Goal: Task Accomplishment & Management: Use online tool/utility

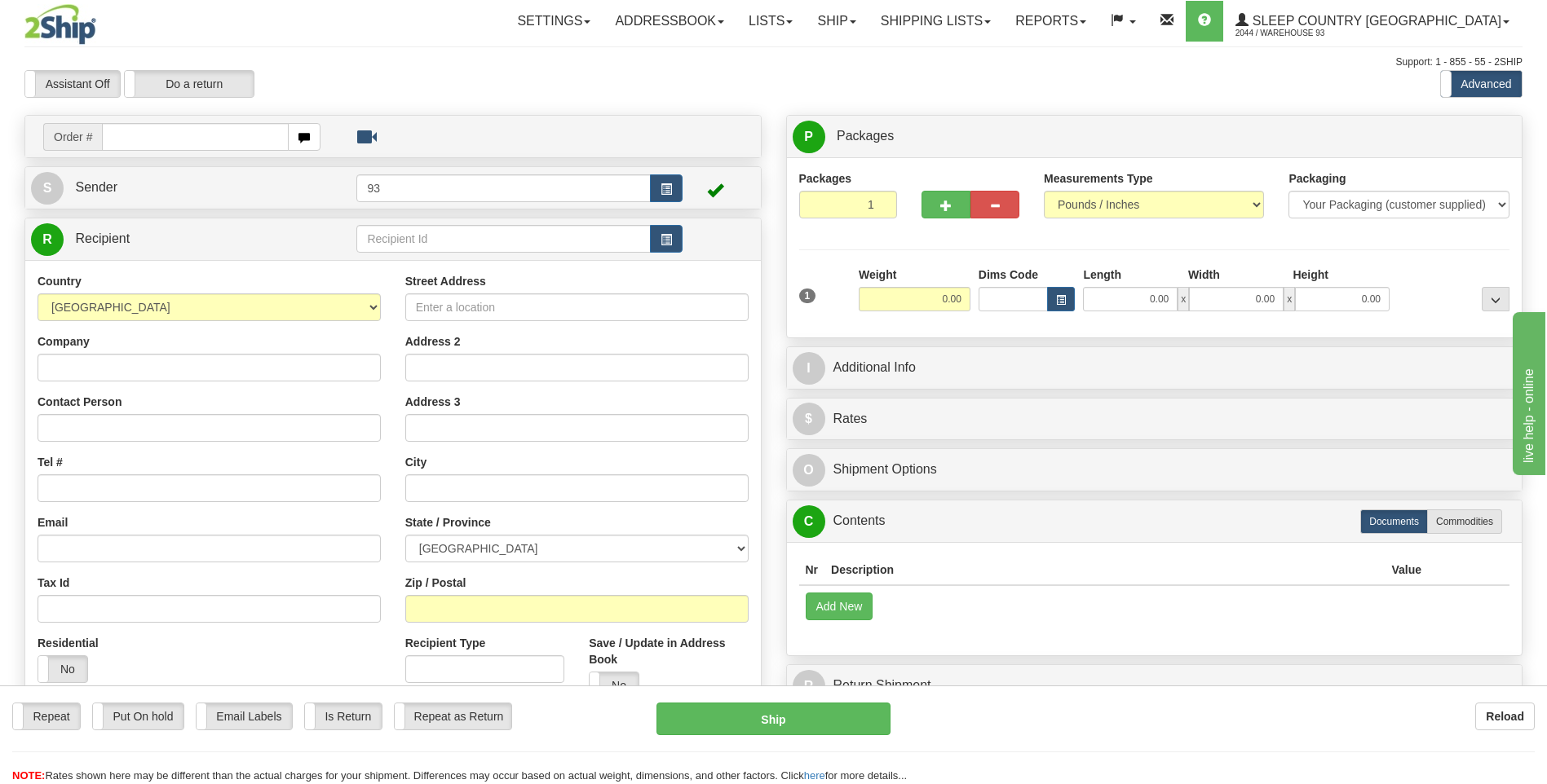
click at [1075, 718] on div "Reload" at bounding box center [1224, 716] width 620 height 27
click at [167, 113] on div "Toggle navigation Settings Shipping Preferences Fields Preferences New" at bounding box center [774, 466] width 1547 height 933
click at [160, 139] on input "text" at bounding box center [195, 137] width 186 height 27
type input "9000I084500"
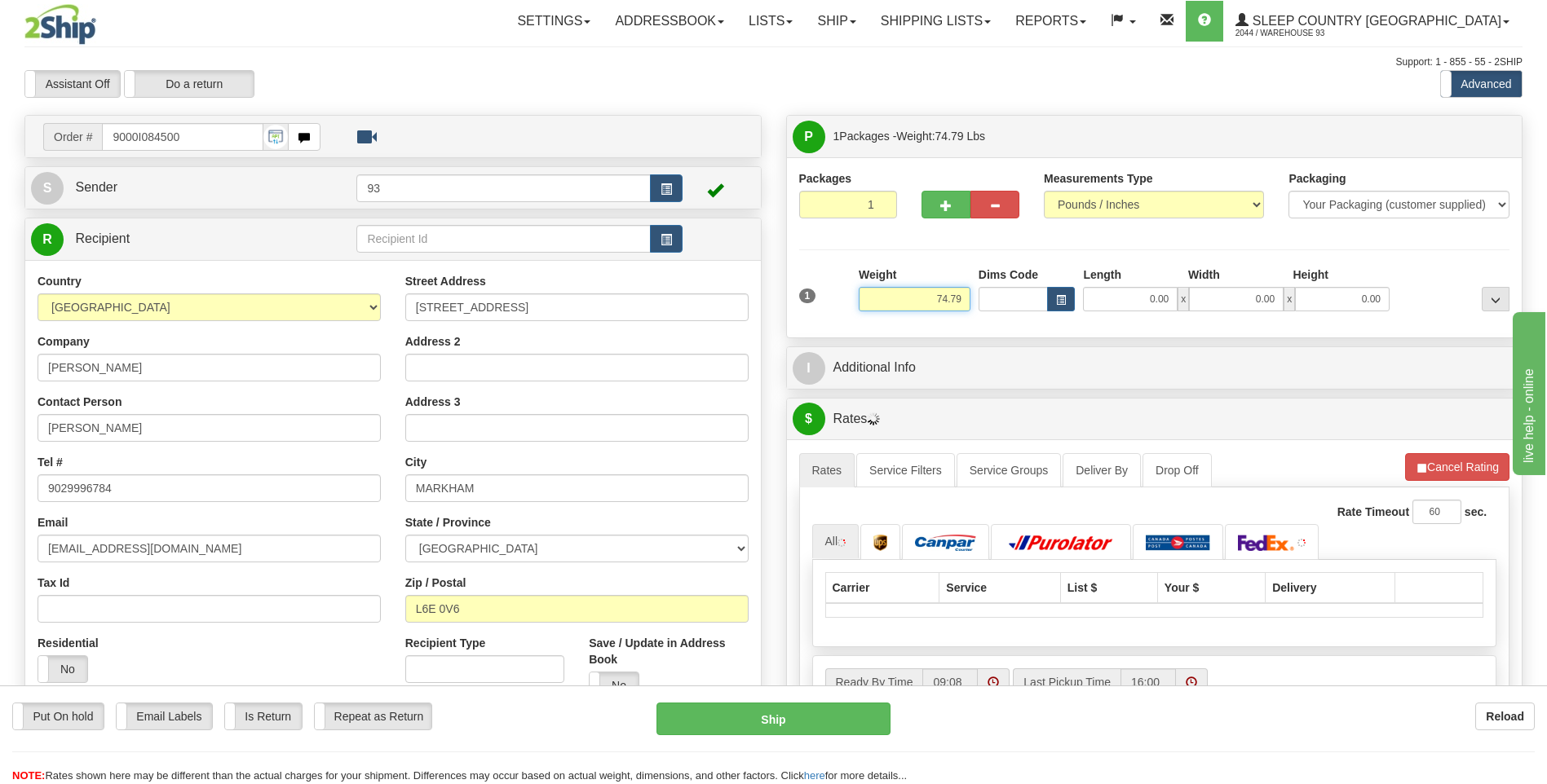
click at [963, 293] on input "74.79" at bounding box center [915, 299] width 112 height 24
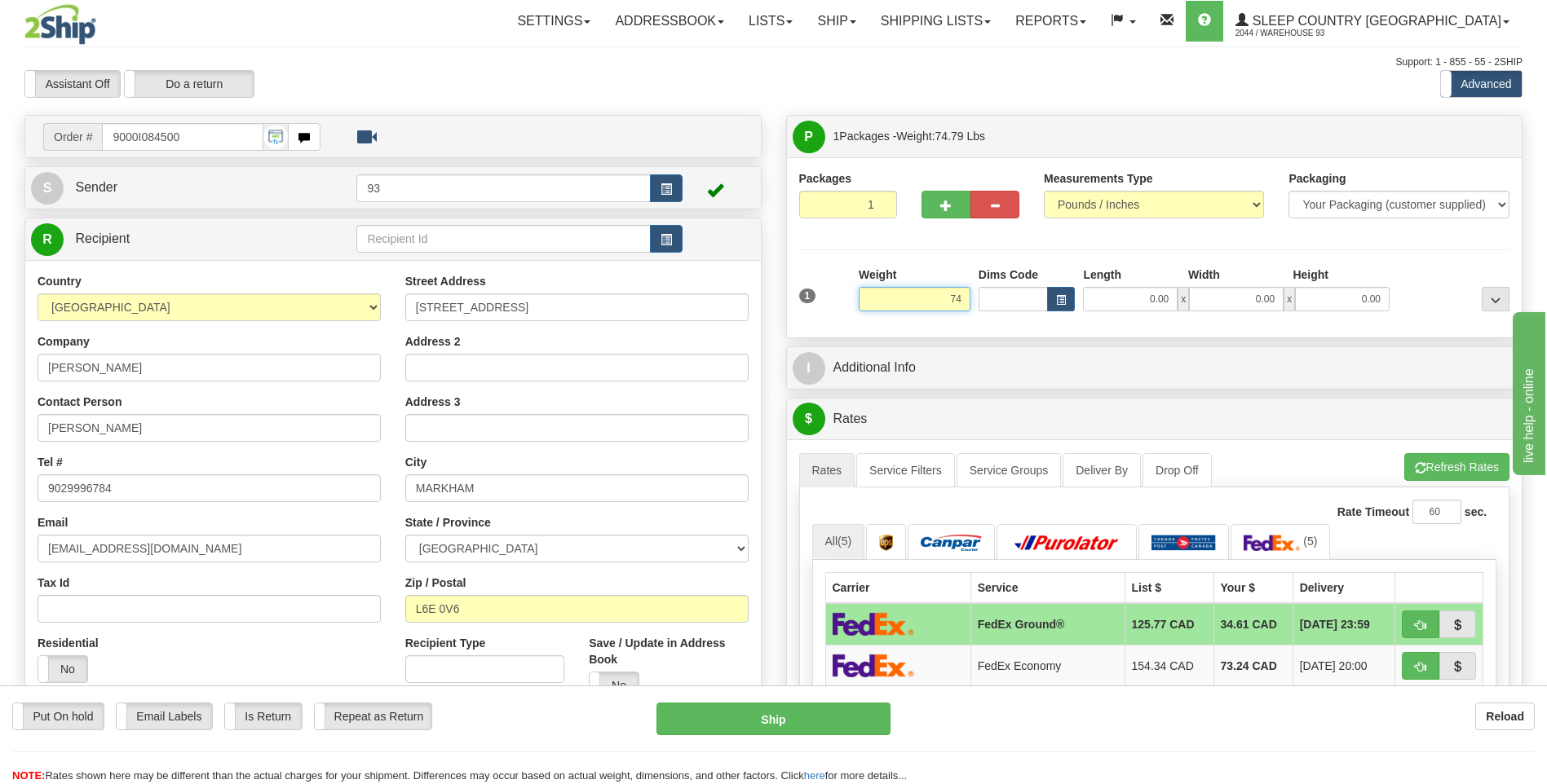
type input "7"
type input "2"
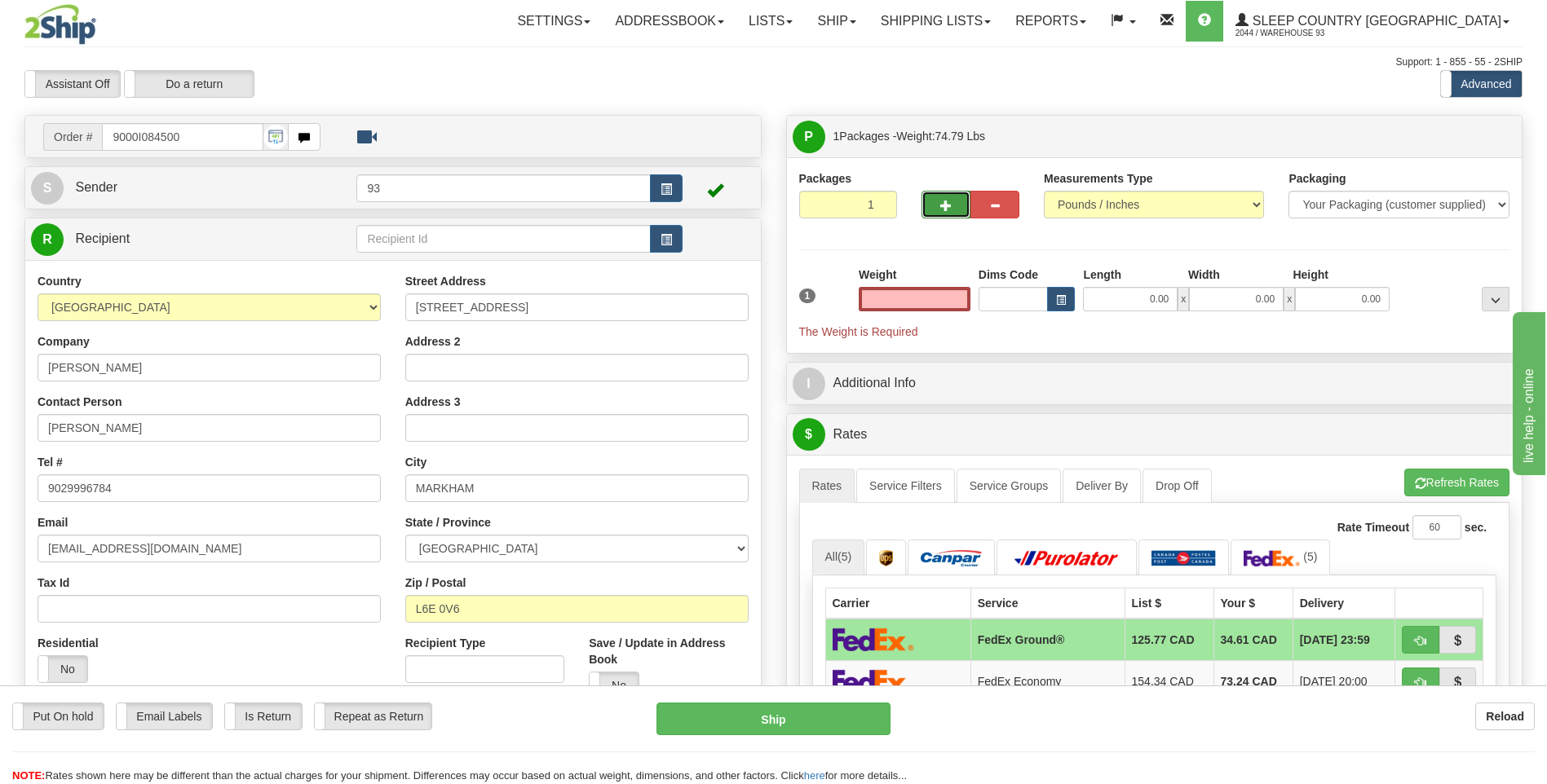
type input "0.00"
click at [948, 204] on span "button" at bounding box center [946, 206] width 12 height 11
type input "2"
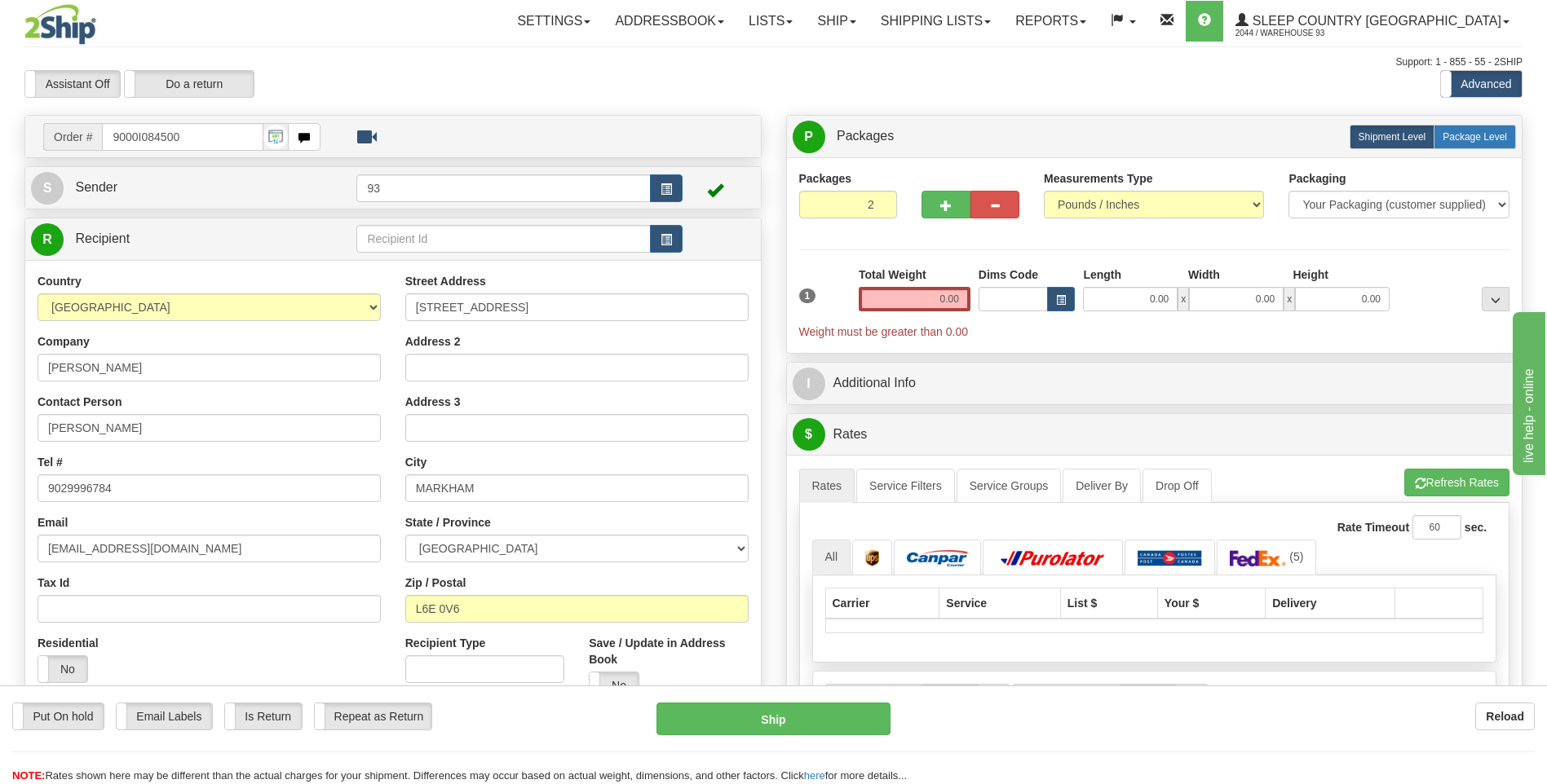
click at [1477, 132] on span "Package Level" at bounding box center [1474, 137] width 65 height 12
radio input "true"
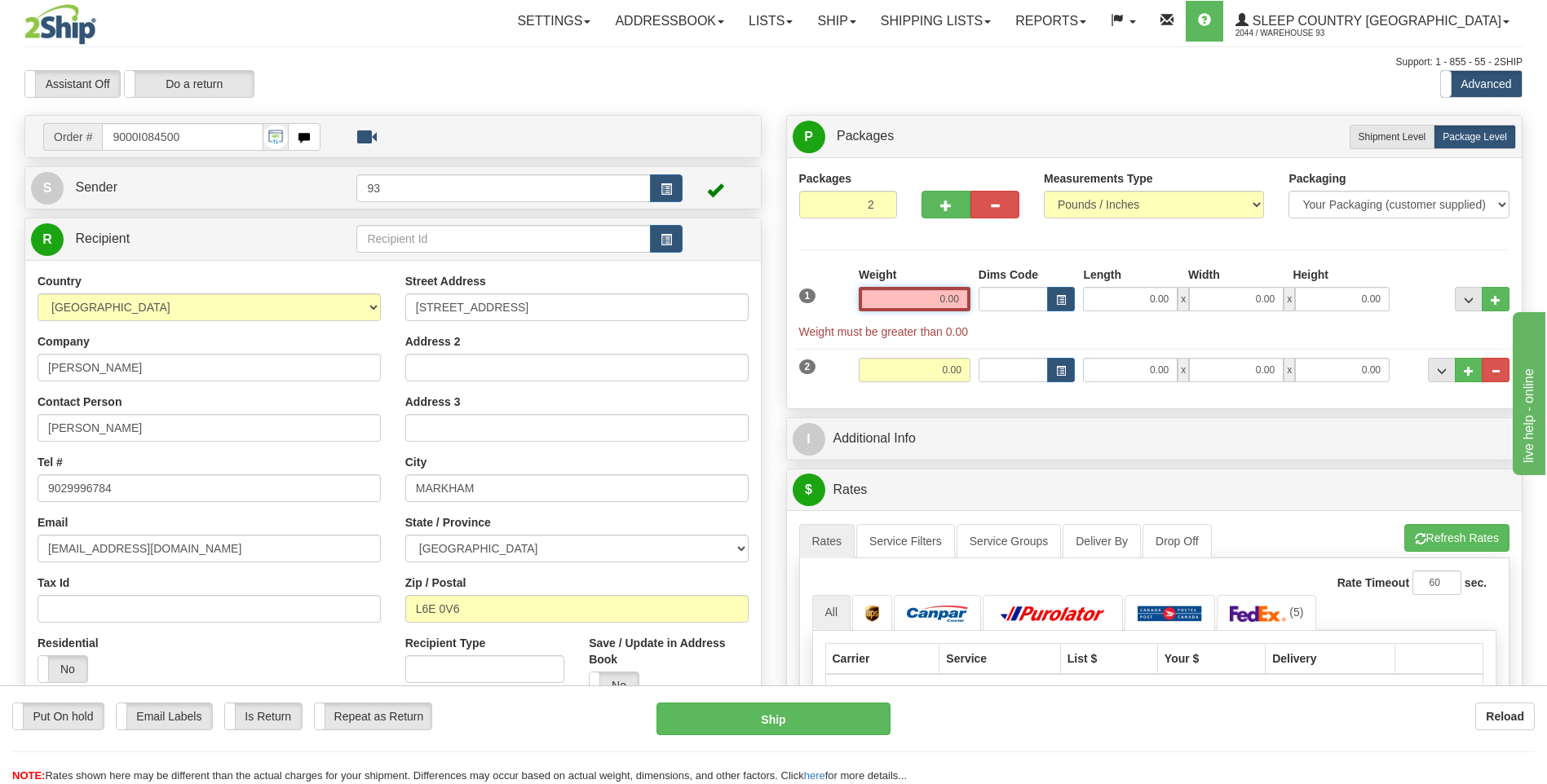
click at [950, 294] on input "0.00" at bounding box center [915, 299] width 112 height 24
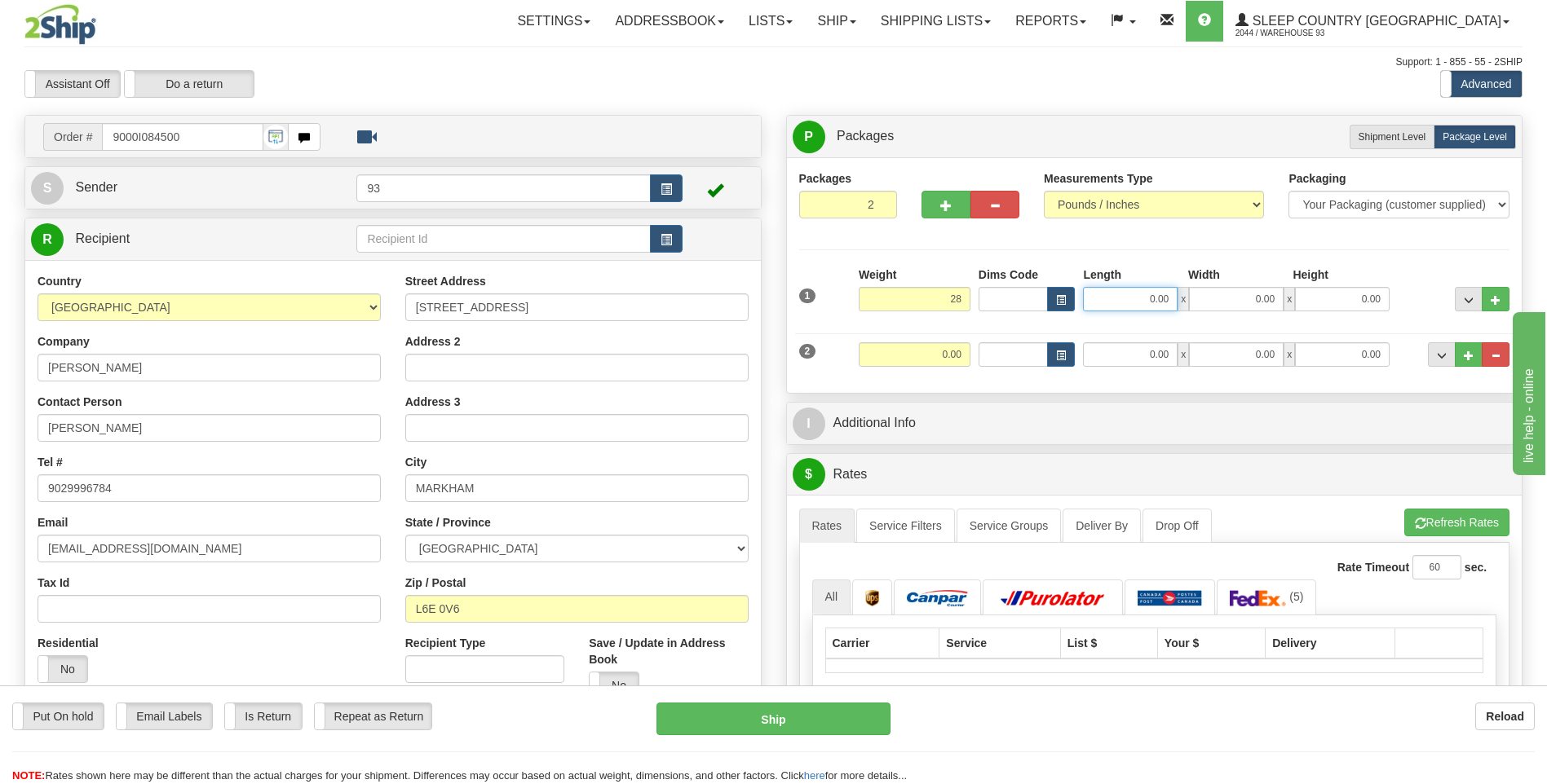
type input "28.00"
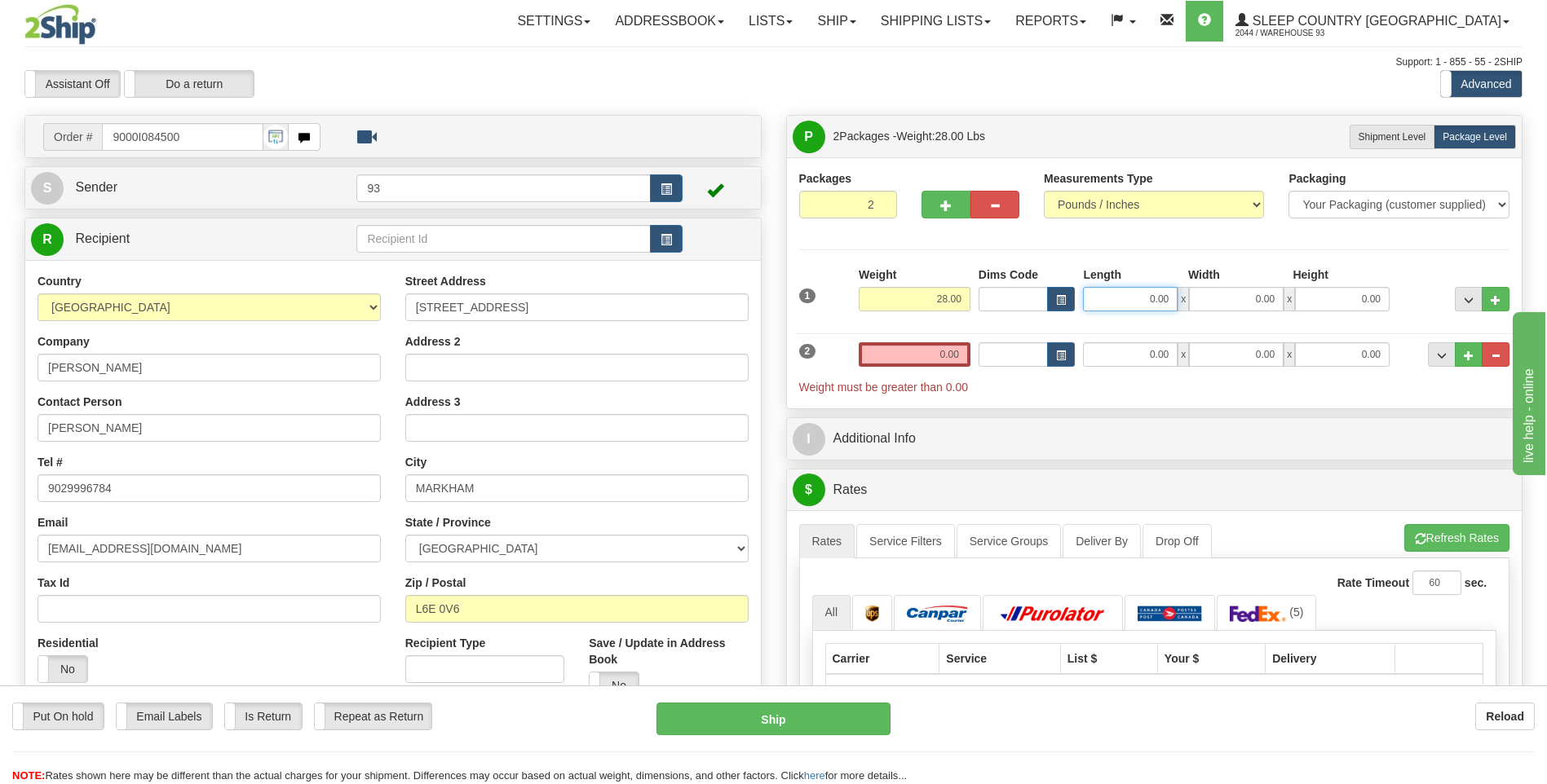
click at [1131, 303] on input "0.00" at bounding box center [1130, 299] width 94 height 24
type input "40.00"
click at [1247, 300] on input "0.00" at bounding box center [1236, 299] width 94 height 24
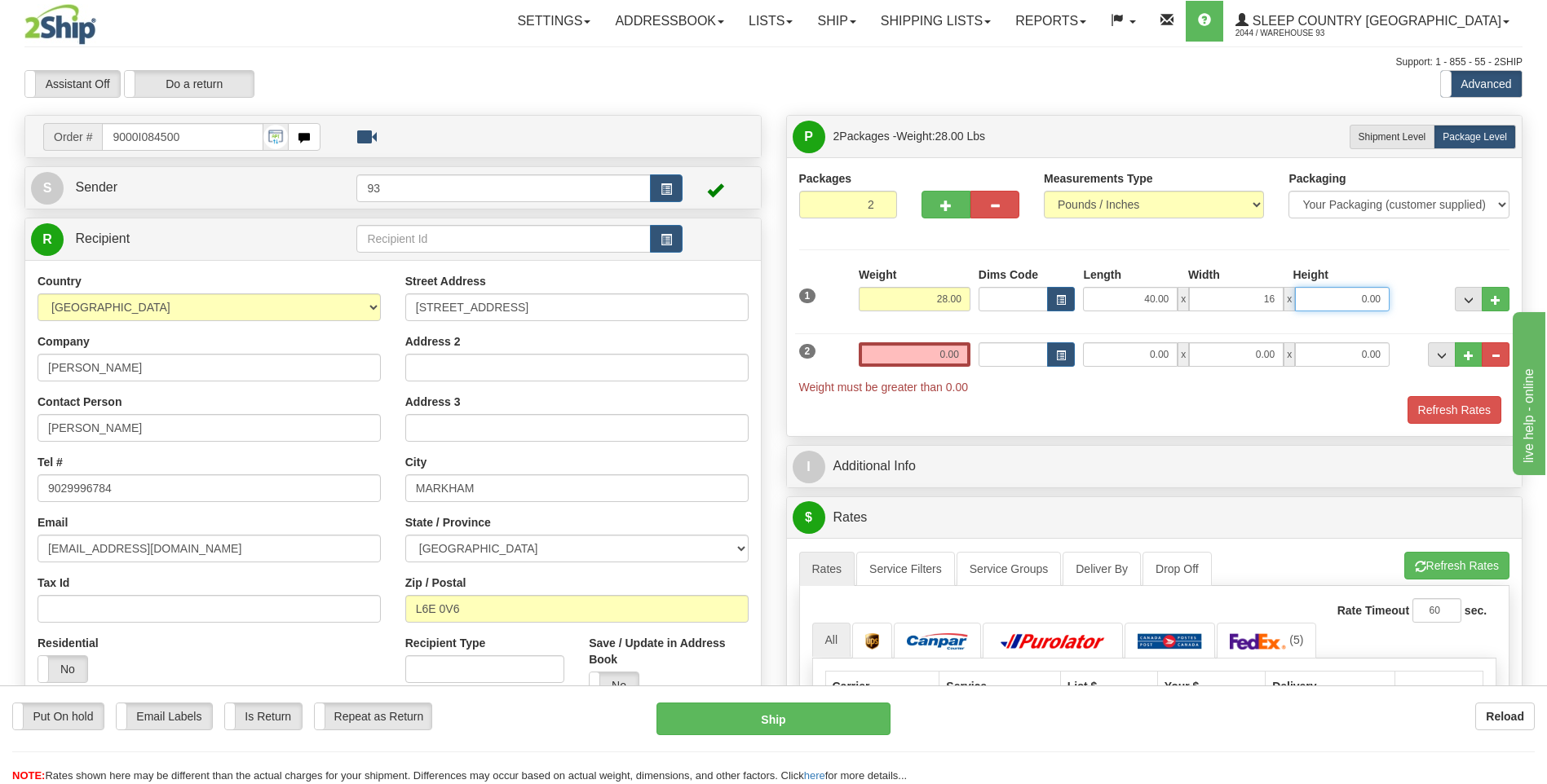
type input "16.00"
click at [1355, 300] on input "0.00" at bounding box center [1342, 299] width 94 height 24
type input "16.00"
click at [935, 347] on input "0.00" at bounding box center [915, 354] width 112 height 24
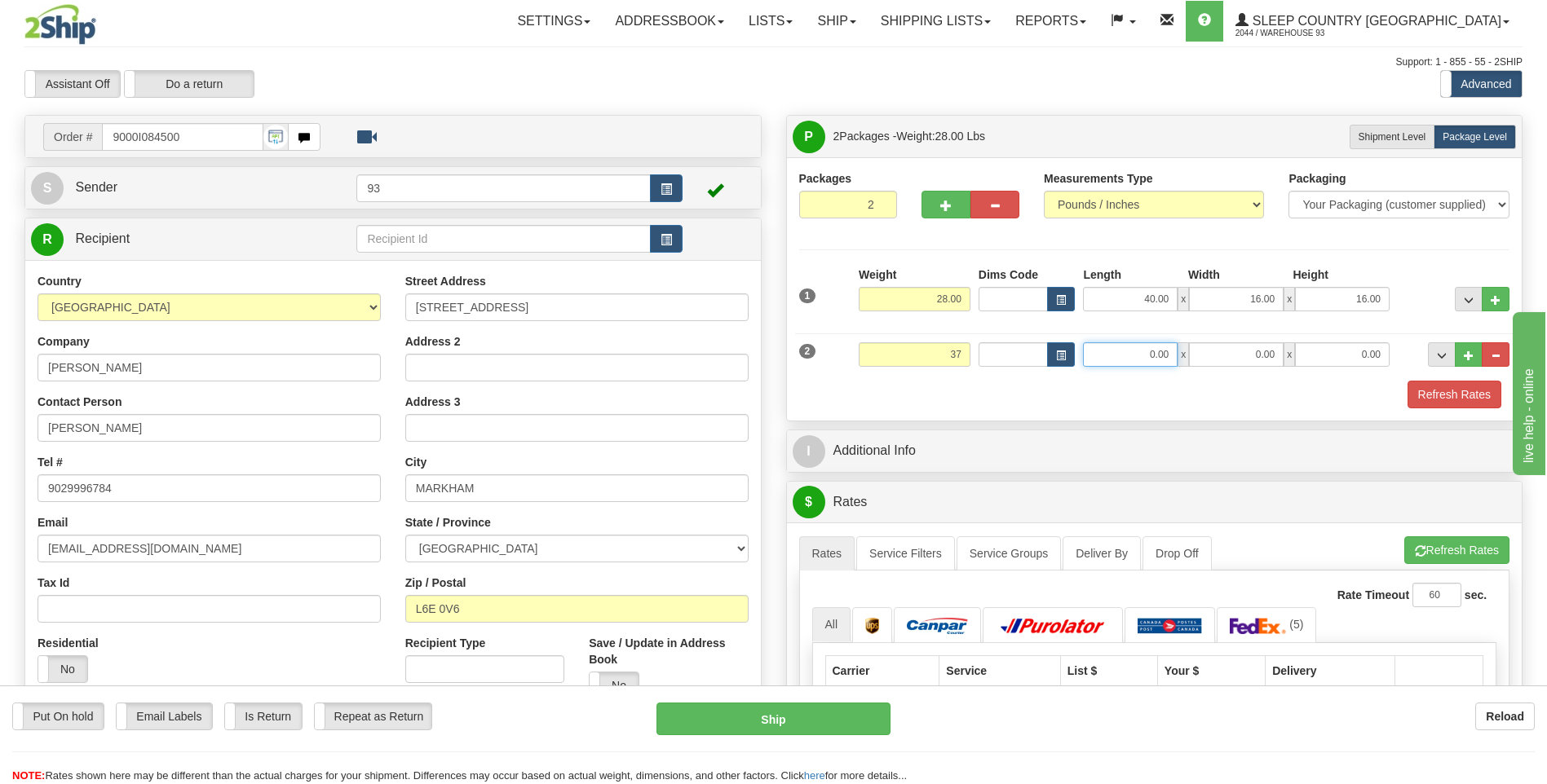
type input "37.00"
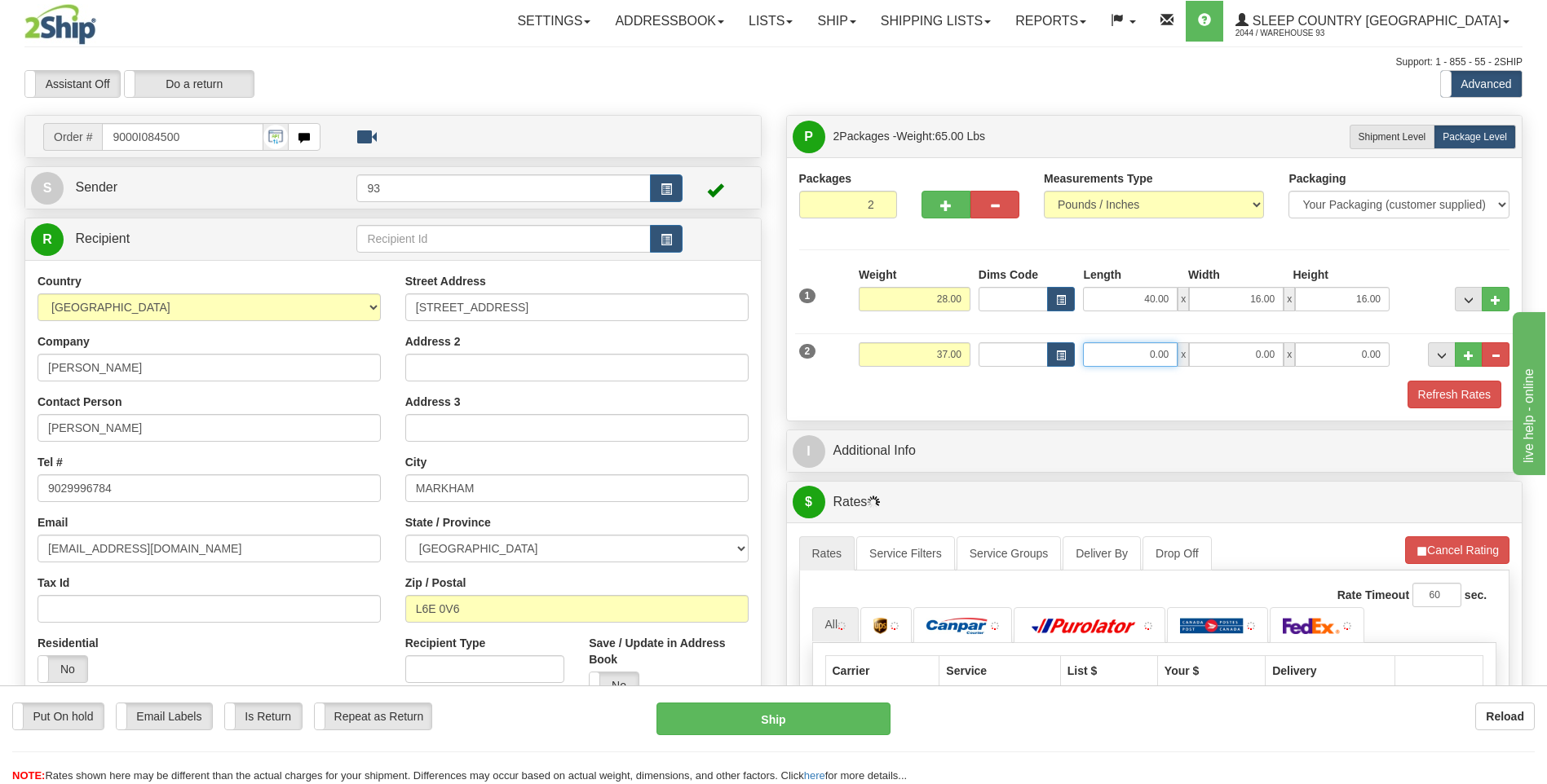
click at [1118, 342] on input "0.00" at bounding box center [1130, 354] width 94 height 24
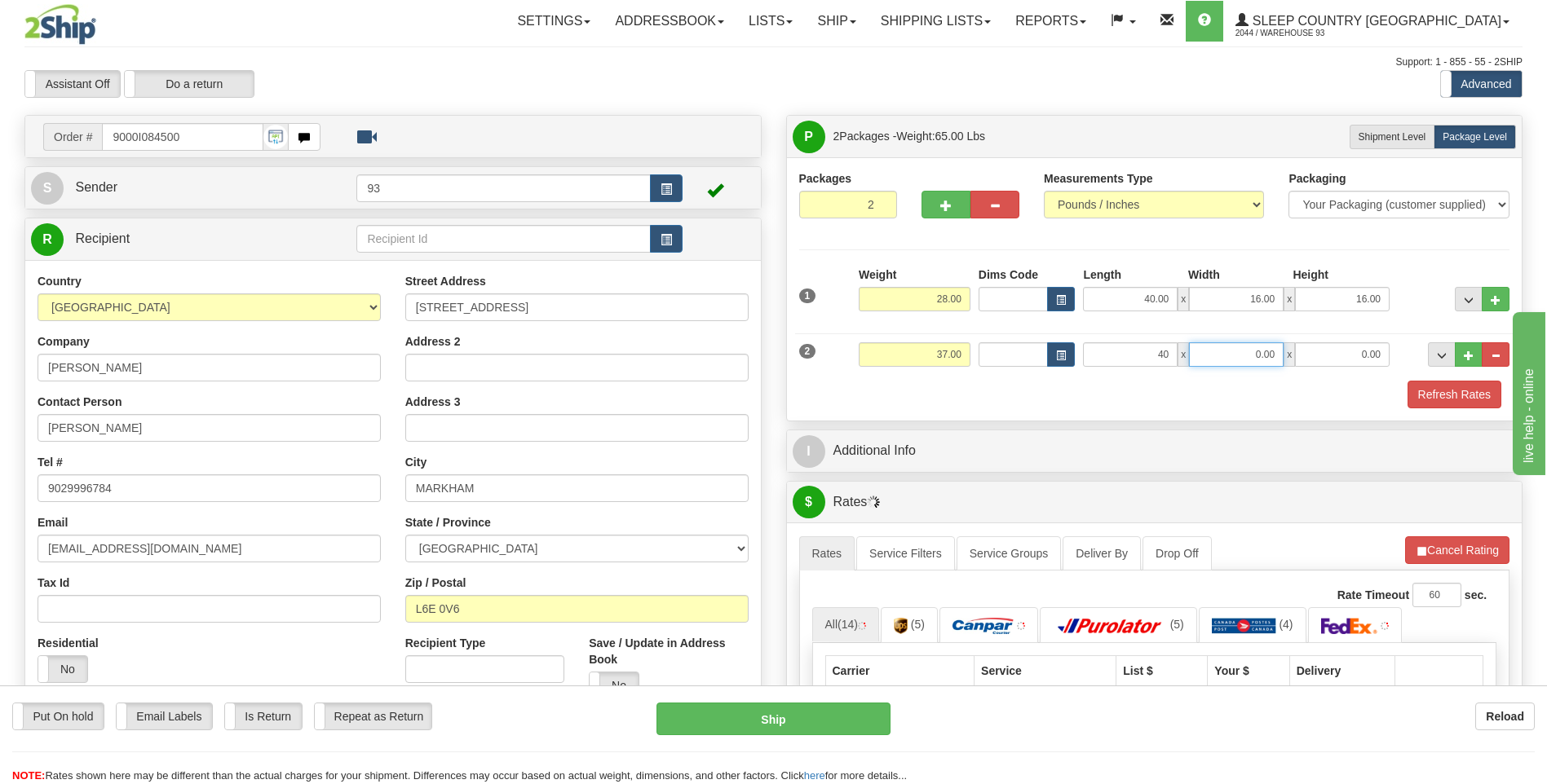
type input "40.00"
click at [1259, 359] on input "0.00" at bounding box center [1236, 354] width 94 height 24
type input "18.00"
click at [1326, 352] on input "0.00" at bounding box center [1342, 354] width 94 height 24
type input "18.00"
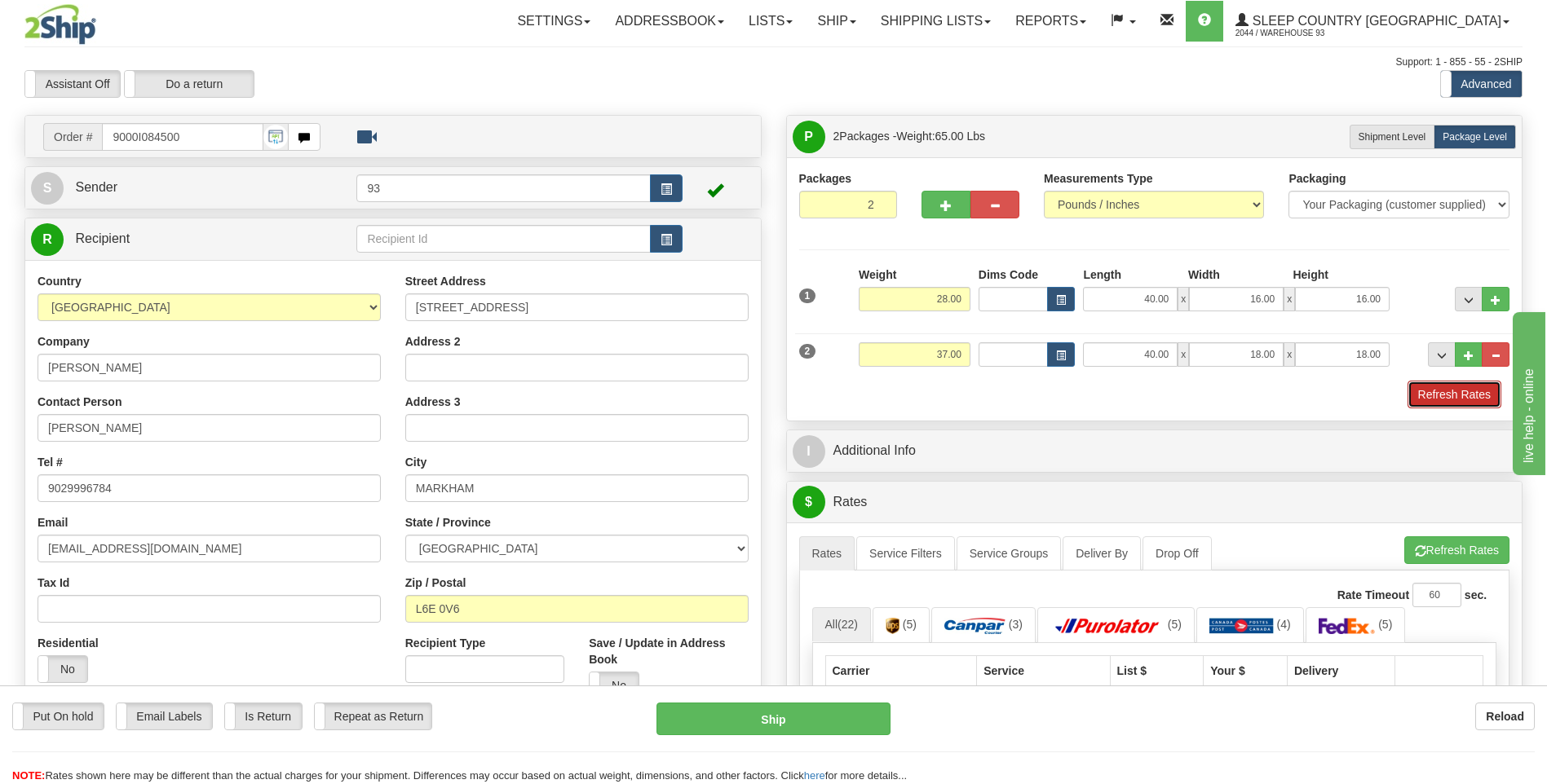
click at [1492, 400] on button "Refresh Rates" at bounding box center [1455, 394] width 94 height 27
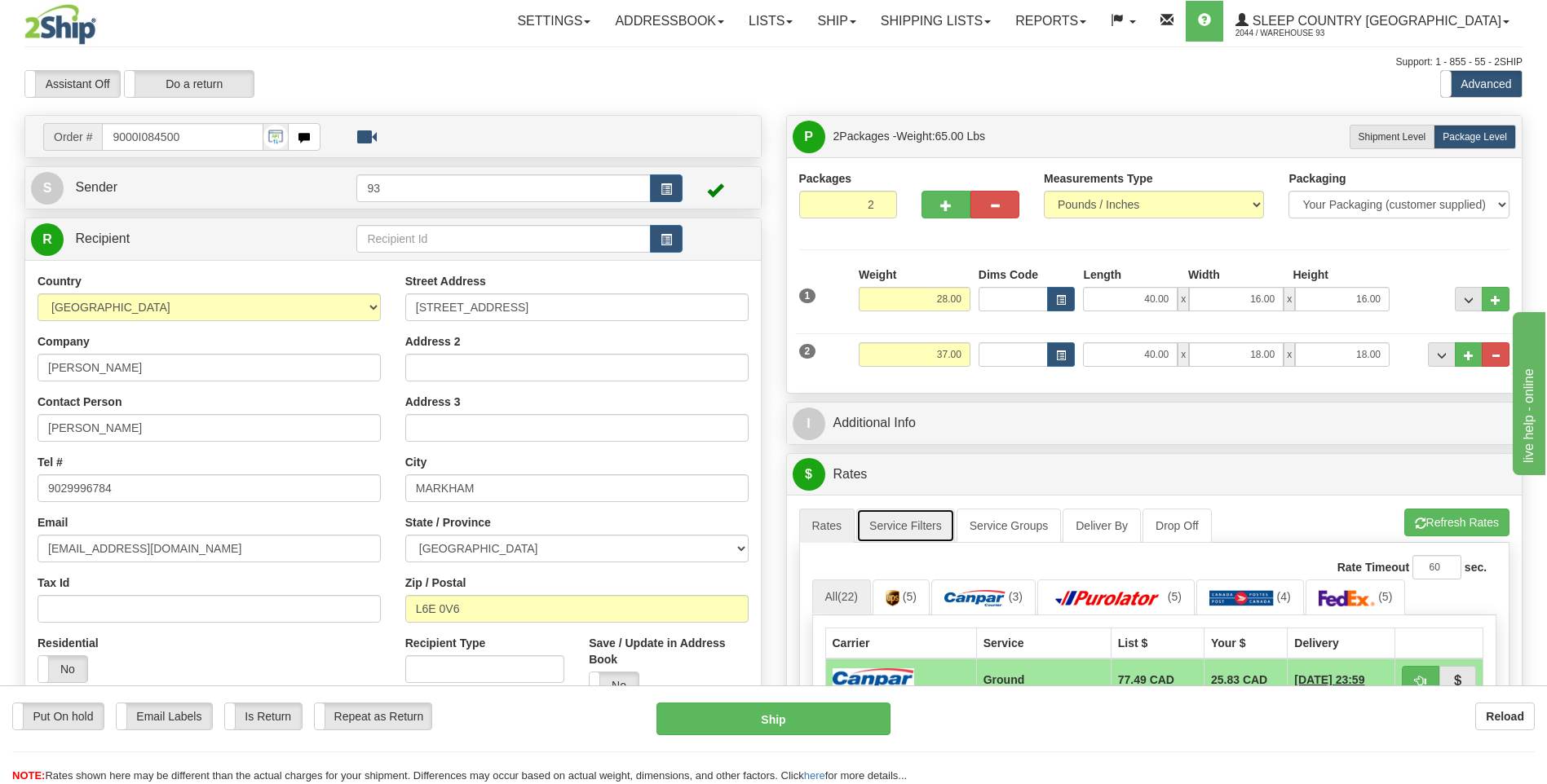
click at [910, 529] on link "Service Filters" at bounding box center [905, 525] width 99 height 34
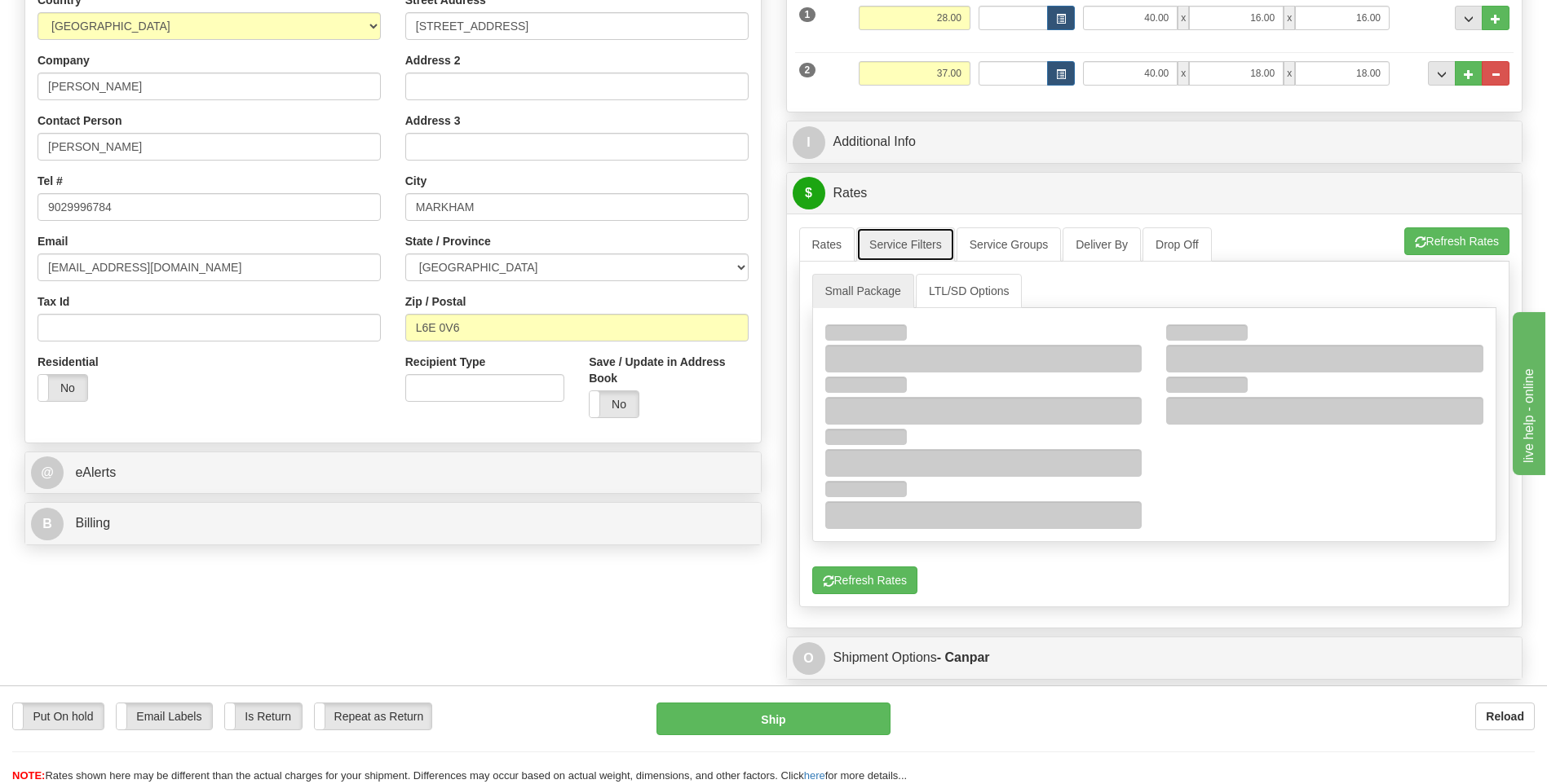
scroll to position [326, 0]
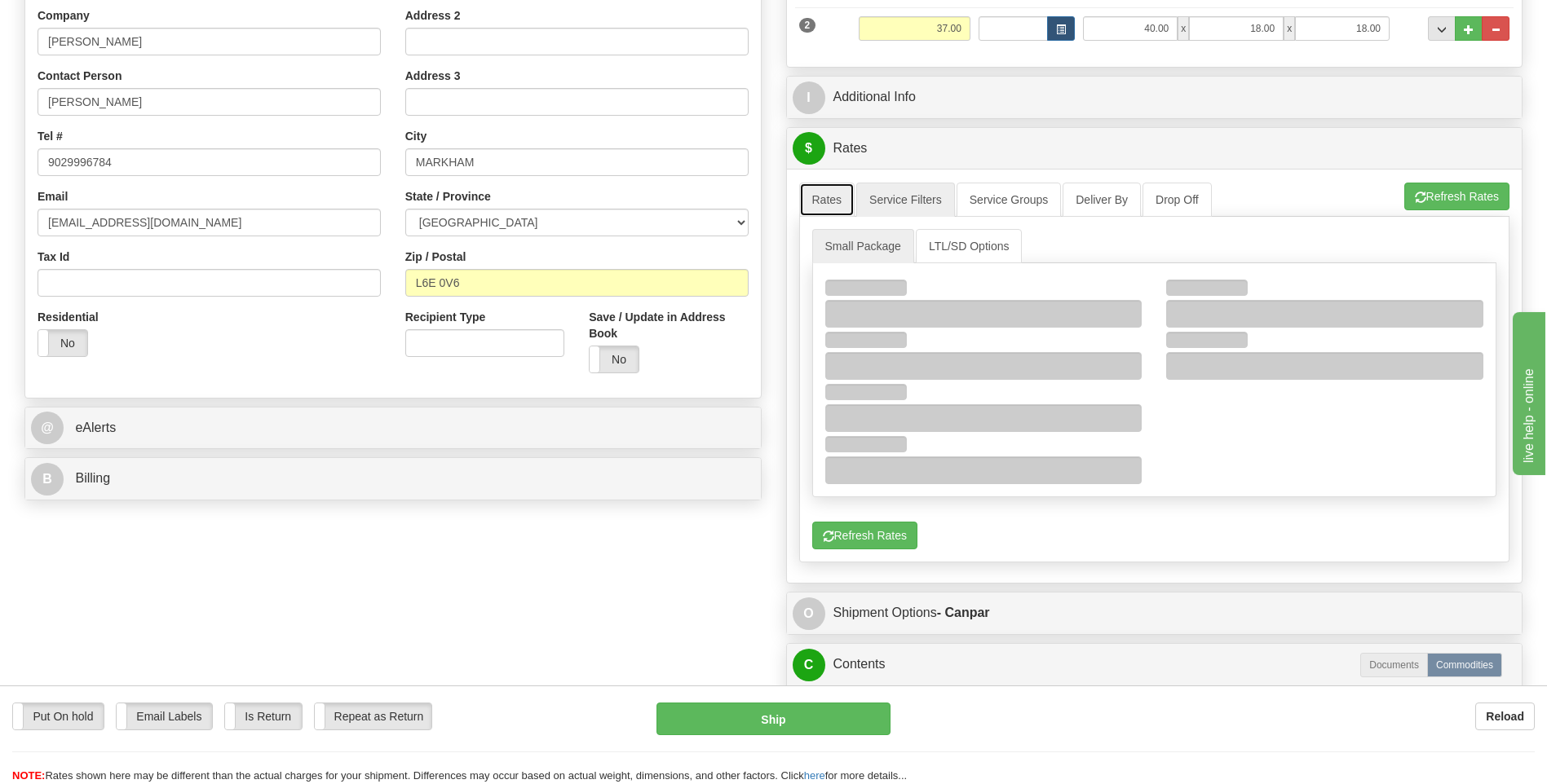
click at [822, 206] on link "Rates" at bounding box center [826, 199] width 56 height 34
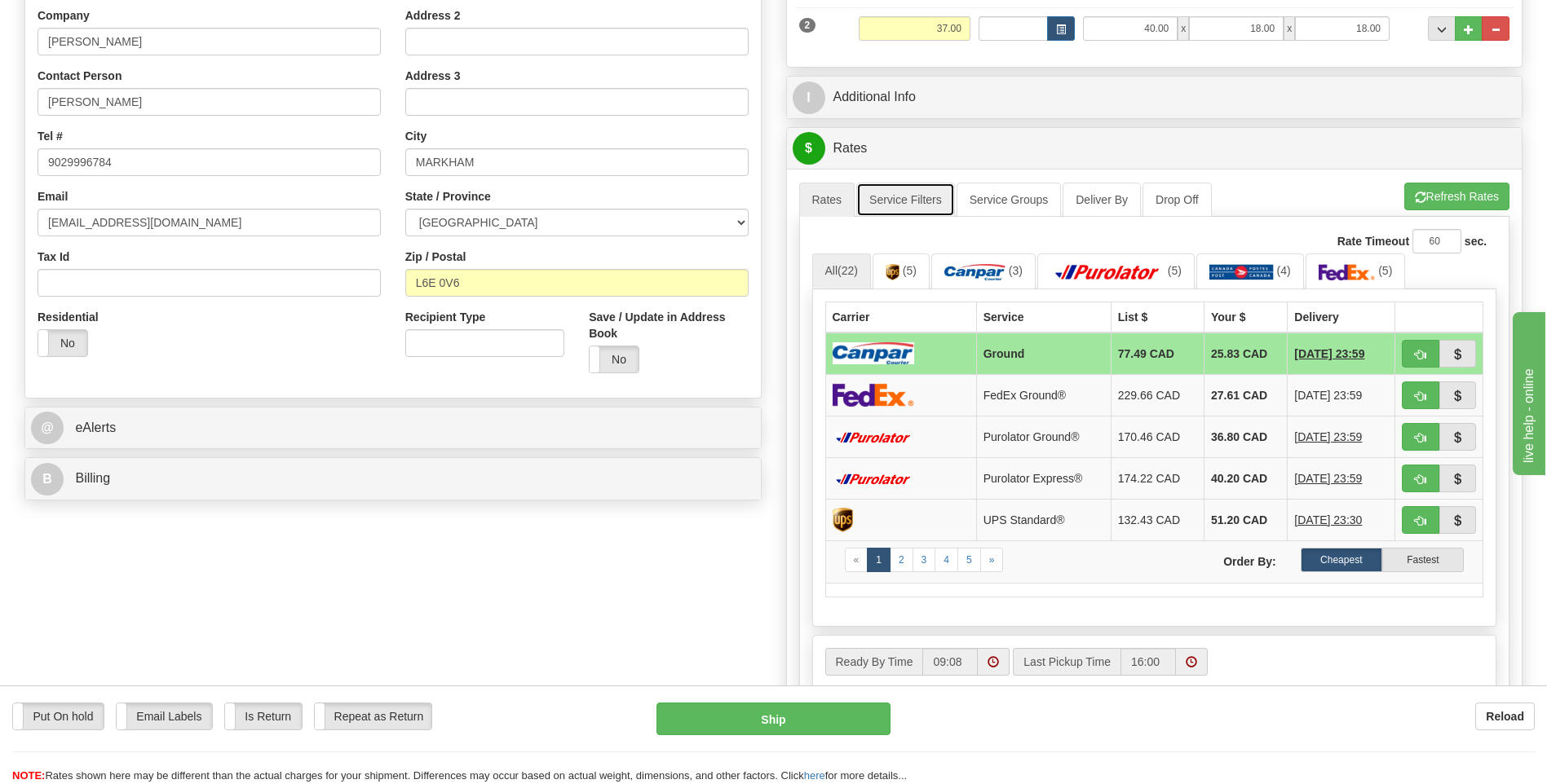
click at [923, 207] on link "Service Filters" at bounding box center [905, 199] width 99 height 34
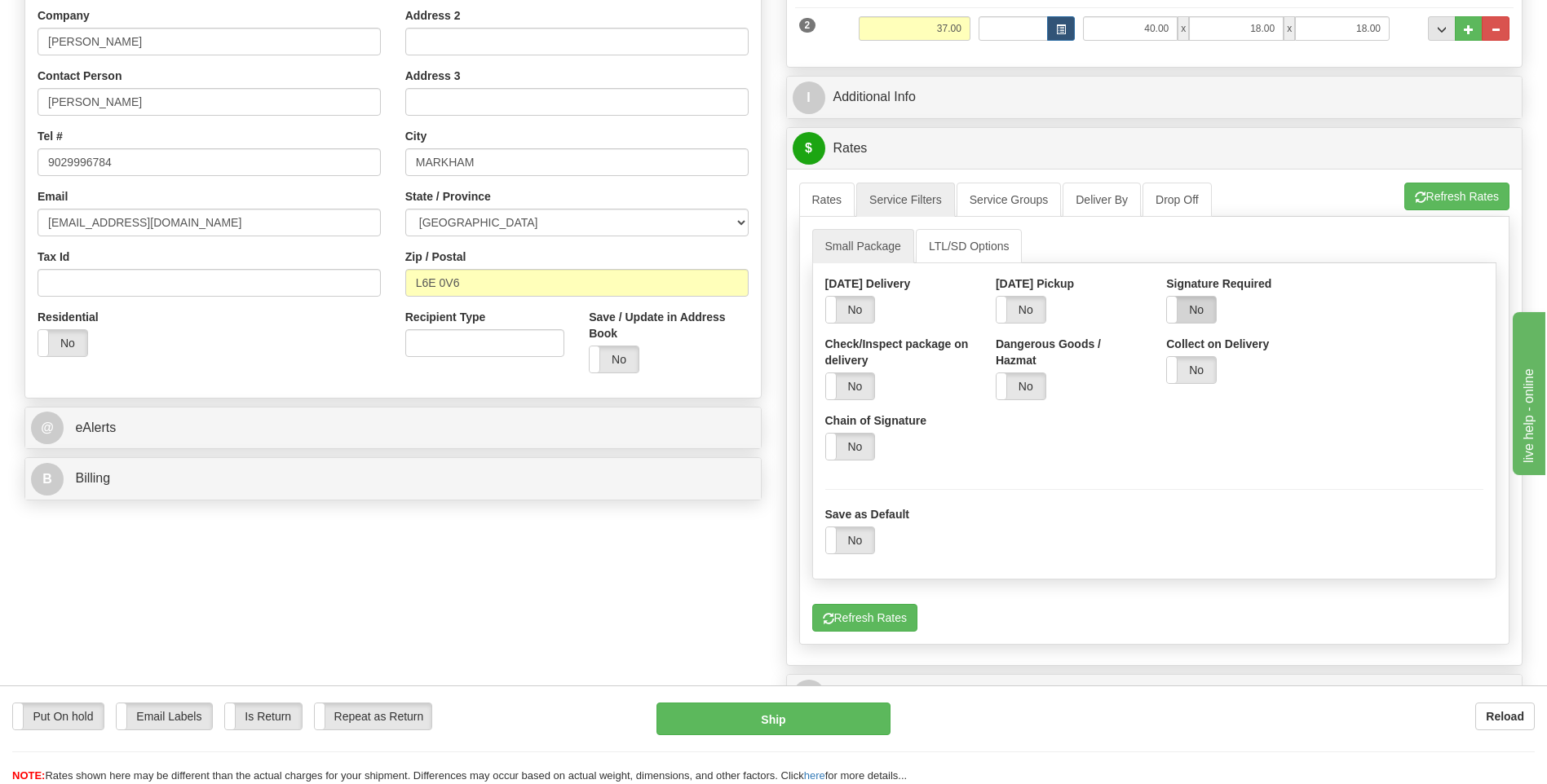
click at [1184, 313] on label "No" at bounding box center [1191, 310] width 49 height 26
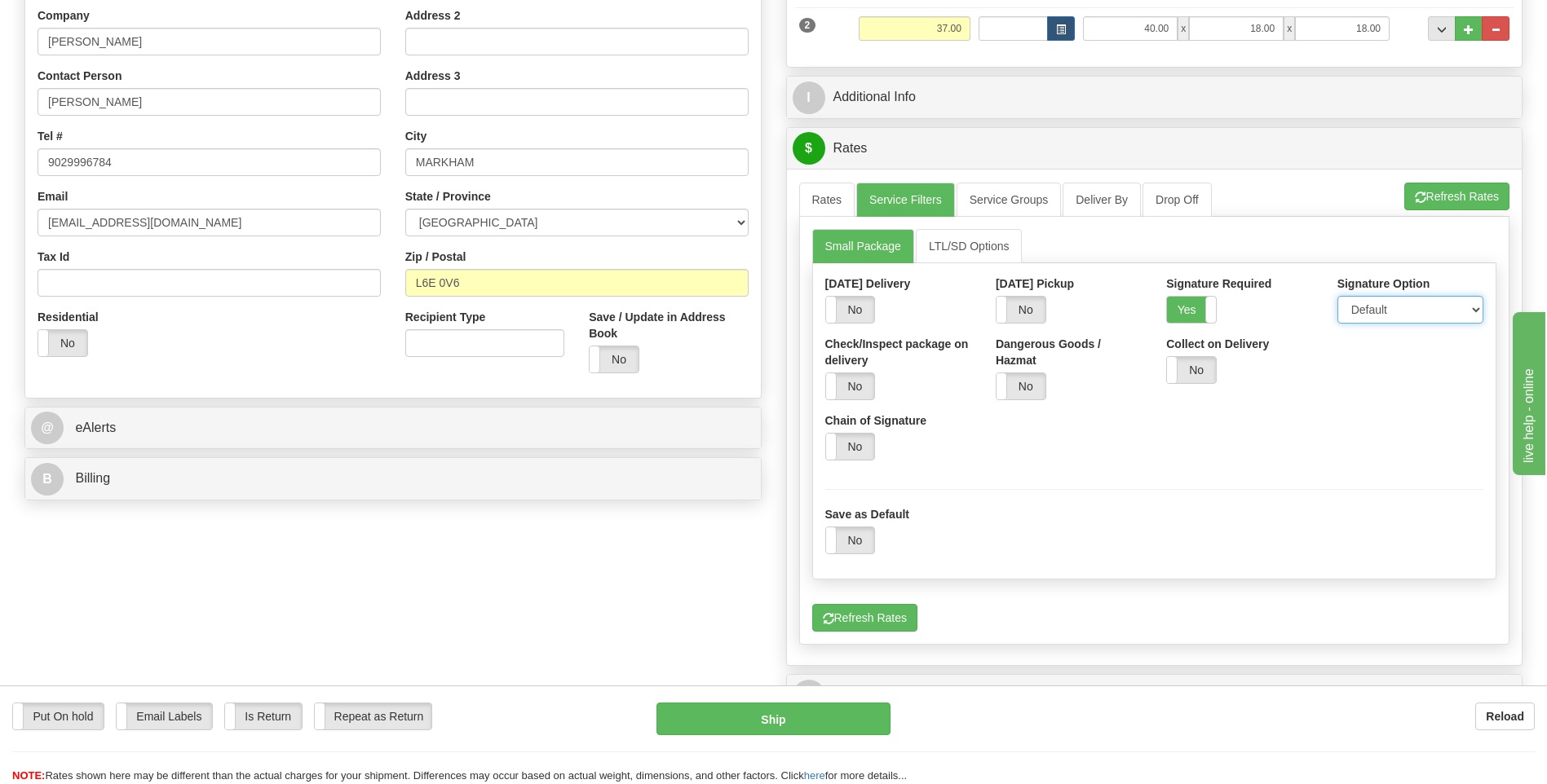
click at [1351, 301] on select "Default Adult Direct Indirect No Signature Required" at bounding box center [1410, 310] width 146 height 27
select select "1"
click at [1337, 296] on select "Default Adult Direct Indirect No Signature Required" at bounding box center [1410, 310] width 146 height 27
click at [829, 197] on link "Rates" at bounding box center [826, 199] width 56 height 34
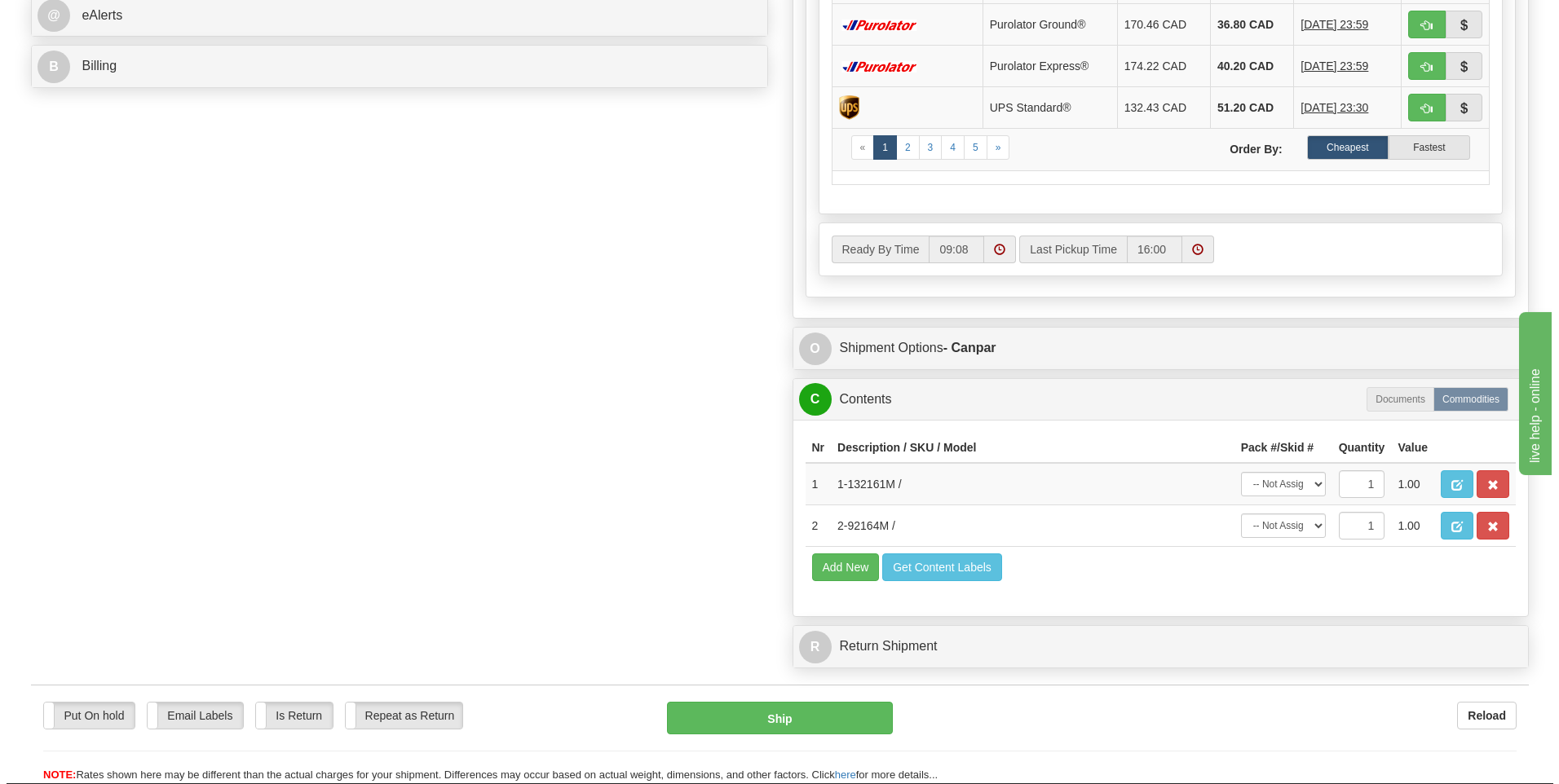
scroll to position [815, 0]
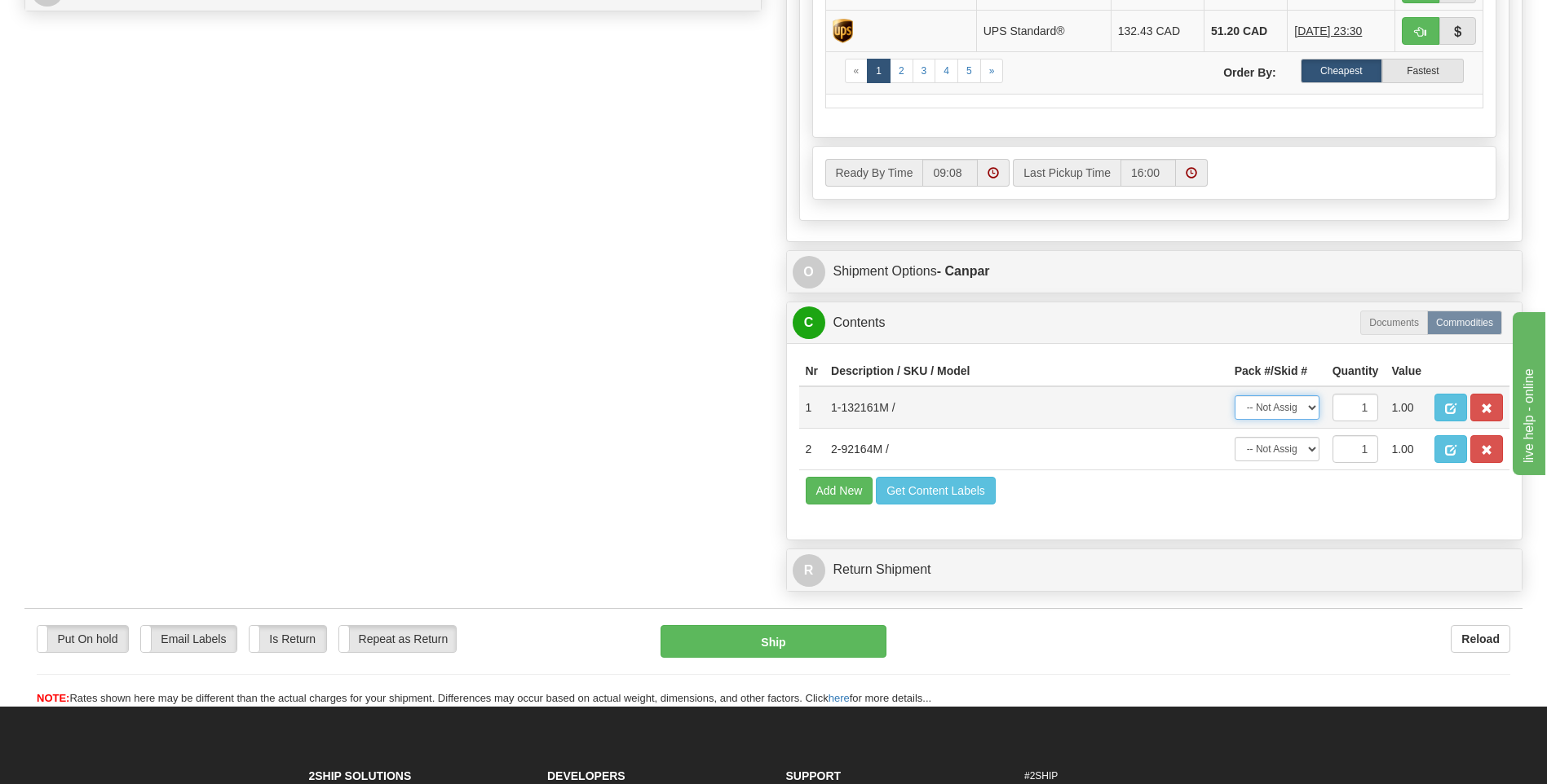
click at [1301, 407] on select "-- Not Assigned -- Package 1 Package 2" at bounding box center [1276, 407] width 85 height 24
select select "0"
click at [1234, 395] on select "-- Not Assigned -- Package 1 Package 2" at bounding box center [1276, 407] width 85 height 24
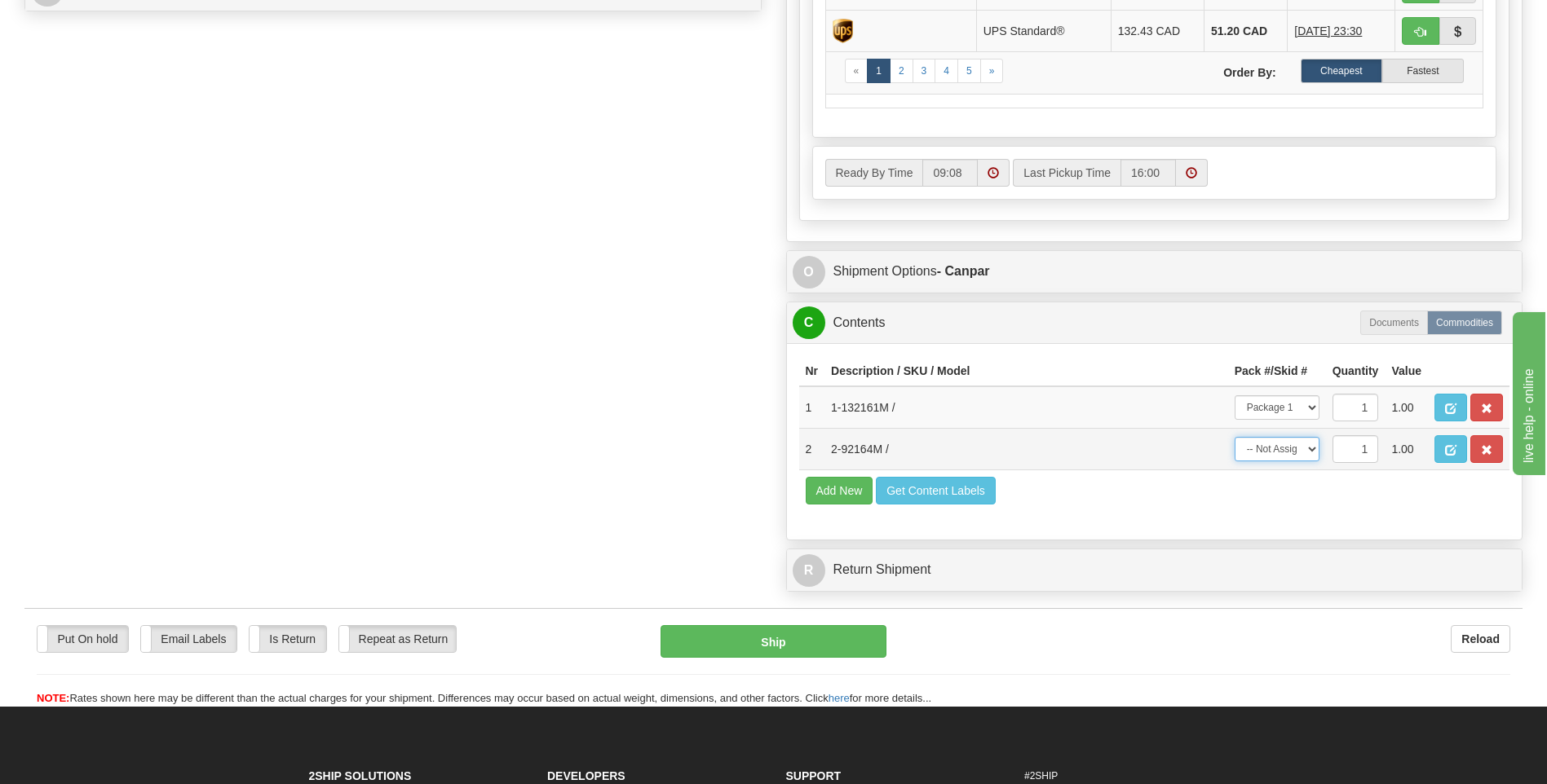
click at [1298, 449] on select "-- Not Assigned -- Package 1 Package 2" at bounding box center [1276, 449] width 85 height 24
select select "1"
click at [1234, 437] on select "-- Not Assigned -- Package 1 Package 2" at bounding box center [1276, 449] width 85 height 24
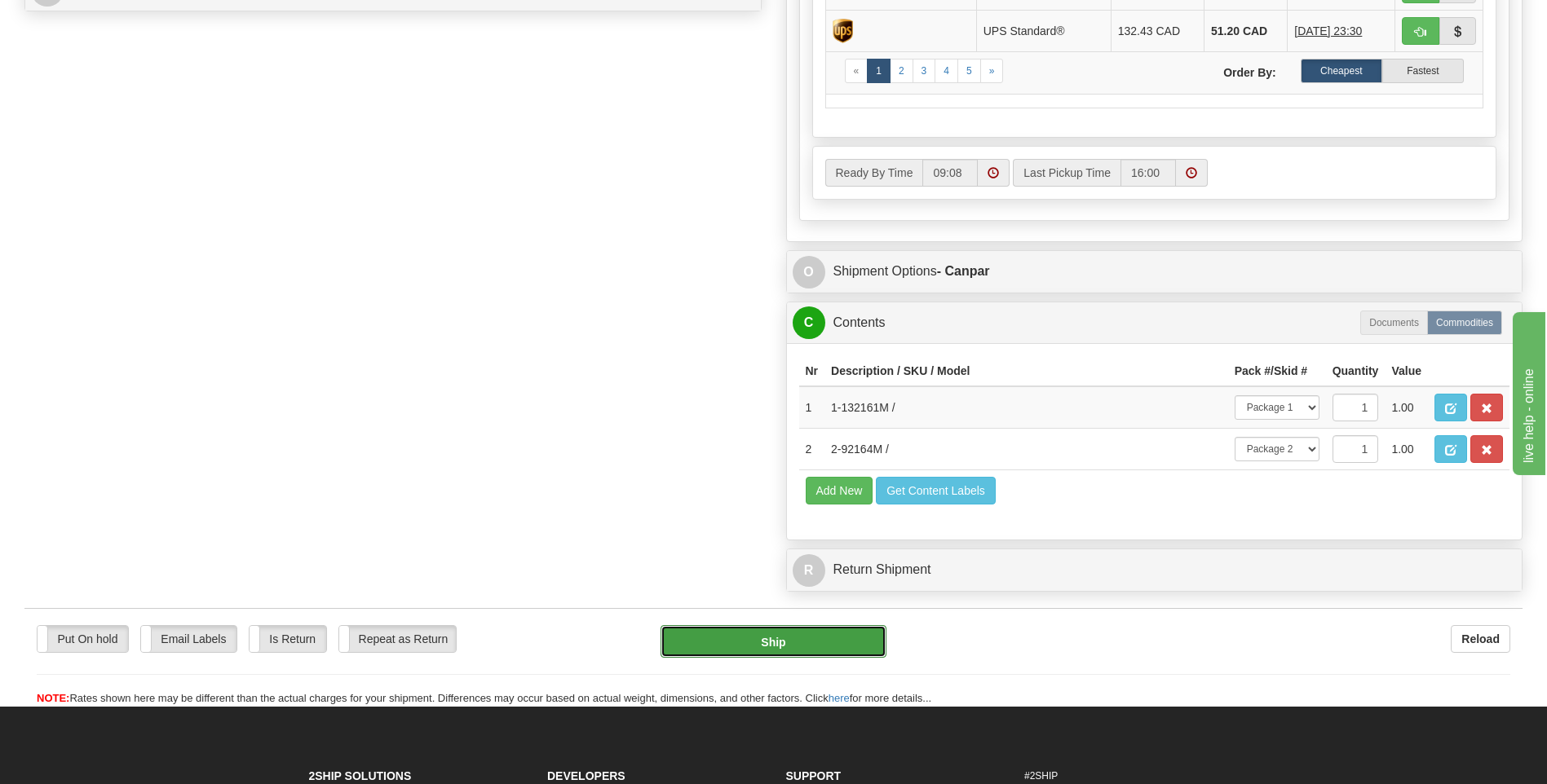
click at [779, 644] on button "Ship" at bounding box center [774, 641] width 225 height 32
type input "1"
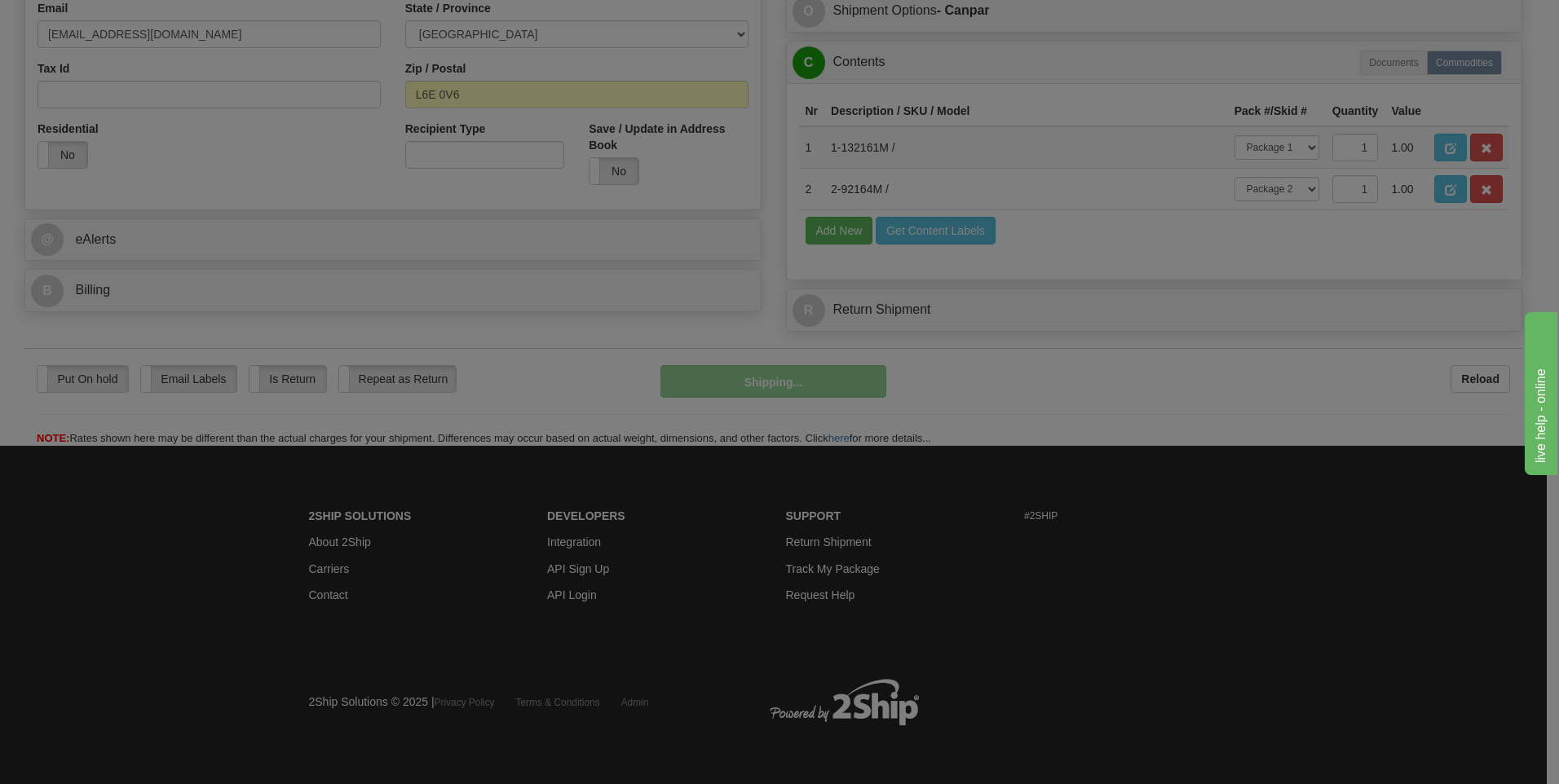
scroll to position [514, 0]
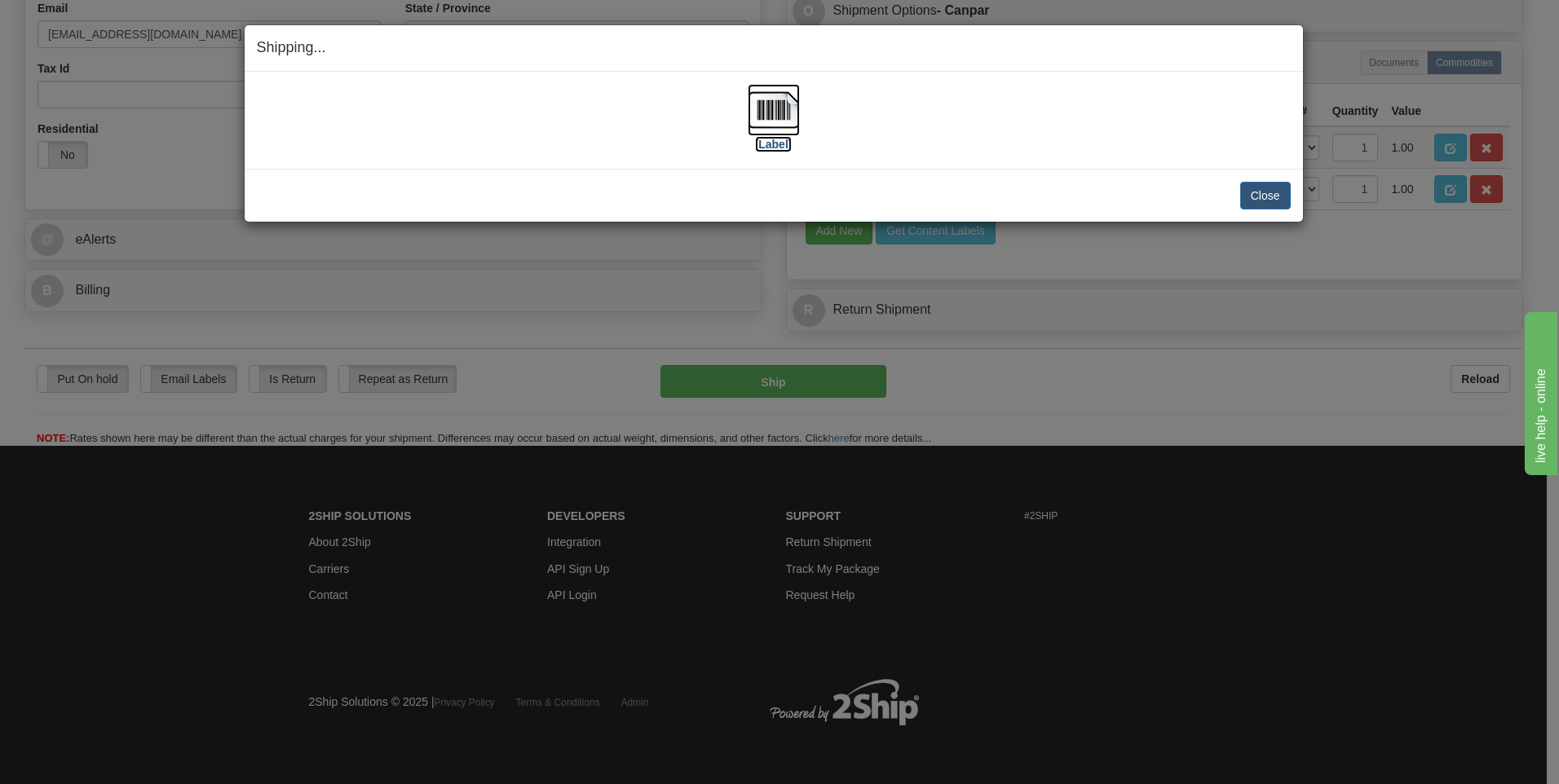
click at [767, 103] on img at bounding box center [774, 110] width 52 height 52
click at [1259, 193] on button "Close" at bounding box center [1266, 195] width 51 height 27
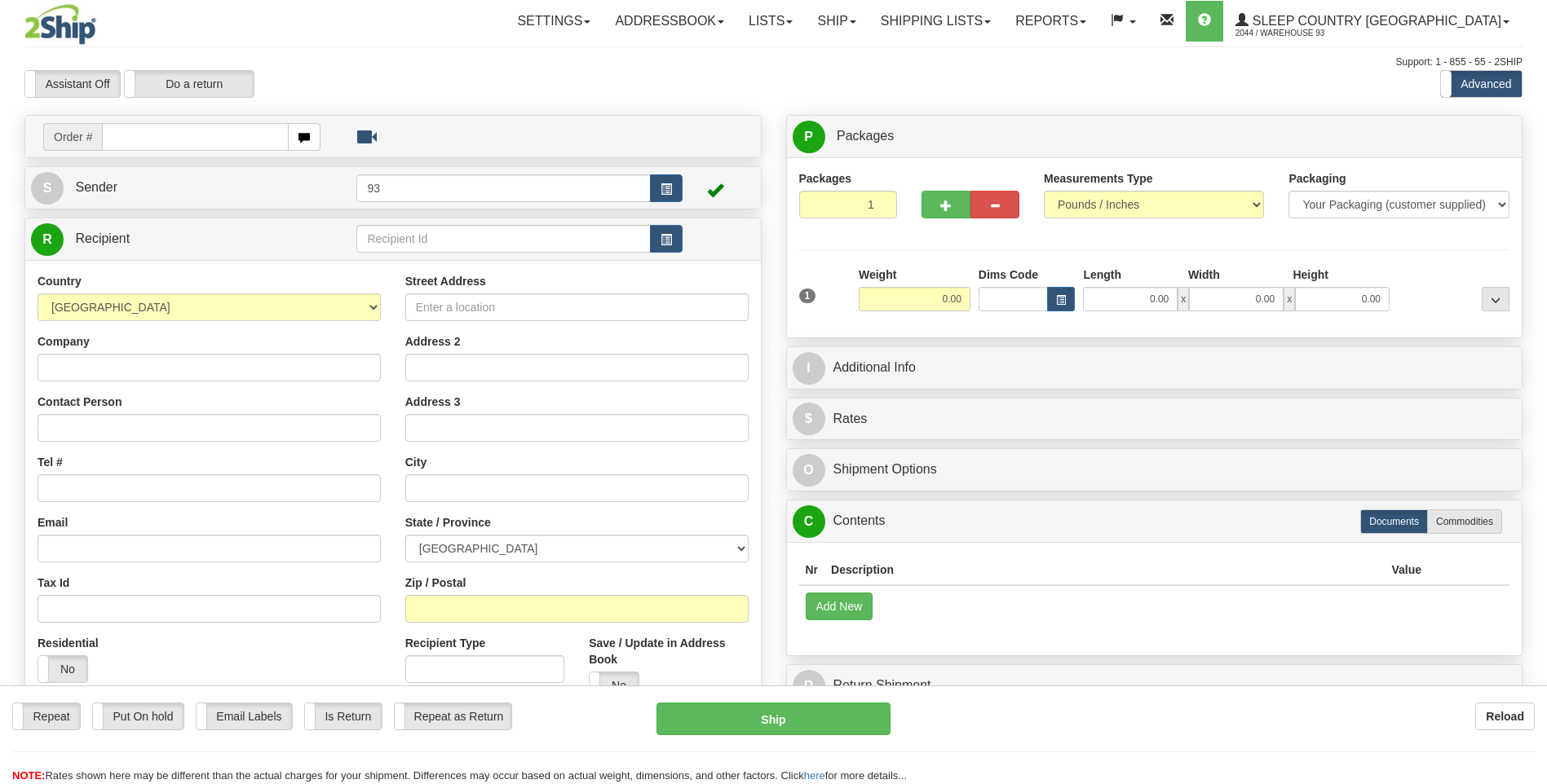
click at [148, 138] on input "text" at bounding box center [195, 137] width 186 height 27
type input "9000I087698"
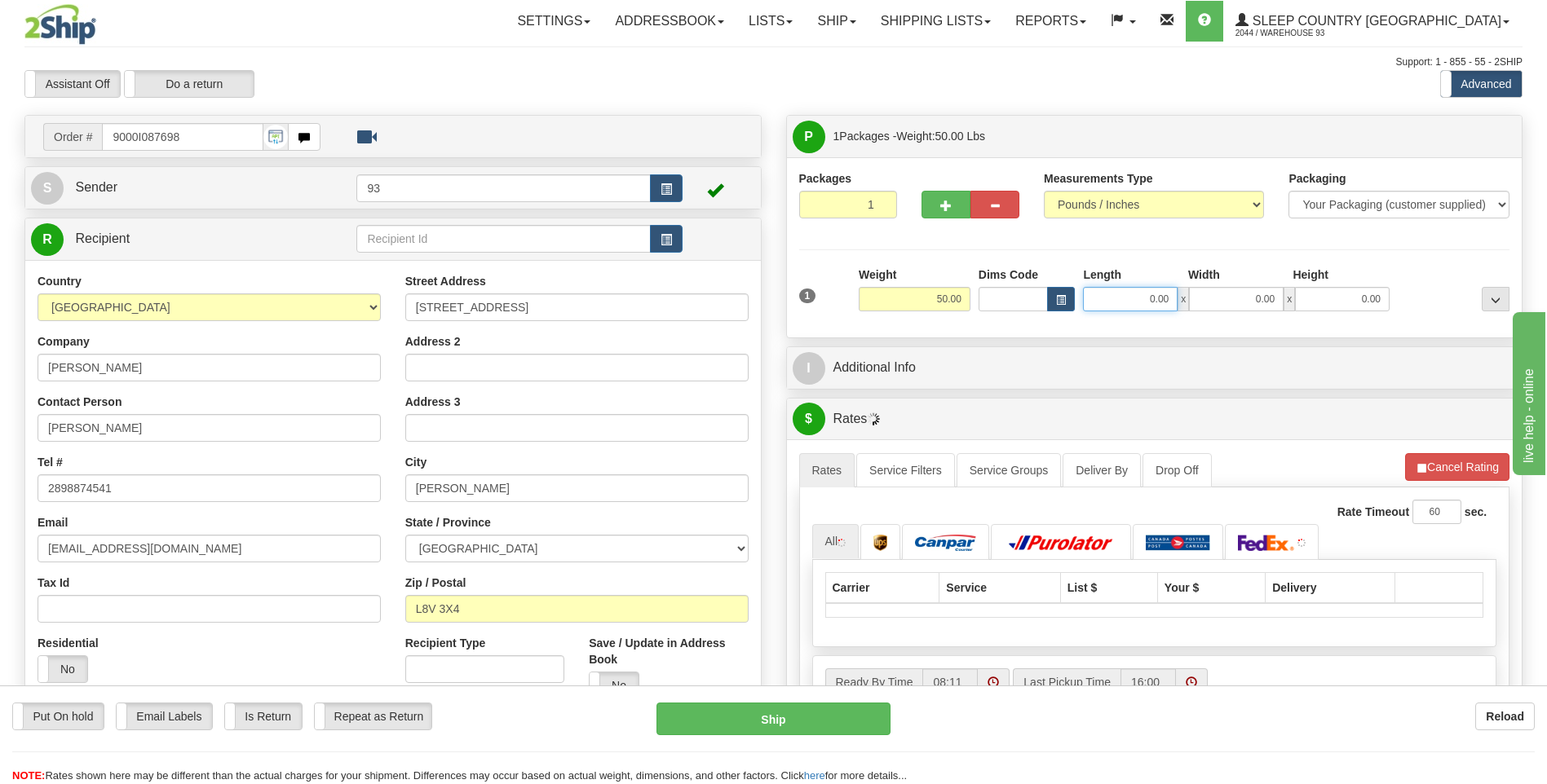
click at [1113, 298] on input "0.00" at bounding box center [1130, 299] width 94 height 24
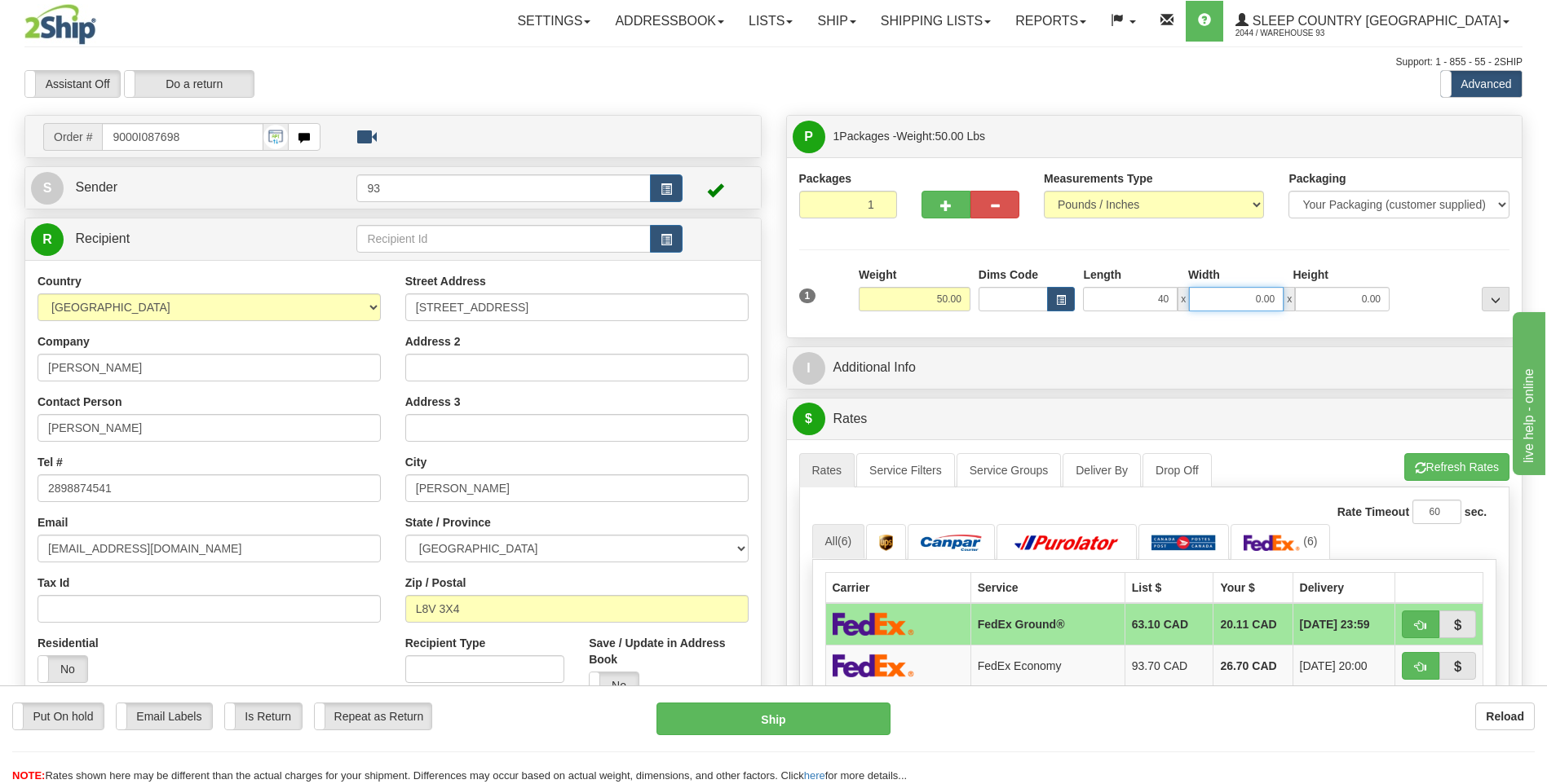
type input "40.00"
click at [1244, 300] on input "0.00" at bounding box center [1236, 299] width 94 height 24
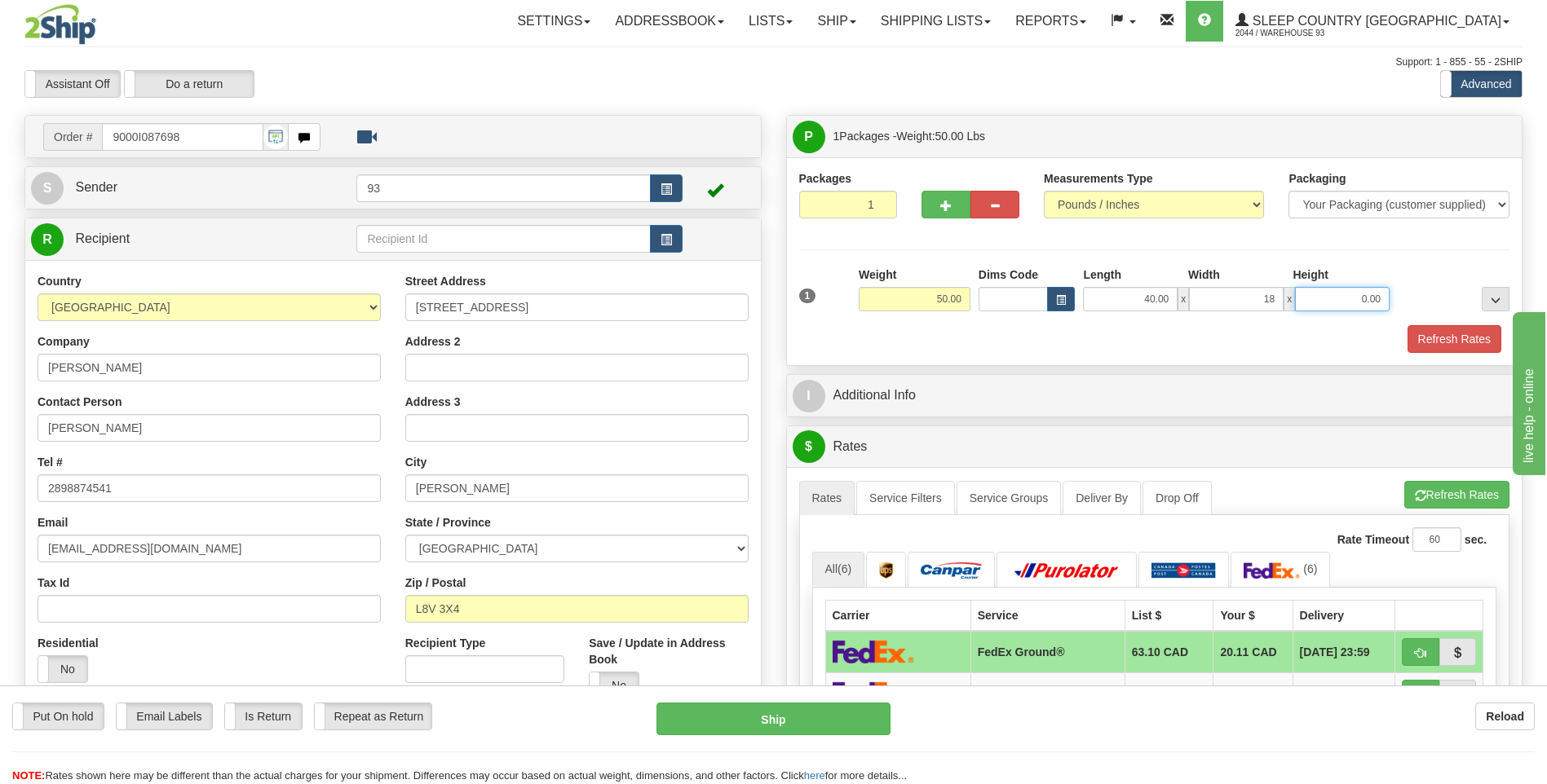
type input "18.00"
click at [1379, 300] on input "0.00" at bounding box center [1342, 299] width 94 height 24
type input "18.00"
click at [1470, 335] on button "Refresh Rates" at bounding box center [1455, 339] width 94 height 27
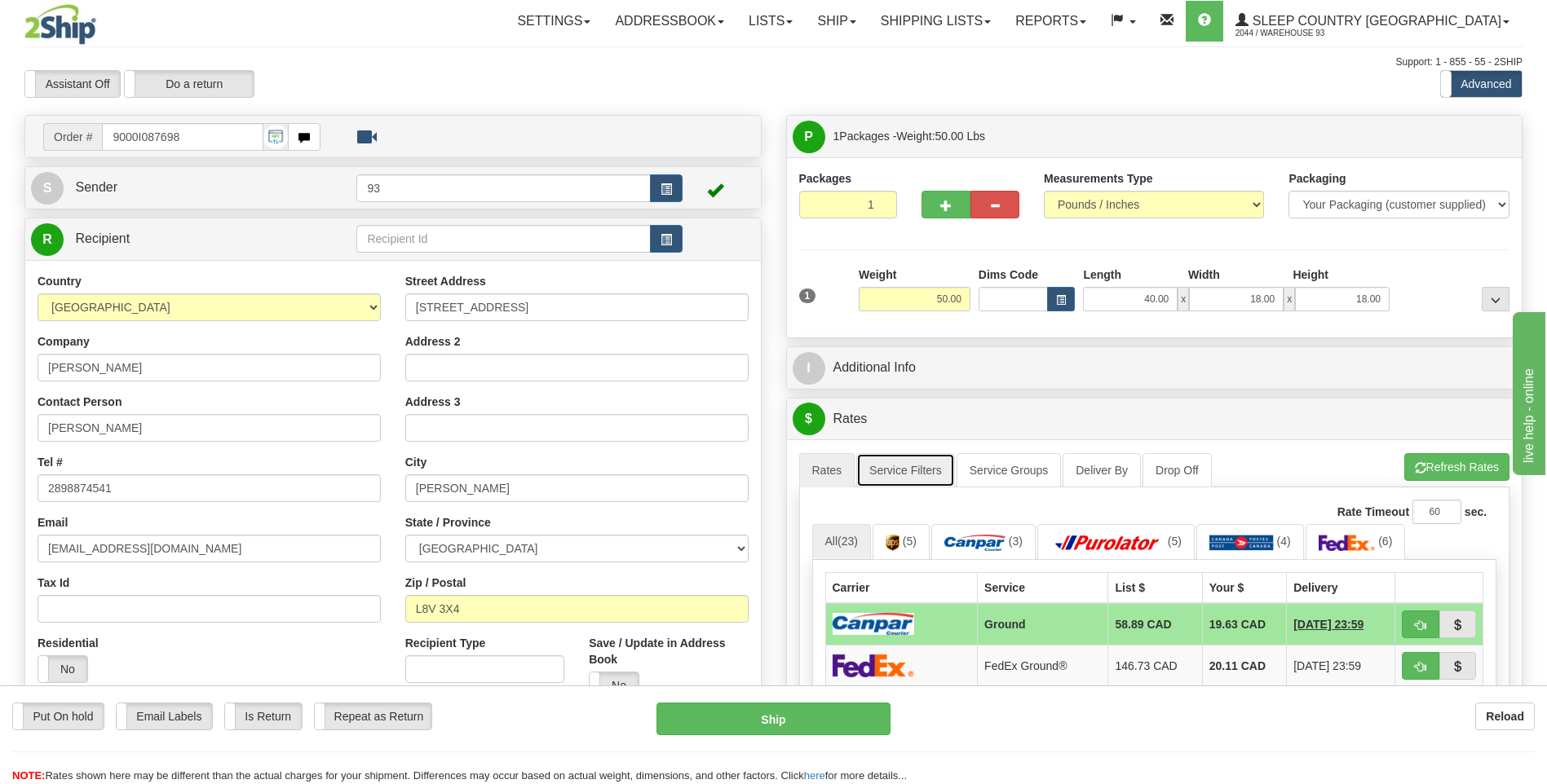
click at [878, 463] on link "Service Filters" at bounding box center [905, 469] width 99 height 34
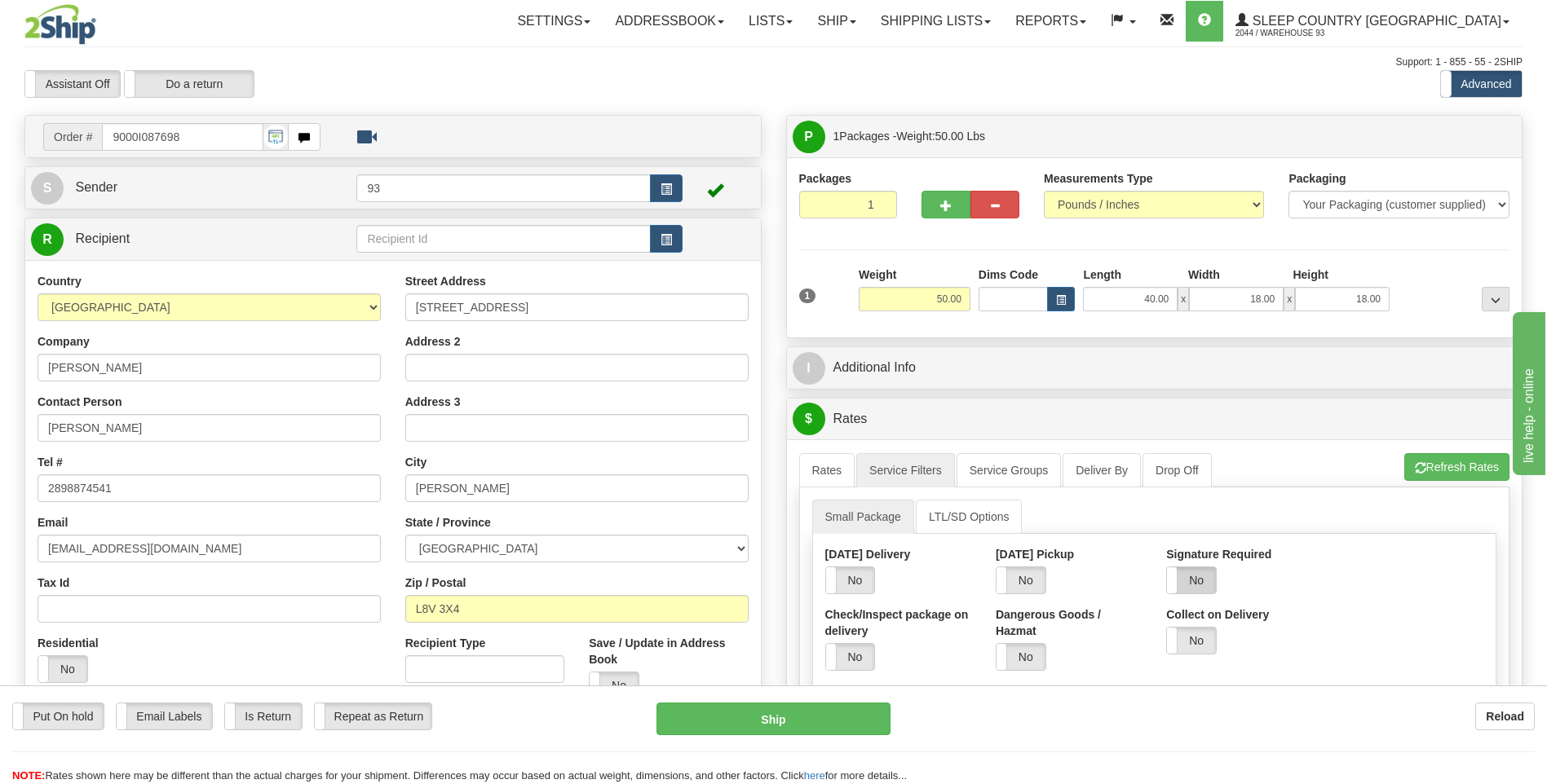
click at [1207, 586] on label "No" at bounding box center [1191, 580] width 49 height 26
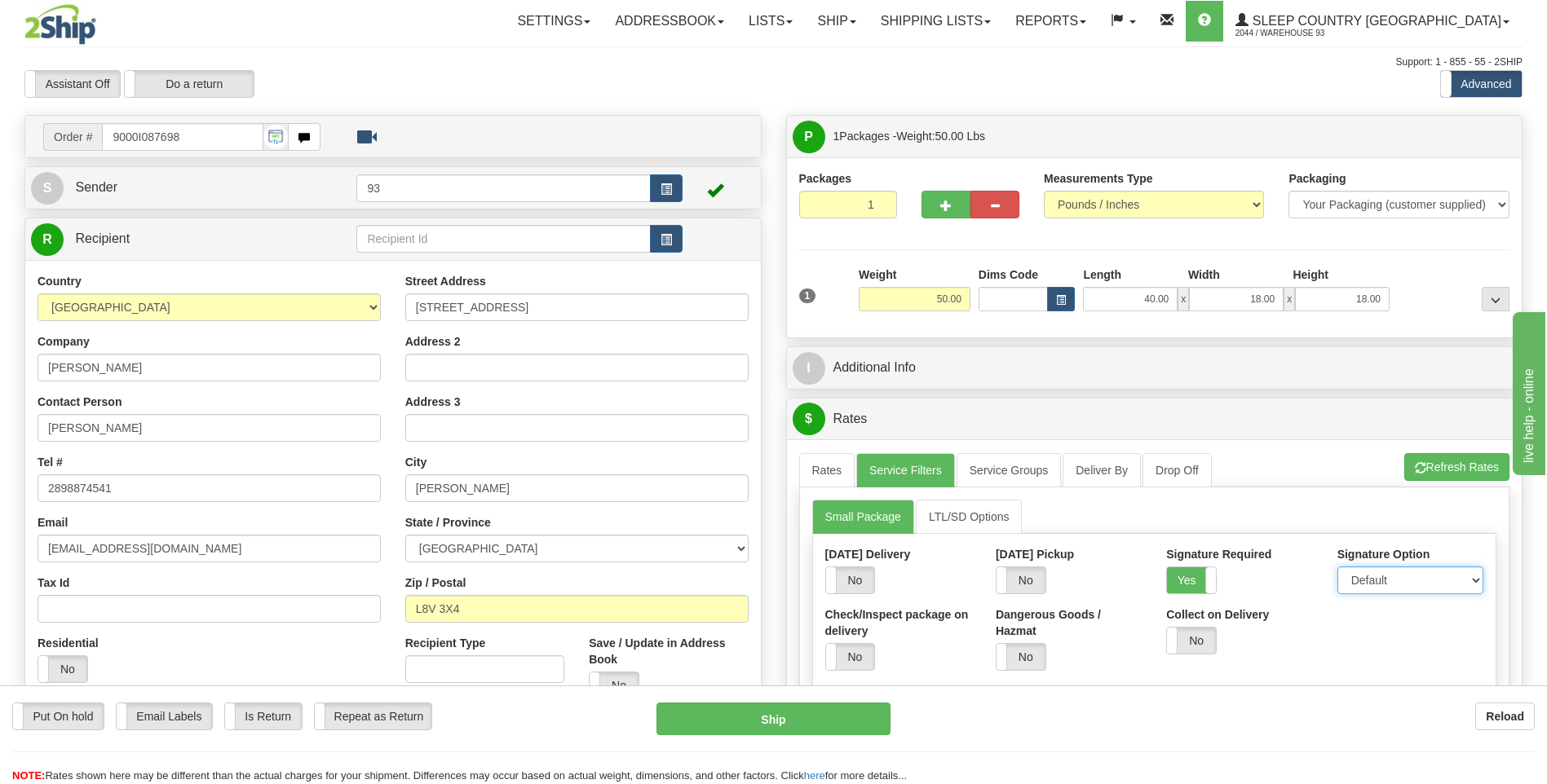
drag, startPoint x: 1368, startPoint y: 583, endPoint x: 1366, endPoint y: 598, distance: 15.1
click at [1368, 583] on select "Default Adult Direct Indirect No Signature Required" at bounding box center [1410, 580] width 146 height 27
select select "1"
click at [1337, 566] on select "Default Adult Direct Indirect No Signature Required" at bounding box center [1410, 580] width 146 height 27
click at [841, 475] on link "Rates" at bounding box center [826, 469] width 56 height 34
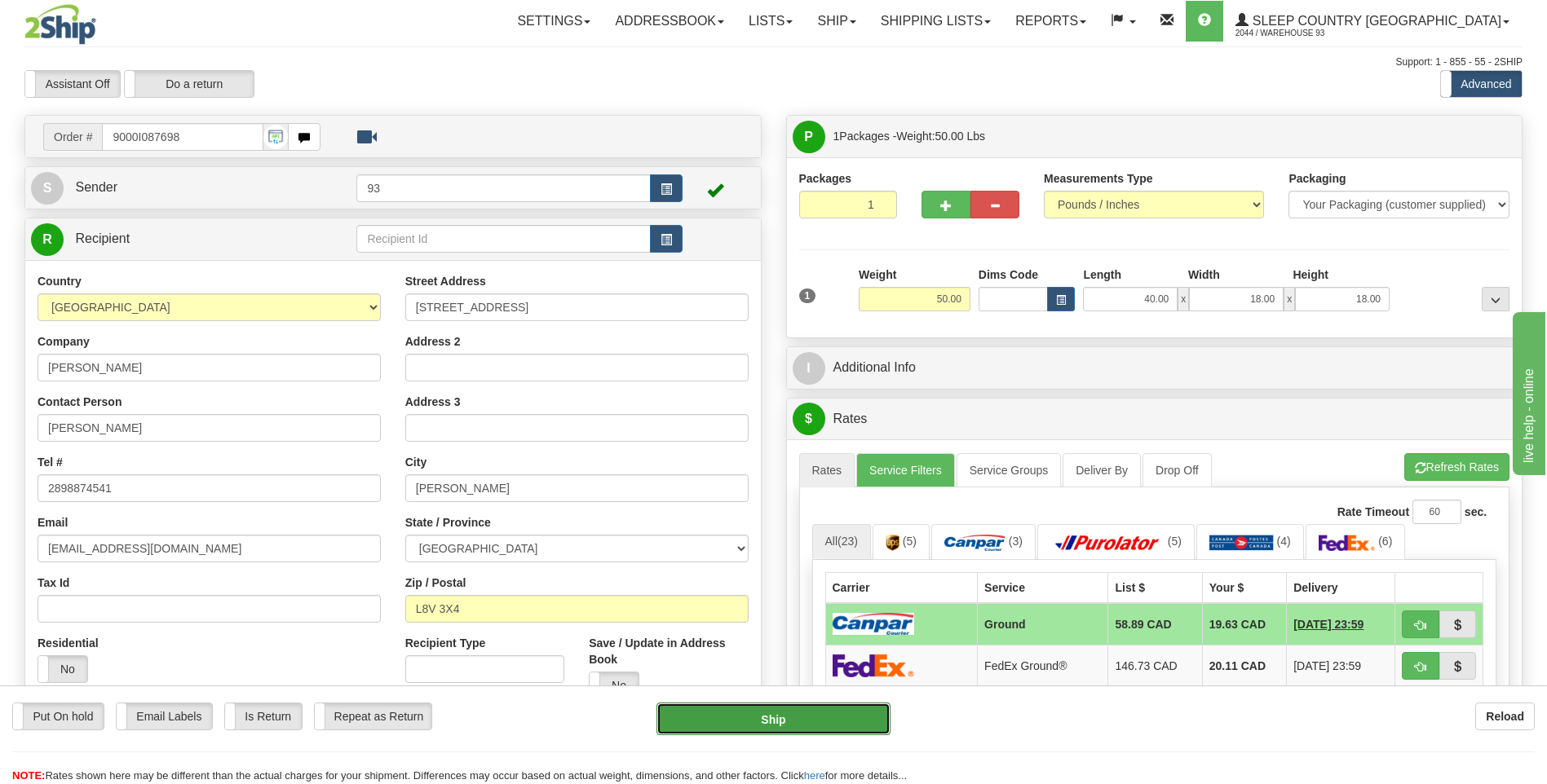
click at [804, 710] on button "Ship" at bounding box center [774, 718] width 233 height 32
type input "1"
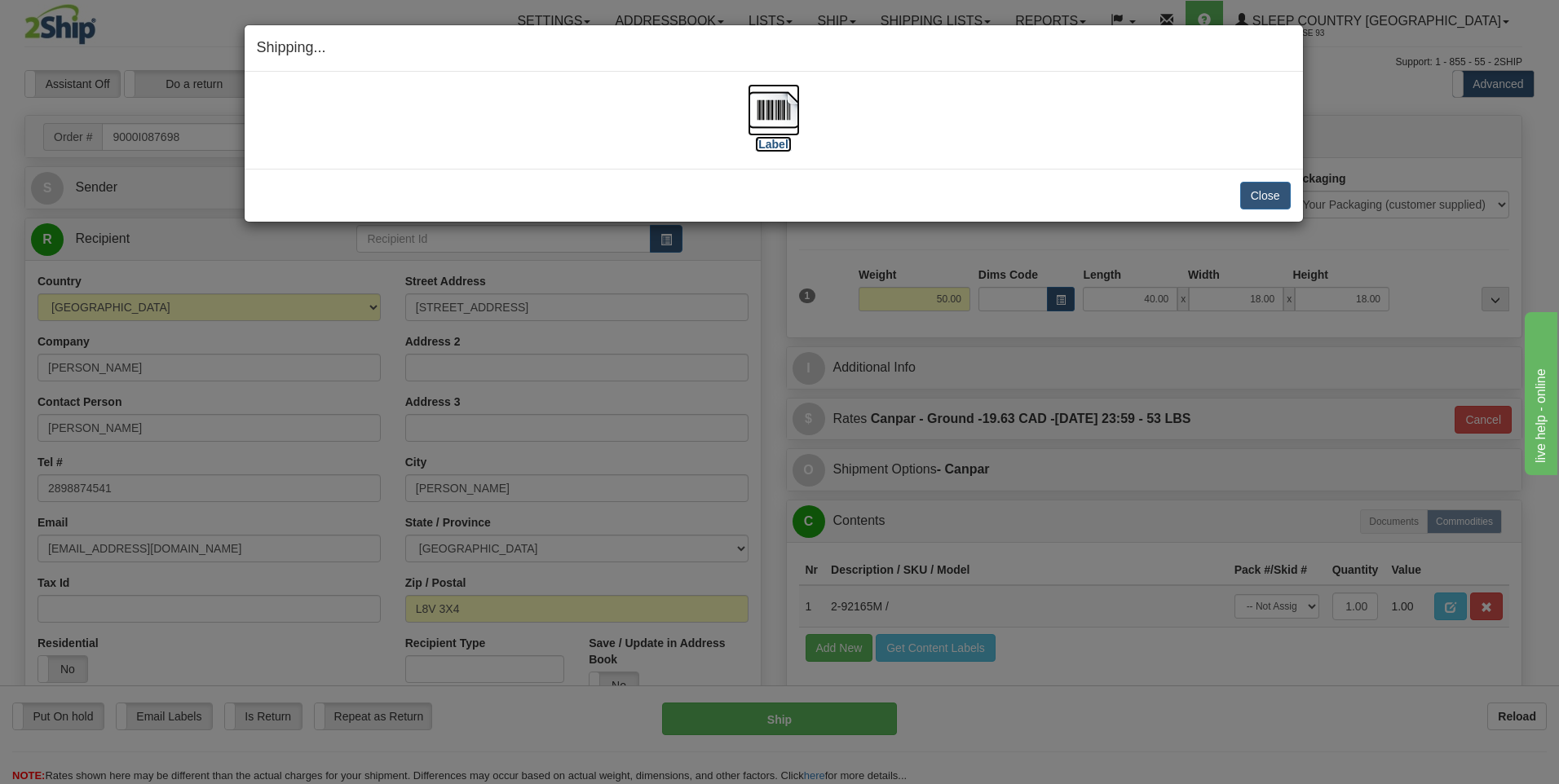
click at [780, 114] on img at bounding box center [774, 110] width 52 height 52
click at [1281, 196] on button "Close" at bounding box center [1266, 195] width 51 height 27
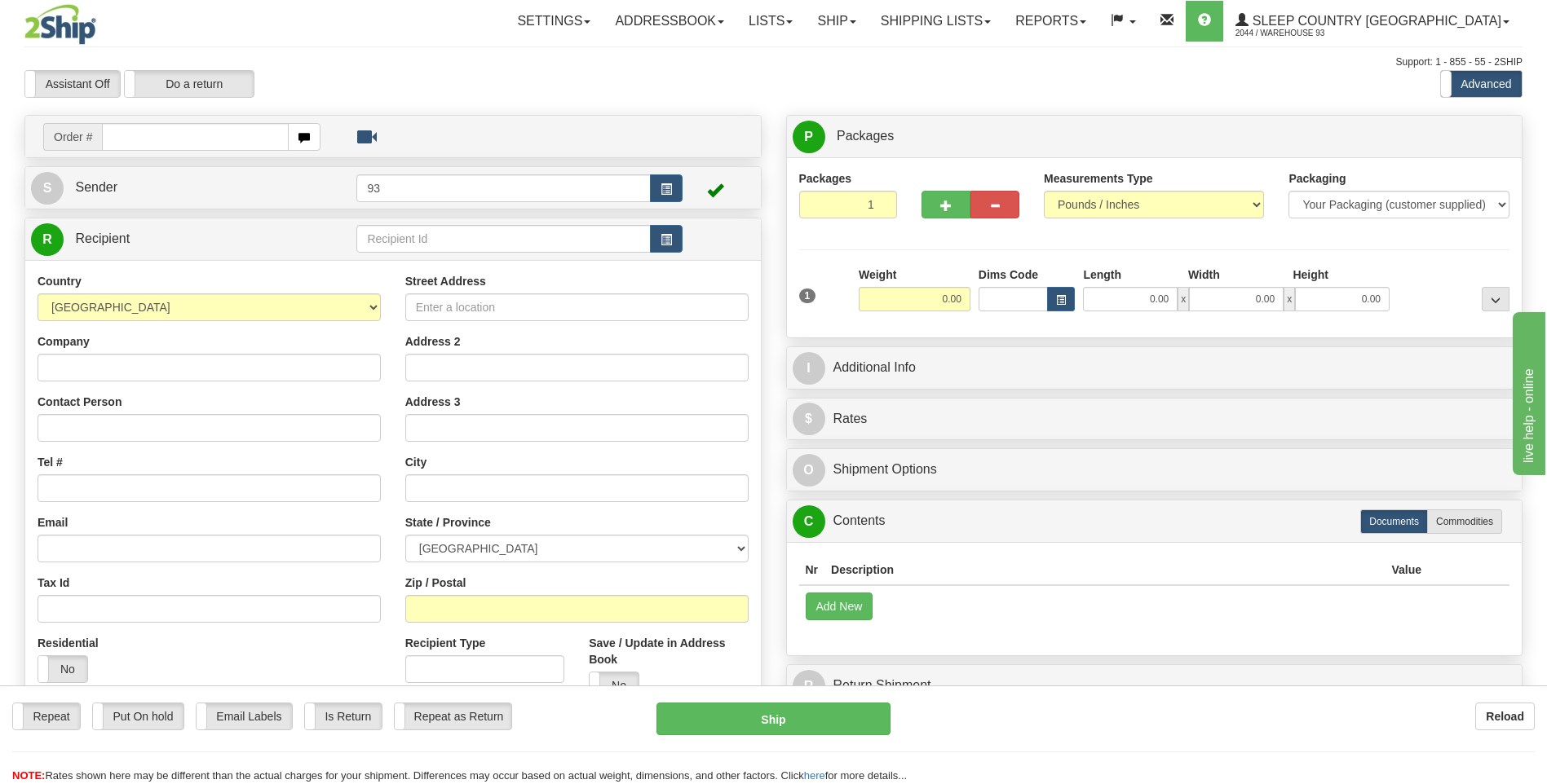
click at [124, 128] on input "text" at bounding box center [195, 137] width 186 height 27
type input "9000I093774"
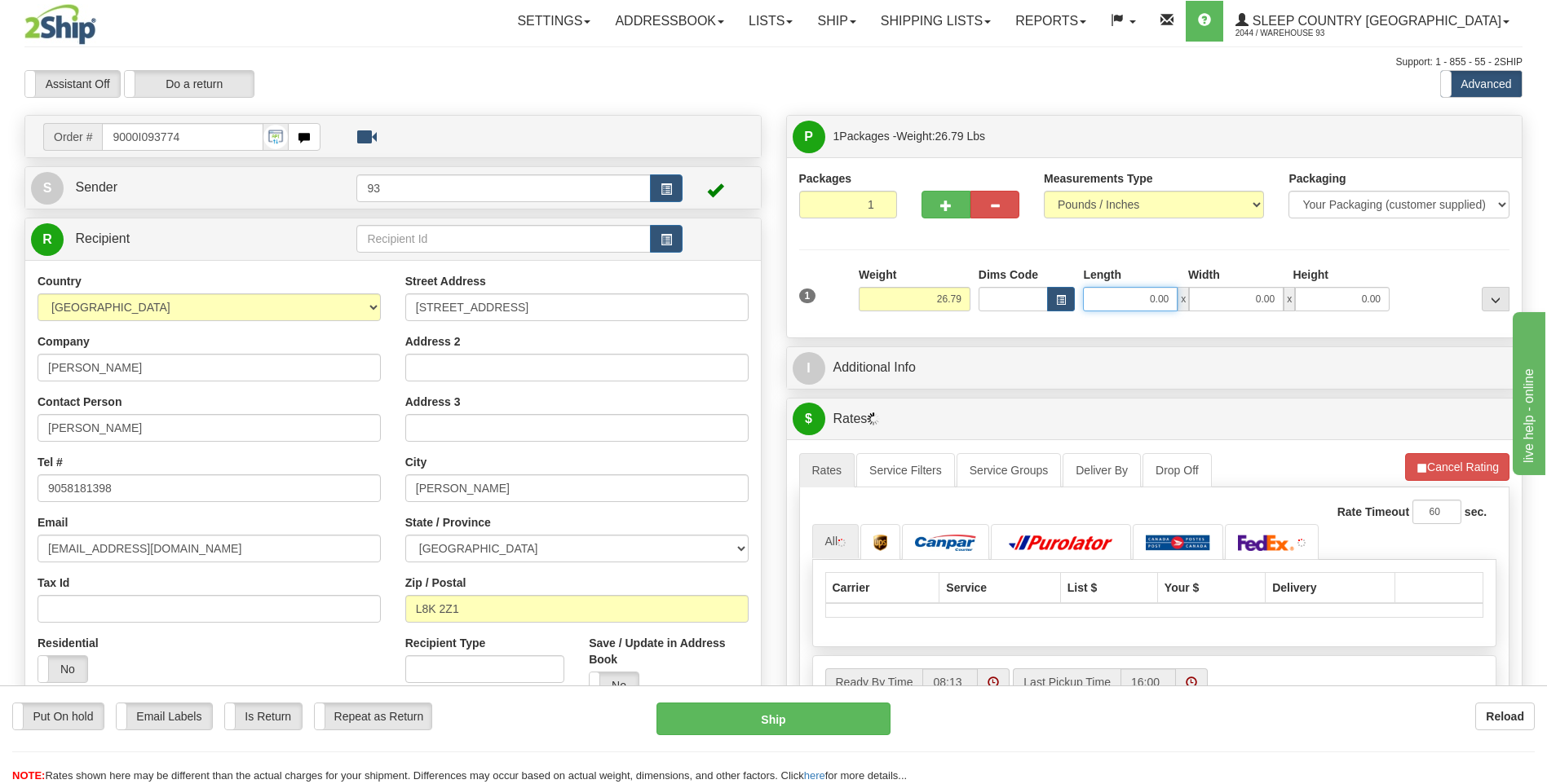
drag, startPoint x: 1130, startPoint y: 289, endPoint x: 1133, endPoint y: 301, distance: 12.4
click at [1130, 290] on input "0.00" at bounding box center [1130, 299] width 94 height 24
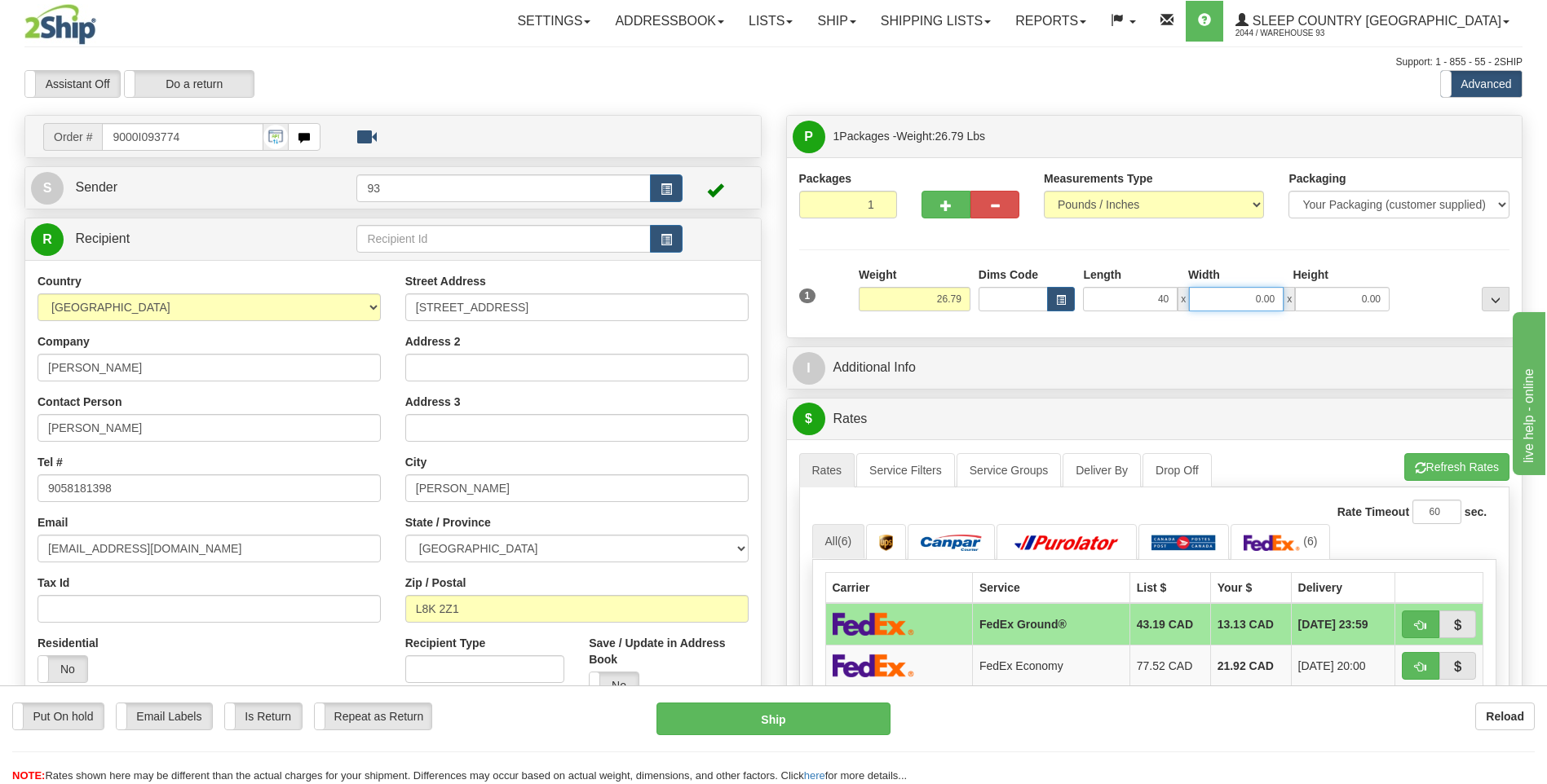
type input "40.00"
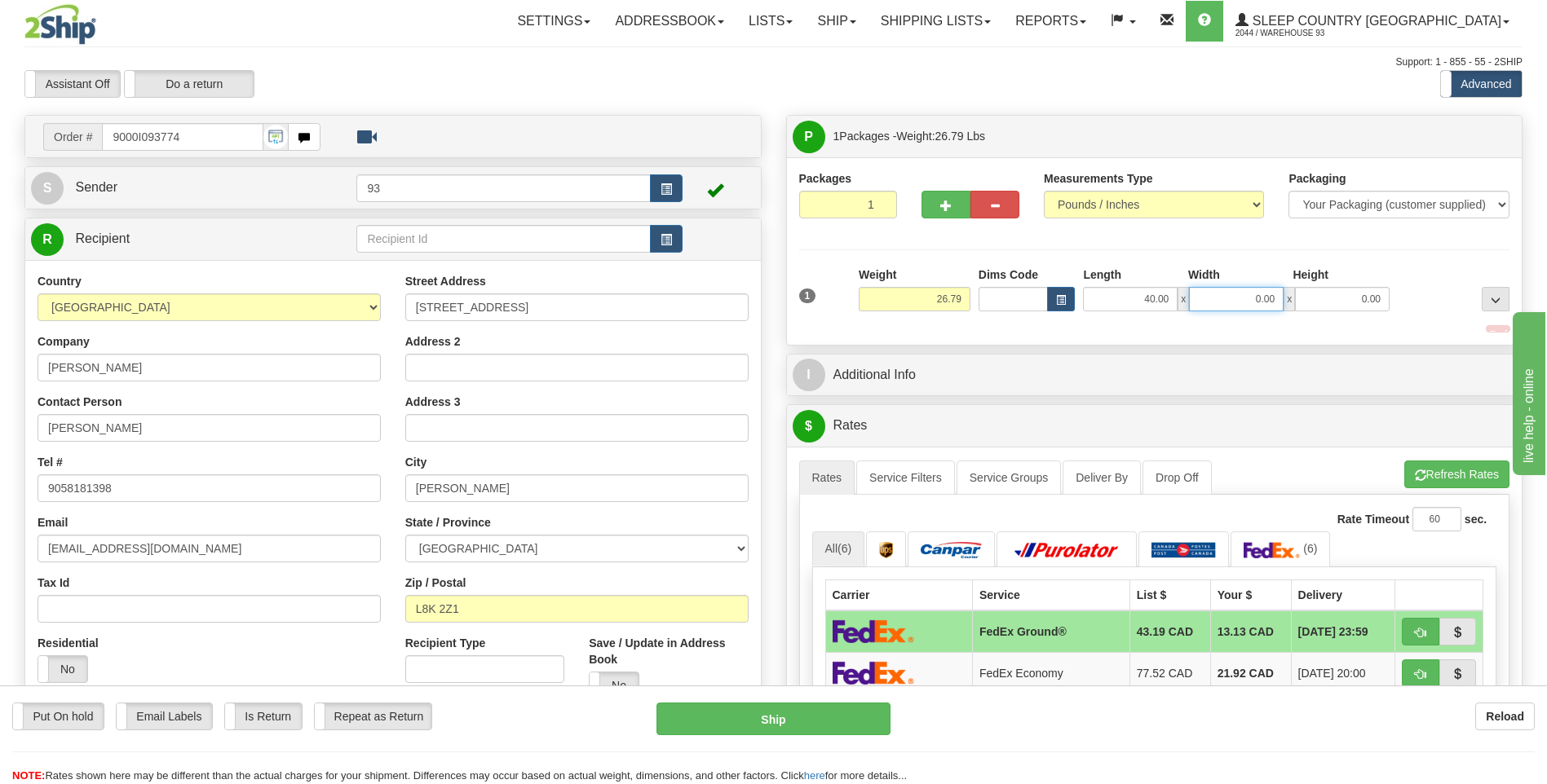
click at [1229, 310] on input "0.00" at bounding box center [1236, 299] width 94 height 24
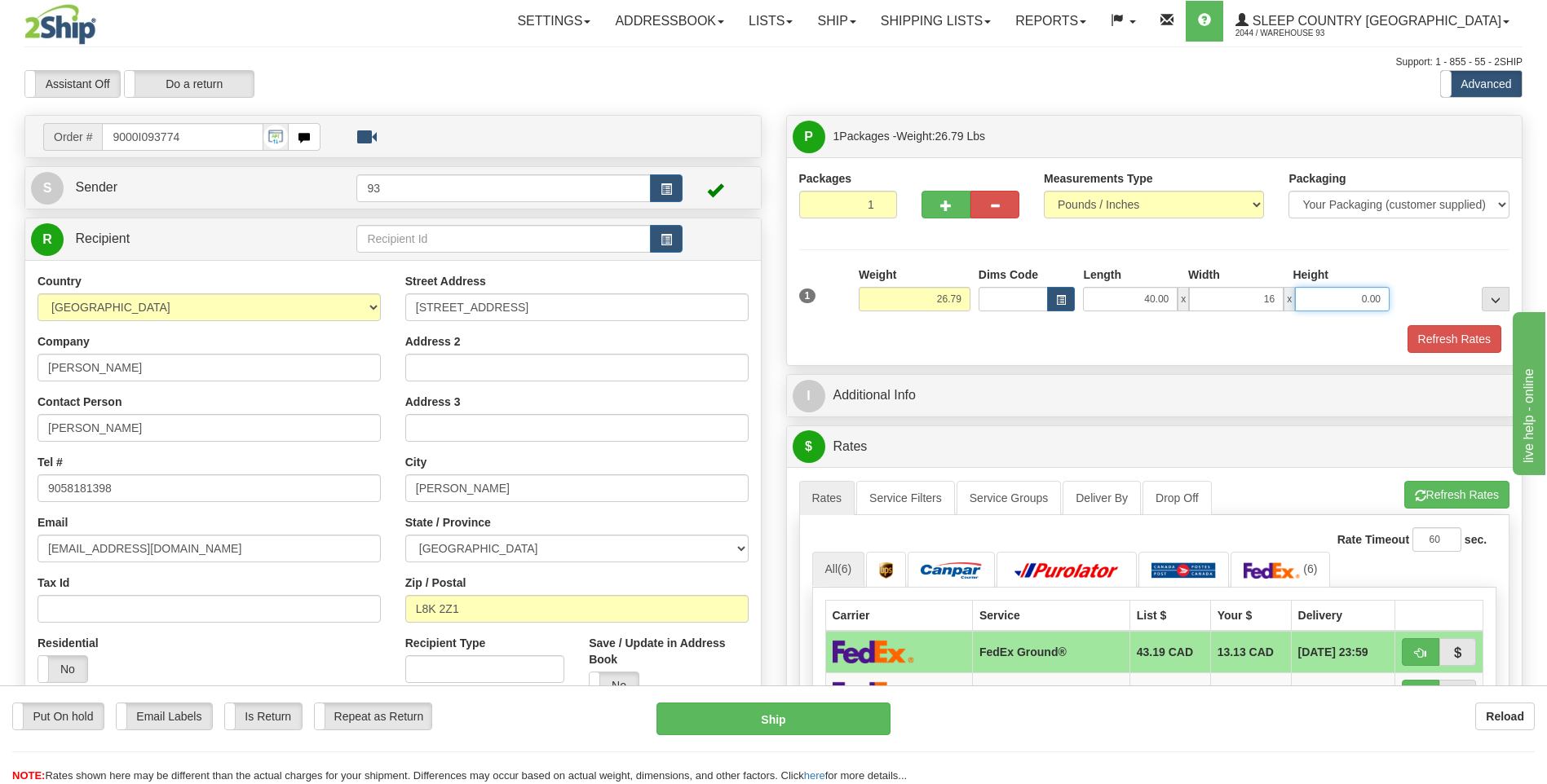
type input "16.00"
click at [1357, 302] on input "0.00" at bounding box center [1342, 299] width 94 height 24
type input "16.00"
click at [1472, 337] on button "Refresh Rates" at bounding box center [1455, 339] width 94 height 27
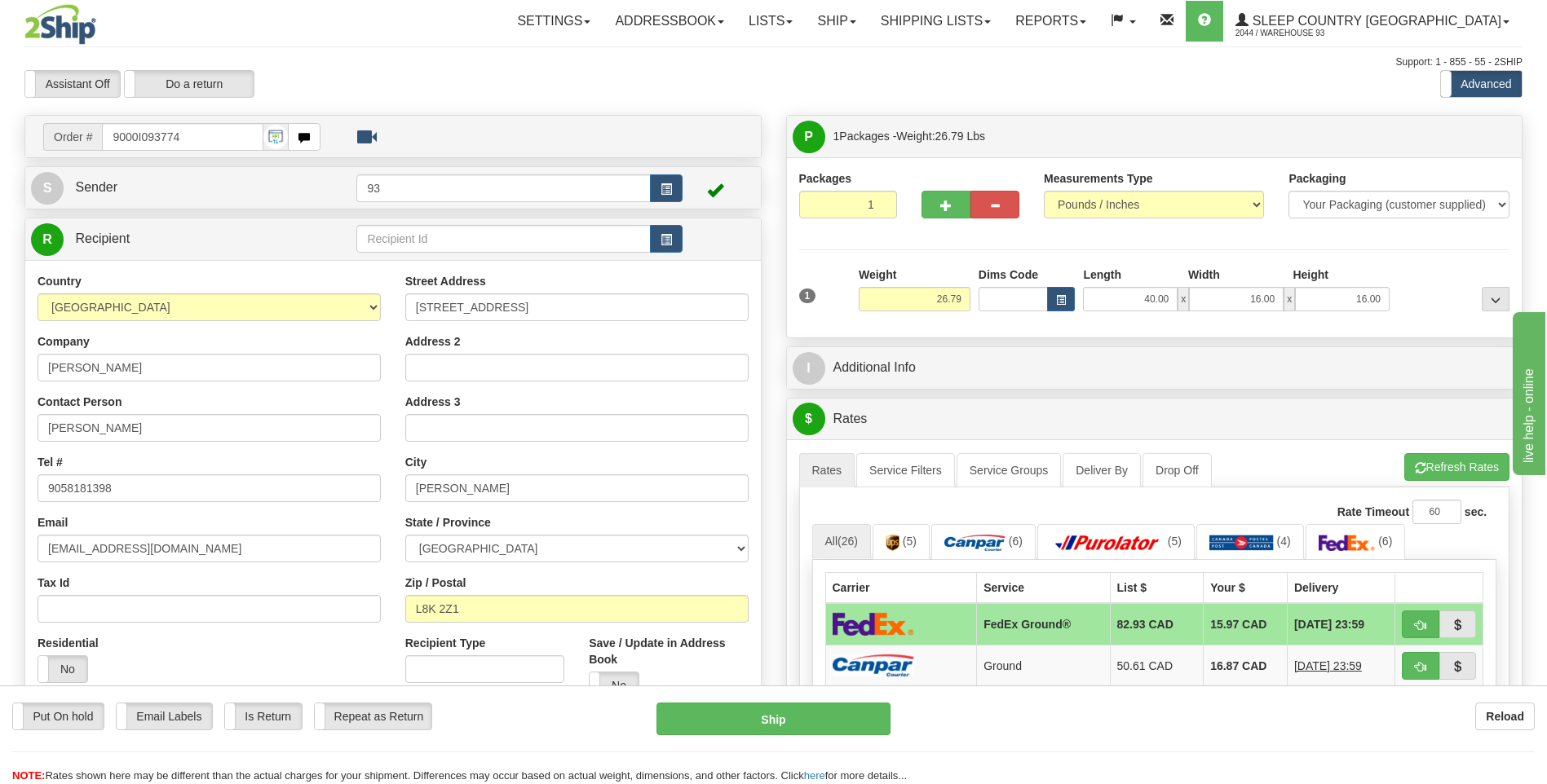
drag, startPoint x: 861, startPoint y: 668, endPoint x: 936, endPoint y: 615, distance: 91.8
click at [861, 668] on img at bounding box center [873, 665] width 81 height 22
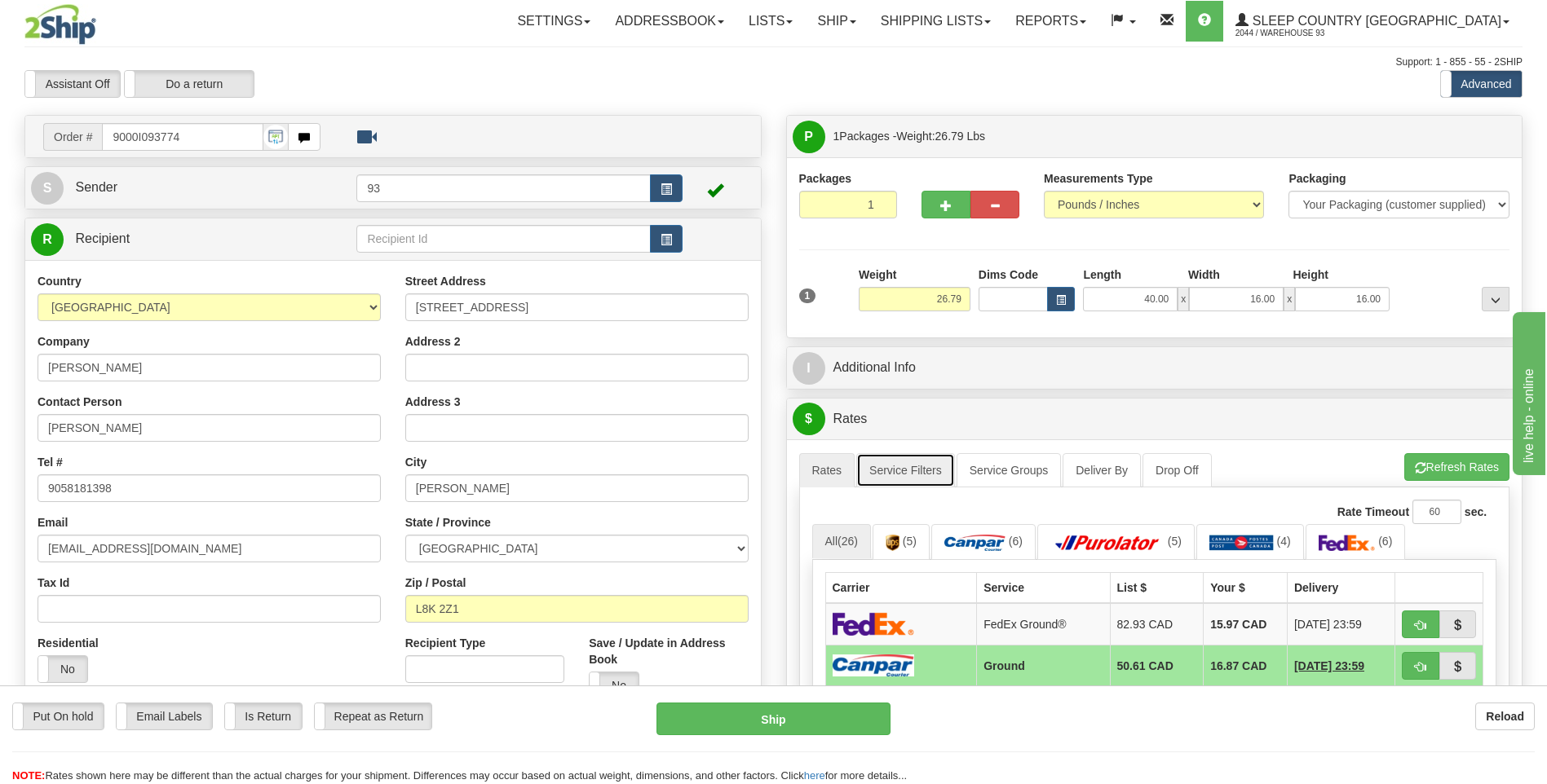
click at [888, 461] on link "Service Filters" at bounding box center [905, 469] width 99 height 34
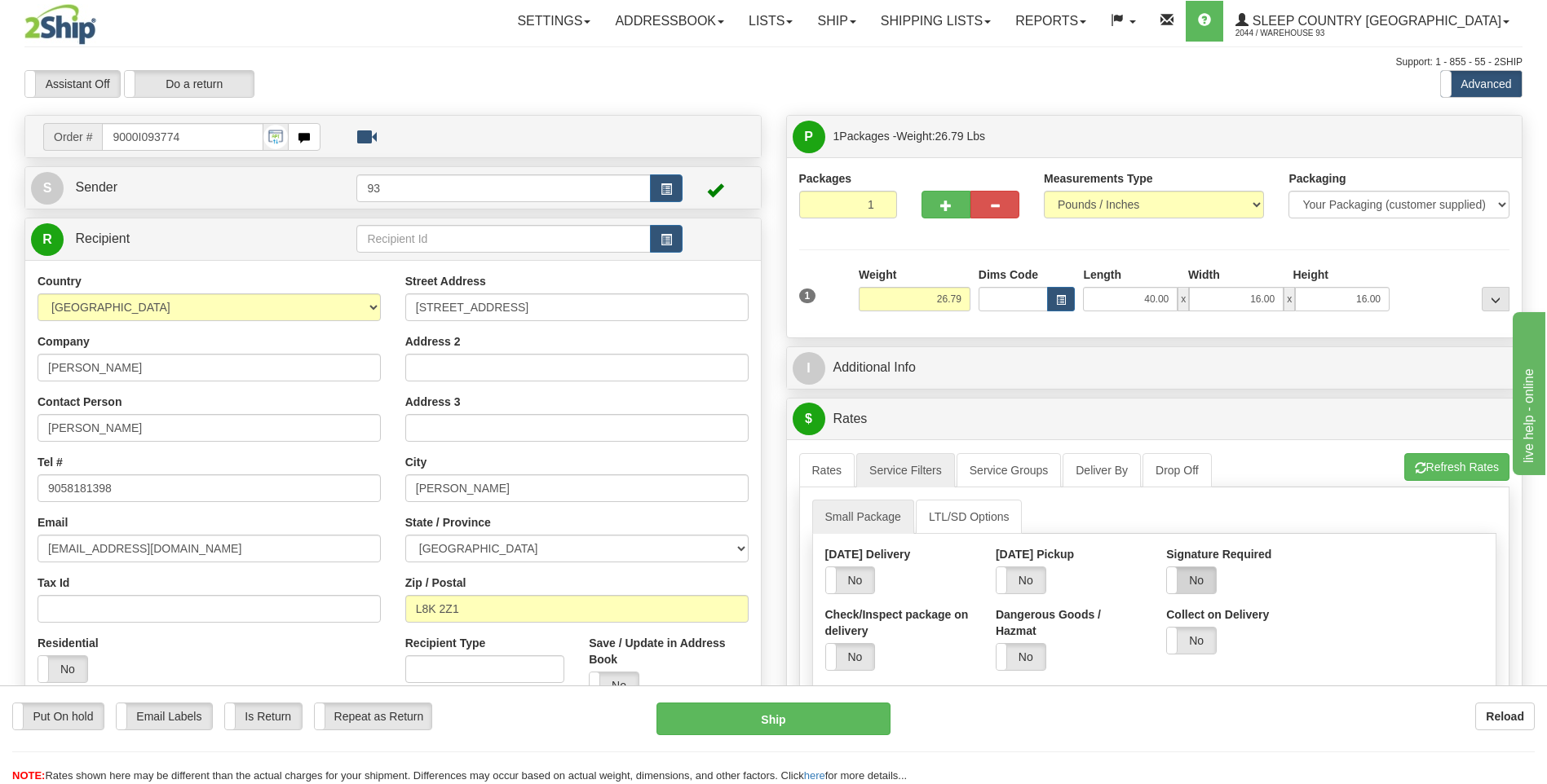
click at [1202, 582] on label "No" at bounding box center [1191, 580] width 49 height 26
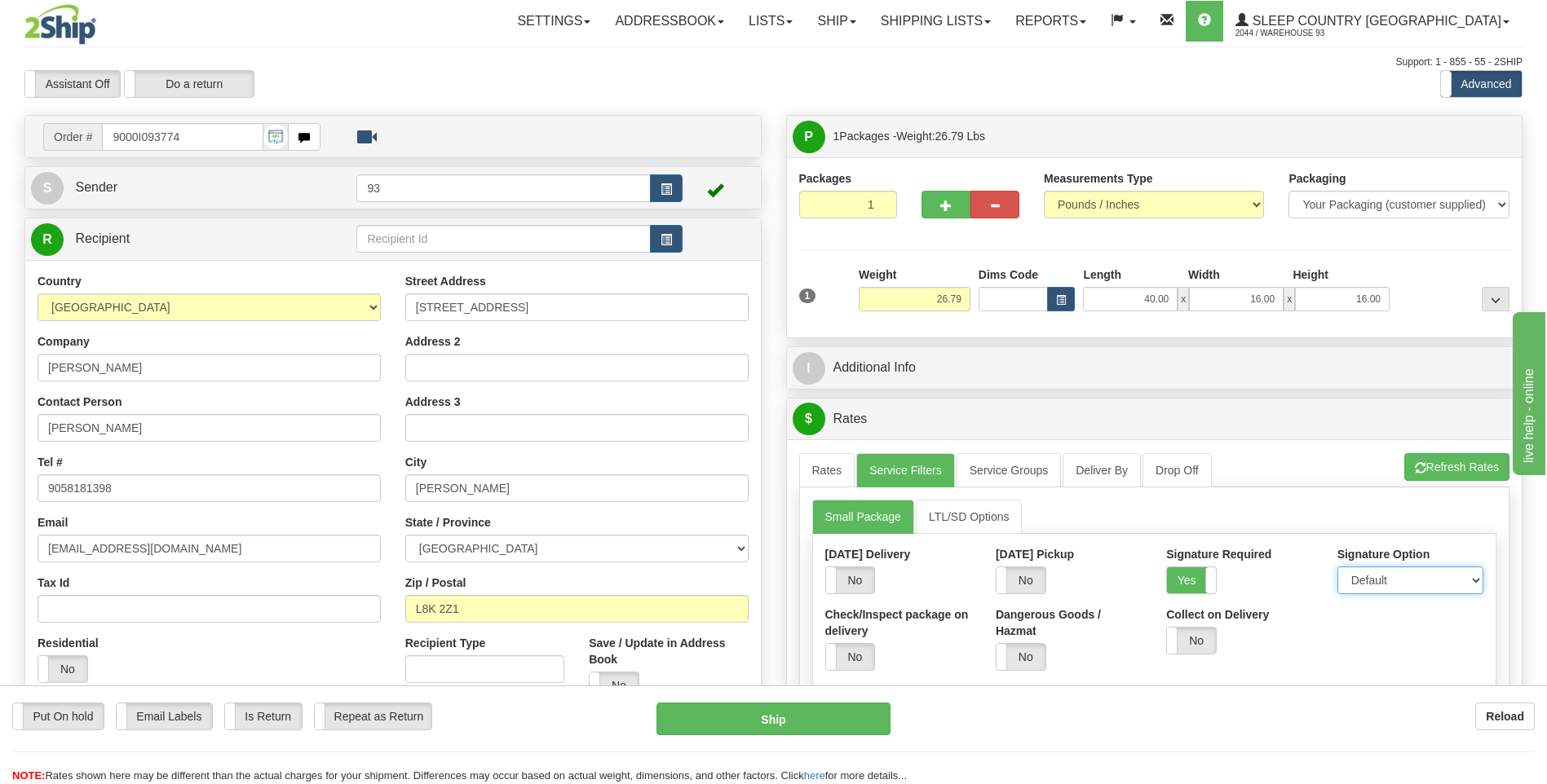
click at [1379, 580] on select "Default Adult Direct Indirect No Signature Required" at bounding box center [1410, 580] width 146 height 27
select select "1"
click at [1337, 566] on select "Default Adult Direct Indirect No Signature Required" at bounding box center [1410, 580] width 146 height 27
click at [812, 455] on link "Rates" at bounding box center [826, 469] width 56 height 34
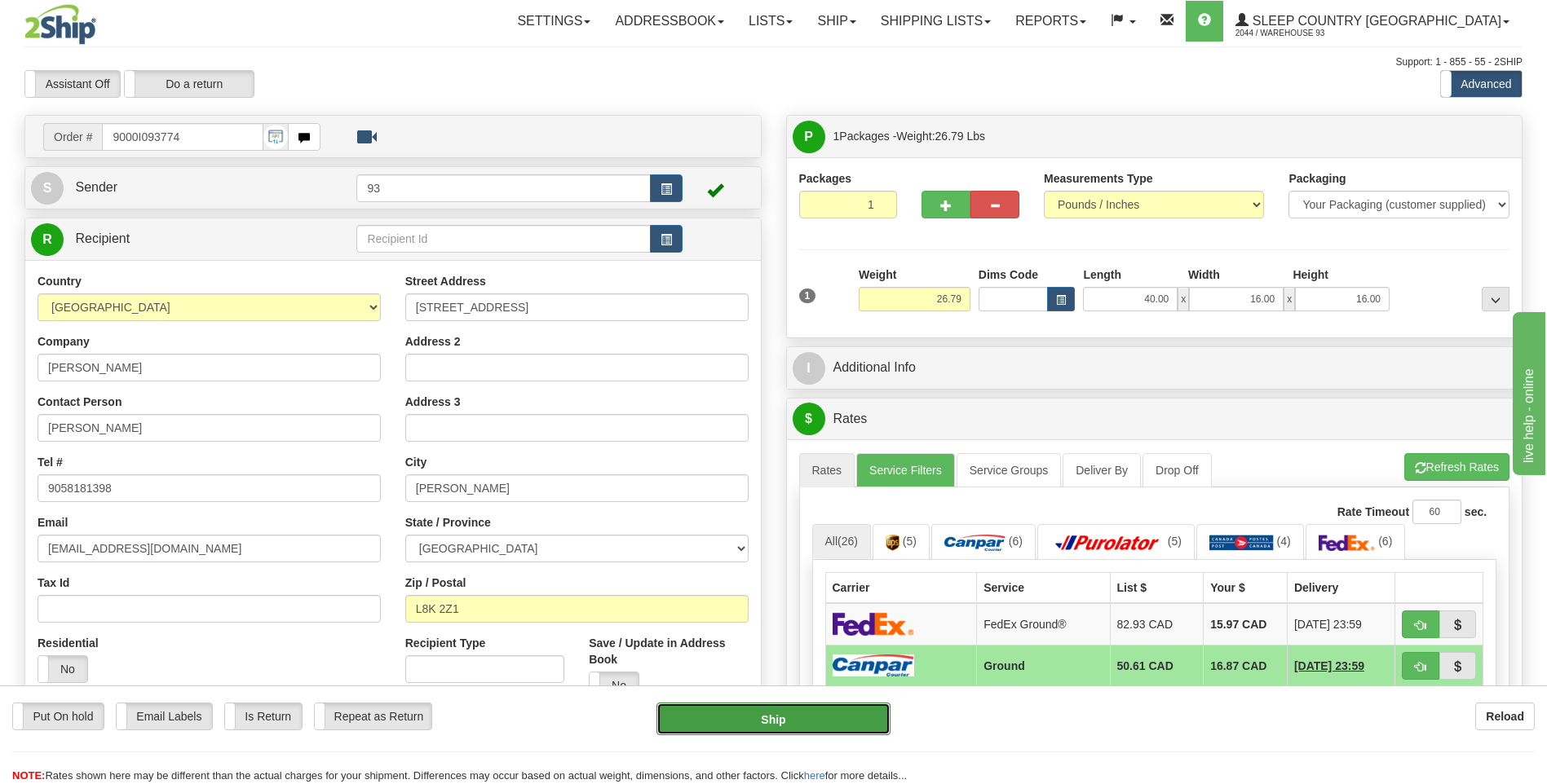
click at [850, 716] on button "Ship" at bounding box center [774, 718] width 233 height 32
type input "1"
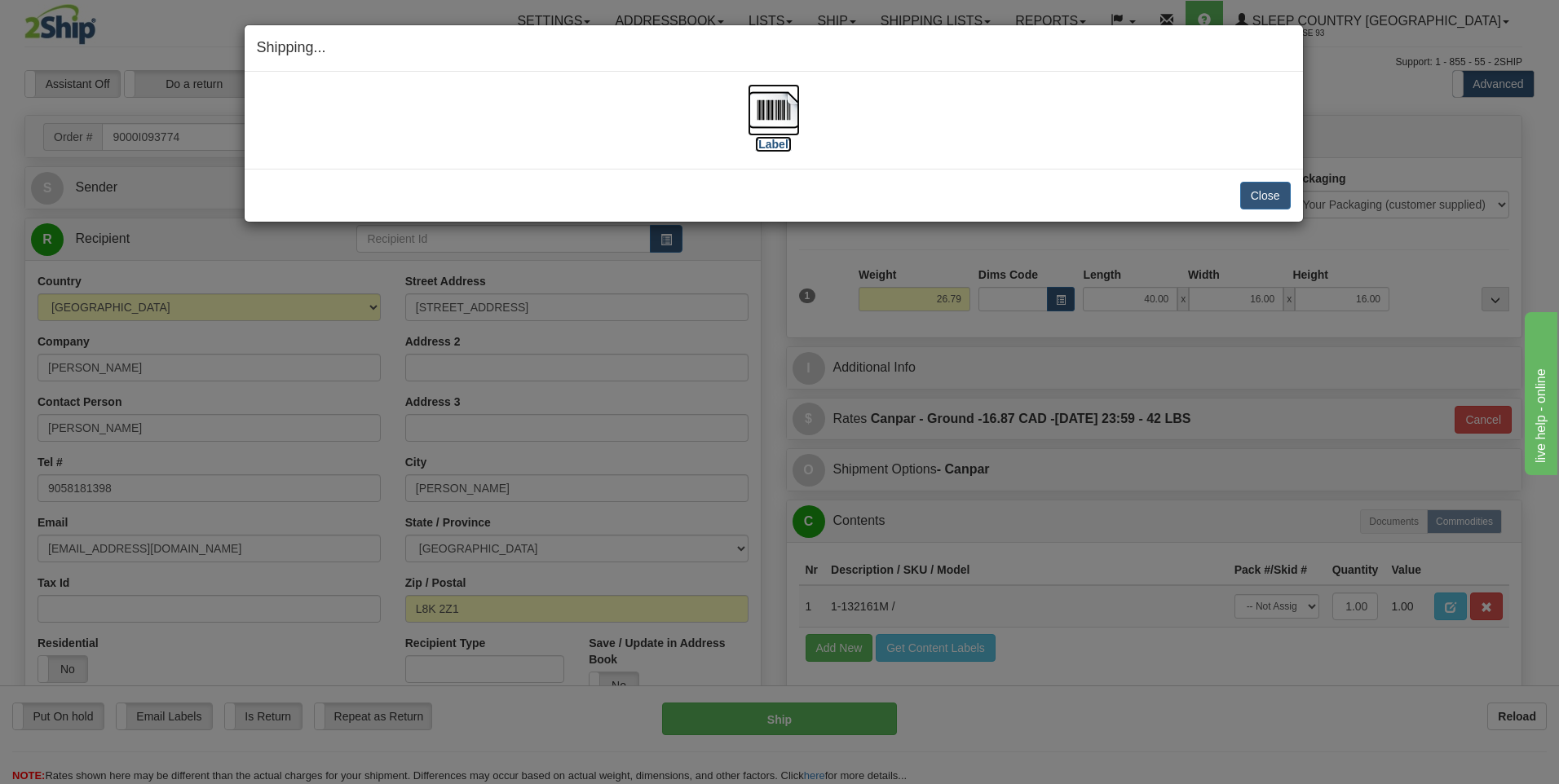
click at [765, 100] on img at bounding box center [774, 110] width 52 height 52
click at [1267, 189] on button "Close" at bounding box center [1266, 195] width 51 height 27
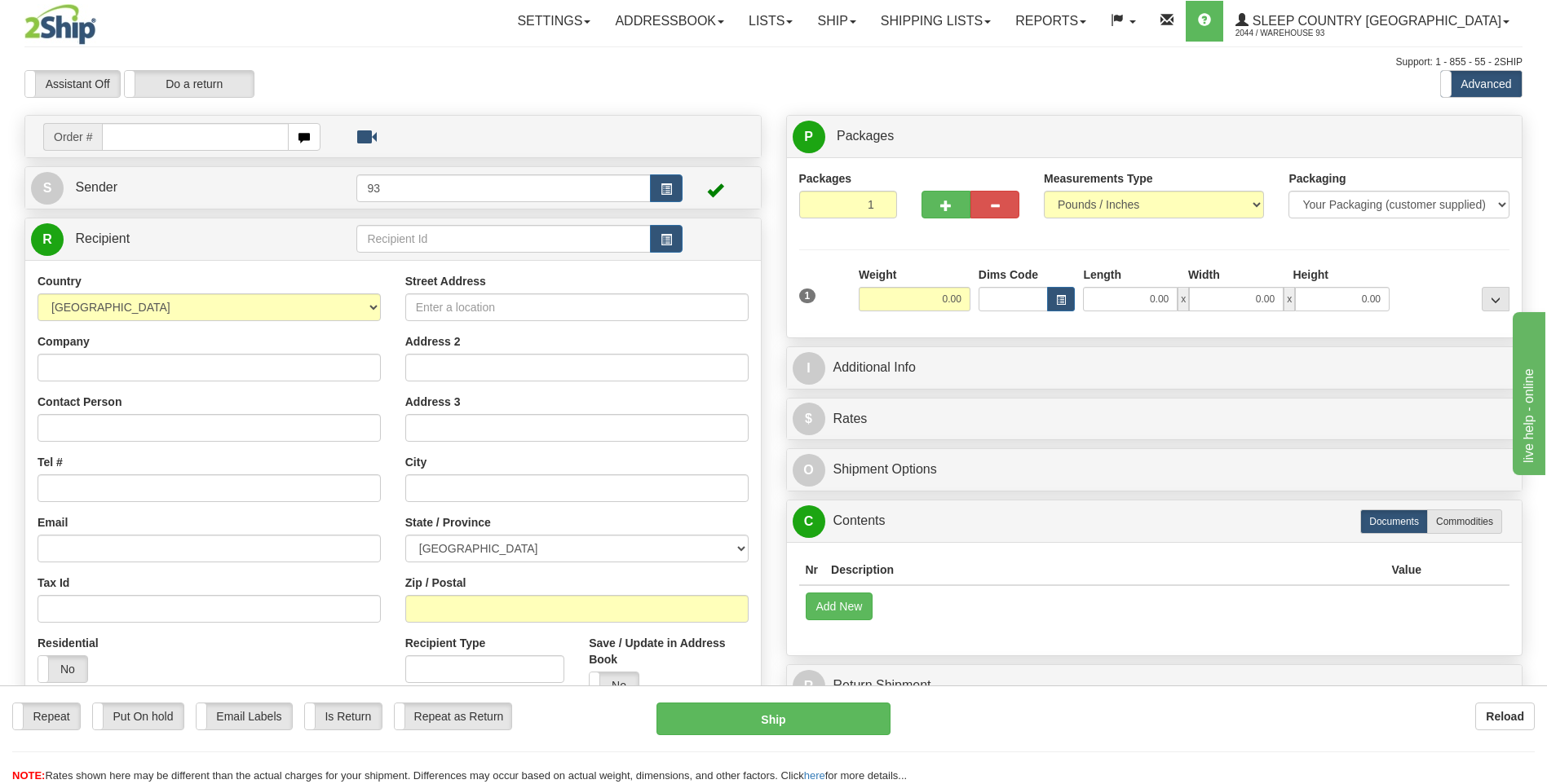
click at [156, 142] on input "text" at bounding box center [195, 137] width 186 height 27
type input "9000I092822"
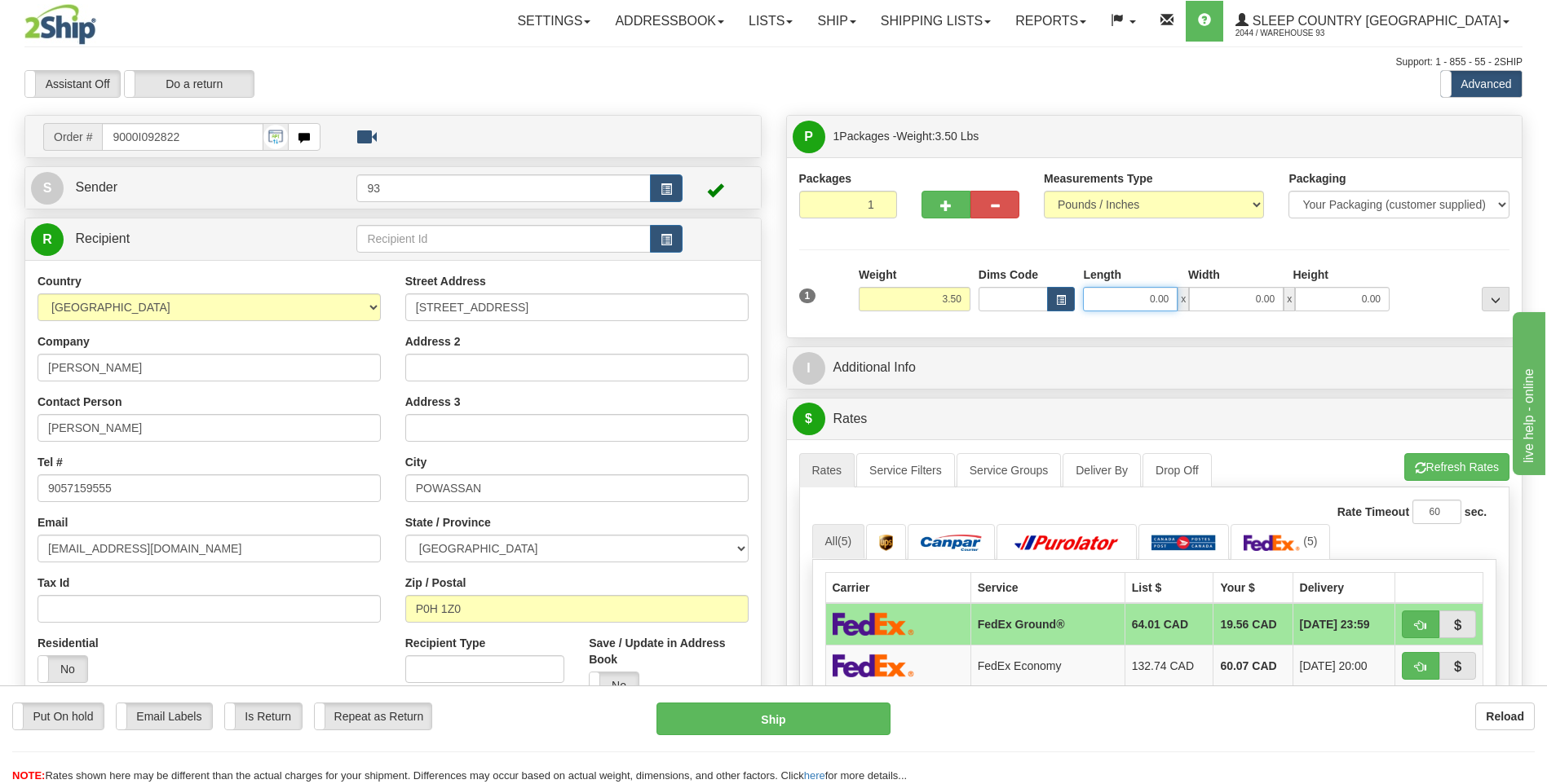
click at [1114, 304] on input "0.00" at bounding box center [1130, 299] width 94 height 24
type input "25.00"
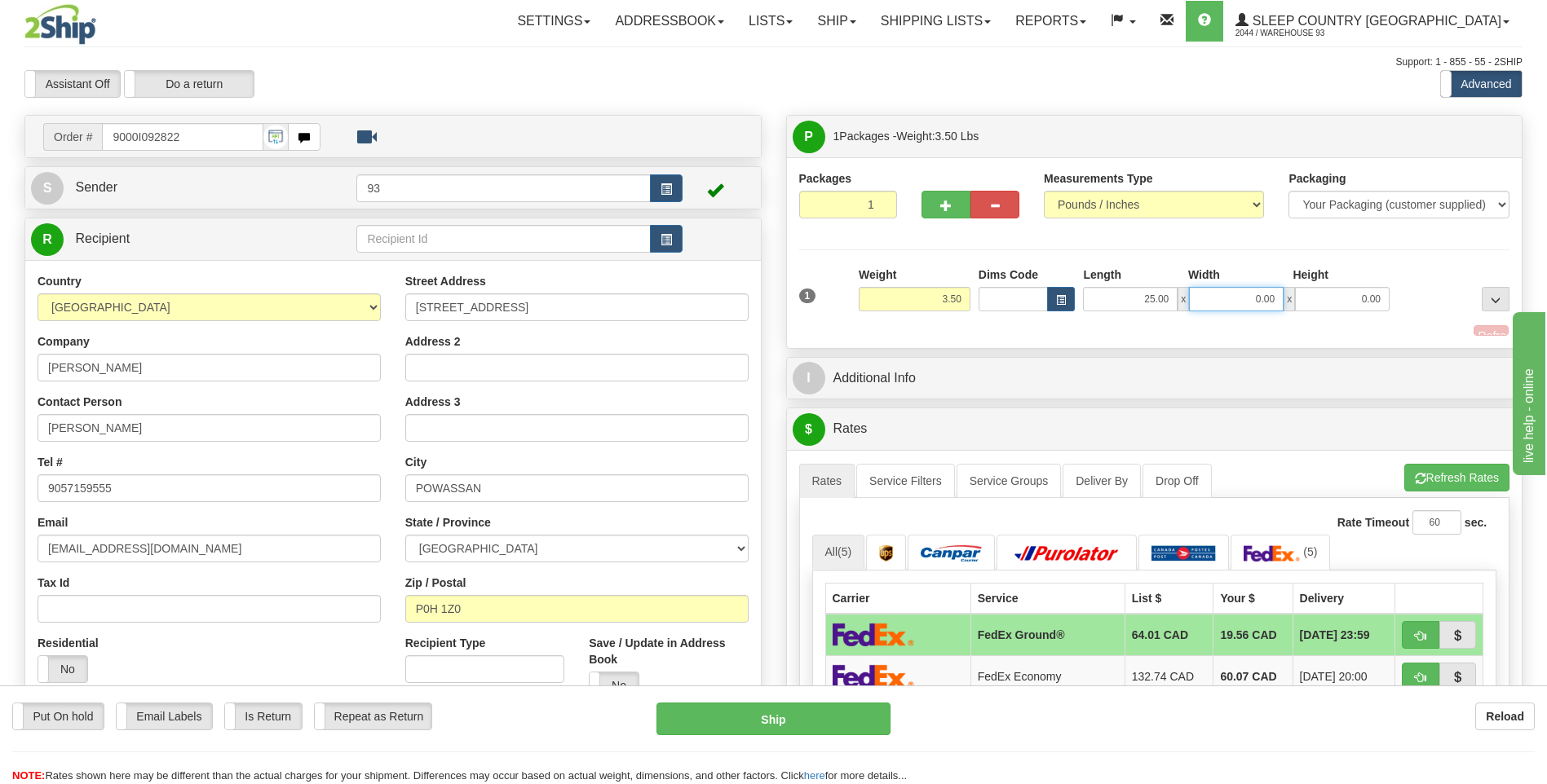
click at [1245, 303] on input "0.00" at bounding box center [1236, 299] width 94 height 24
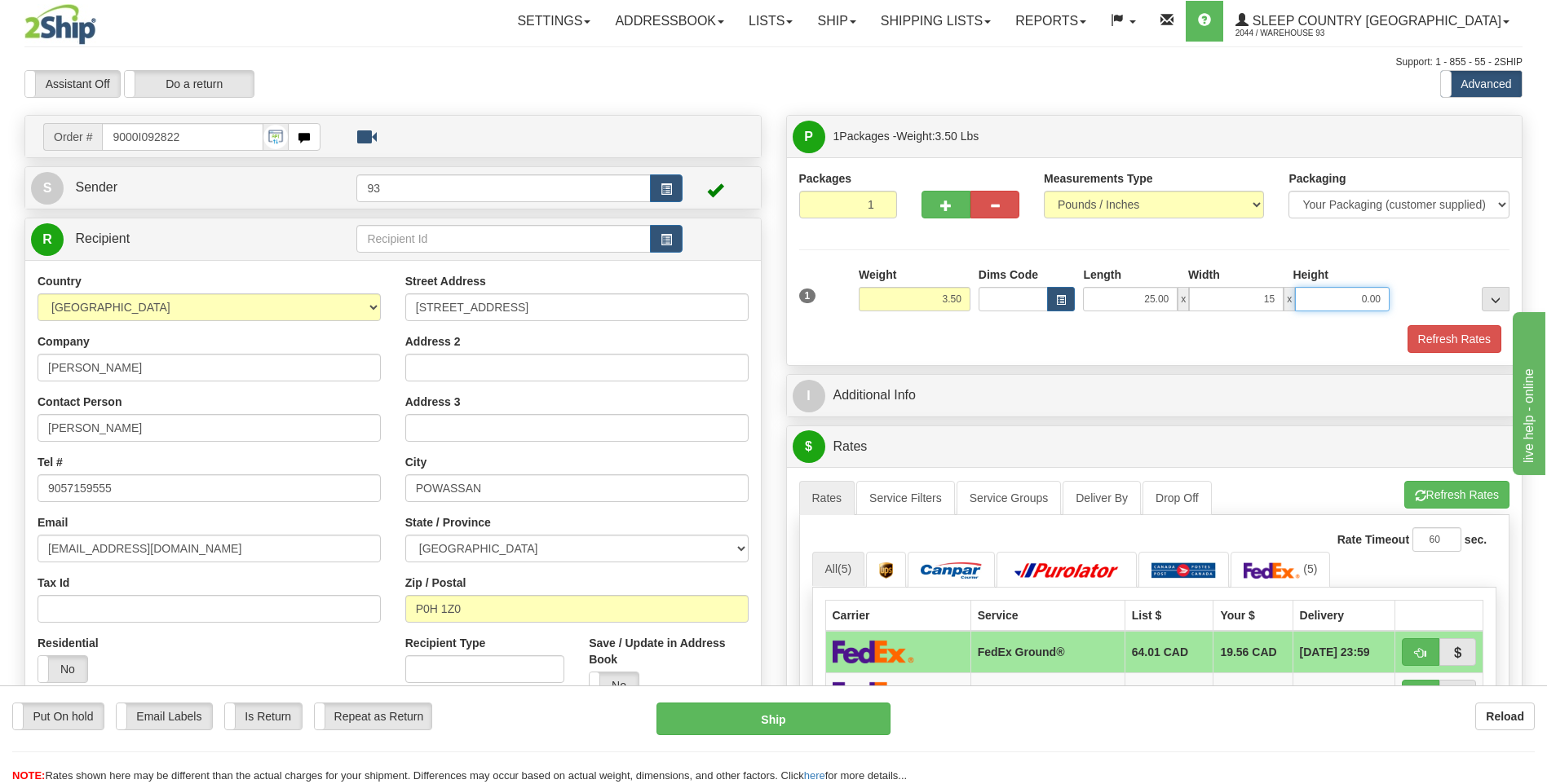
type input "15.00"
click at [1328, 294] on input "0.00" at bounding box center [1342, 299] width 94 height 24
type input "5.00"
click at [1484, 349] on button "Refresh Rates" at bounding box center [1455, 339] width 94 height 27
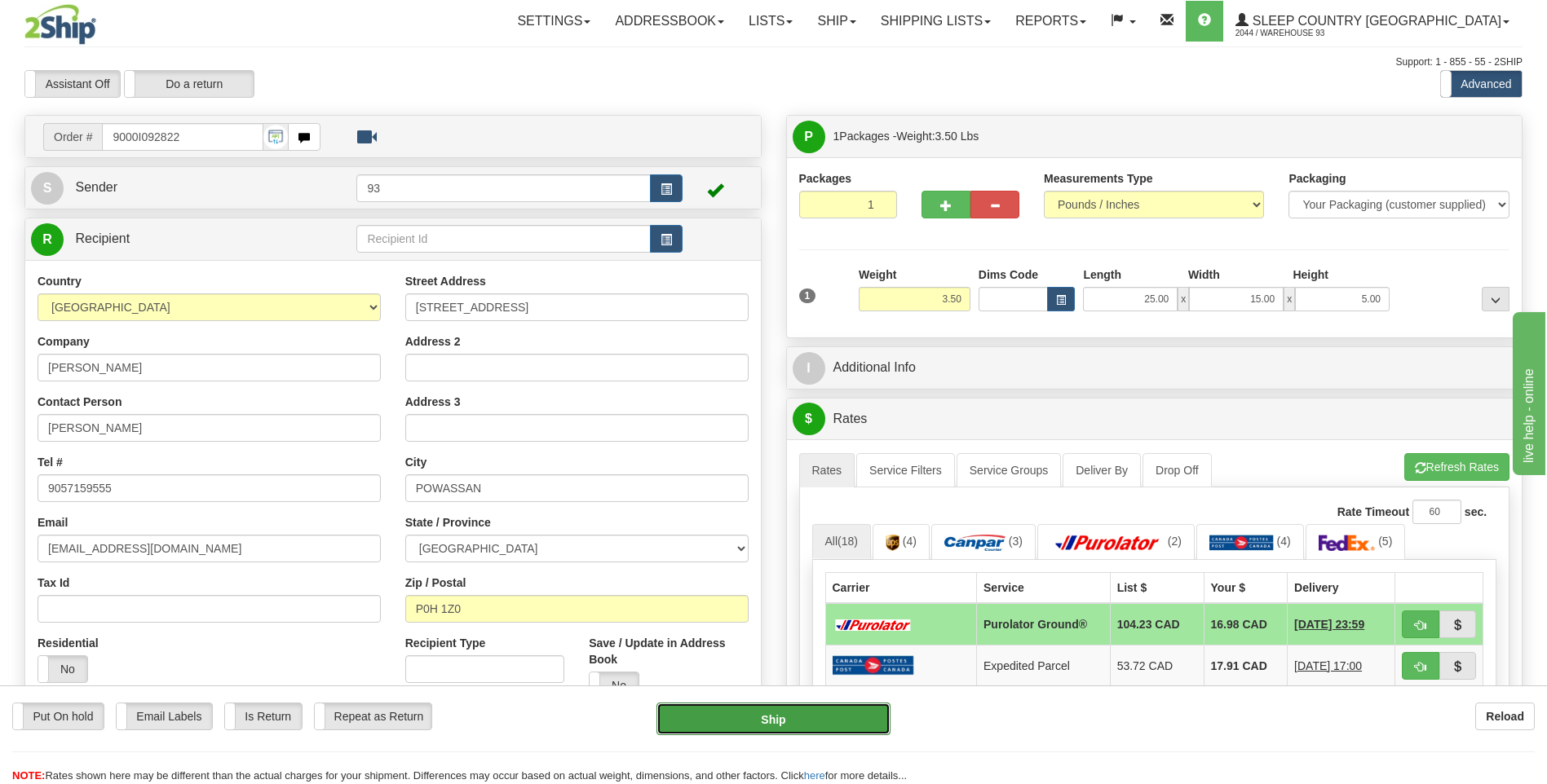
click at [833, 719] on button "Ship" at bounding box center [774, 718] width 233 height 32
type input "260"
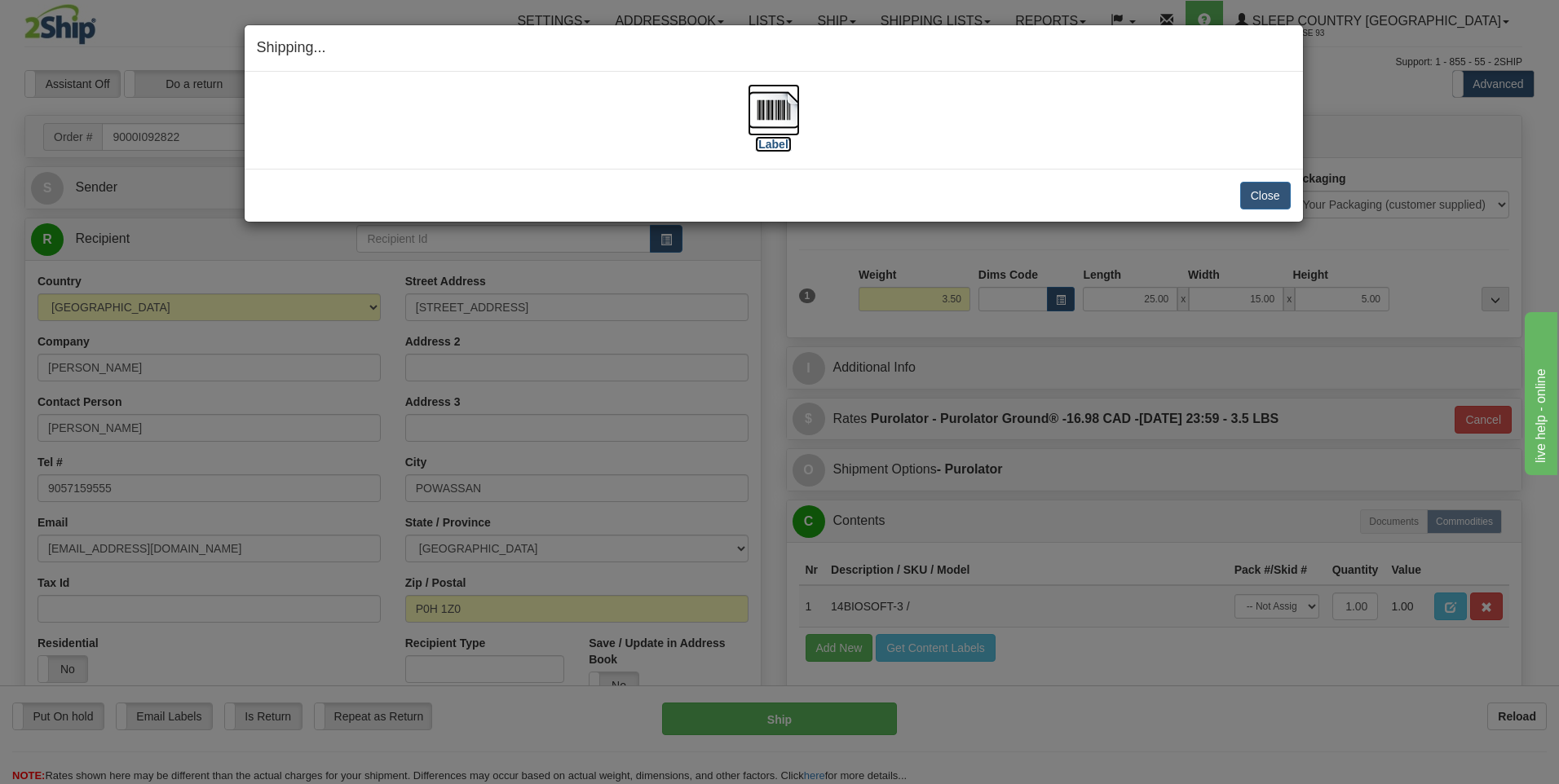
click at [764, 108] on img at bounding box center [774, 110] width 52 height 52
click at [1253, 185] on button "Close" at bounding box center [1266, 195] width 51 height 27
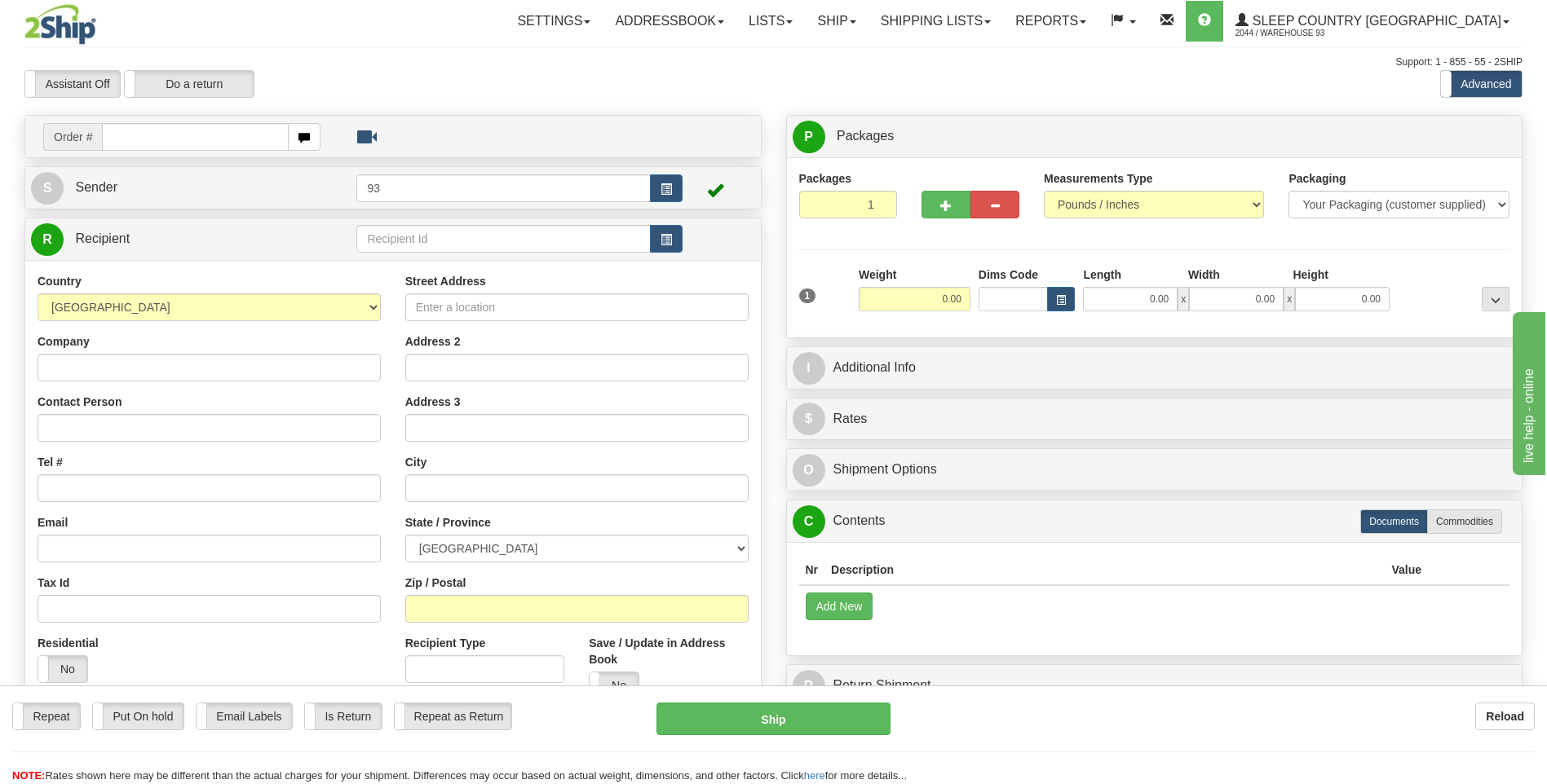
click at [145, 131] on input "text" at bounding box center [195, 137] width 186 height 27
type input "9000I095291"
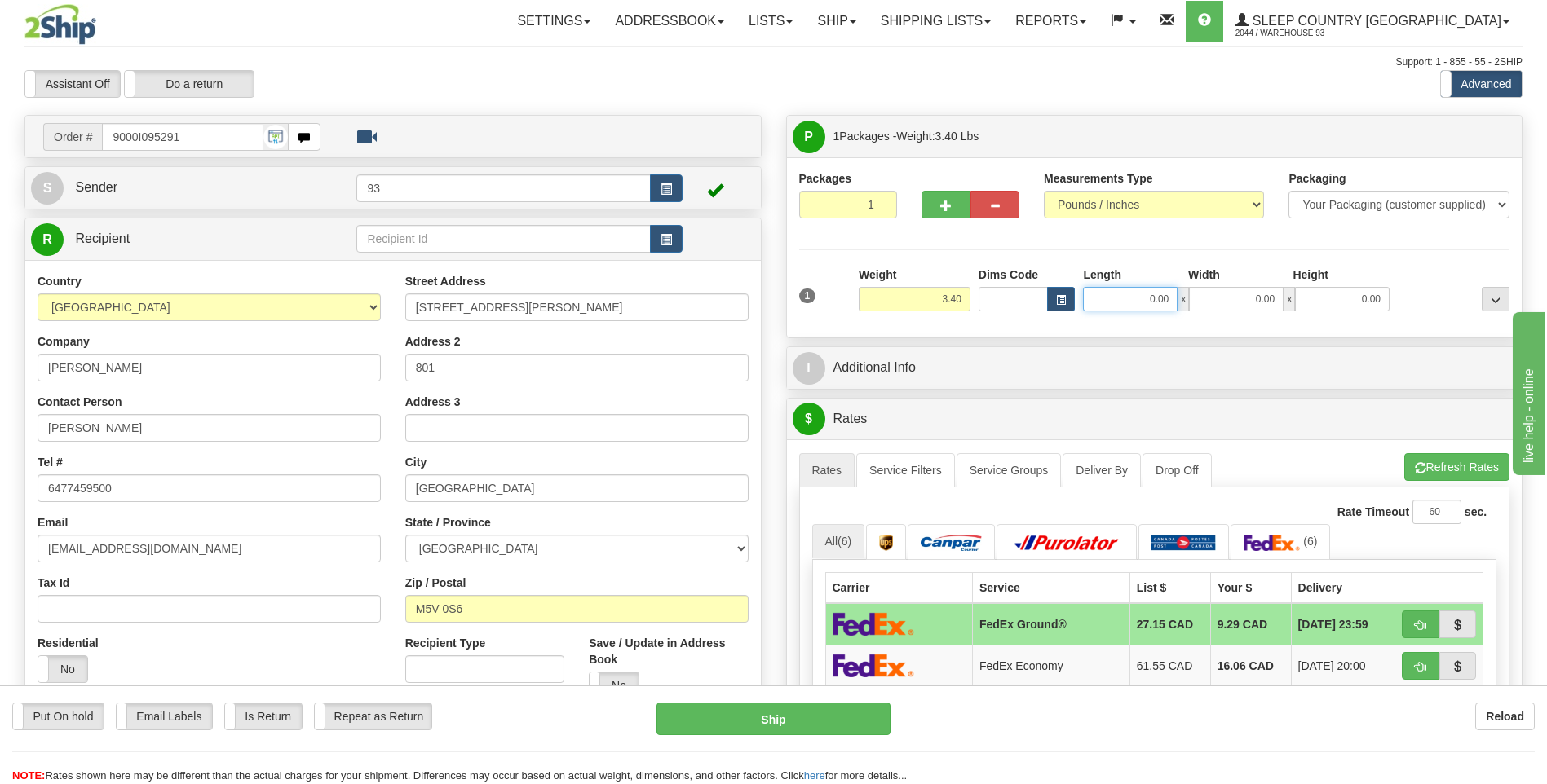
click at [1156, 302] on input "0.00" at bounding box center [1130, 299] width 94 height 24
type input "8.00"
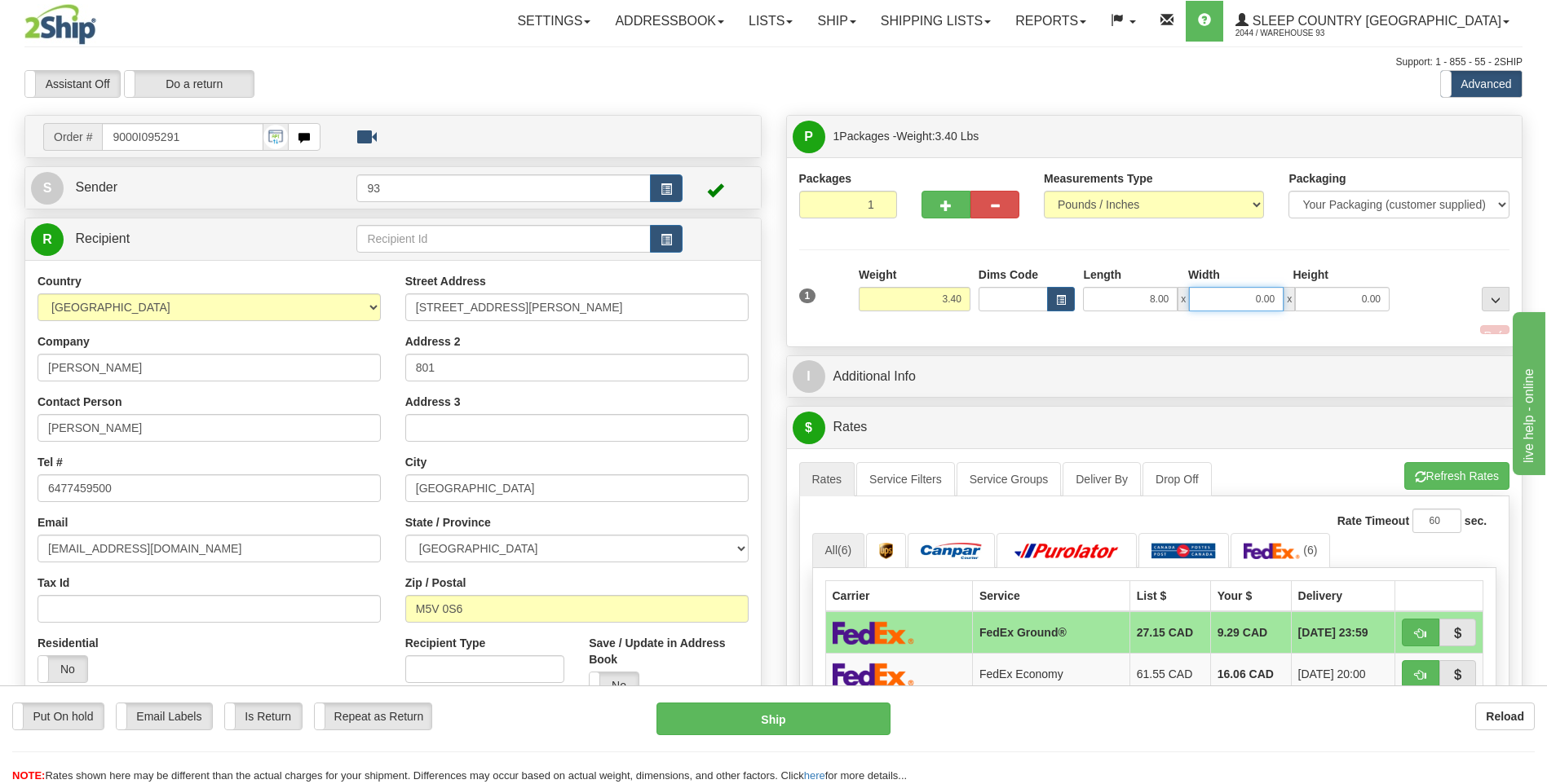
click at [1241, 307] on input "0.00" at bounding box center [1236, 299] width 94 height 24
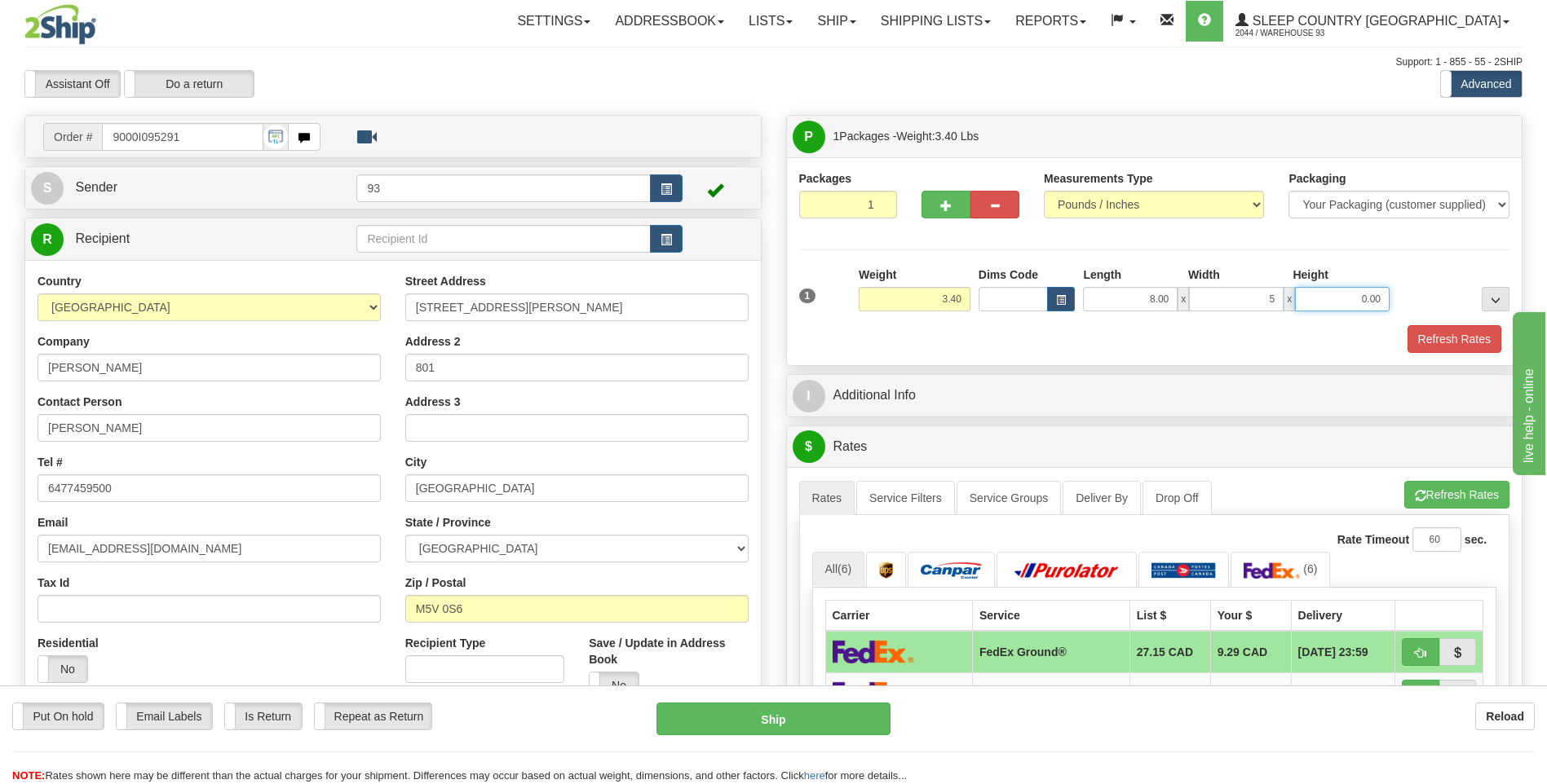
type input "5.00"
click at [1359, 297] on input "0.00" at bounding box center [1342, 299] width 94 height 24
type input "0.00"
click at [1175, 300] on input "8.00" at bounding box center [1130, 299] width 94 height 24
type input "8"
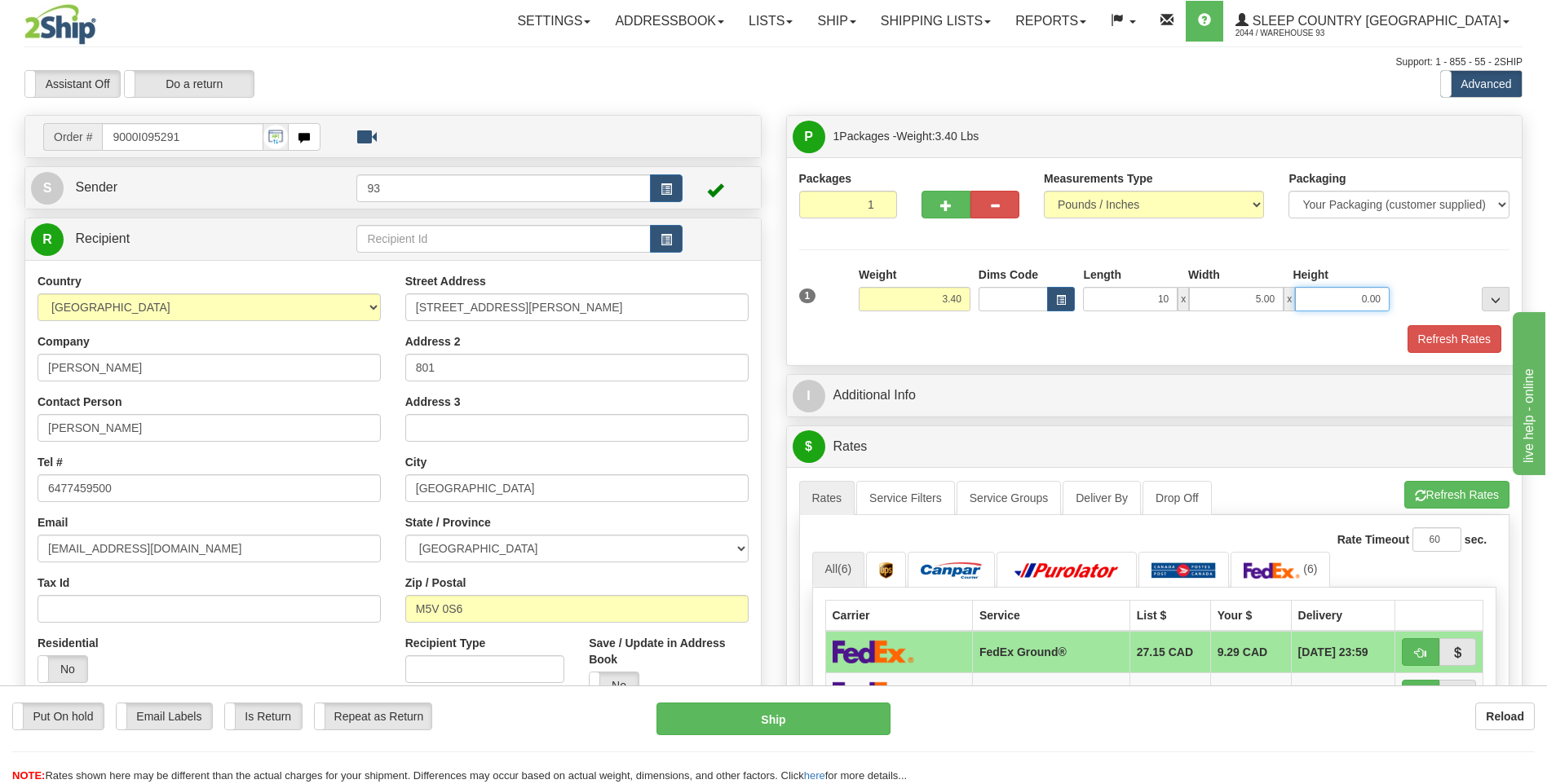
type input "10.00"
click at [1379, 298] on input "0.00" at bounding box center [1342, 299] width 94 height 24
type input "5.00"
click at [1467, 340] on button "Refresh Rates" at bounding box center [1455, 339] width 94 height 27
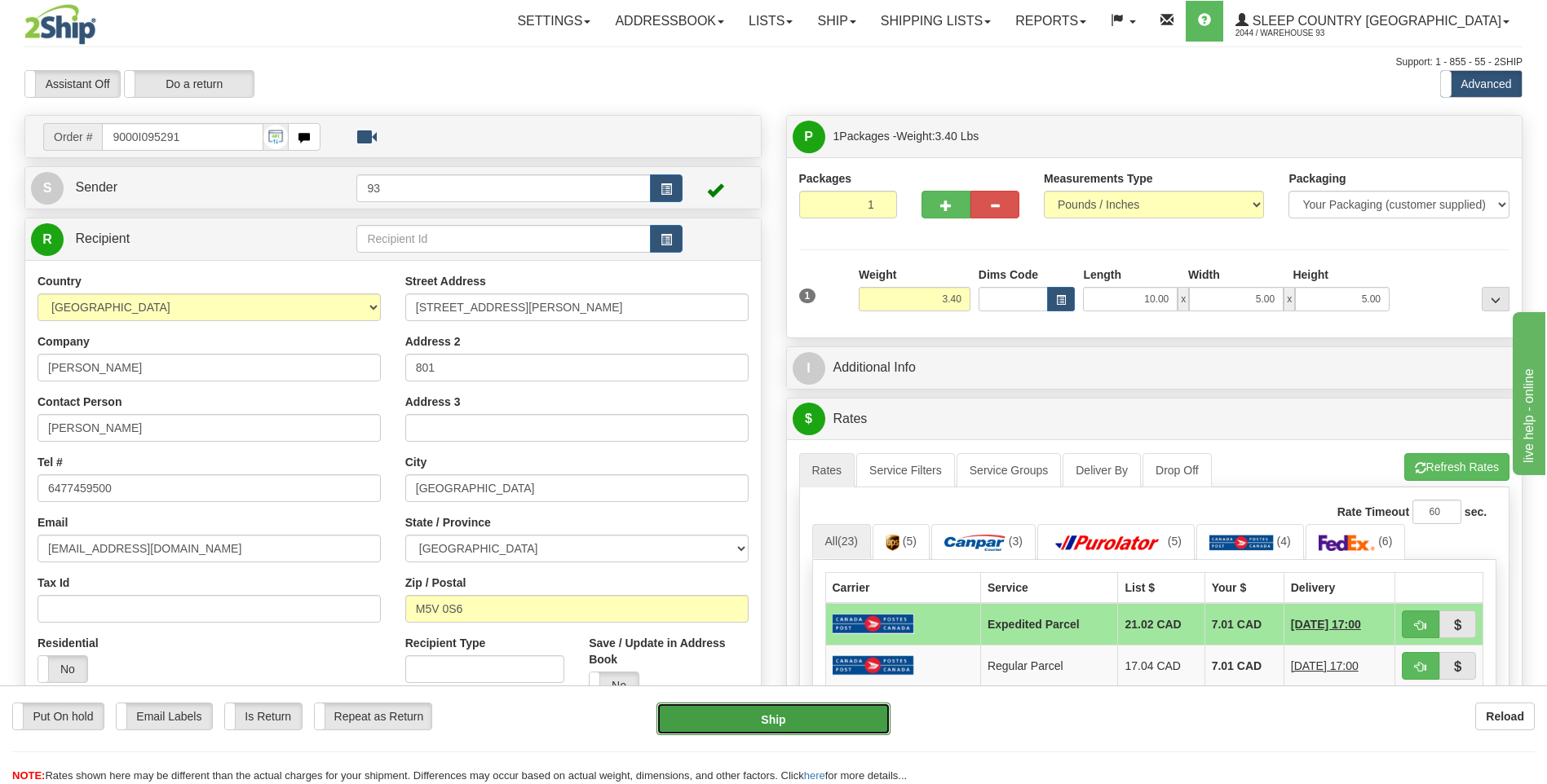
click at [812, 714] on button "Ship" at bounding box center [774, 718] width 233 height 32
type input "DOM.EP"
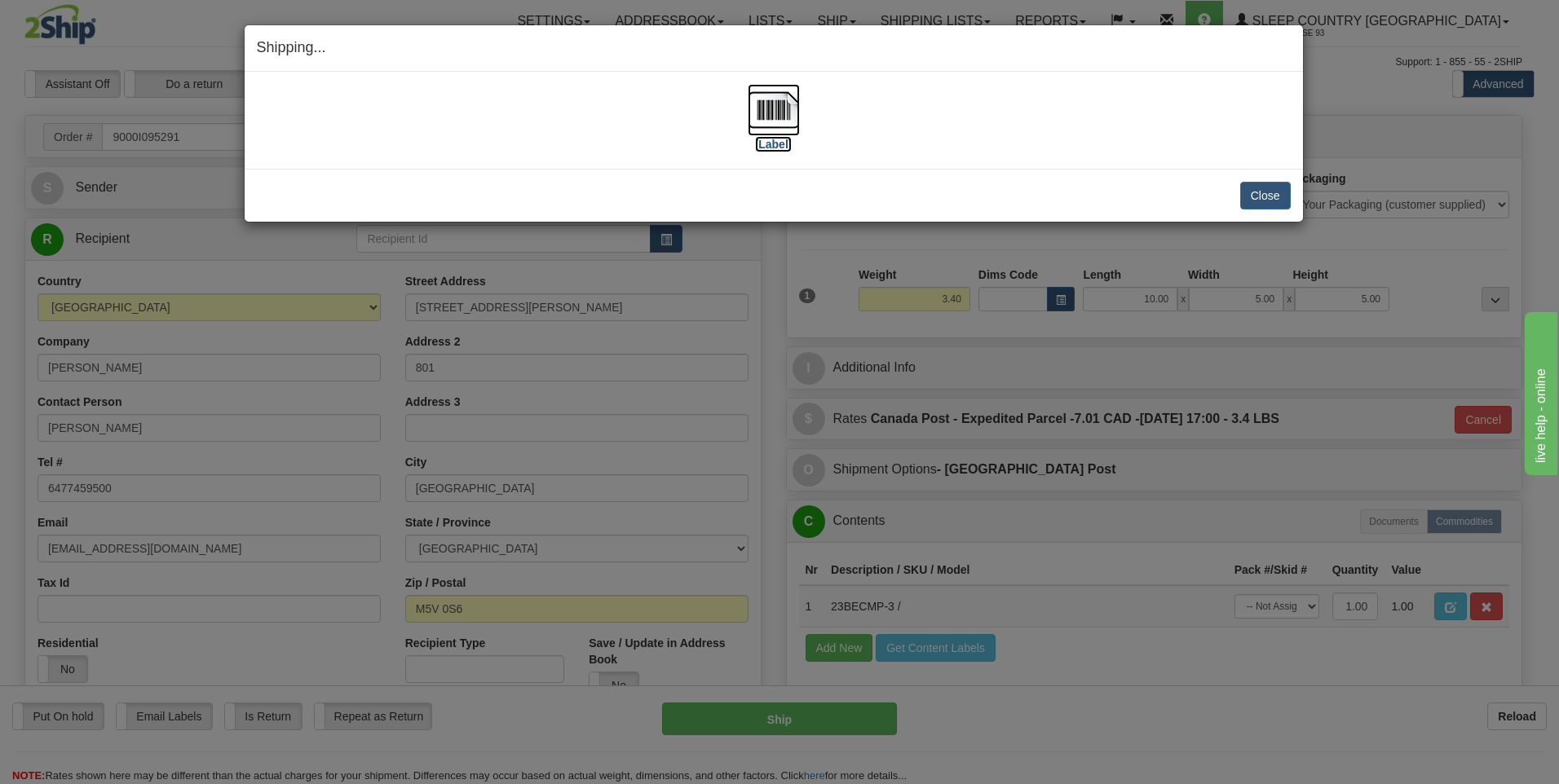
click at [784, 106] on img at bounding box center [774, 110] width 52 height 52
click at [1253, 196] on button "Close" at bounding box center [1266, 195] width 51 height 27
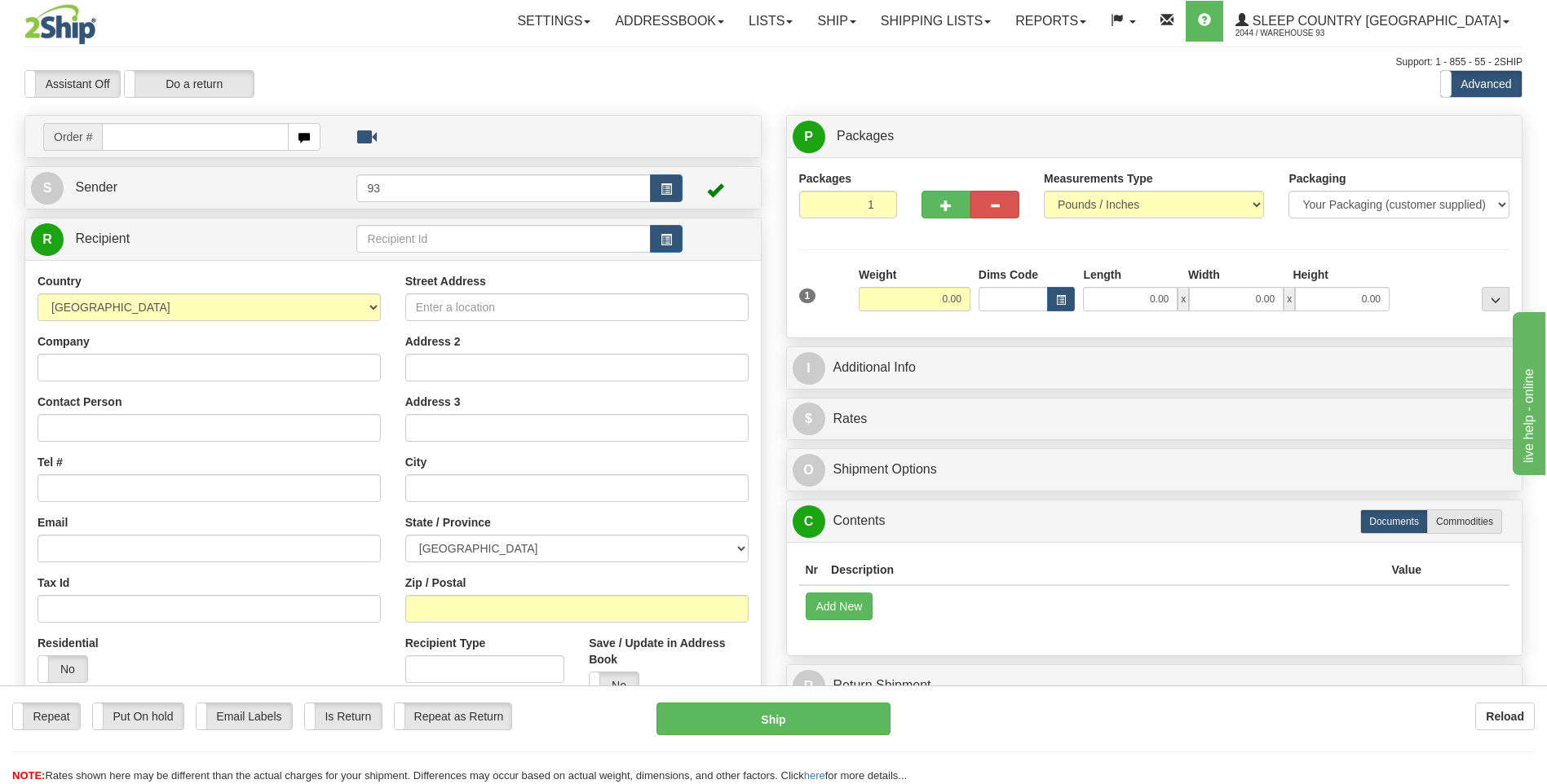
click at [129, 142] on input "text" at bounding box center [195, 137] width 186 height 27
type input "9000I095294"
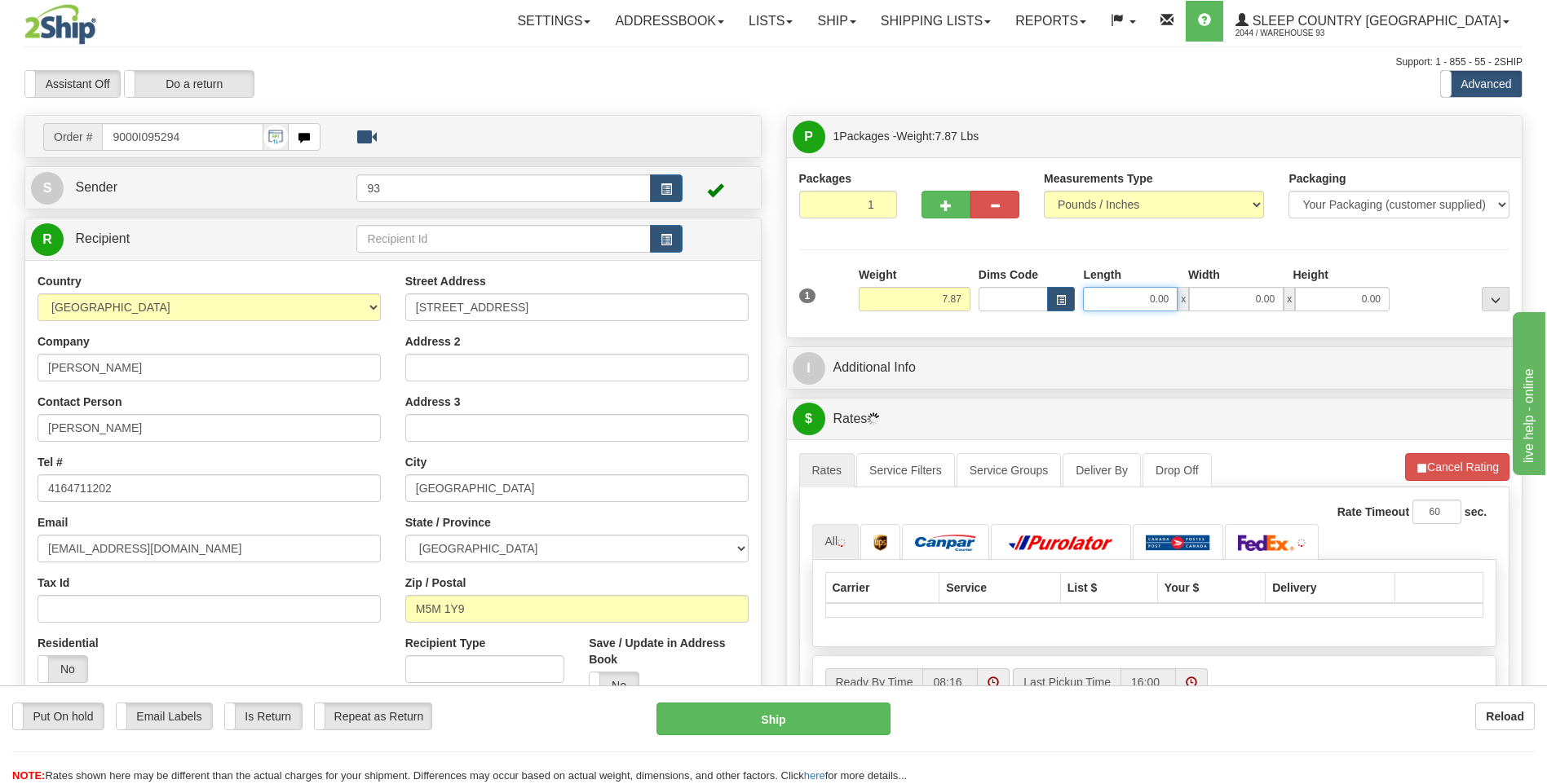
click at [1142, 293] on input "0.00" at bounding box center [1130, 299] width 94 height 24
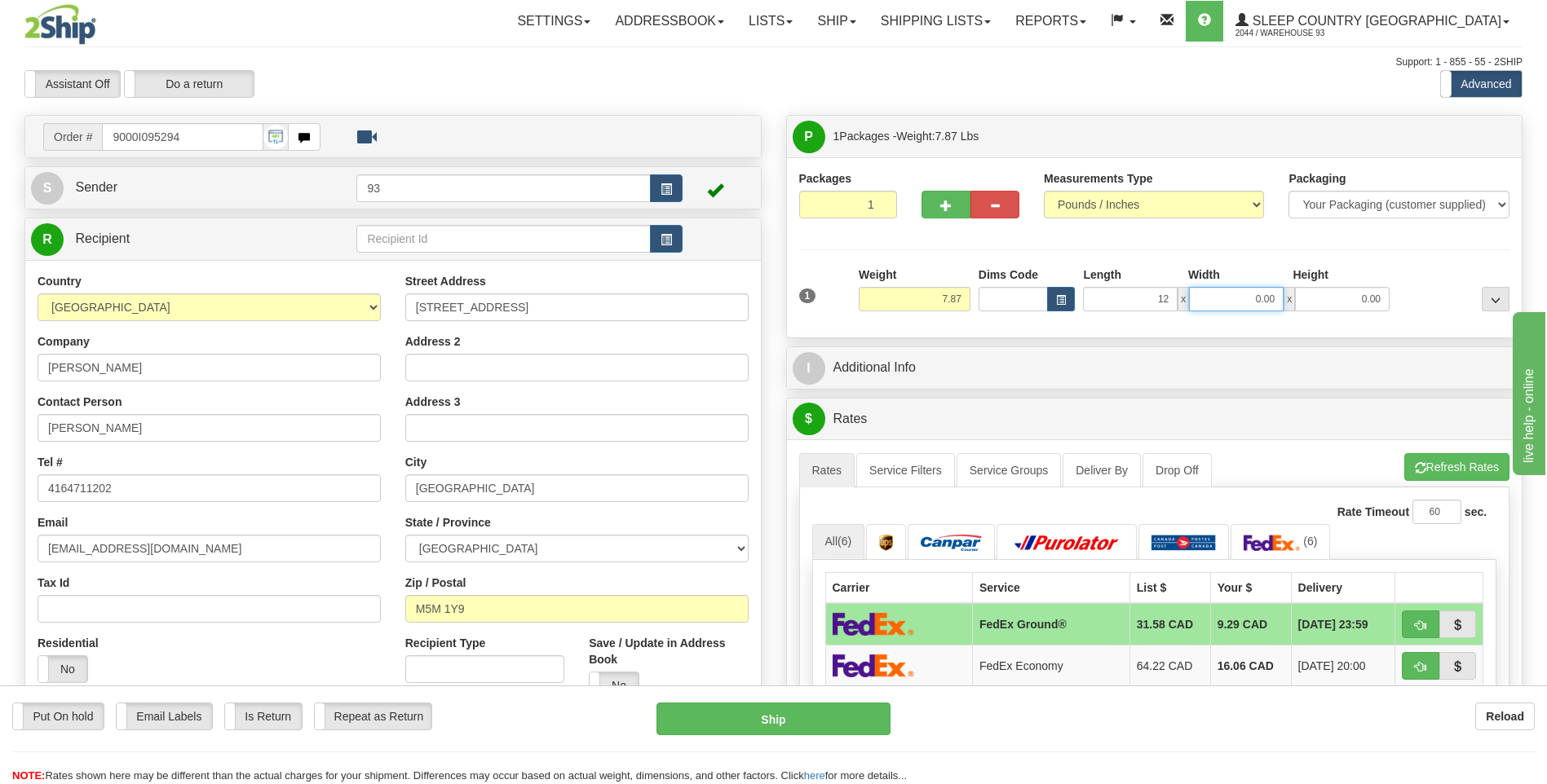
type input "12.00"
click at [1246, 305] on input "0.00" at bounding box center [1236, 299] width 94 height 24
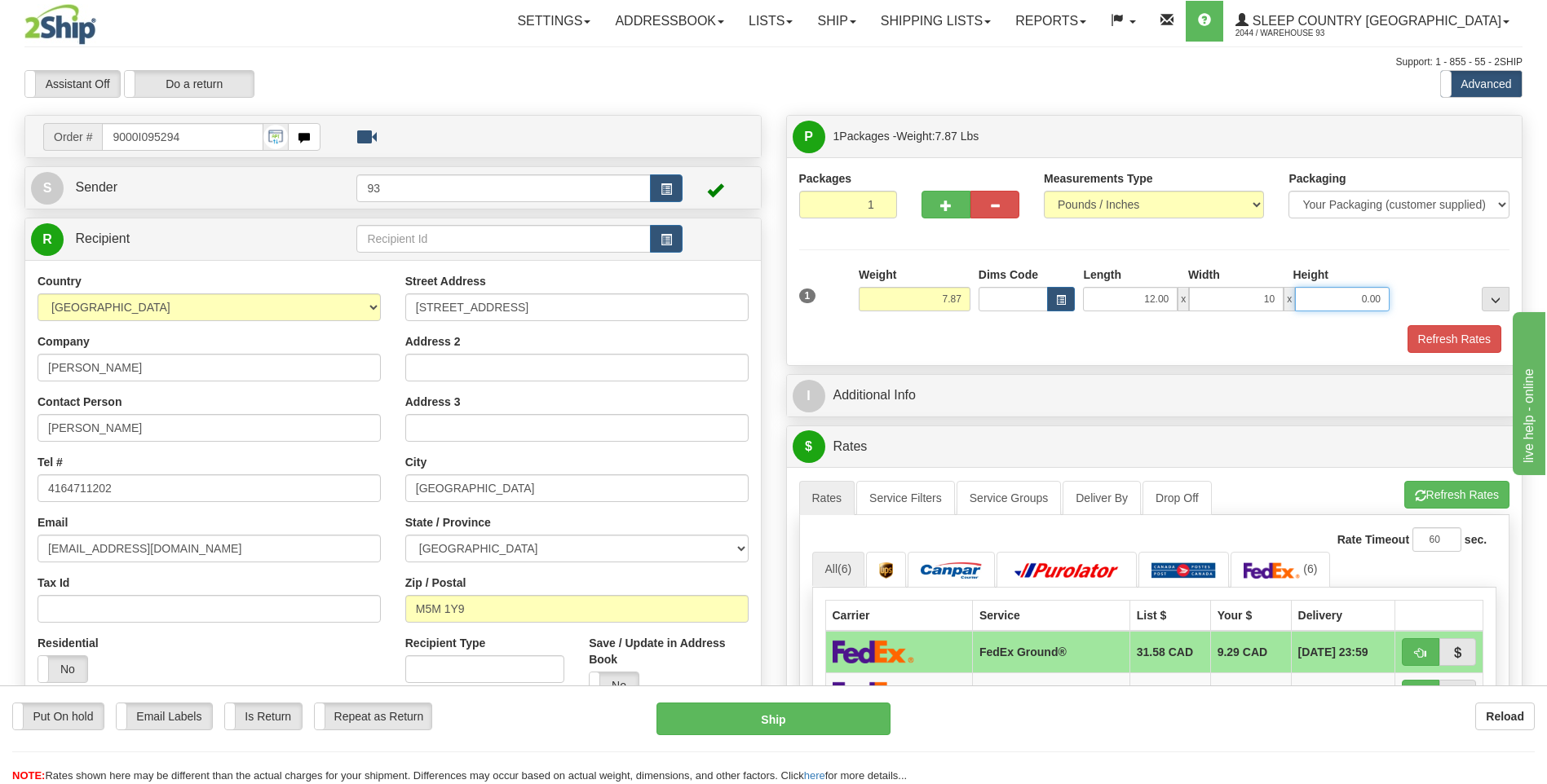
type input "10.00"
click at [1335, 293] on input "0.00" at bounding box center [1342, 299] width 94 height 24
type input "3.00"
click at [1487, 334] on button "Refresh Rates" at bounding box center [1455, 339] width 94 height 27
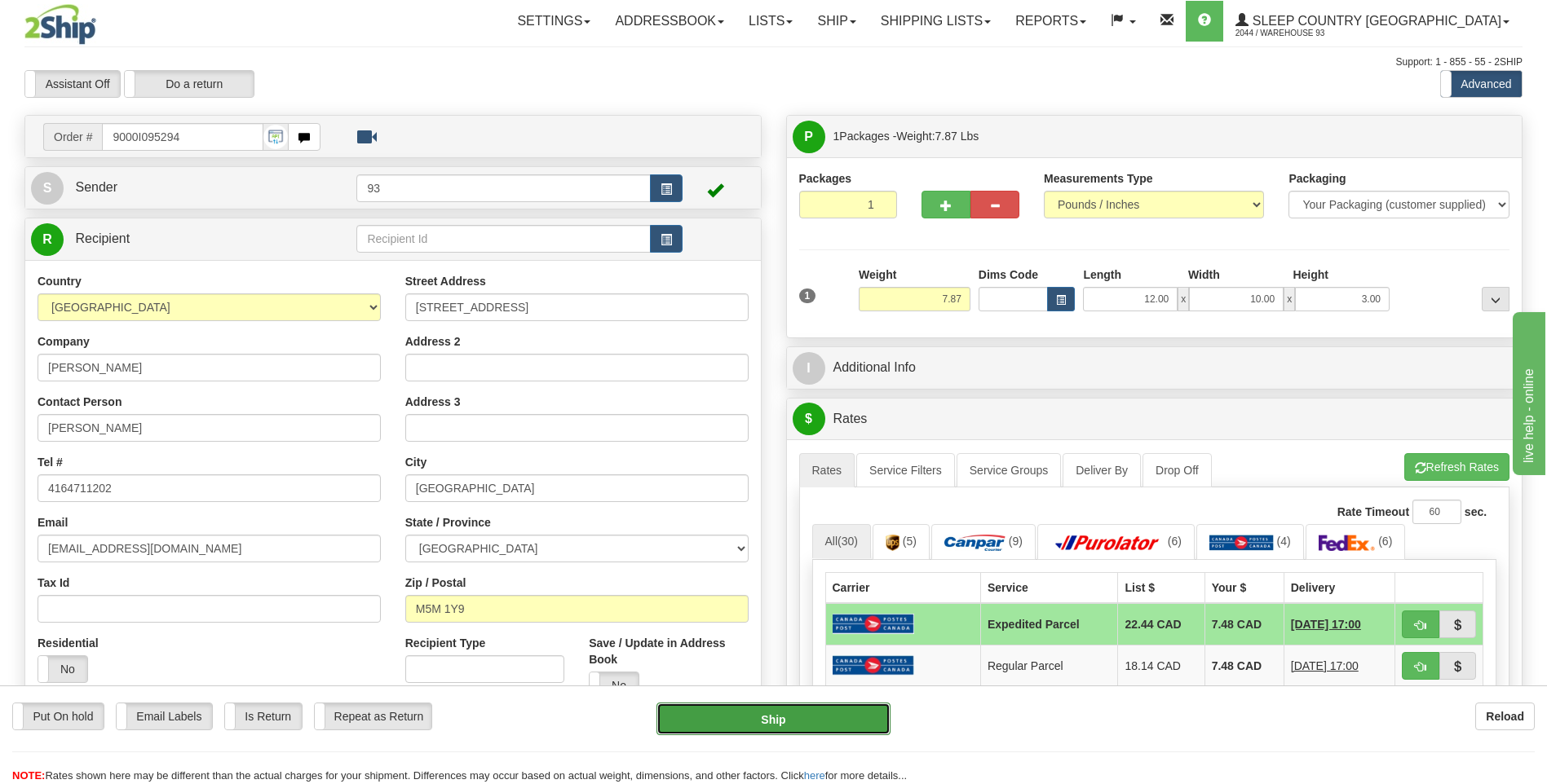
click at [858, 713] on button "Ship" at bounding box center [774, 718] width 233 height 32
type input "DOM.EP"
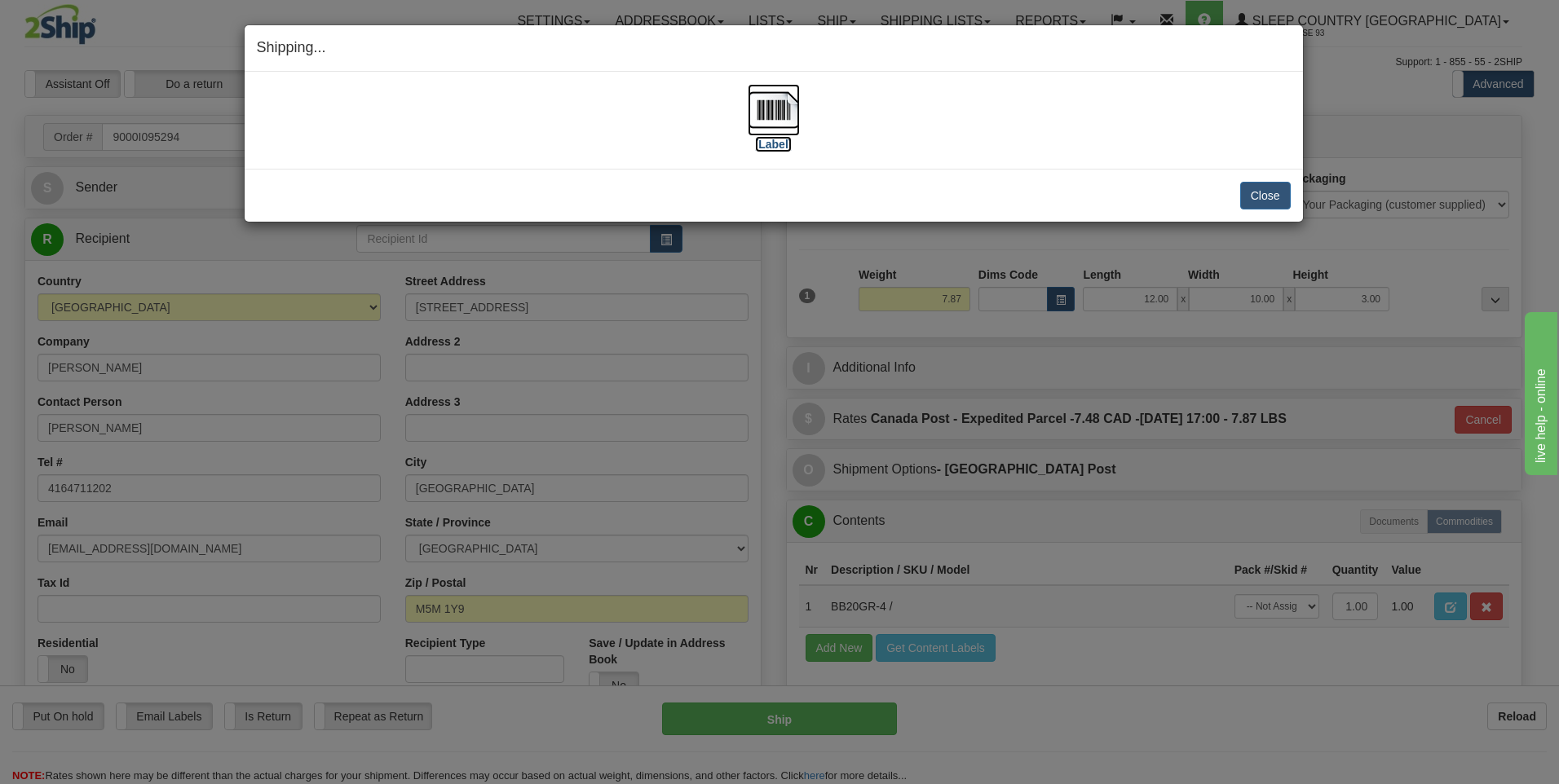
click at [780, 110] on img at bounding box center [774, 110] width 52 height 52
click at [1268, 196] on button "Close" at bounding box center [1266, 195] width 51 height 27
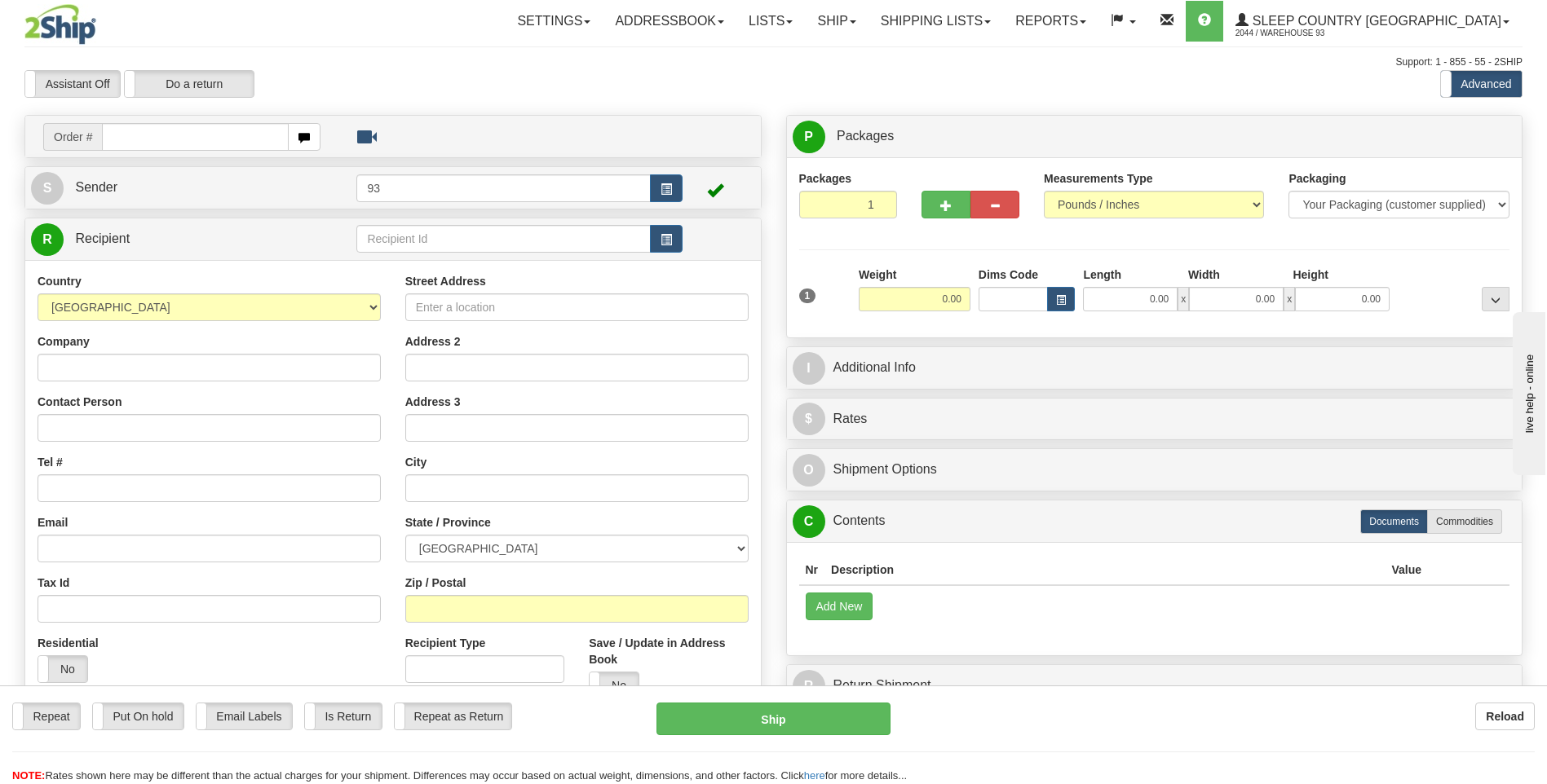
click at [149, 137] on input "text" at bounding box center [195, 137] width 186 height 27
type input "9000I095334"
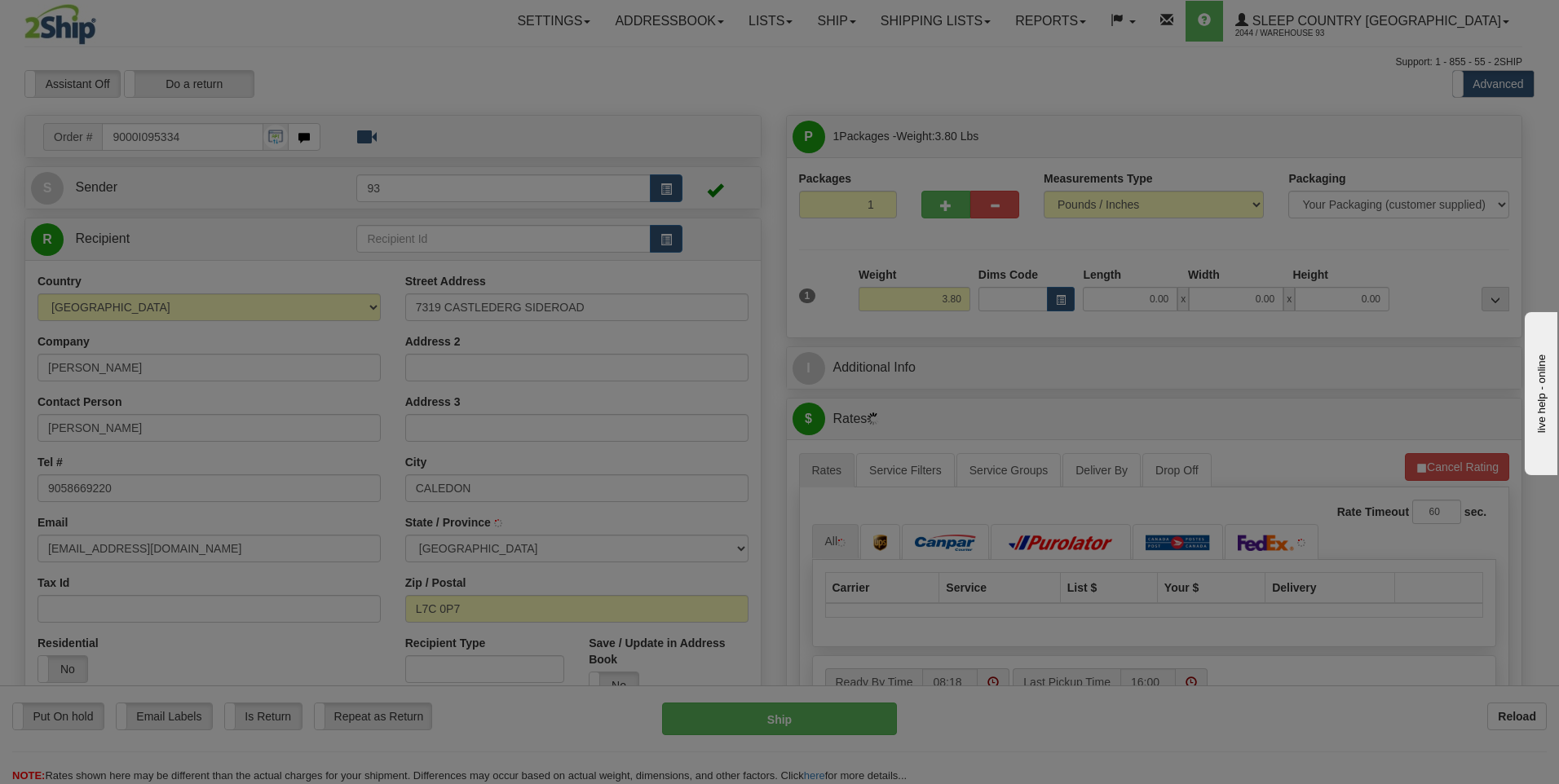
type input "CALEDON EAST"
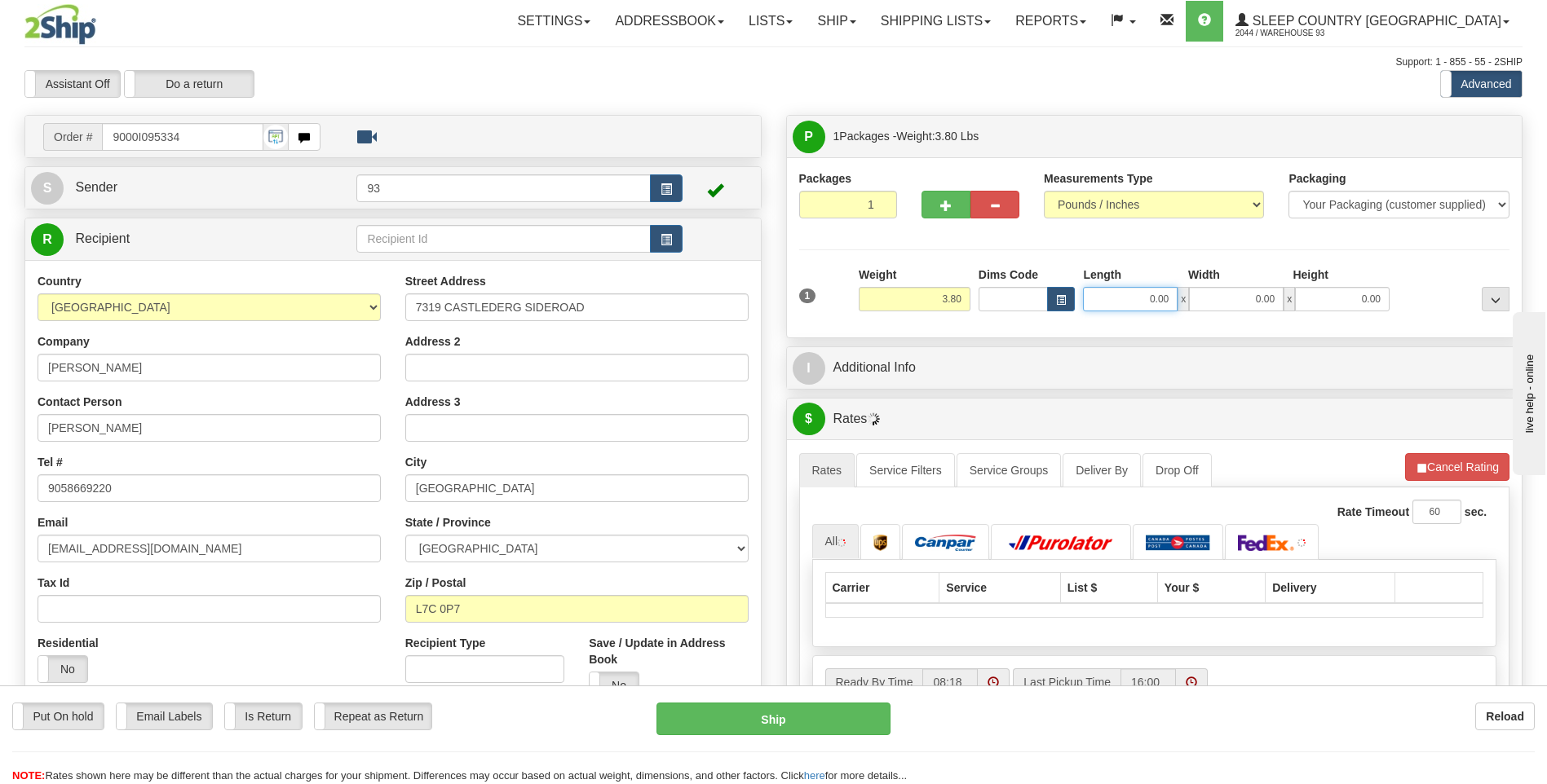
click at [1098, 295] on input "0.00" at bounding box center [1130, 299] width 94 height 24
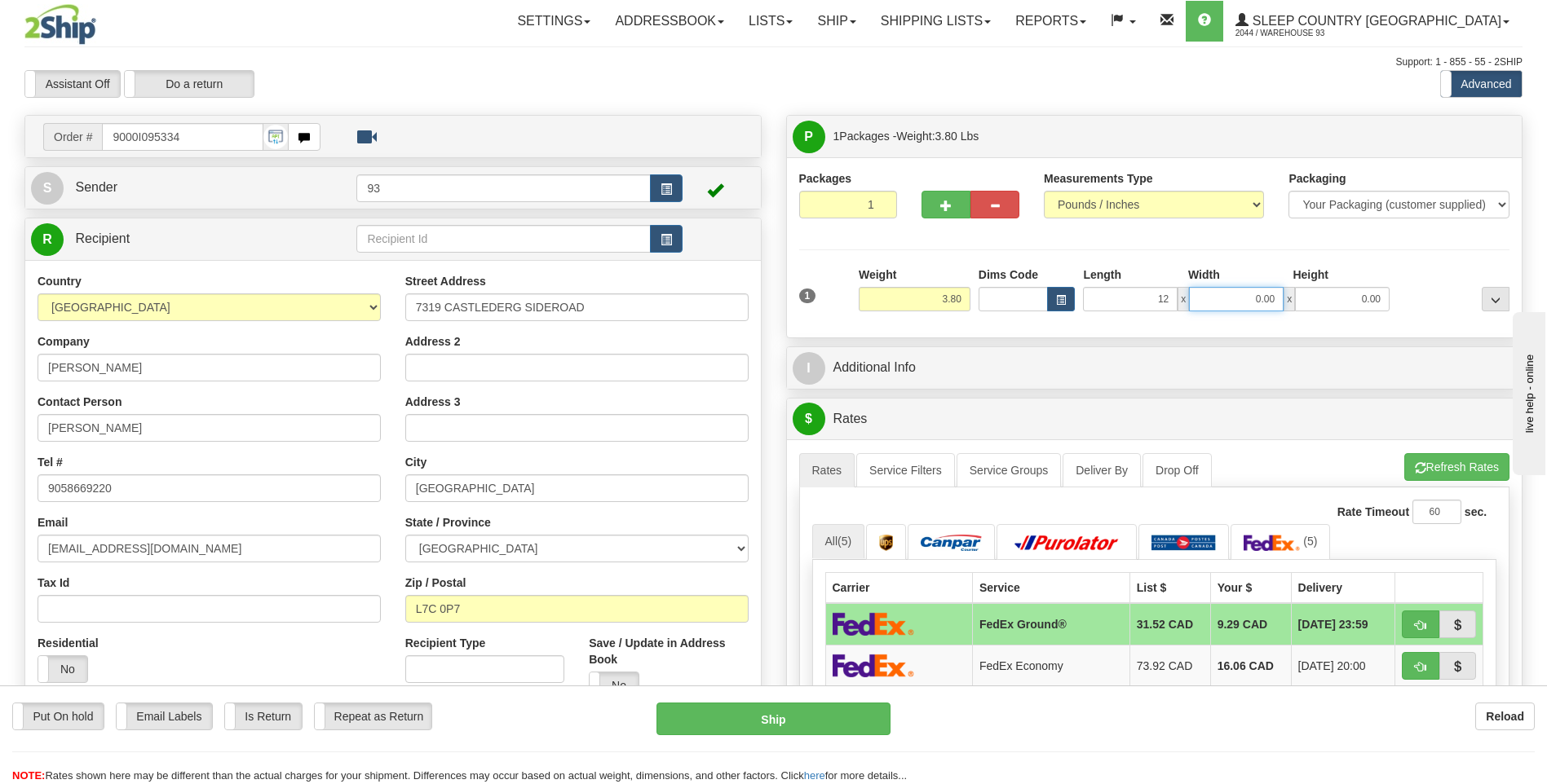
type input "12.00"
click at [1258, 300] on input "0.00" at bounding box center [1236, 299] width 94 height 24
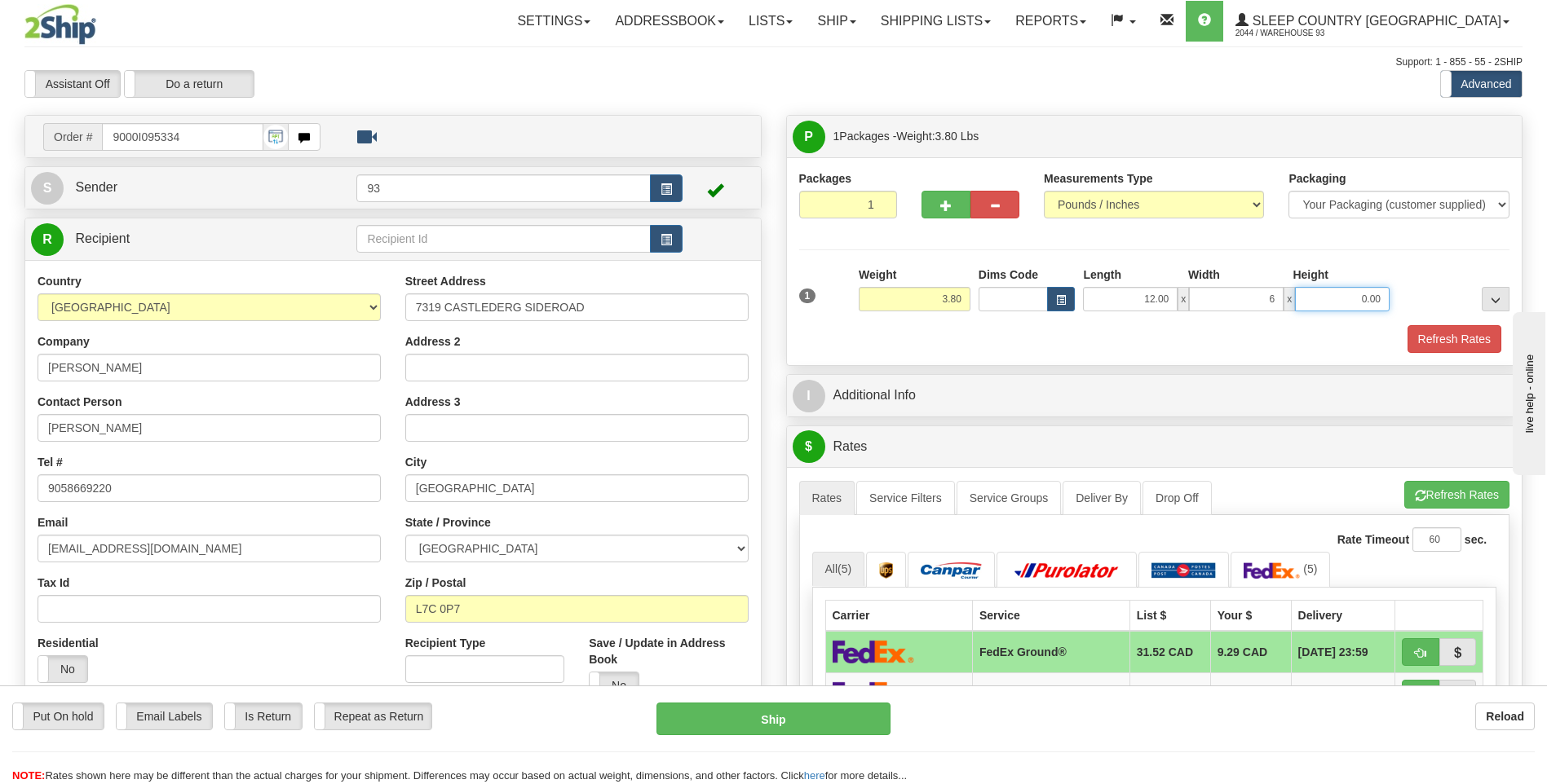
type input "6.00"
click at [1348, 302] on input "0.00" at bounding box center [1342, 299] width 94 height 24
type input "6.00"
click at [1472, 333] on button "Refresh Rates" at bounding box center [1455, 339] width 94 height 27
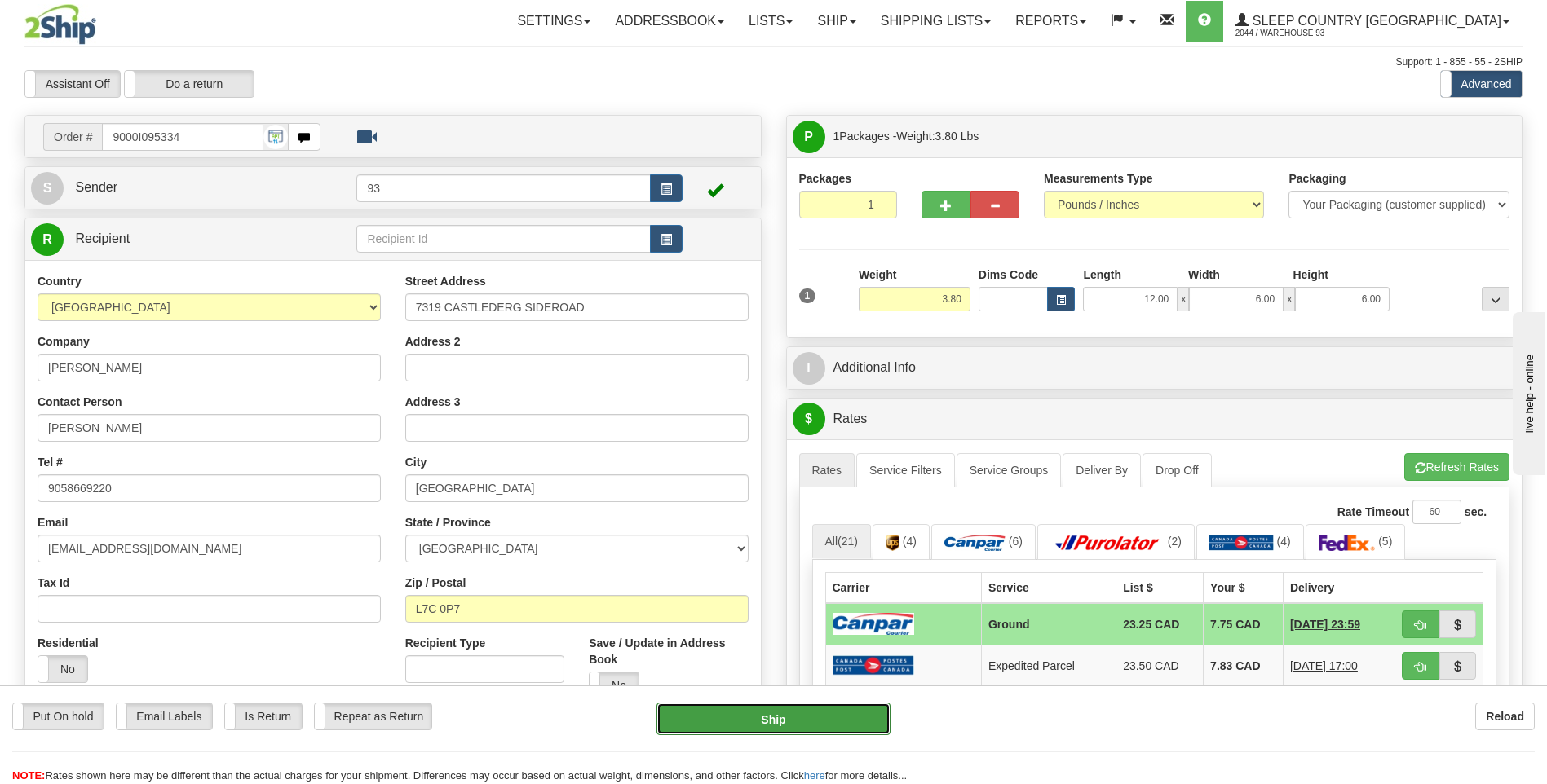
click at [796, 714] on button "Ship" at bounding box center [774, 718] width 233 height 32
type input "1"
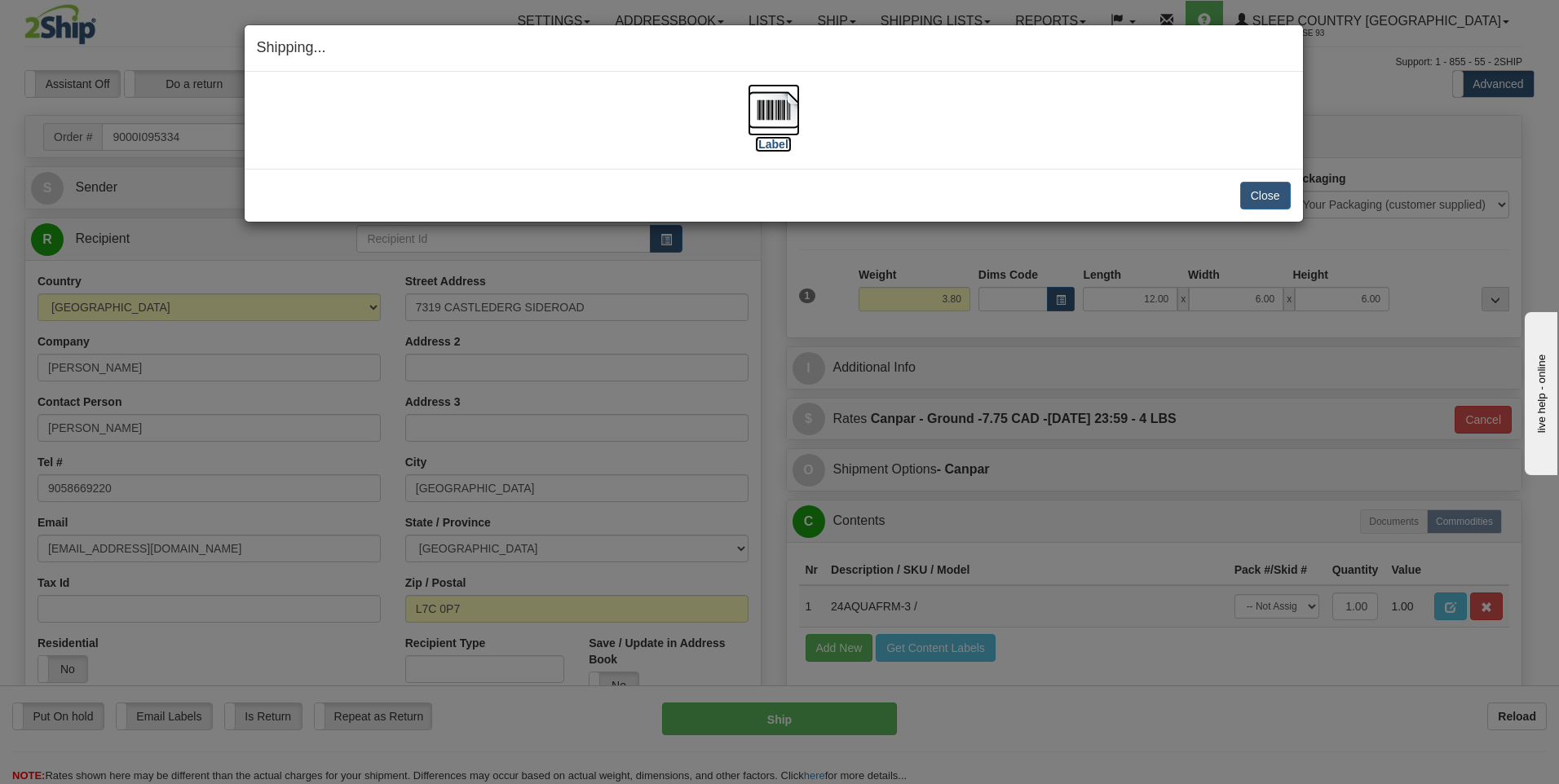
click at [779, 111] on img at bounding box center [774, 110] width 52 height 52
click at [1273, 198] on button "Close" at bounding box center [1266, 195] width 51 height 27
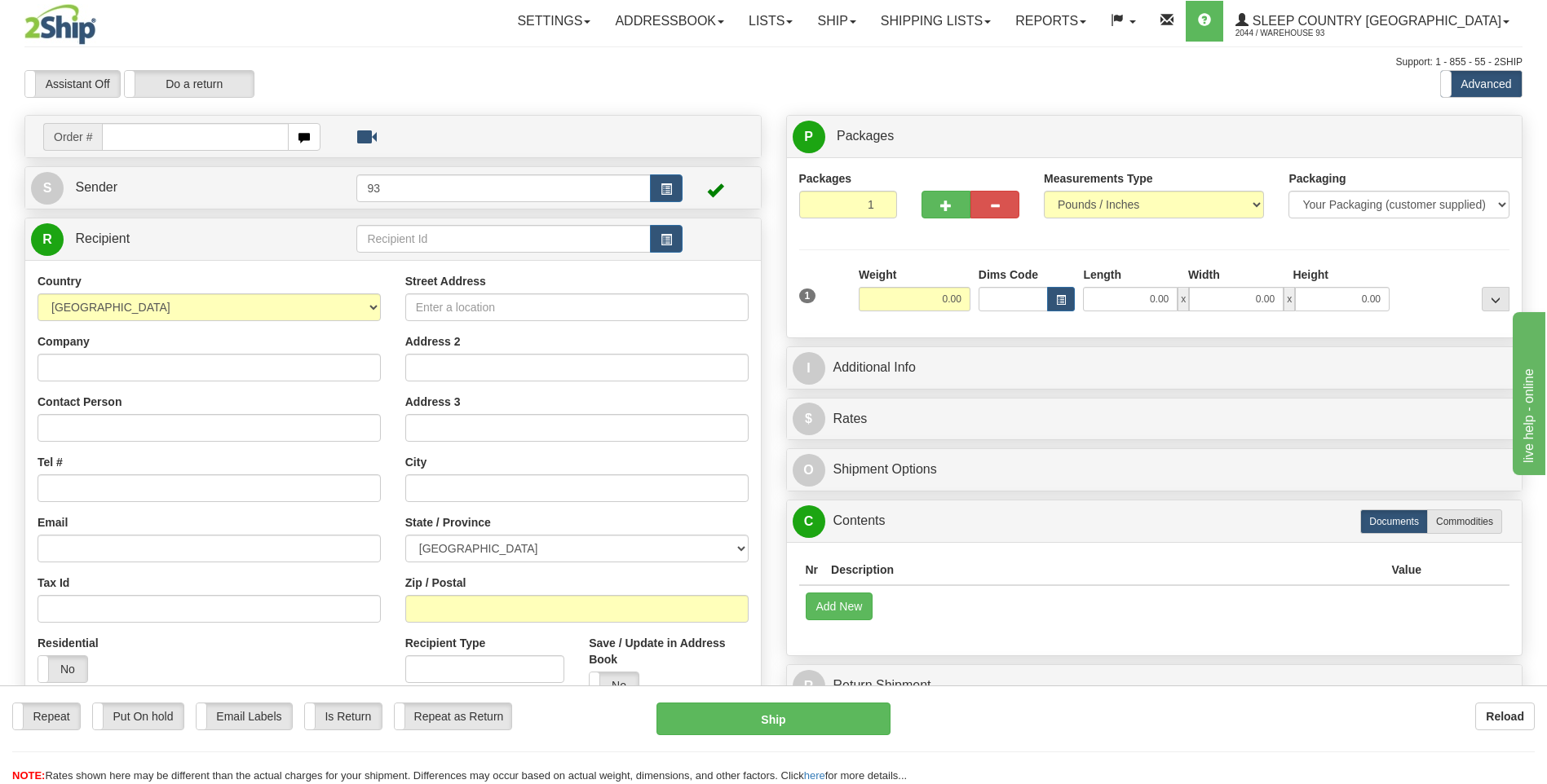
click at [137, 132] on input "text" at bounding box center [195, 137] width 186 height 27
type input "9000I095340"
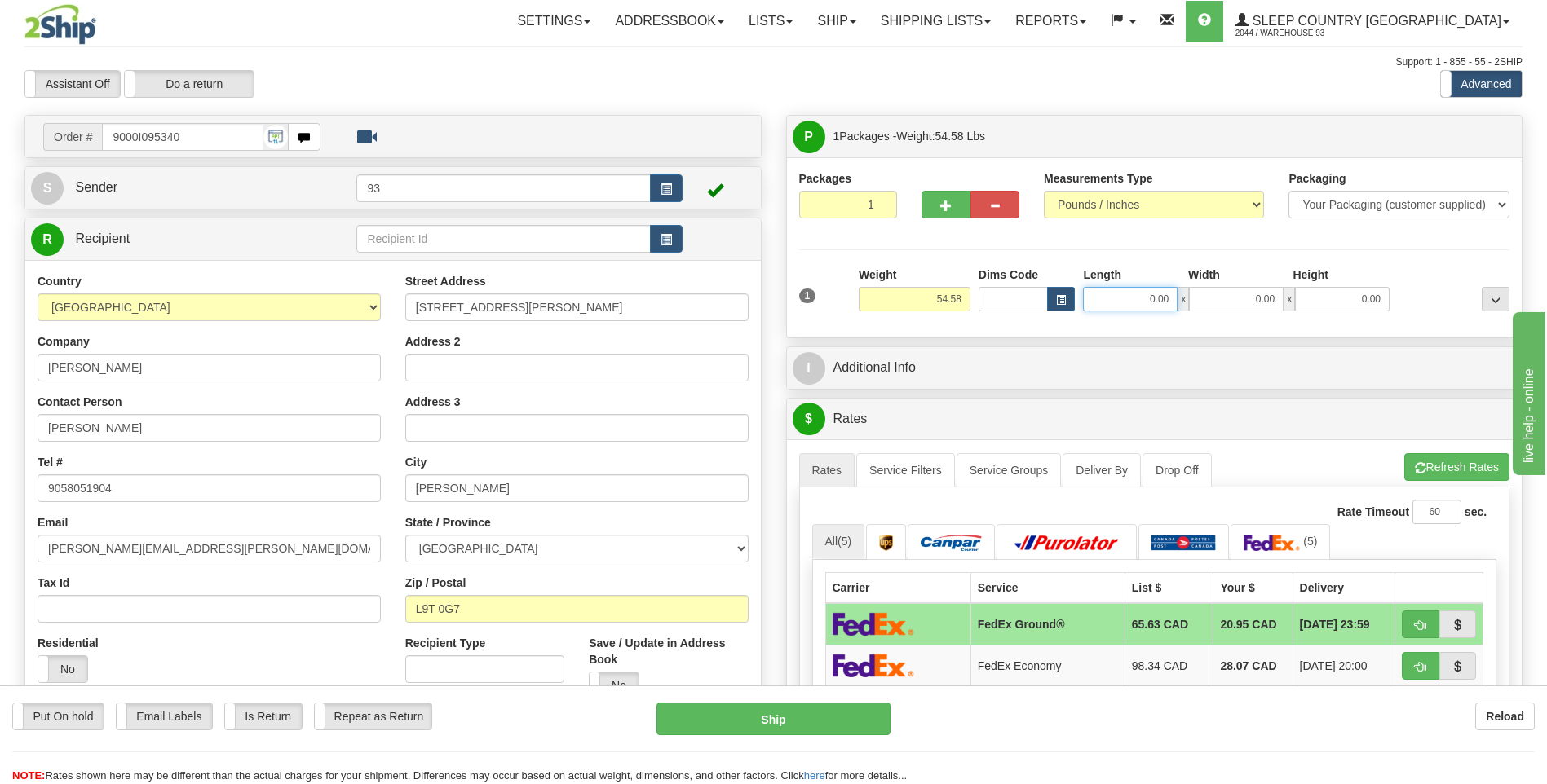
click at [1135, 293] on input "0.00" at bounding box center [1130, 299] width 94 height 24
type input "40.00"
click at [1242, 299] on input "0.00" at bounding box center [1236, 299] width 94 height 24
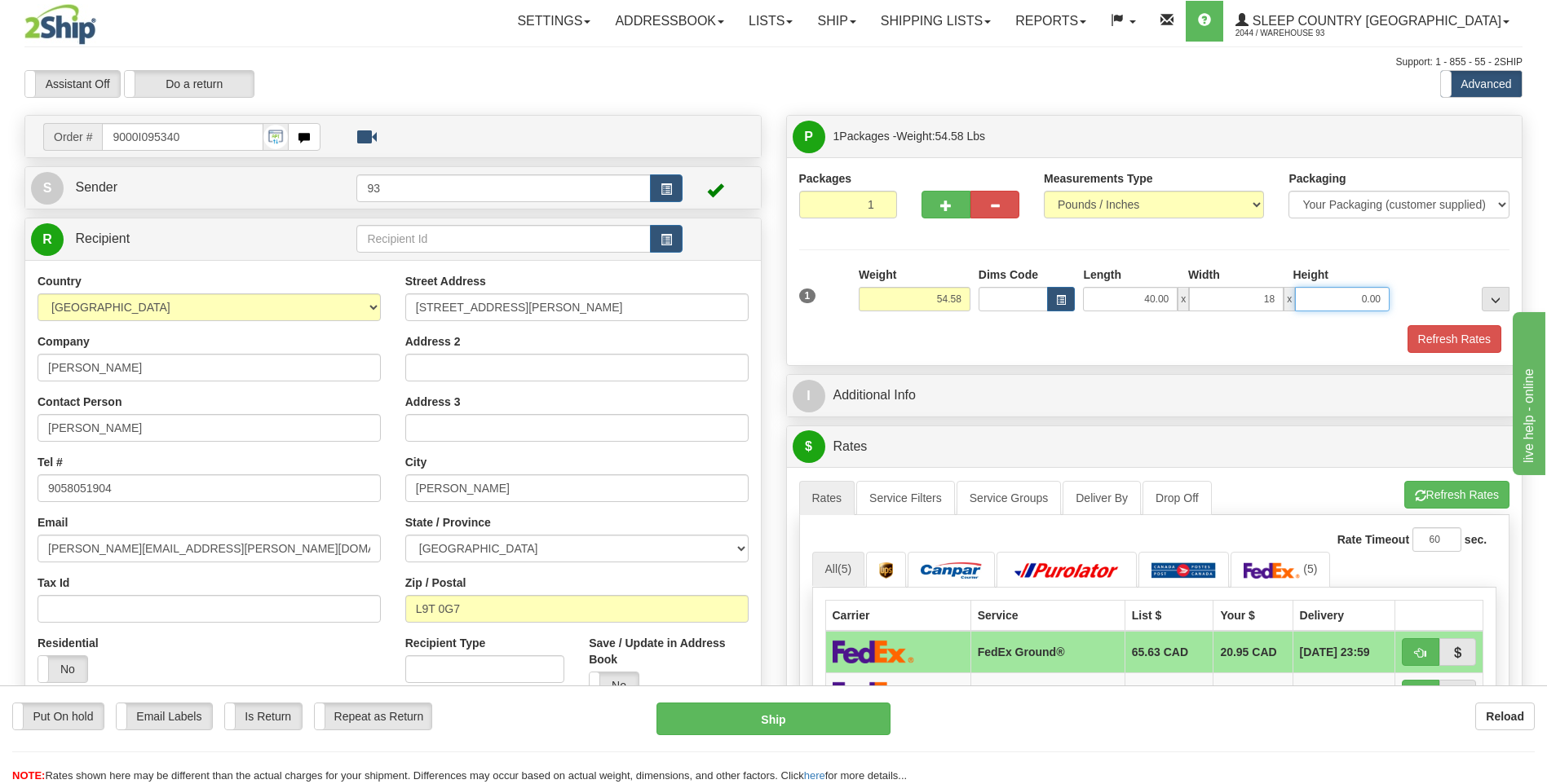
type input "18.00"
click at [1355, 293] on input "0.00" at bounding box center [1342, 299] width 94 height 24
type input "18.00"
click at [1437, 335] on button "Refresh Rates" at bounding box center [1455, 339] width 94 height 27
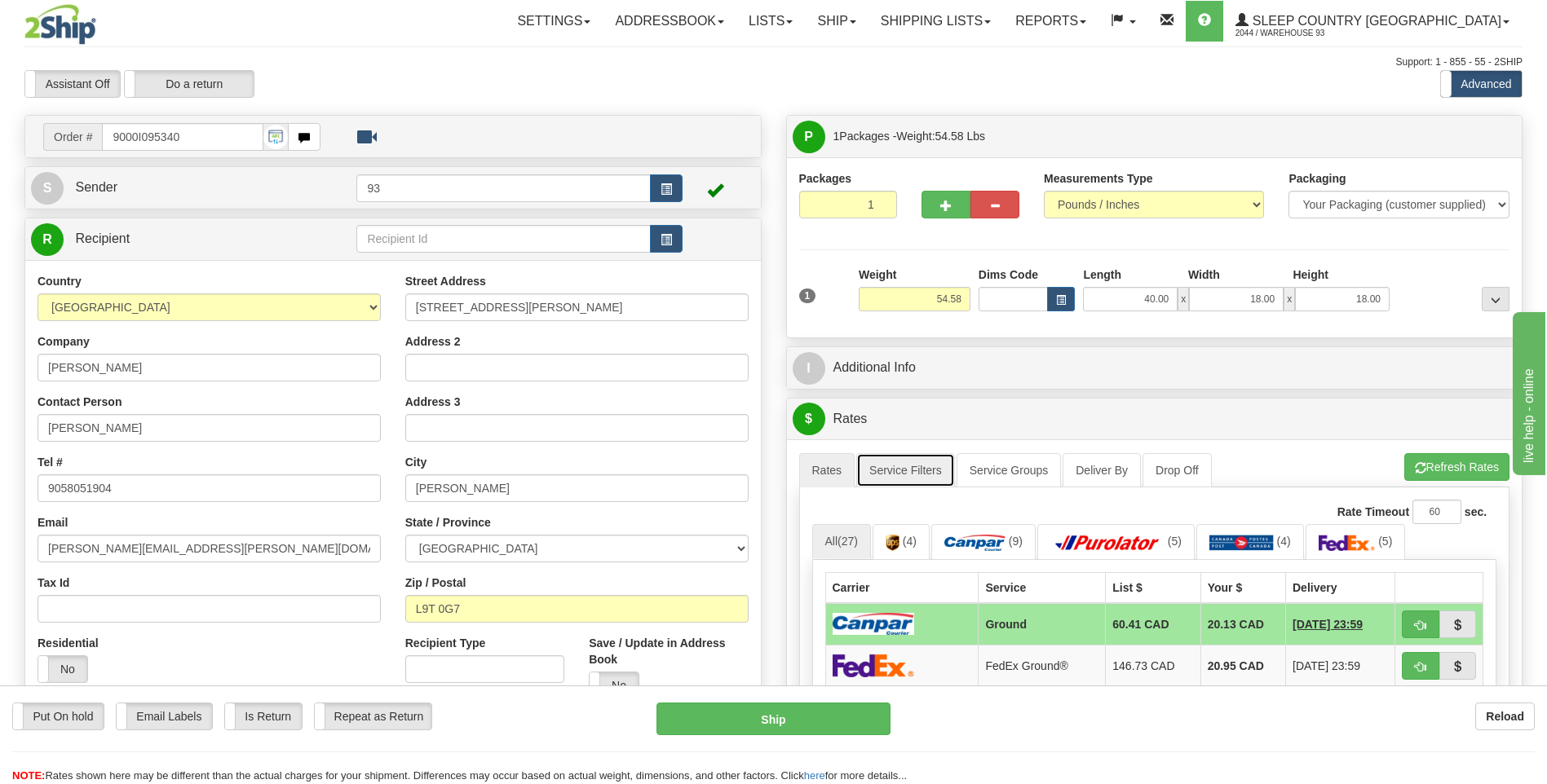
click at [881, 473] on link "Service Filters" at bounding box center [905, 469] width 99 height 34
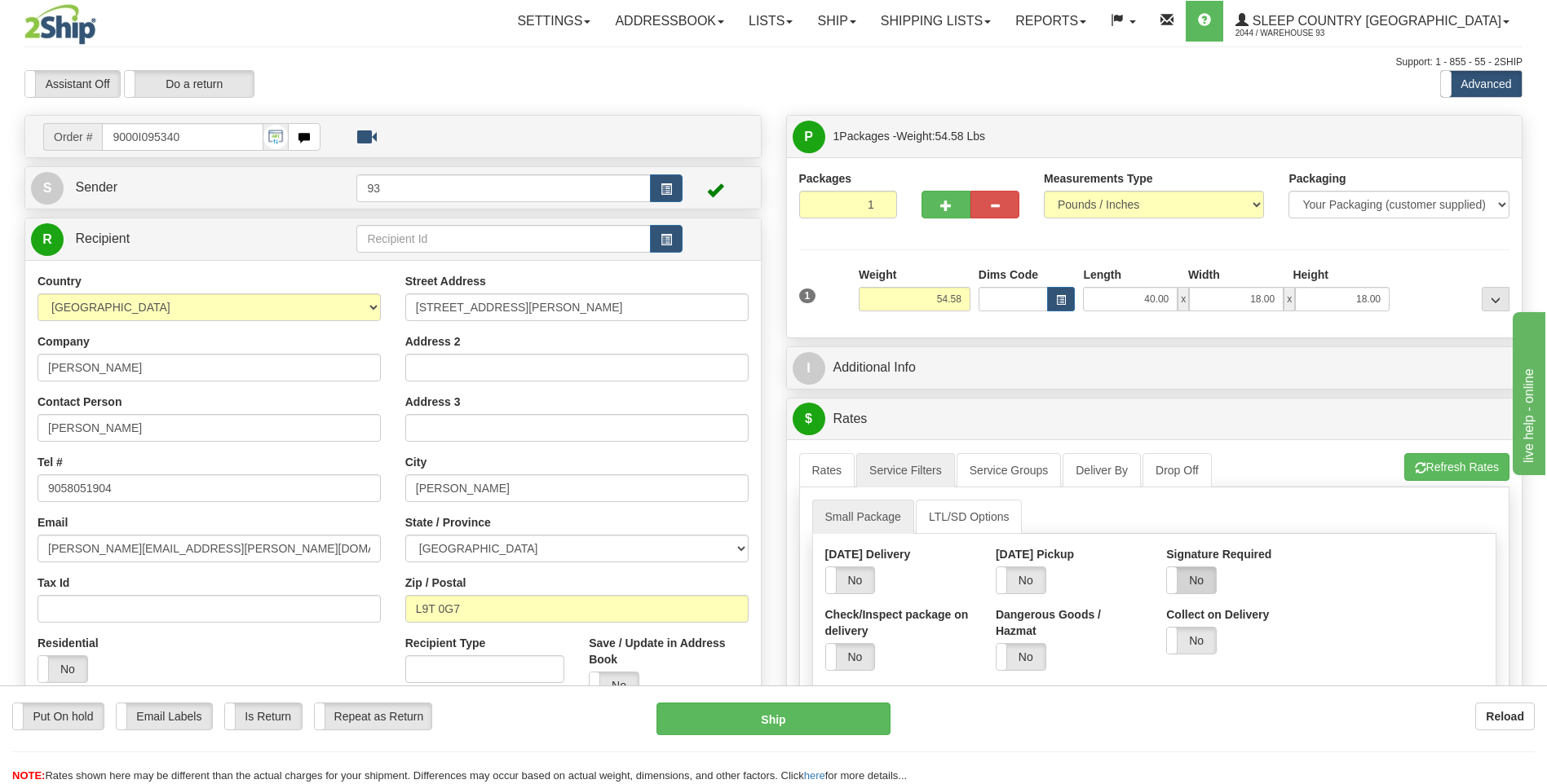
click at [1188, 580] on label "No" at bounding box center [1191, 580] width 49 height 26
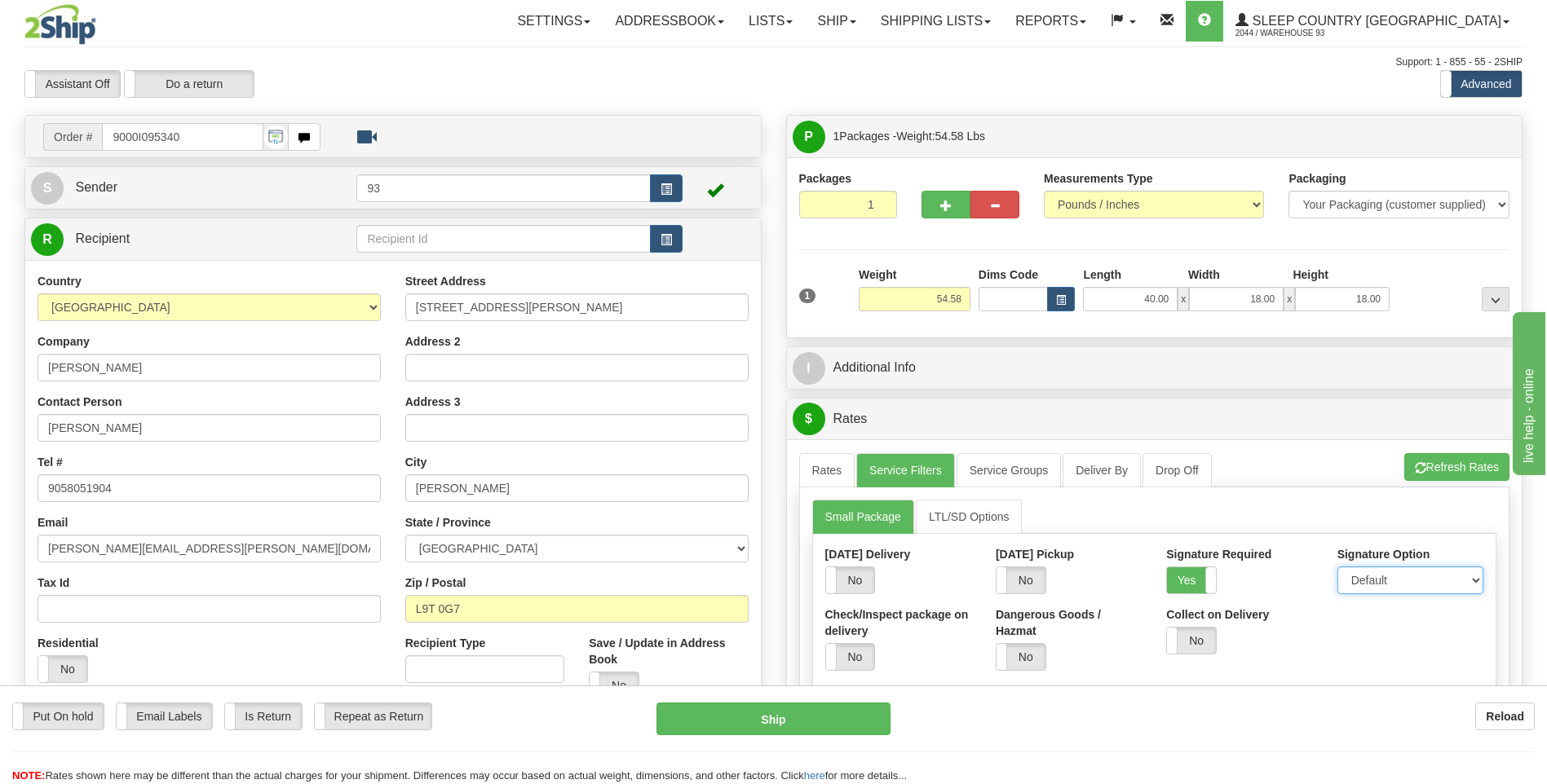
click at [1373, 589] on select "Default Adult Direct Indirect No Signature Required" at bounding box center [1410, 580] width 146 height 27
select select "1"
click at [1337, 566] on select "Default Adult Direct Indirect No Signature Required" at bounding box center [1410, 580] width 146 height 27
click at [821, 467] on link "Rates" at bounding box center [826, 469] width 56 height 34
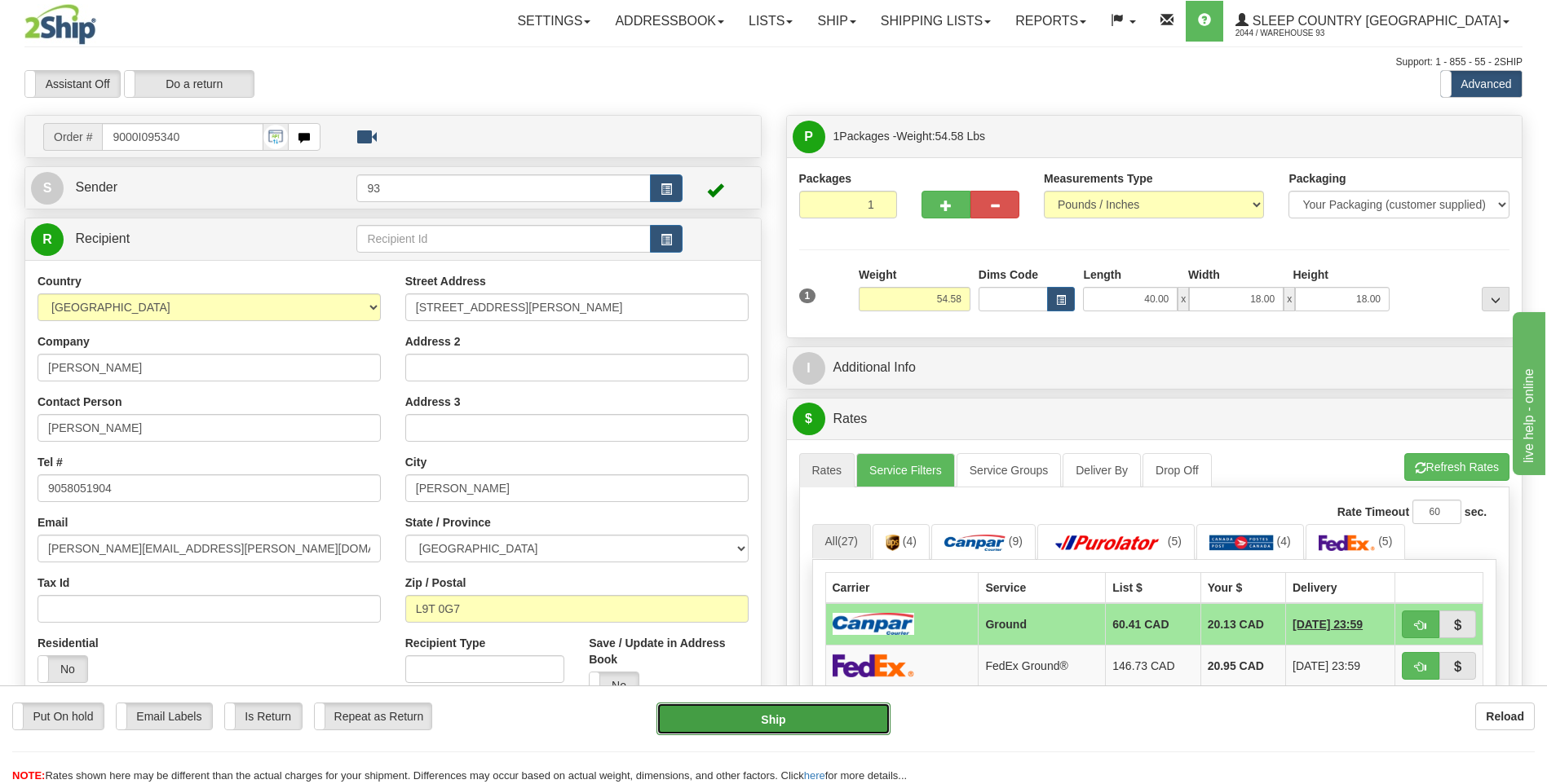
click at [846, 711] on button "Ship" at bounding box center [774, 718] width 233 height 32
type input "1"
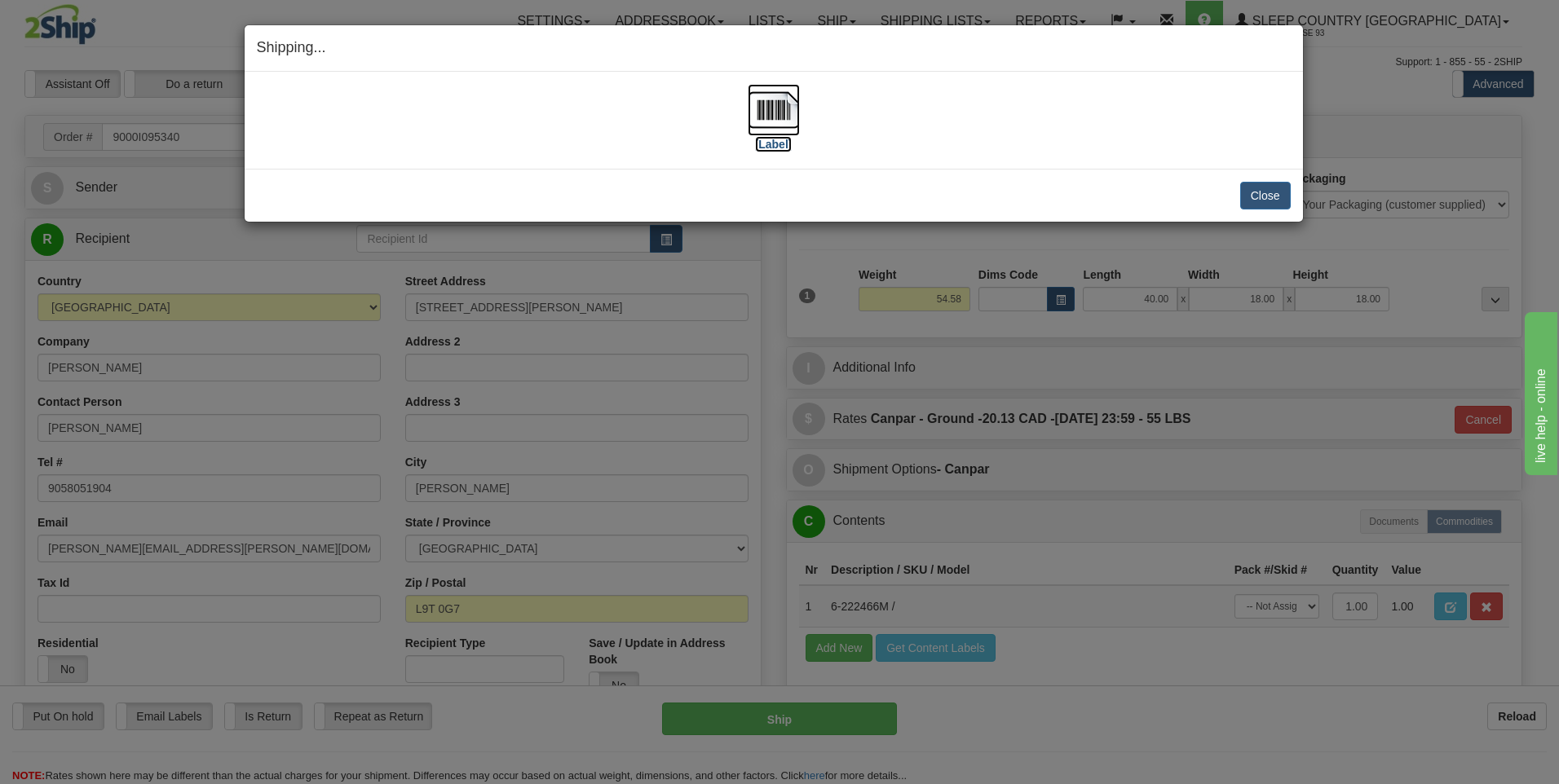
click at [782, 102] on img at bounding box center [774, 110] width 52 height 52
click at [783, 109] on img at bounding box center [774, 110] width 52 height 52
click at [1268, 192] on button "Close" at bounding box center [1266, 195] width 51 height 27
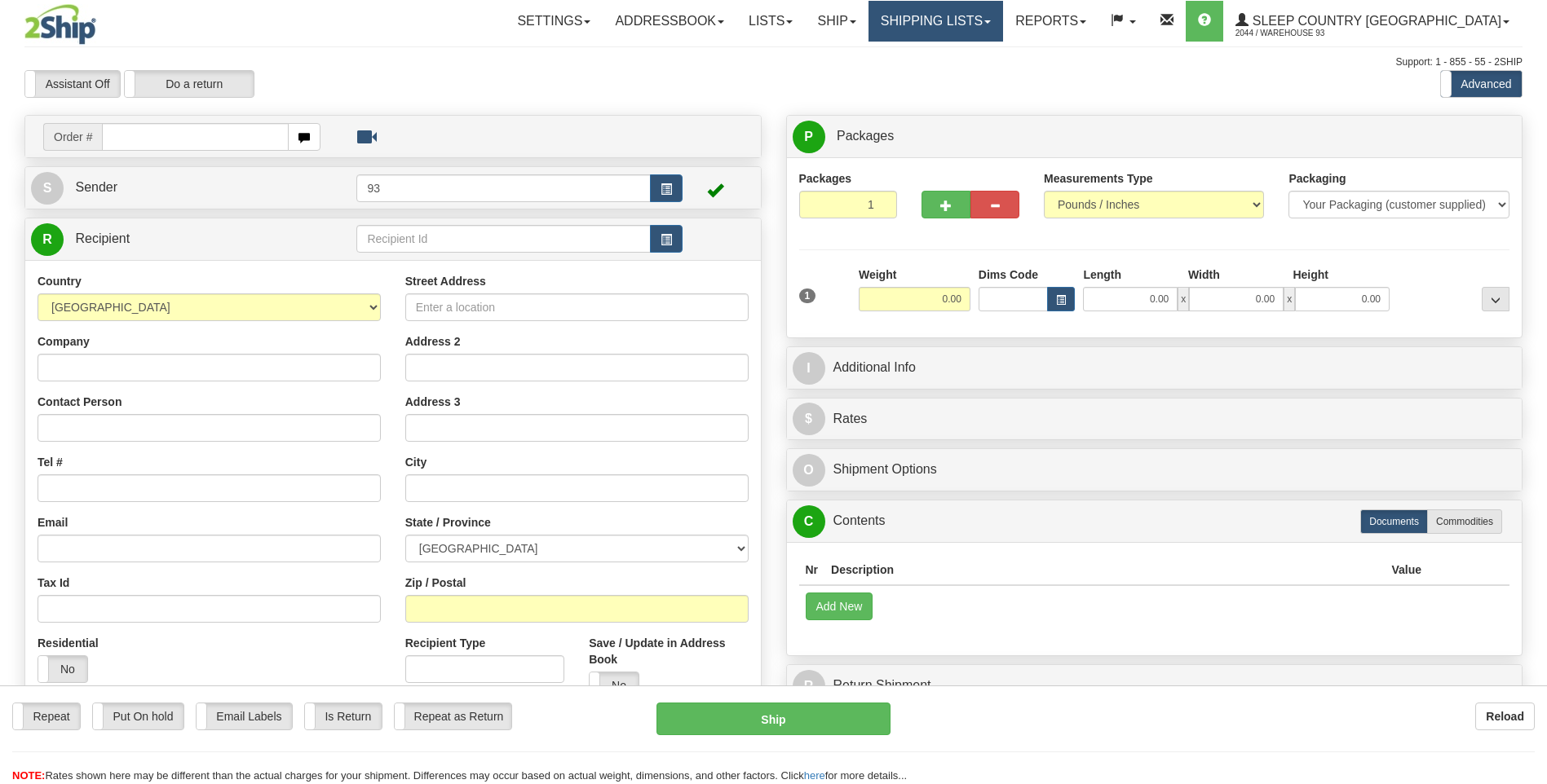
click at [971, 9] on link "Shipping lists" at bounding box center [935, 22] width 134 height 41
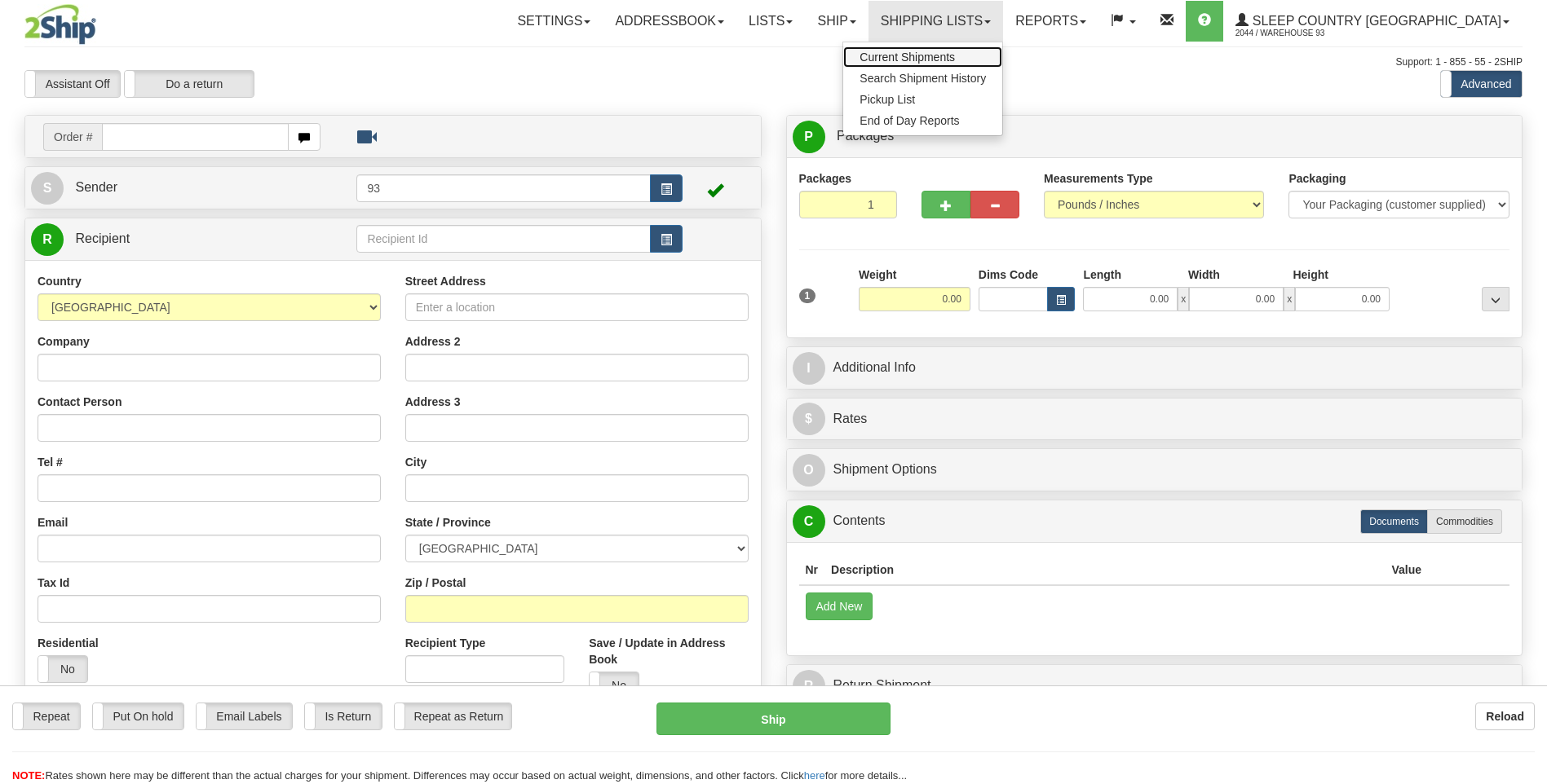
click at [955, 58] on span "Current Shipments" at bounding box center [907, 57] width 95 height 13
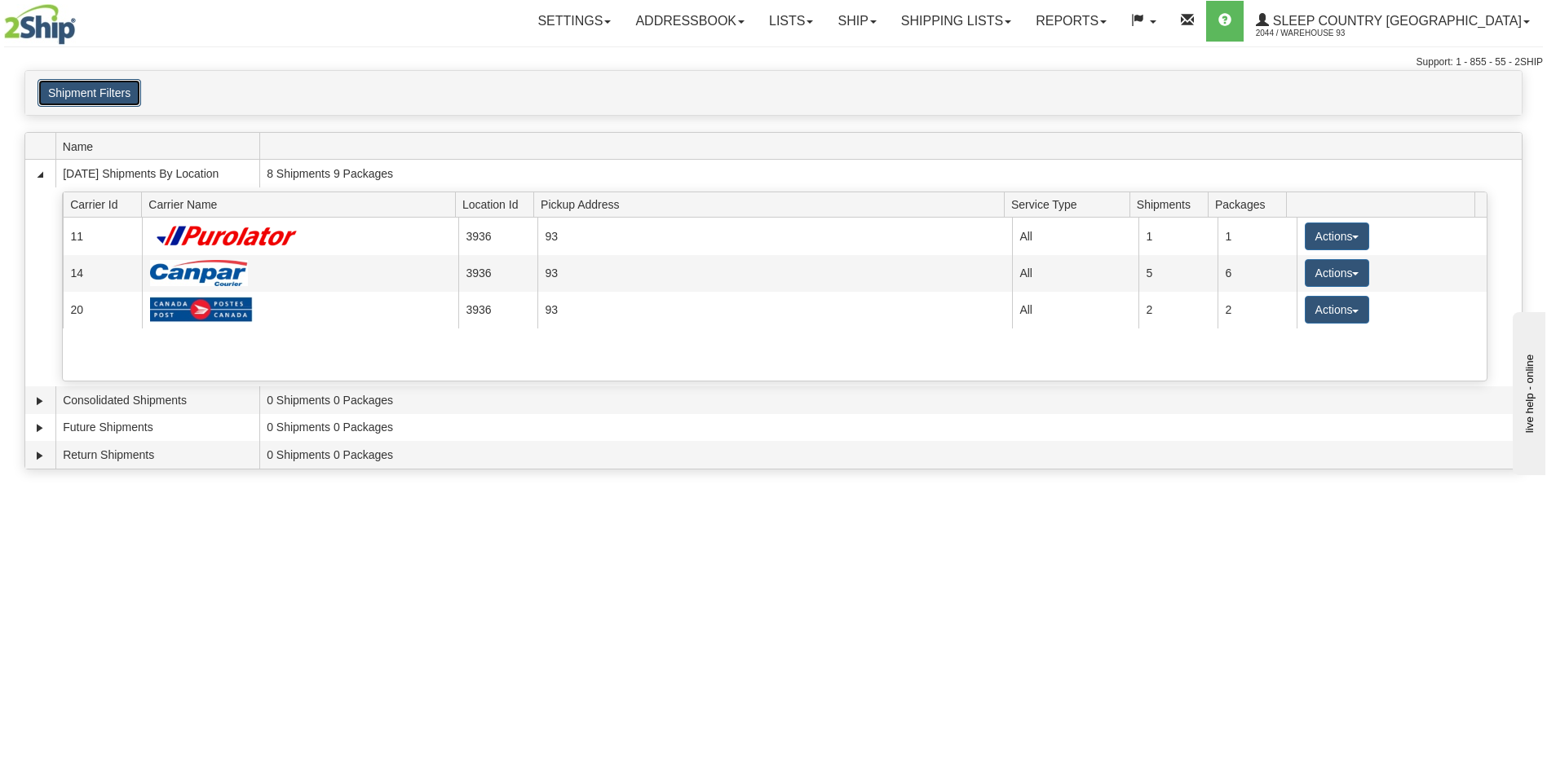
click at [84, 85] on button "Shipment Filters" at bounding box center [89, 93] width 104 height 27
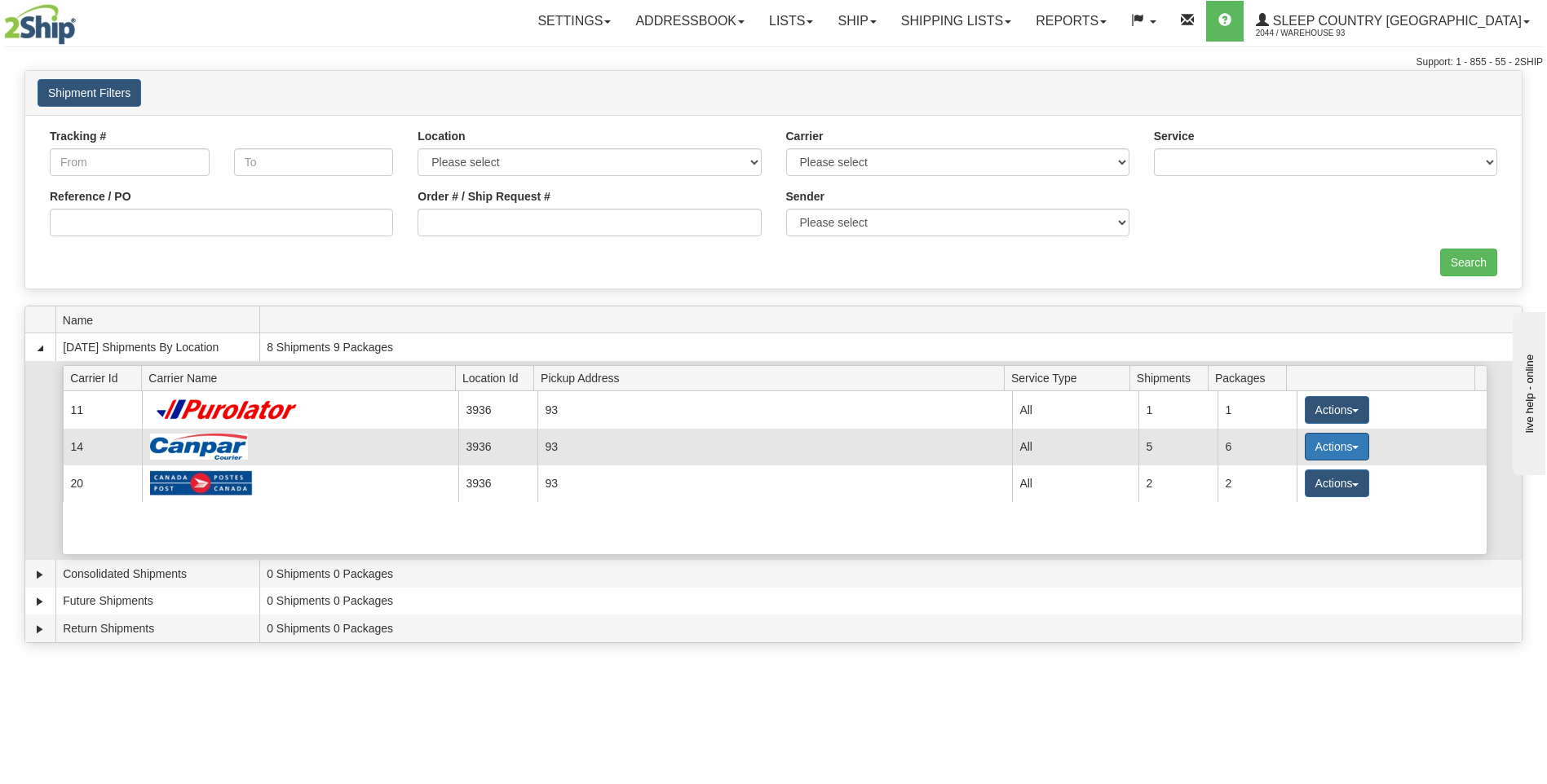
click at [1313, 436] on button "Actions" at bounding box center [1337, 447] width 66 height 27
click at [1306, 480] on link "Details" at bounding box center [1303, 478] width 130 height 22
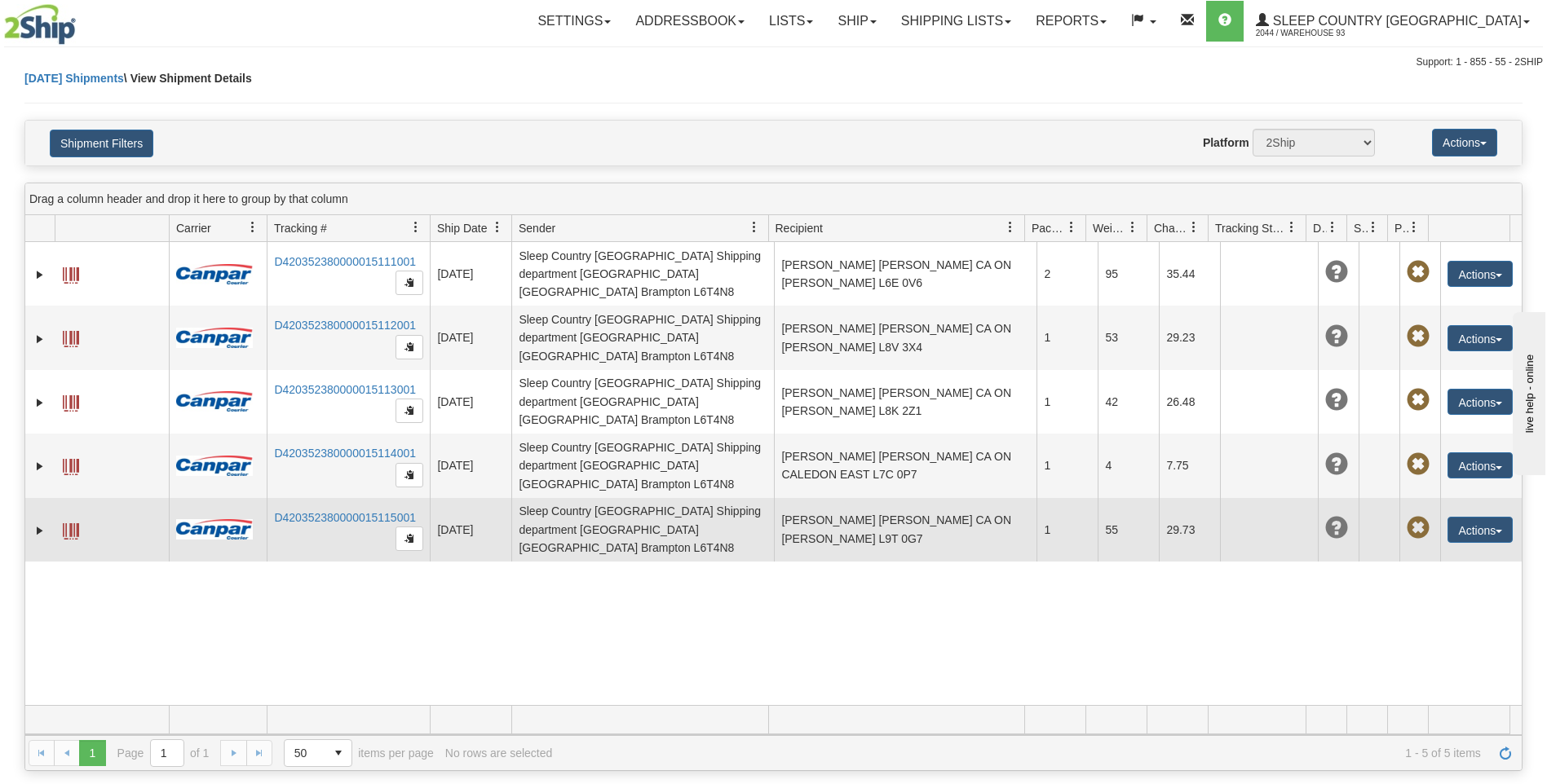
click at [58, 498] on td at bounding box center [112, 529] width 114 height 64
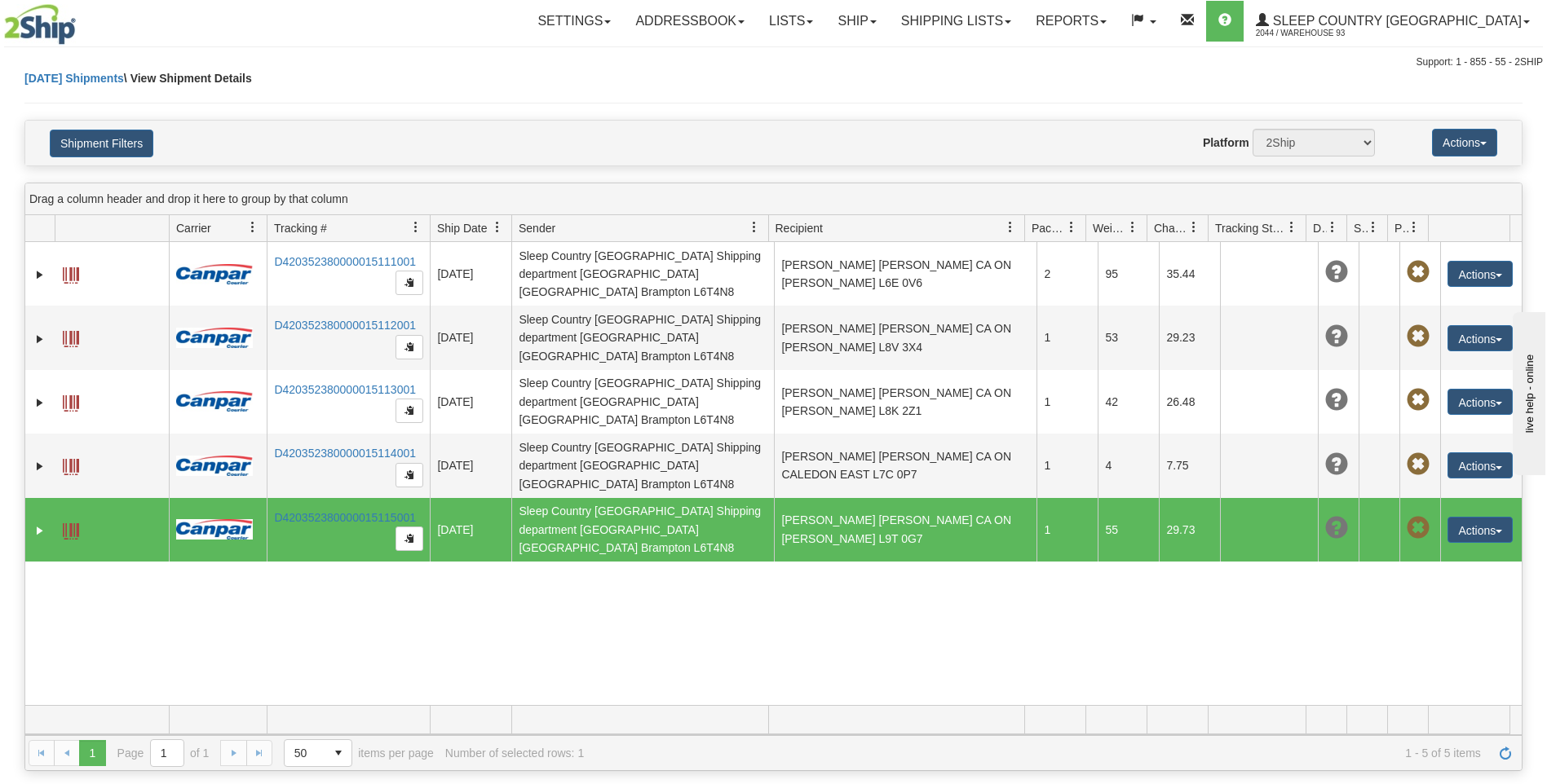
click at [67, 523] on span at bounding box center [71, 531] width 17 height 17
click at [888, 29] on link "Ship" at bounding box center [857, 22] width 63 height 41
click at [888, 51] on link "Ship Screen" at bounding box center [814, 57] width 148 height 22
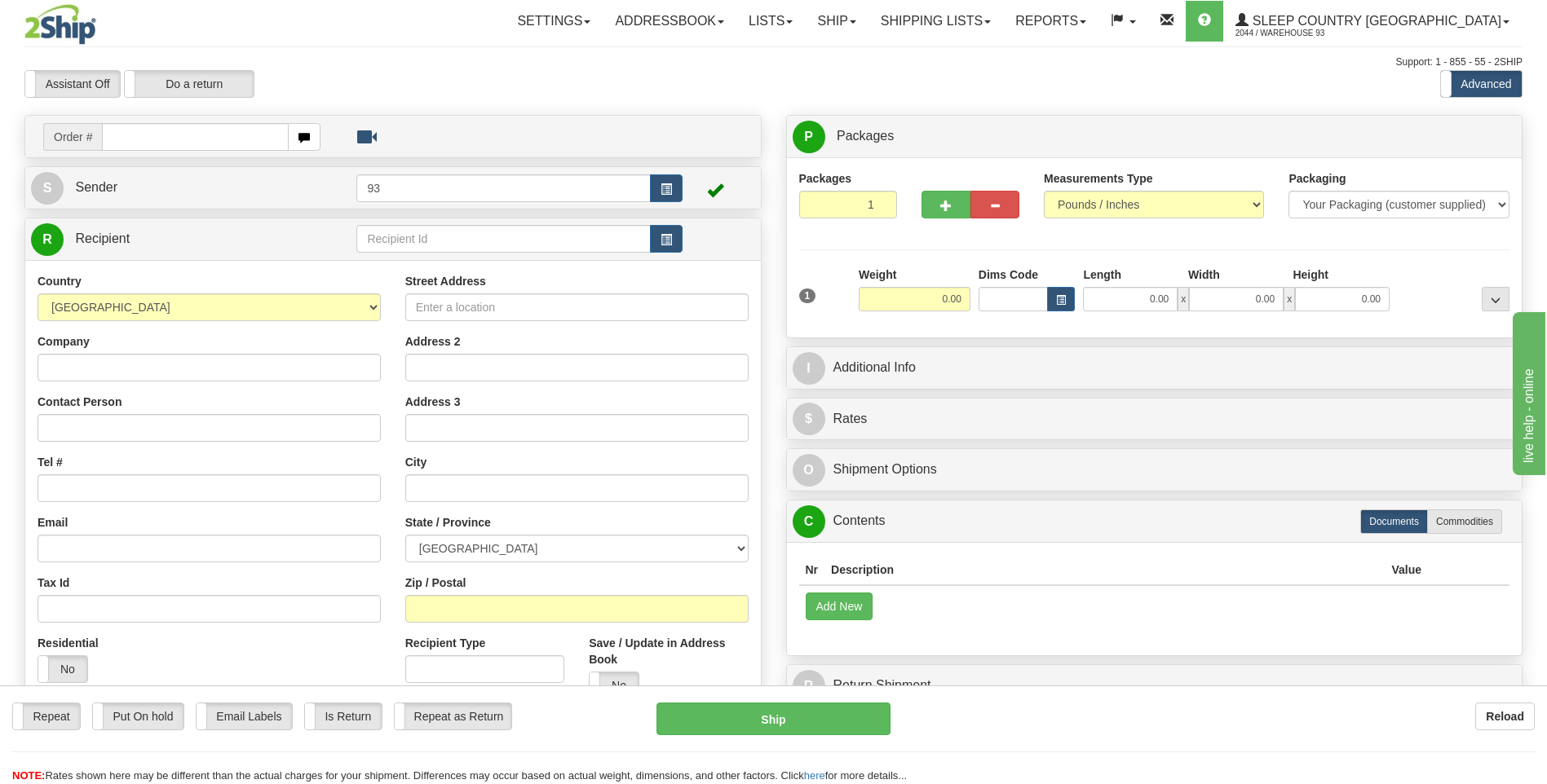
click at [198, 121] on td "Order #" at bounding box center [393, 136] width 724 height 33
click at [198, 143] on input "text" at bounding box center [195, 137] width 186 height 27
type input "9000I095343"
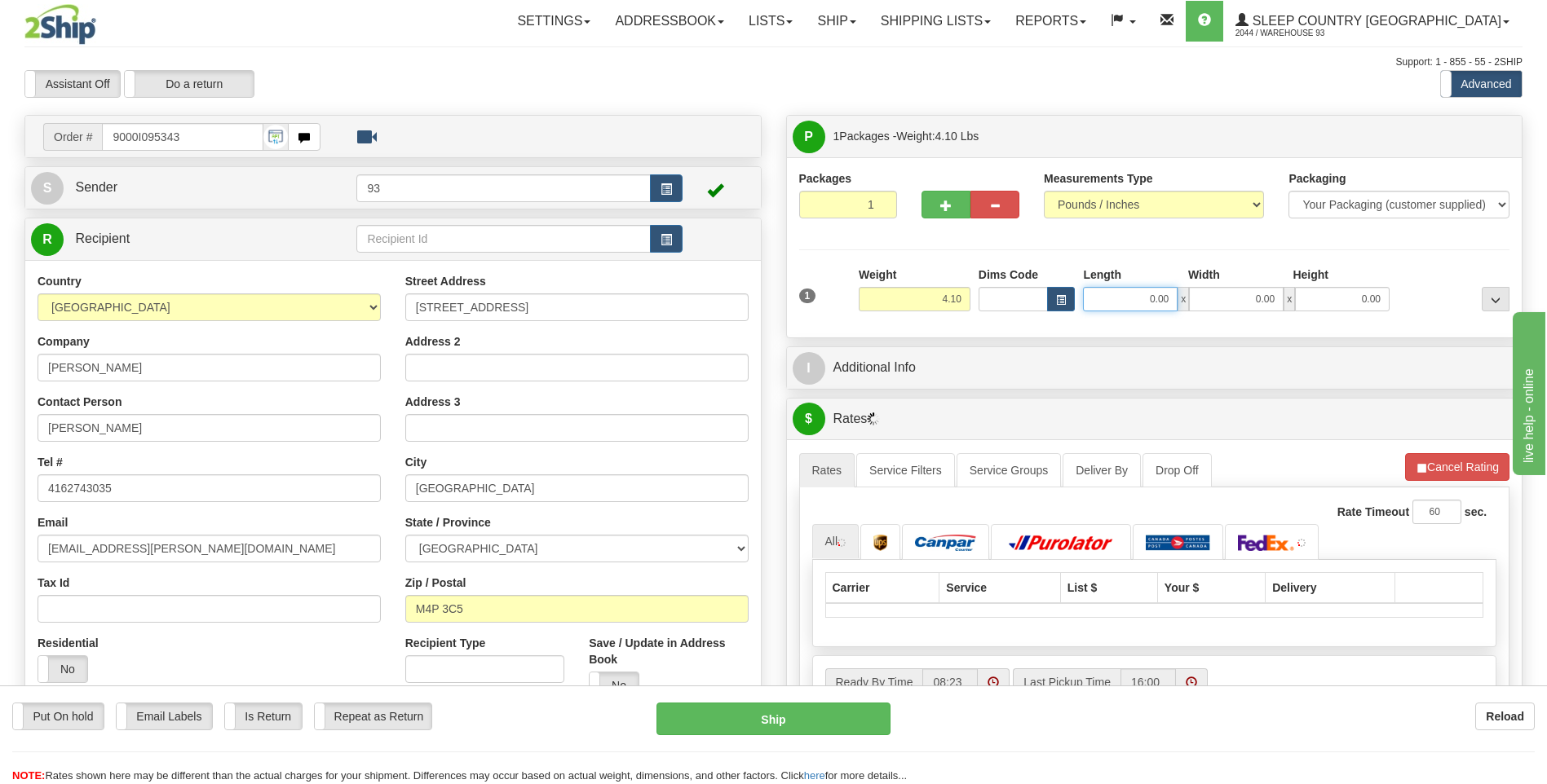
click at [1111, 301] on input "0.00" at bounding box center [1130, 299] width 94 height 24
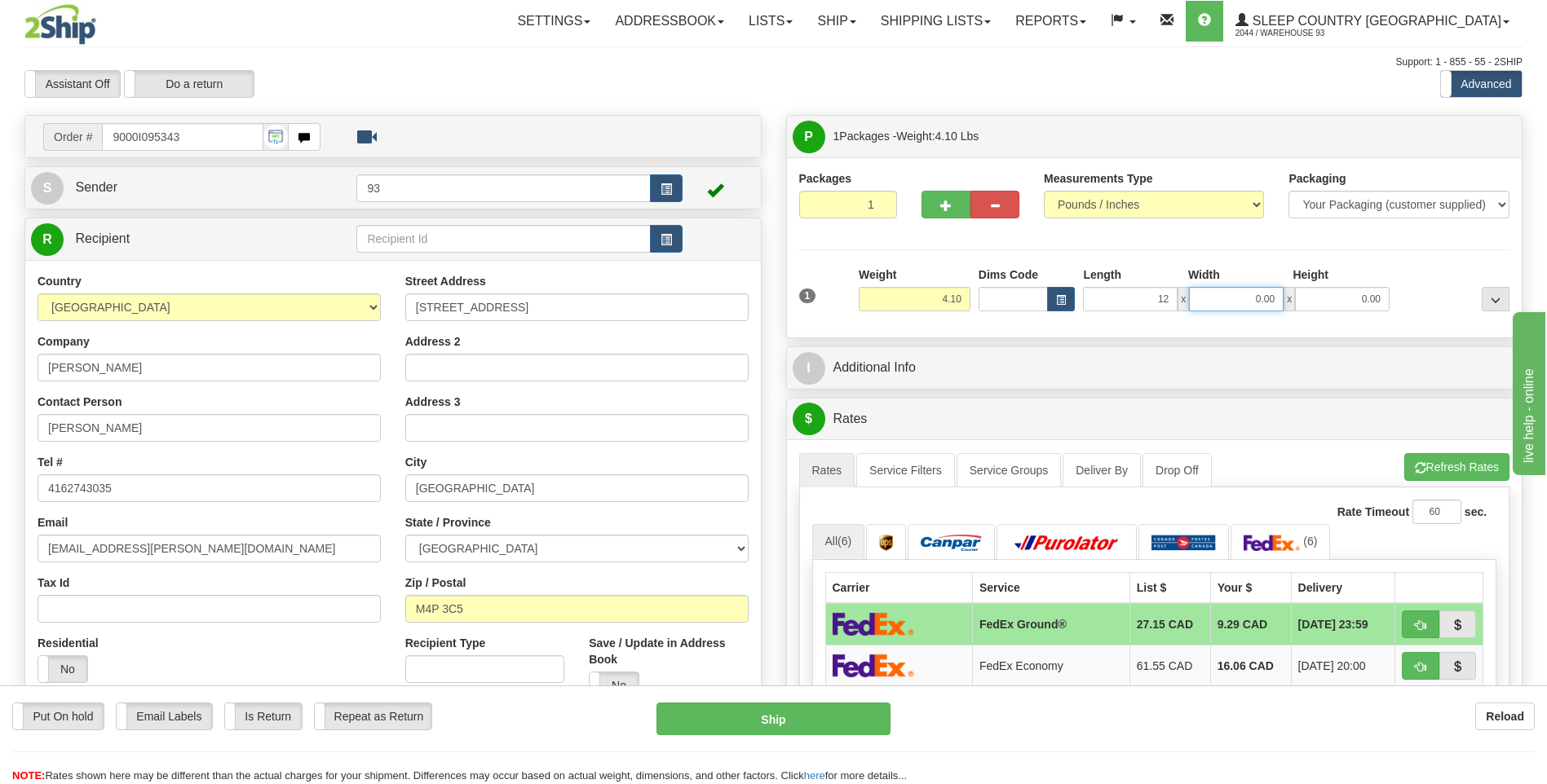
type input "12.00"
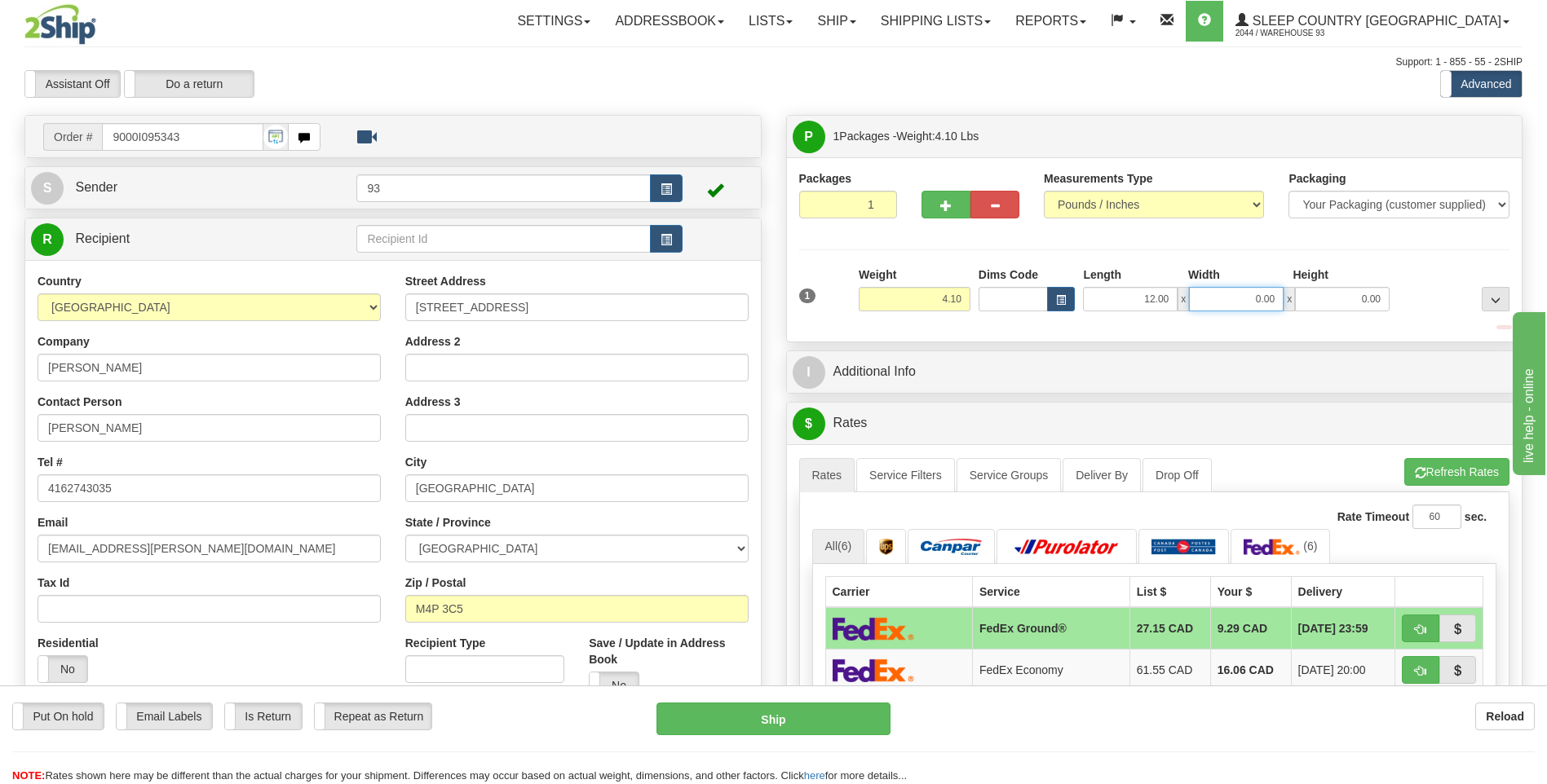
click at [1244, 306] on input "0.00" at bounding box center [1236, 299] width 94 height 24
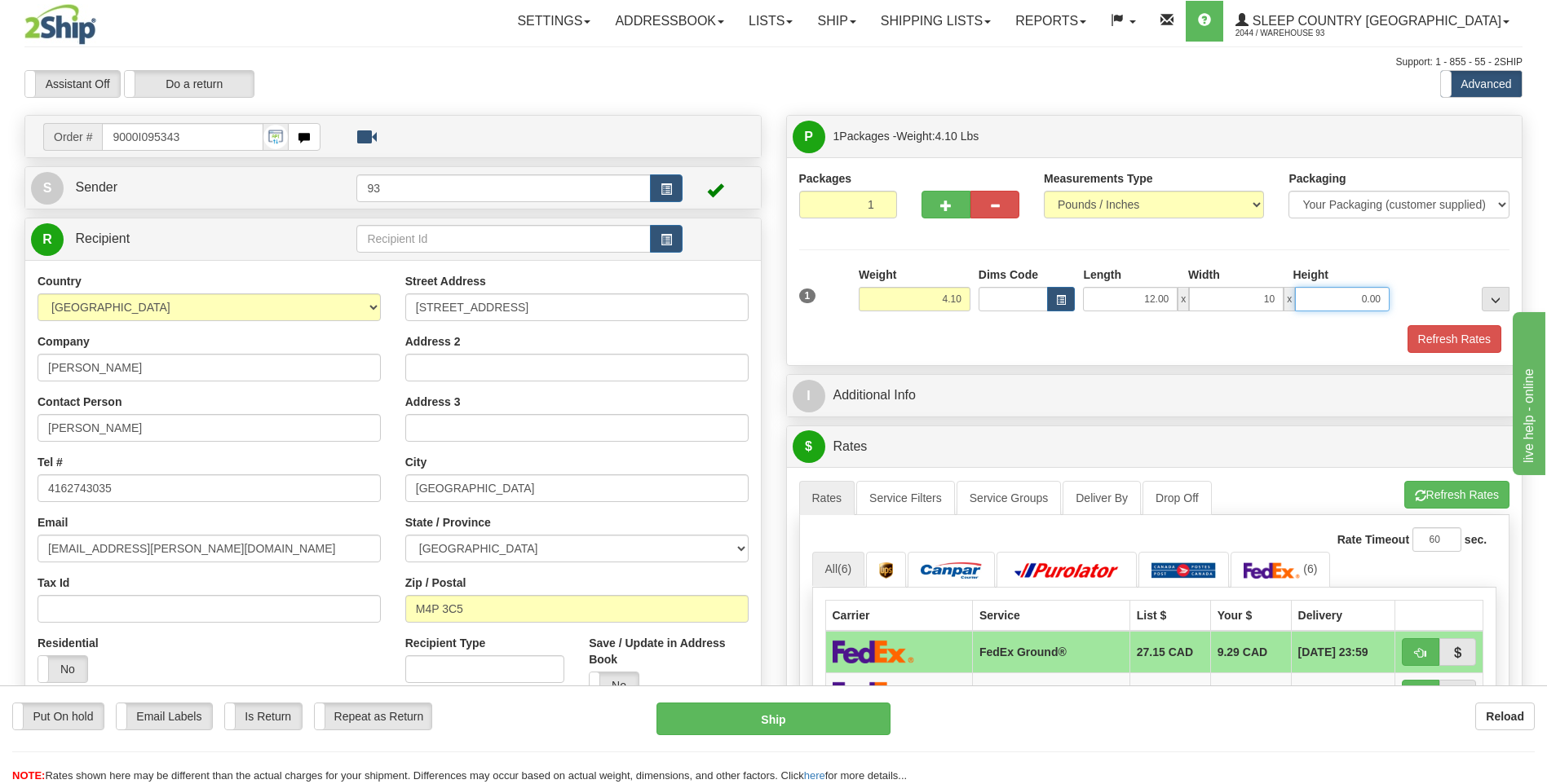
type input "10.00"
click at [1325, 307] on input "0.00" at bounding box center [1342, 299] width 94 height 24
type input "3.00"
click at [1470, 336] on button "Refresh Rates" at bounding box center [1455, 339] width 94 height 27
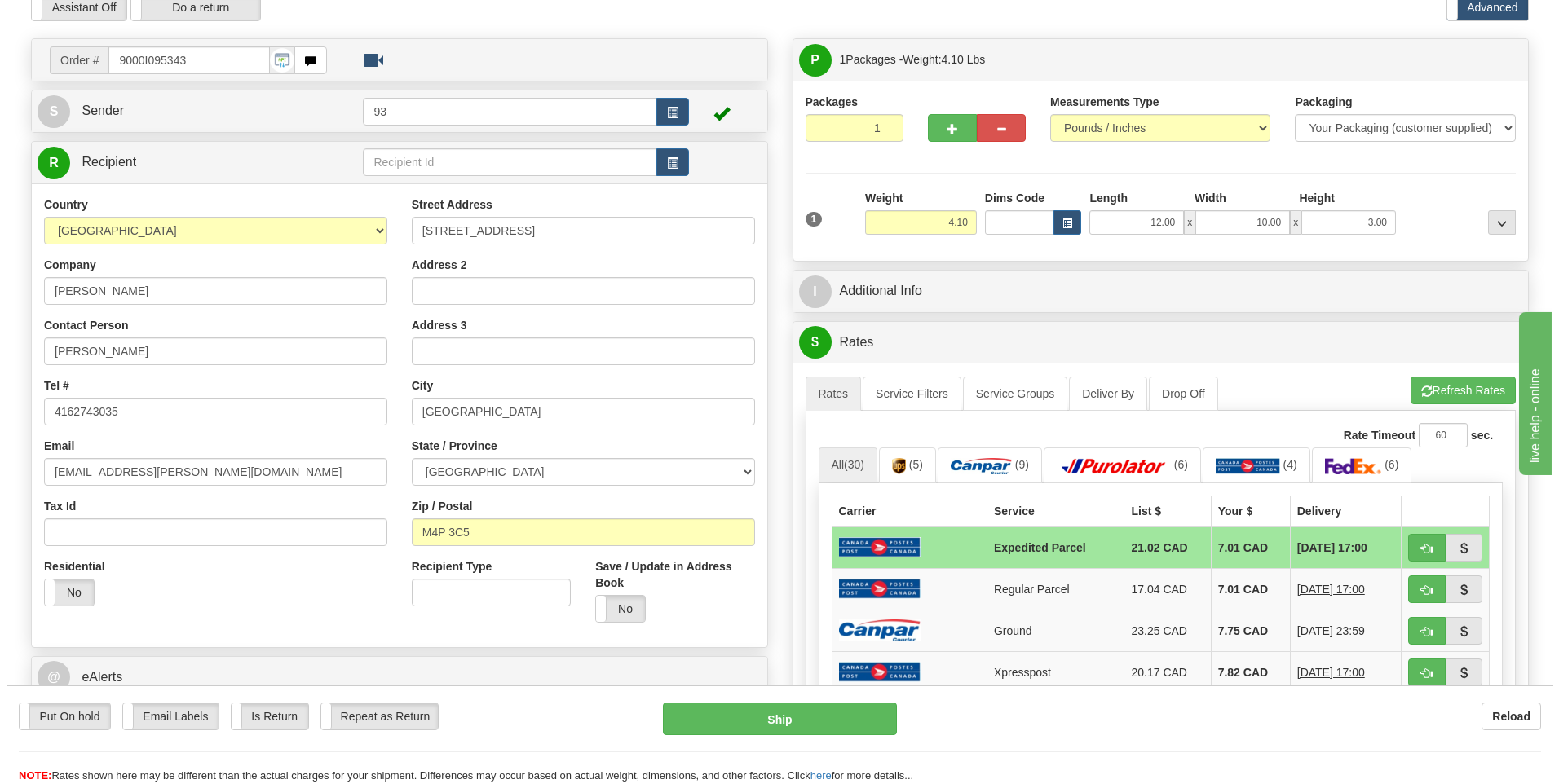
scroll to position [245, 0]
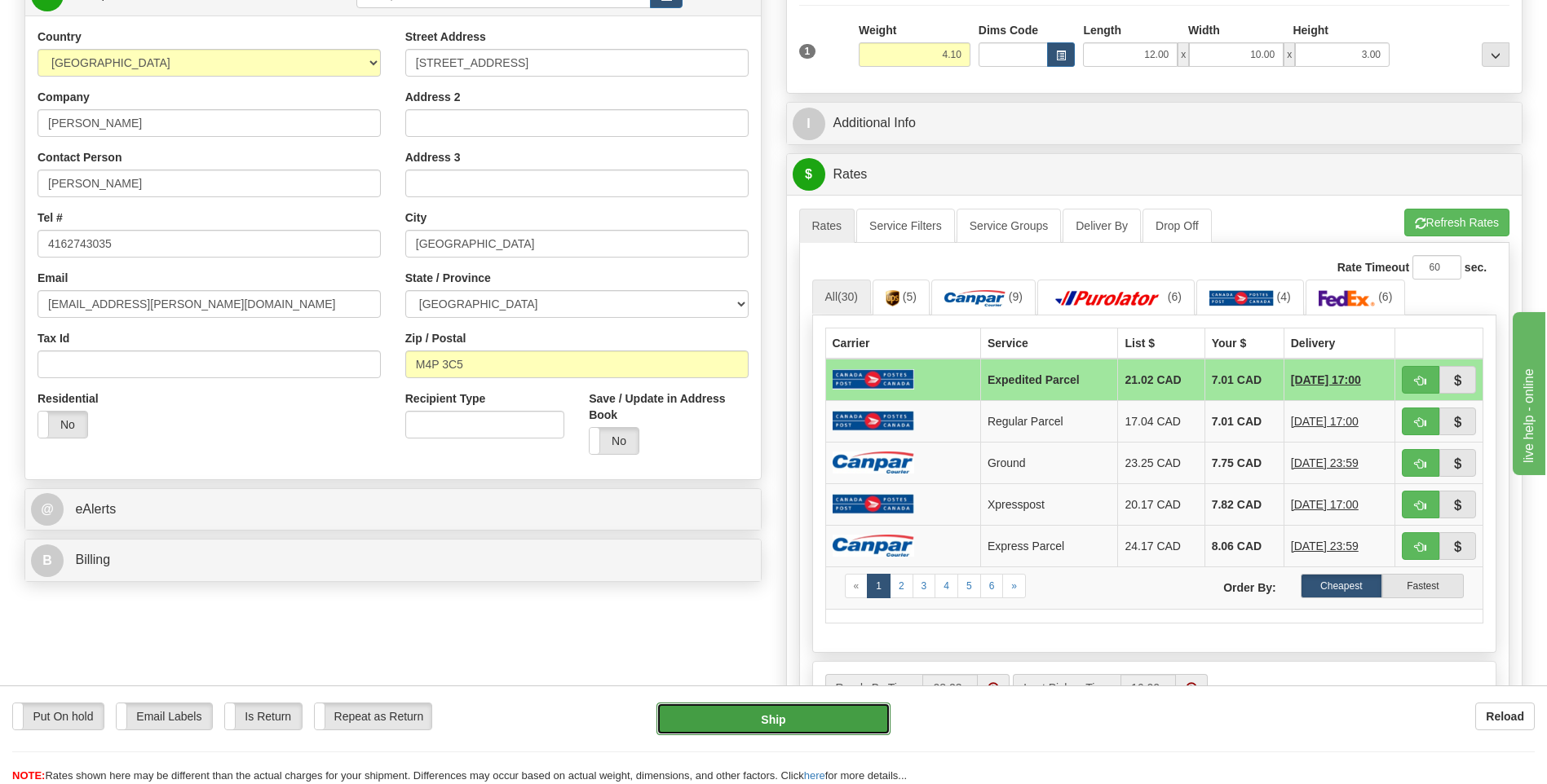
click at [841, 716] on button "Ship" at bounding box center [774, 718] width 233 height 32
type input "DOM.EP"
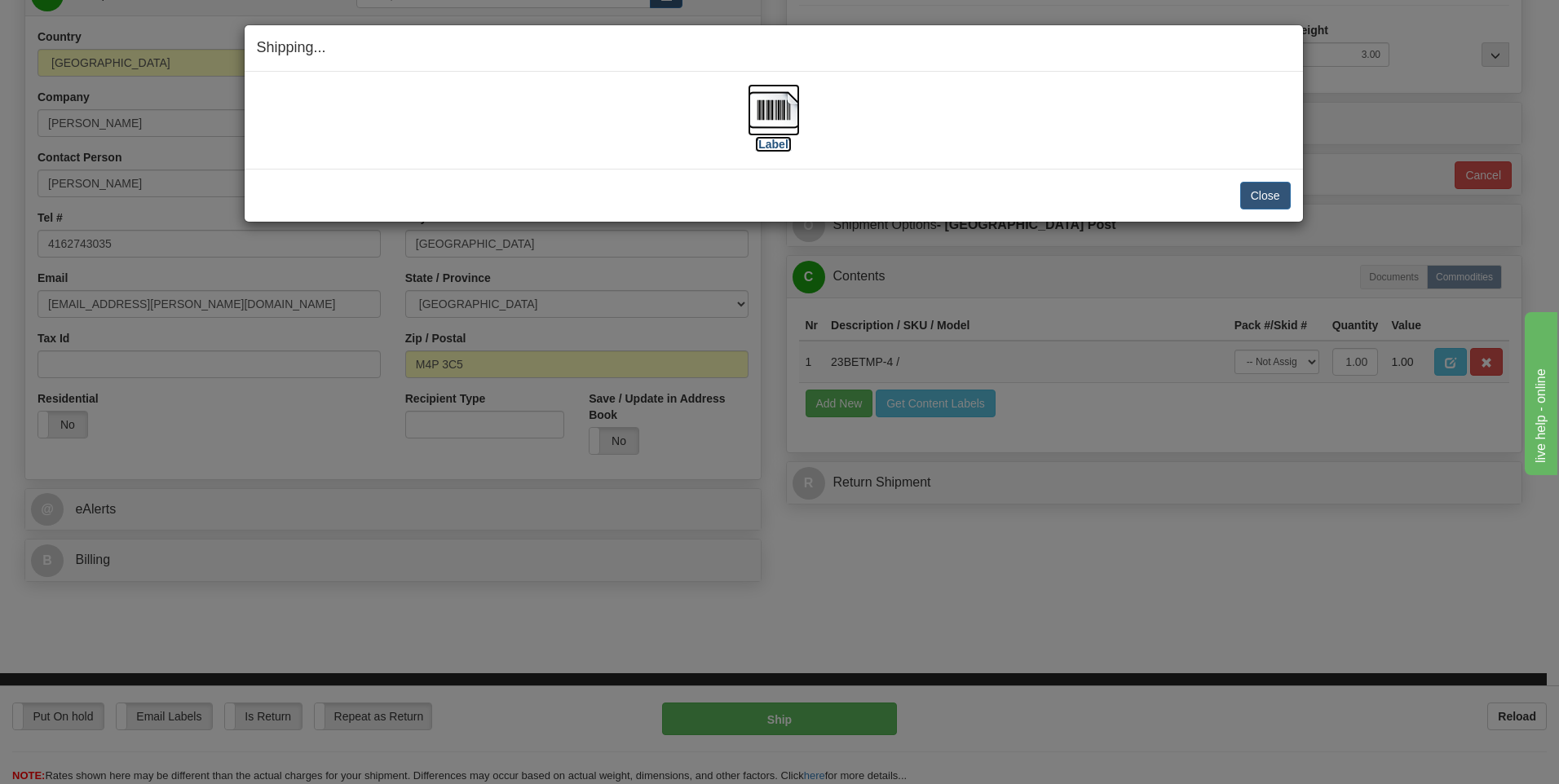
click at [779, 99] on img at bounding box center [774, 110] width 52 height 52
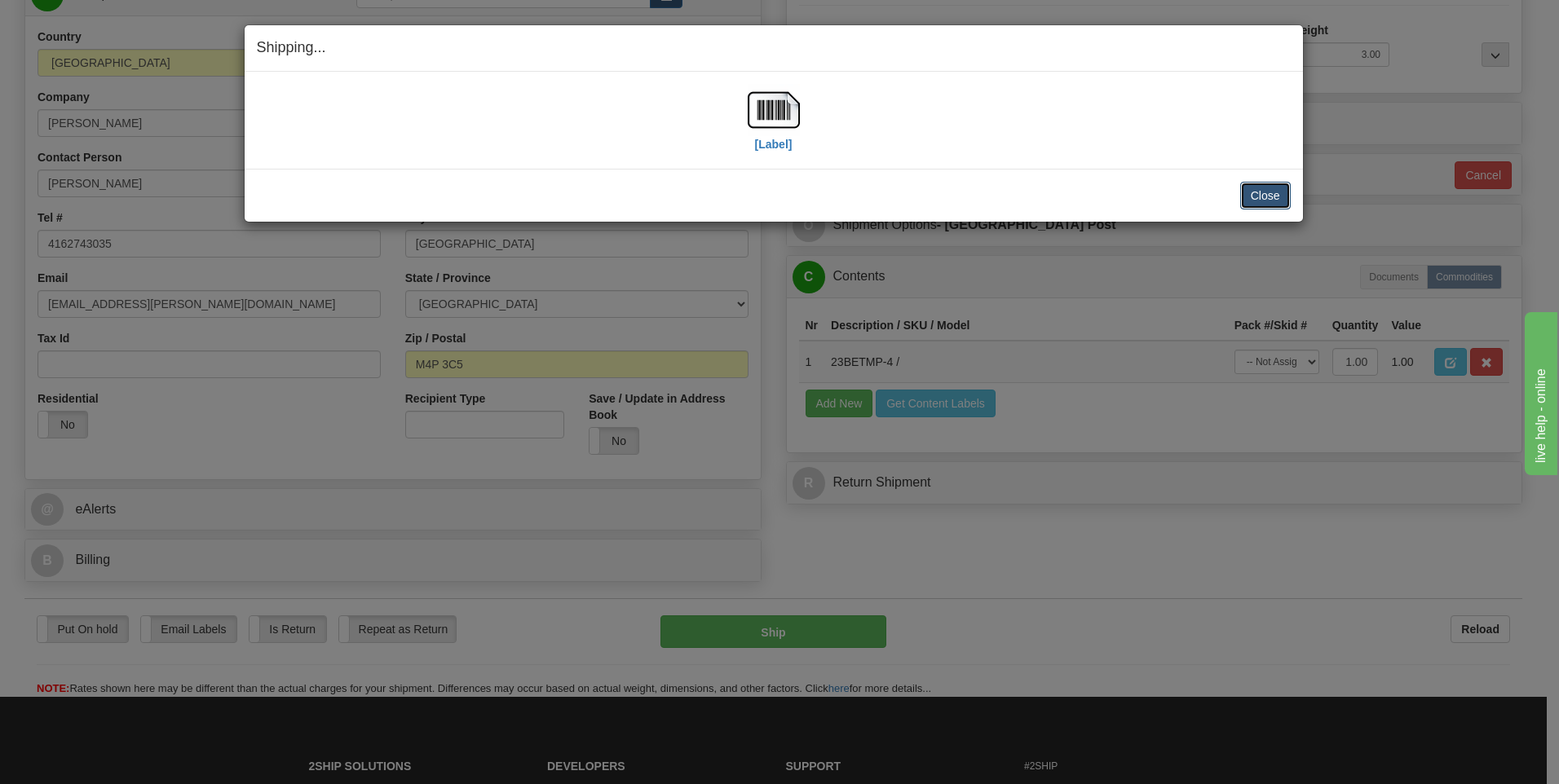
click at [1272, 196] on button "Close" at bounding box center [1266, 195] width 51 height 27
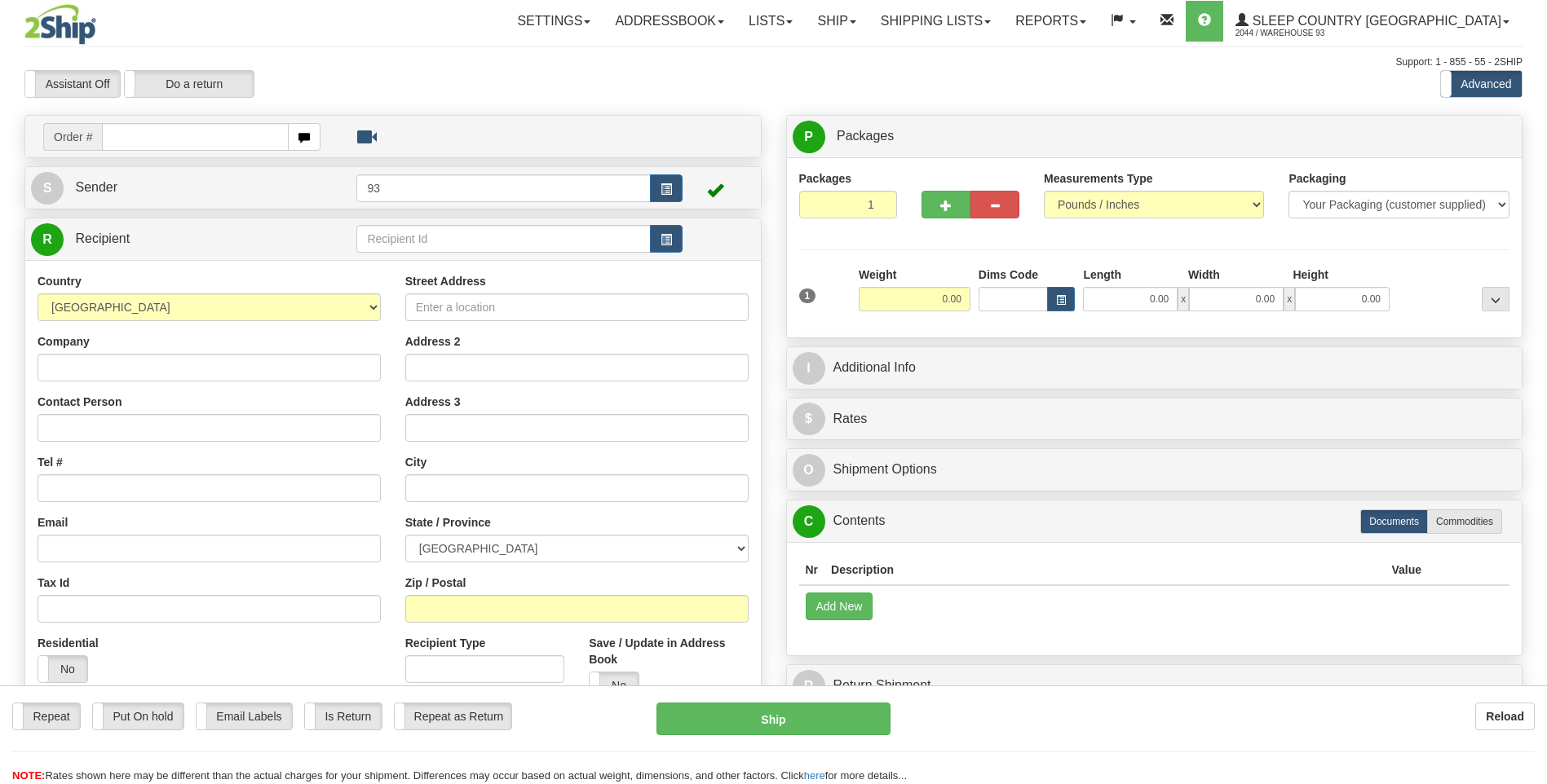
click at [221, 129] on div at bounding box center [774, 392] width 1547 height 784
click at [173, 138] on input "text" at bounding box center [195, 137] width 186 height 27
type input "8"
type input "9007I095370"
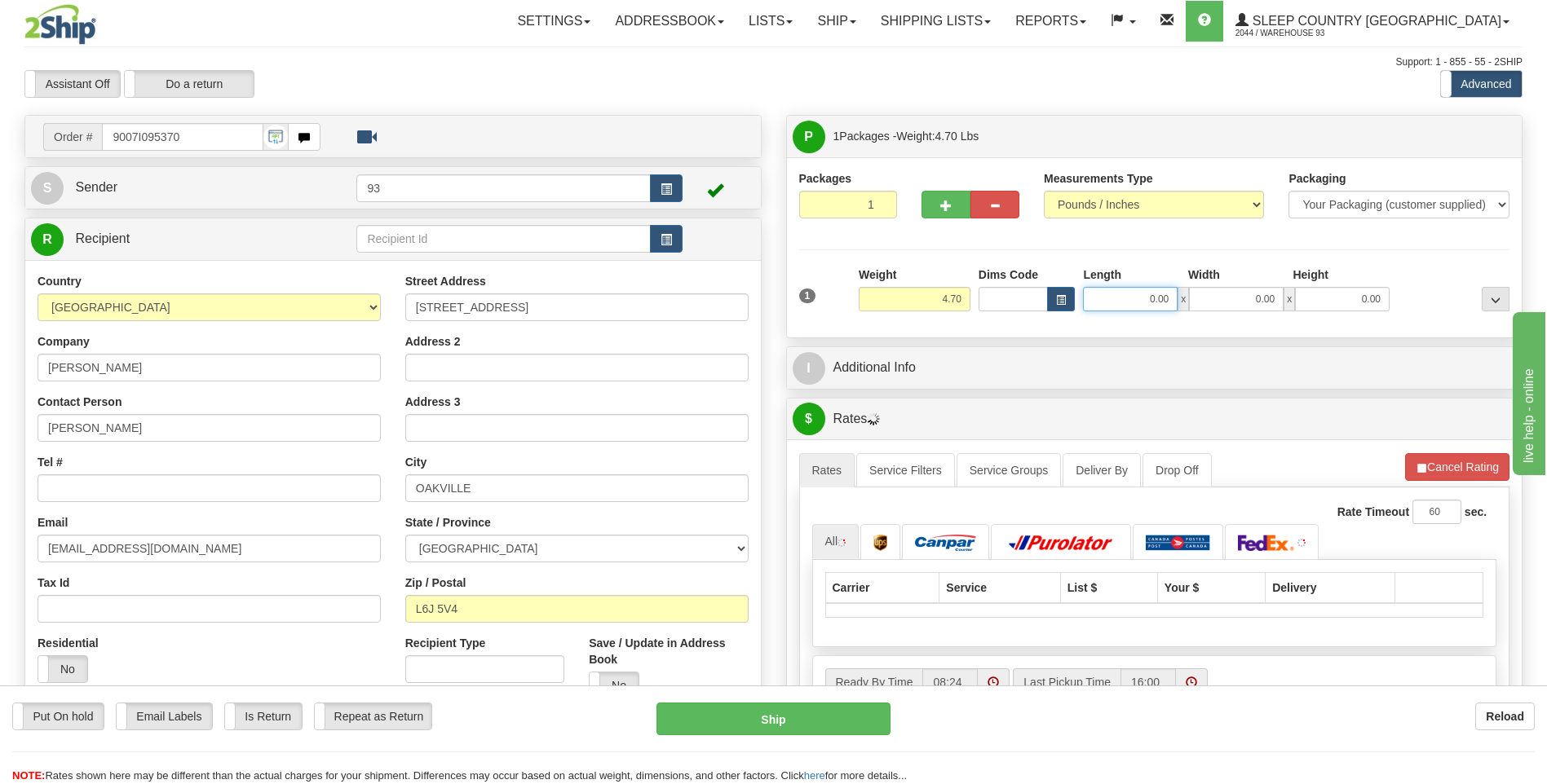
click at [1113, 294] on input "0.00" at bounding box center [1130, 299] width 94 height 24
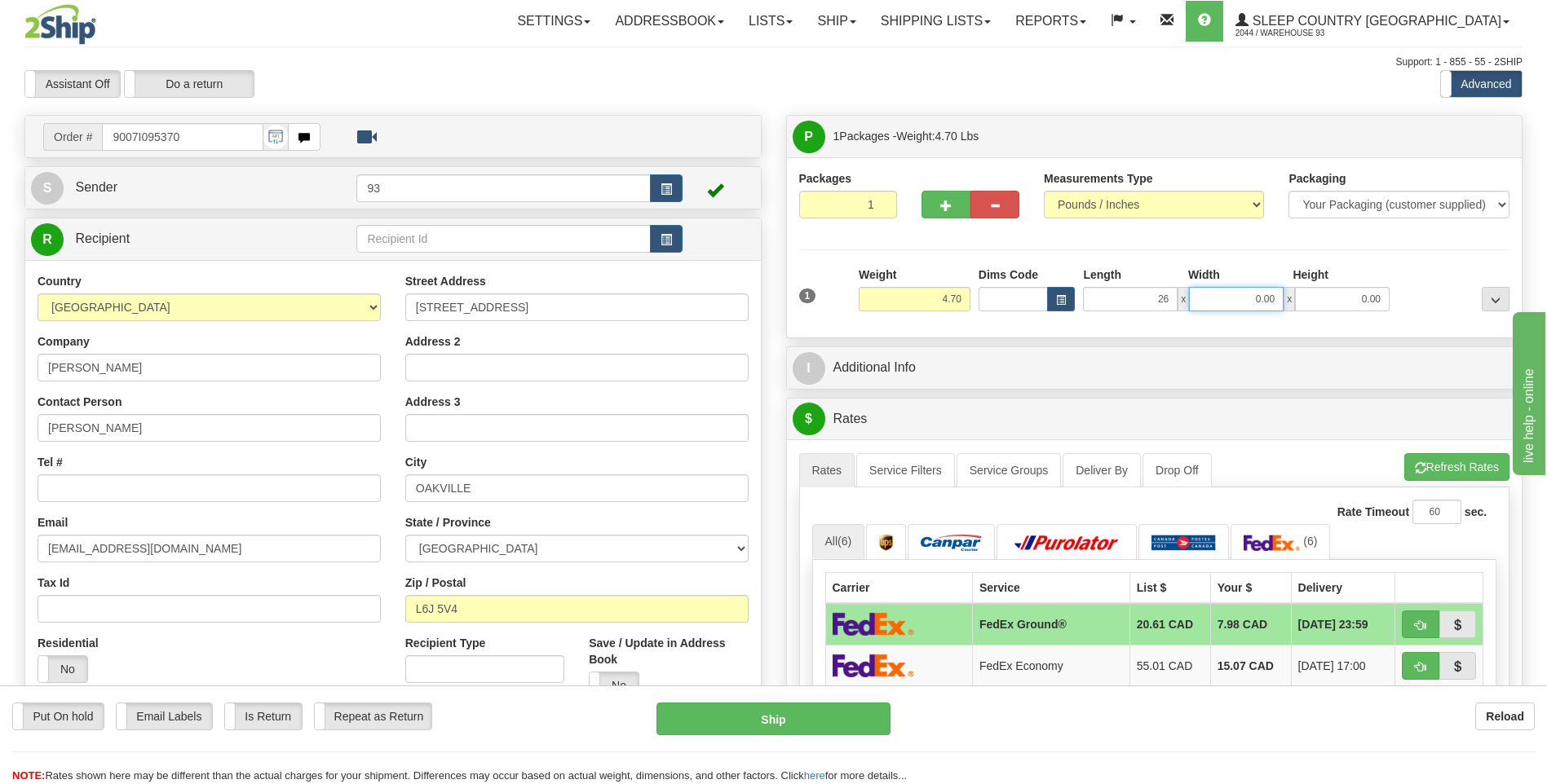
type input "26.00"
click at [1215, 304] on input "0.00" at bounding box center [1236, 299] width 94 height 24
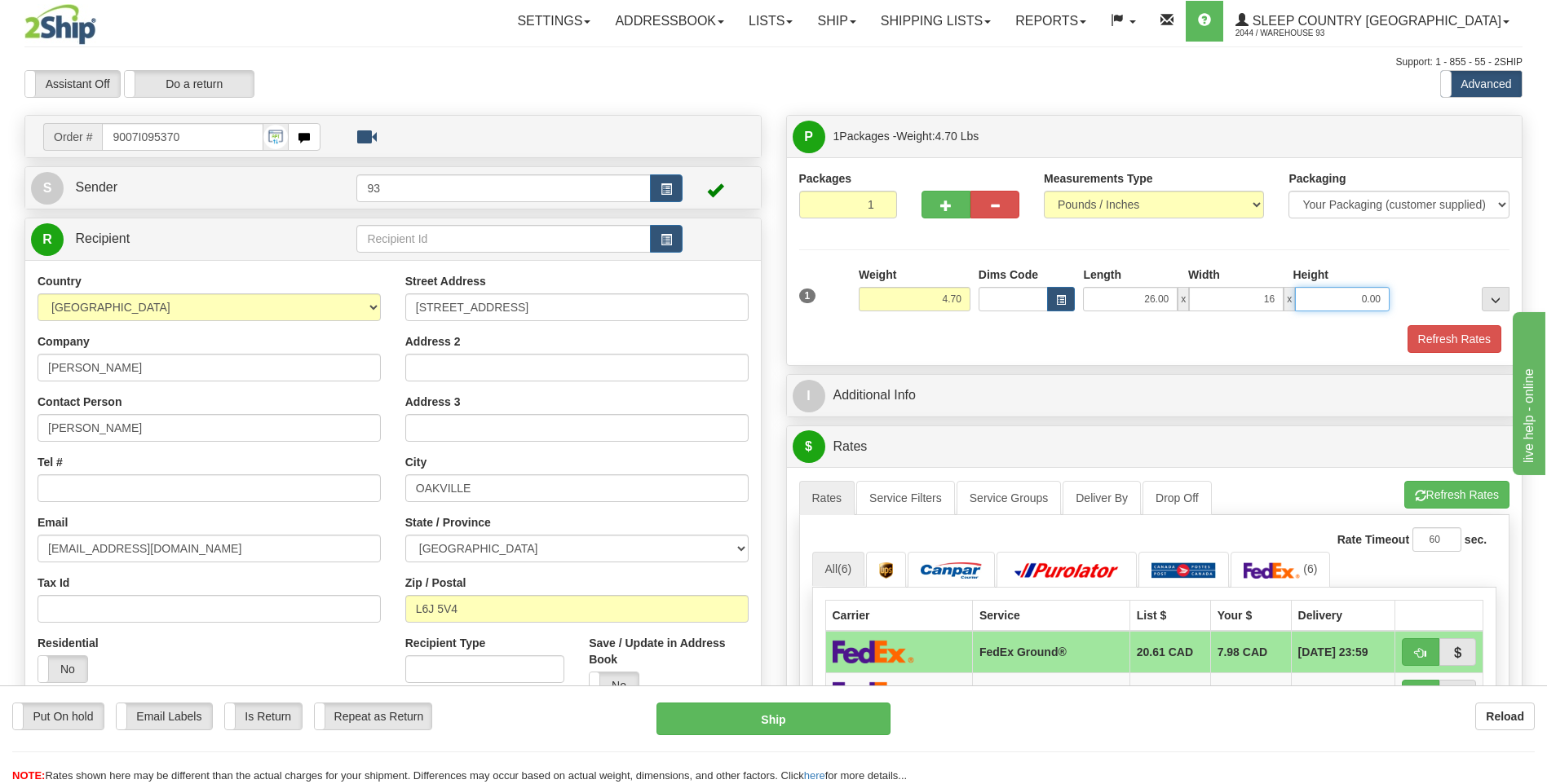
type input "16.00"
click at [1345, 311] on input "0.00" at bounding box center [1342, 299] width 94 height 24
type input "6.00"
click at [1450, 334] on button "Refresh Rates" at bounding box center [1455, 339] width 94 height 27
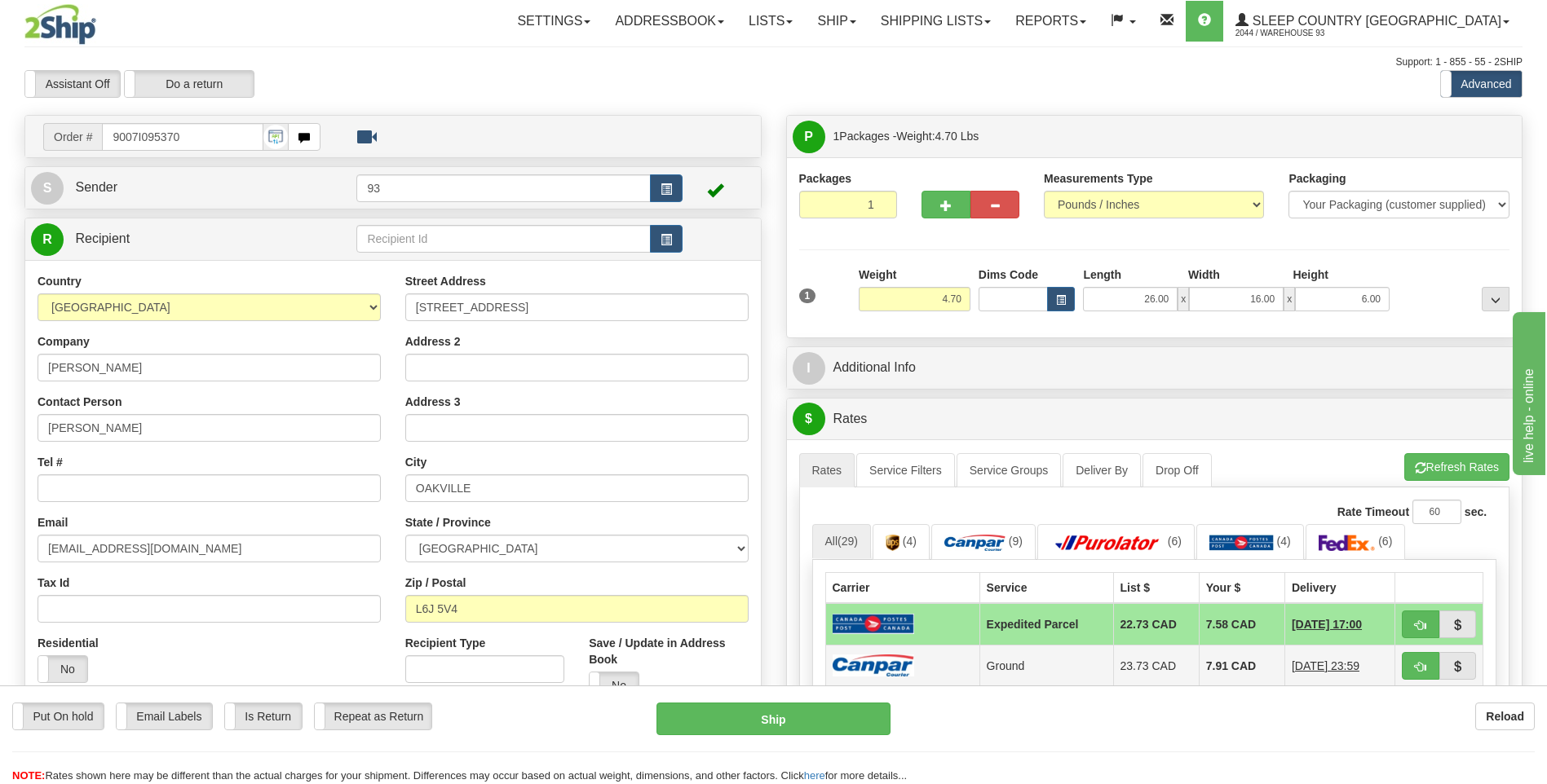
click at [886, 665] on img at bounding box center [873, 665] width 81 height 22
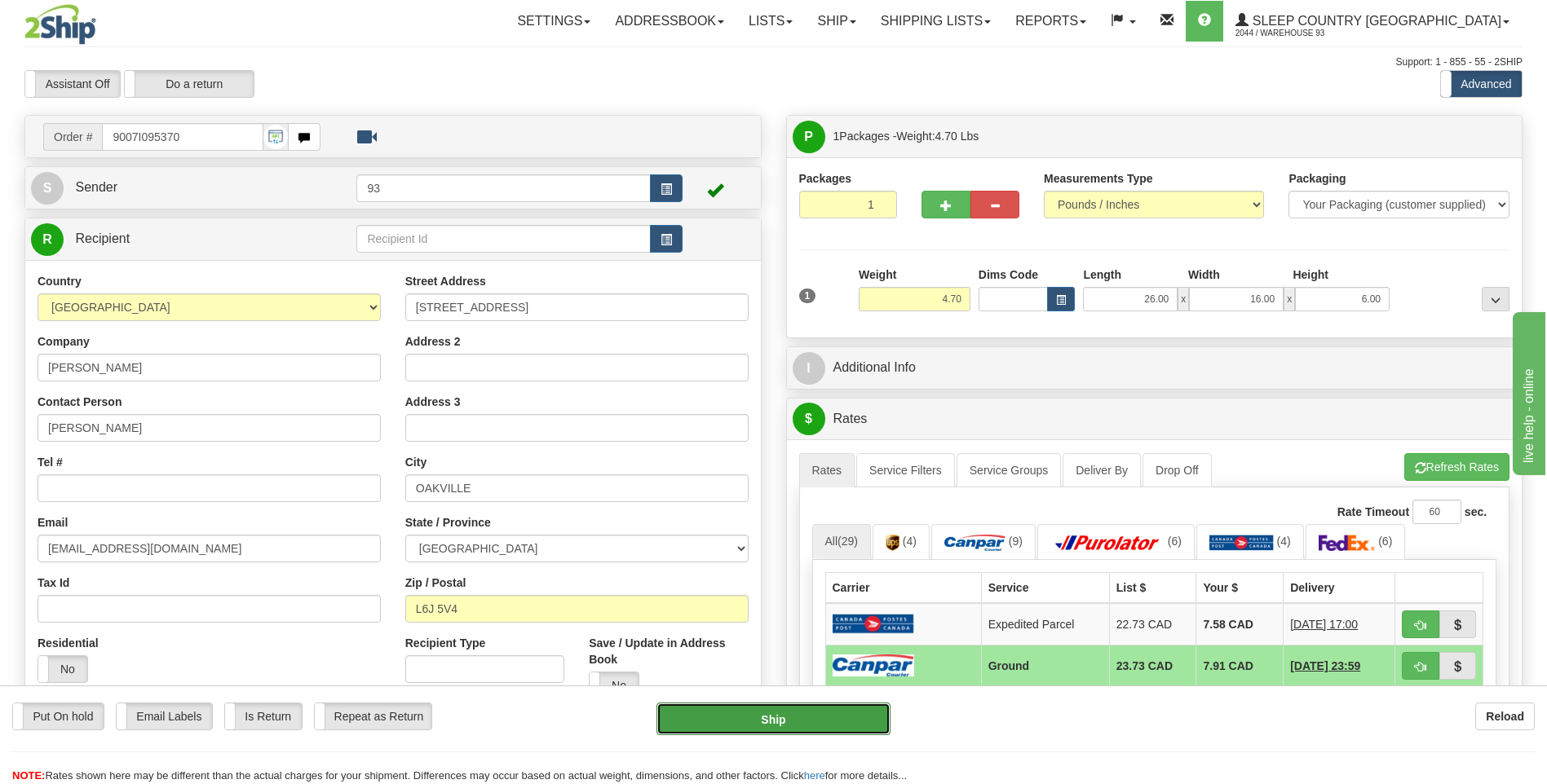
click at [867, 707] on button "Ship" at bounding box center [774, 718] width 233 height 32
type input "1"
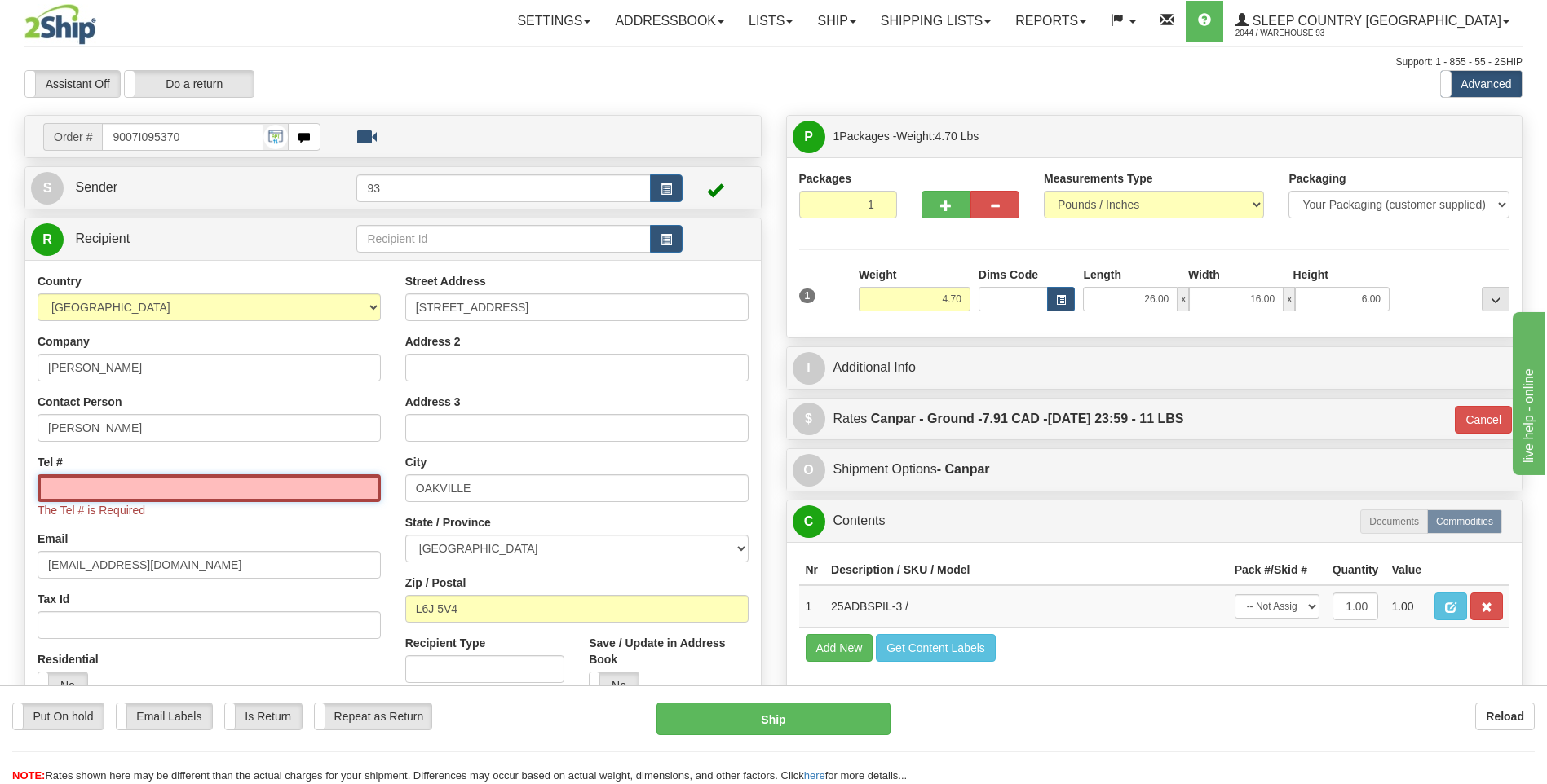
click at [168, 489] on input "Tel #" at bounding box center [209, 488] width 343 height 27
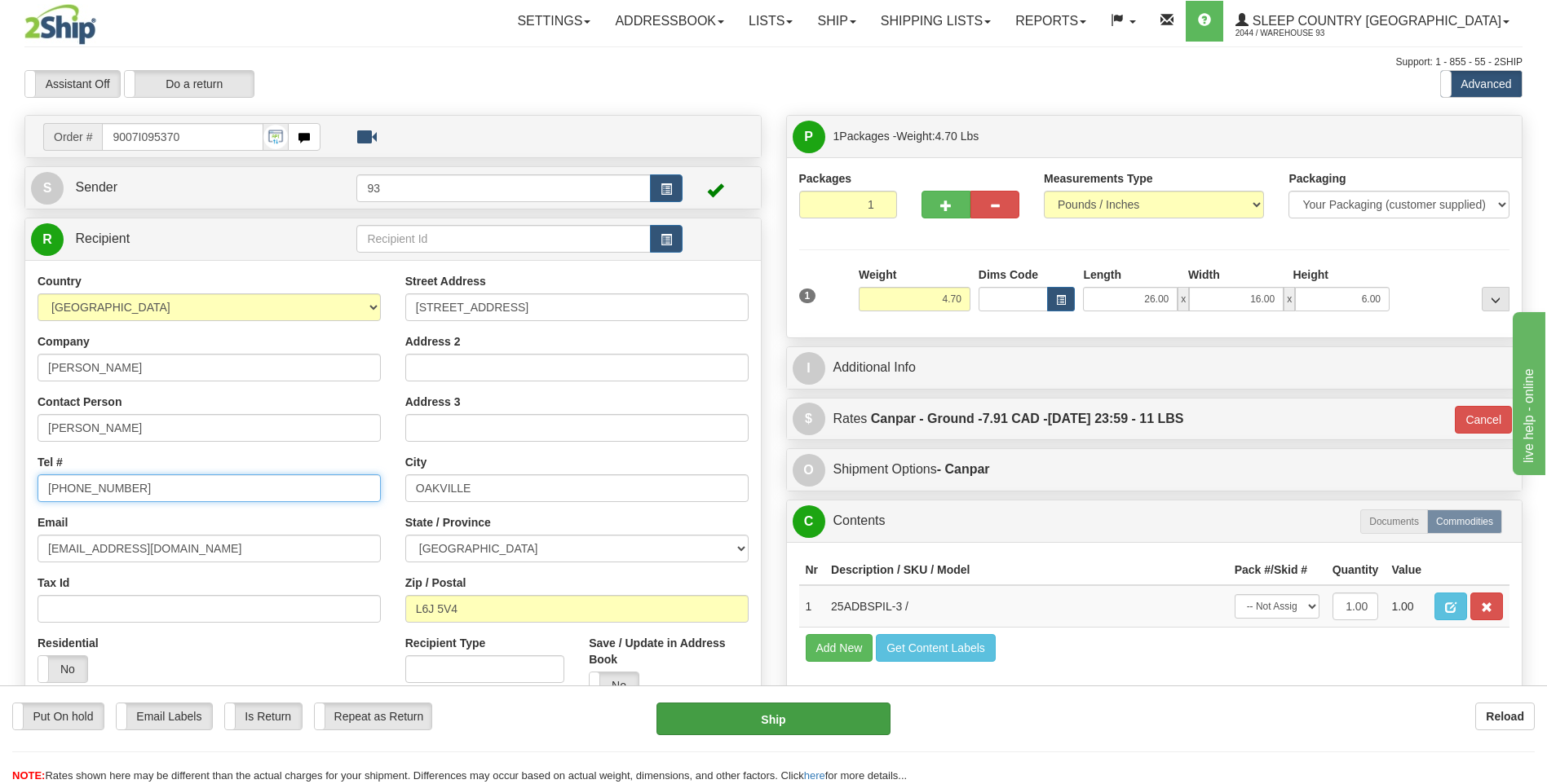
type input "[PHONE_NUMBER]"
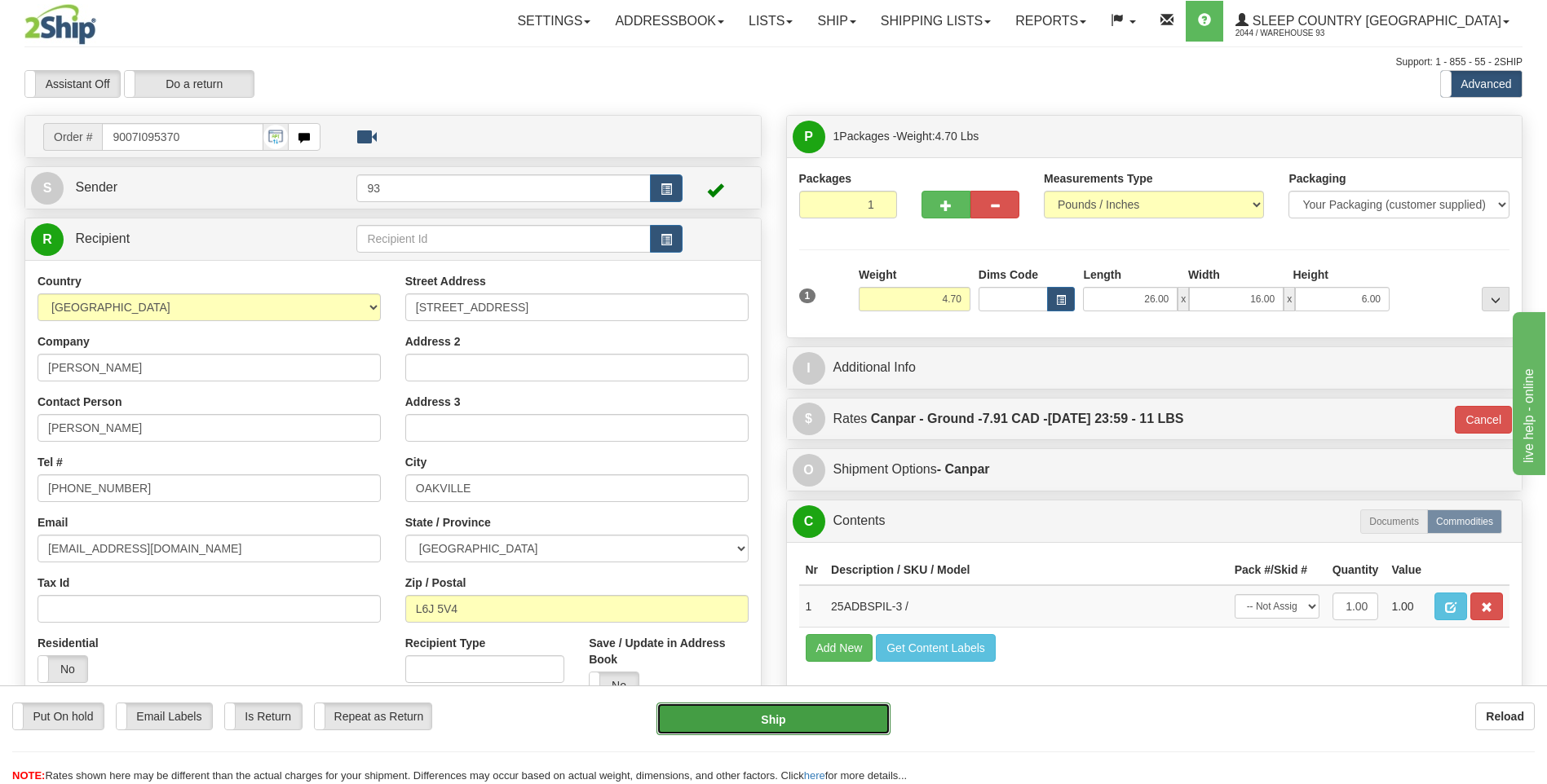
click at [848, 728] on button "Ship" at bounding box center [774, 718] width 233 height 32
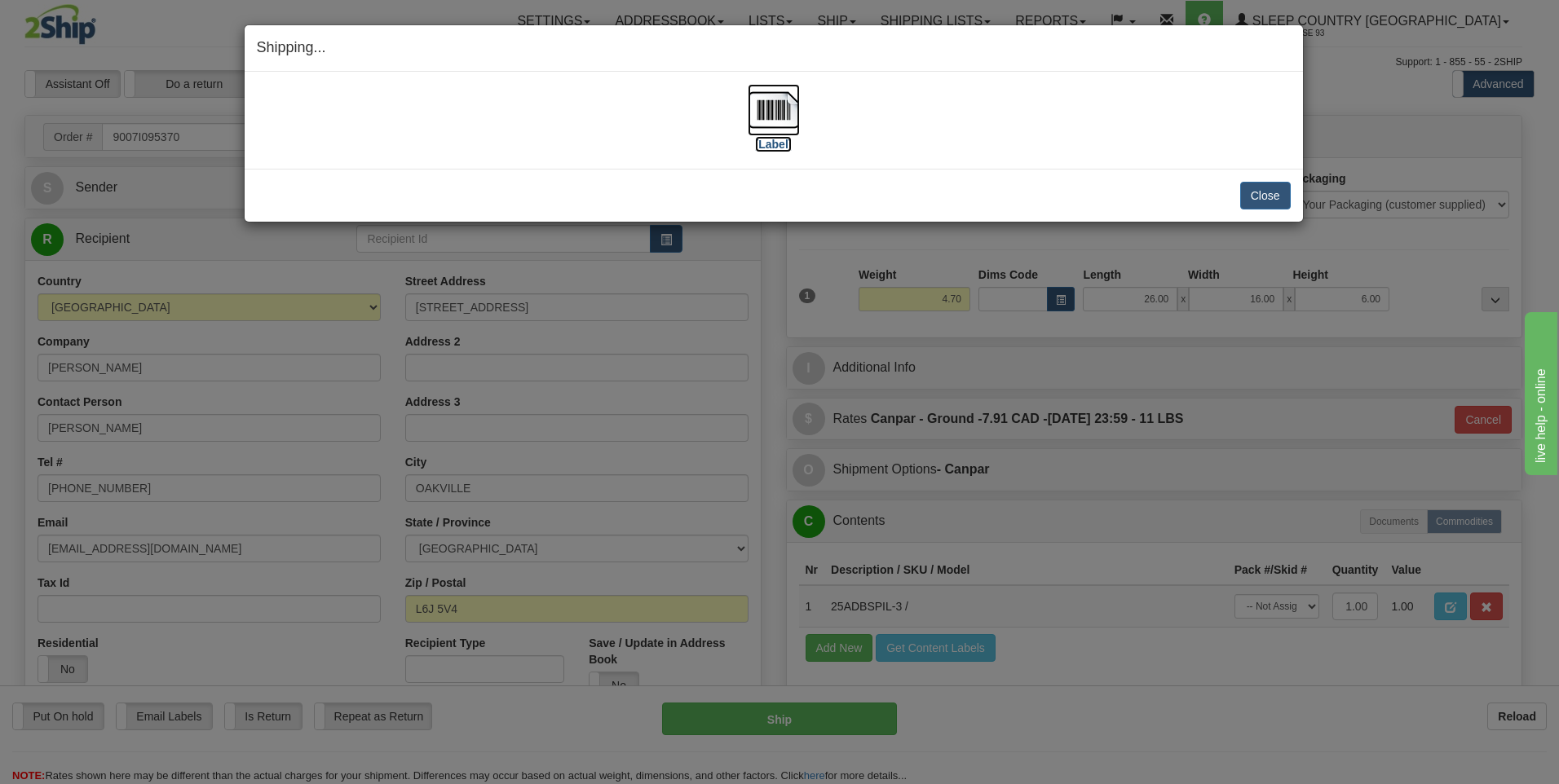
click at [774, 104] on img at bounding box center [774, 110] width 52 height 52
click at [1266, 190] on button "Close" at bounding box center [1266, 195] width 51 height 27
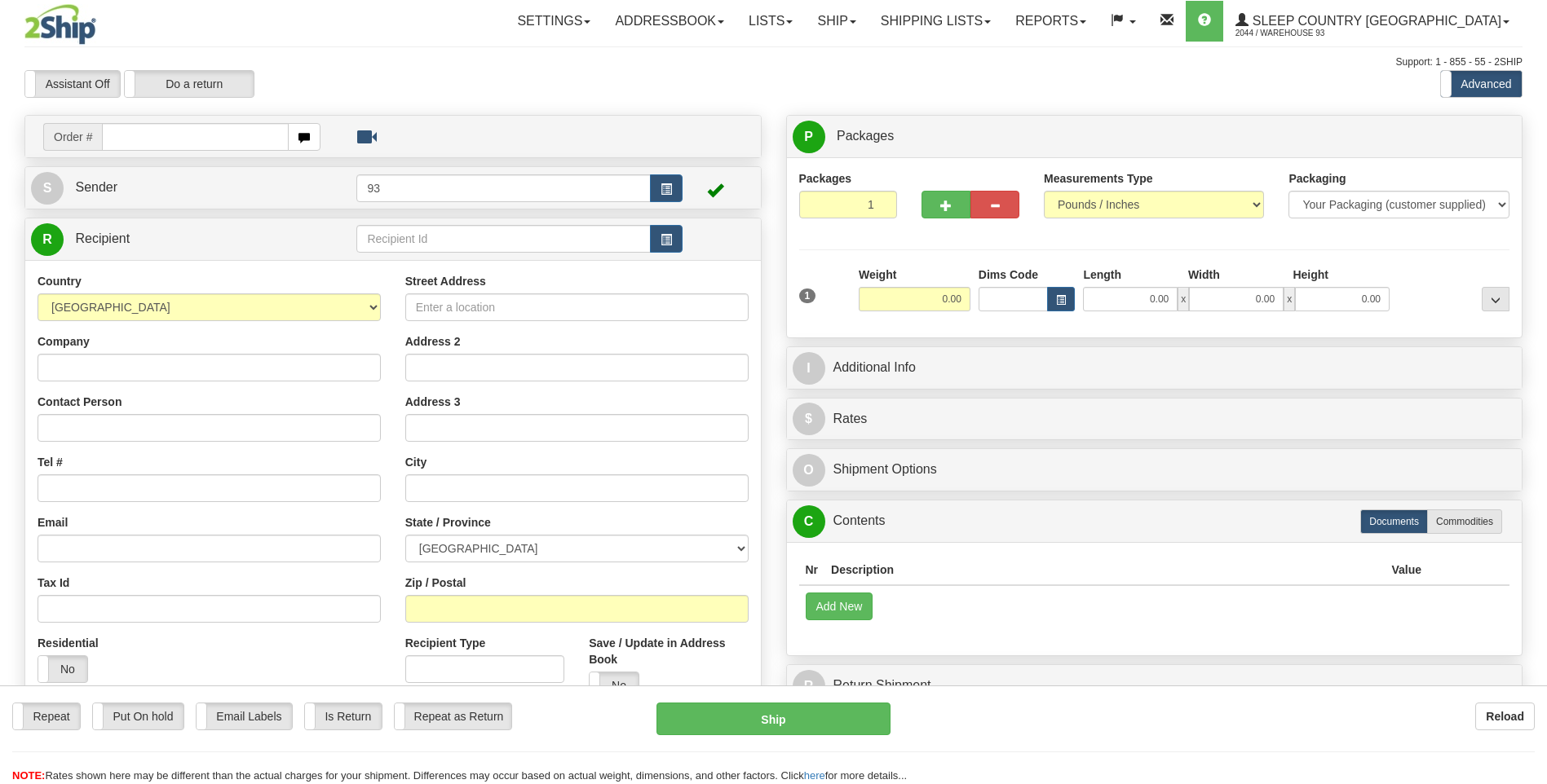
click at [180, 121] on td "Order #" at bounding box center [393, 136] width 724 height 33
click at [149, 141] on input "text" at bounding box center [195, 137] width 186 height 27
type input "9000I095475"
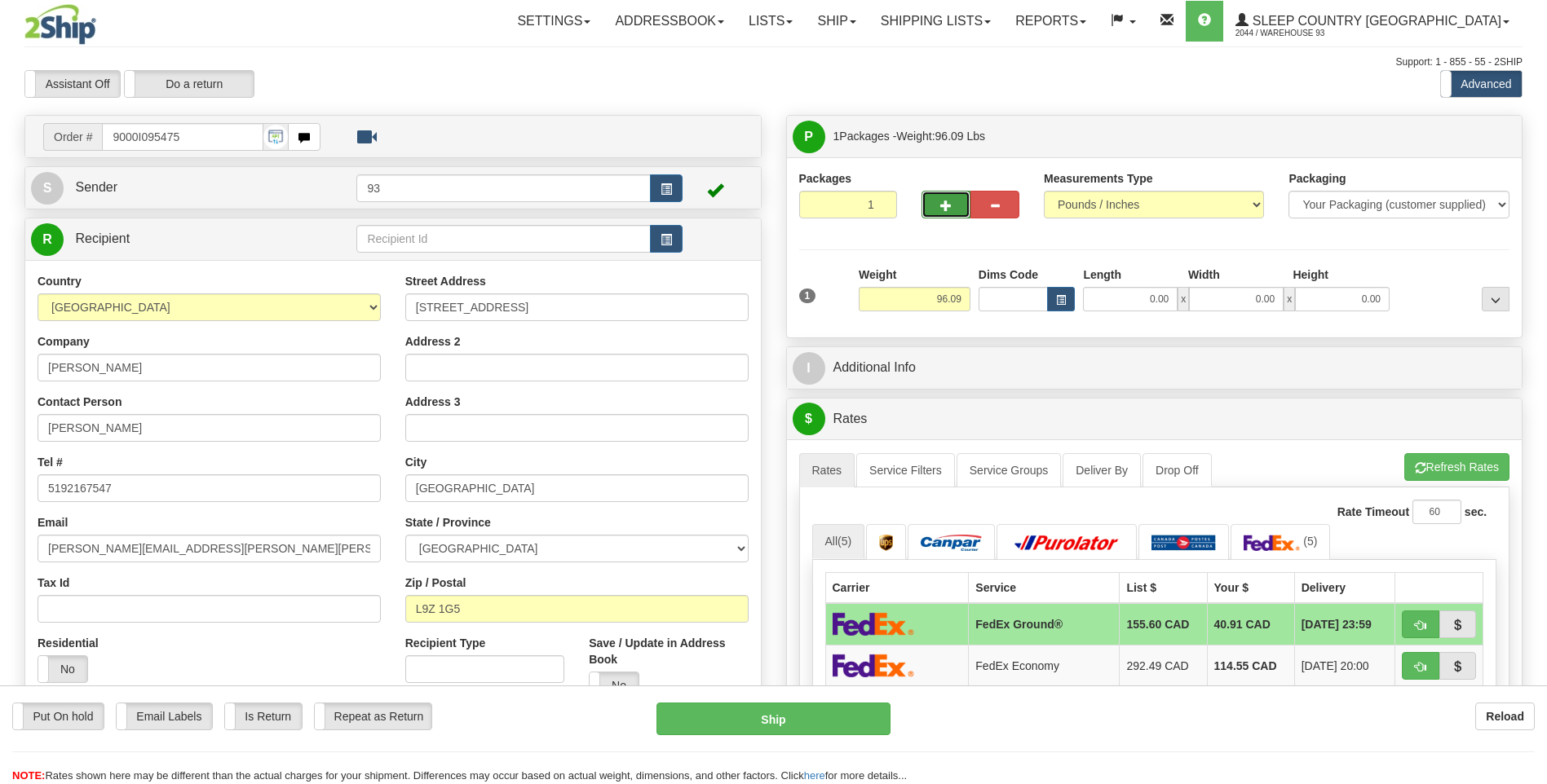
click at [963, 200] on button "button" at bounding box center [946, 205] width 49 height 27
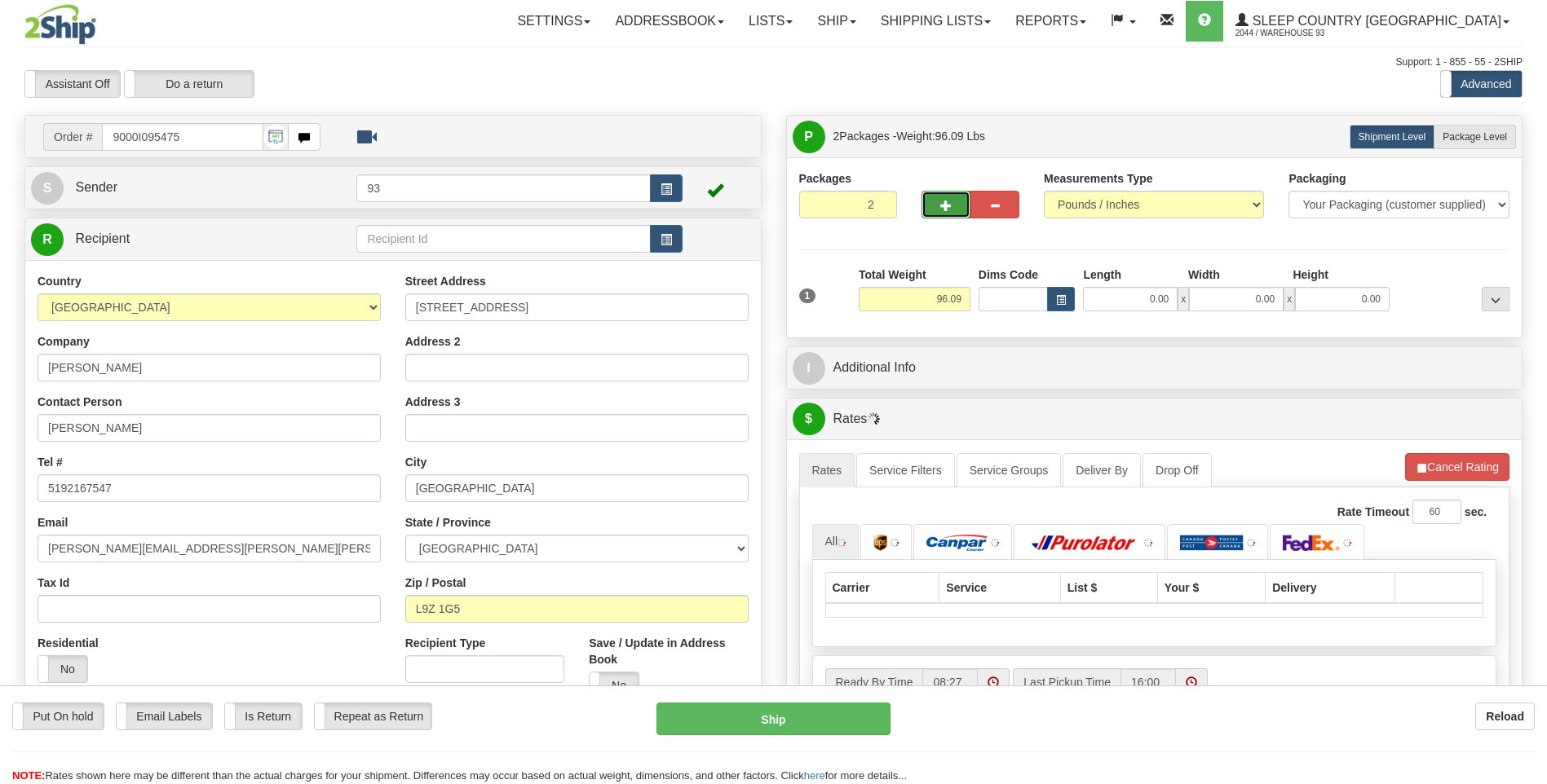
click at [938, 211] on button "button" at bounding box center [946, 205] width 49 height 27
type input "3"
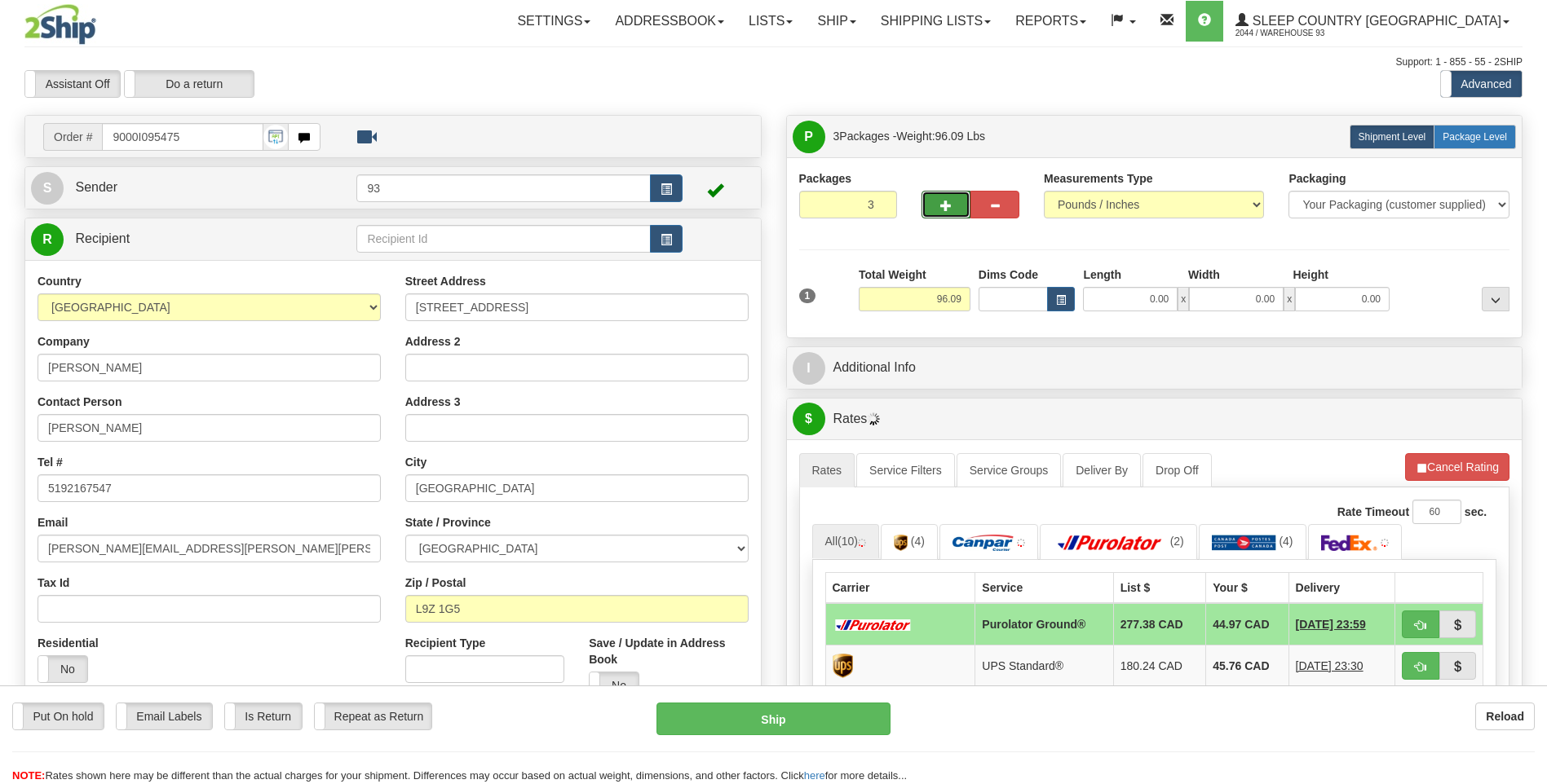
click at [1472, 137] on span "Package Level" at bounding box center [1474, 137] width 65 height 12
radio input "true"
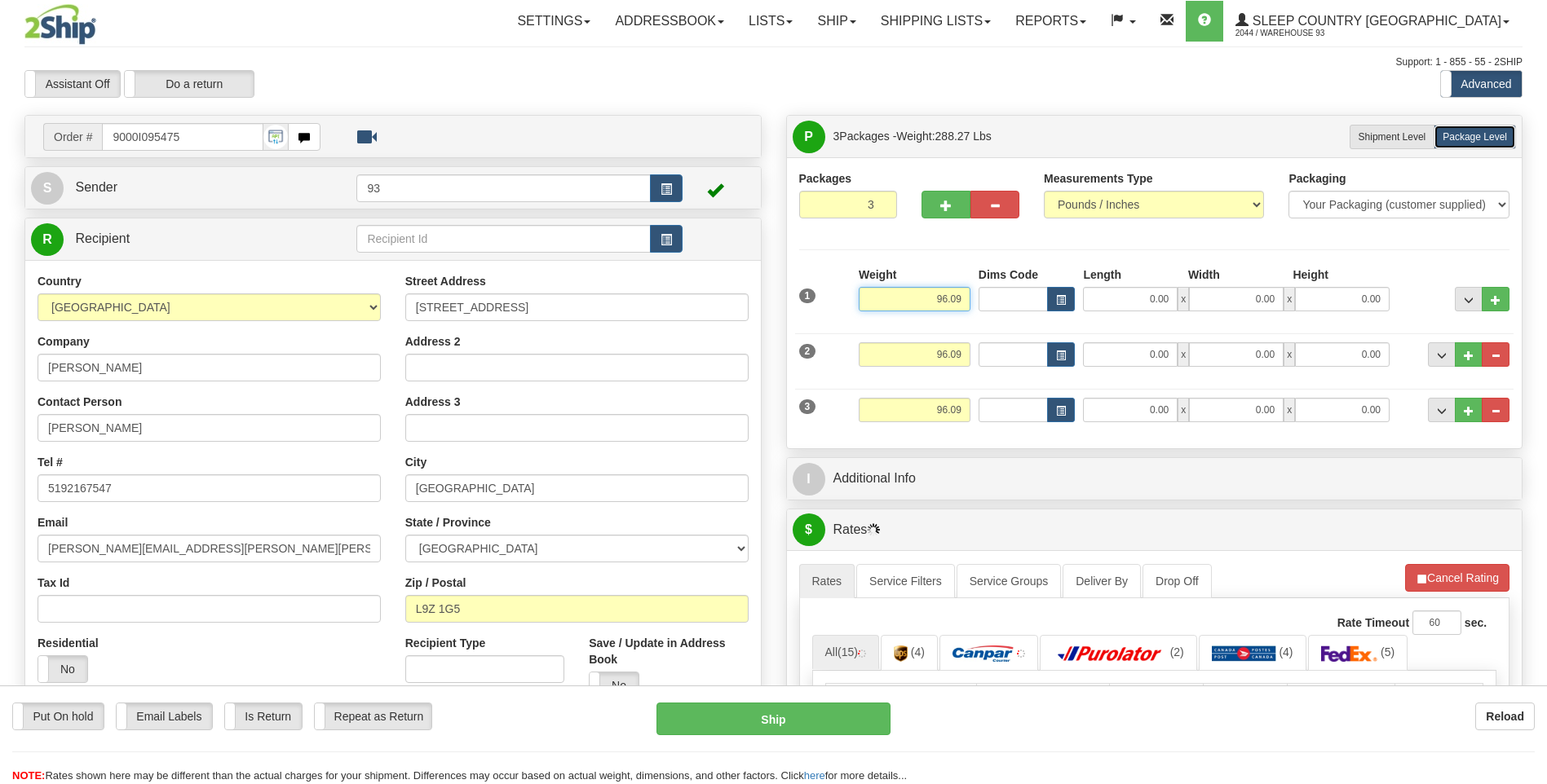
click at [964, 296] on input "96.09" at bounding box center [915, 299] width 112 height 24
type input "9"
click at [1149, 293] on input "0.00" at bounding box center [1130, 299] width 94 height 24
type input "37.00"
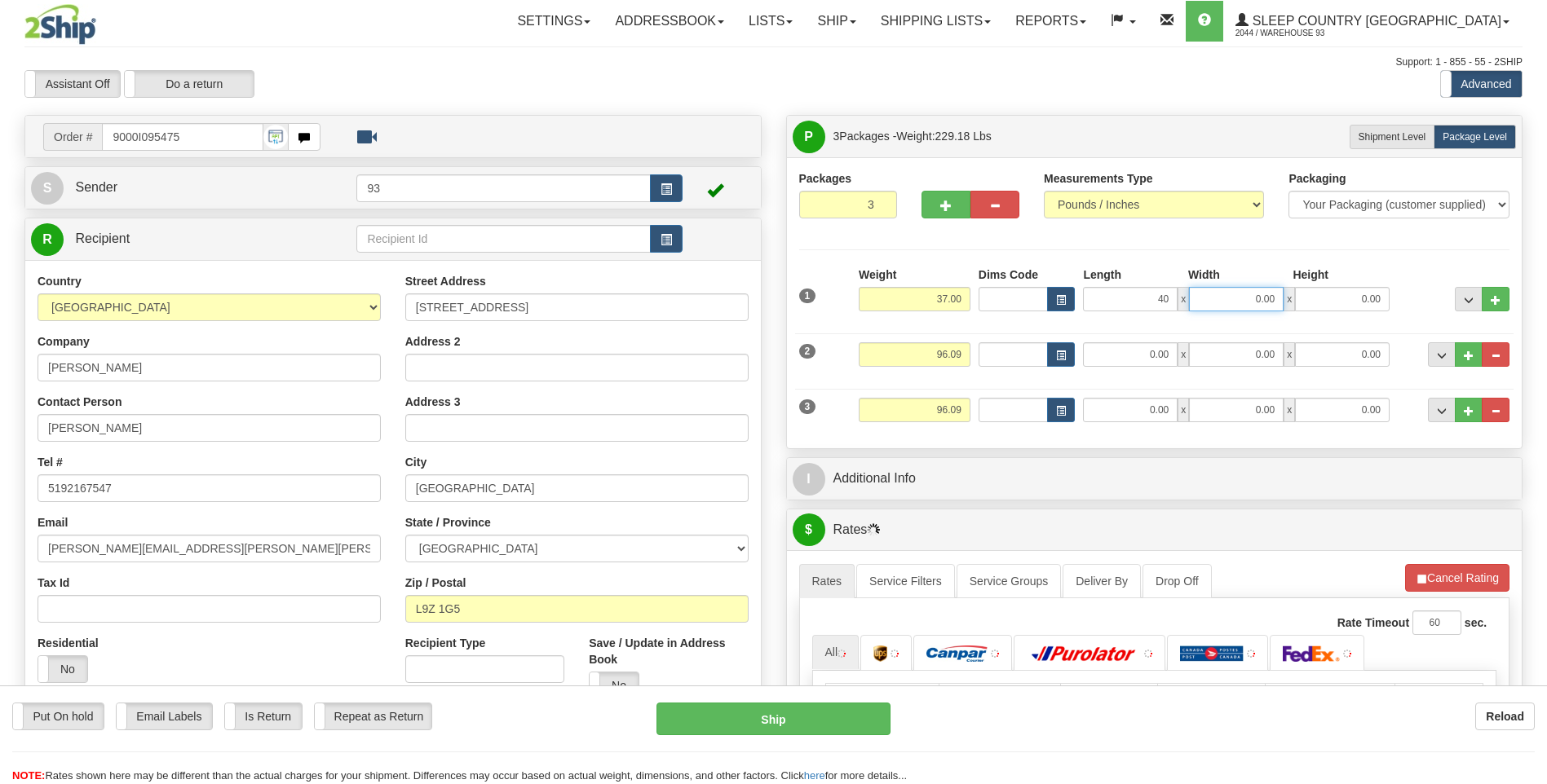
type input "40.00"
click at [1219, 293] on input "0.00" at bounding box center [1236, 299] width 94 height 24
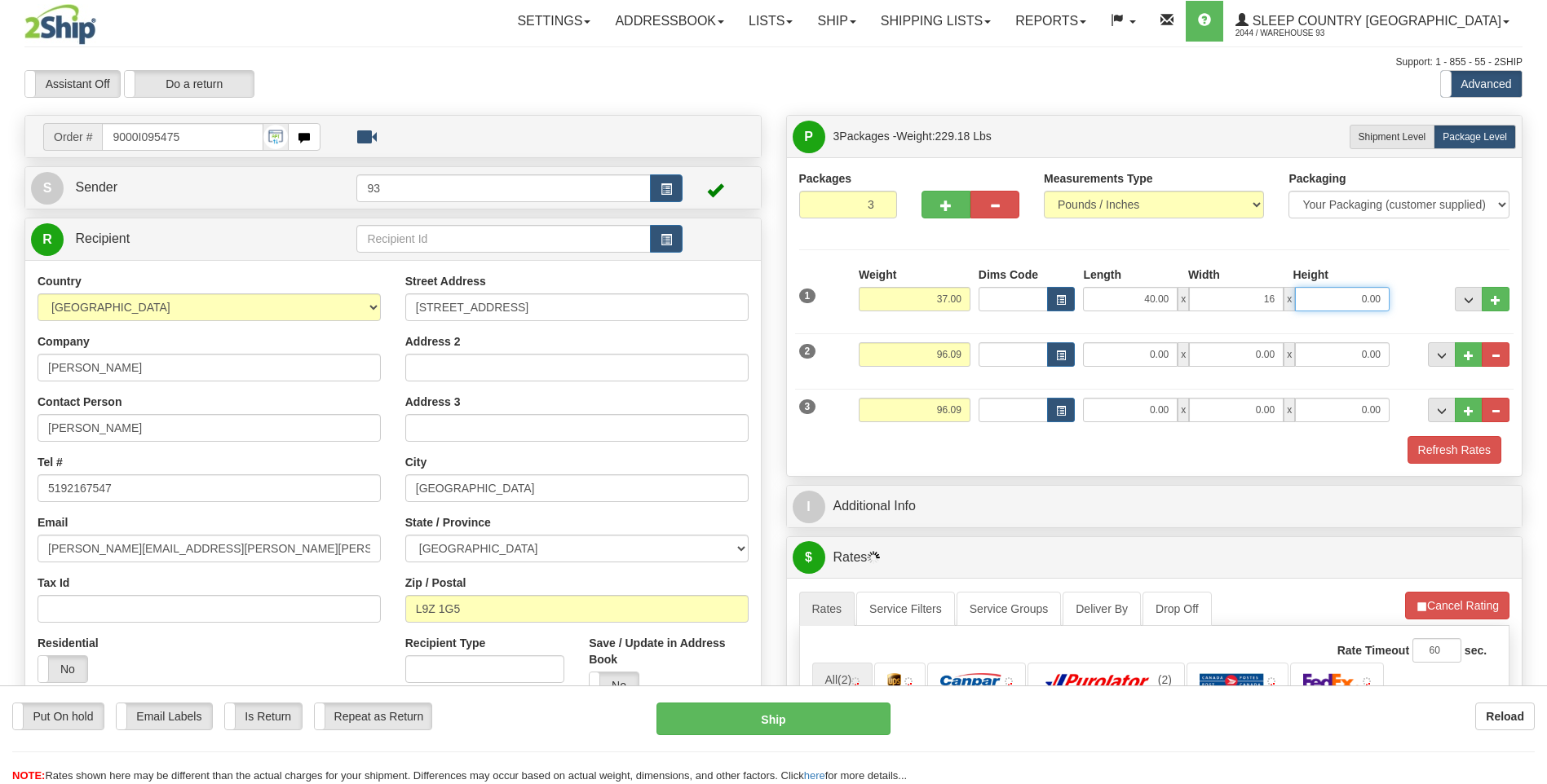
type input "16.00"
click at [1316, 294] on input "0.00" at bounding box center [1342, 299] width 94 height 24
type input "16.00"
click at [966, 351] on input "96.09" at bounding box center [915, 354] width 112 height 24
type input "9"
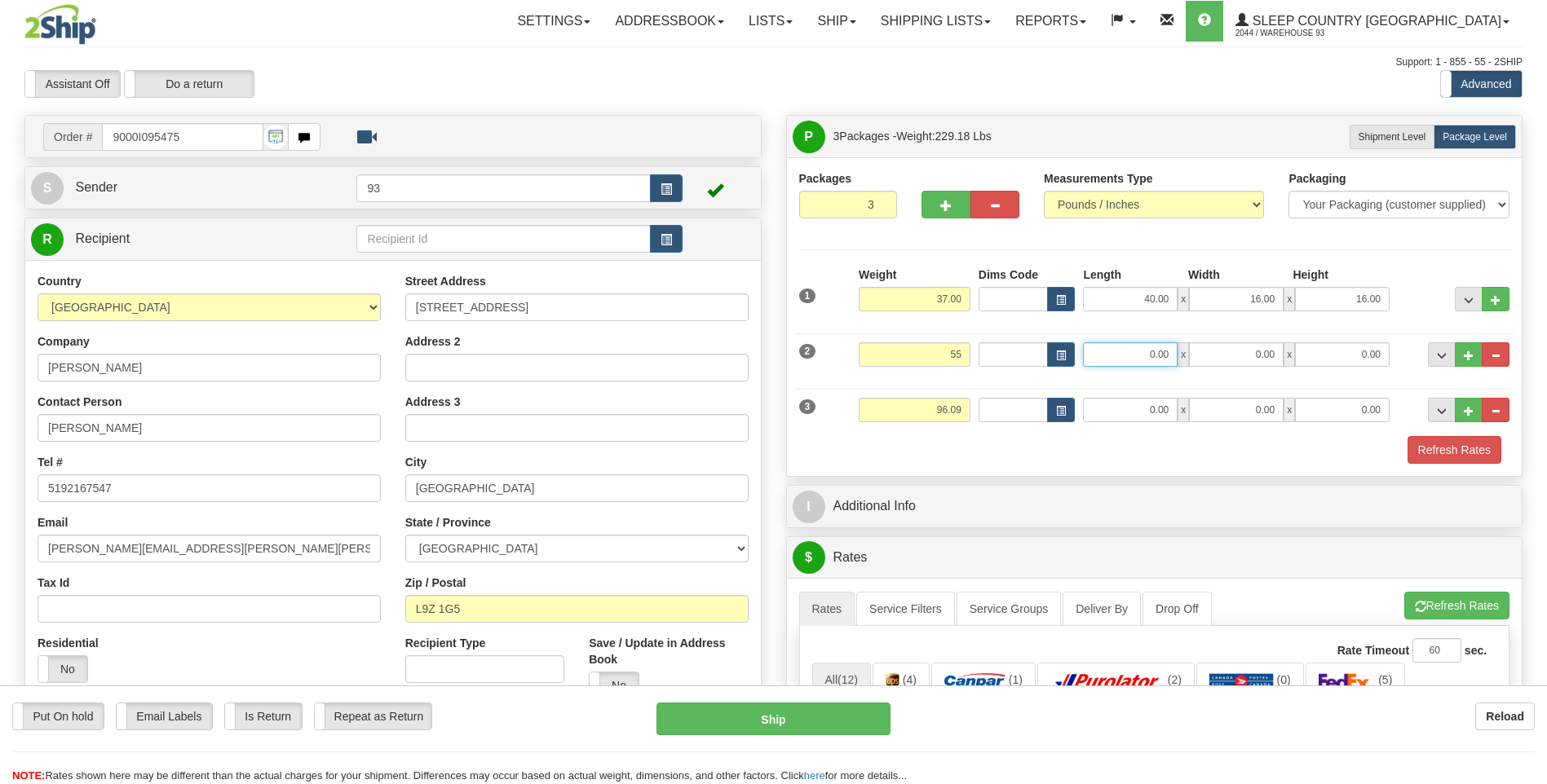
click at [1118, 346] on input "0.00" at bounding box center [1130, 354] width 94 height 24
type input "55.00"
type input "76.00"
click at [1238, 359] on input "0.00" at bounding box center [1236, 354] width 94 height 24
type input "16.00"
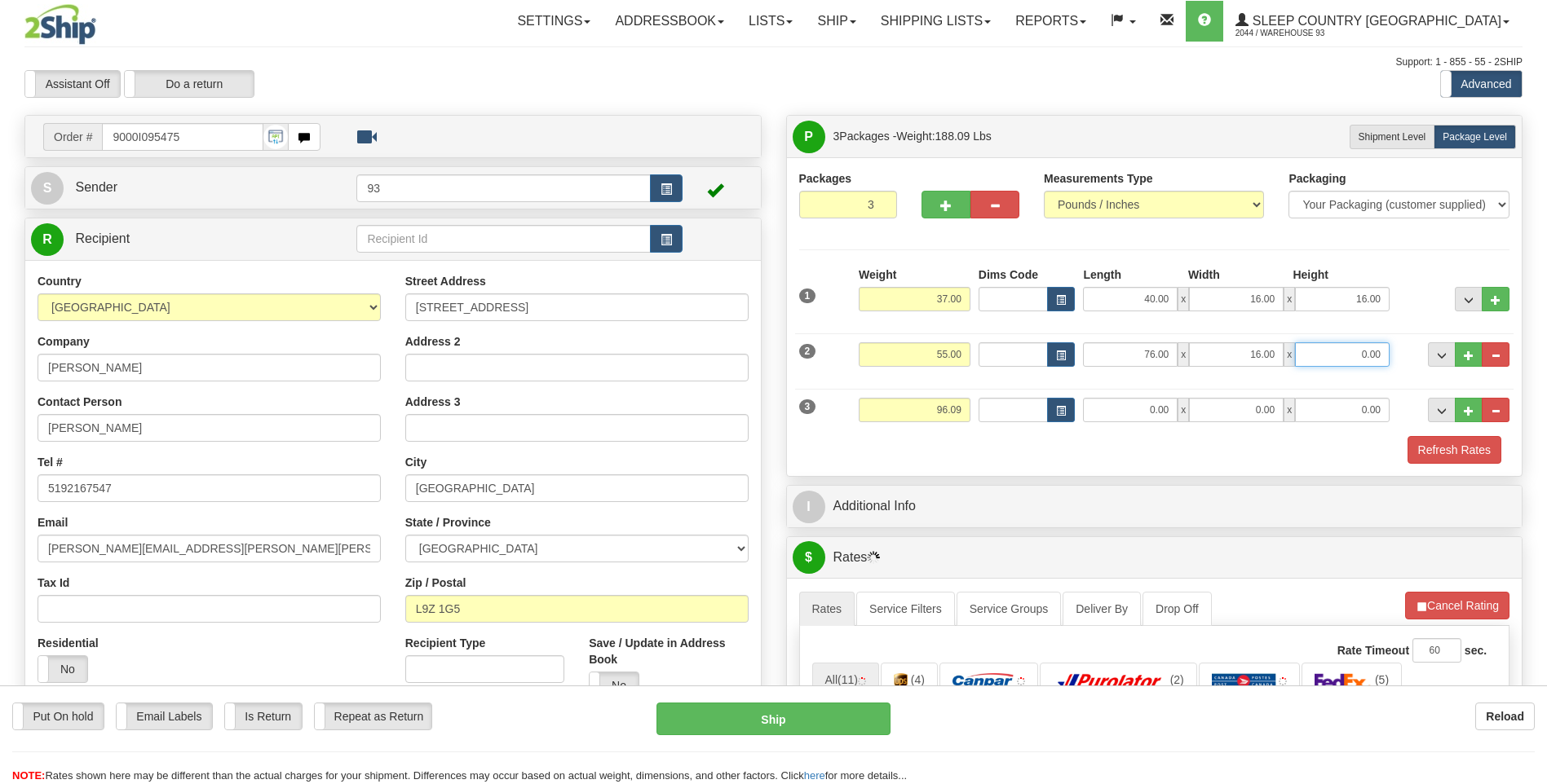
click at [1384, 347] on input "0.00" at bounding box center [1342, 354] width 94 height 24
type input "10.00"
click at [970, 410] on input "96.09" at bounding box center [915, 410] width 112 height 24
type input "9"
type input "3.00"
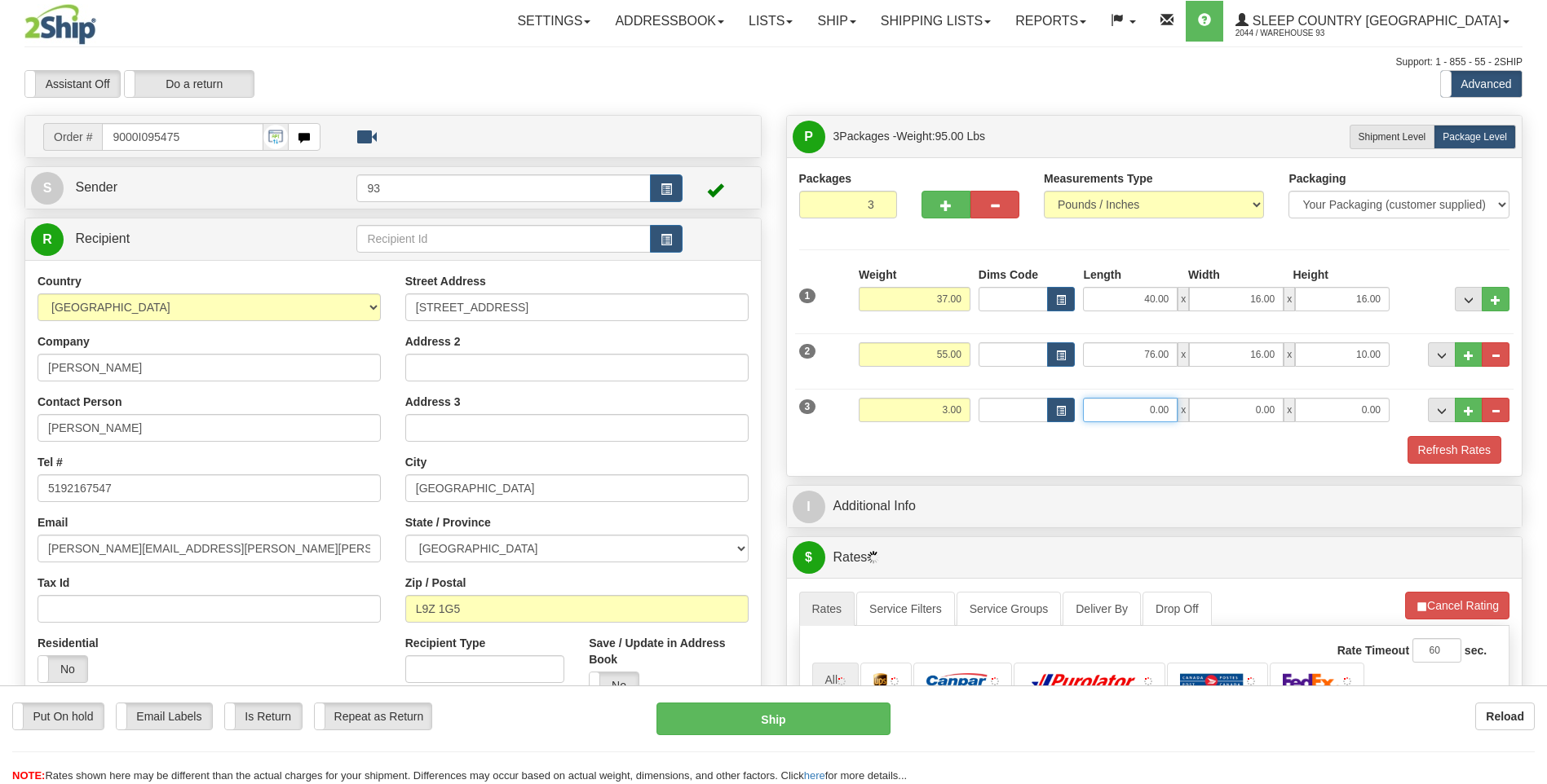
click at [1136, 407] on input "0.00" at bounding box center [1130, 410] width 94 height 24
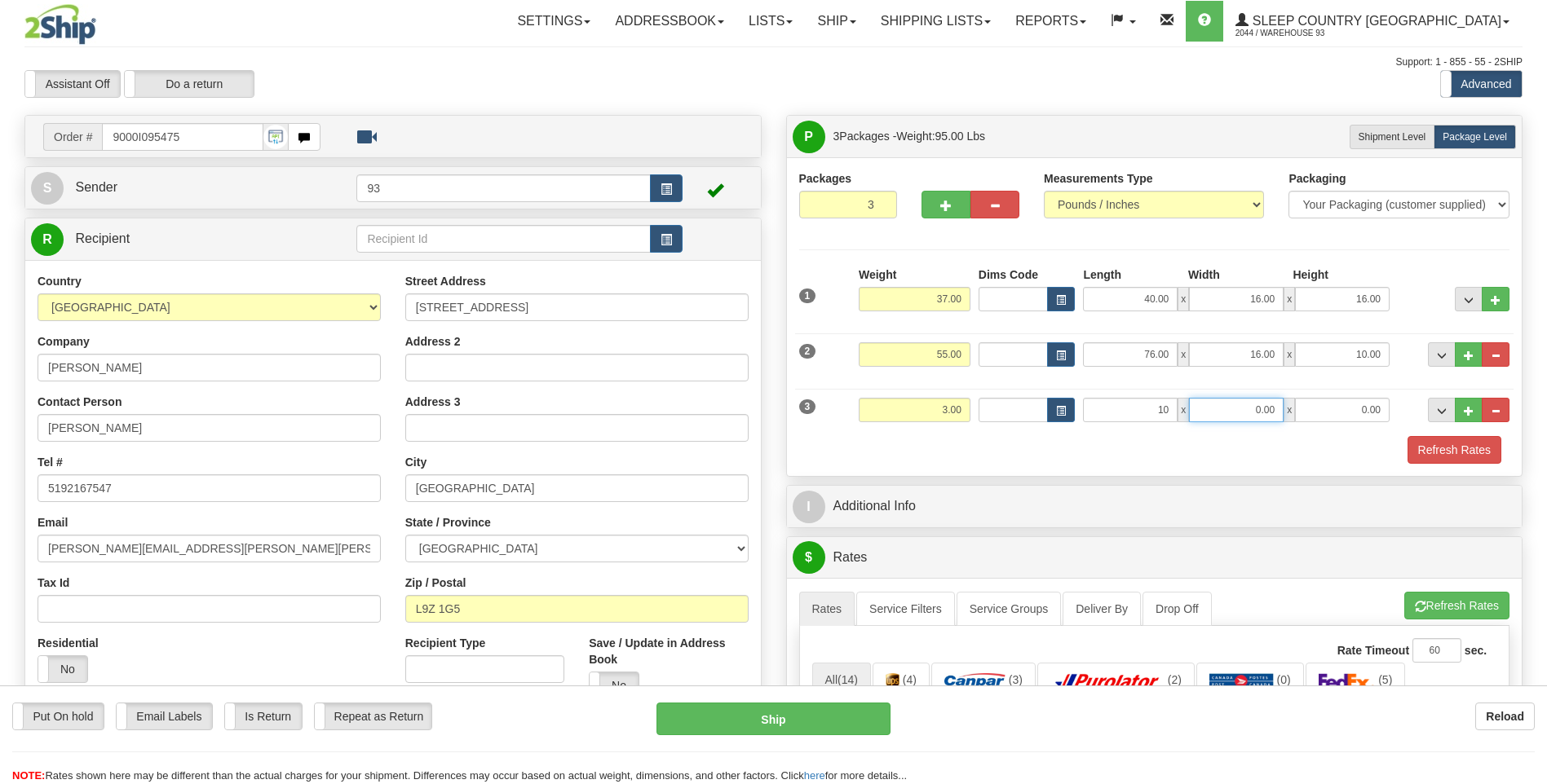
type input "10.00"
click at [1250, 403] on input "0.00" at bounding box center [1236, 410] width 94 height 24
type input "5.00"
click at [1312, 408] on input "0.00" at bounding box center [1342, 410] width 94 height 24
type input "5.00"
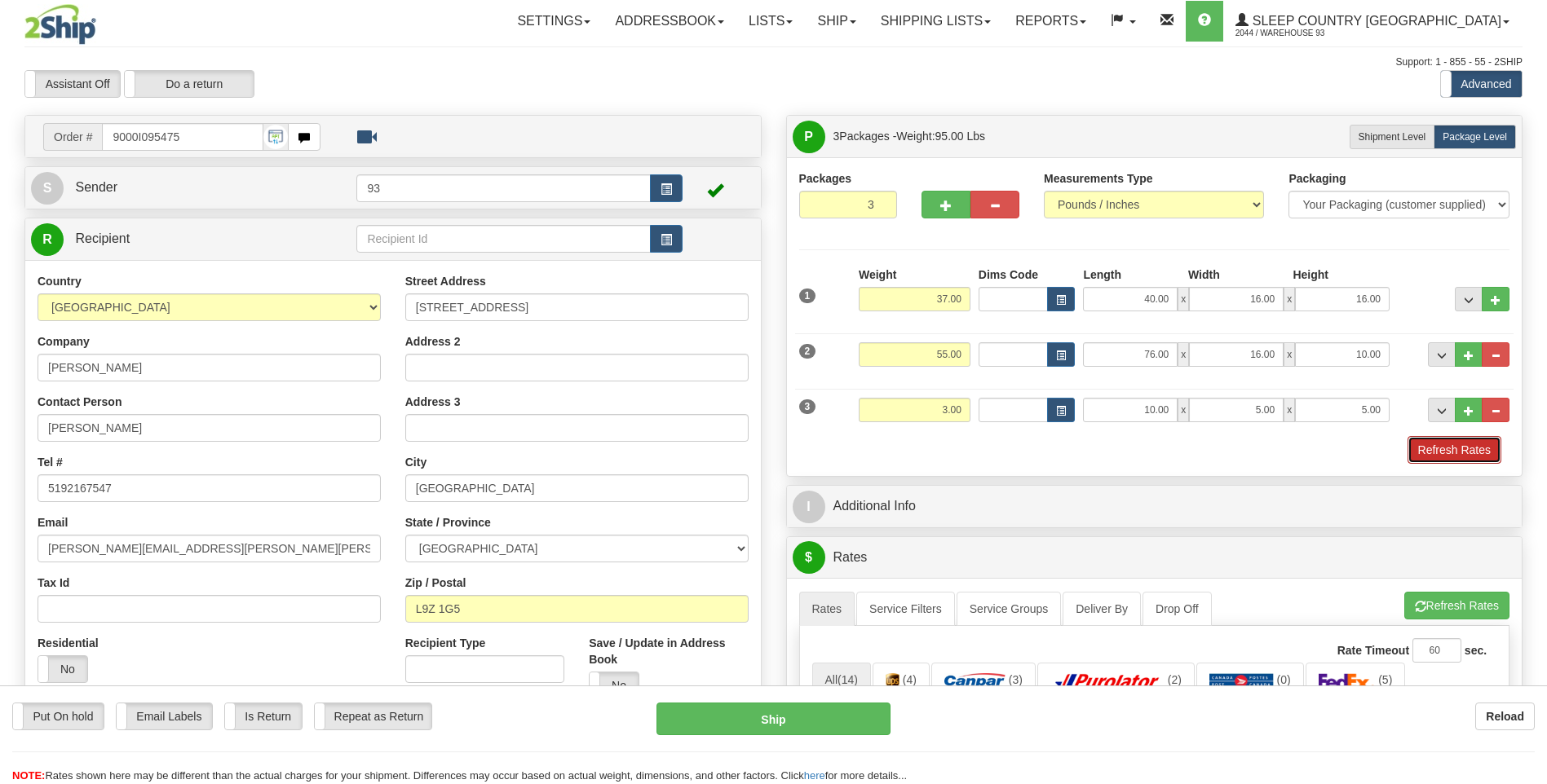
click at [1440, 448] on button "Refresh Rates" at bounding box center [1455, 450] width 94 height 27
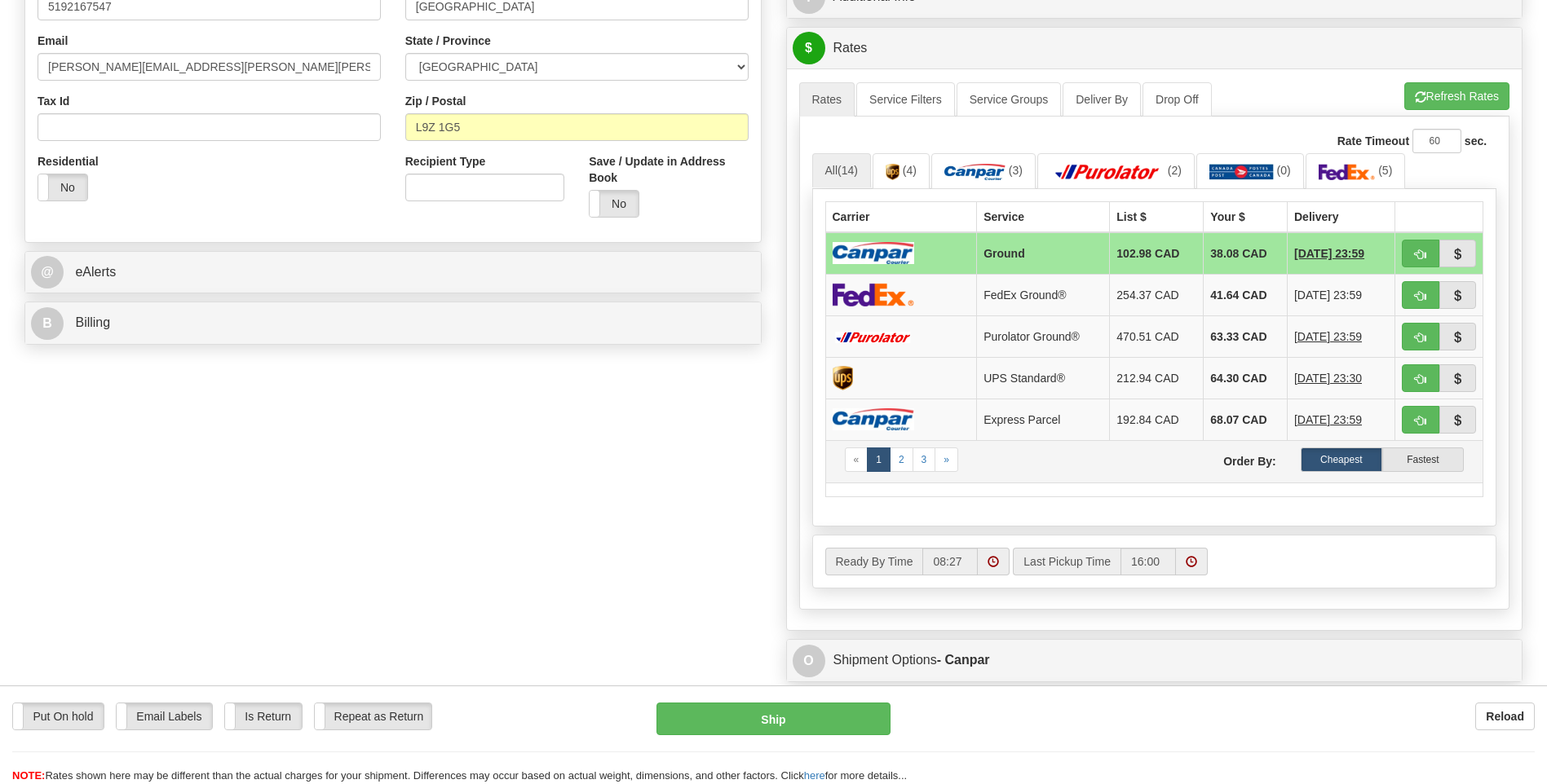
scroll to position [489, 0]
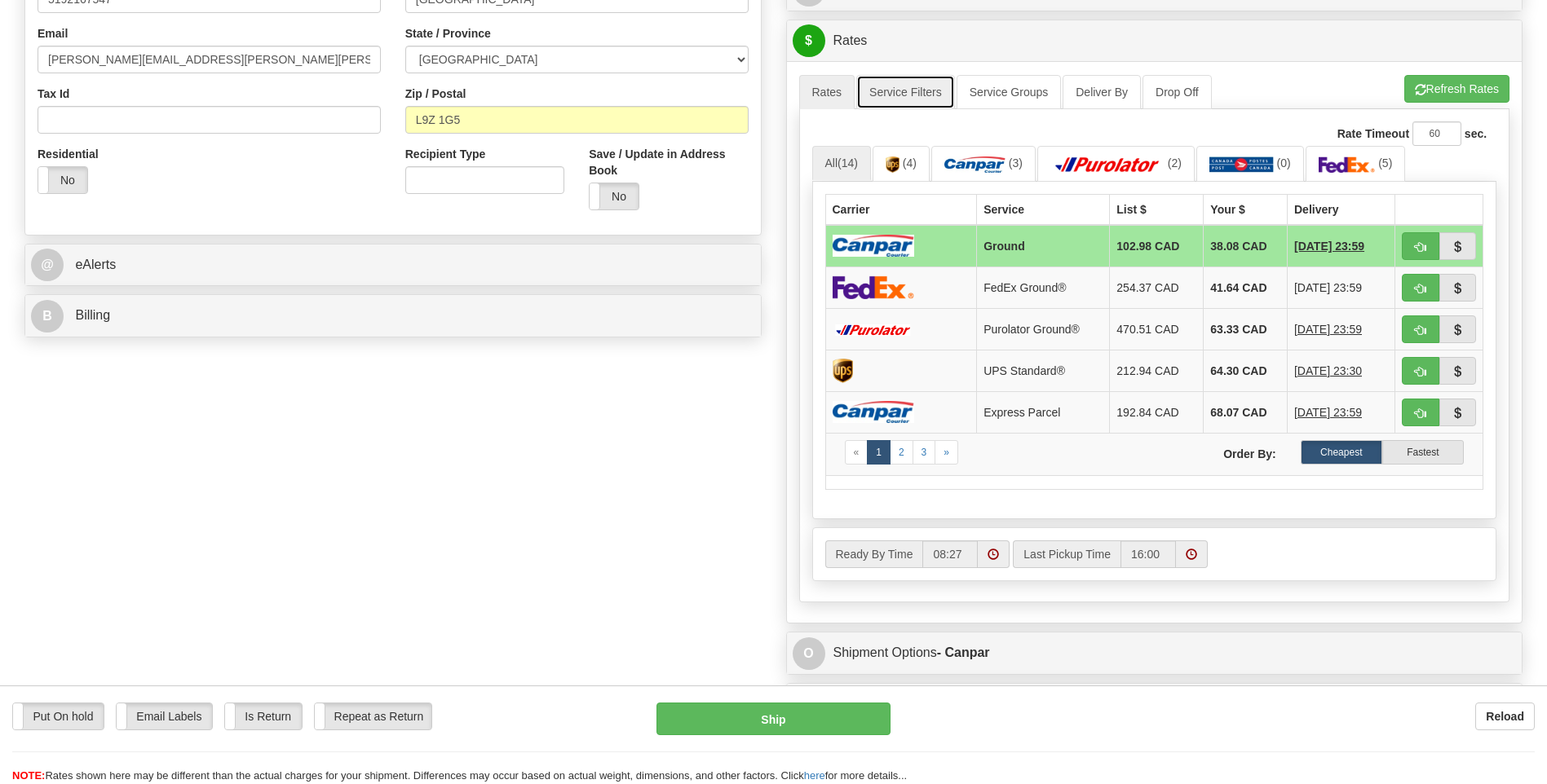
click at [938, 99] on link "Service Filters" at bounding box center [905, 92] width 99 height 34
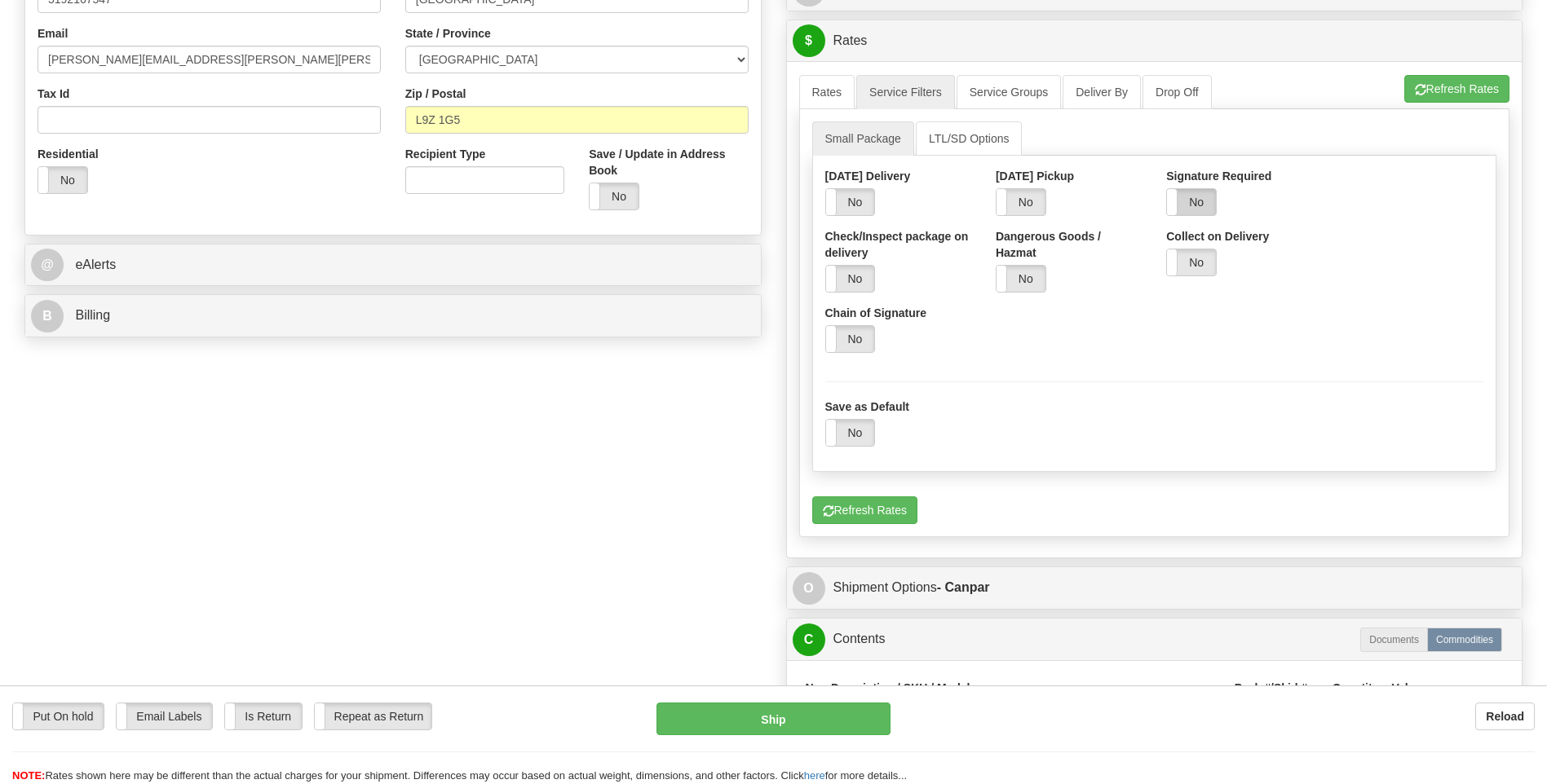
click at [1186, 201] on label "No" at bounding box center [1191, 202] width 49 height 26
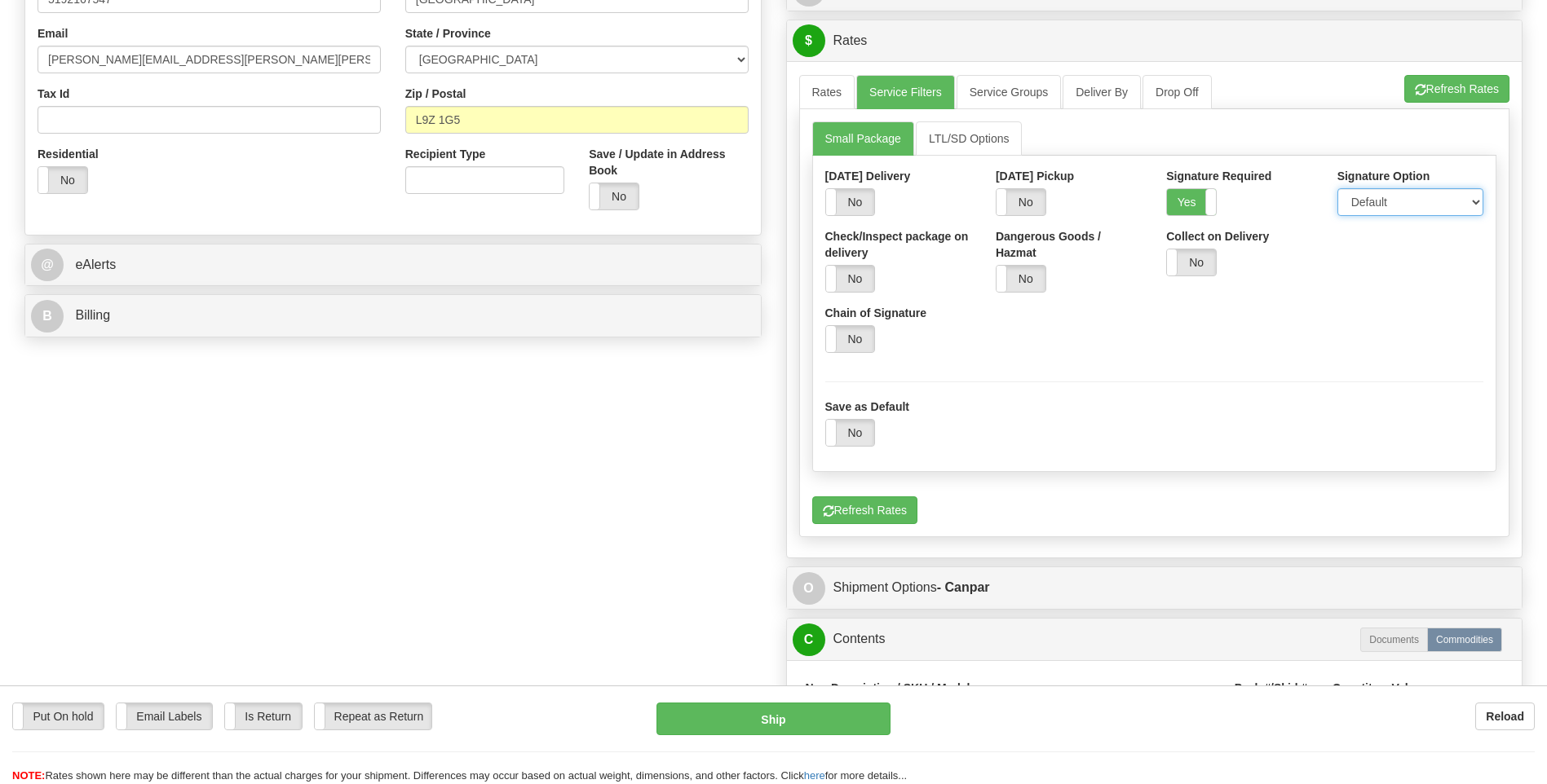
click at [1393, 196] on select "Default Adult Direct Indirect No Signature Required" at bounding box center [1410, 202] width 146 height 27
select select "1"
click at [1337, 188] on select "Default Adult Direct Indirect No Signature Required" at bounding box center [1410, 202] width 146 height 27
click at [831, 94] on link "Rates" at bounding box center [826, 92] width 56 height 34
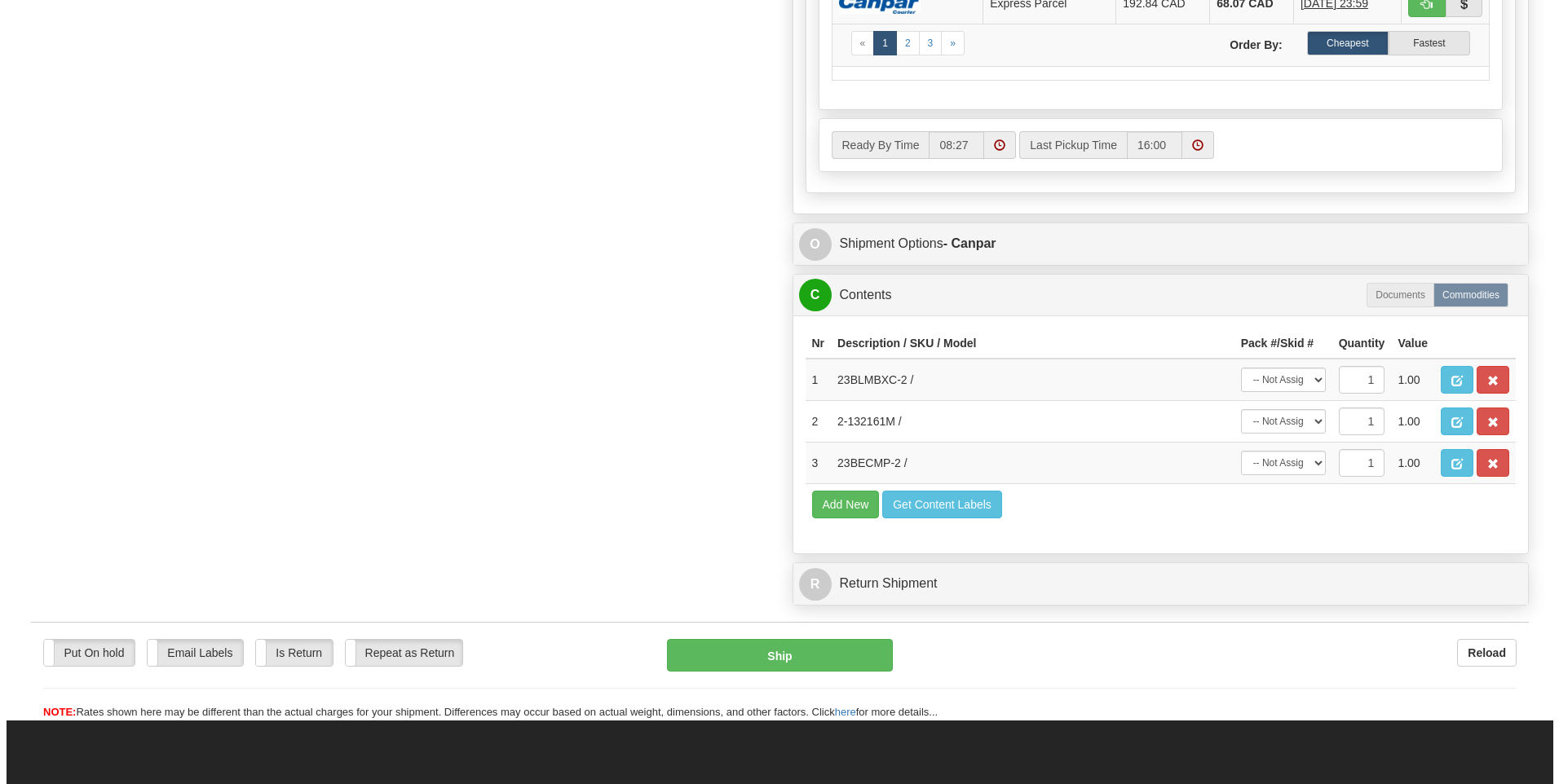
scroll to position [897, 0]
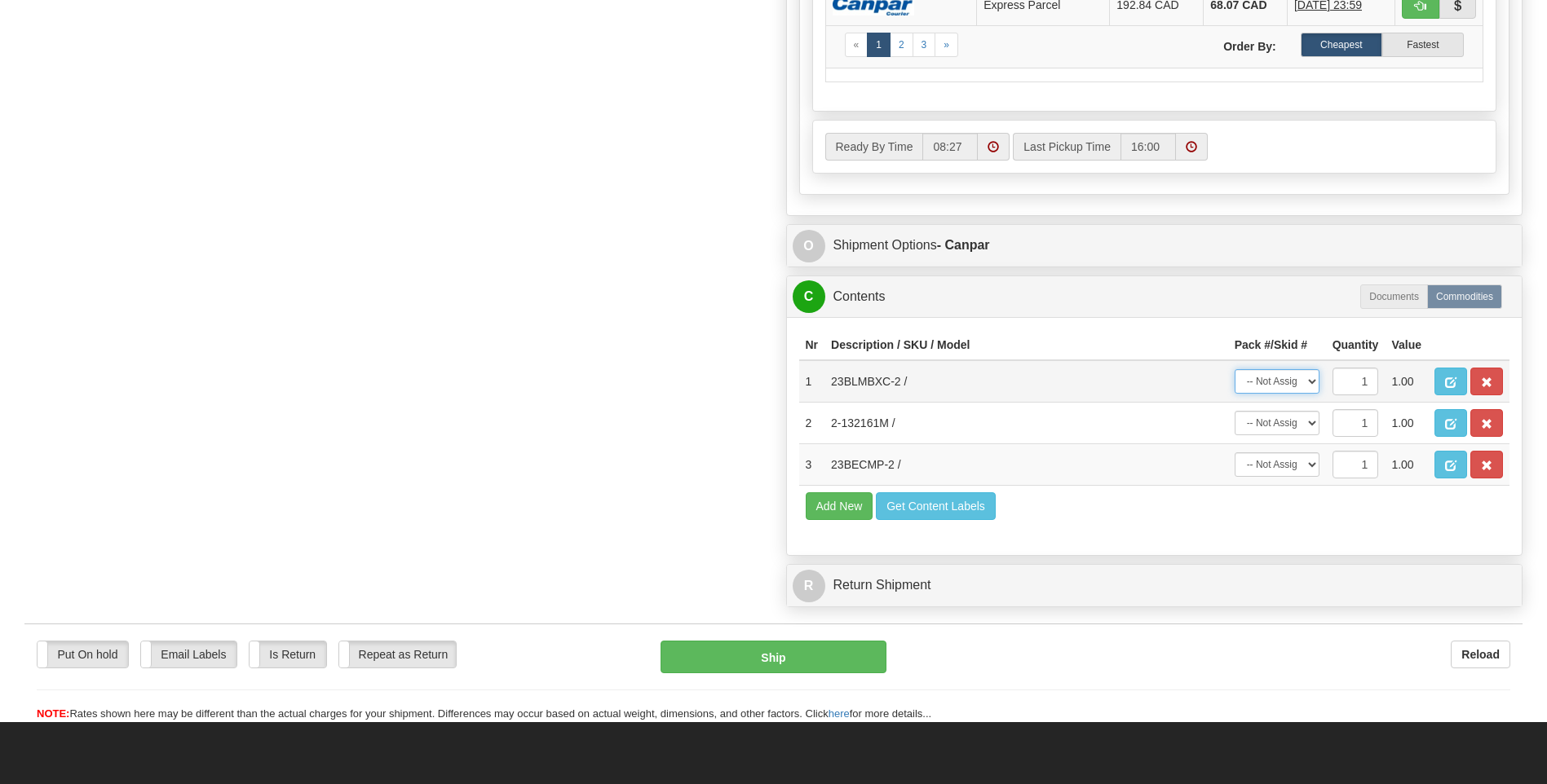
click at [1297, 373] on select "-- Not Assigned -- Package 1 Package 2 Package 3" at bounding box center [1276, 381] width 85 height 24
select select "1"
click at [1234, 369] on select "-- Not Assigned -- Package 1 Package 2 Package 3" at bounding box center [1276, 381] width 85 height 24
click at [1279, 417] on select "-- Not Assigned -- Package 1 Package 2 Package 3" at bounding box center [1276, 422] width 85 height 24
select select "0"
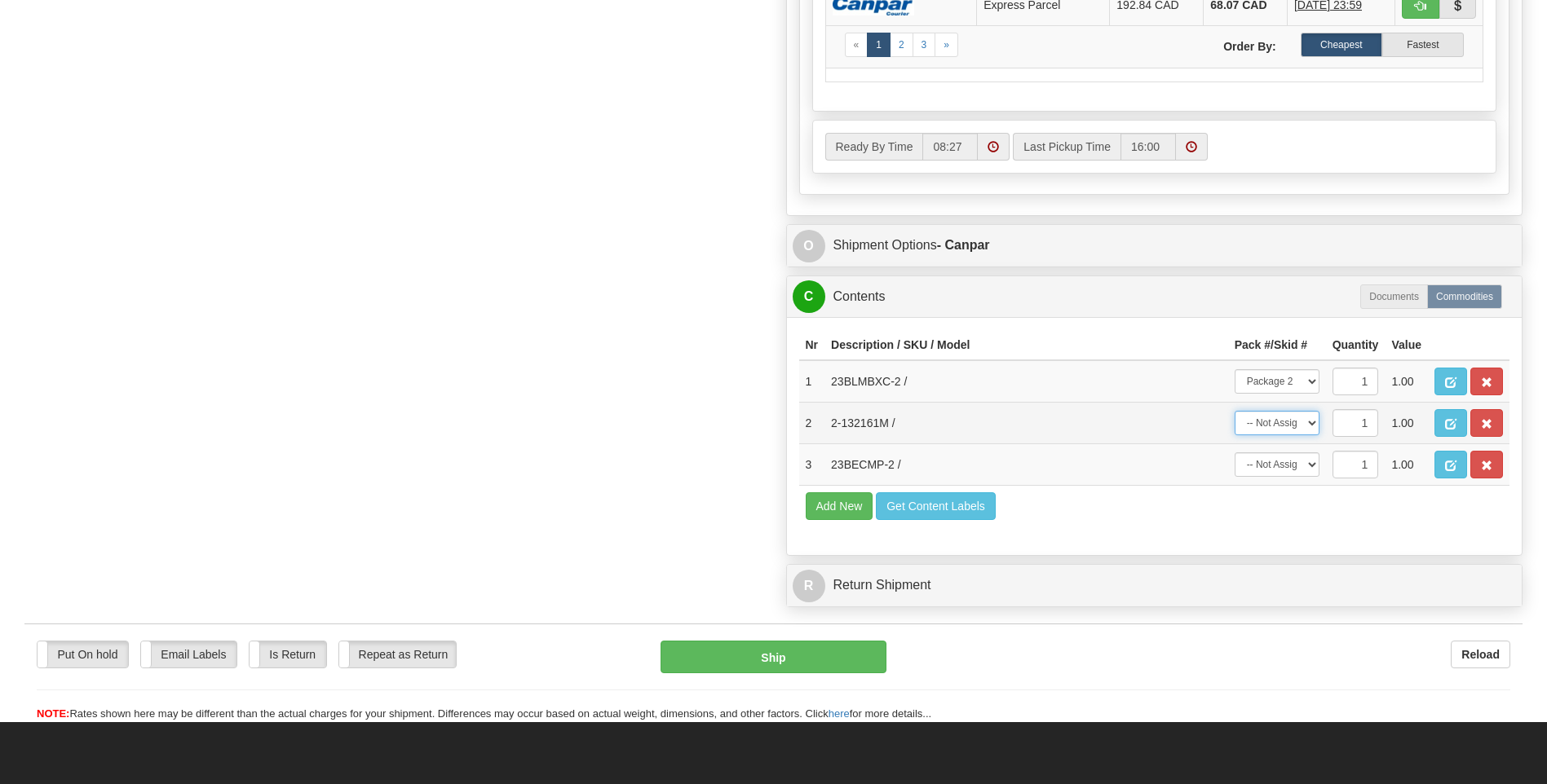
click at [1234, 411] on select "-- Not Assigned -- Package 1 Package 2 Package 3" at bounding box center [1276, 422] width 85 height 24
click at [1273, 458] on select "-- Not Assigned -- Package 1 Package 2 Package 3" at bounding box center [1276, 465] width 85 height 24
select select "2"
click at [1234, 453] on select "-- Not Assigned -- Package 1 Package 2 Package 3" at bounding box center [1276, 465] width 85 height 24
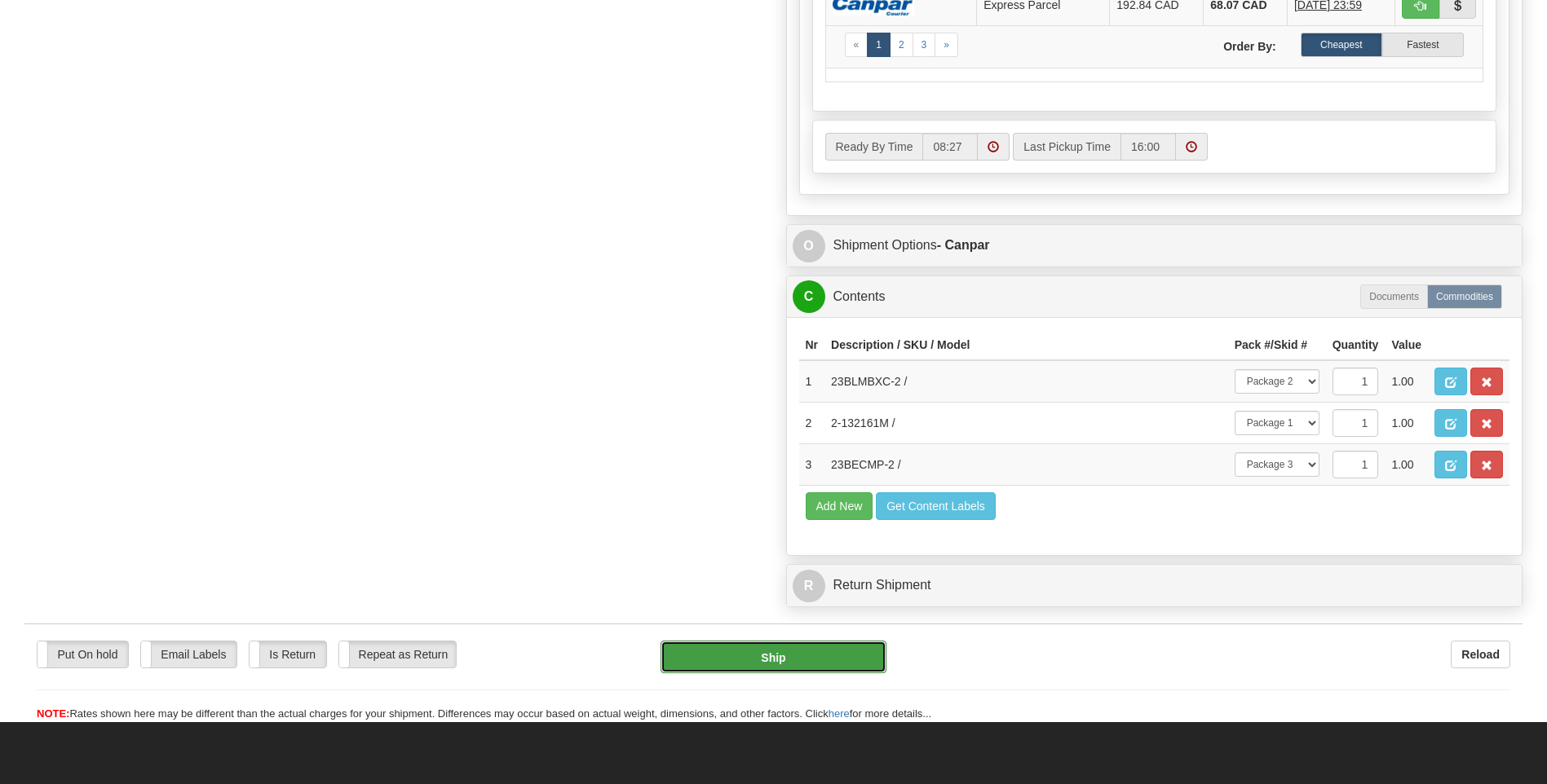
click at [837, 666] on button "Ship" at bounding box center [774, 657] width 225 height 32
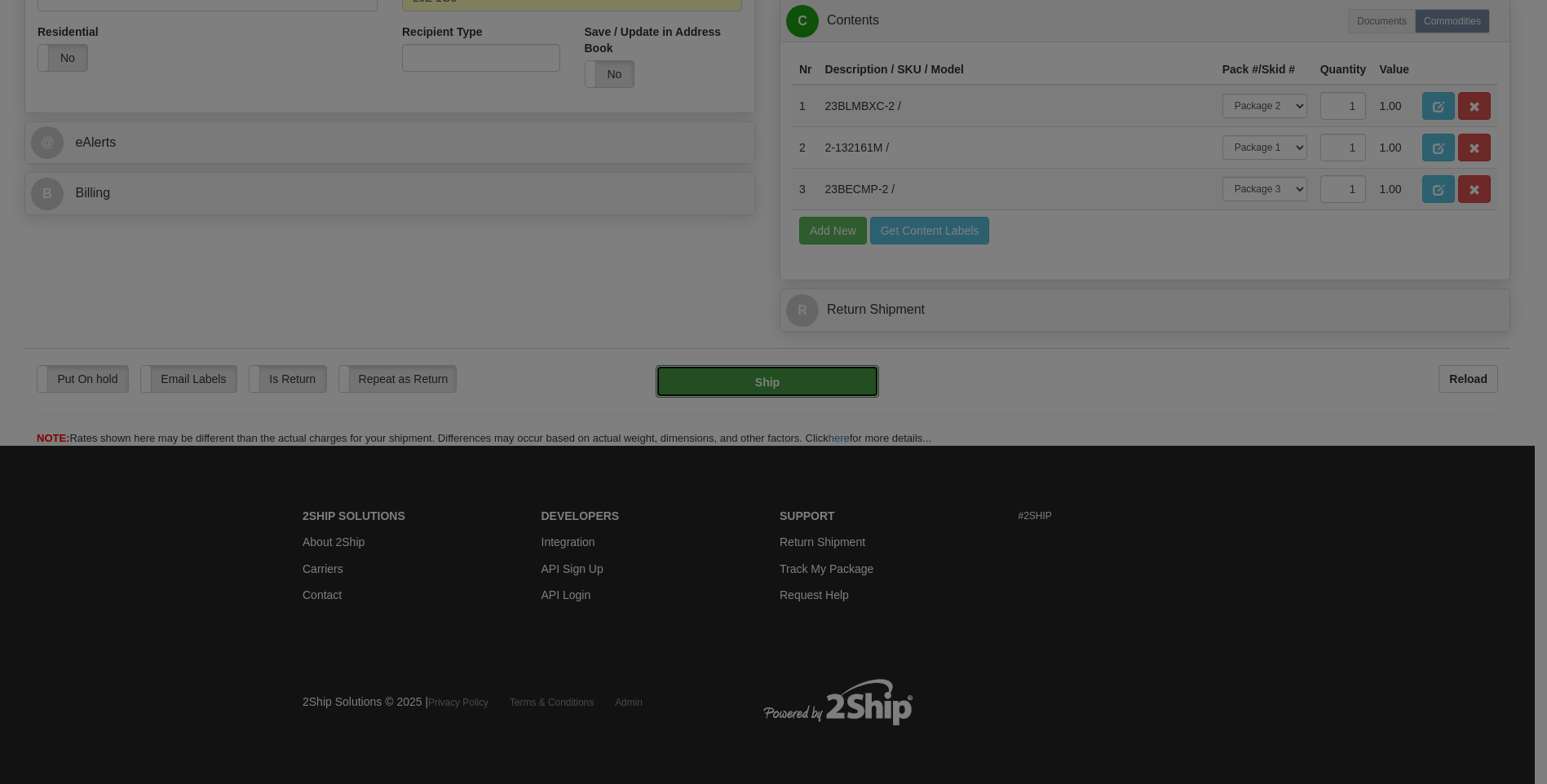
type input "1"
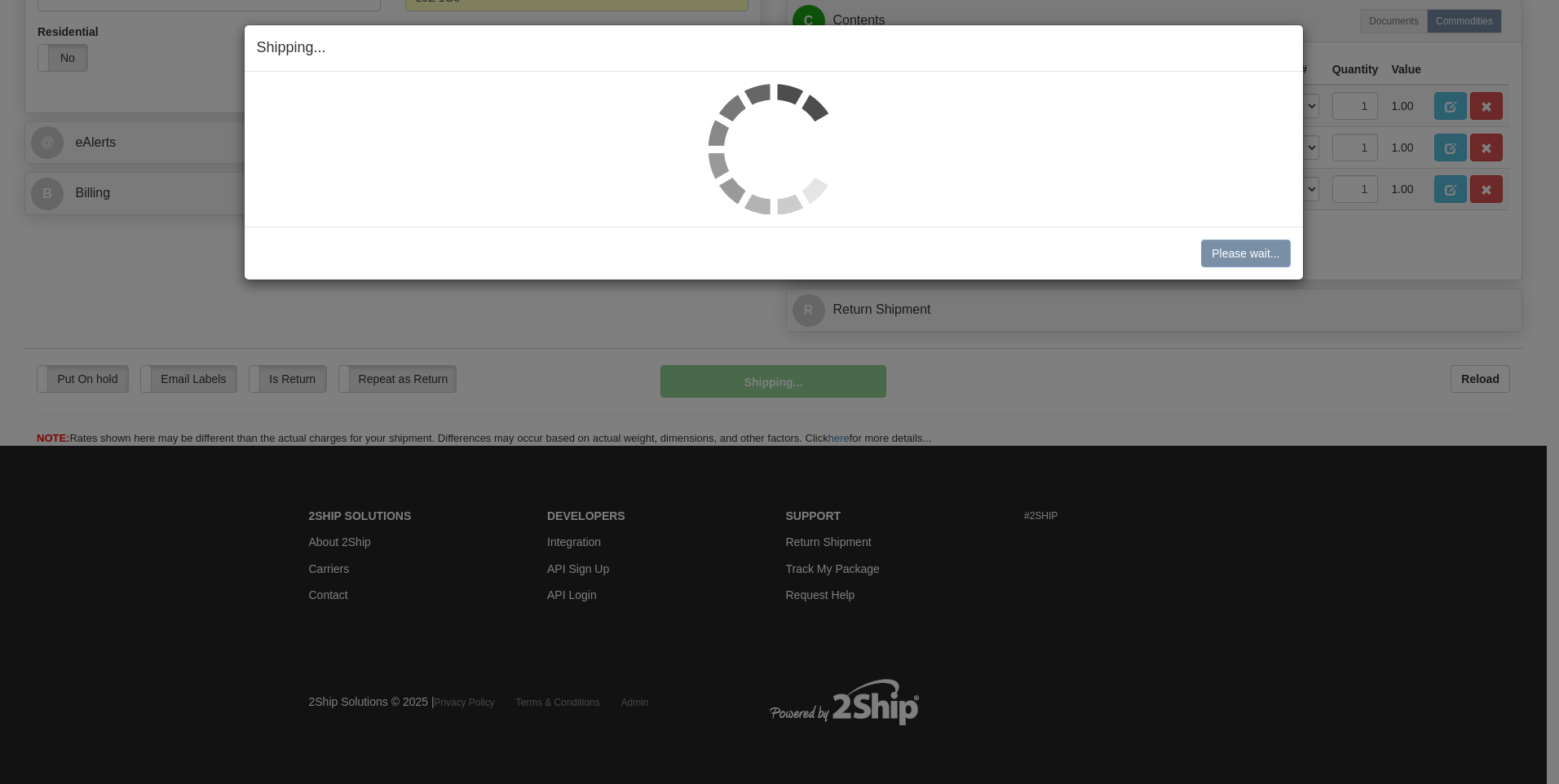
scroll to position [612, 0]
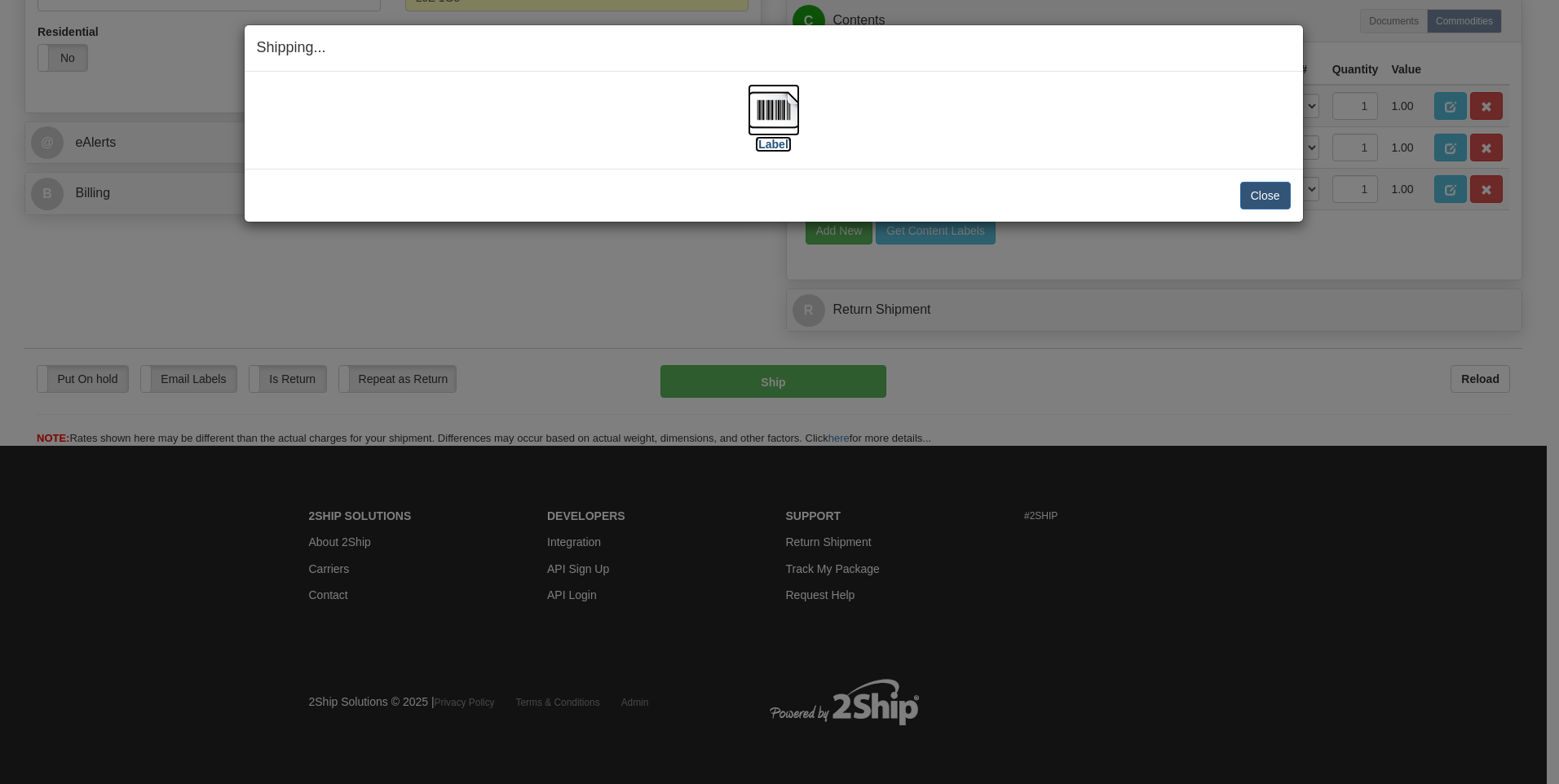
click at [774, 102] on img at bounding box center [774, 110] width 52 height 52
click at [1269, 196] on button "Close" at bounding box center [1266, 195] width 51 height 27
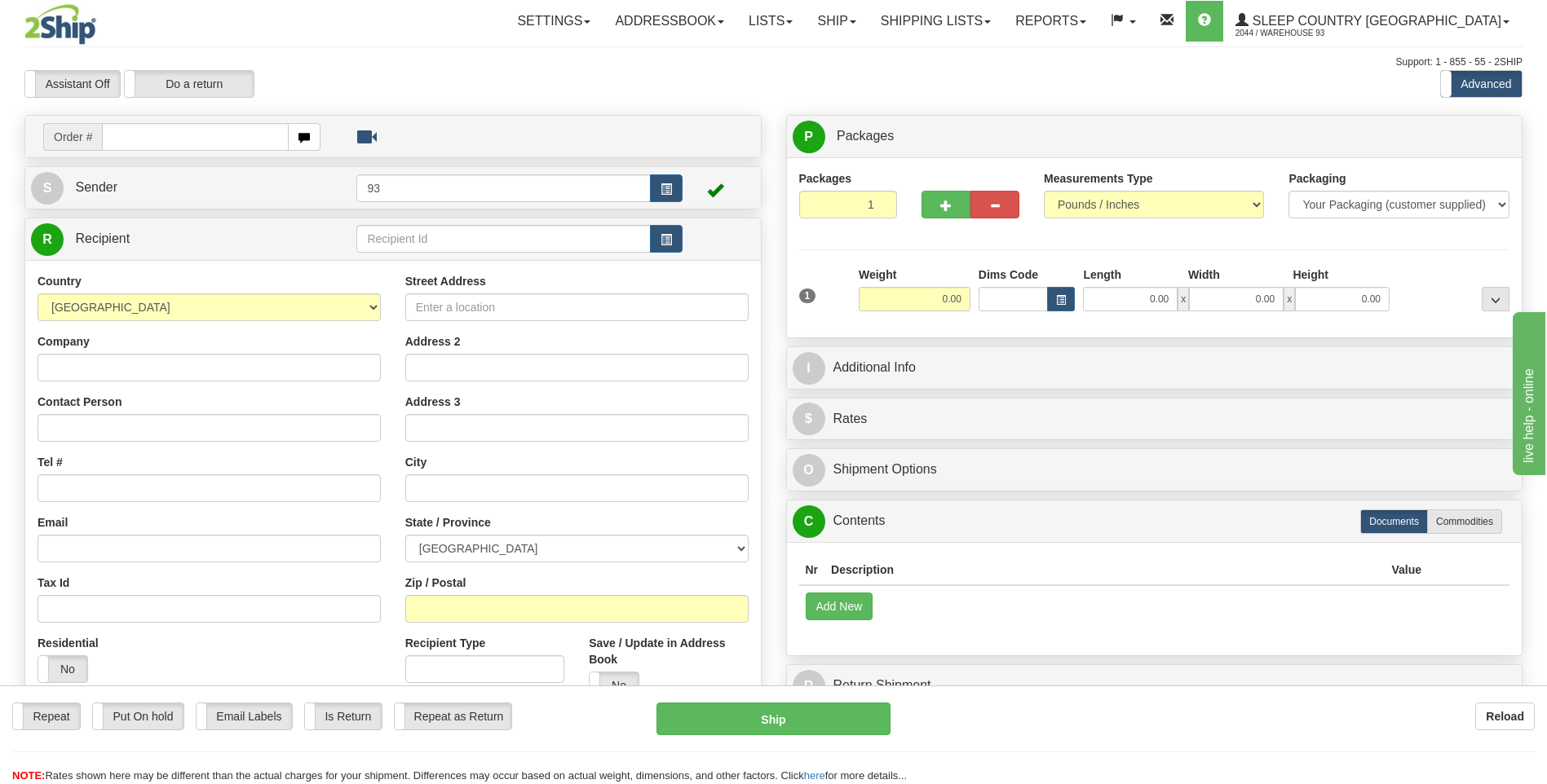
click at [144, 138] on input "text" at bounding box center [195, 137] width 186 height 27
type input "9000I095477"
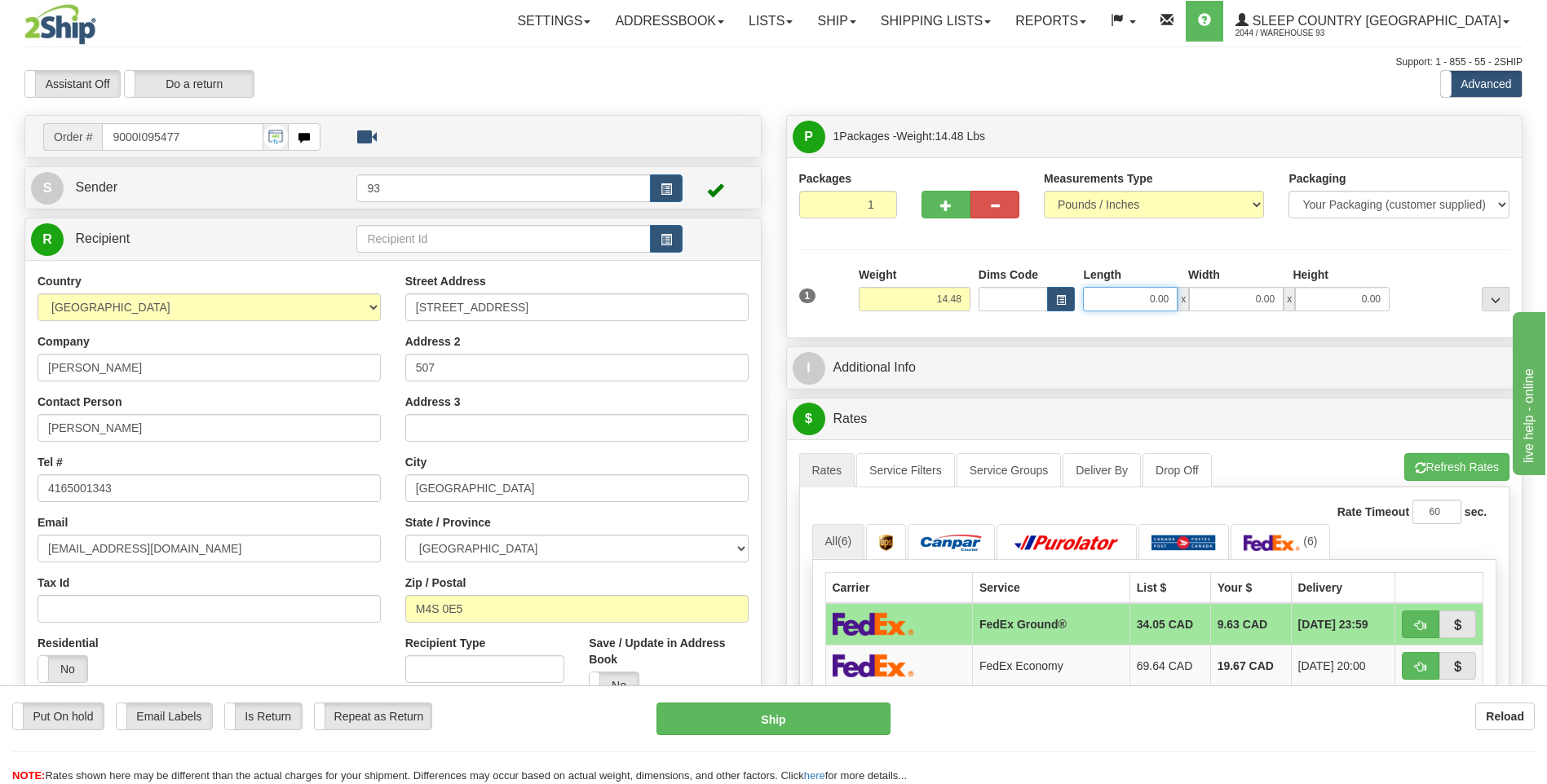
click at [1116, 304] on input "0.00" at bounding box center [1130, 299] width 94 height 24
type input "12.00"
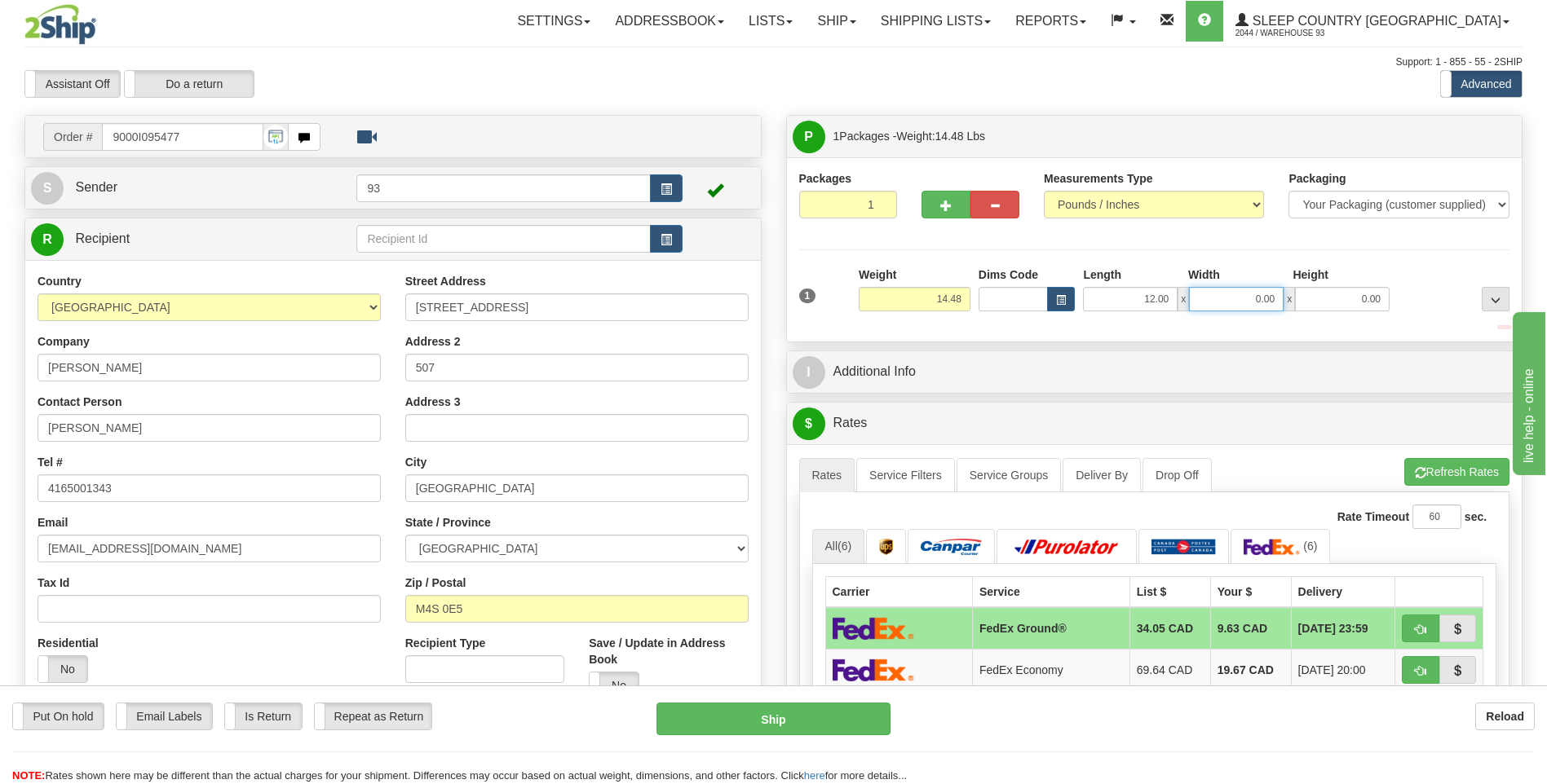
click at [1262, 308] on input "0.00" at bounding box center [1236, 299] width 94 height 24
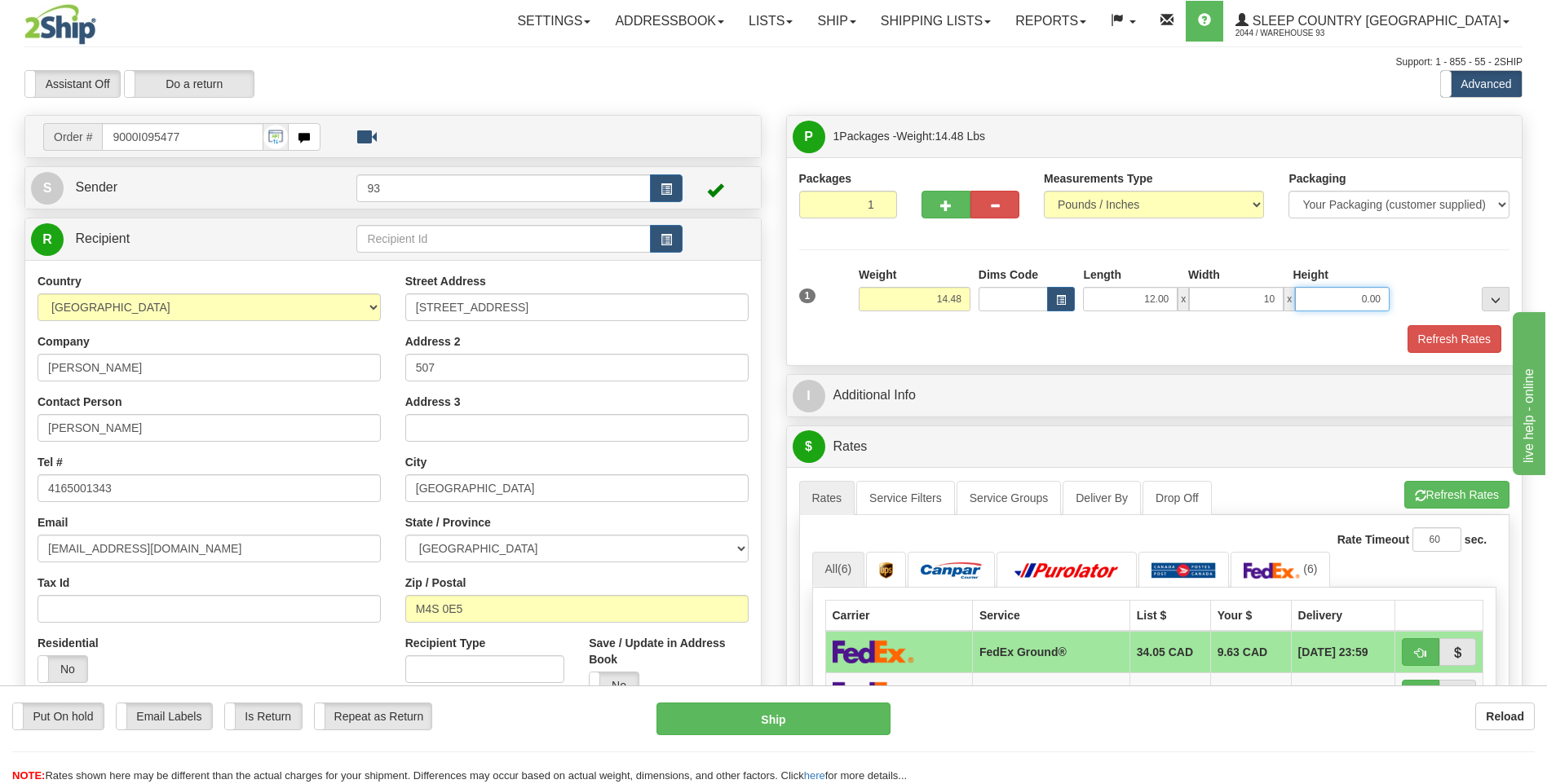
type input "10.00"
click at [1317, 305] on input "0.00" at bounding box center [1342, 299] width 94 height 24
type input "8.00"
click at [1447, 327] on button "Refresh Rates" at bounding box center [1455, 339] width 94 height 27
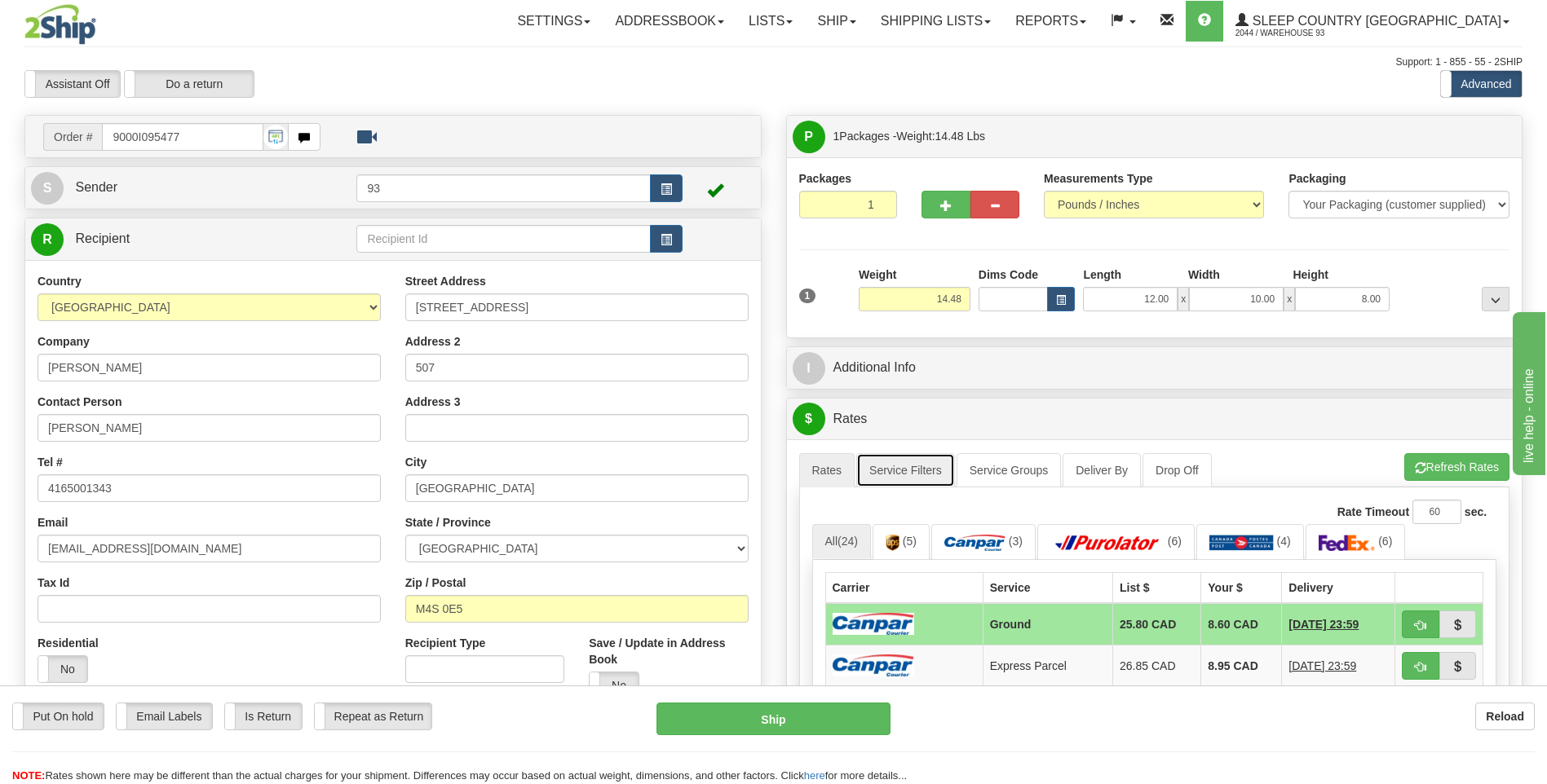
click at [912, 474] on link "Service Filters" at bounding box center [905, 469] width 99 height 34
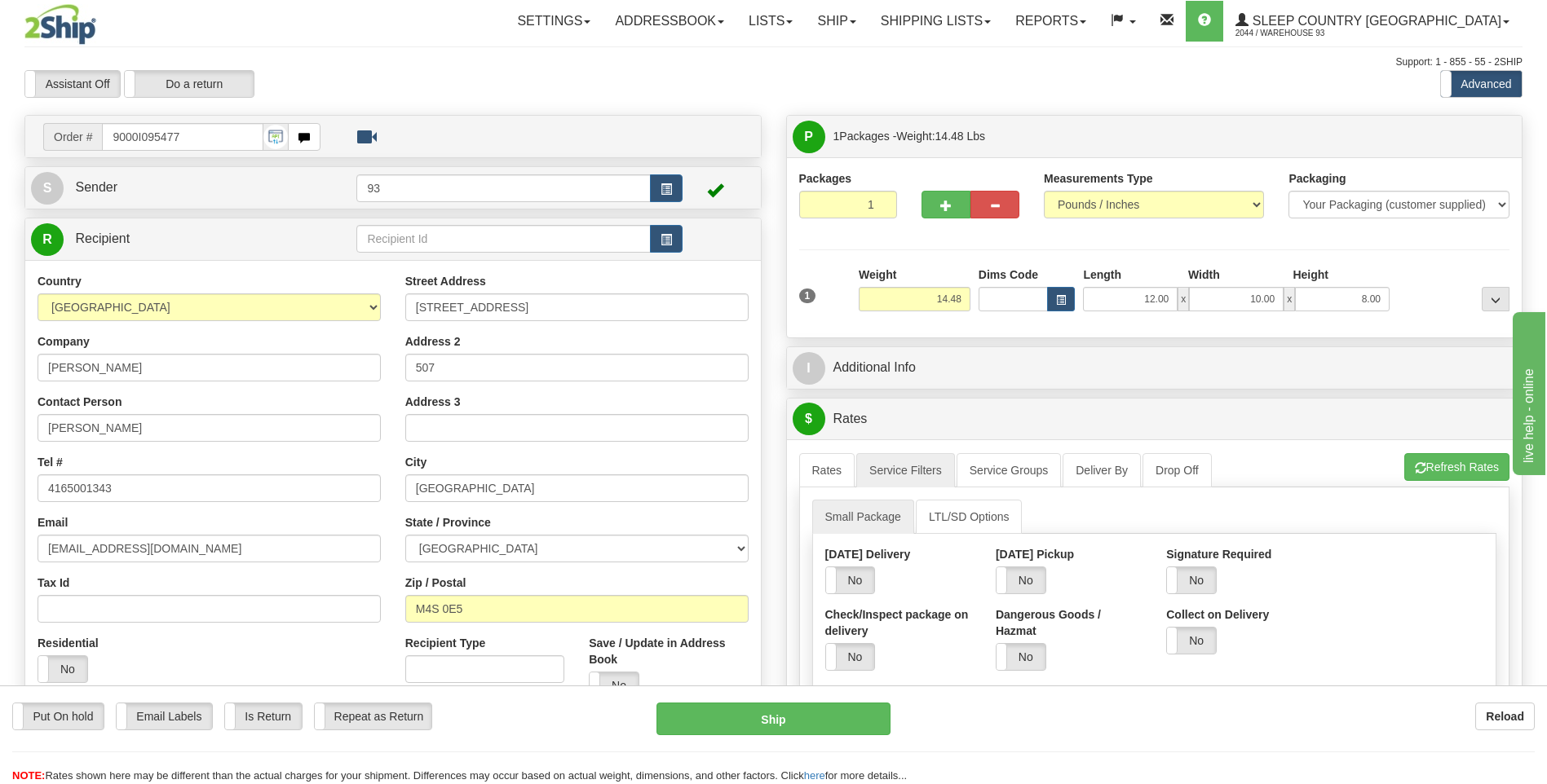
click at [1217, 580] on div "Yes No" at bounding box center [1191, 580] width 51 height 27
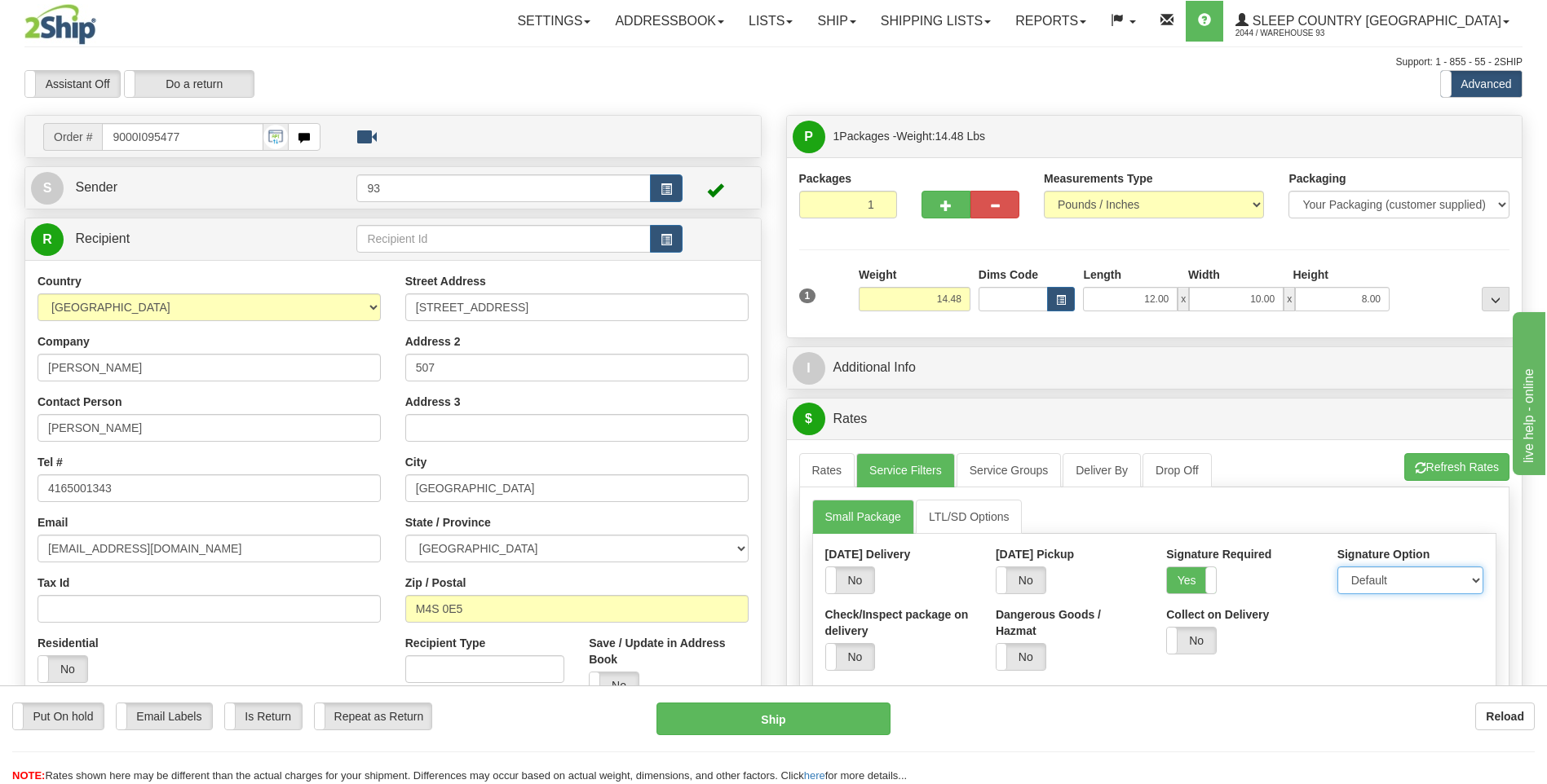
click at [1389, 578] on select "Default Adult Direct Indirect No Signature Required" at bounding box center [1410, 580] width 146 height 27
select select "1"
click at [1337, 566] on select "Default Adult Direct Indirect No Signature Required" at bounding box center [1410, 580] width 146 height 27
click at [824, 461] on link "Rates" at bounding box center [826, 469] width 56 height 34
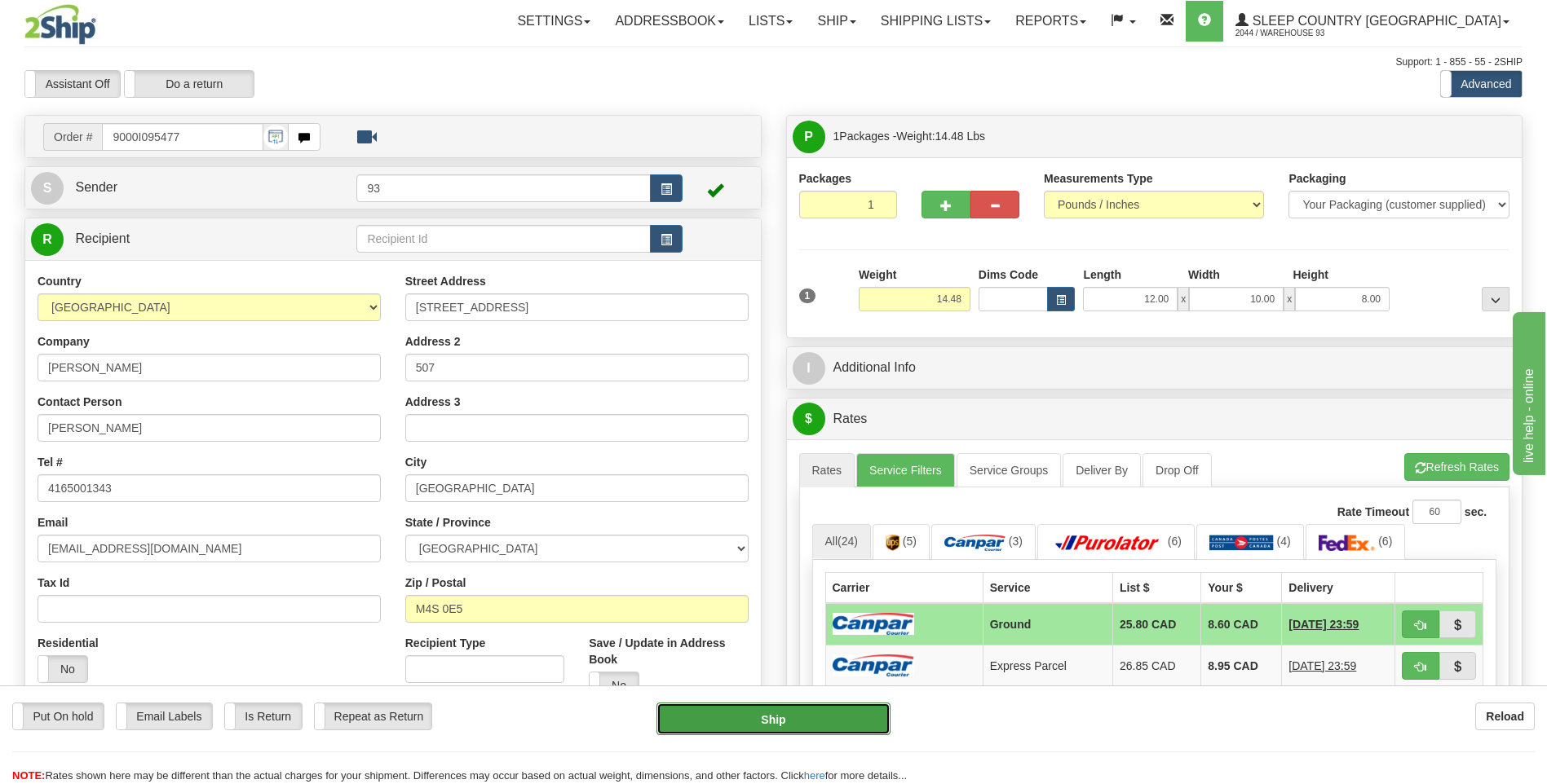
click at [863, 723] on button "Ship" at bounding box center [774, 718] width 233 height 32
type input "1"
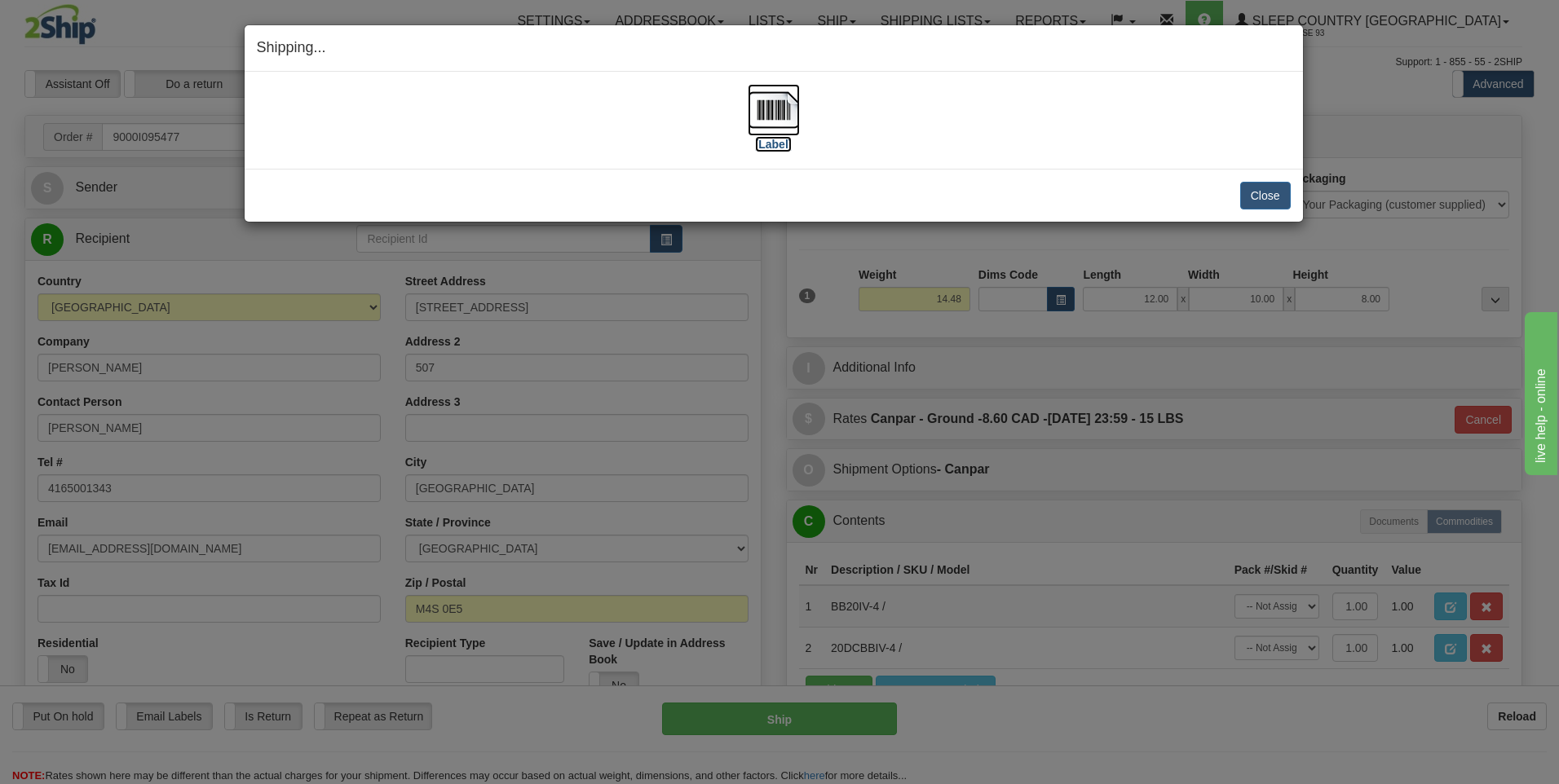
click at [772, 104] on img at bounding box center [774, 110] width 52 height 52
click at [1248, 193] on button "Close" at bounding box center [1266, 195] width 51 height 27
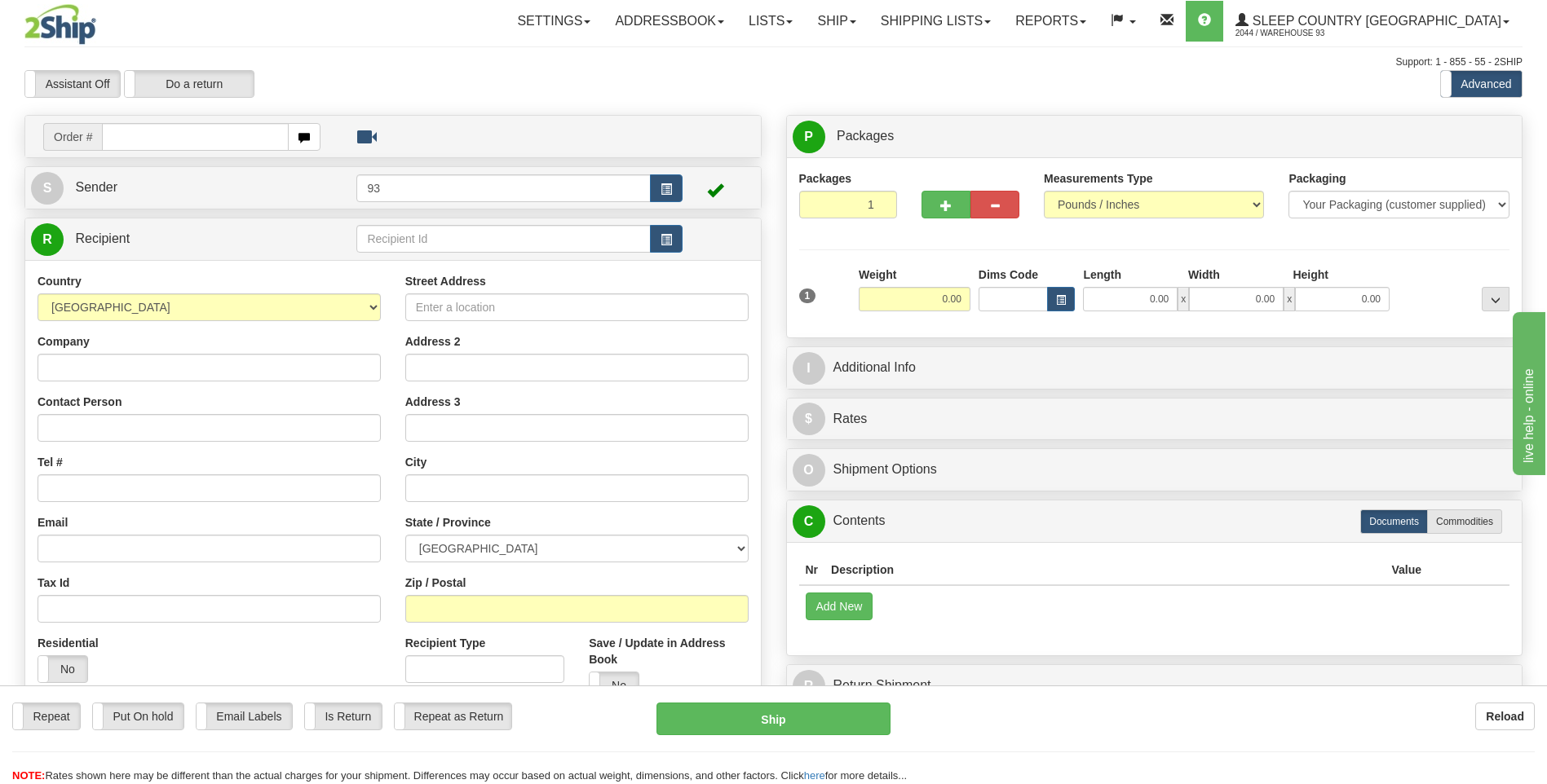
click at [144, 143] on input "text" at bounding box center [195, 137] width 186 height 27
type input "9000I095510"
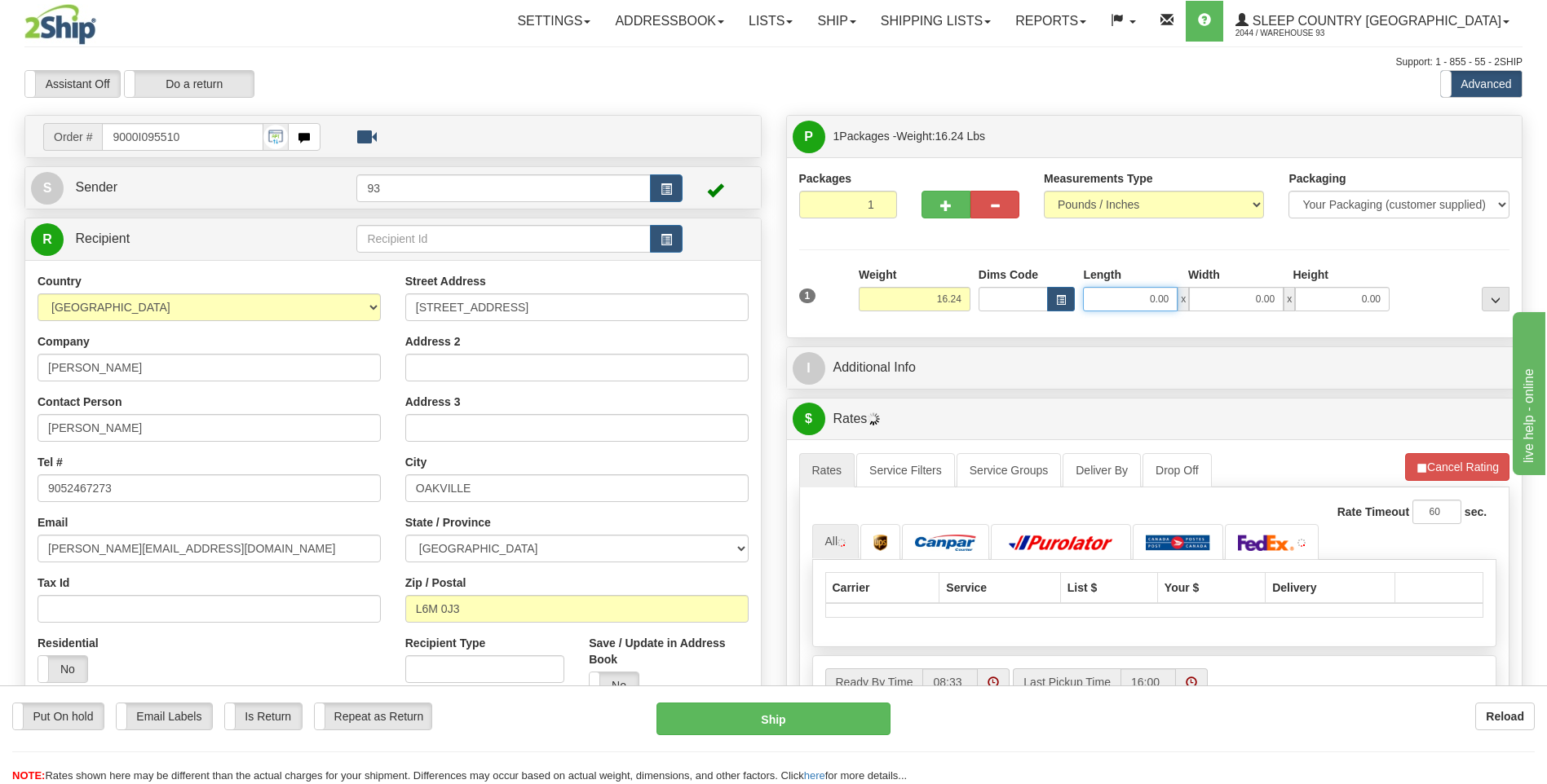
click at [1132, 288] on input "0.00" at bounding box center [1130, 299] width 94 height 24
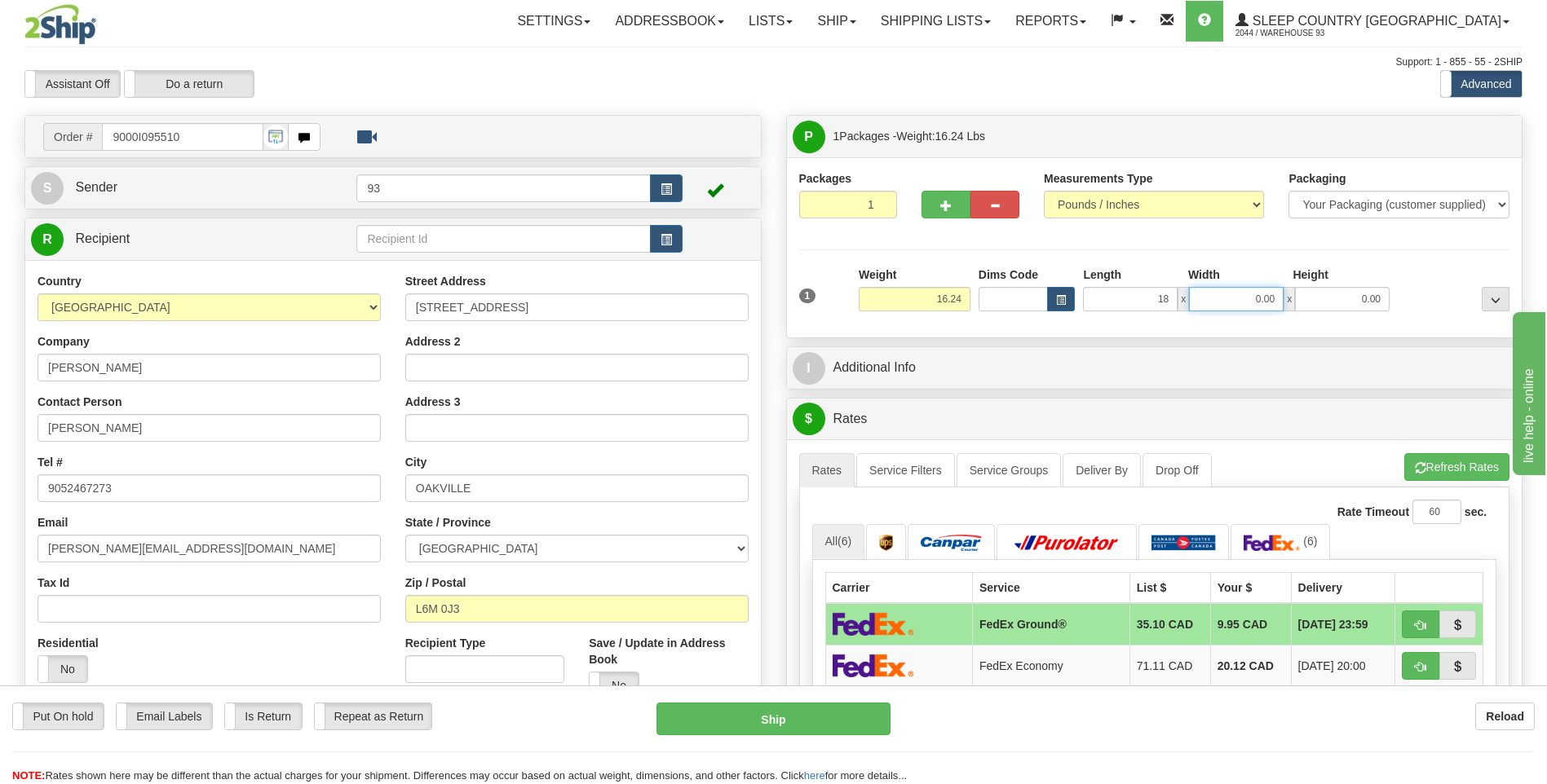
type input "18.00"
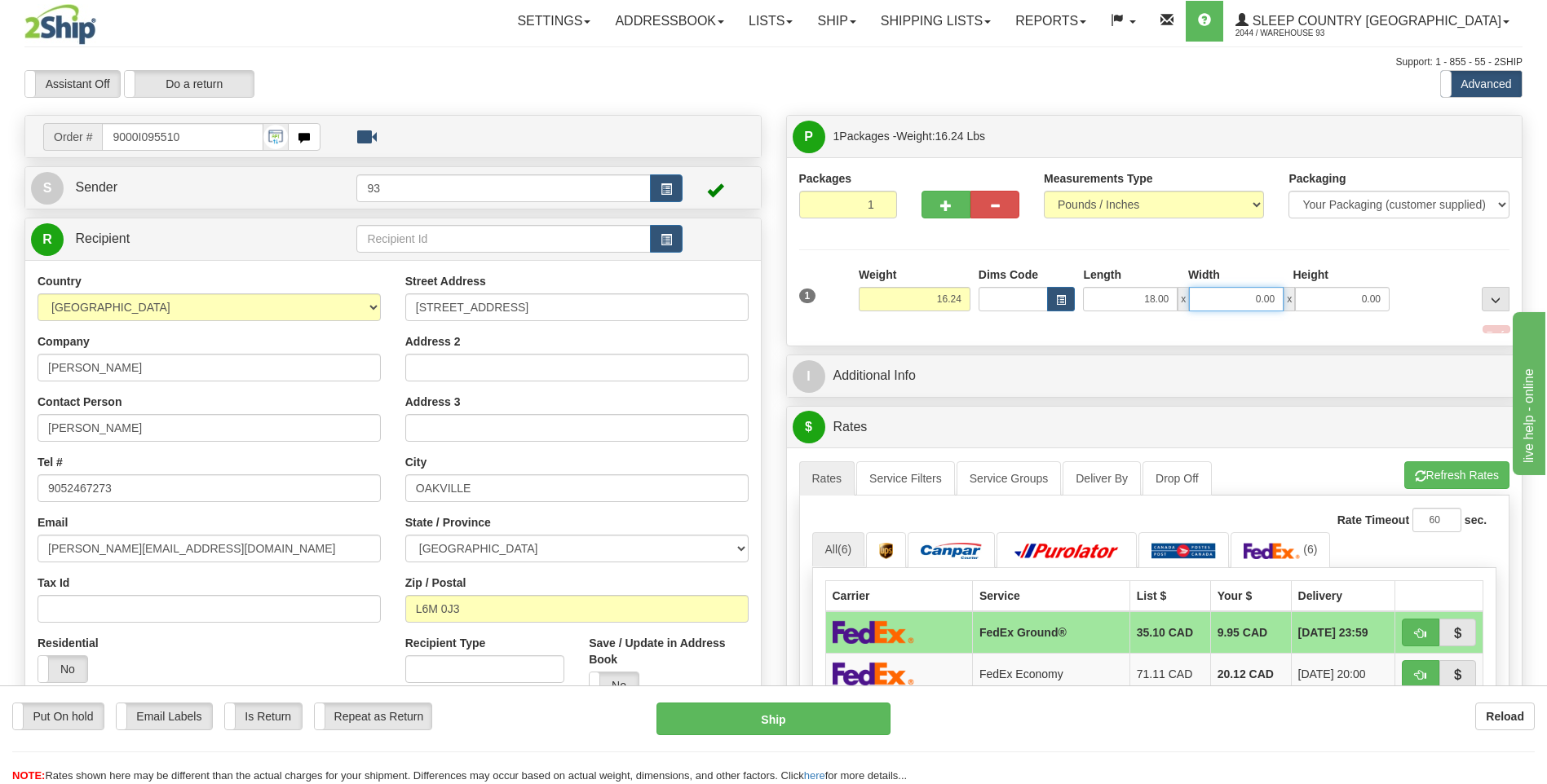
click at [1240, 301] on input "0.00" at bounding box center [1236, 299] width 94 height 24
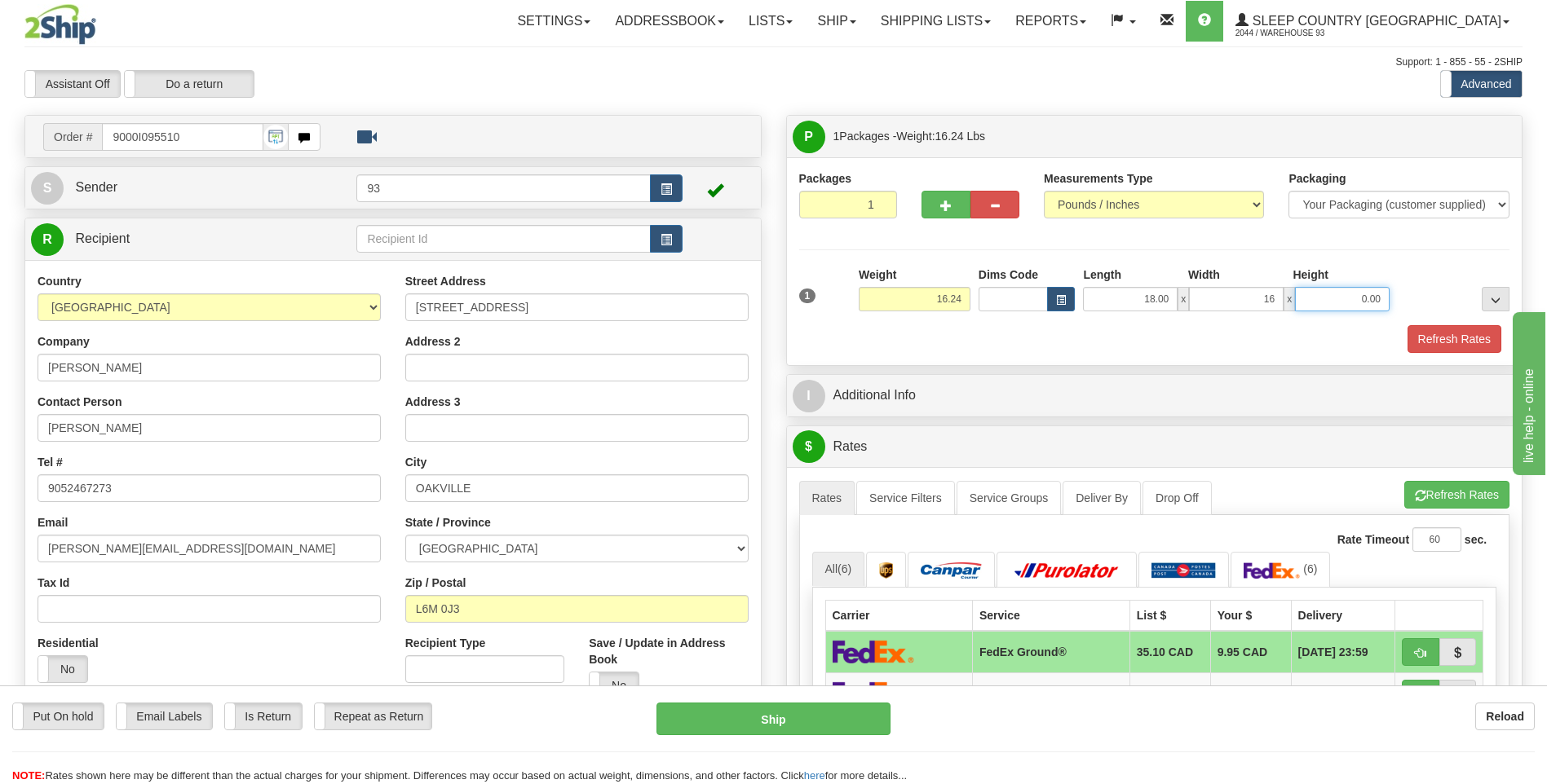
type input "16.00"
click at [1340, 300] on input "0.00" at bounding box center [1342, 299] width 94 height 24
type input "8.00"
drag, startPoint x: 1476, startPoint y: 333, endPoint x: 1467, endPoint y: 338, distance: 10.3
click at [1476, 333] on button "Refresh Rates" at bounding box center [1455, 339] width 94 height 27
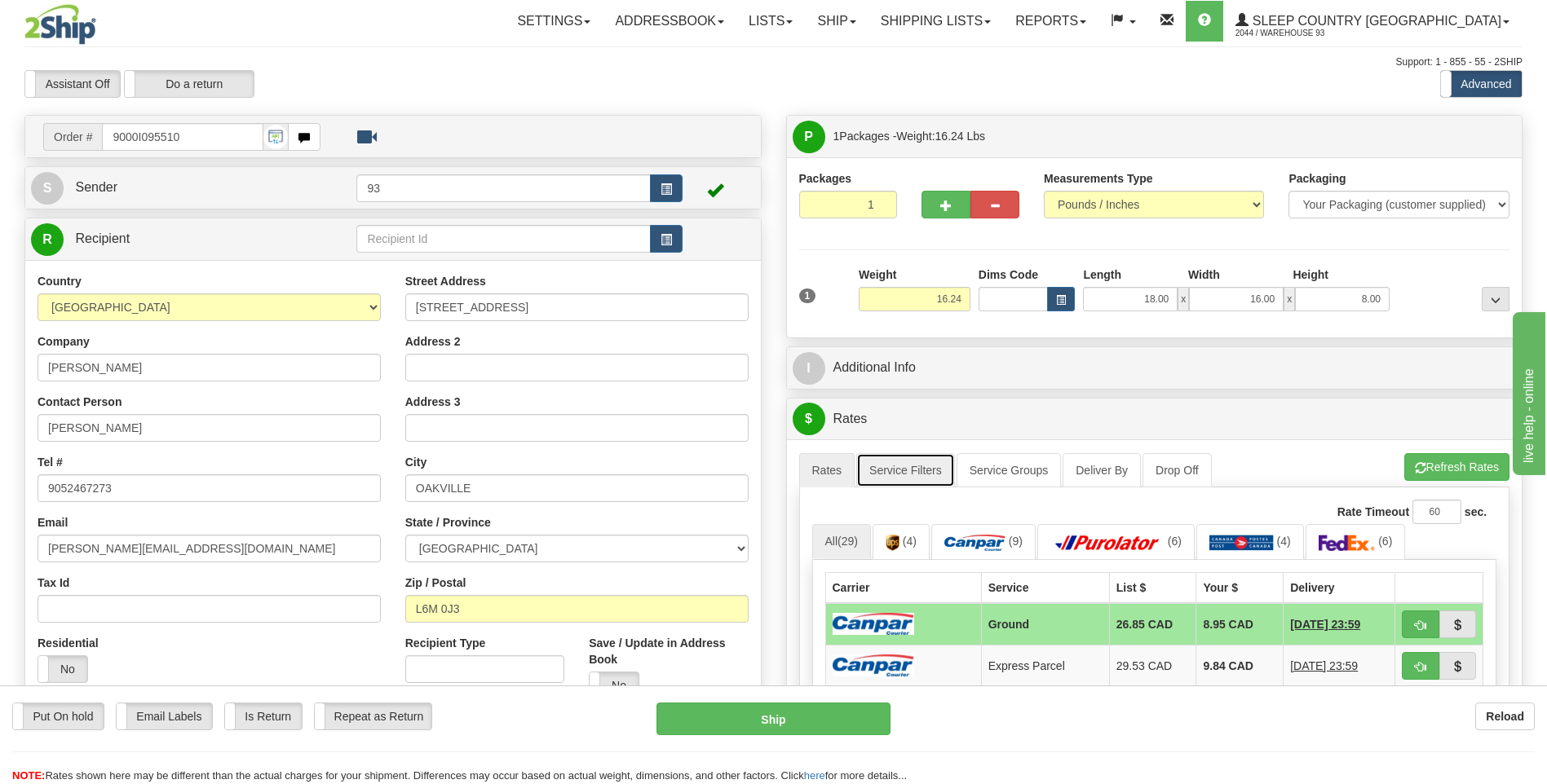
click at [912, 464] on link "Service Filters" at bounding box center [905, 469] width 99 height 34
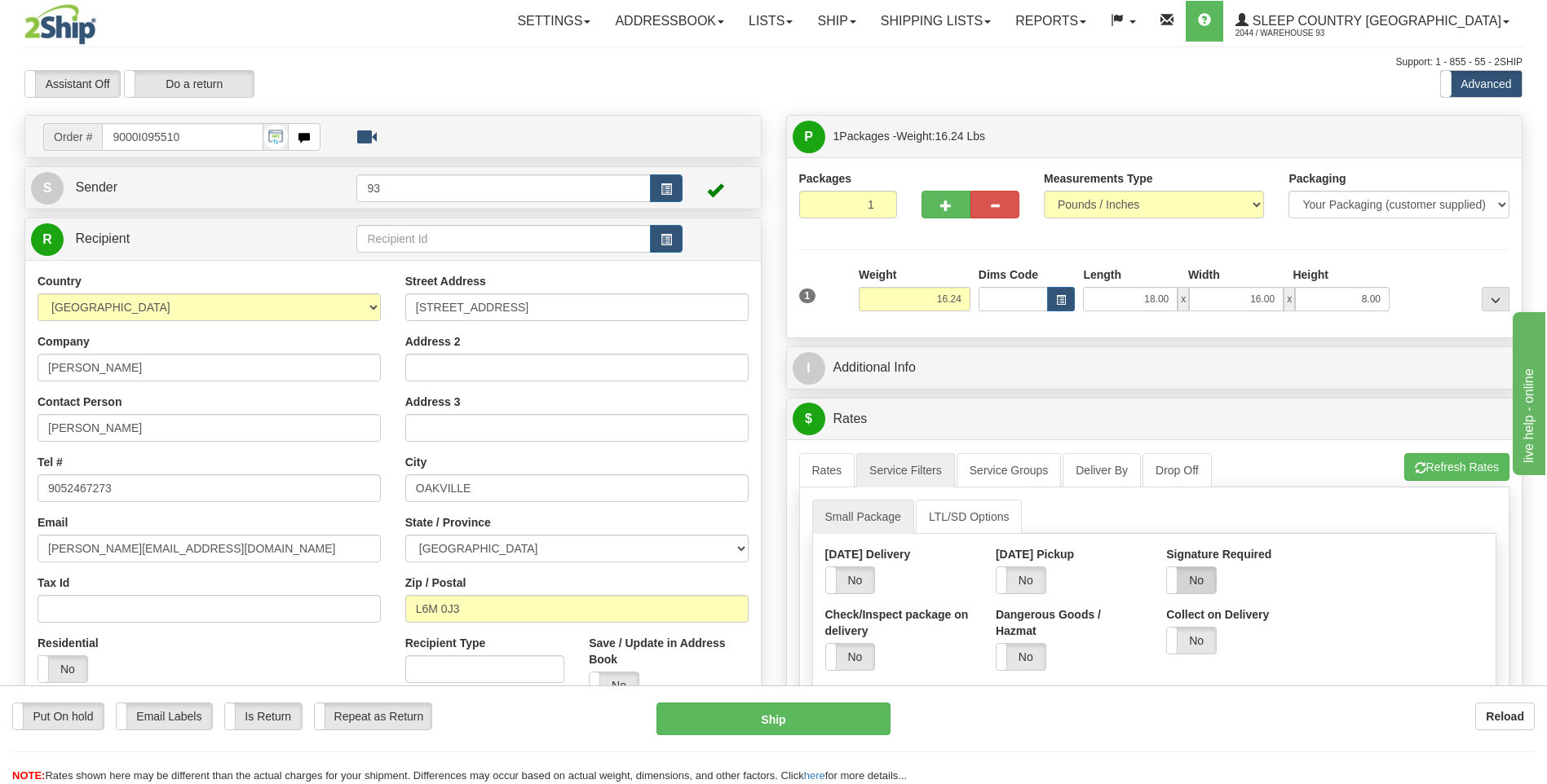
click at [1187, 578] on label "No" at bounding box center [1191, 580] width 49 height 26
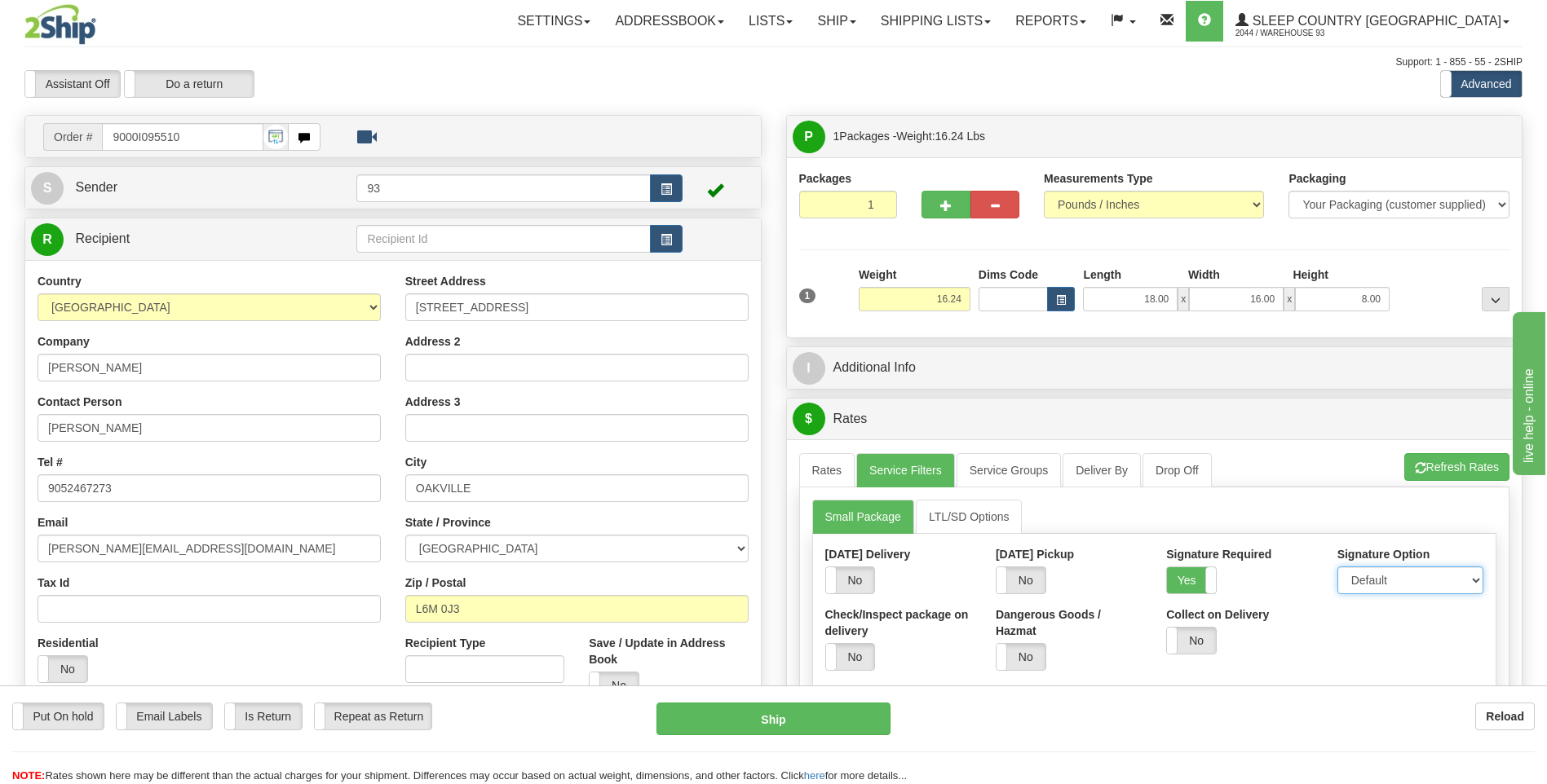
click at [1367, 570] on select "Default Adult Direct Indirect No Signature Required" at bounding box center [1410, 580] width 146 height 27
select select "1"
click at [1337, 566] on select "Default Adult Direct Indirect No Signature Required" at bounding box center [1410, 580] width 146 height 27
click at [815, 467] on link "Rates" at bounding box center [826, 469] width 56 height 34
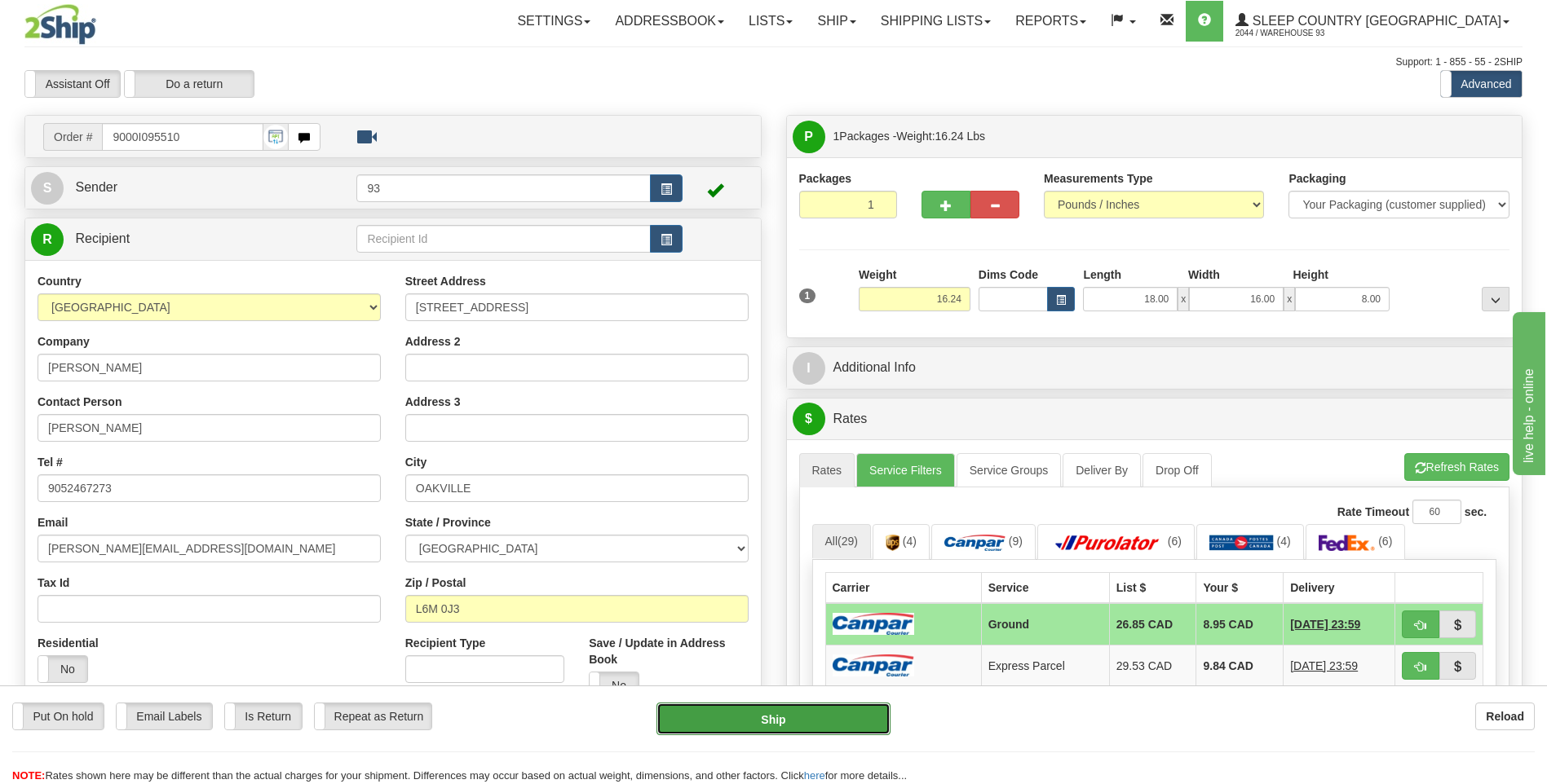
click at [866, 713] on button "Ship" at bounding box center [774, 718] width 233 height 32
type input "1"
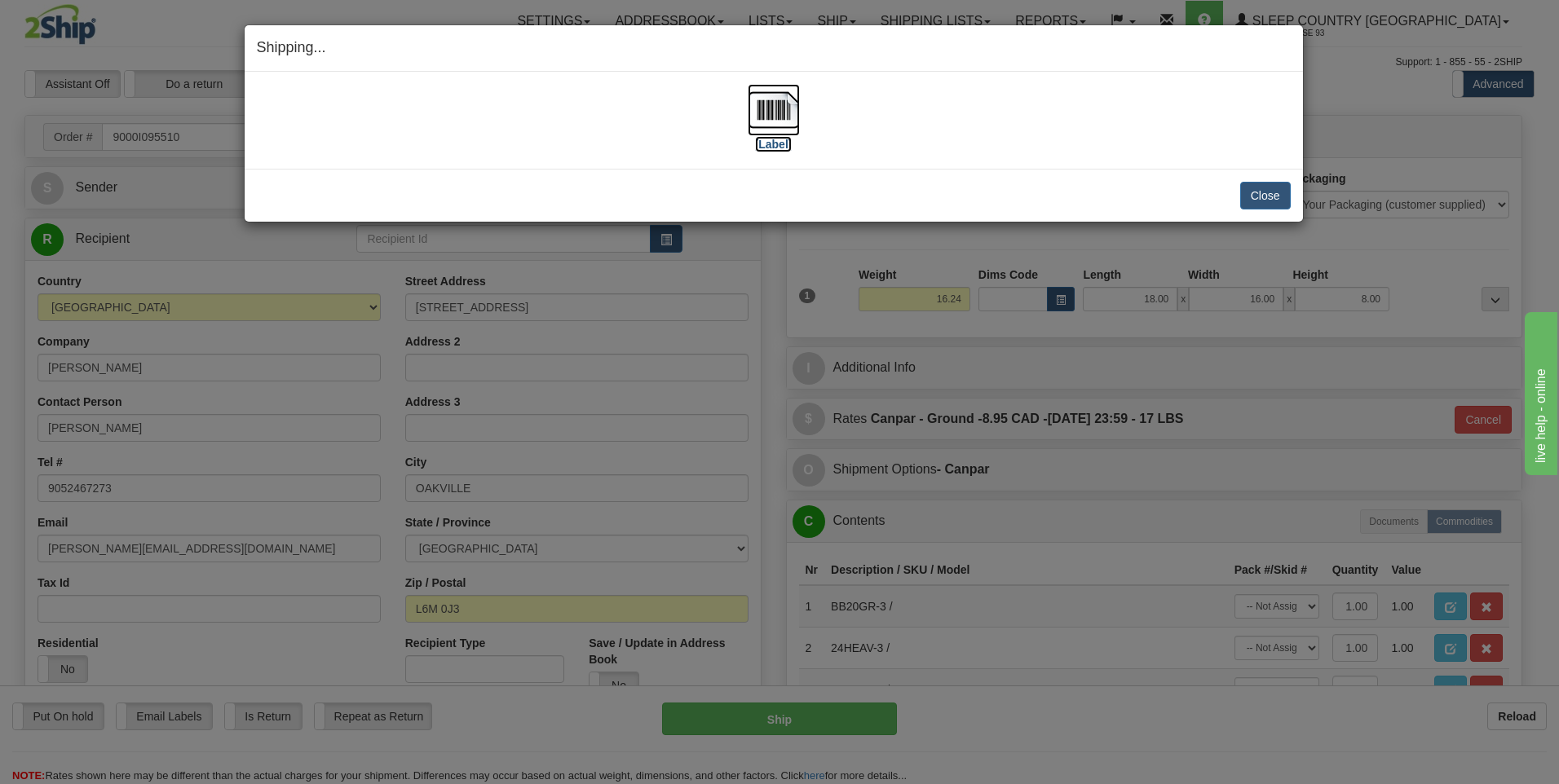
click at [774, 103] on img at bounding box center [774, 110] width 52 height 52
click at [1256, 194] on button "Close" at bounding box center [1266, 195] width 51 height 27
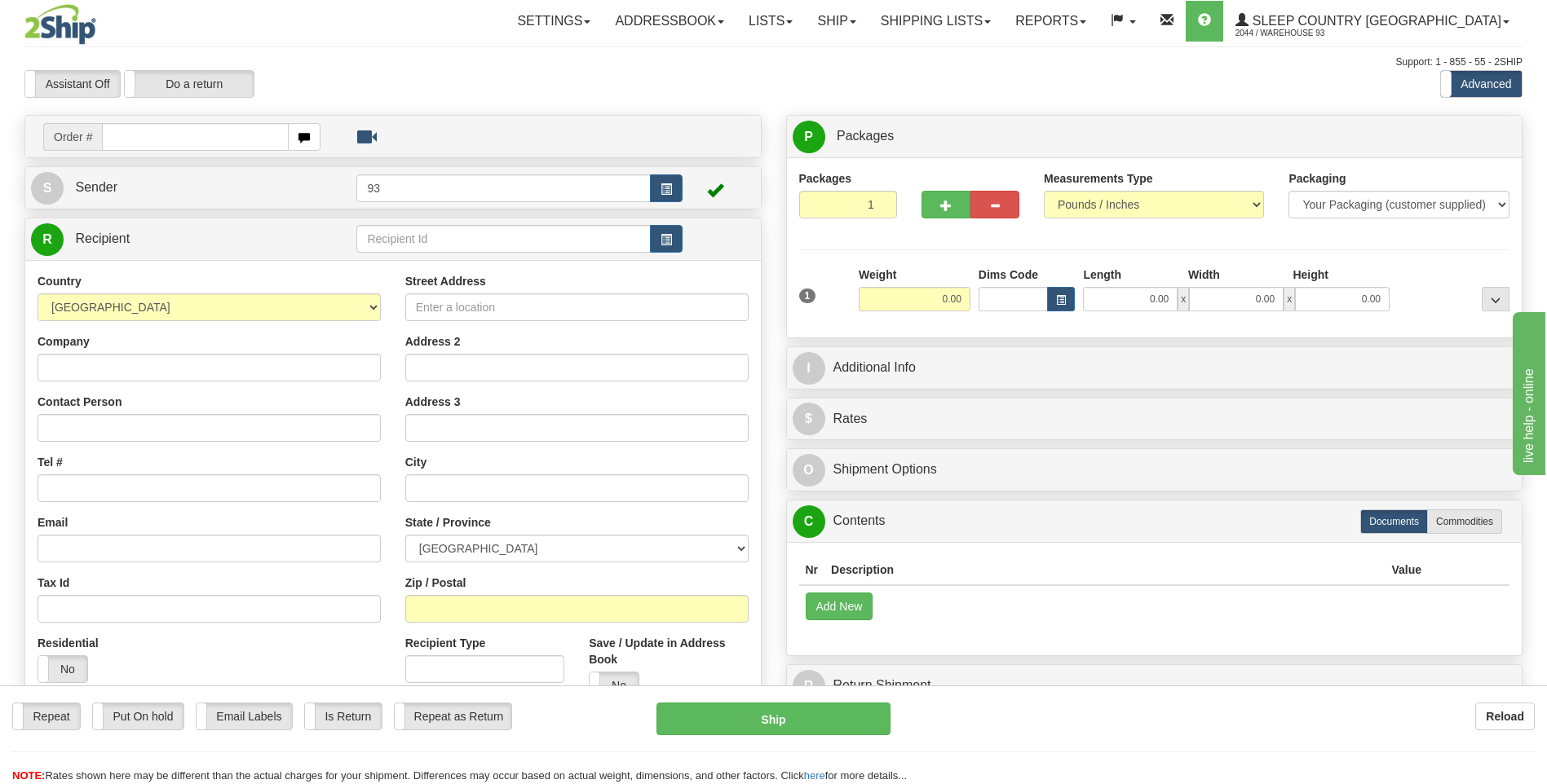
click at [207, 153] on td "Order #" at bounding box center [393, 136] width 724 height 33
click at [210, 134] on input "text" at bounding box center [195, 137] width 186 height 27
type input "9000I095552"
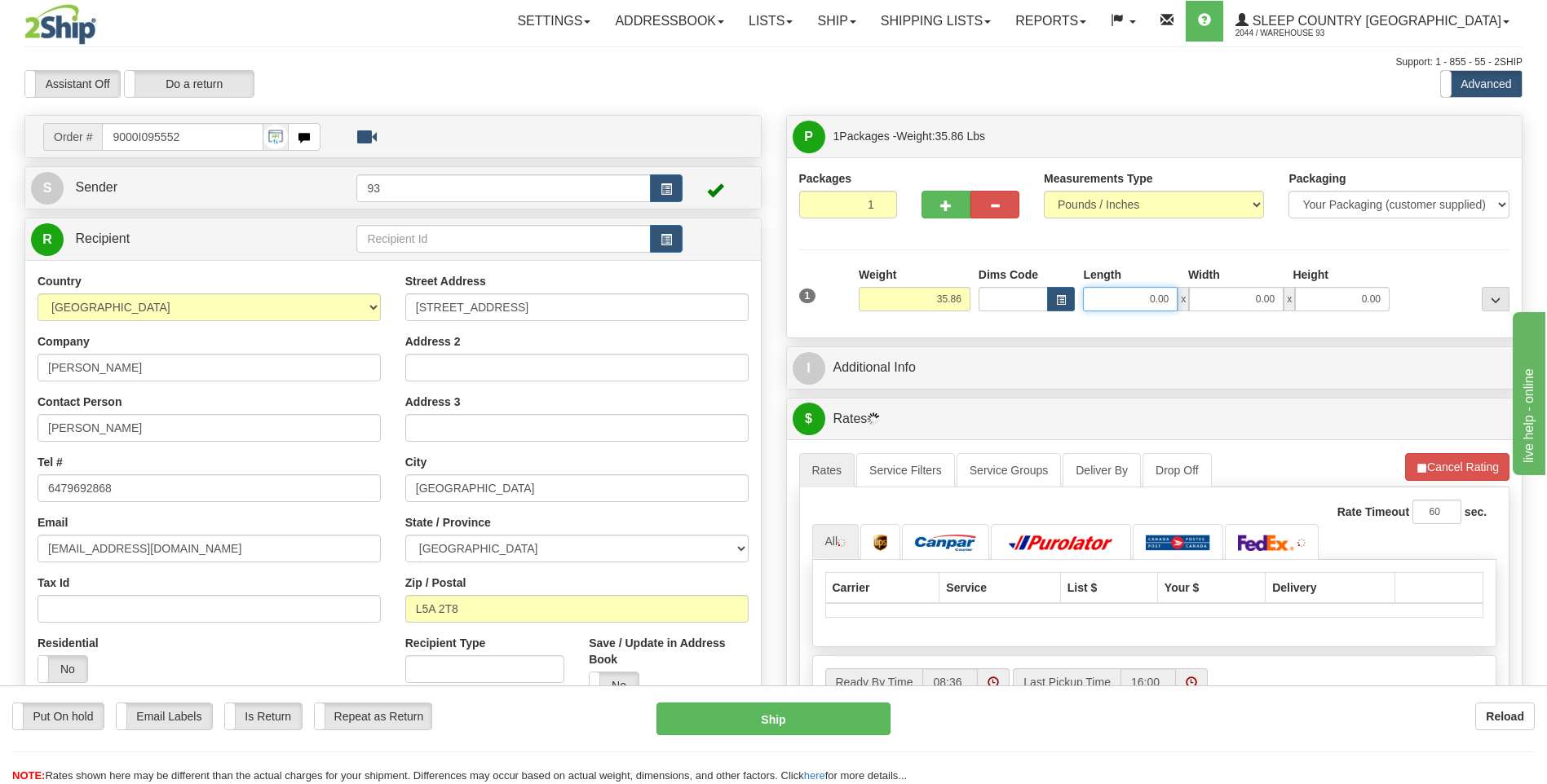
click at [1103, 298] on input "0.00" at bounding box center [1130, 299] width 94 height 24
type input "40.00"
click at [1247, 308] on input "0.00" at bounding box center [1236, 299] width 94 height 24
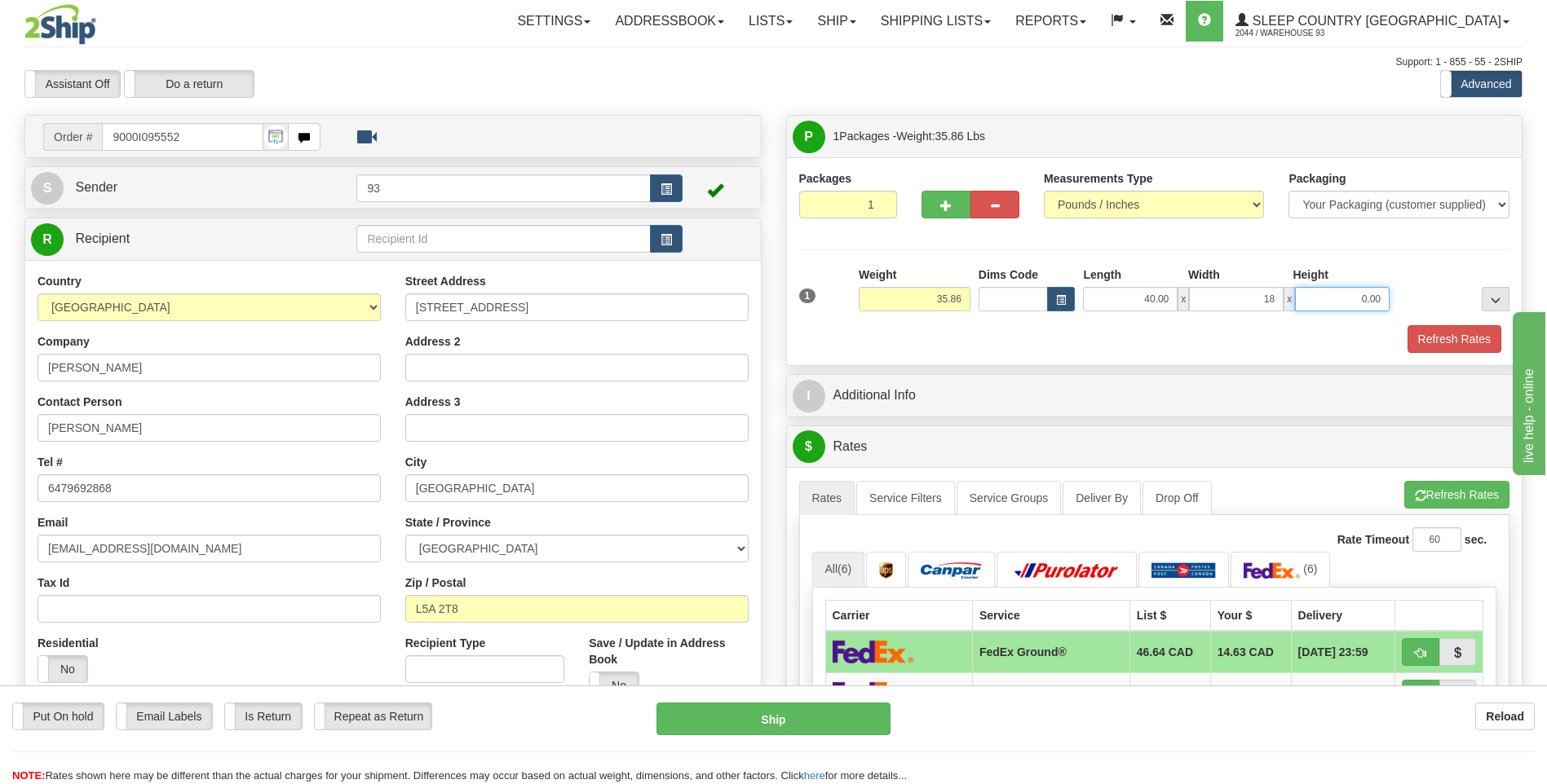
type input "18.00"
click at [1342, 294] on input "0.00" at bounding box center [1342, 299] width 94 height 24
type input "18.00"
click at [1451, 337] on button "Refresh Rates" at bounding box center [1455, 339] width 94 height 27
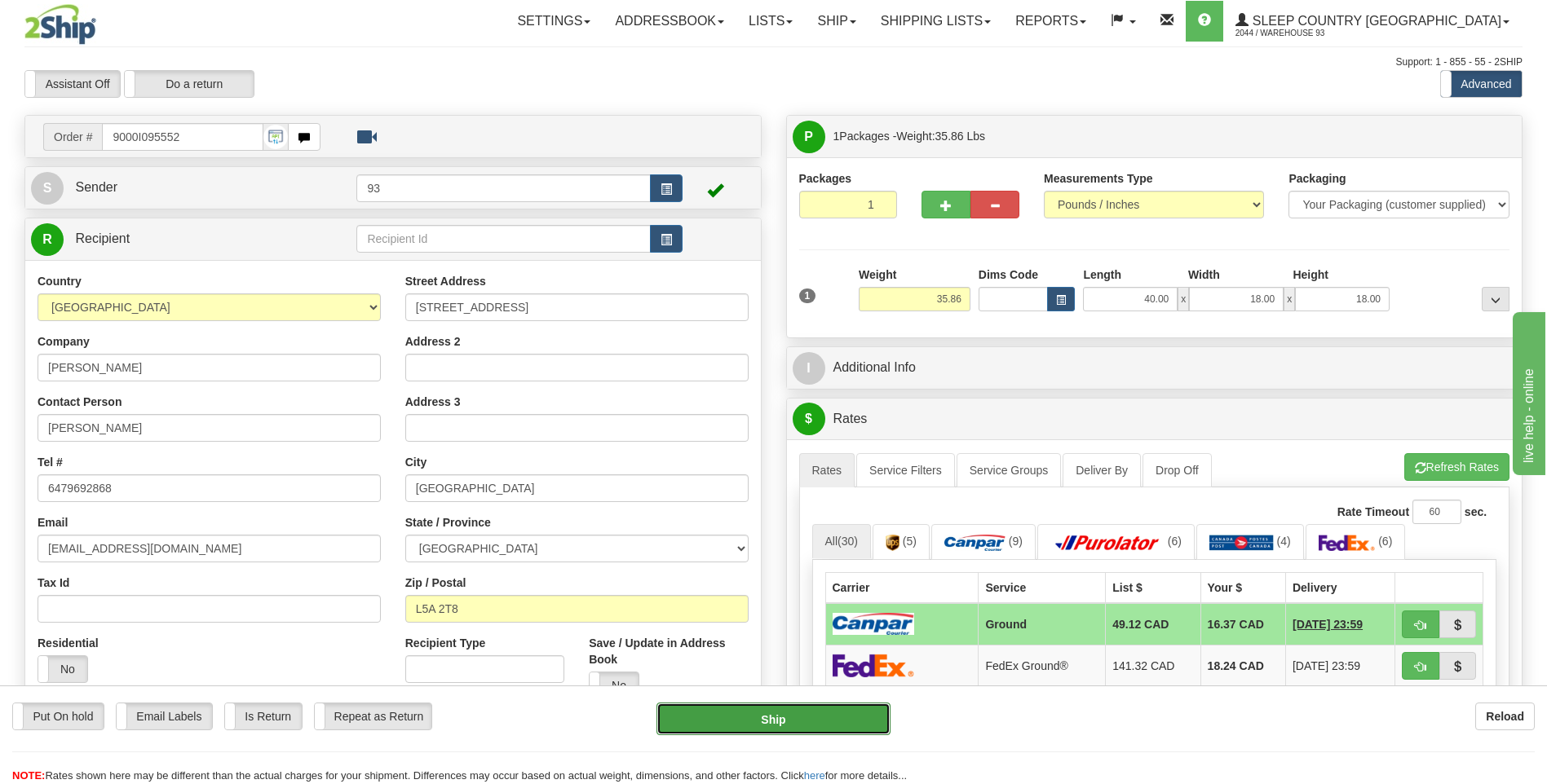
click at [841, 720] on button "Ship" at bounding box center [774, 718] width 233 height 32
type input "1"
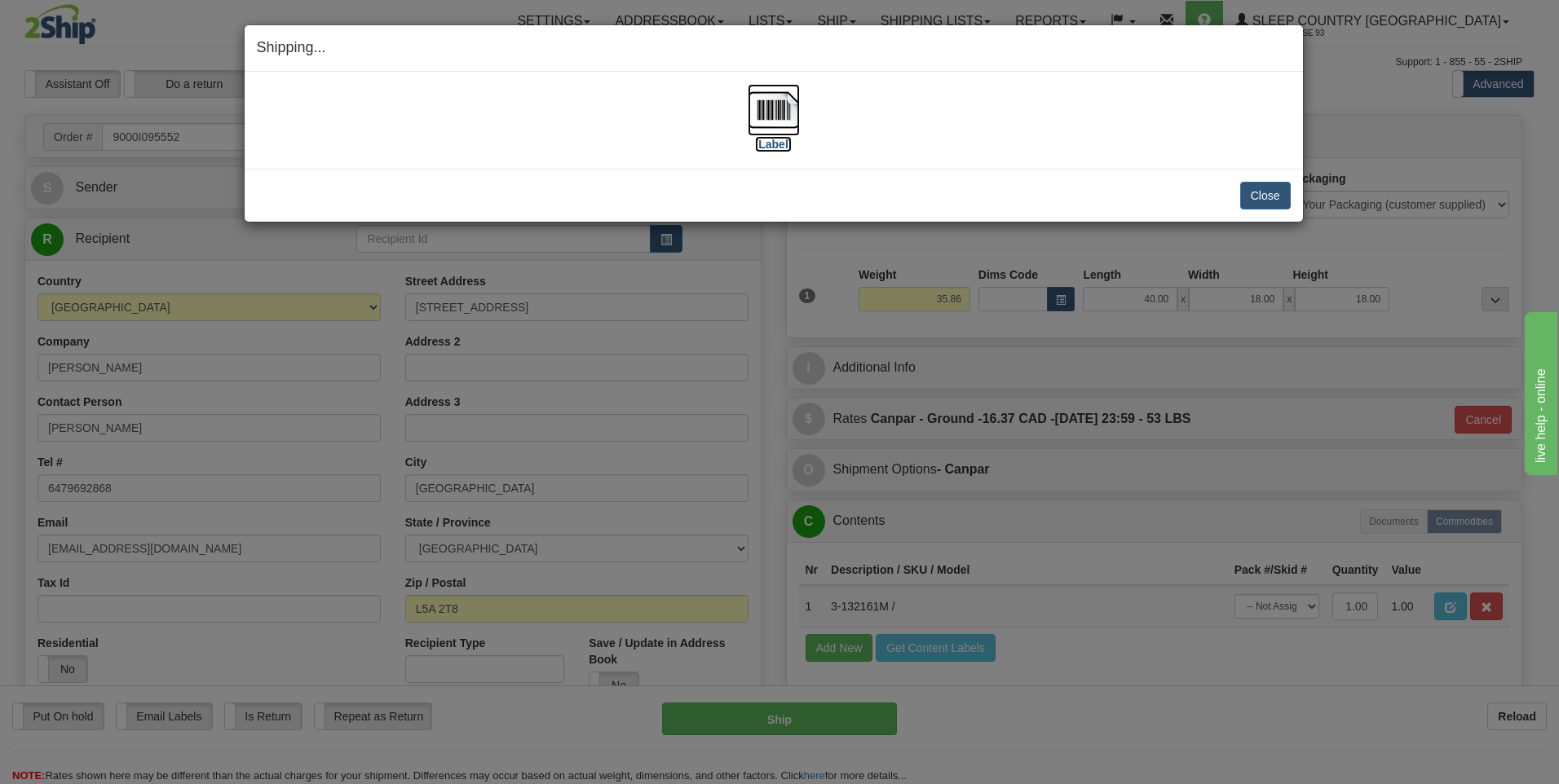
click at [772, 95] on img at bounding box center [774, 110] width 52 height 52
click at [1273, 189] on button "Close" at bounding box center [1266, 195] width 51 height 27
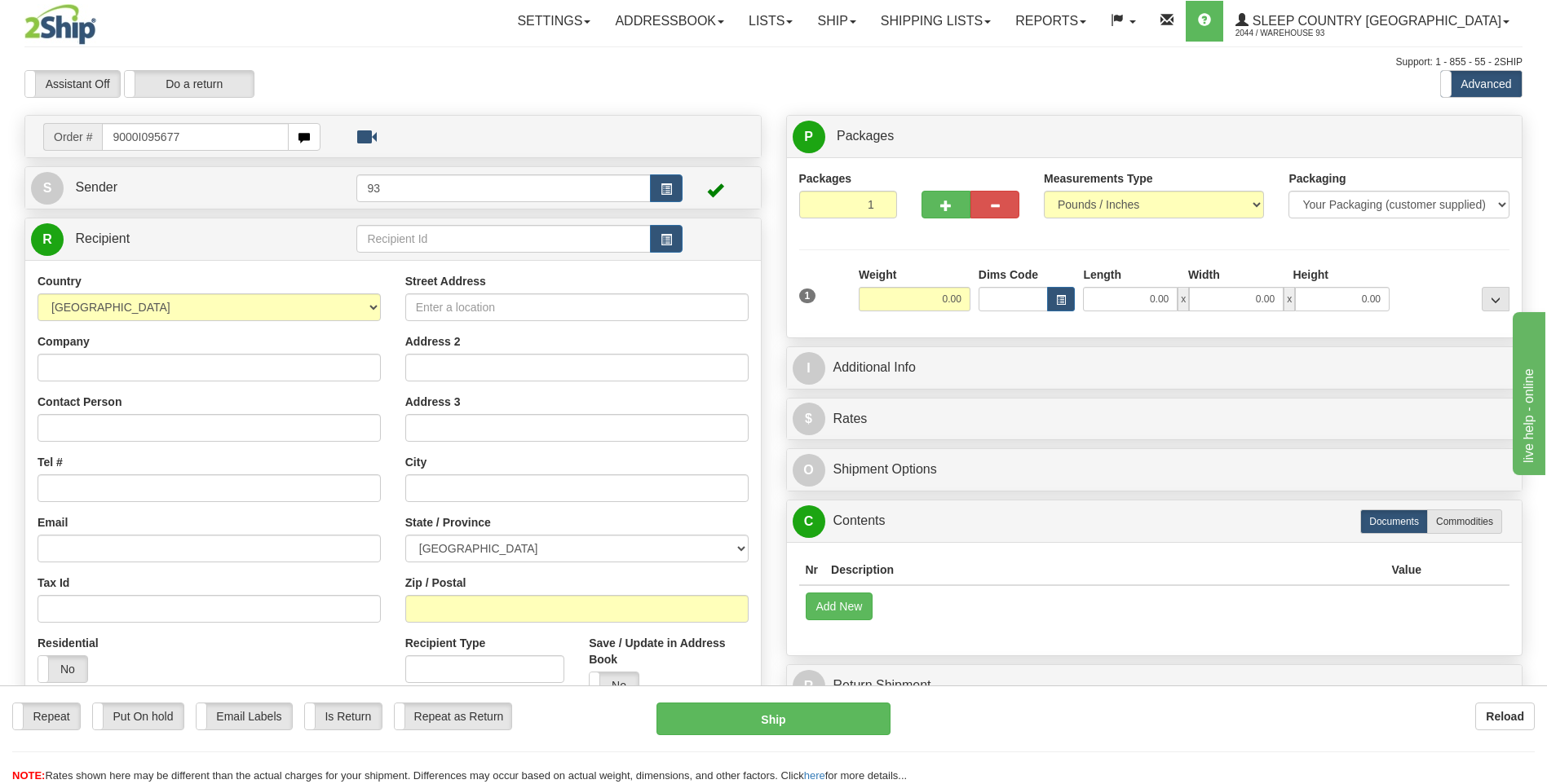
type input "9000I095677"
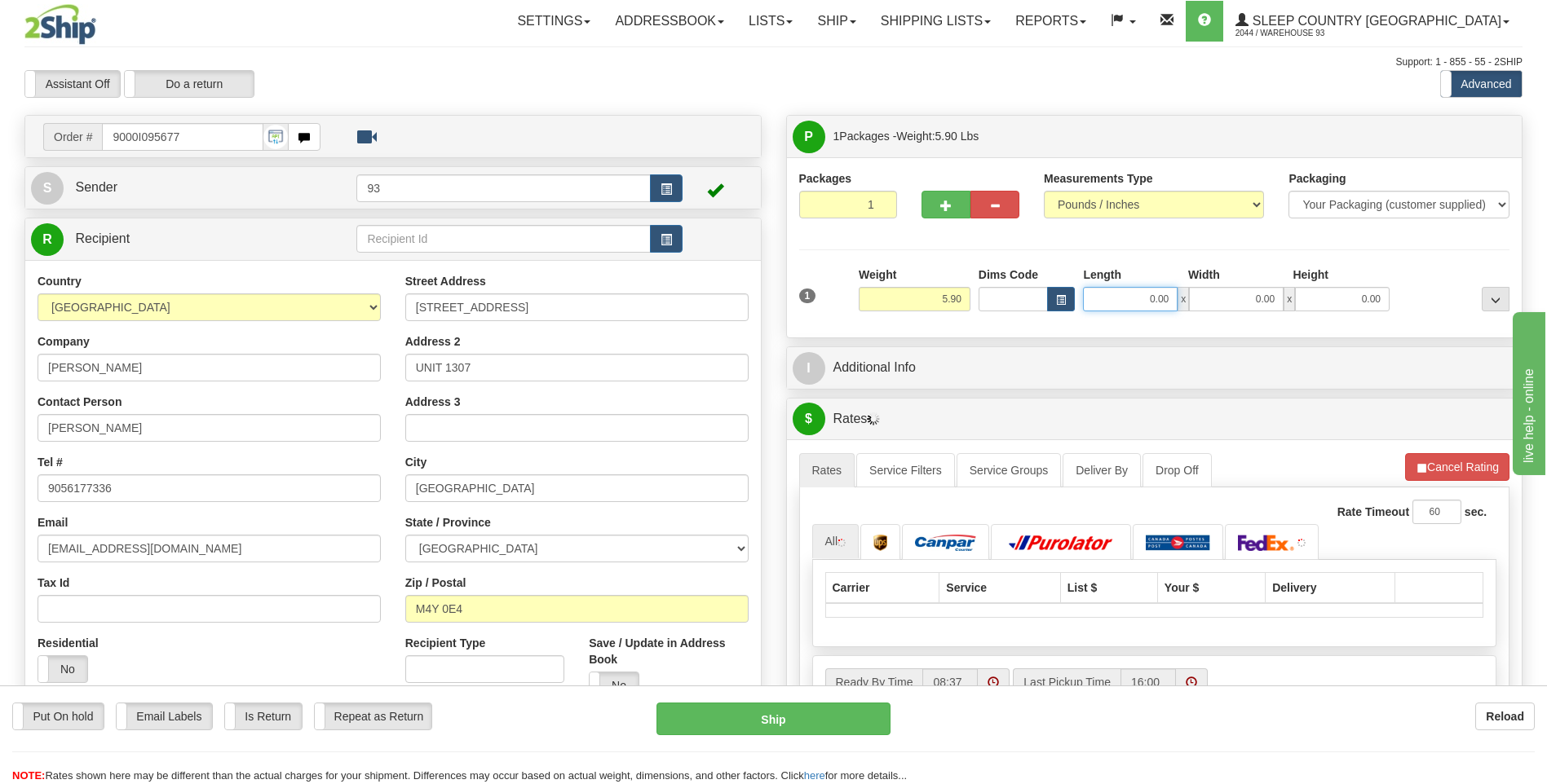
click at [1113, 298] on input "0.00" at bounding box center [1130, 299] width 94 height 24
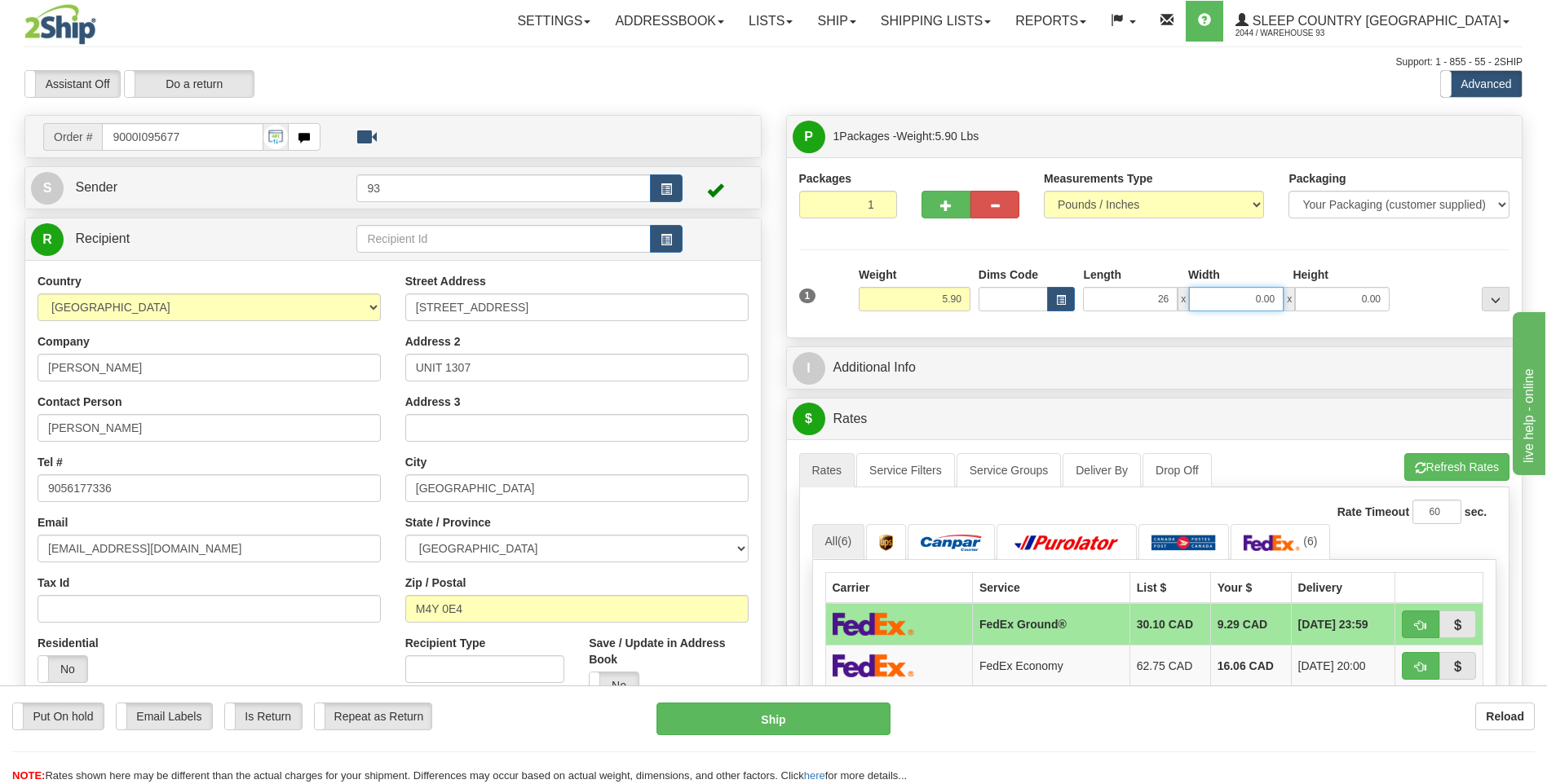
click at [1233, 298] on input "0.00" at bounding box center [1236, 299] width 94 height 24
type input "26.00"
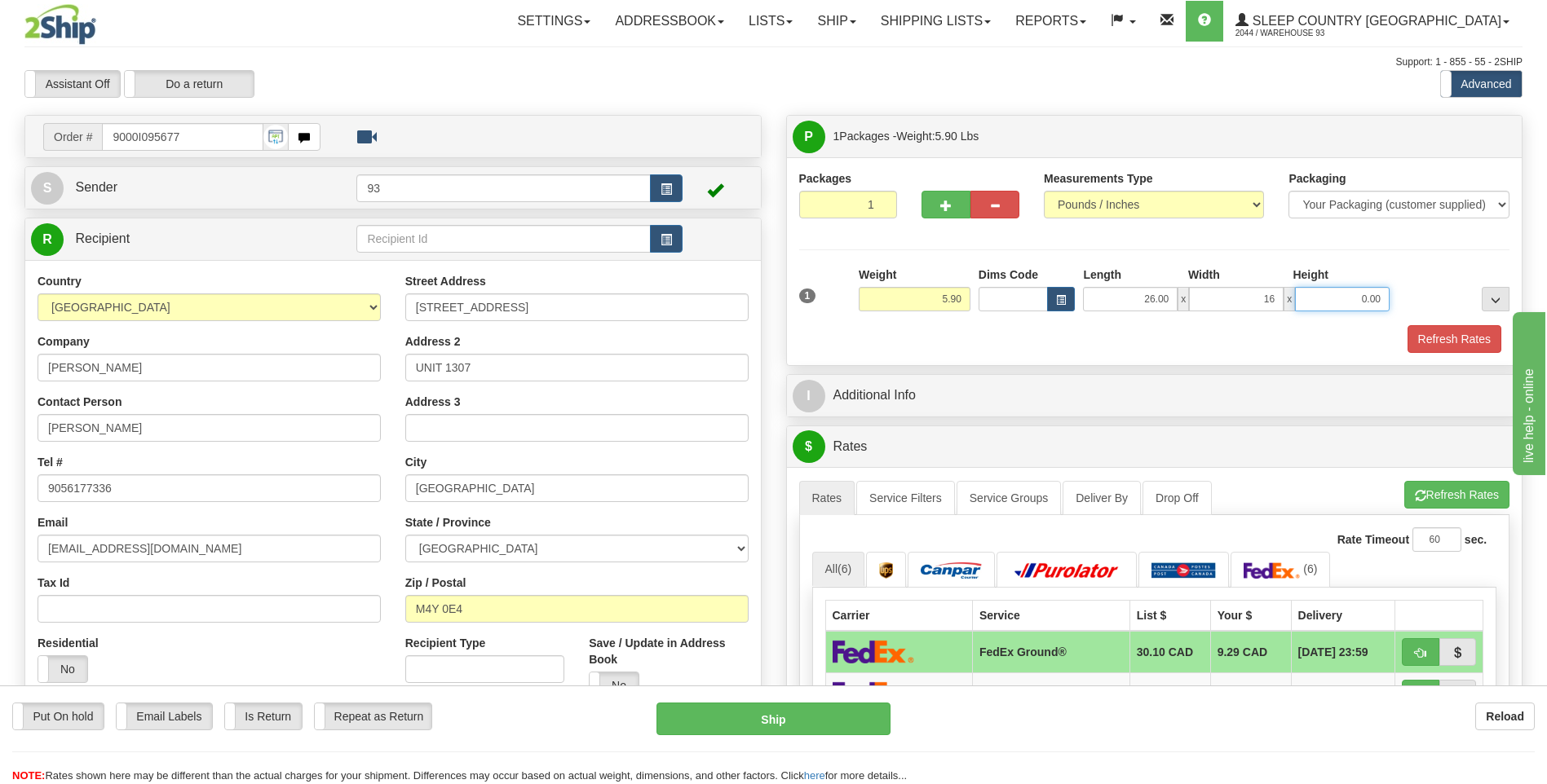
type input "16.00"
click at [1343, 292] on input "0.00" at bounding box center [1342, 299] width 94 height 24
type input "6.00"
click at [1475, 339] on button "Refresh Rates" at bounding box center [1455, 339] width 94 height 27
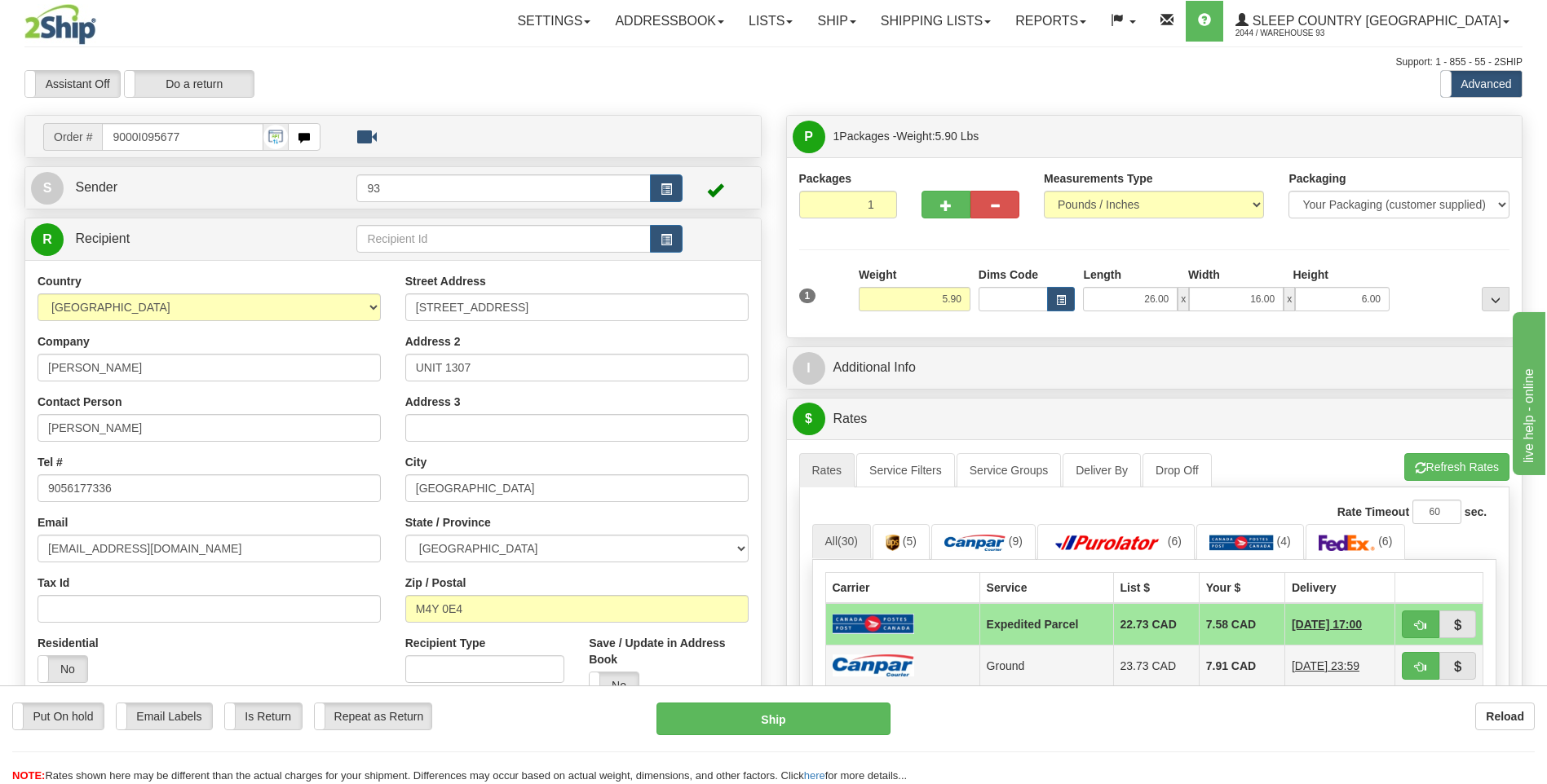
click at [899, 667] on img at bounding box center [873, 665] width 81 height 22
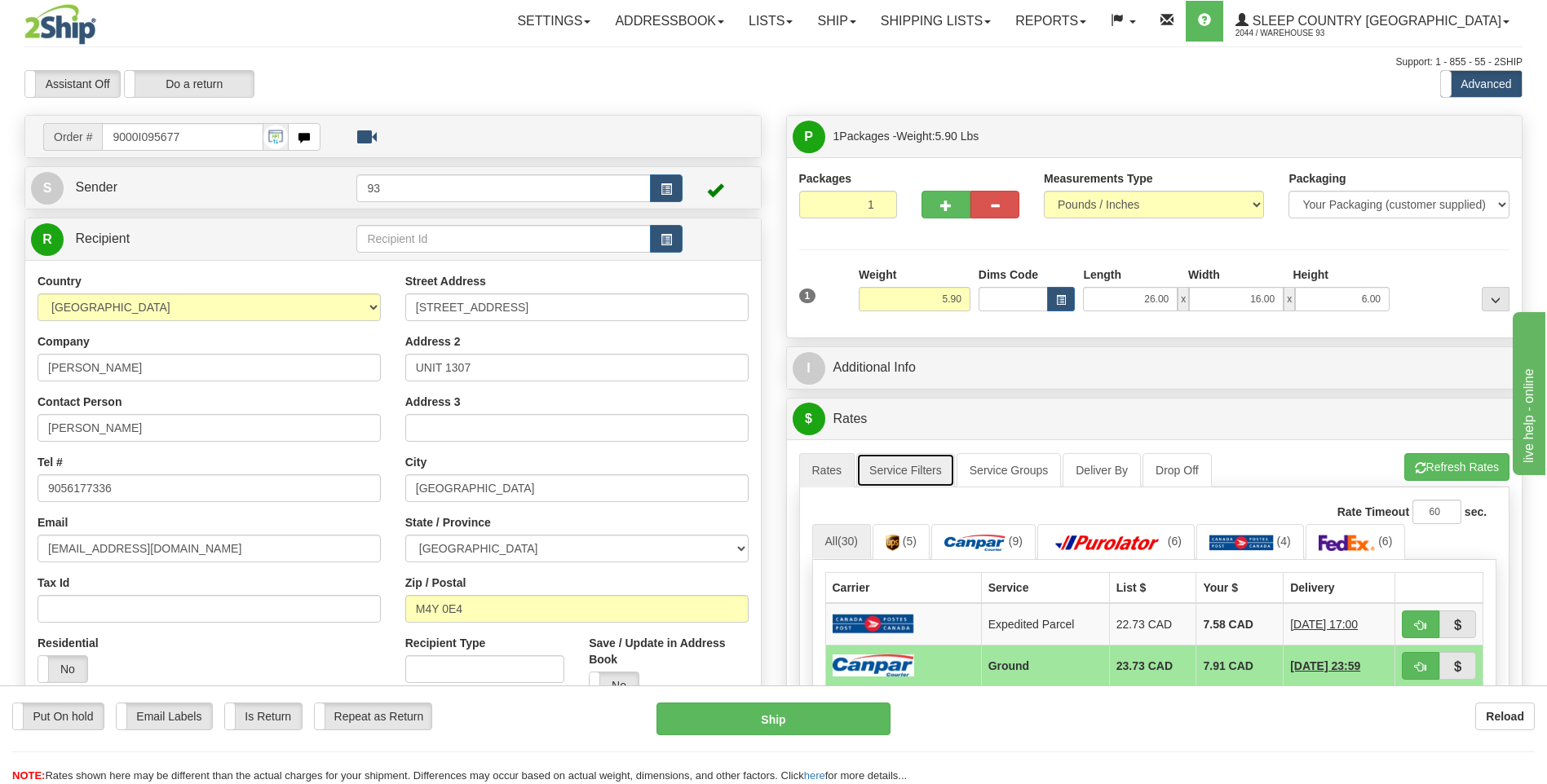
click at [902, 470] on link "Service Filters" at bounding box center [905, 469] width 99 height 34
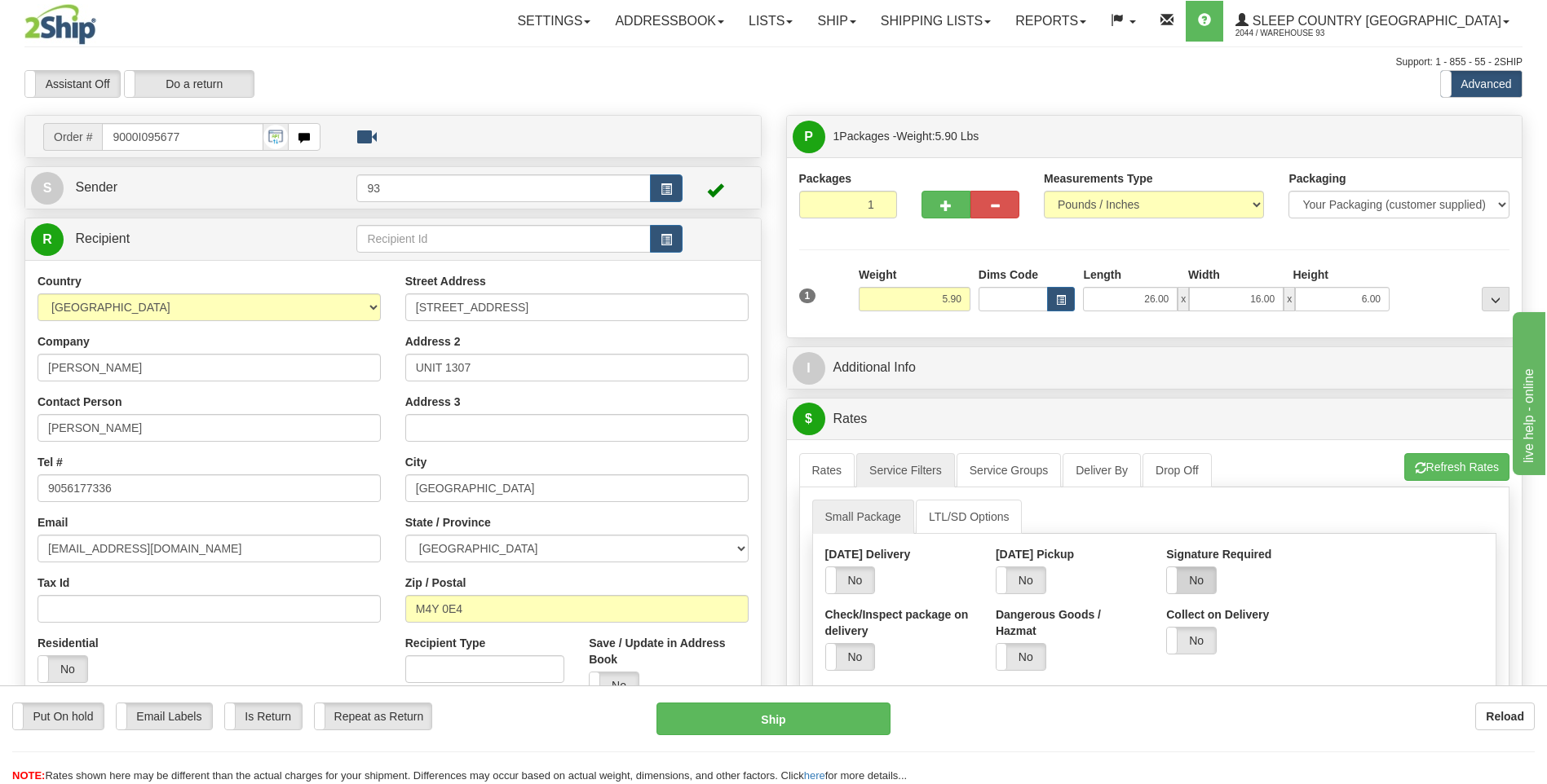
click at [1203, 584] on label "No" at bounding box center [1191, 580] width 49 height 26
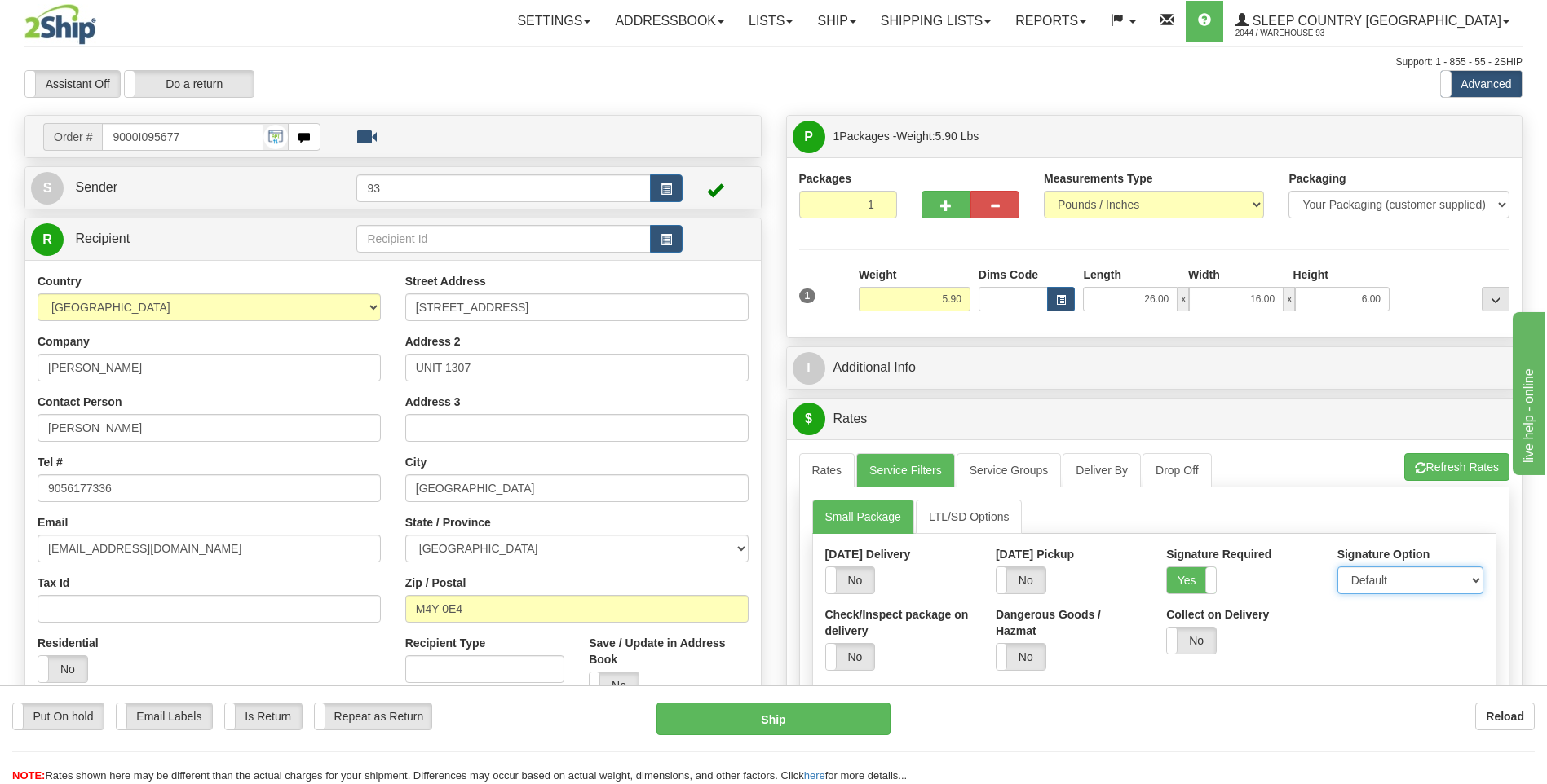
click at [1379, 579] on select "Default Adult Direct Indirect No Signature Required" at bounding box center [1410, 580] width 146 height 27
select select "1"
click at [1337, 566] on select "Default Adult Direct Indirect No Signature Required" at bounding box center [1410, 580] width 146 height 27
click at [822, 468] on link "Rates" at bounding box center [826, 469] width 56 height 34
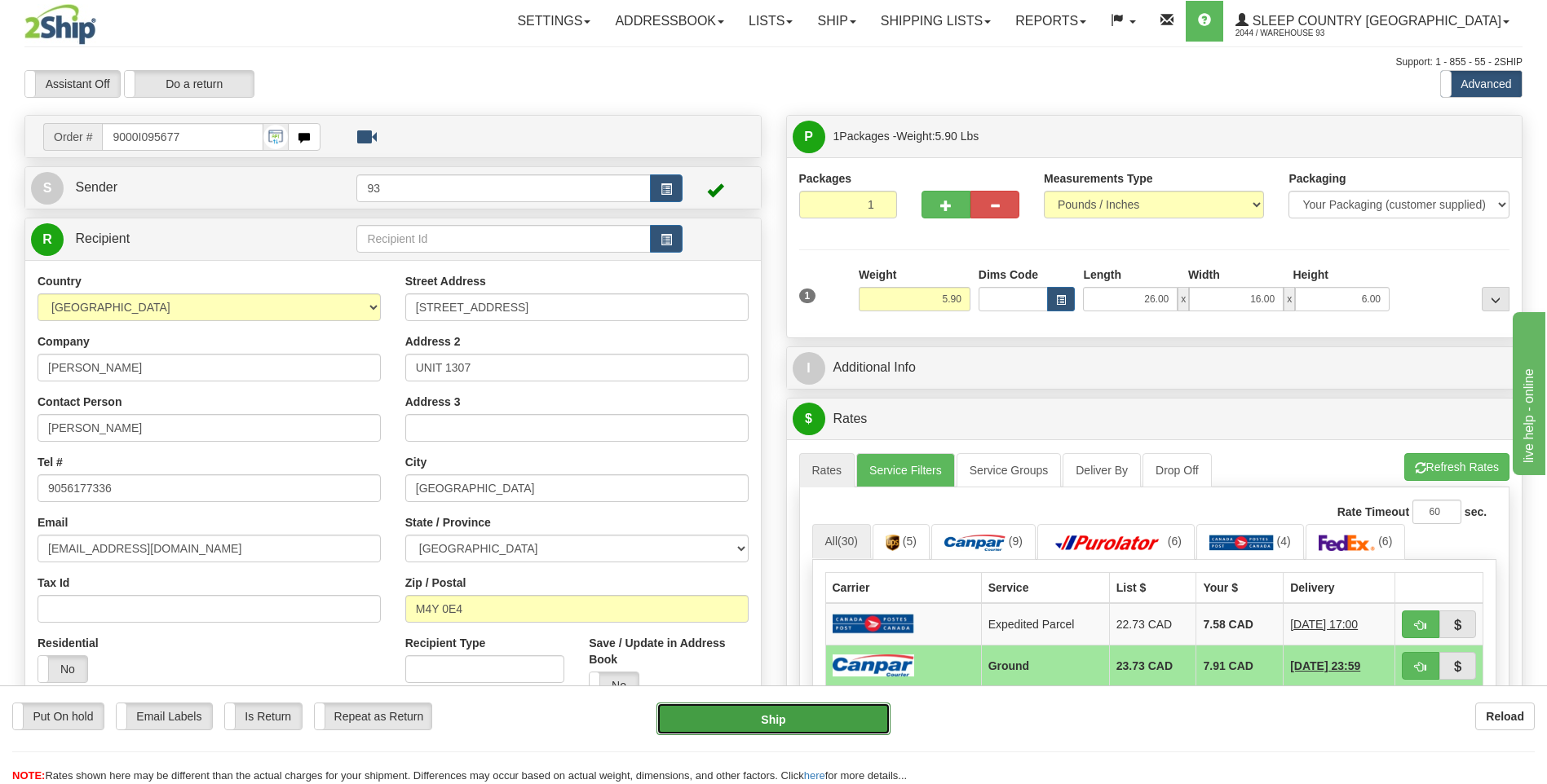
click at [876, 710] on button "Ship" at bounding box center [774, 718] width 233 height 32
type input "1"
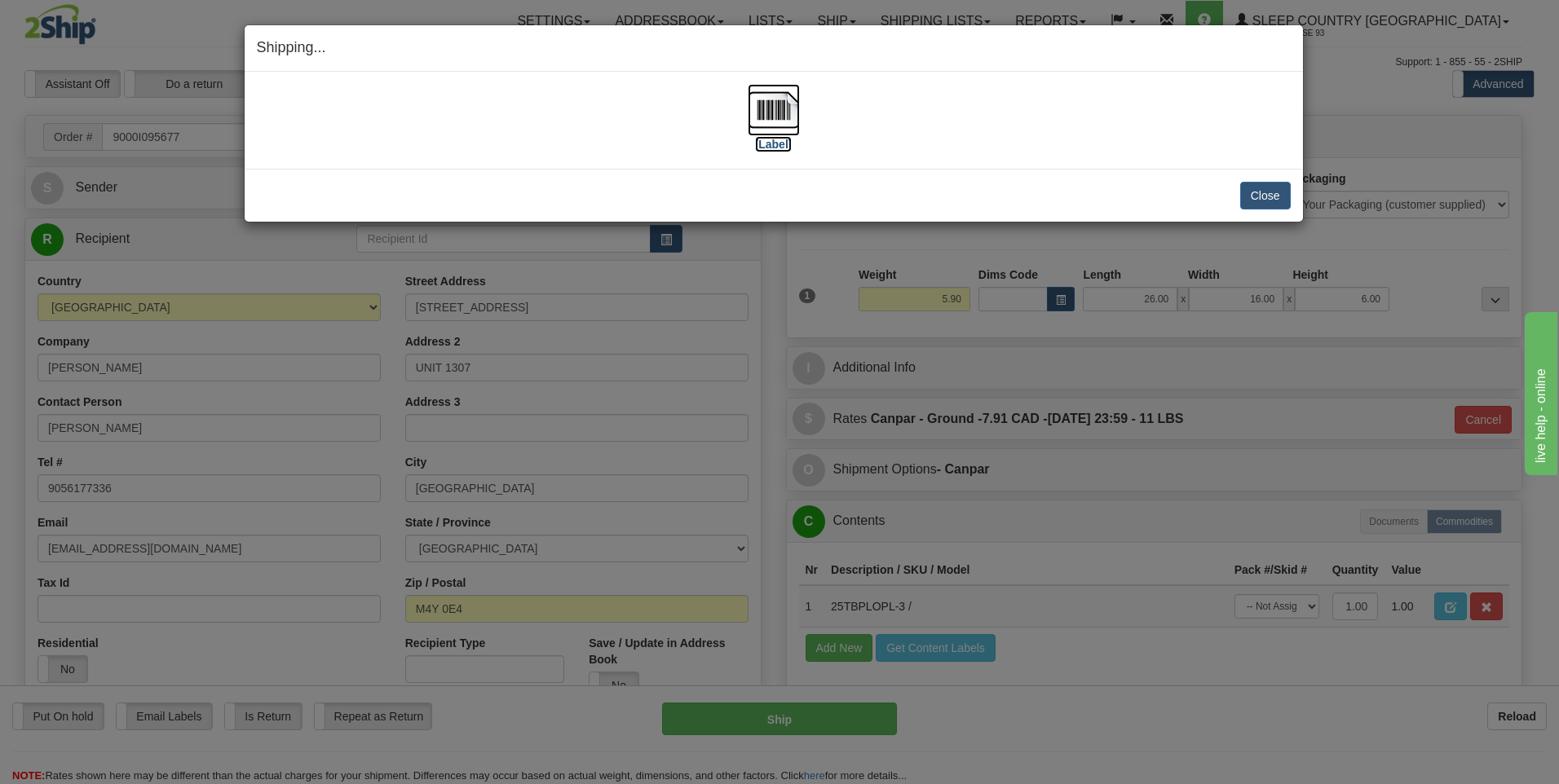
click at [774, 110] on img at bounding box center [774, 110] width 52 height 52
click at [1250, 198] on button "Close" at bounding box center [1266, 195] width 51 height 27
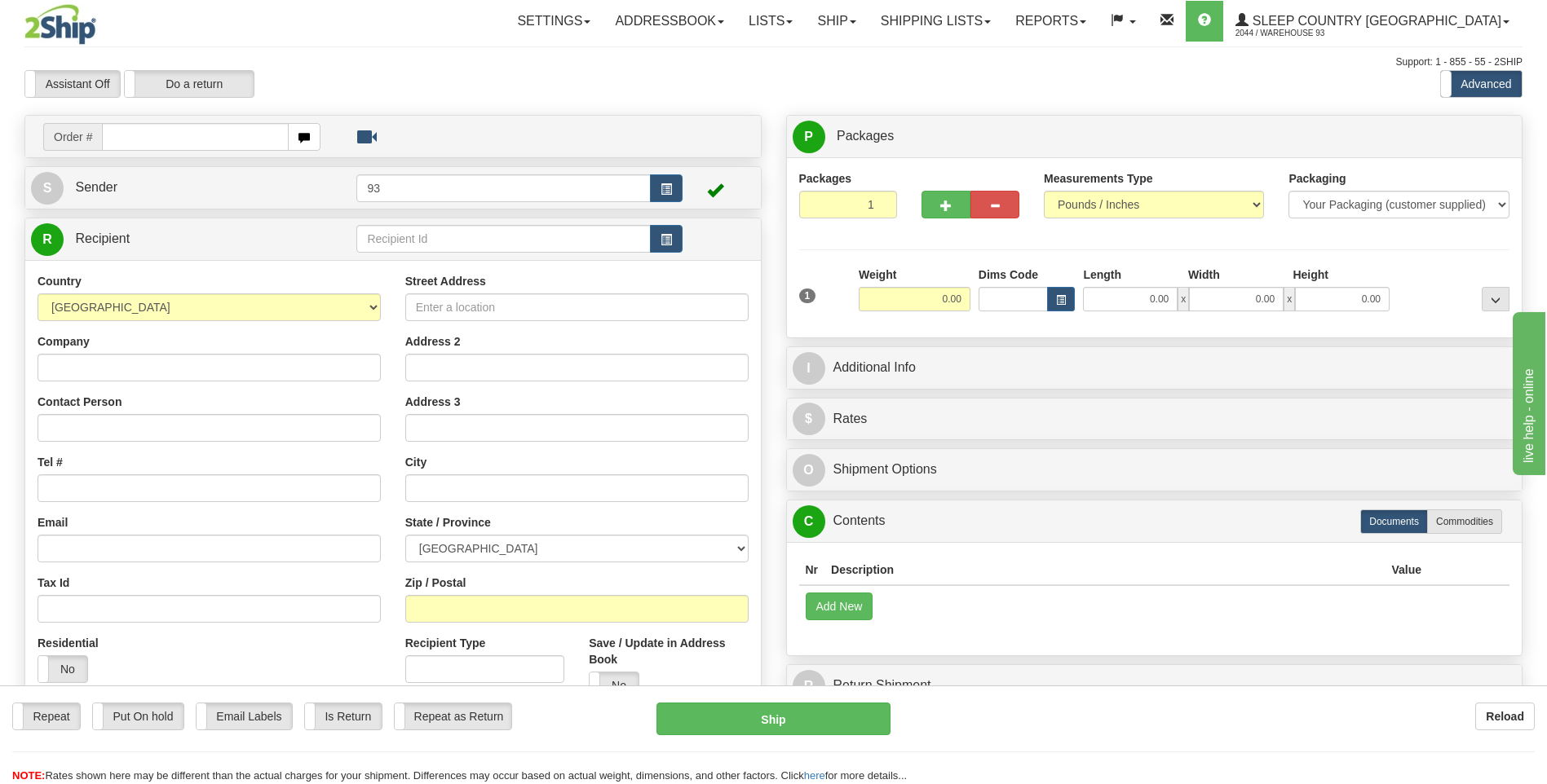
click at [170, 134] on input "text" at bounding box center [195, 137] width 186 height 27
type input "9000I095678"
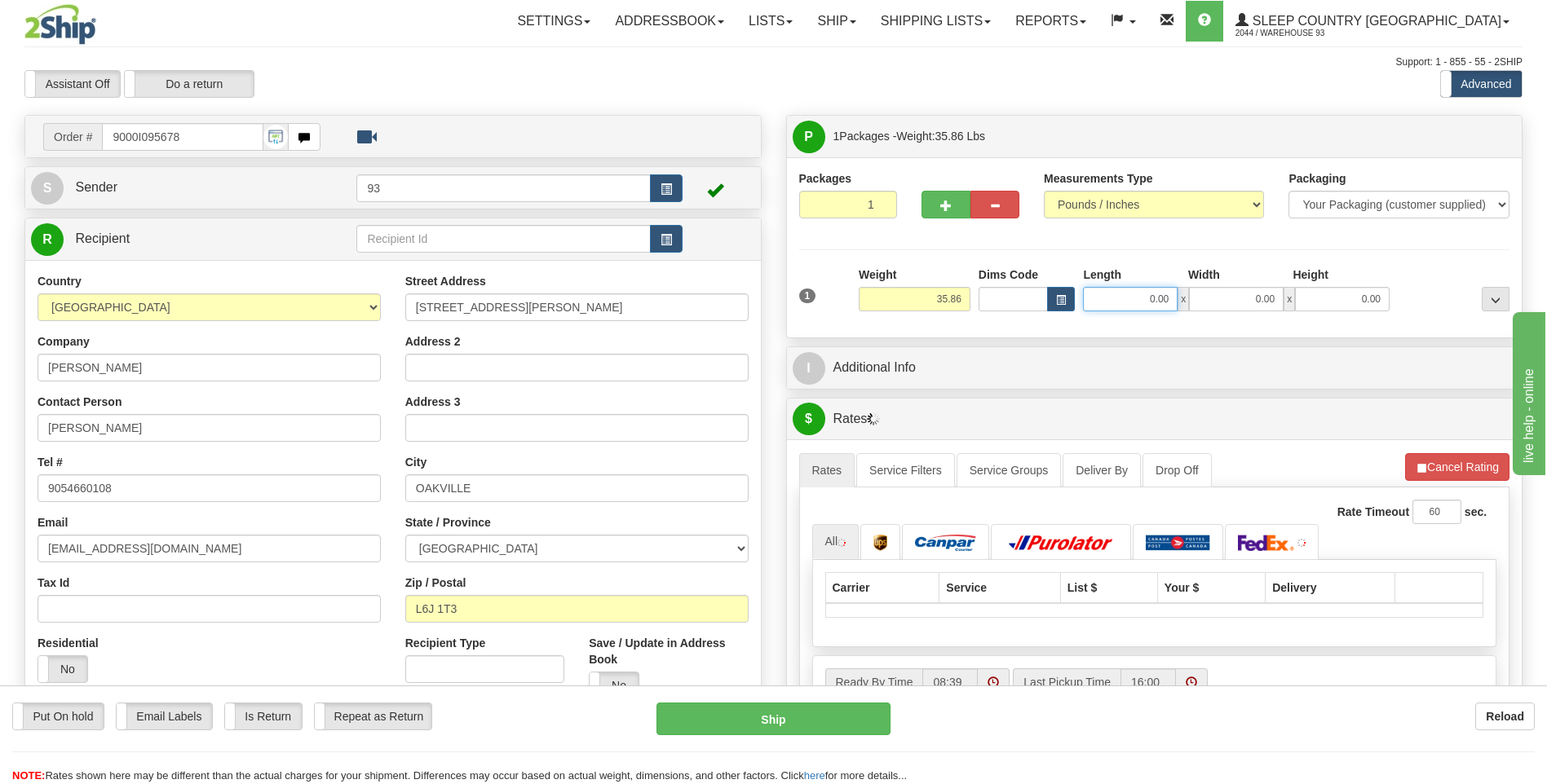
click at [1130, 296] on input "0.00" at bounding box center [1130, 299] width 94 height 24
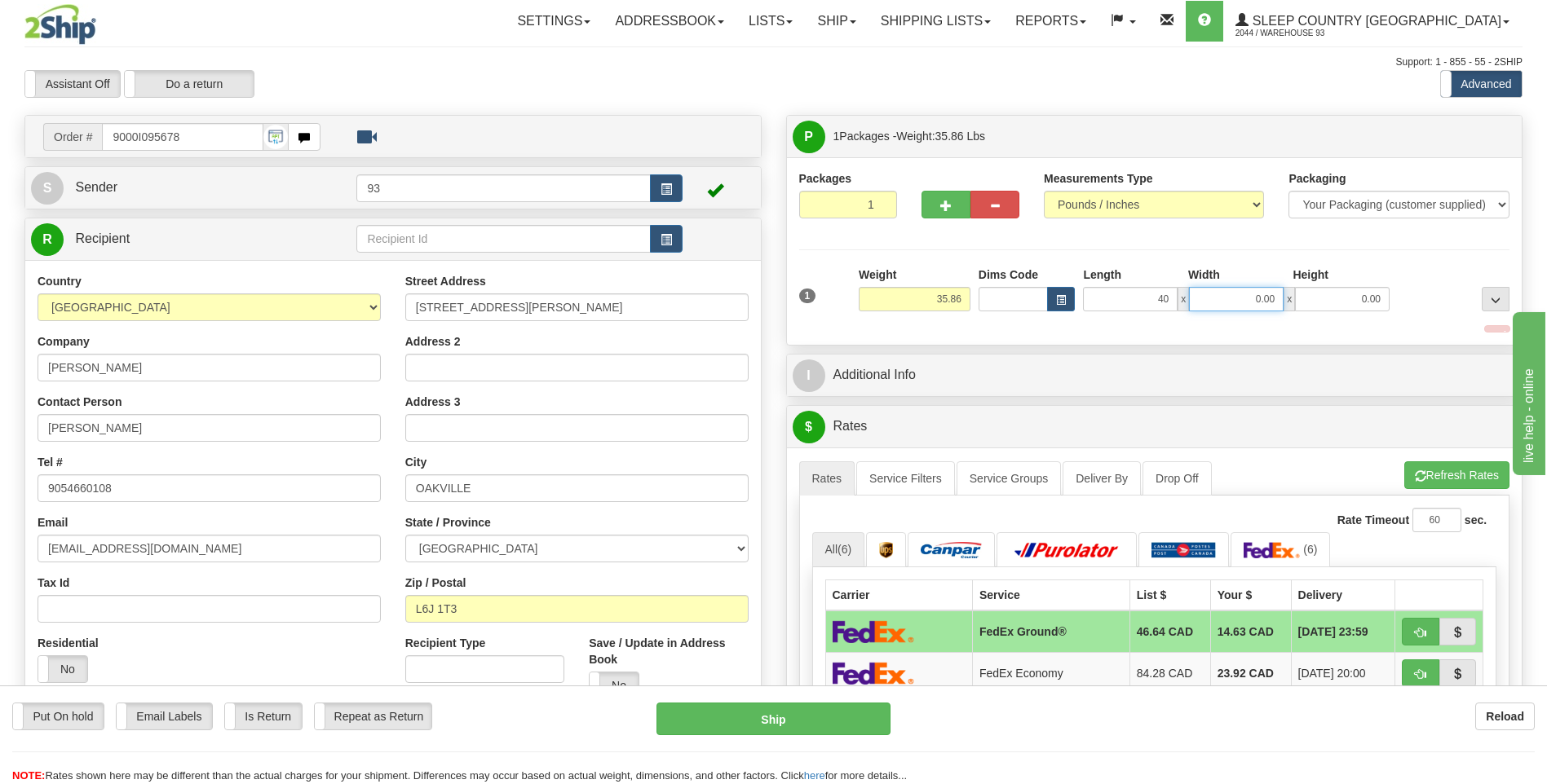
type input "40.00"
click at [1205, 303] on input "0.00" at bounding box center [1236, 299] width 94 height 24
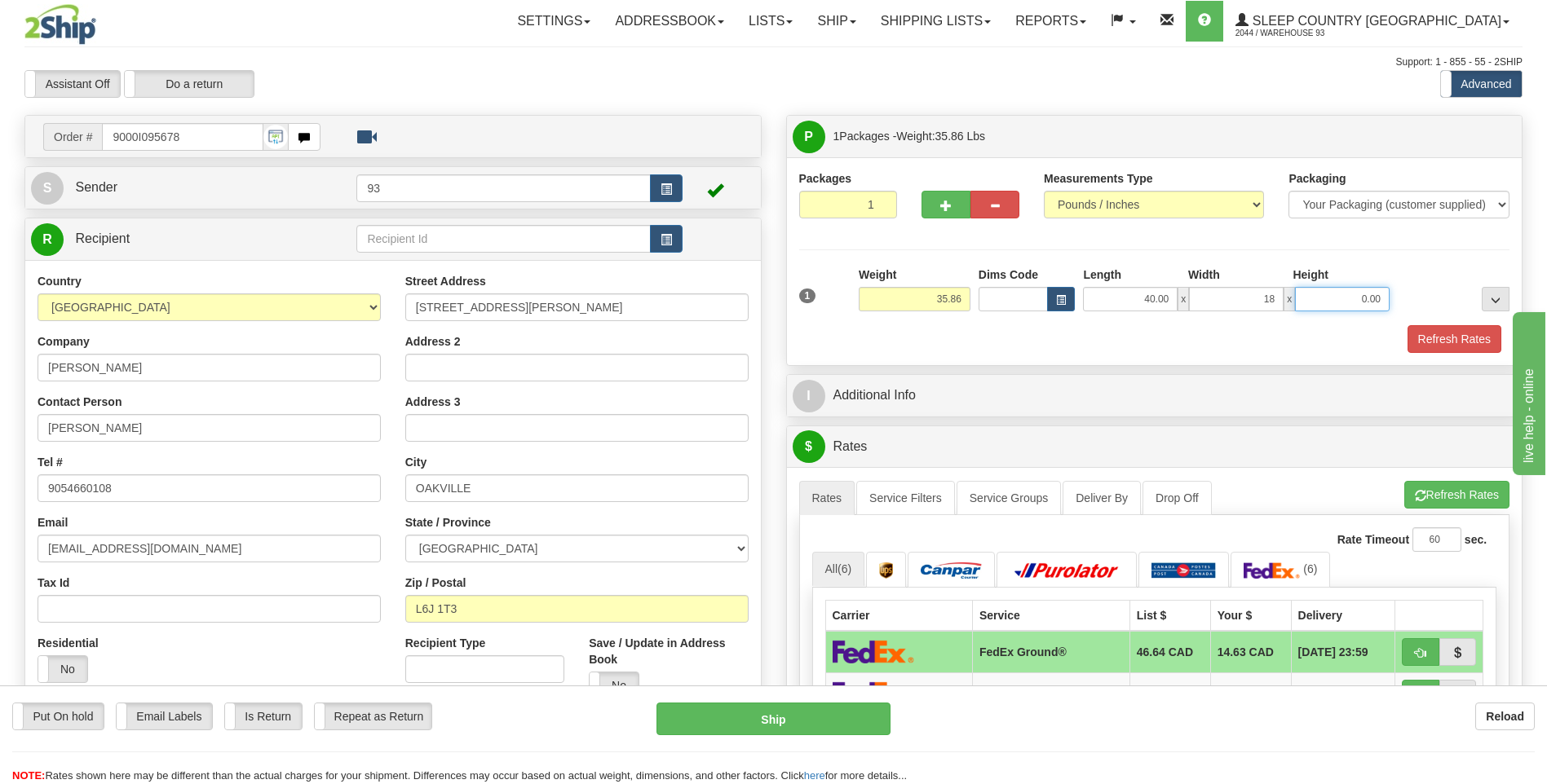
type input "18.00"
click at [1321, 300] on input "0.00" at bounding box center [1342, 299] width 94 height 24
type input "18.00"
click at [1438, 332] on button "Refresh Rates" at bounding box center [1455, 339] width 94 height 27
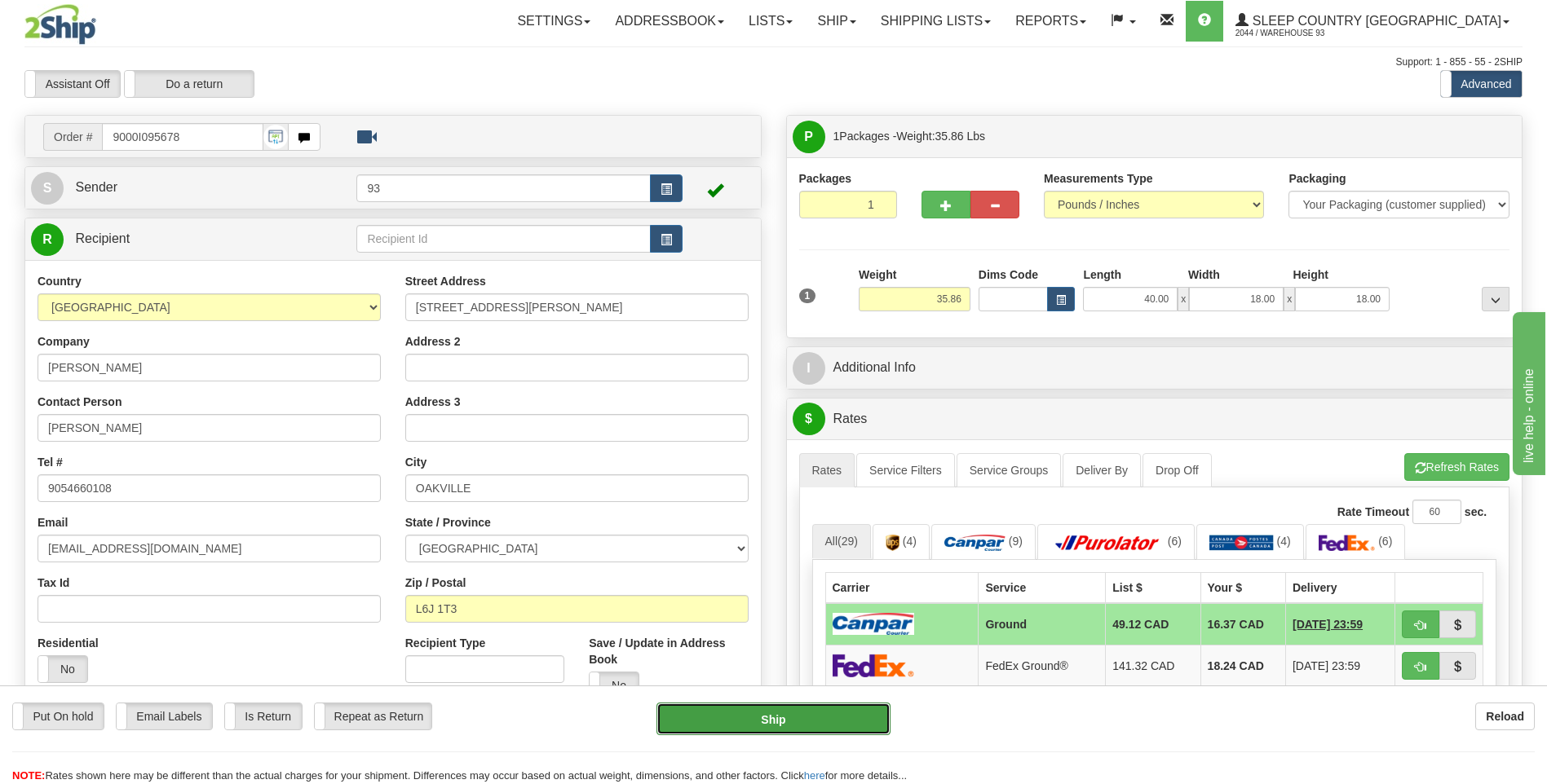
click at [846, 724] on button "Ship" at bounding box center [774, 718] width 233 height 32
type input "1"
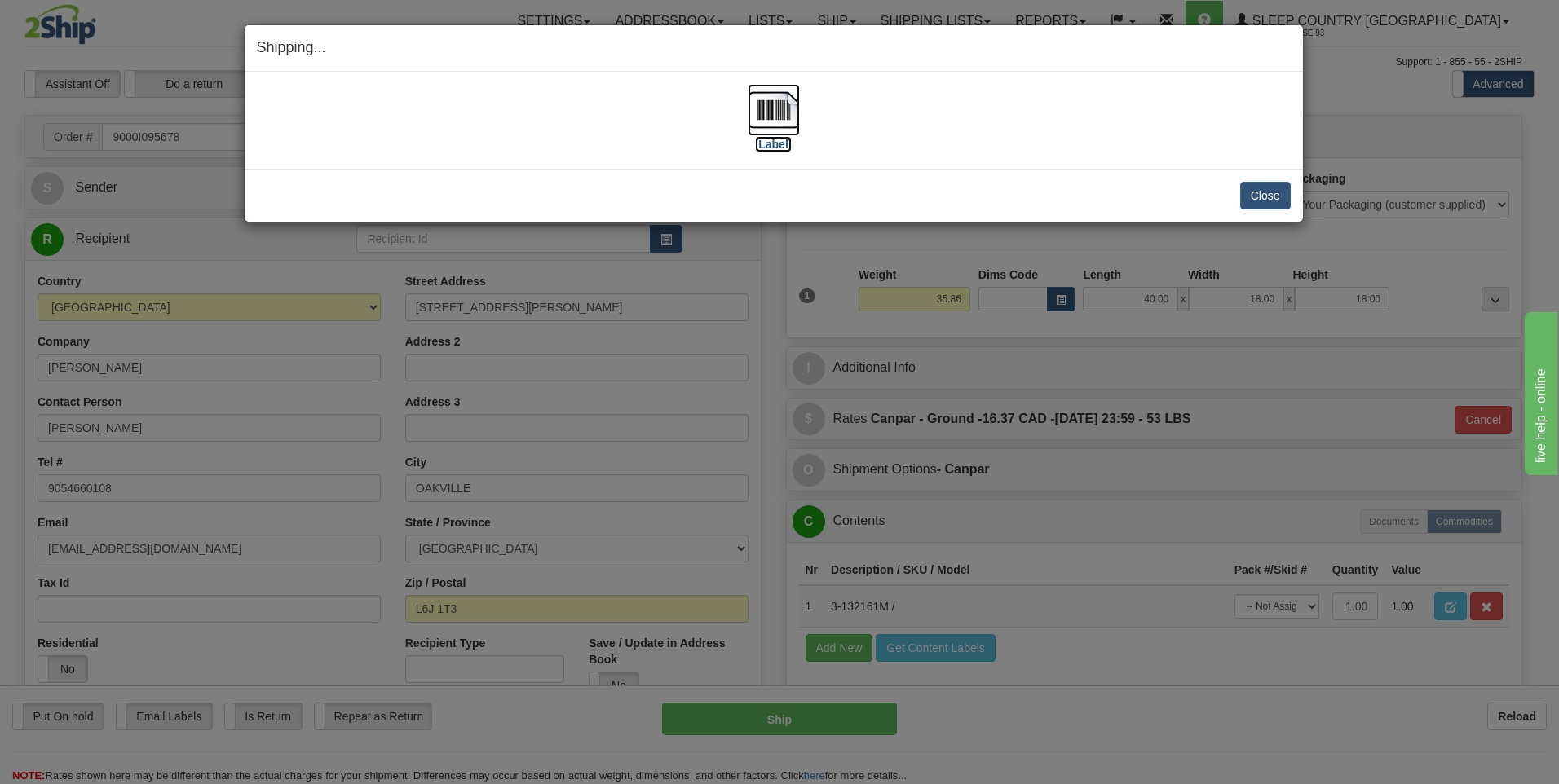
click at [776, 110] on img at bounding box center [774, 110] width 52 height 52
click at [1265, 203] on button "Close" at bounding box center [1266, 195] width 51 height 27
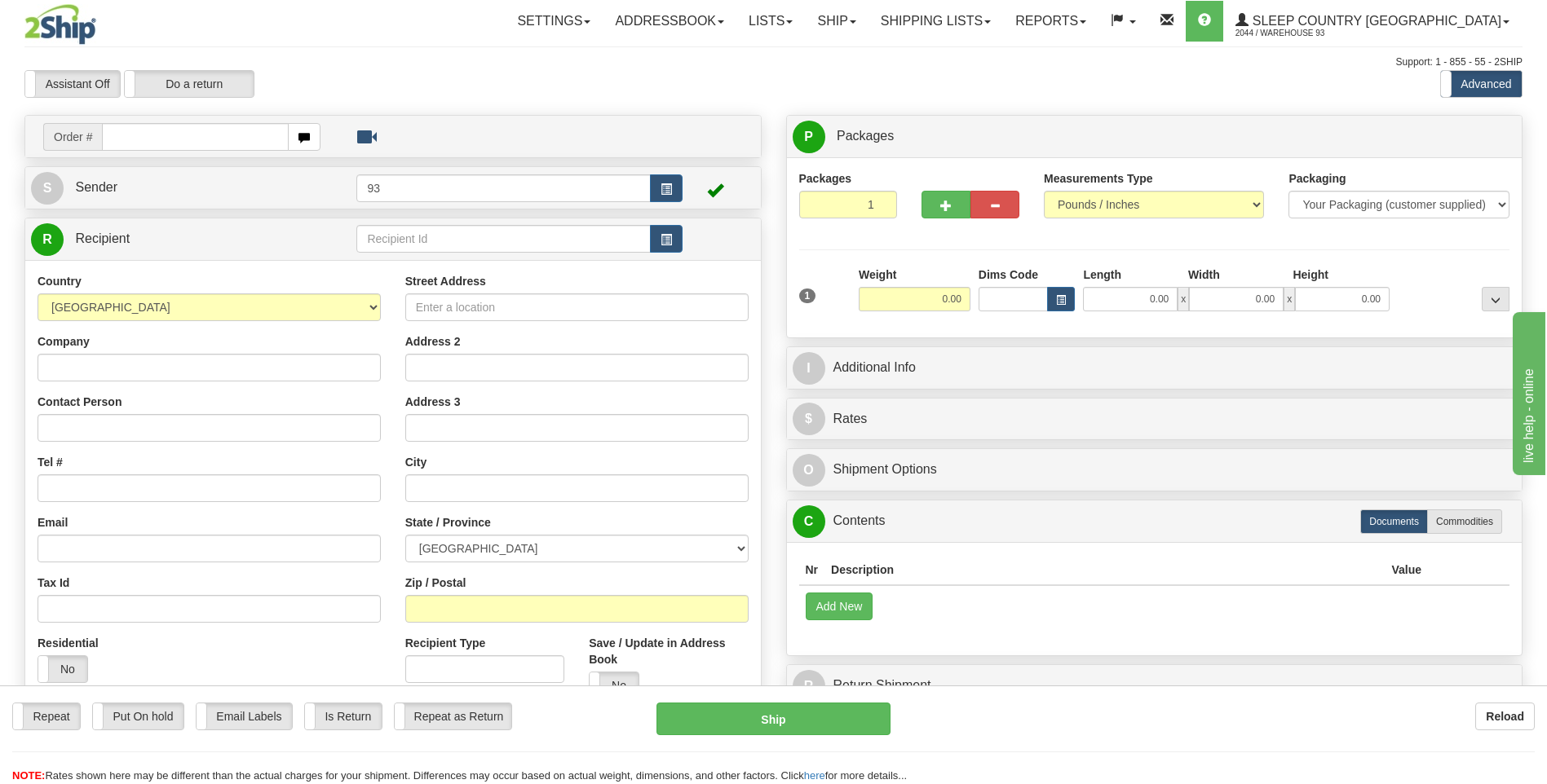
click at [169, 136] on input "text" at bounding box center [195, 137] width 186 height 27
type input "9000I095681"
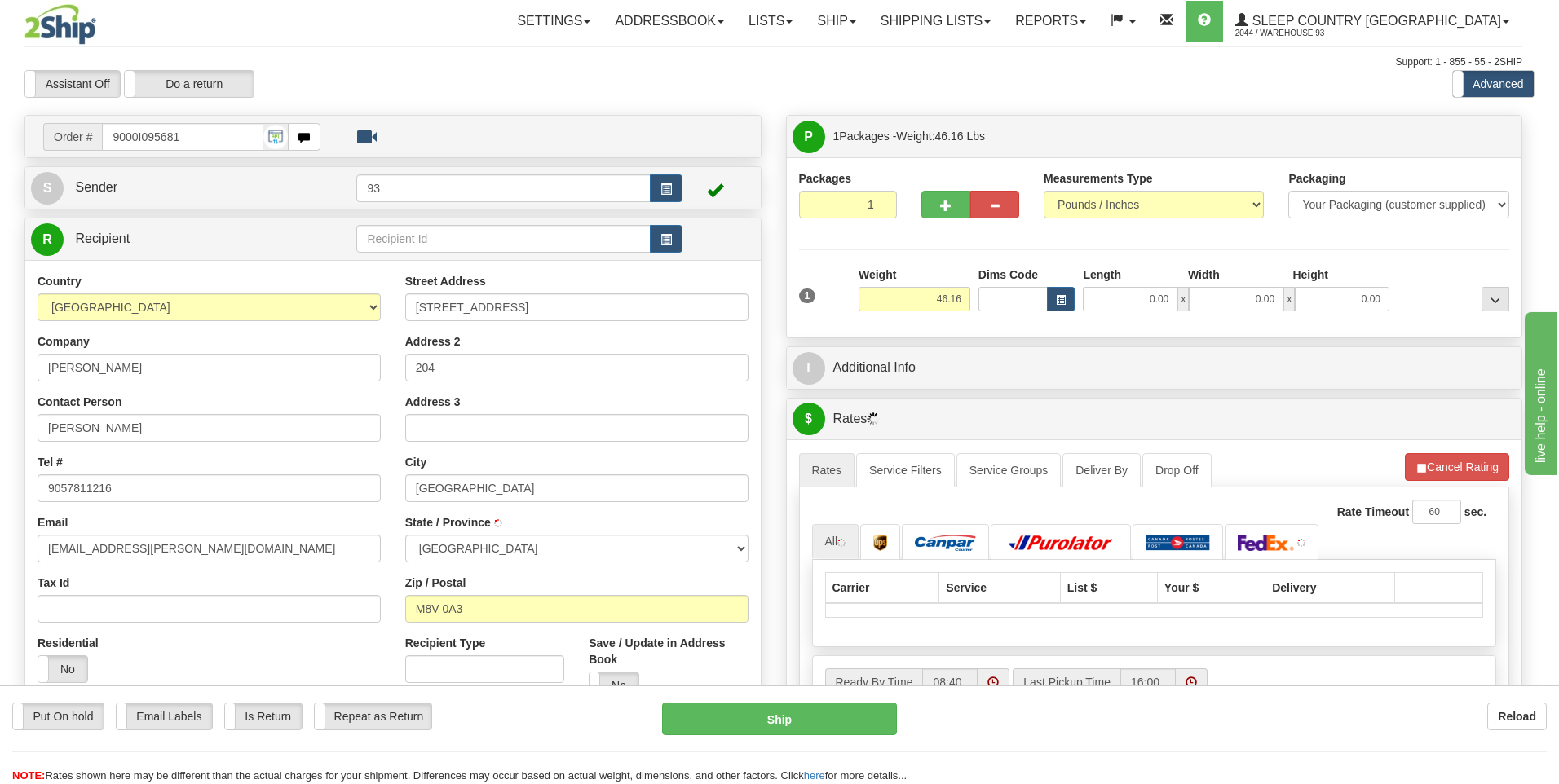
type input "ETOBICOKE"
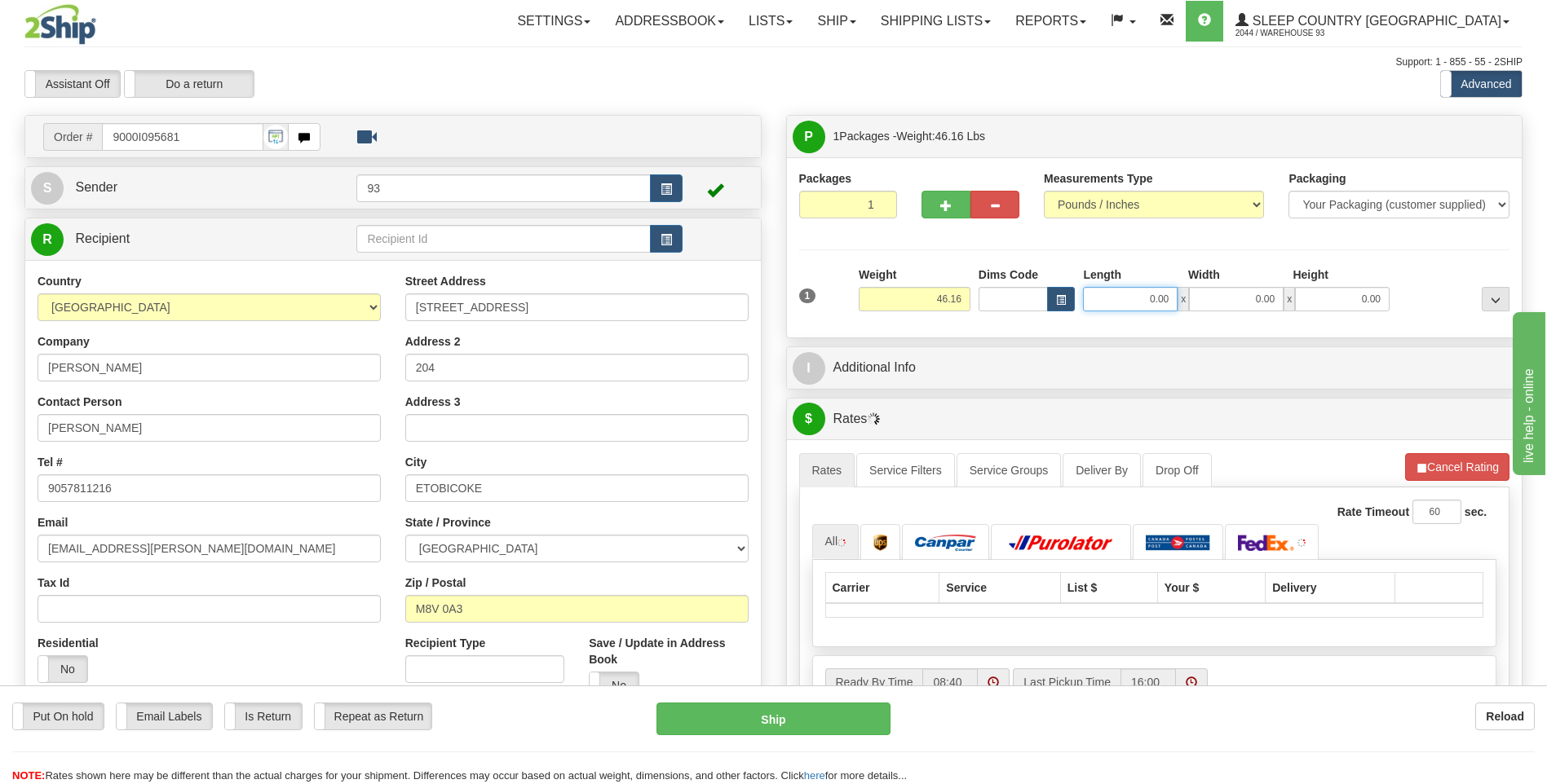
click at [1121, 299] on input "0.00" at bounding box center [1130, 299] width 94 height 24
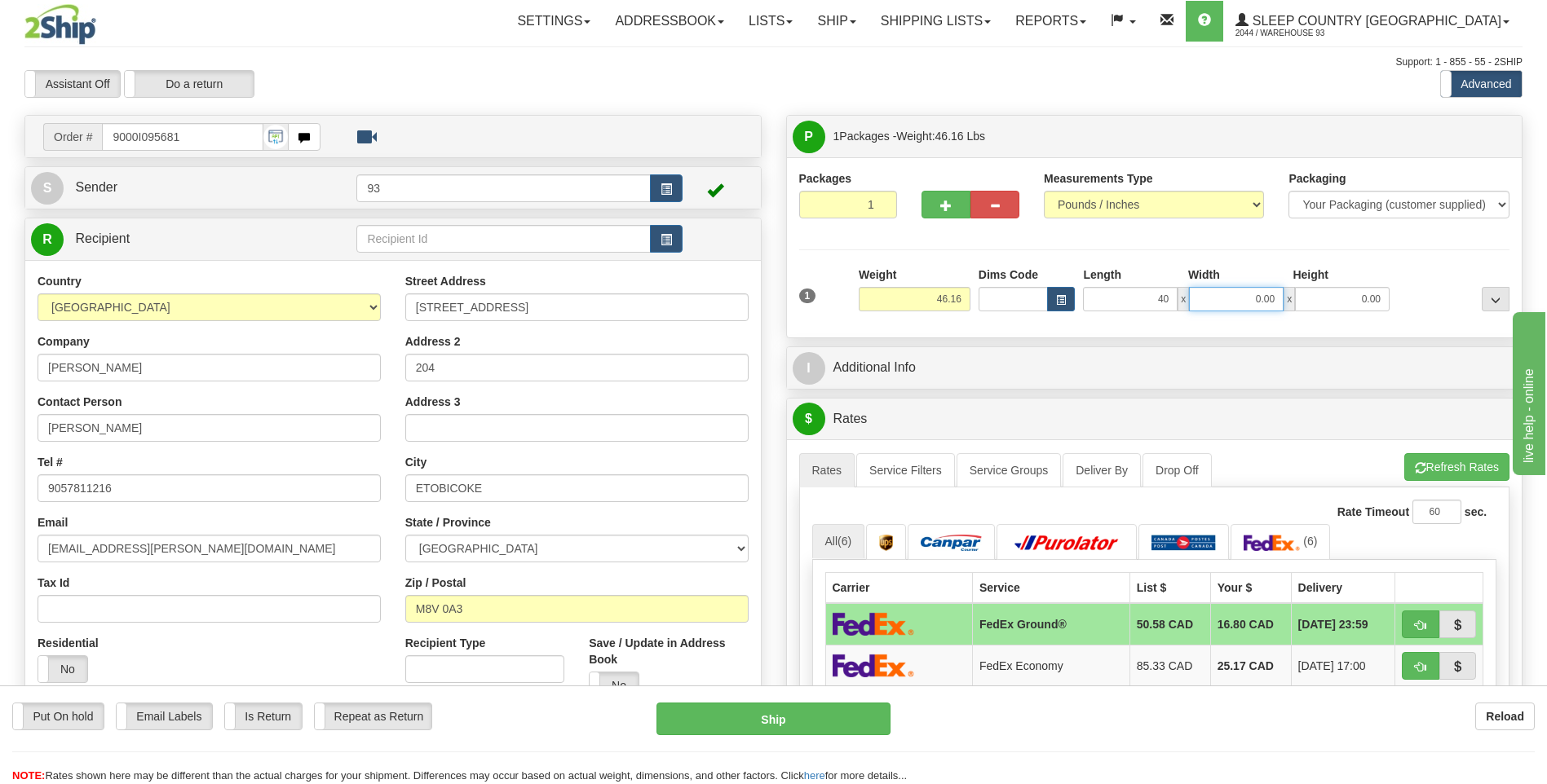
type input "40.00"
click at [1230, 292] on input "0.00" at bounding box center [1236, 299] width 94 height 24
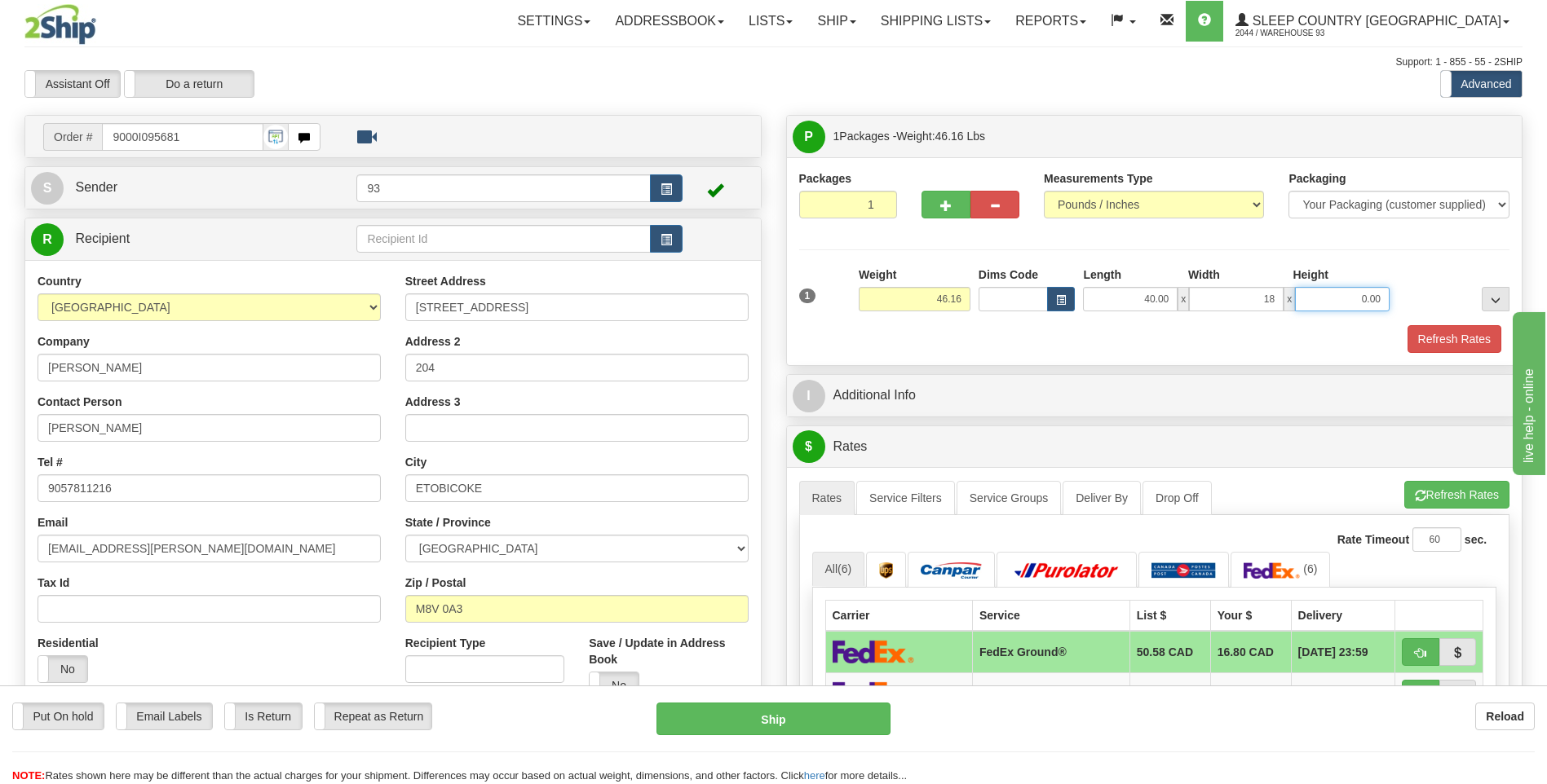
type input "18.00"
click at [1337, 300] on input "0.00" at bounding box center [1342, 299] width 94 height 24
type input "18.00"
click at [1451, 332] on button "Refresh Rates" at bounding box center [1455, 339] width 94 height 27
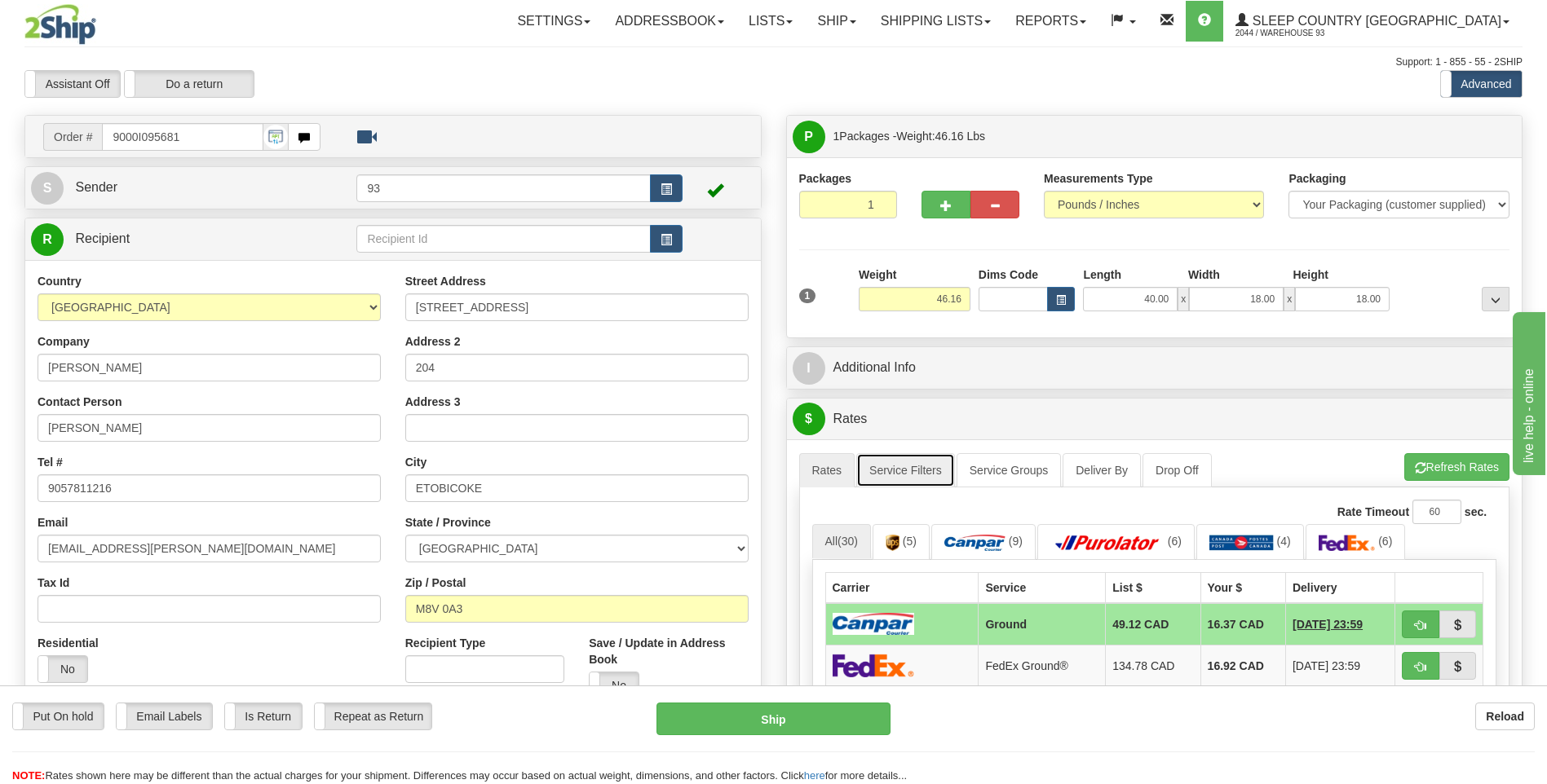
click at [910, 473] on link "Service Filters" at bounding box center [905, 469] width 99 height 34
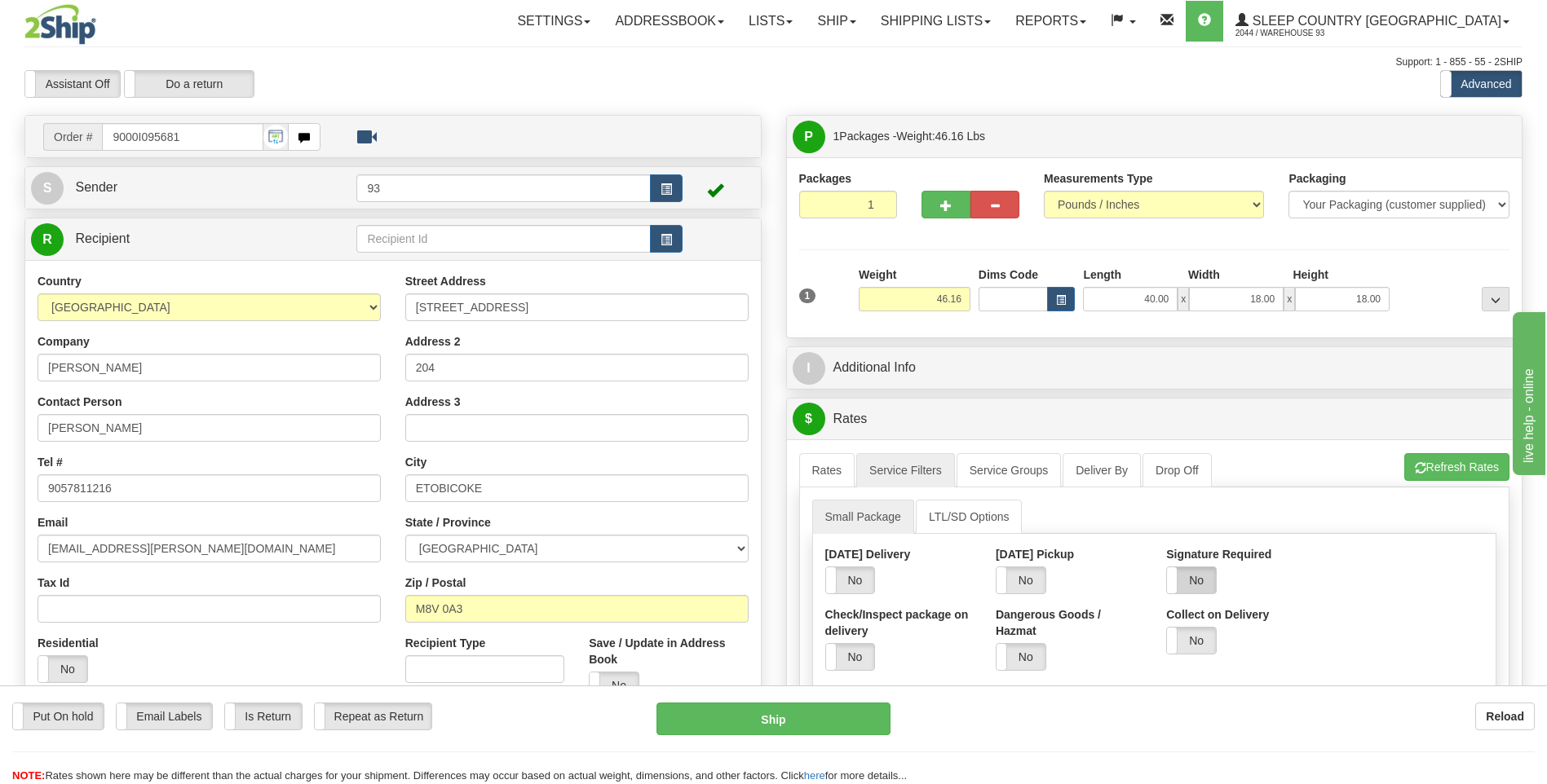
click at [1207, 571] on label "No" at bounding box center [1191, 580] width 49 height 26
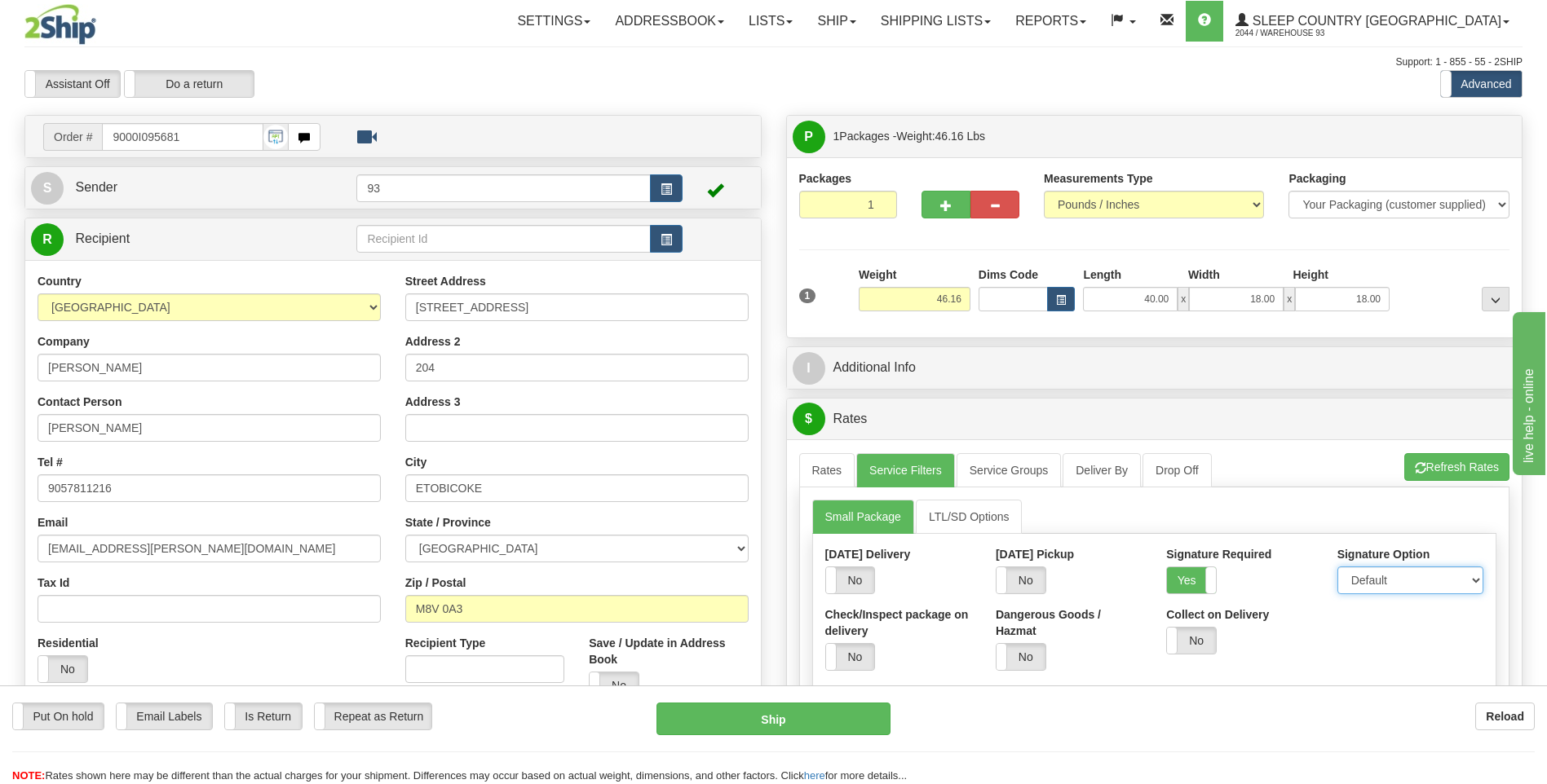
click at [1375, 585] on select "Default Adult Direct Indirect No Signature Required" at bounding box center [1410, 580] width 146 height 27
select select "1"
click at [1337, 566] on select "Default Adult Direct Indirect No Signature Required" at bounding box center [1410, 580] width 146 height 27
click at [845, 466] on link "Rates" at bounding box center [826, 469] width 56 height 34
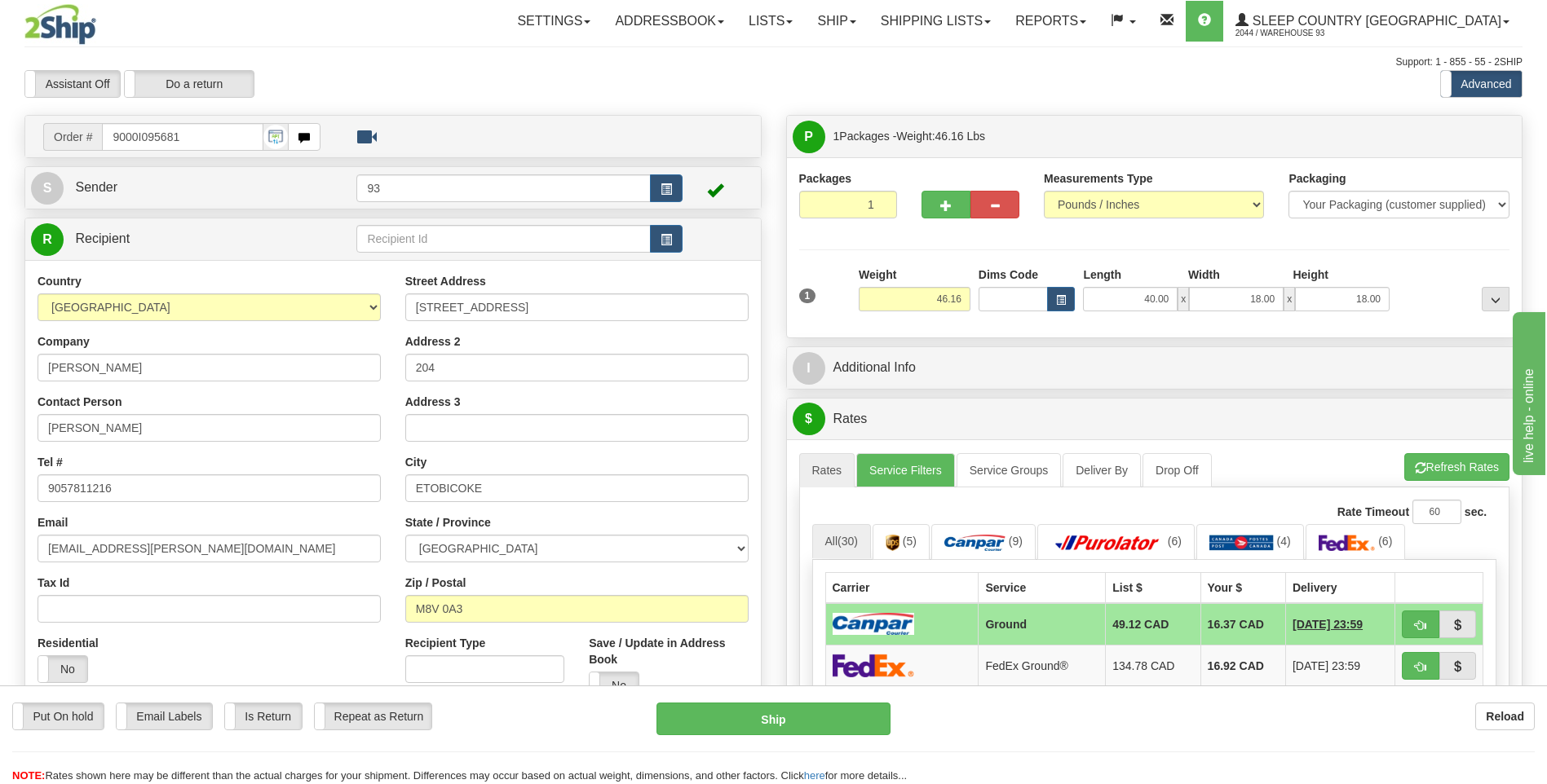
click at [790, 737] on div "Put On hold Put On hold Email Labels Email Labels Edit Is Return Is Return Repe…" at bounding box center [774, 743] width 1547 height 81
click at [802, 723] on button "Ship" at bounding box center [774, 718] width 233 height 32
type input "1"
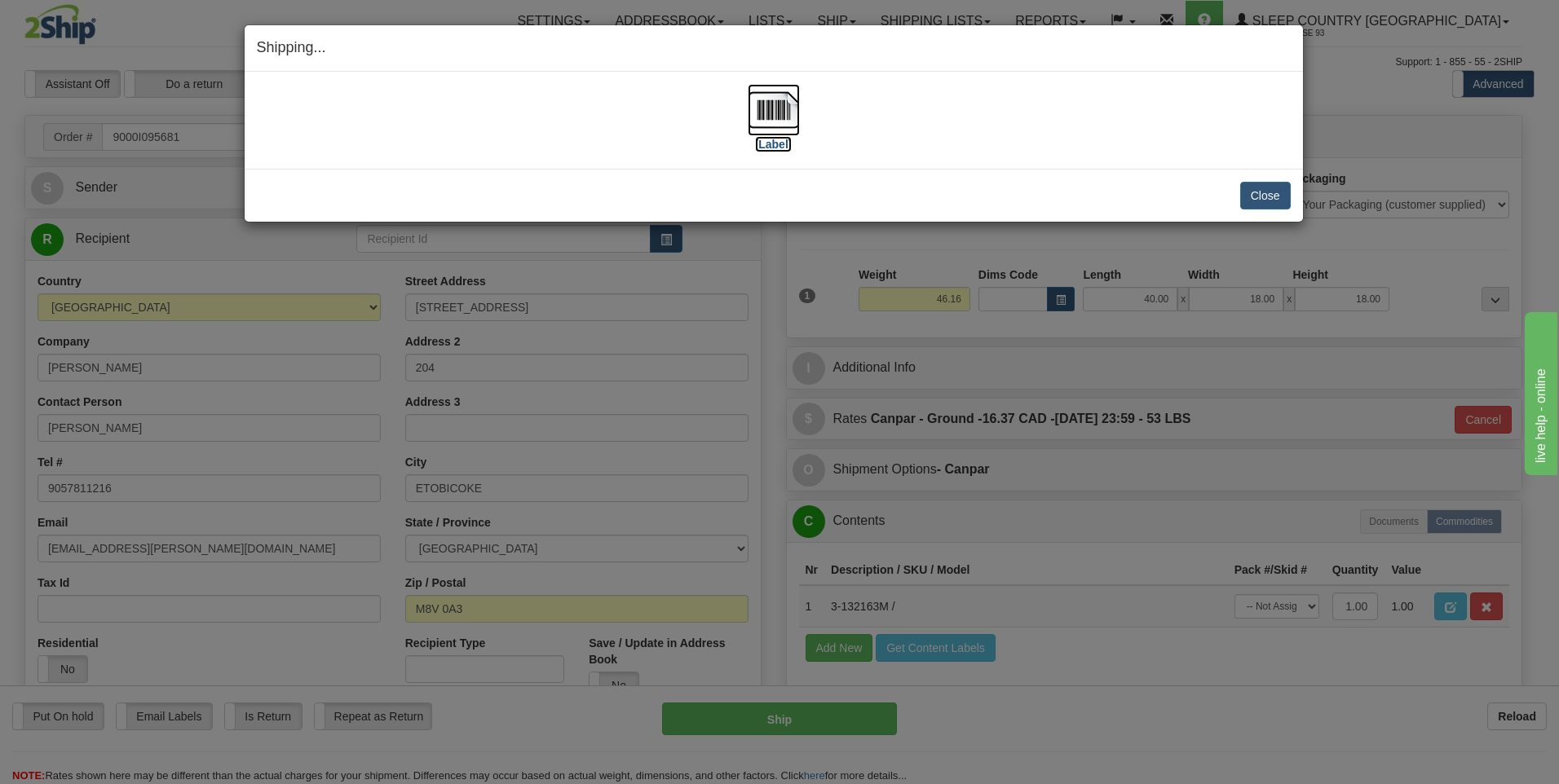
click at [775, 111] on img at bounding box center [774, 110] width 52 height 52
click at [1268, 192] on button "Close" at bounding box center [1266, 195] width 51 height 27
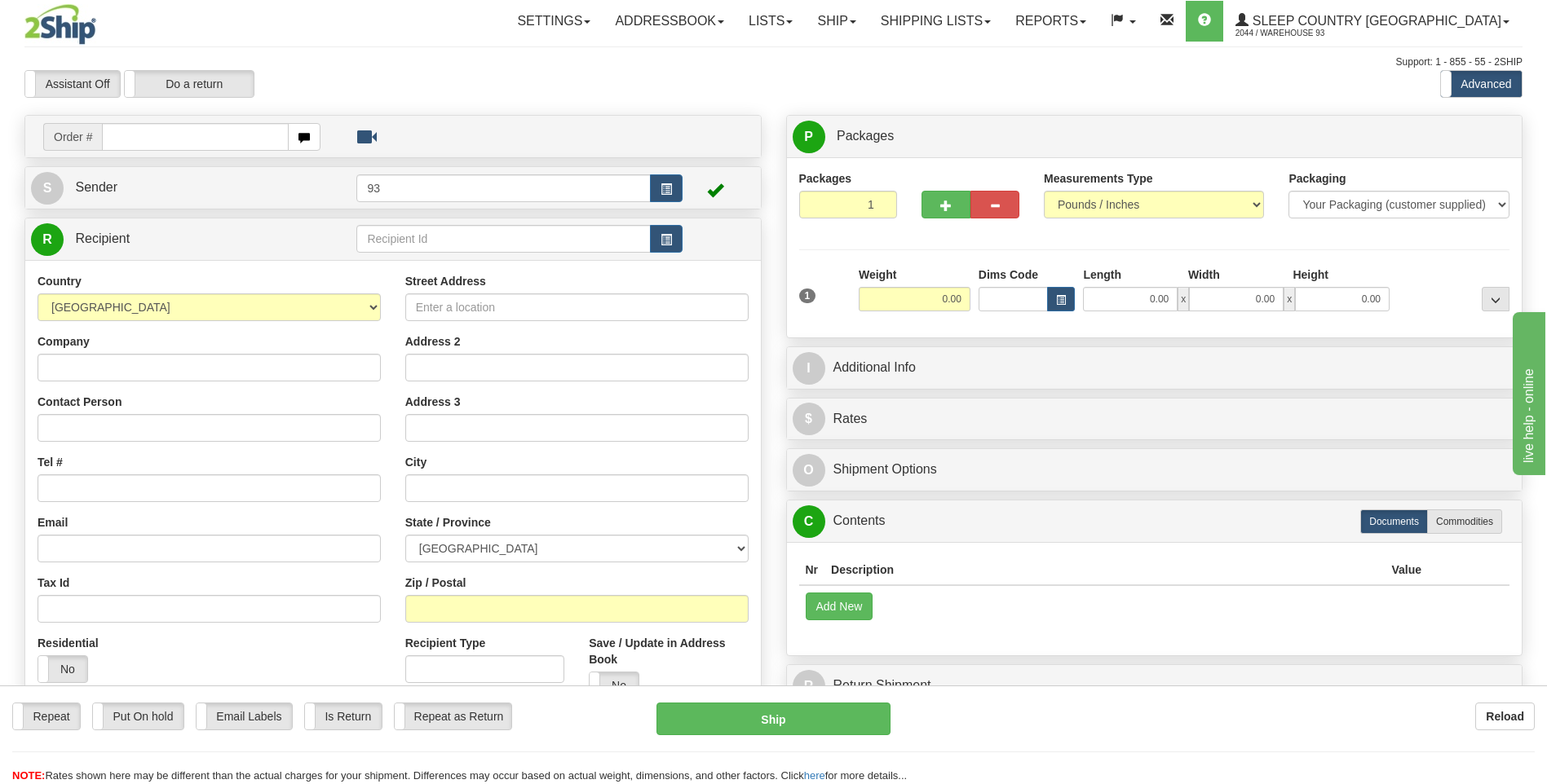
click at [142, 130] on input "text" at bounding box center [195, 137] width 186 height 27
type input "9000I095705"
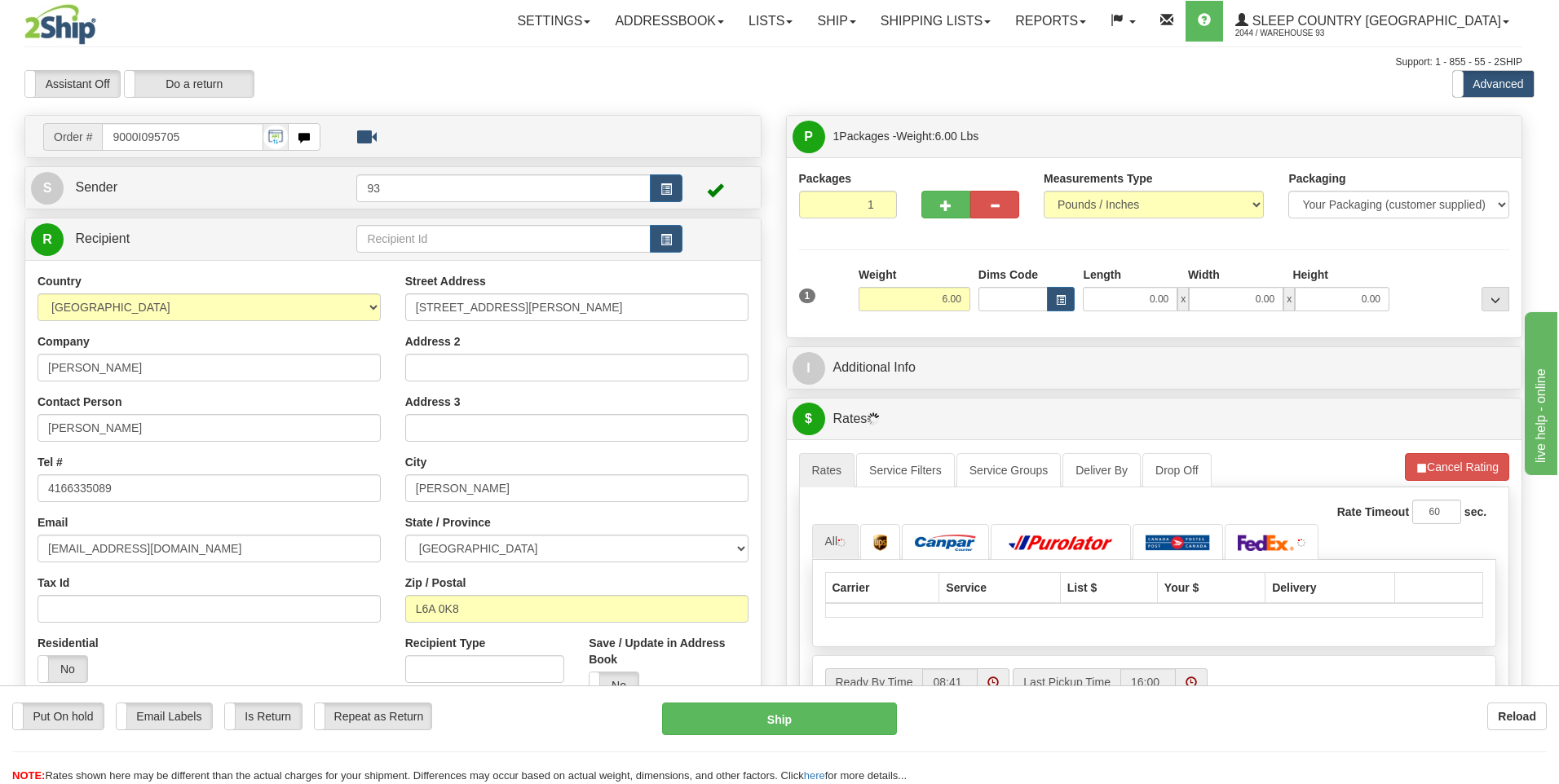
type input "MAPLE"
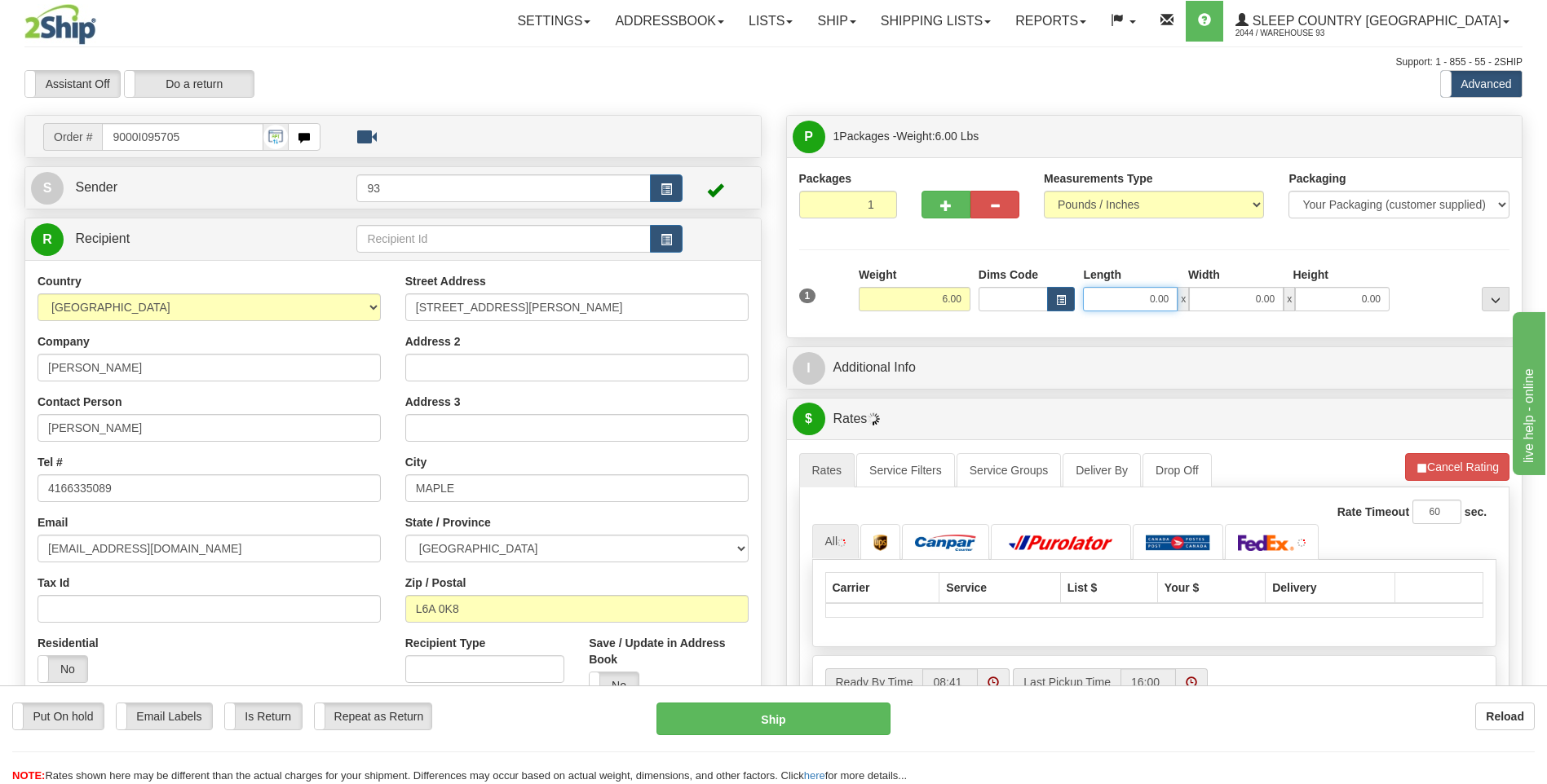
click at [1123, 298] on input "0.00" at bounding box center [1130, 299] width 94 height 24
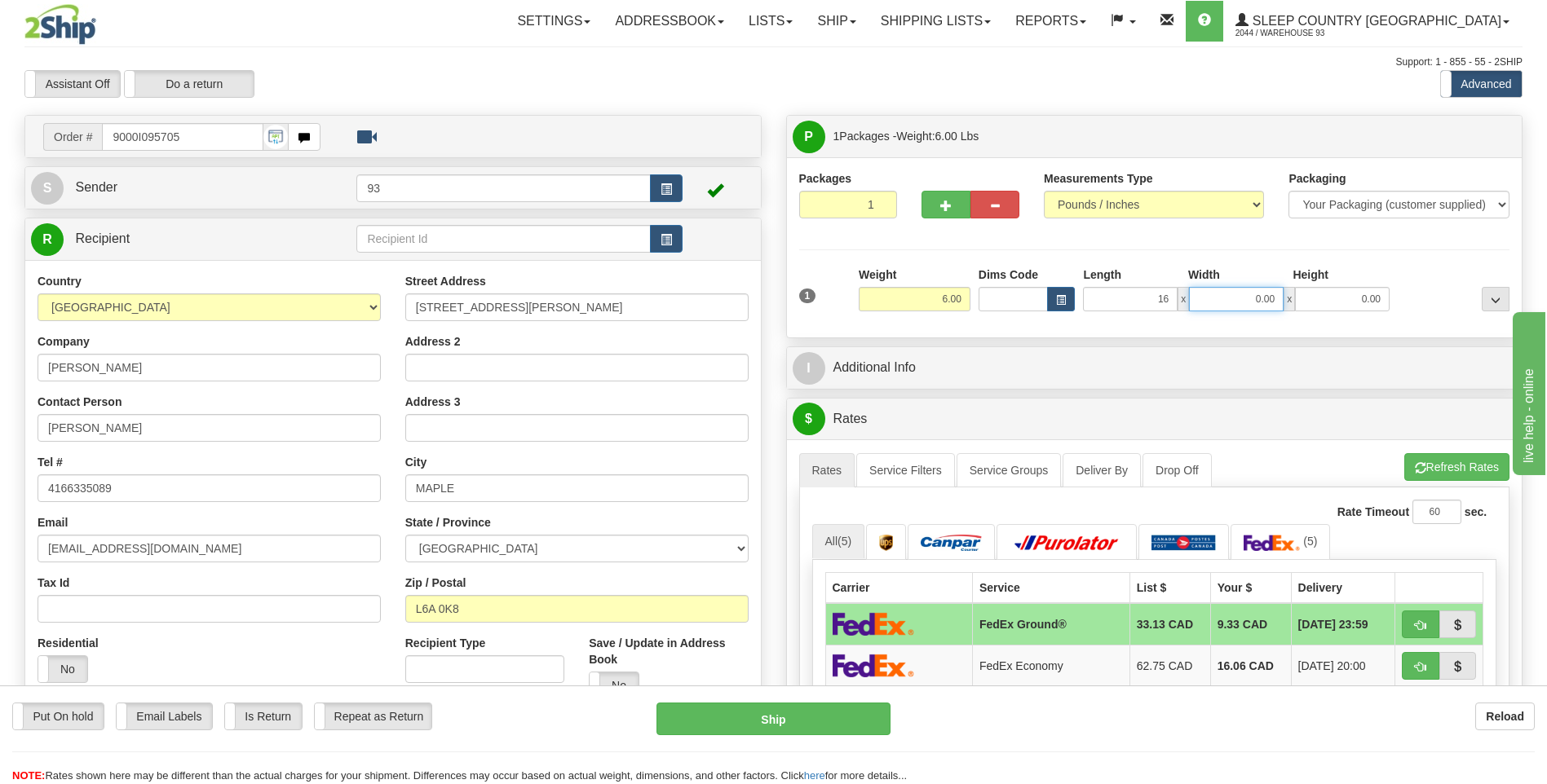
type input "16.00"
click at [1240, 303] on input "0.00" at bounding box center [1236, 299] width 94 height 24
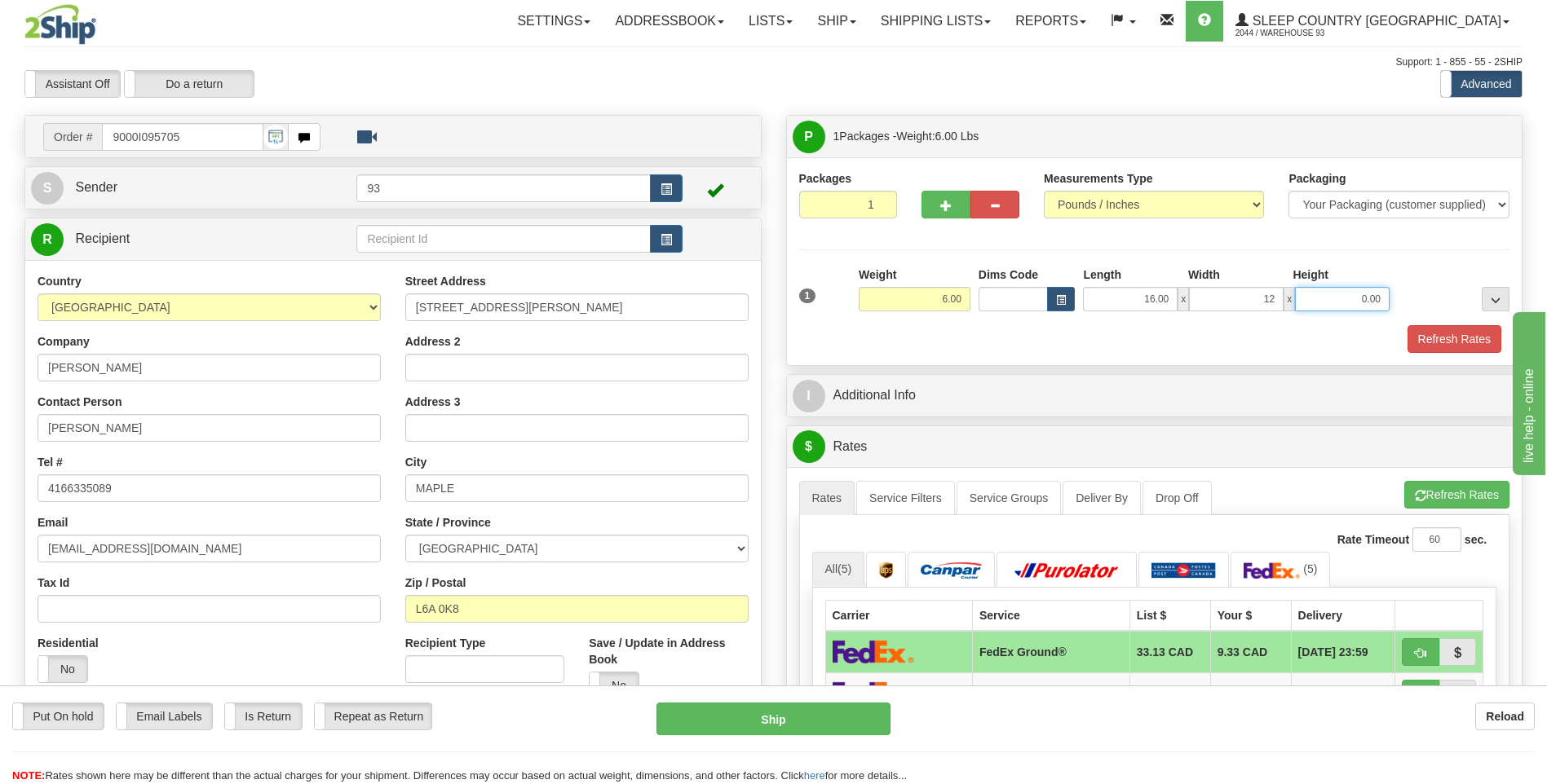
type input "12.00"
click at [1336, 298] on input "0.00" at bounding box center [1342, 299] width 94 height 24
type input "6.00"
click at [1423, 331] on button "Refresh Rates" at bounding box center [1455, 339] width 94 height 27
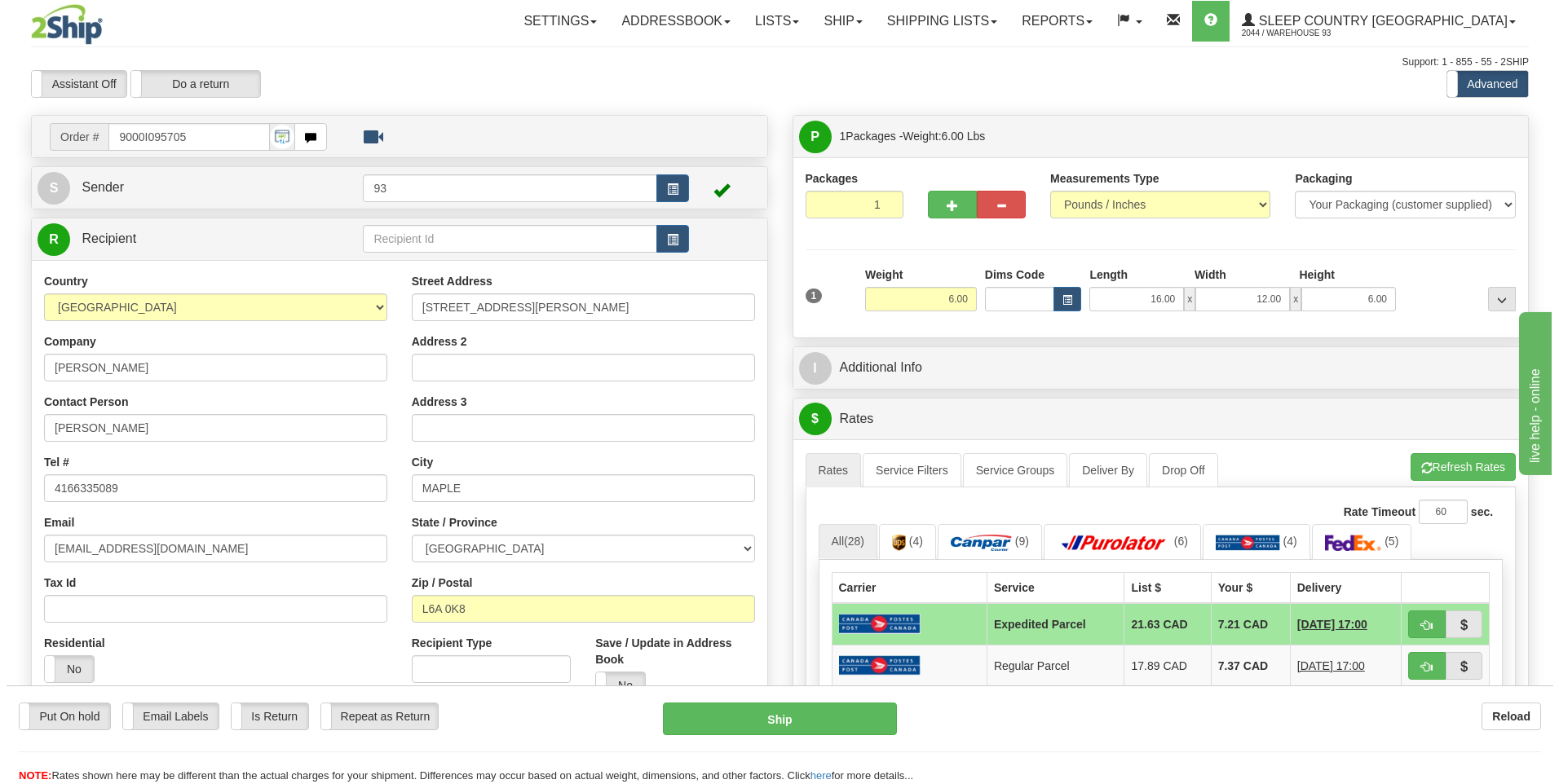
scroll to position [245, 0]
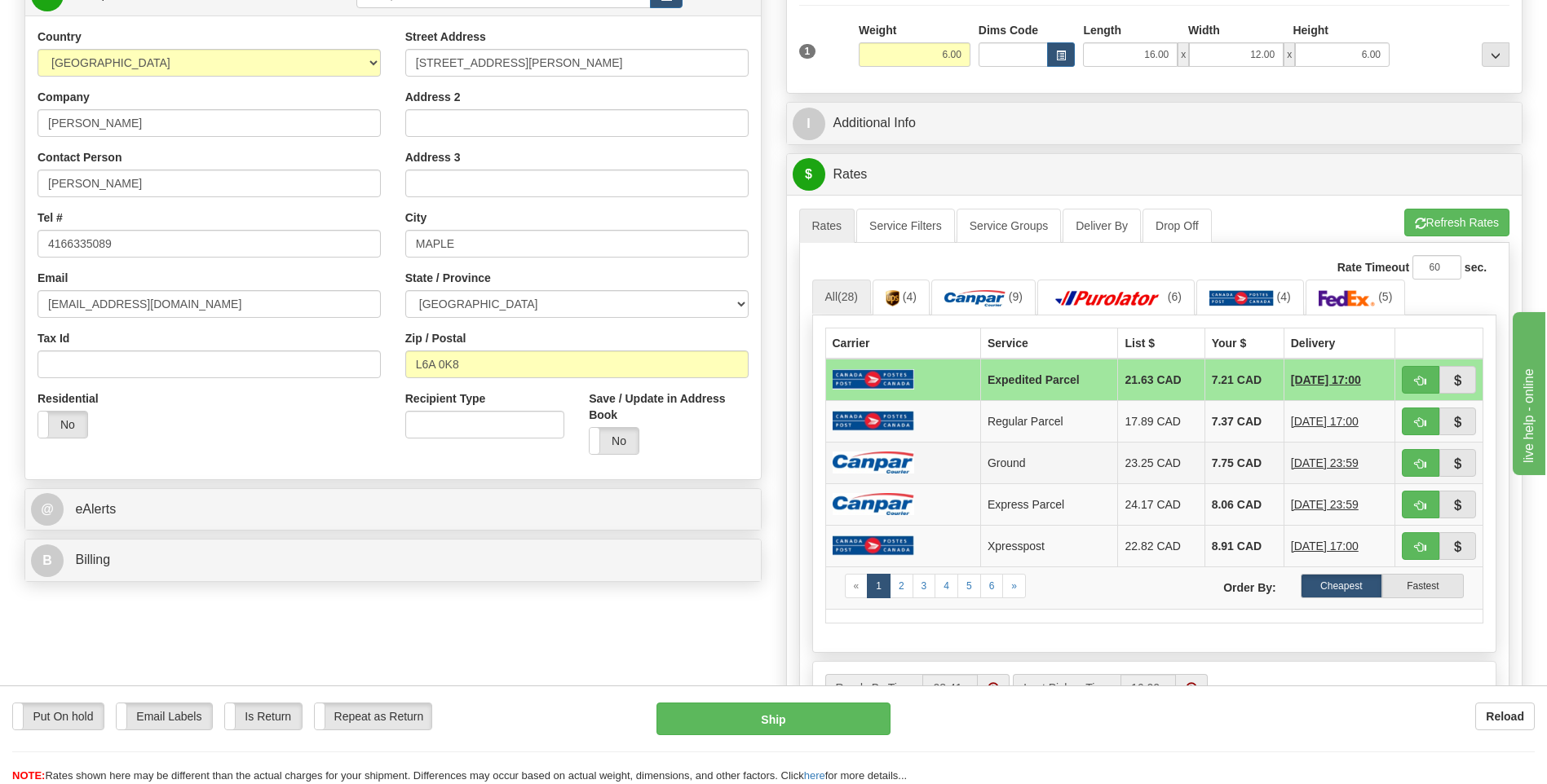
click at [889, 464] on img at bounding box center [873, 463] width 81 height 22
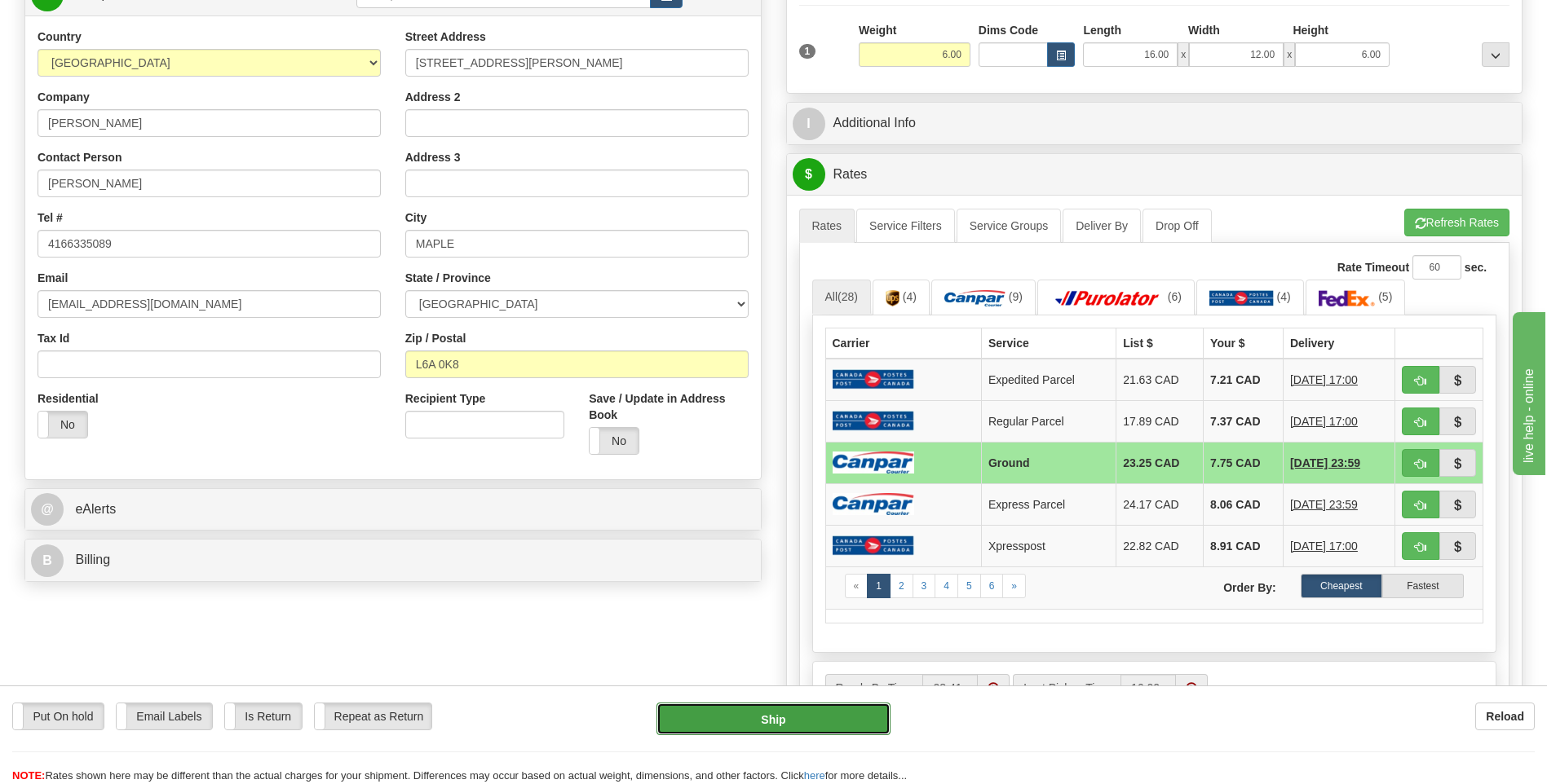
click at [827, 718] on button "Ship" at bounding box center [774, 718] width 233 height 32
type input "1"
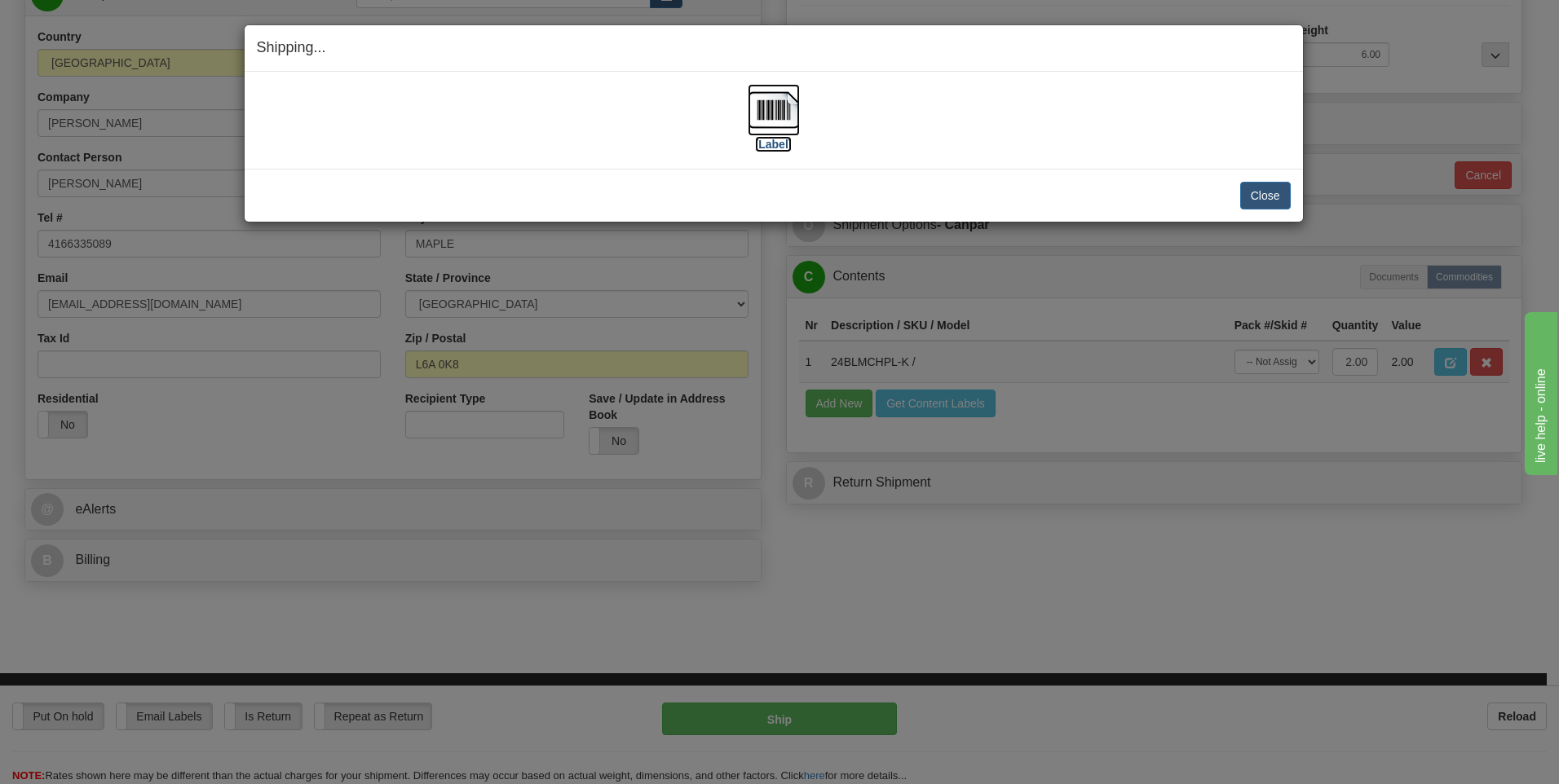
click at [784, 103] on img at bounding box center [774, 110] width 52 height 52
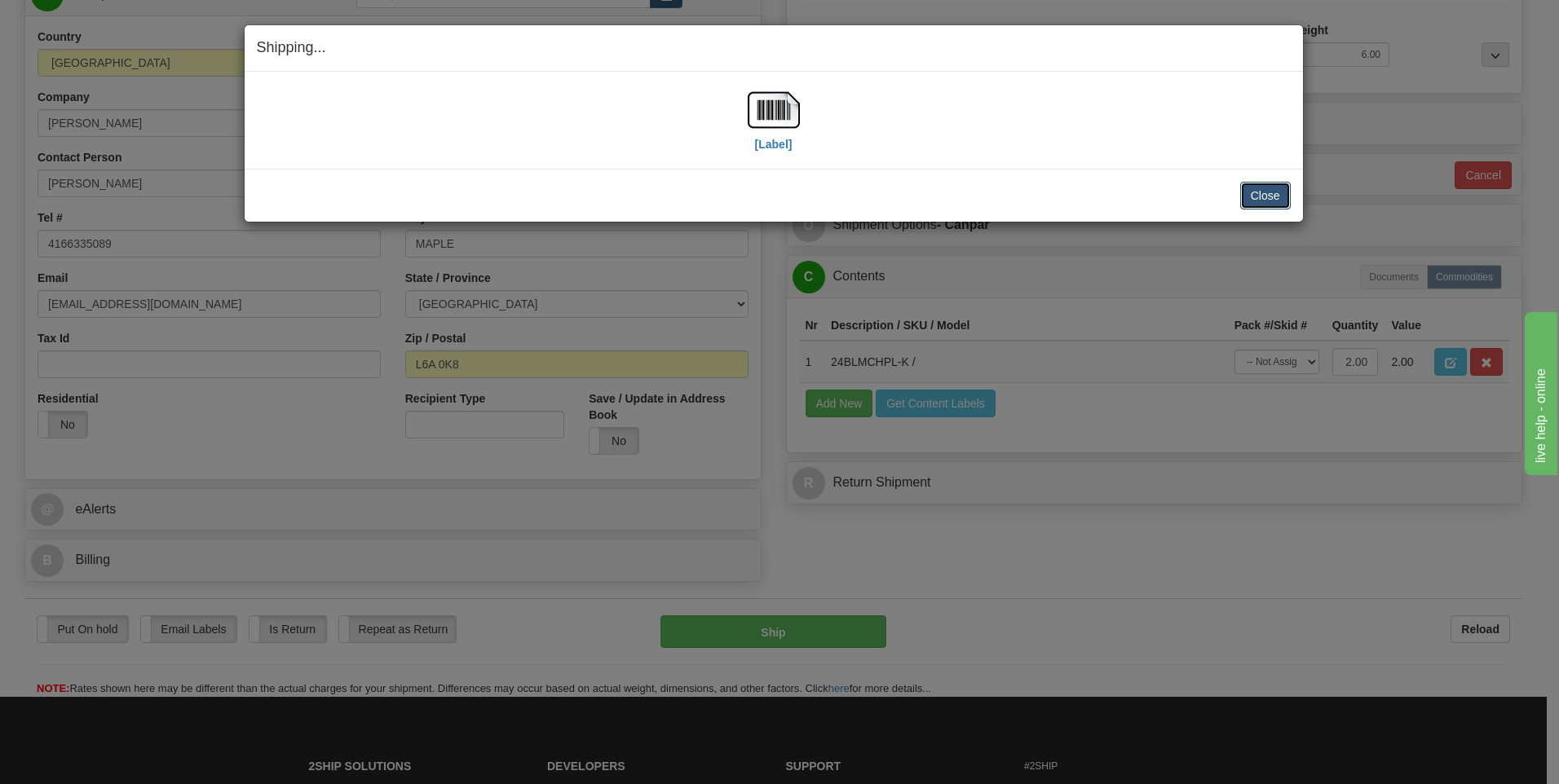
click at [1260, 199] on button "Close" at bounding box center [1266, 195] width 51 height 27
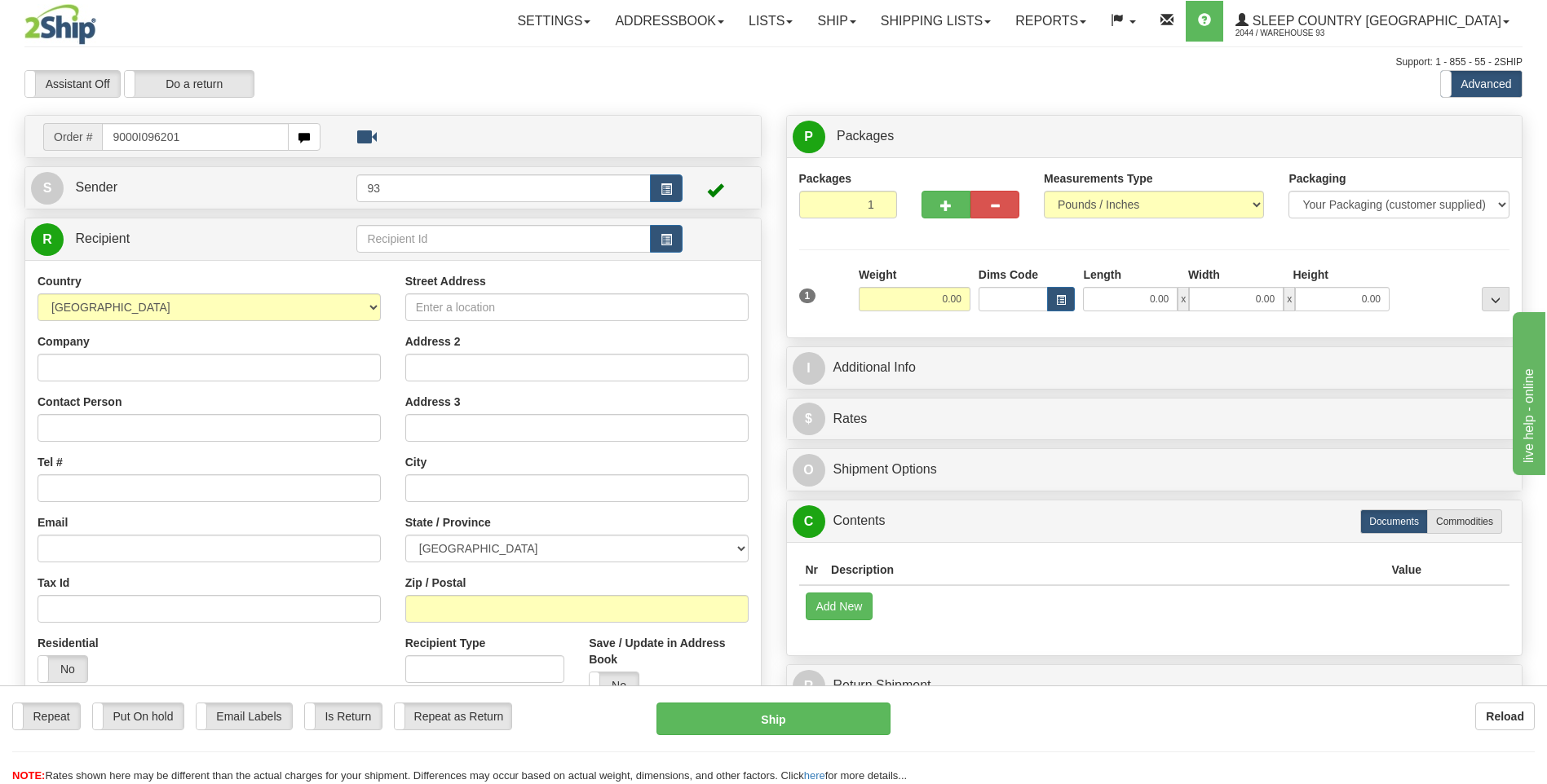
type input "9000I096201"
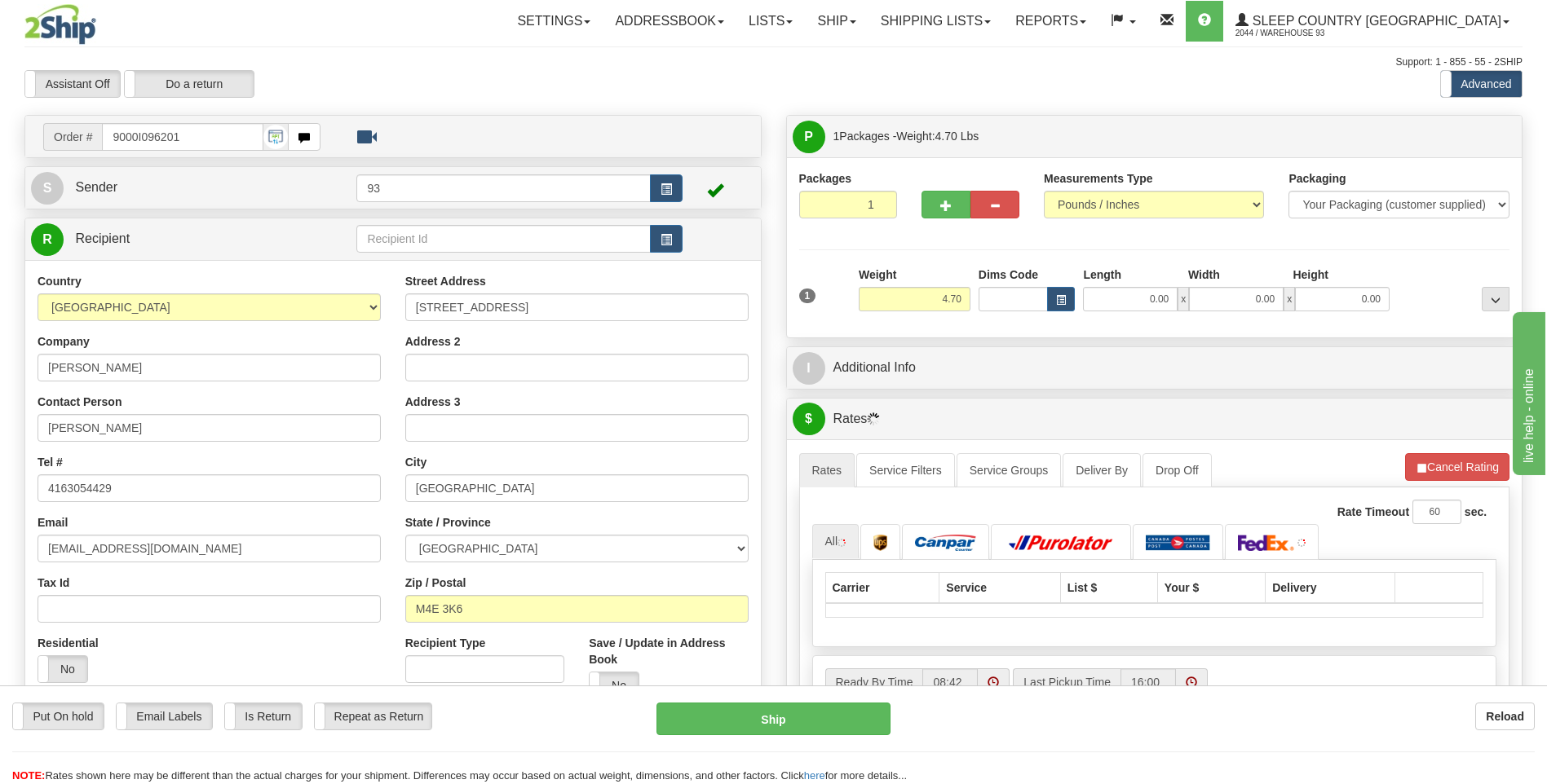
click at [1151, 312] on div "1 Weight 4.70 Dims Code 0.00" at bounding box center [1155, 295] width 720 height 58
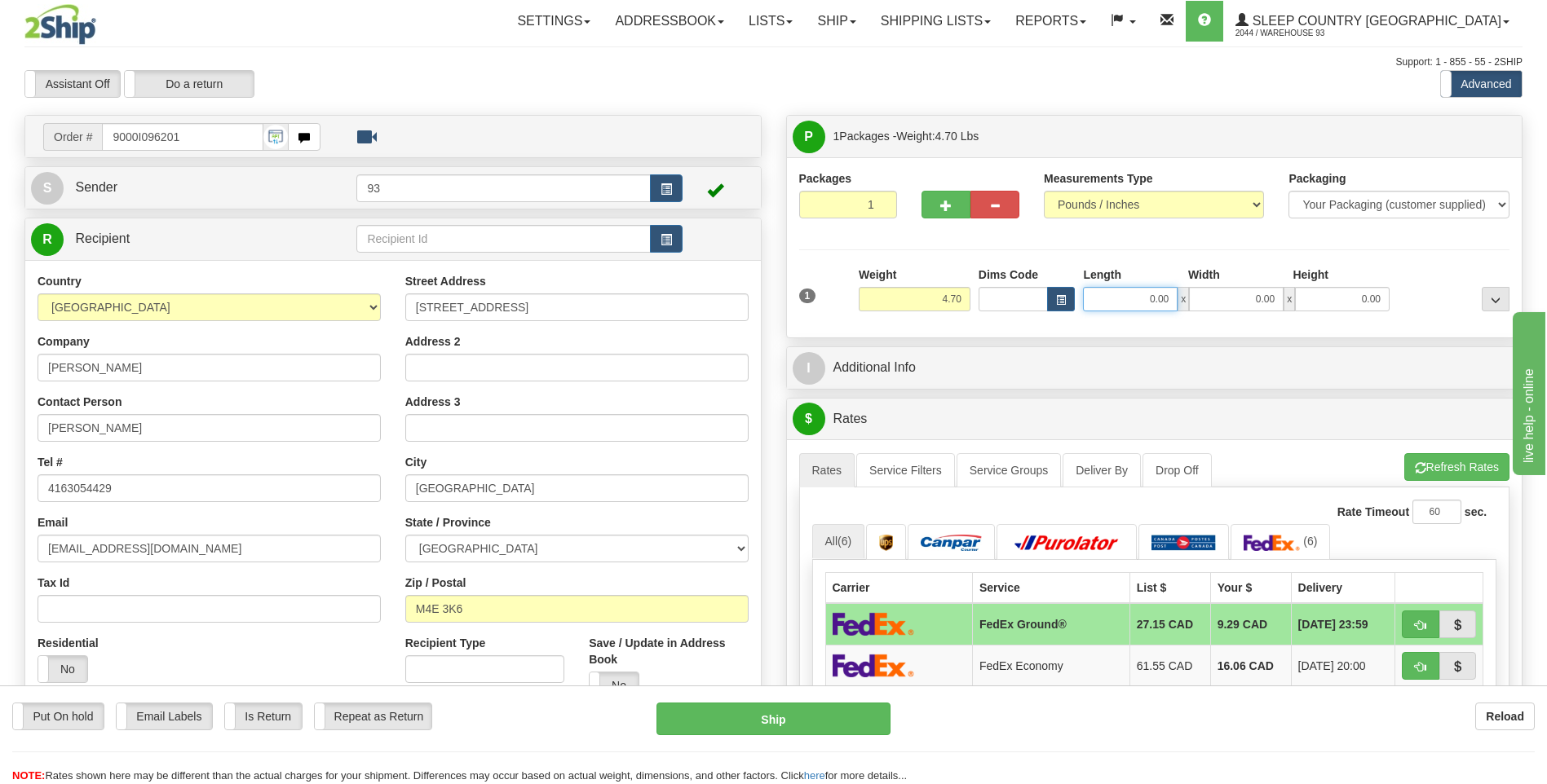
click at [1152, 302] on input "0.00" at bounding box center [1130, 299] width 94 height 24
type input "26.00"
click at [1228, 307] on input "0.00" at bounding box center [1236, 299] width 94 height 24
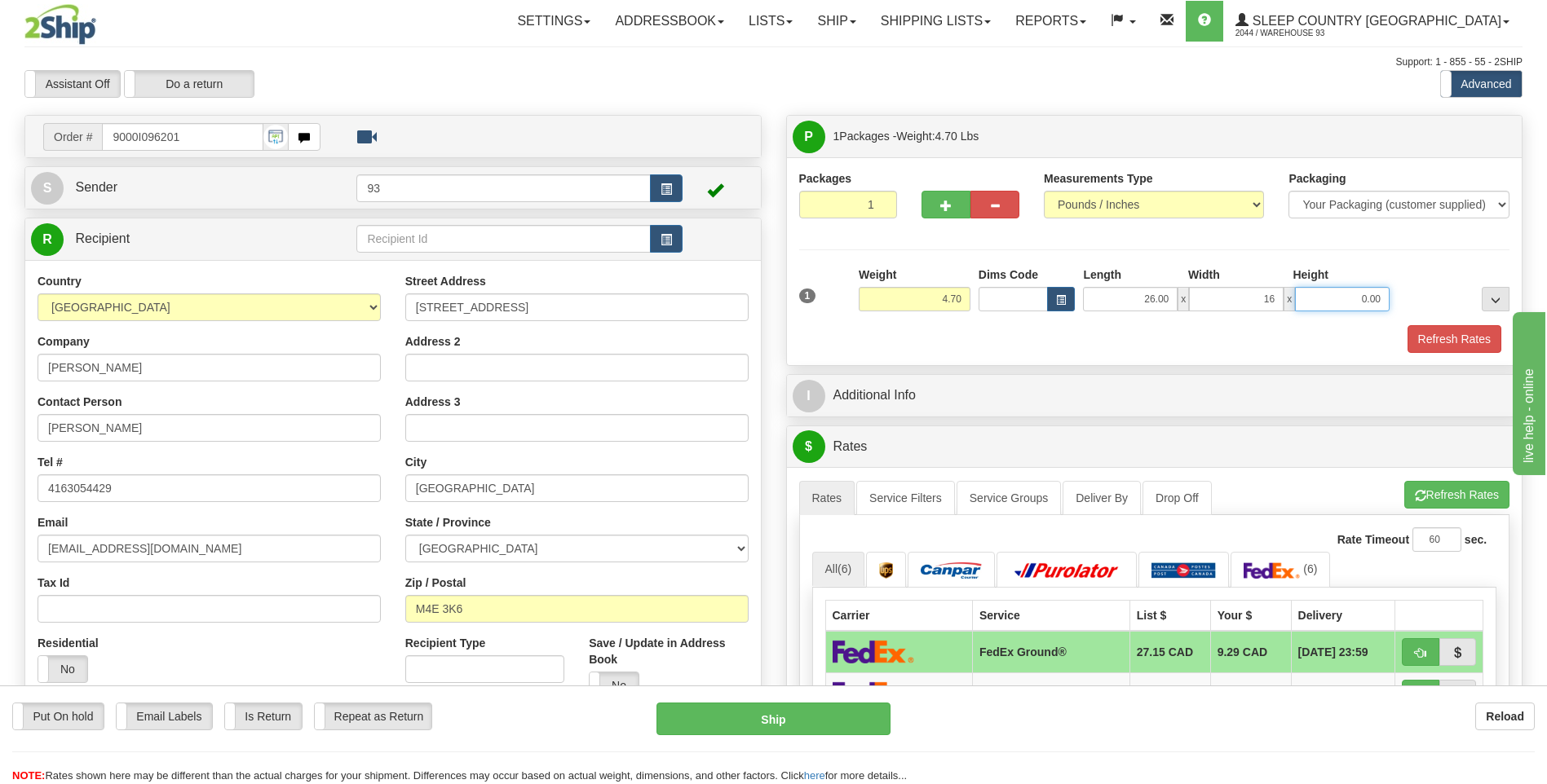
type input "16.00"
click at [1345, 293] on input "0.00" at bounding box center [1342, 299] width 94 height 24
type input "6.00"
click at [1457, 352] on button "Refresh Rates" at bounding box center [1455, 339] width 94 height 27
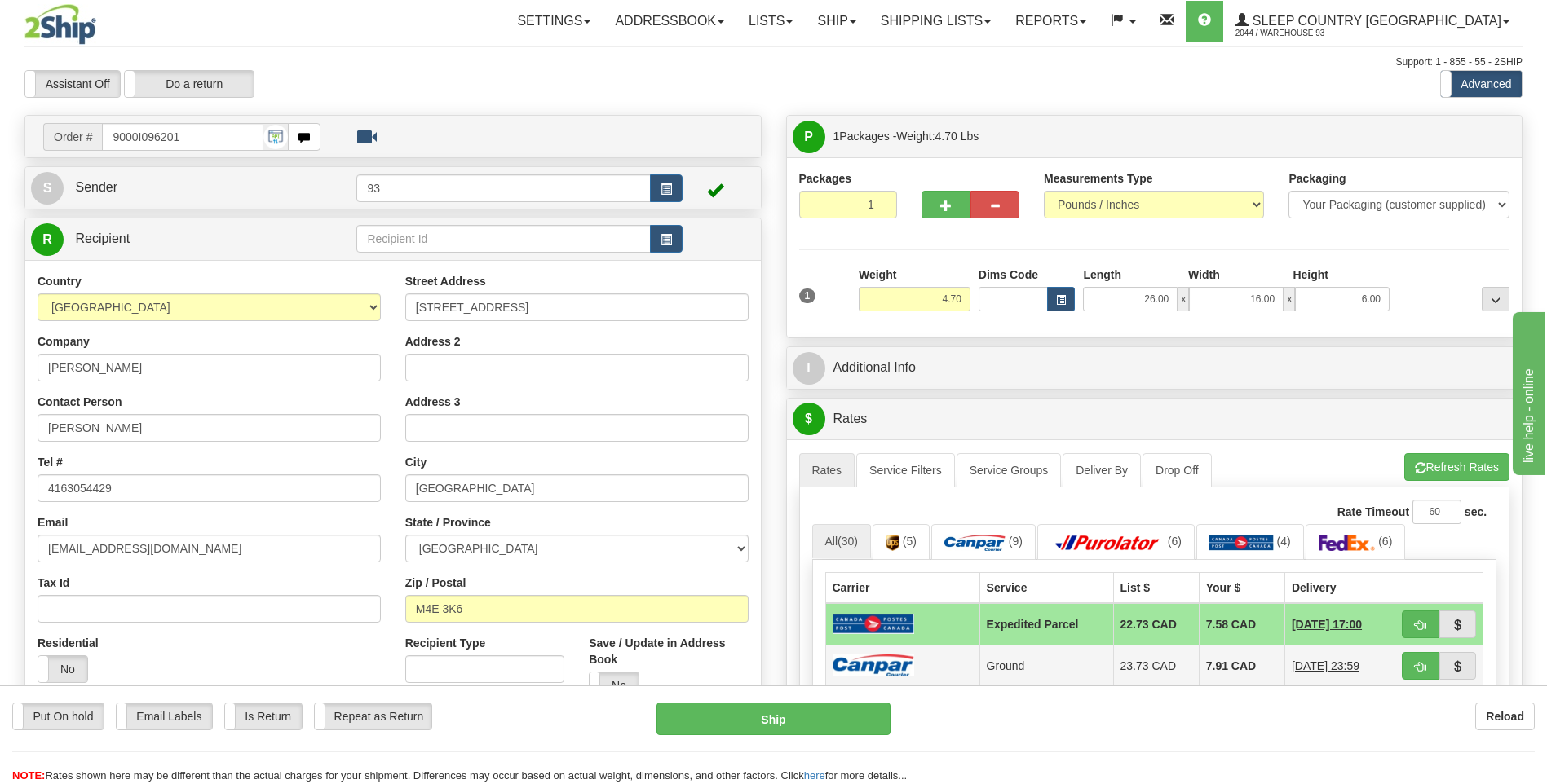
click at [887, 656] on img at bounding box center [873, 665] width 81 height 22
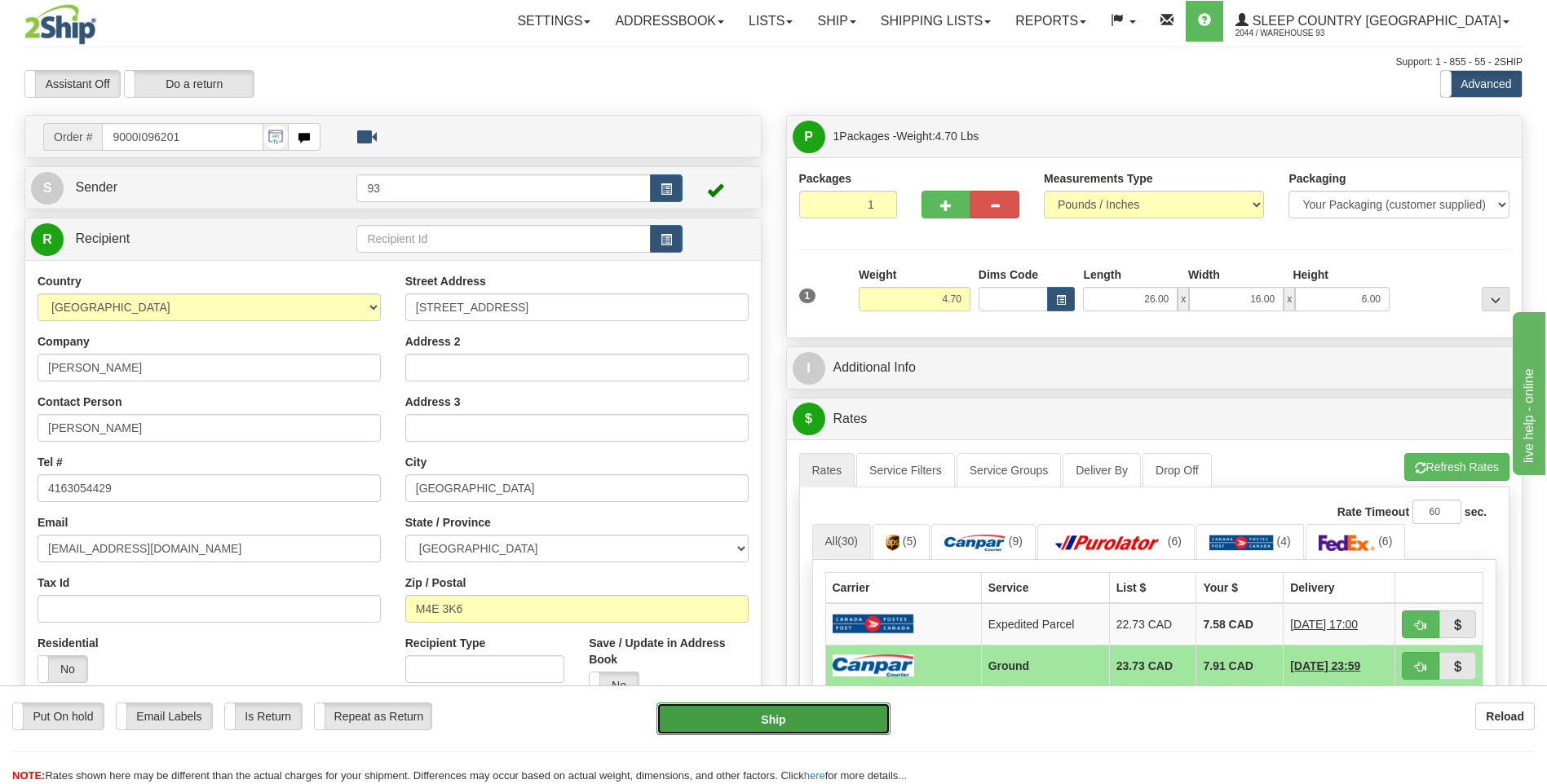
click at [842, 722] on button "Ship" at bounding box center [774, 718] width 233 height 32
type input "1"
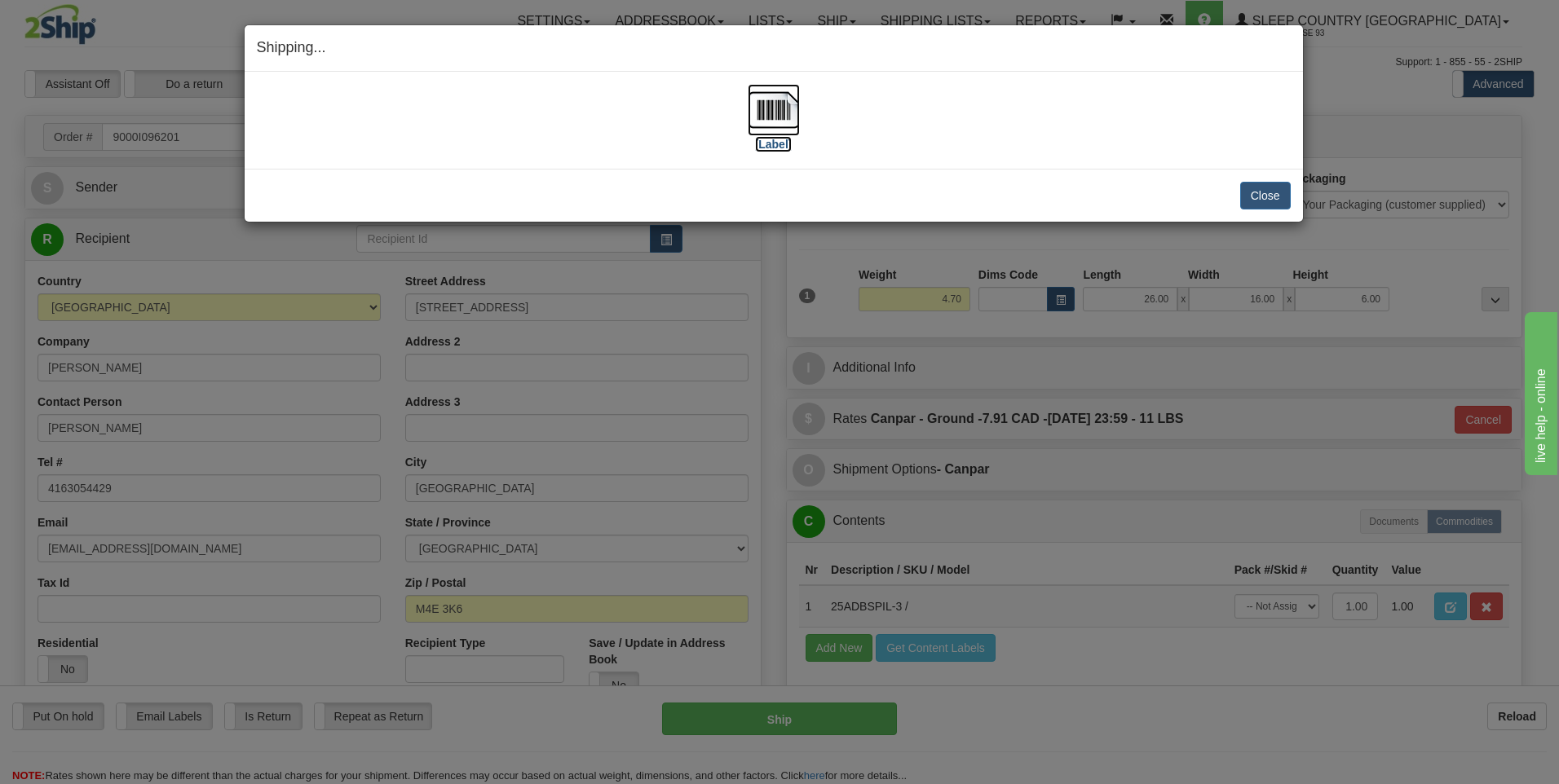
click at [774, 107] on img at bounding box center [774, 110] width 52 height 52
click at [1285, 192] on button "Close" at bounding box center [1266, 195] width 51 height 27
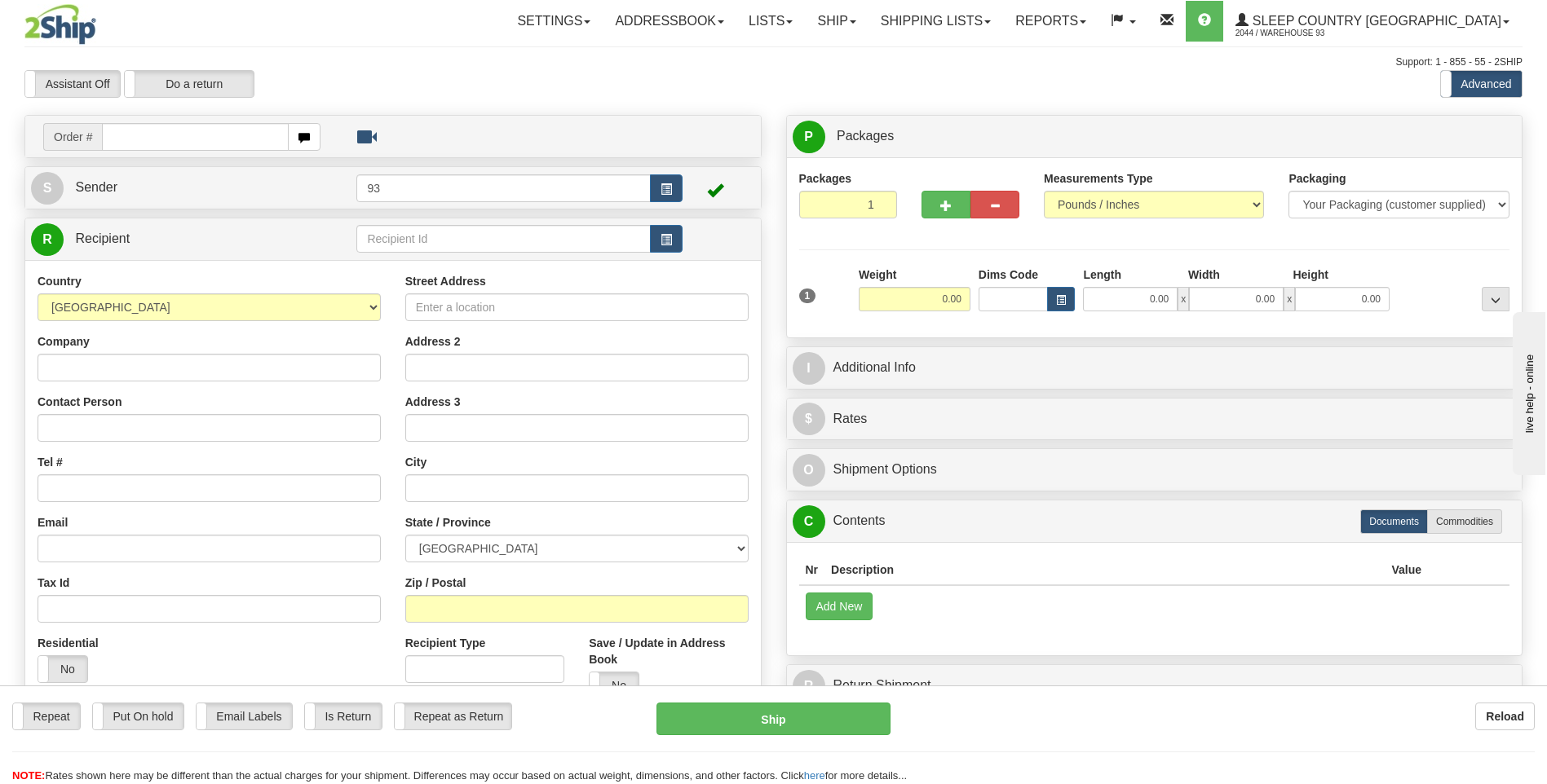
click at [153, 137] on input "text" at bounding box center [195, 137] width 186 height 27
type input "9000I097019"
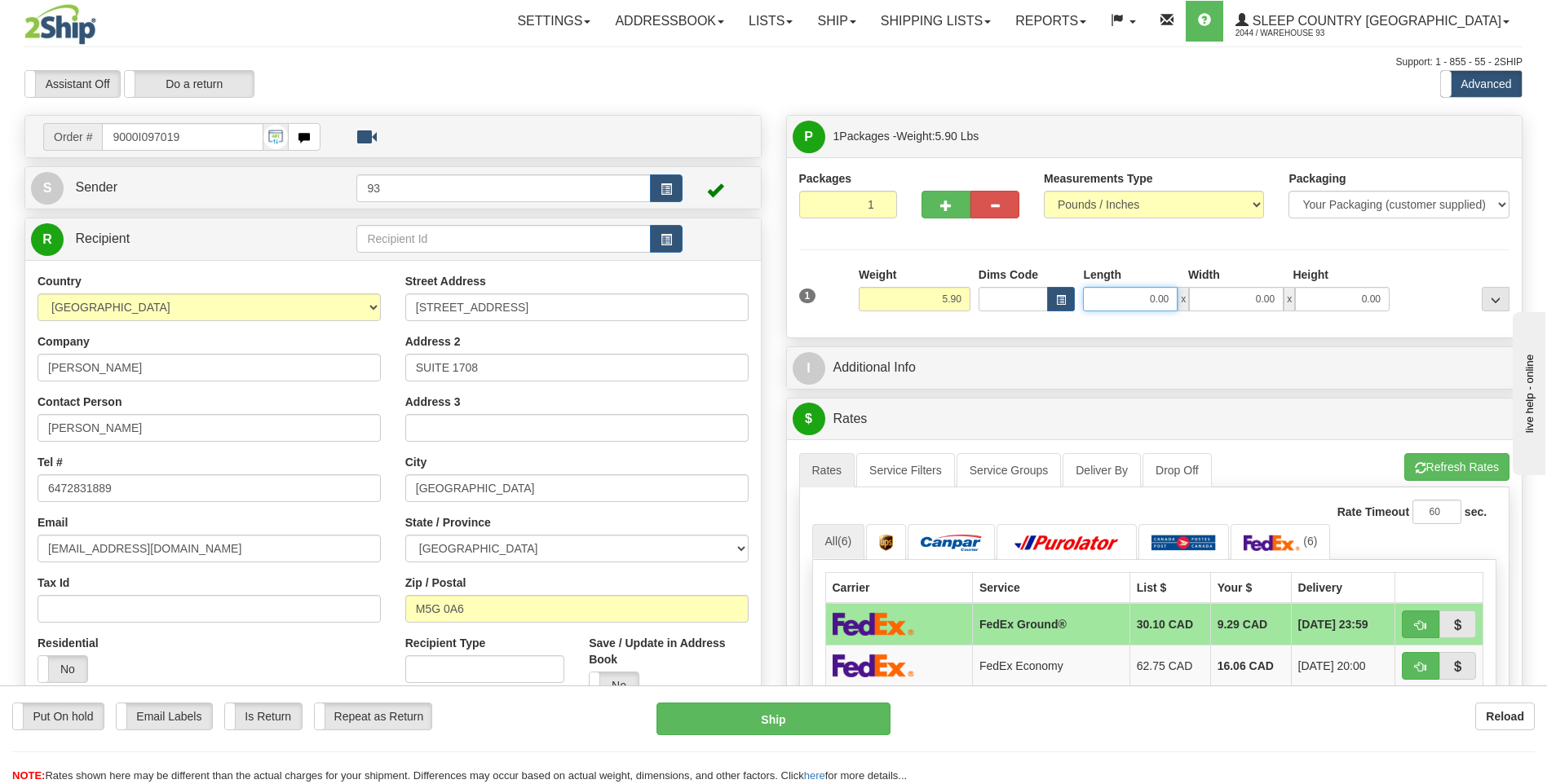
click at [1104, 295] on input "0.00" at bounding box center [1130, 299] width 94 height 24
type input "26.00"
click at [1242, 310] on input "0.00" at bounding box center [1236, 299] width 94 height 24
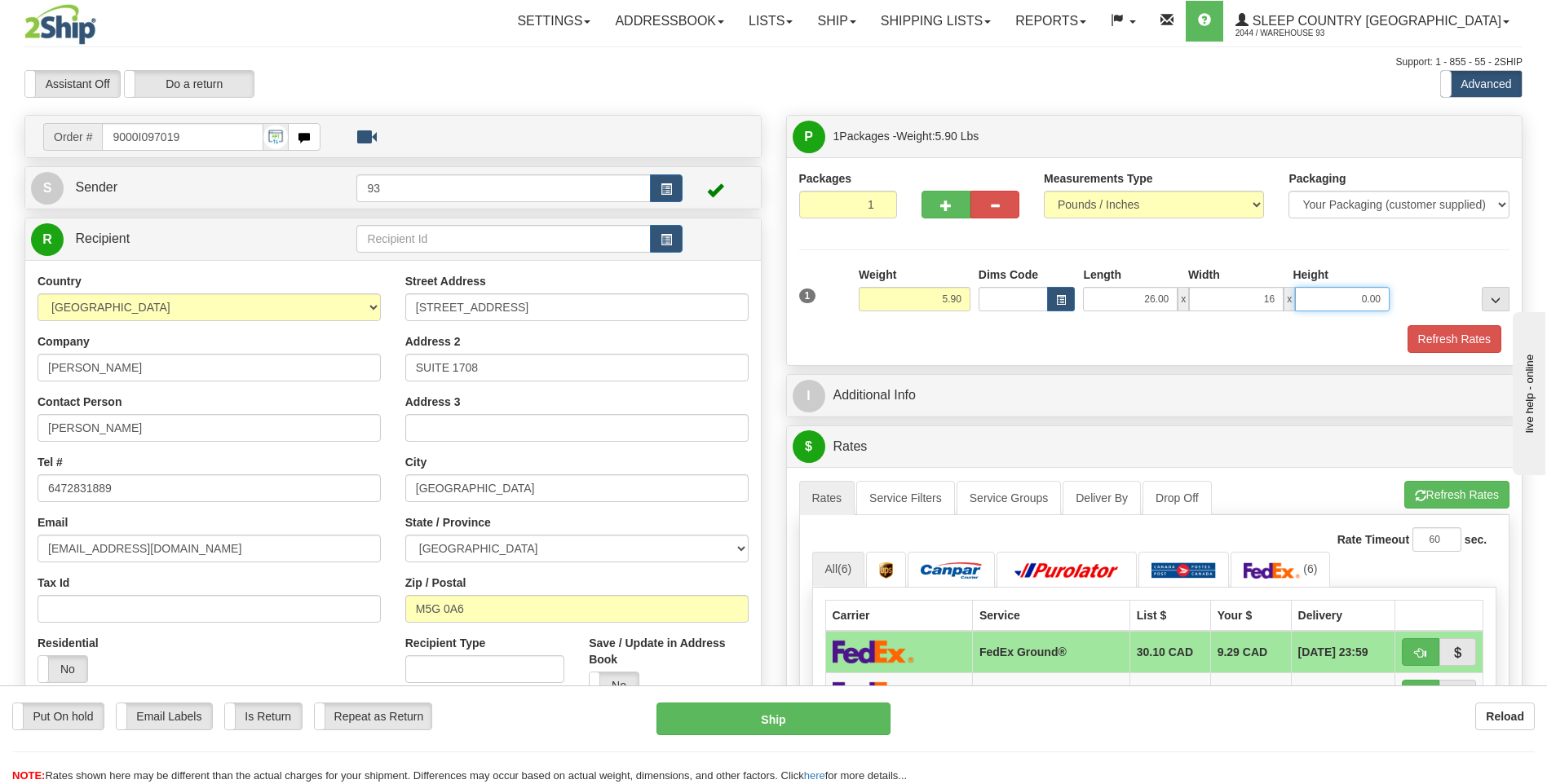
type input "16.00"
click at [1361, 299] on input "0.00" at bounding box center [1342, 299] width 94 height 24
type input "6.00"
click at [1442, 346] on button "Refresh Rates" at bounding box center [1455, 339] width 94 height 27
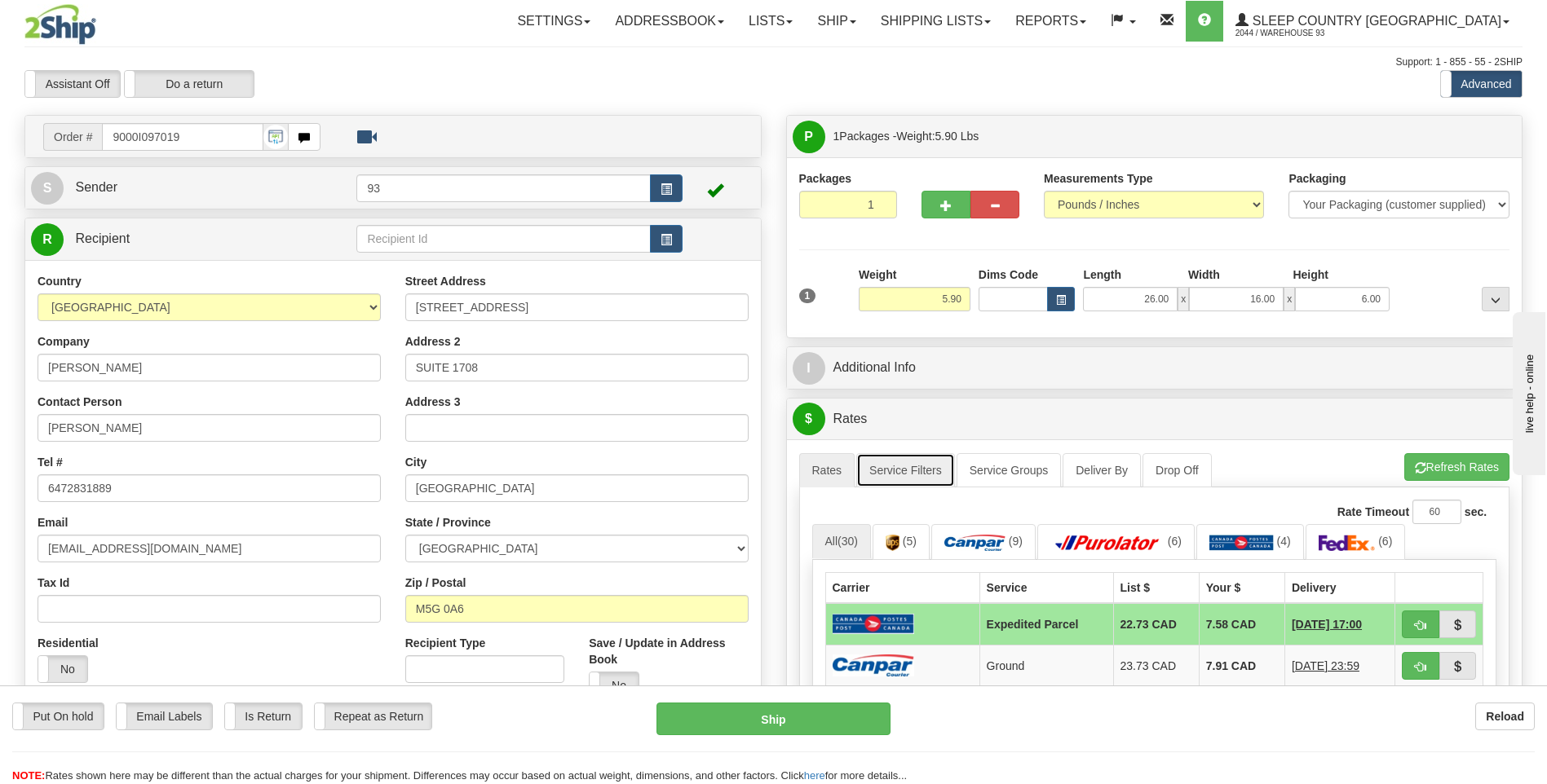
click at [903, 466] on link "Service Filters" at bounding box center [905, 469] width 99 height 34
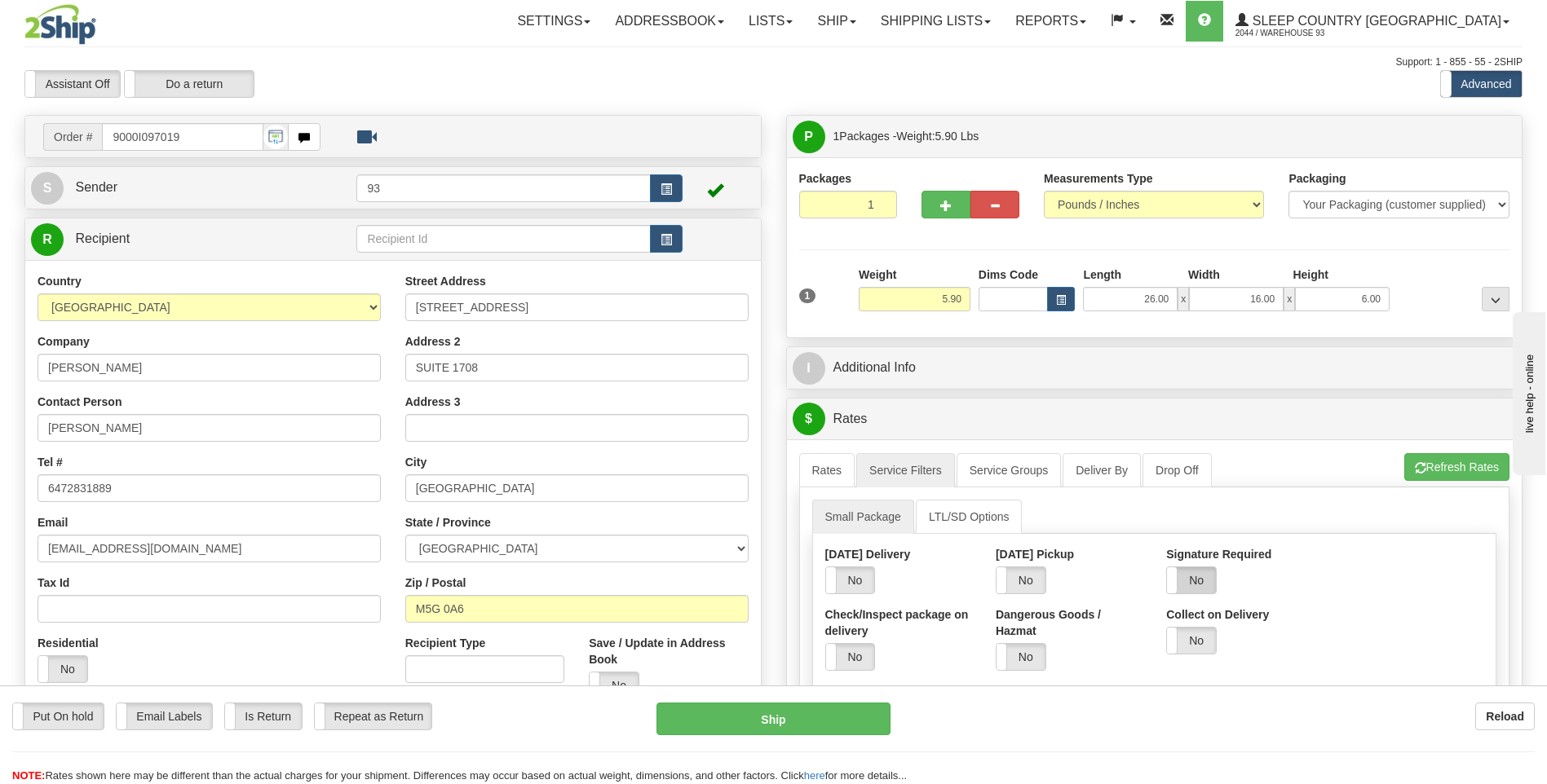
click at [1193, 593] on label "No" at bounding box center [1191, 580] width 49 height 26
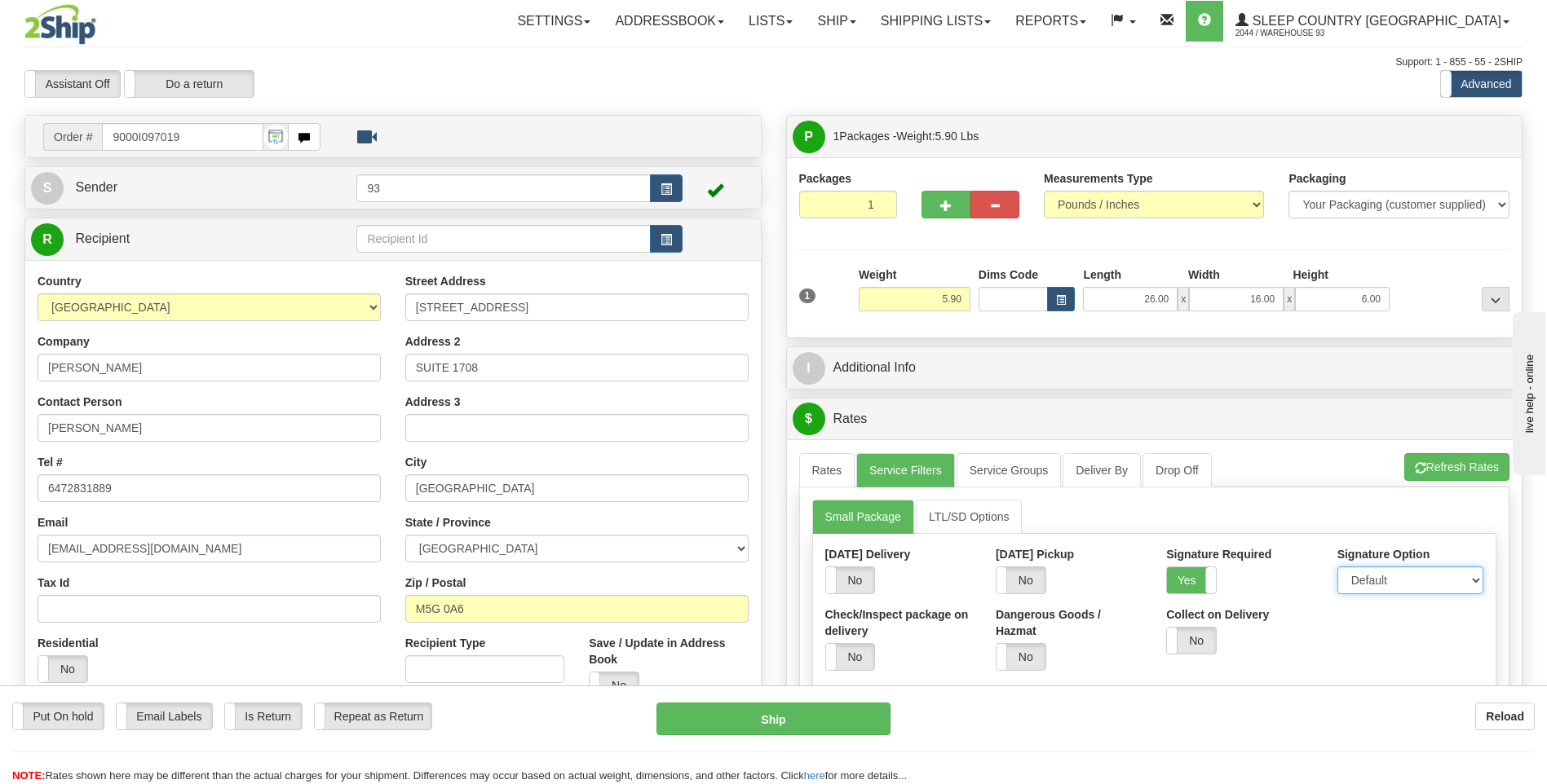
click at [1385, 577] on select "Default Adult Direct Indirect No Signature Required" at bounding box center [1410, 580] width 146 height 27
select select "1"
click at [1337, 566] on select "Default Adult Direct Indirect No Signature Required" at bounding box center [1410, 580] width 146 height 27
click at [825, 476] on link "Rates" at bounding box center [826, 469] width 56 height 34
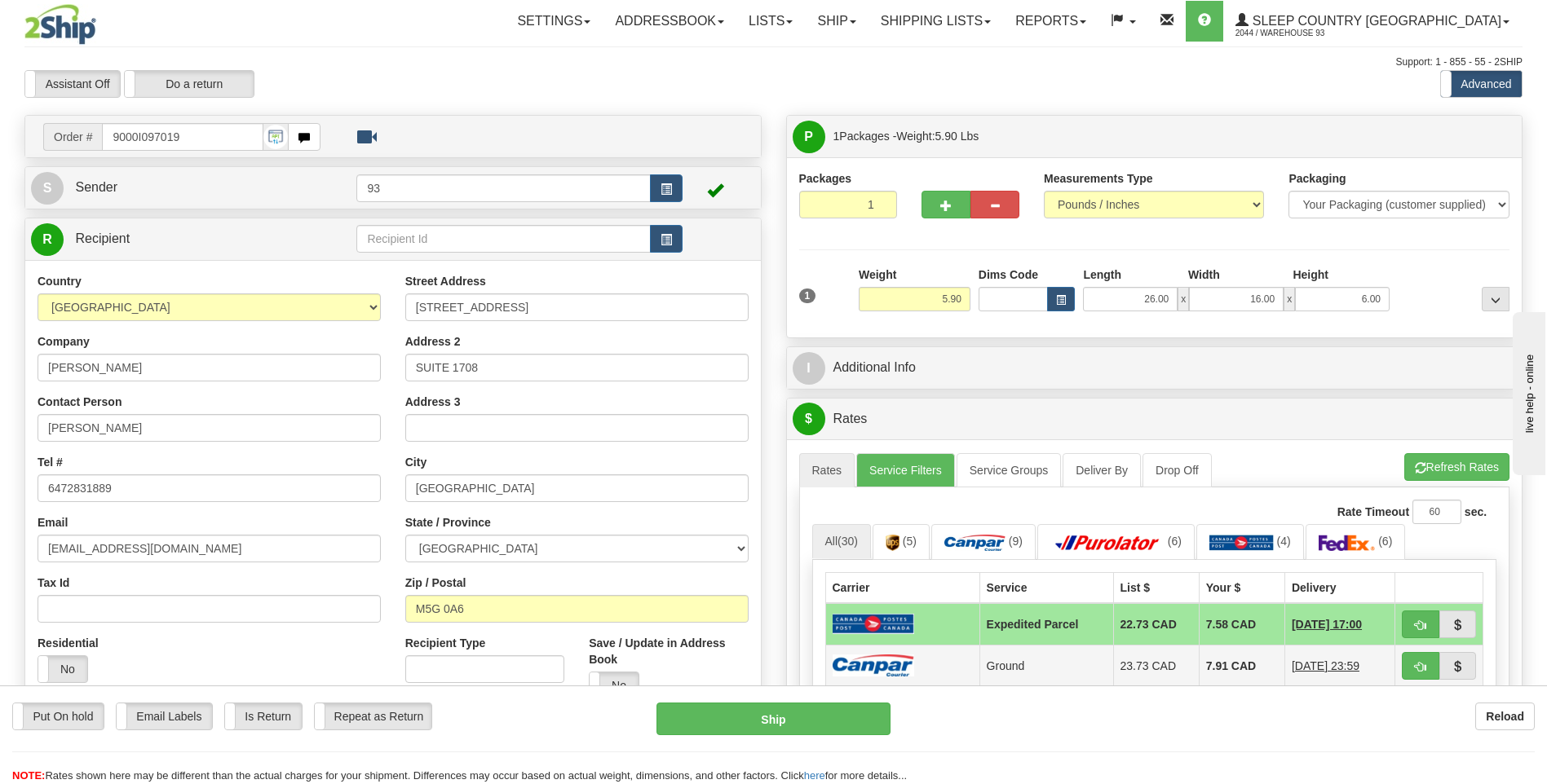
click at [905, 666] on img at bounding box center [873, 665] width 81 height 22
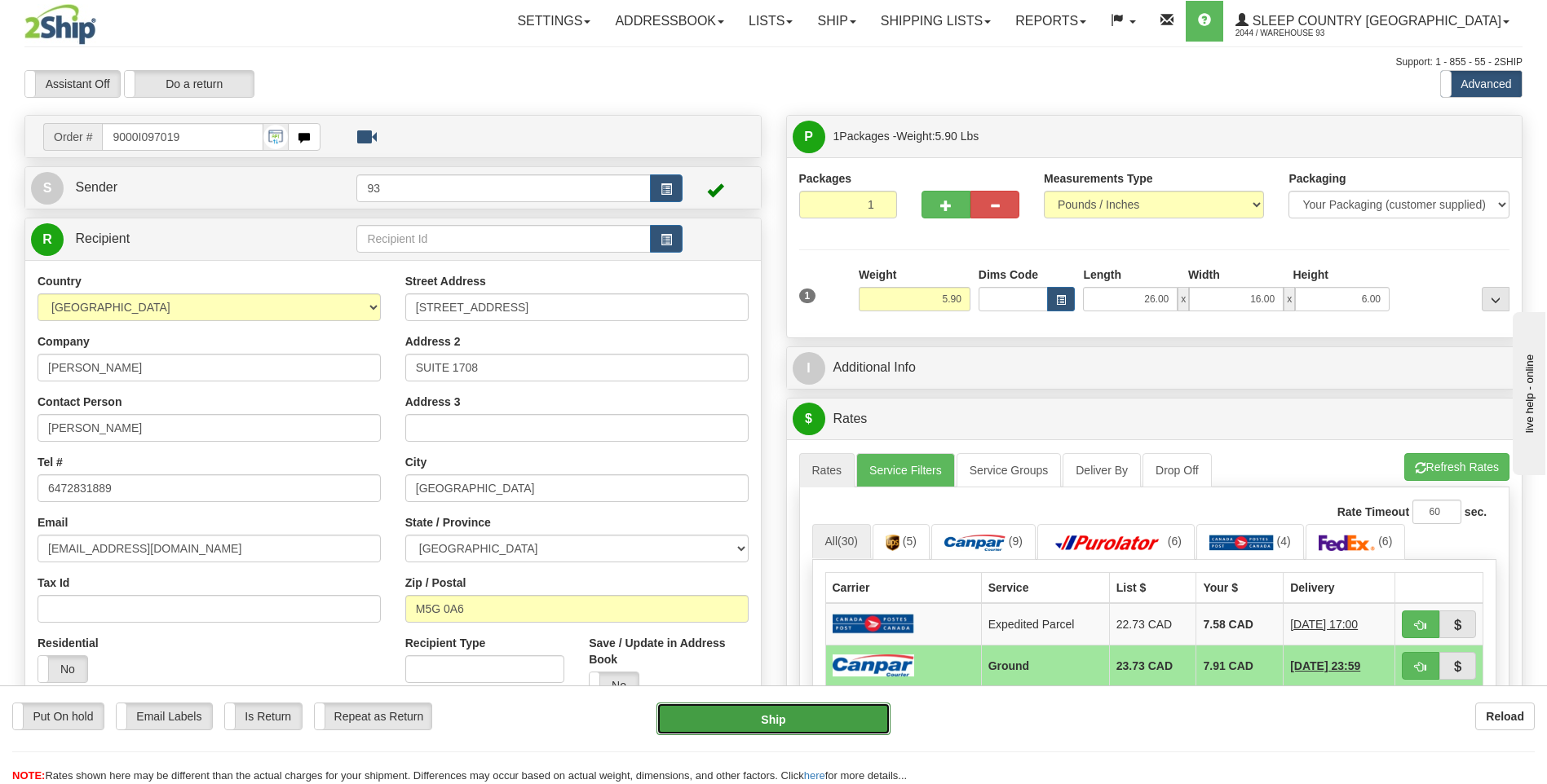
click at [846, 717] on button "Ship" at bounding box center [774, 718] width 233 height 32
type input "1"
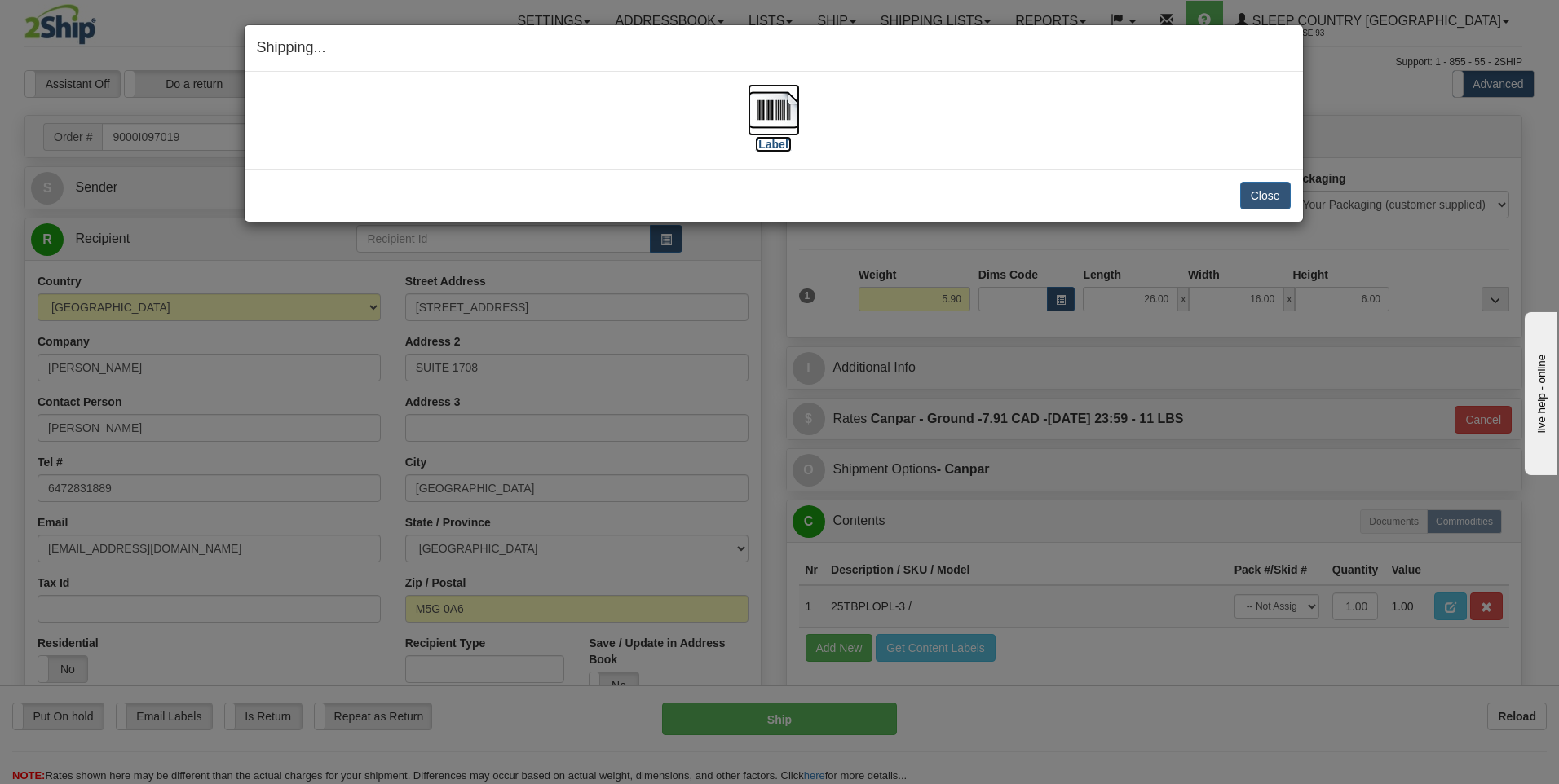
click at [772, 105] on img at bounding box center [774, 110] width 52 height 52
click at [1267, 193] on button "Close" at bounding box center [1266, 195] width 51 height 27
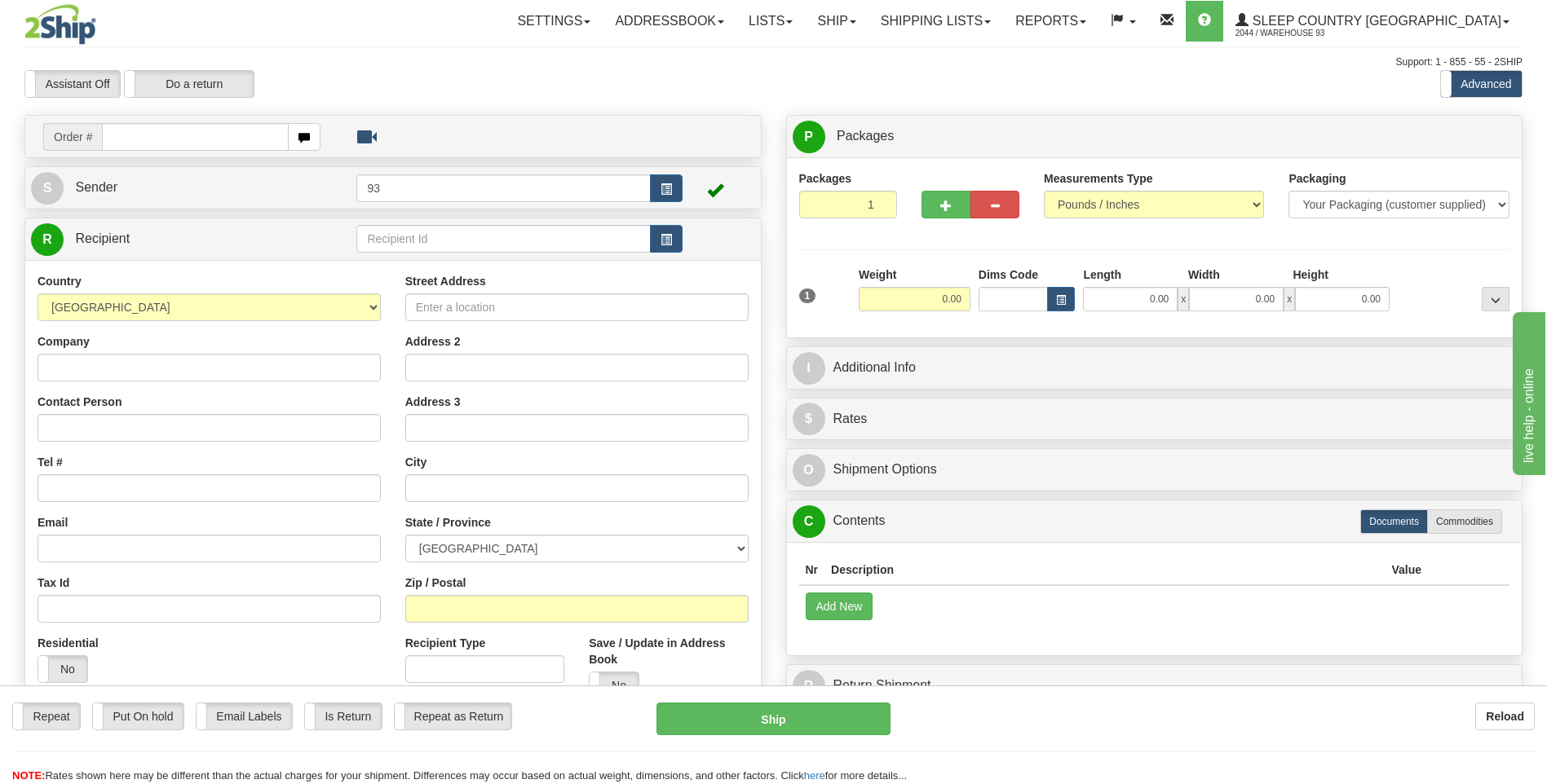
click at [170, 137] on input "text" at bounding box center [195, 137] width 186 height 27
type input "9000I097268"
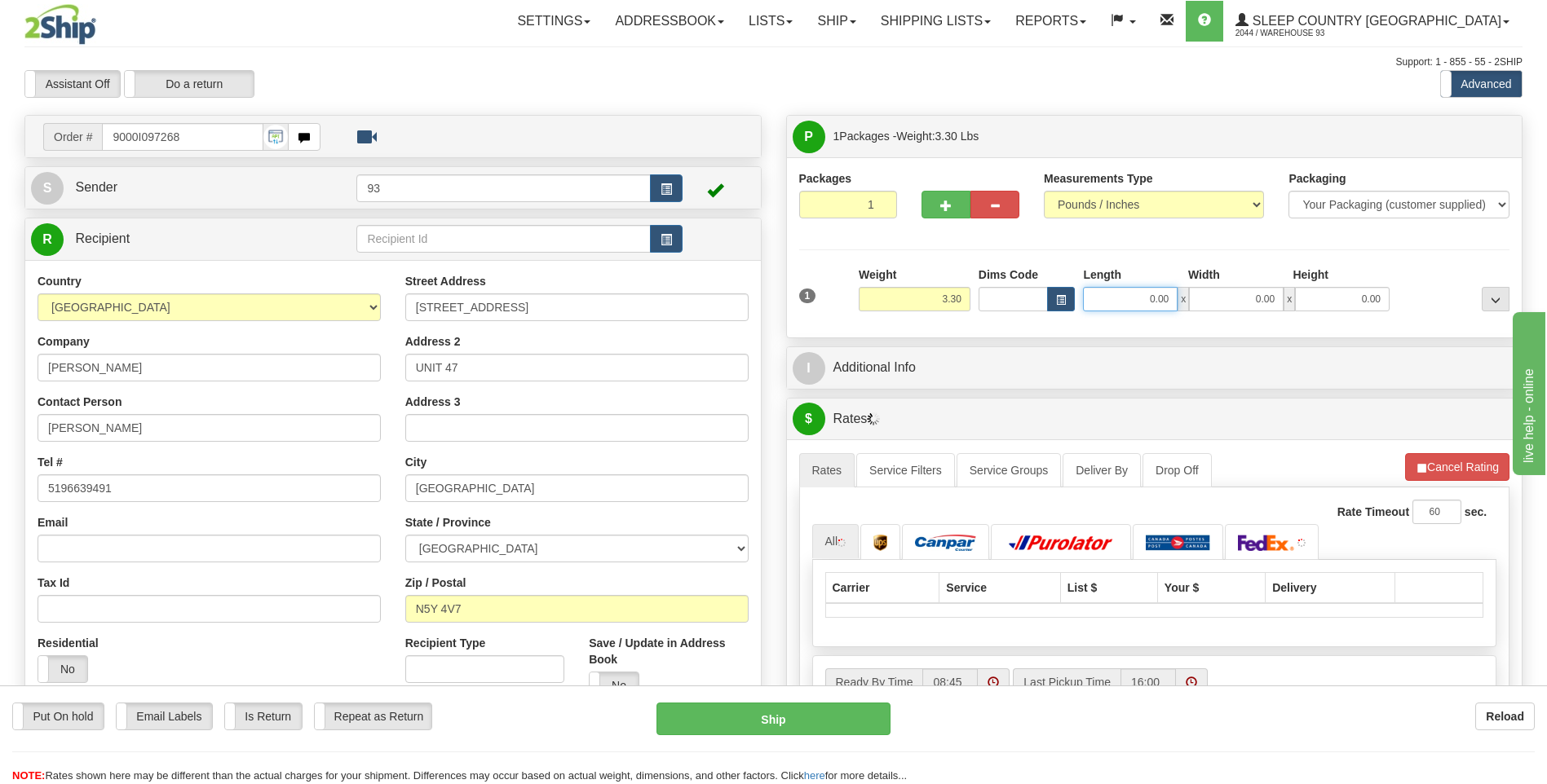
click at [1120, 296] on input "0.00" at bounding box center [1130, 299] width 94 height 24
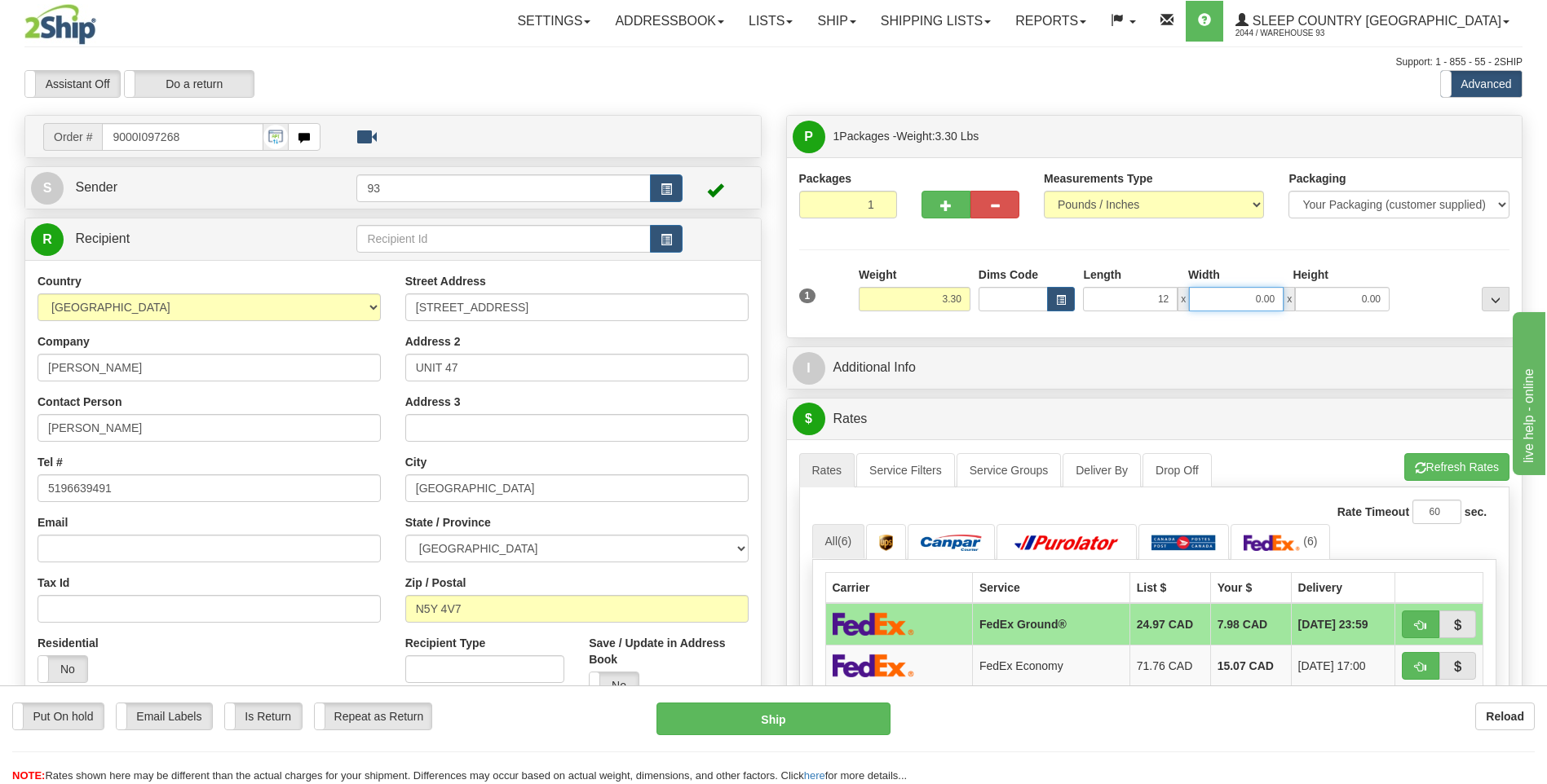
type input "12.00"
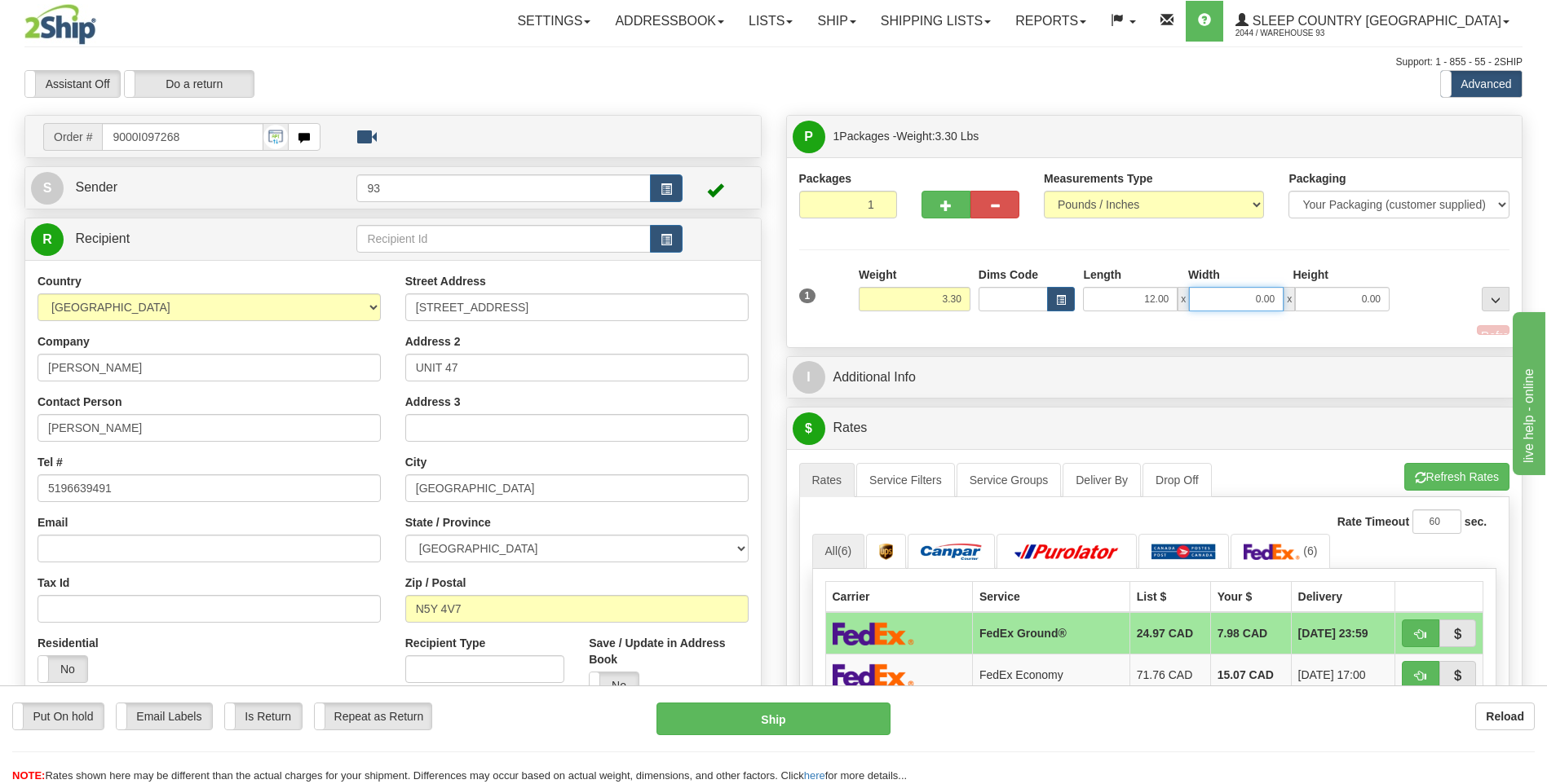
click at [1281, 305] on input "0.00" at bounding box center [1236, 299] width 94 height 24
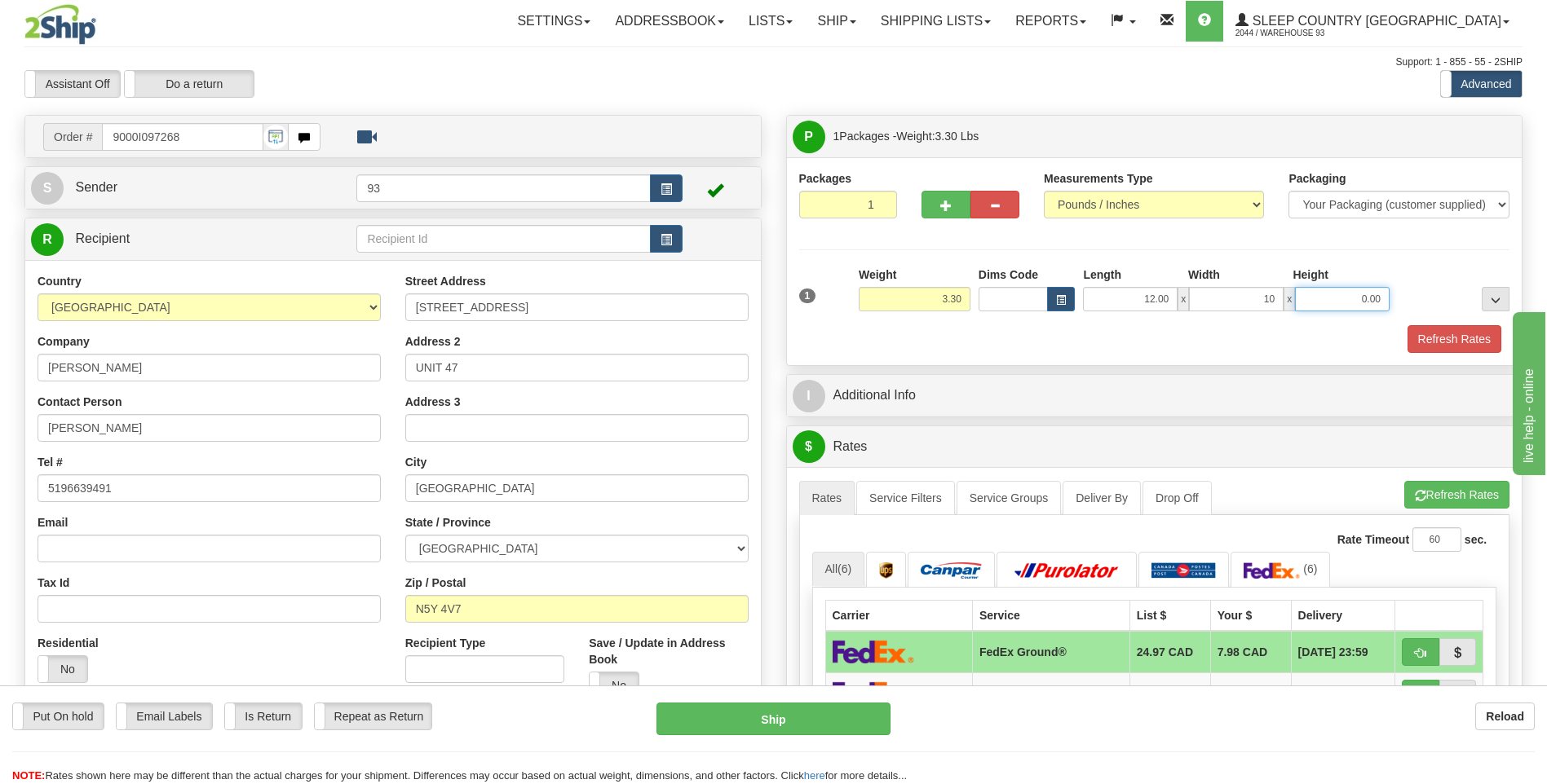
type input "10.00"
click at [1323, 294] on input "0.00" at bounding box center [1342, 299] width 94 height 24
type input "2.00"
click at [1472, 329] on button "Refresh Rates" at bounding box center [1455, 339] width 94 height 27
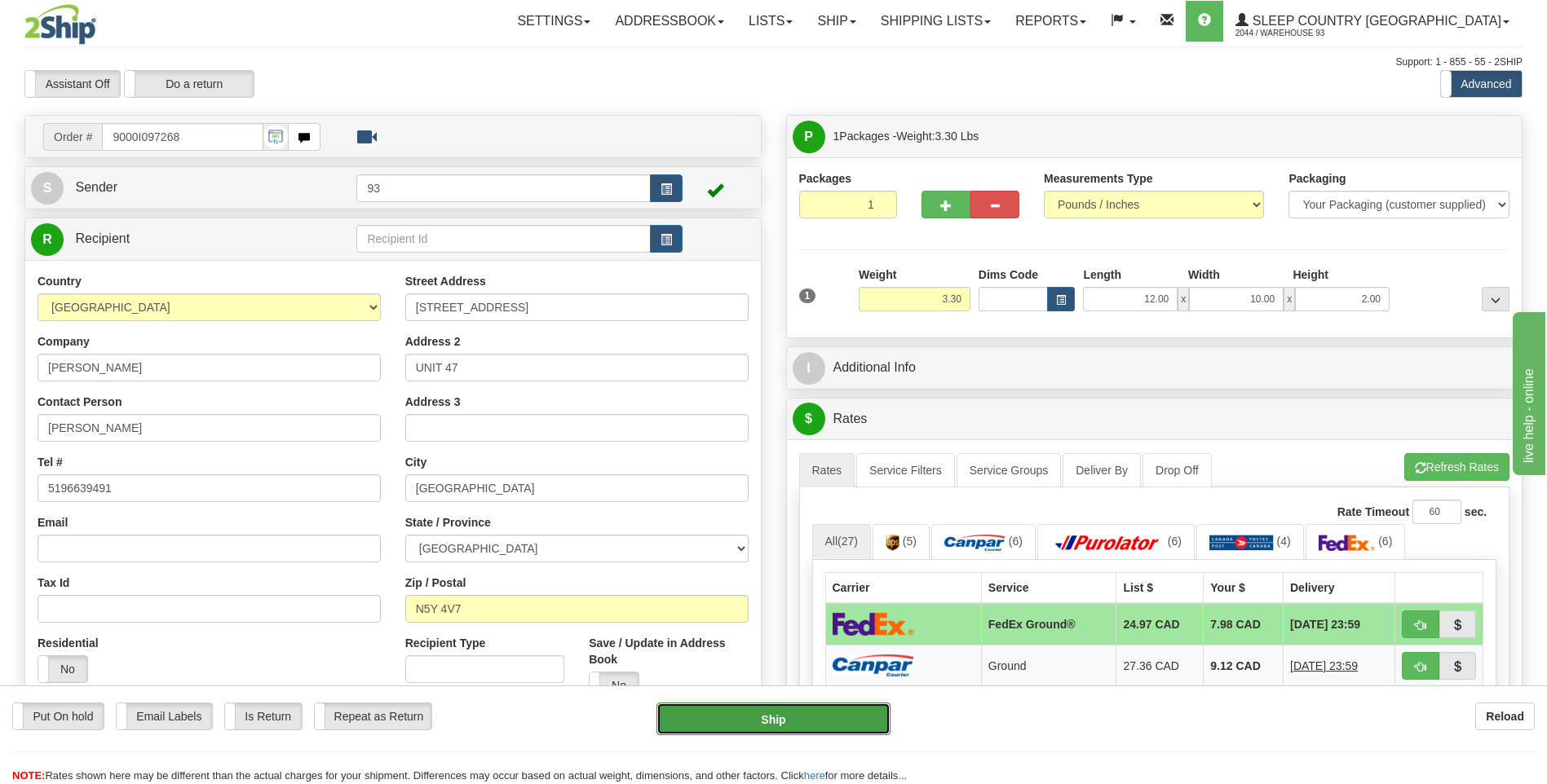
click at [869, 704] on button "Ship" at bounding box center [774, 718] width 233 height 32
type input "92"
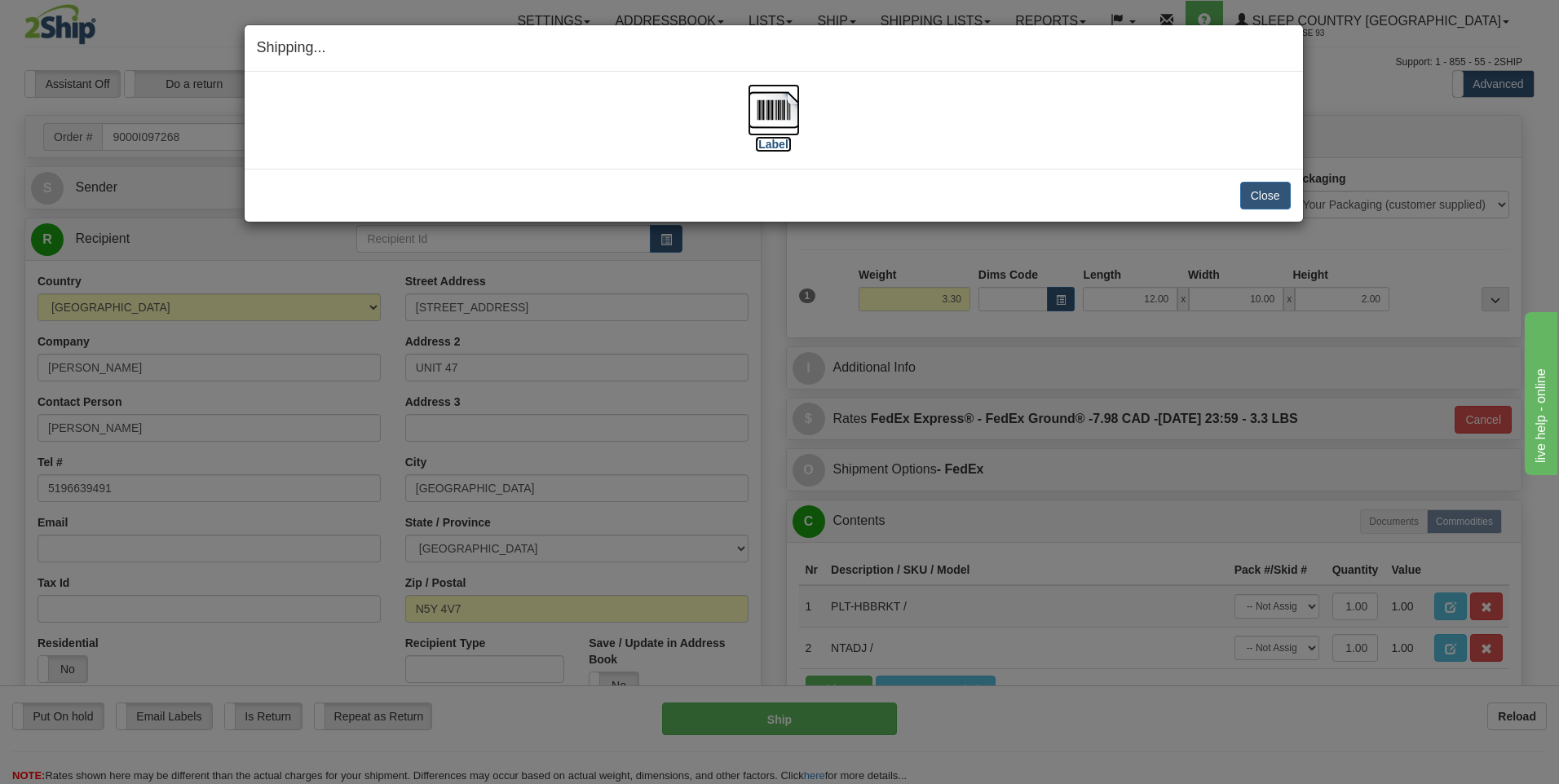
click at [769, 109] on img at bounding box center [774, 110] width 52 height 52
click at [1268, 193] on button "Close" at bounding box center [1266, 195] width 51 height 27
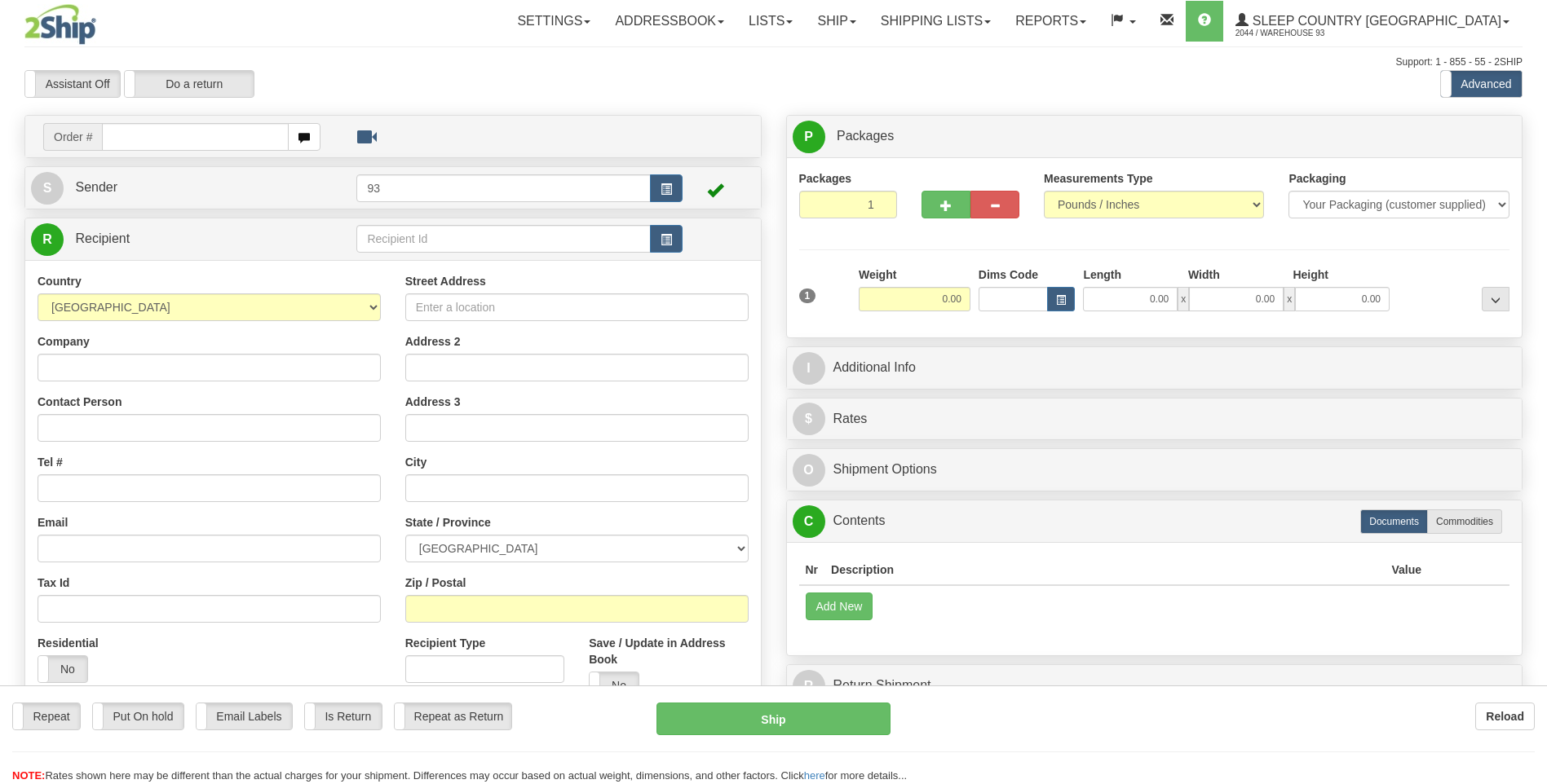
click at [127, 126] on div at bounding box center [774, 392] width 1547 height 784
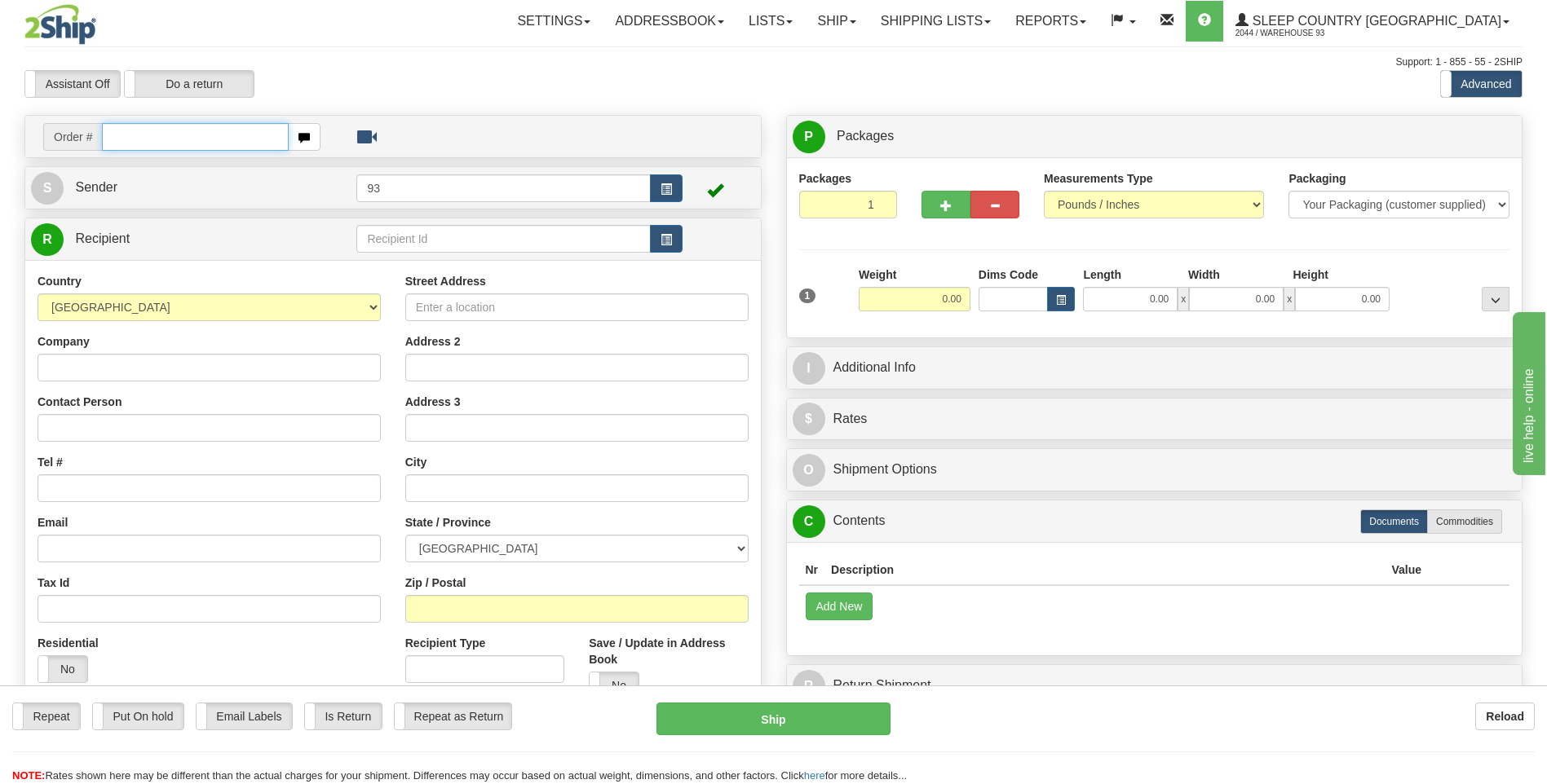
click at [131, 143] on input "text" at bounding box center [195, 137] width 186 height 27
type input "9000I097365"
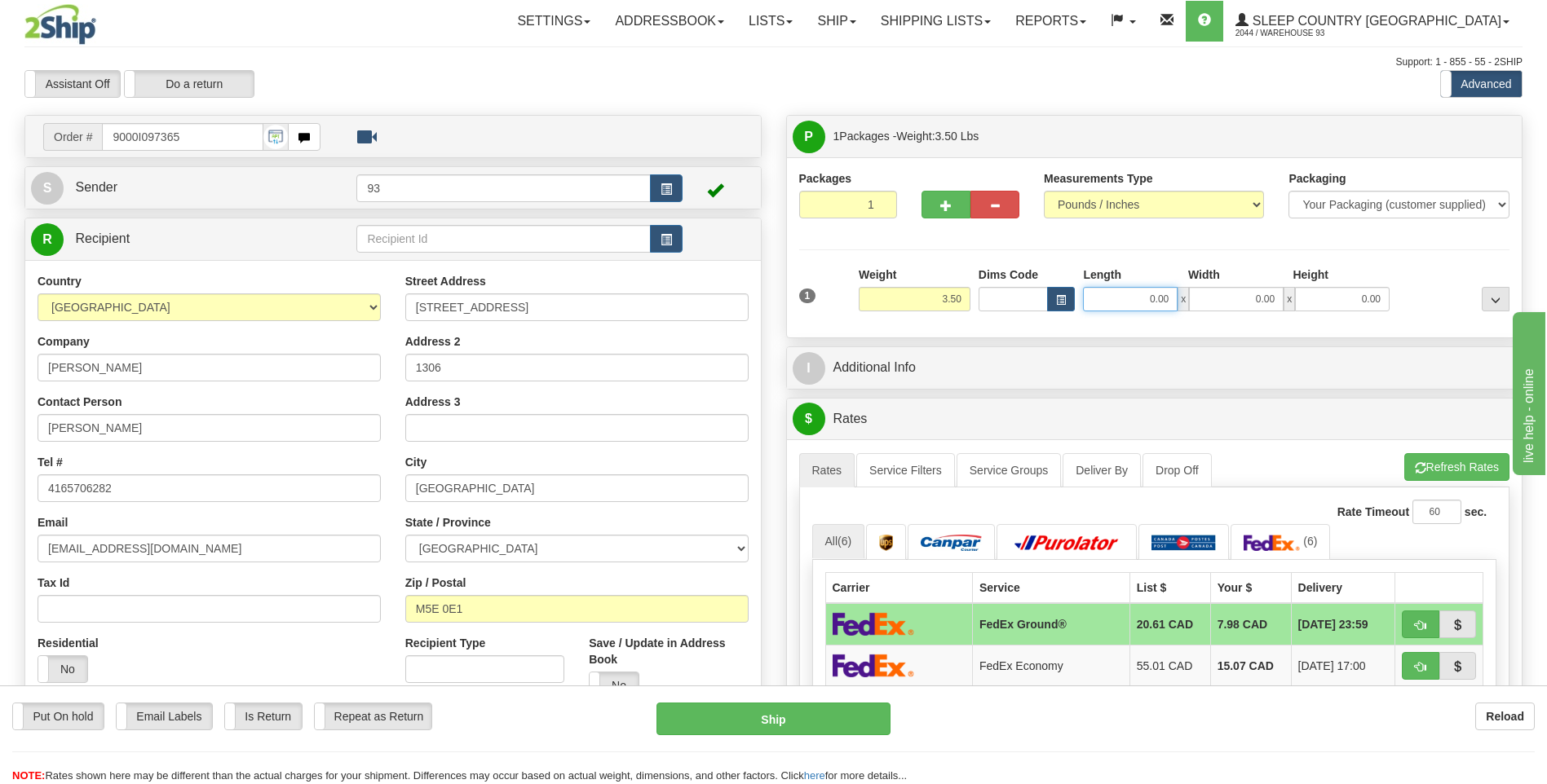
click at [1138, 298] on input "0.00" at bounding box center [1130, 299] width 94 height 24
click at [1229, 305] on input "0.00" at bounding box center [1236, 299] width 94 height 24
type input "12.00"
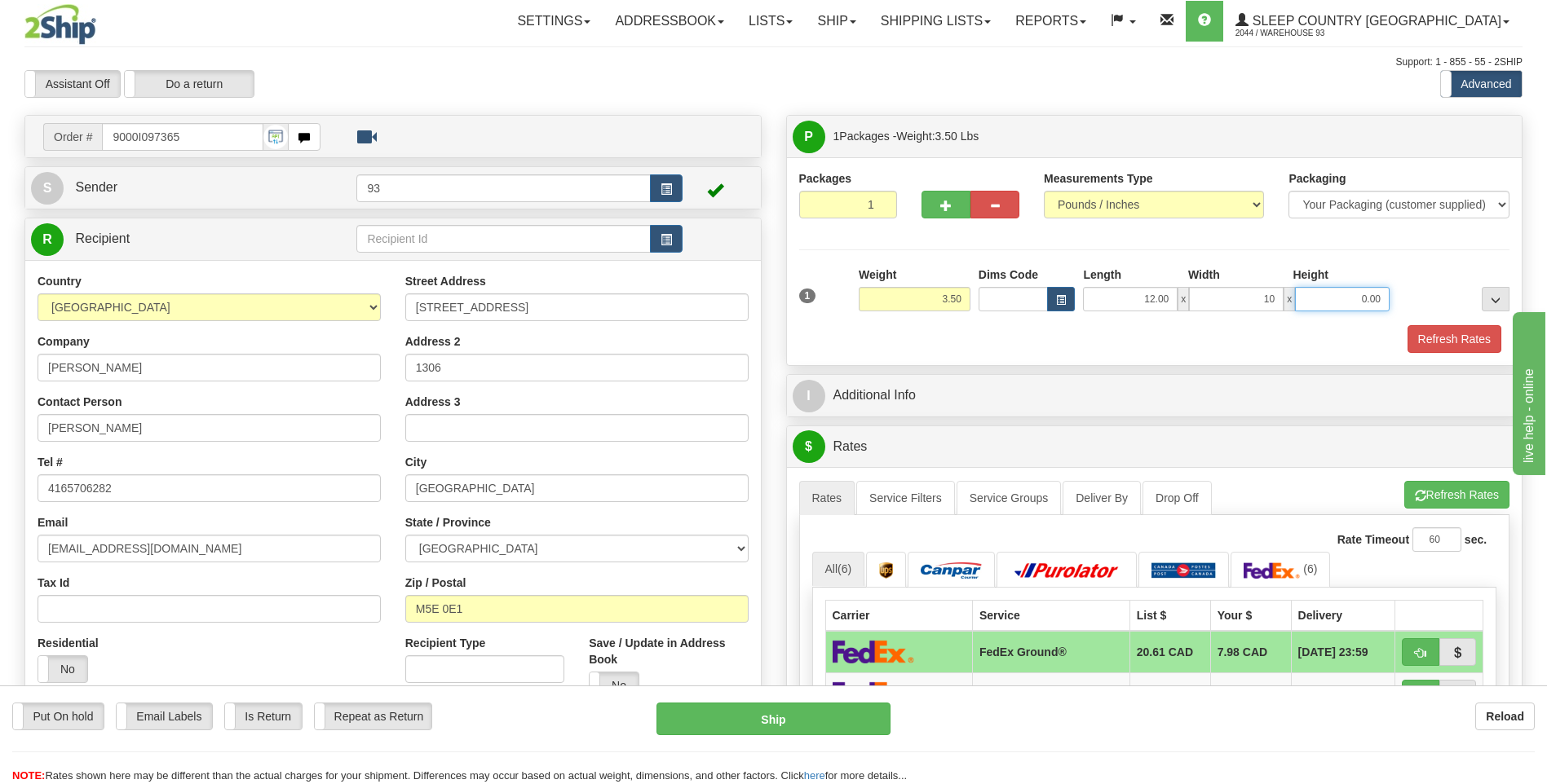
type input "10.00"
click at [1375, 303] on input "0.00" at bounding box center [1342, 299] width 94 height 24
type input "2.00"
click at [1460, 339] on button "Refresh Rates" at bounding box center [1455, 339] width 94 height 27
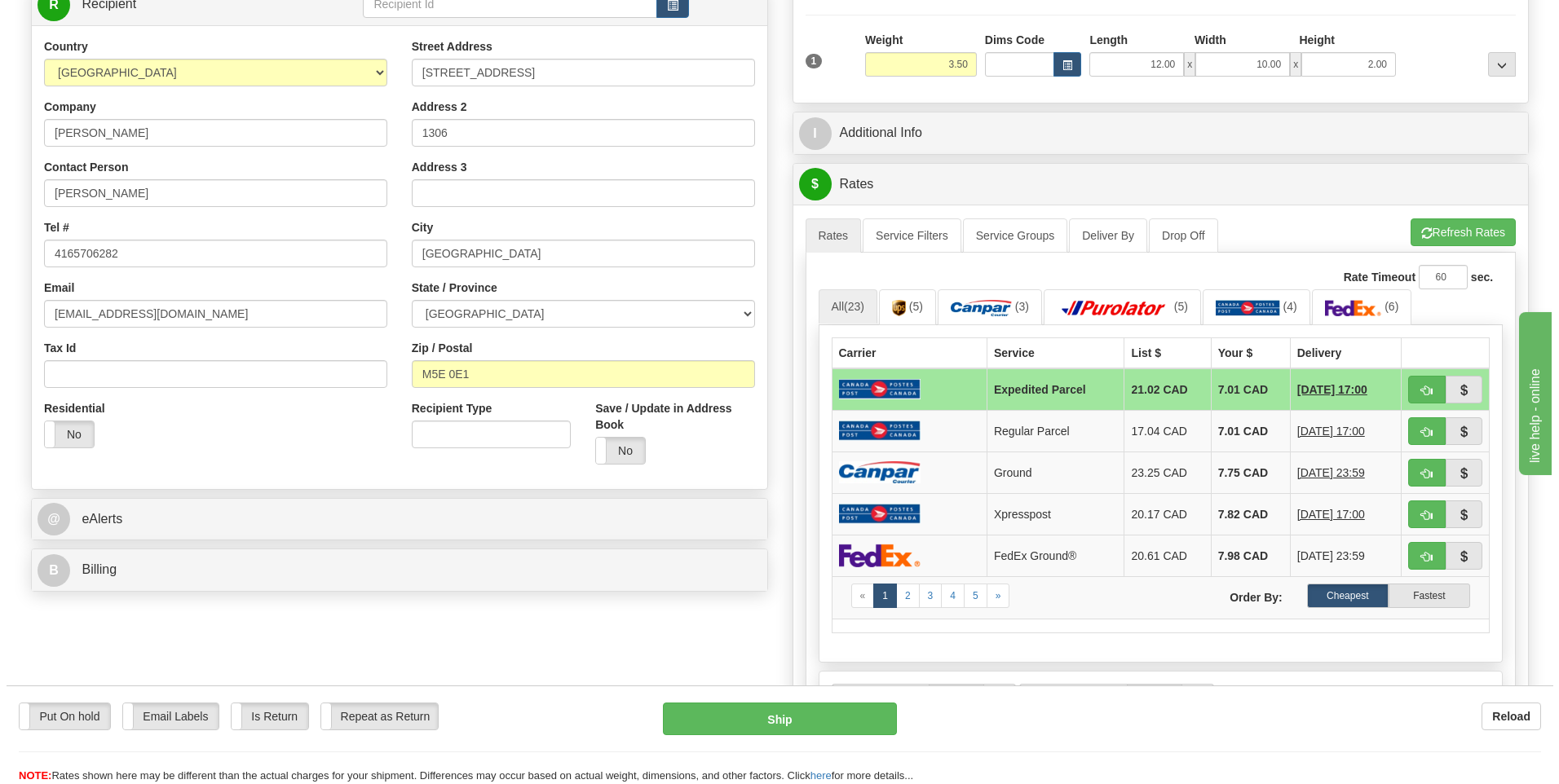
scroll to position [245, 0]
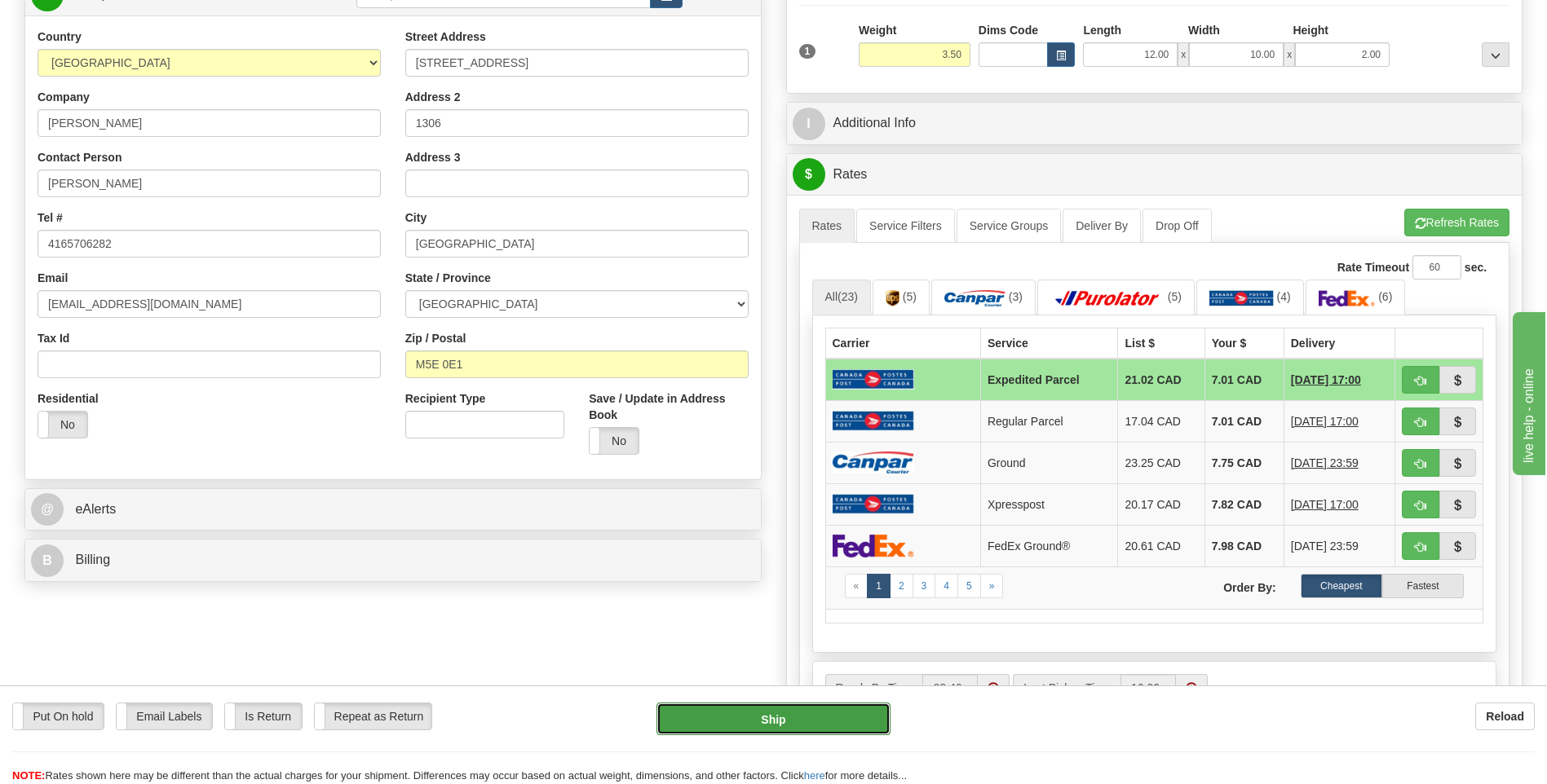
click at [850, 719] on button "Ship" at bounding box center [774, 718] width 233 height 32
type input "DOM.EP"
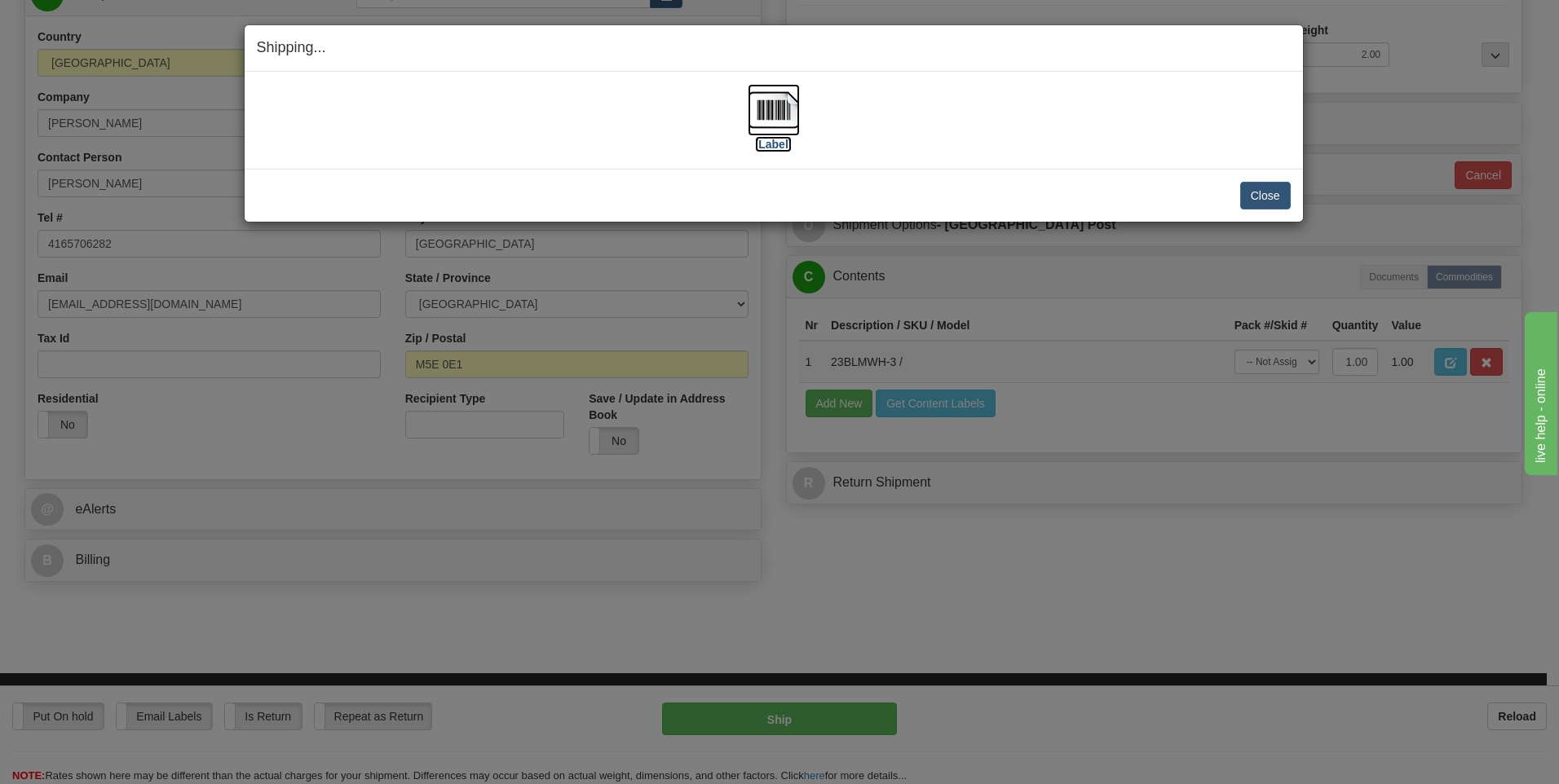
click at [788, 106] on img at bounding box center [774, 110] width 52 height 52
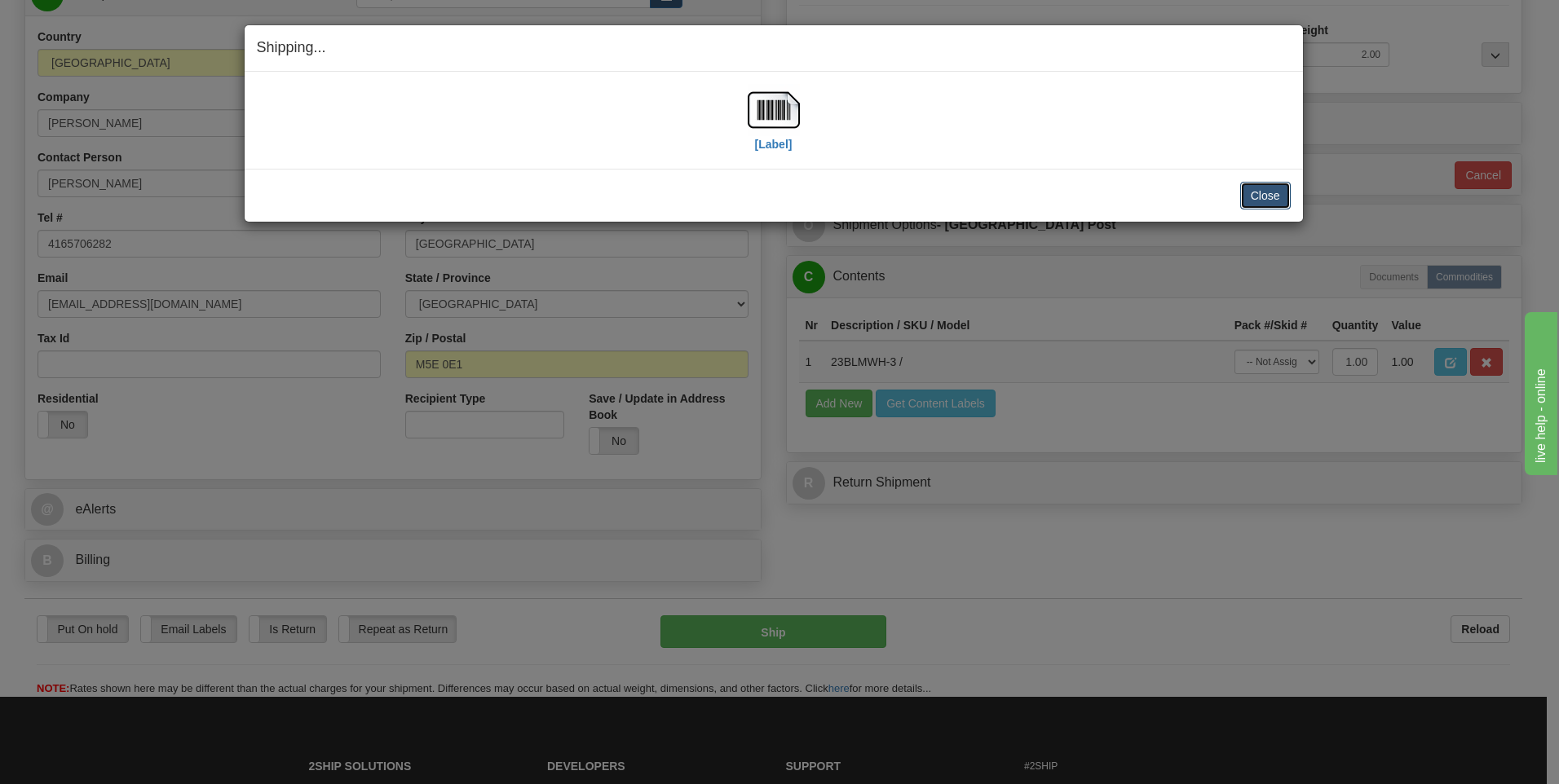
click at [1265, 200] on button "Close" at bounding box center [1266, 195] width 51 height 27
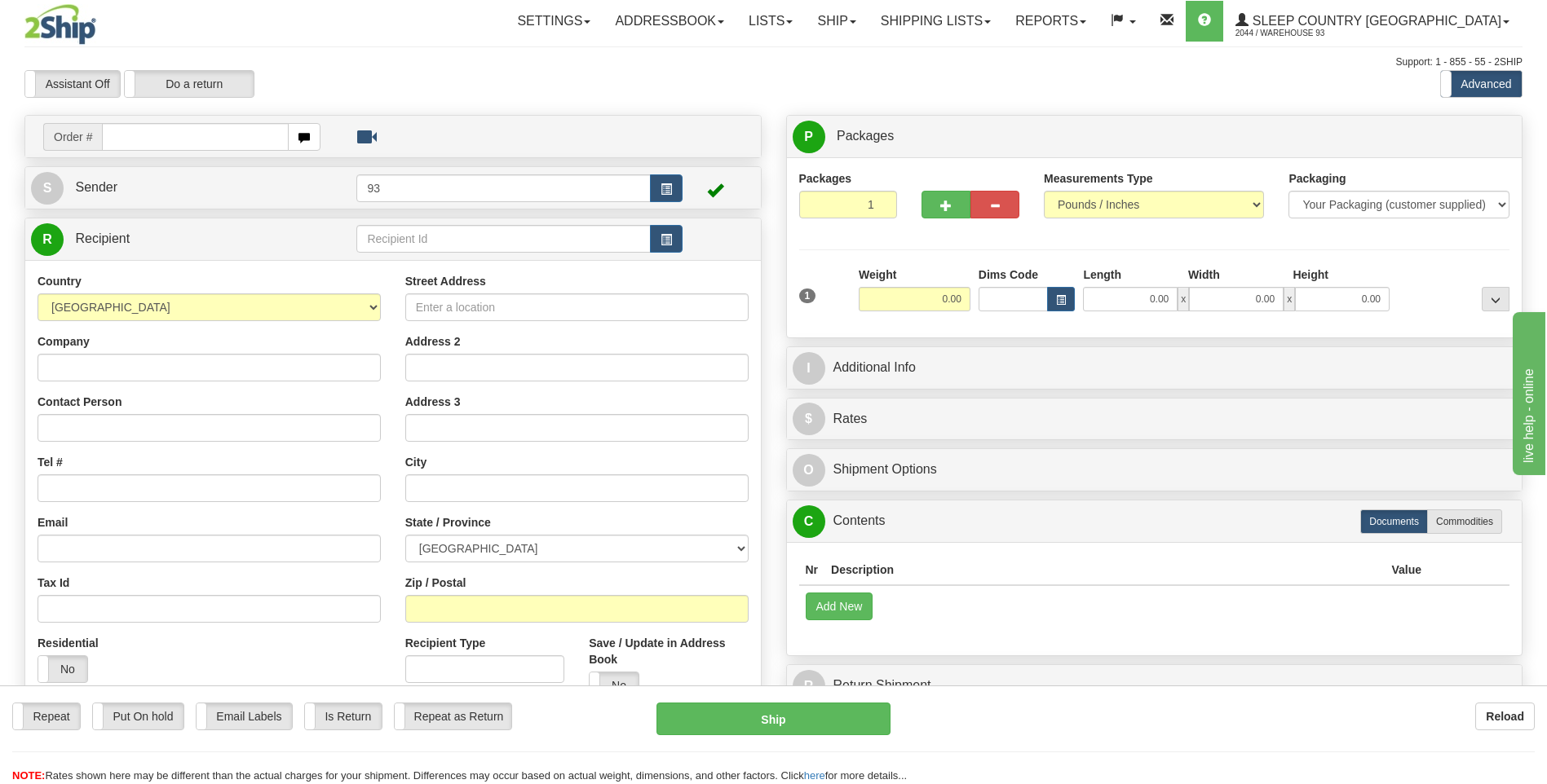
click at [180, 137] on input "text" at bounding box center [195, 137] width 186 height 27
type input "9000I097625"
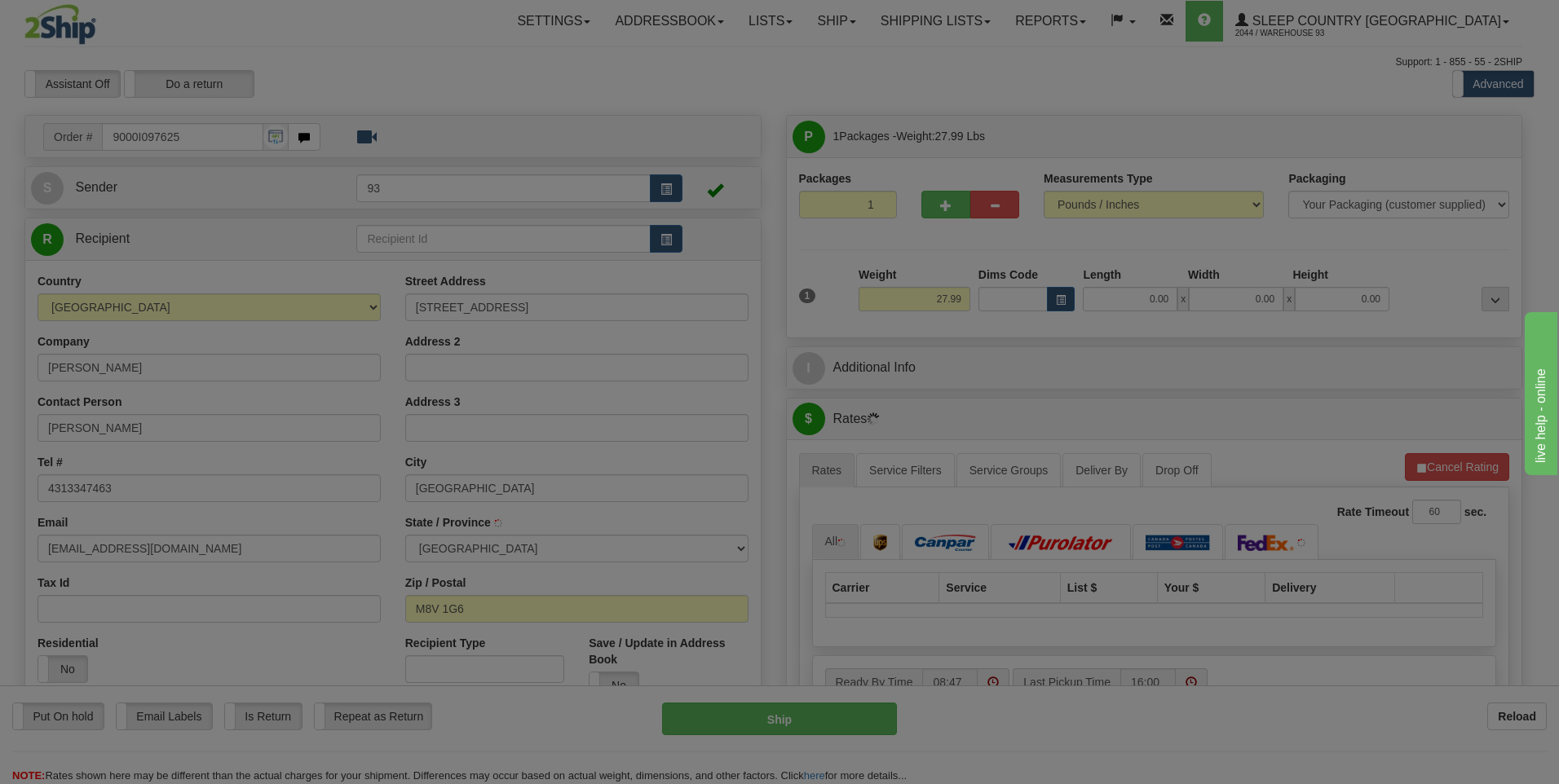
type input "ETOBICOKE"
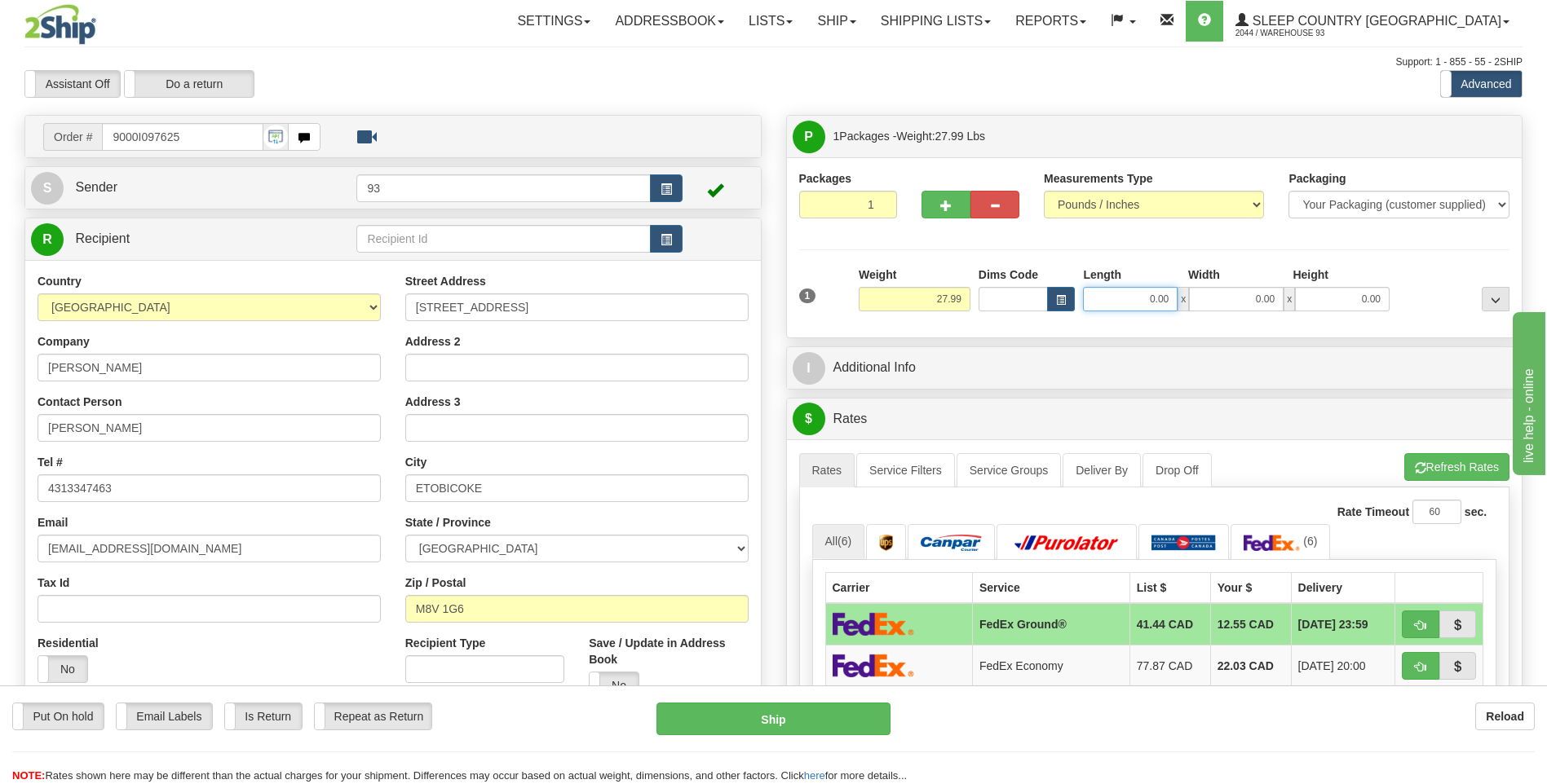
click at [1150, 303] on input "0.00" at bounding box center [1130, 299] width 94 height 24
type input "40.00"
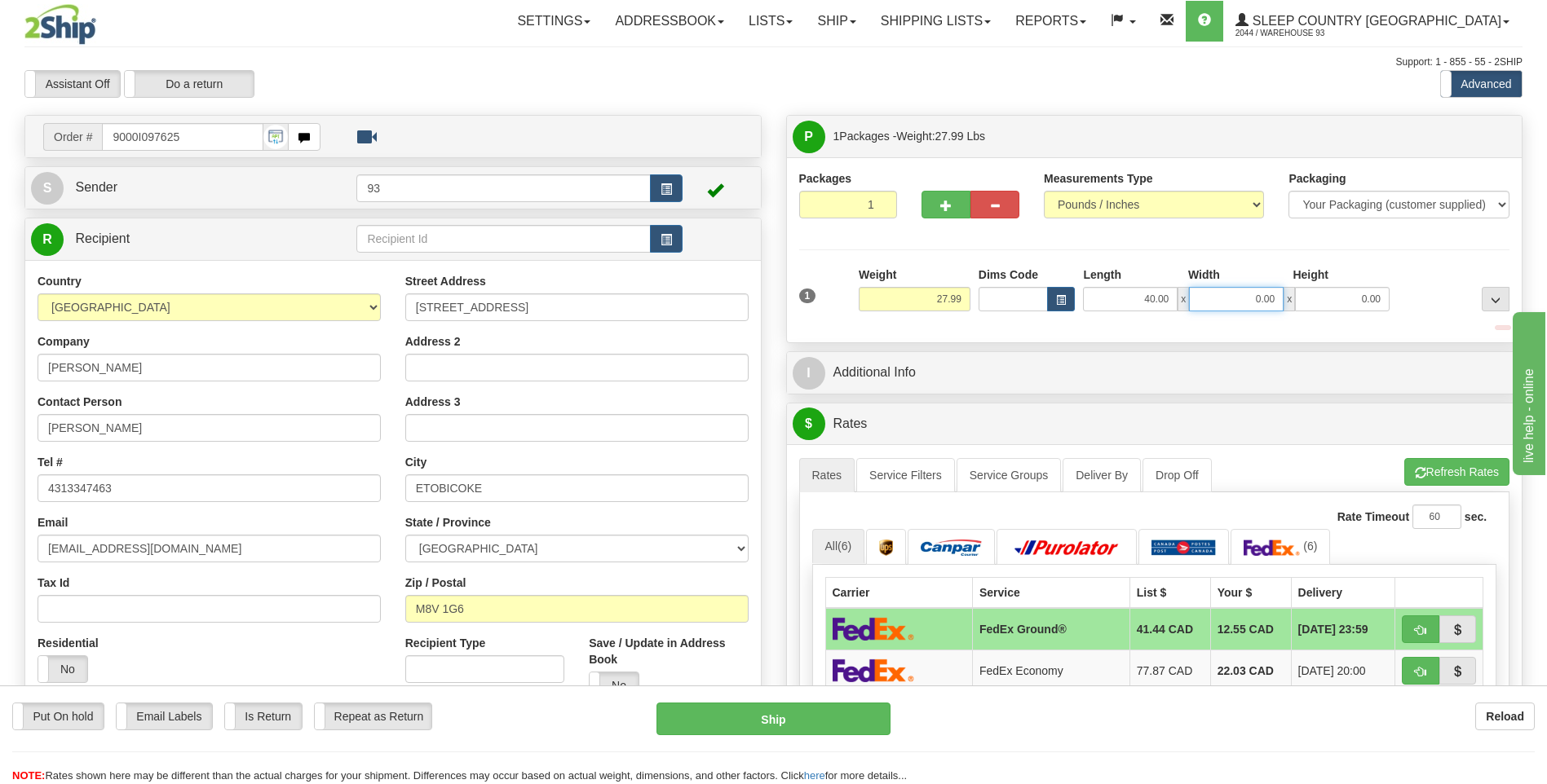
click at [1197, 294] on input "0.00" at bounding box center [1236, 299] width 94 height 24
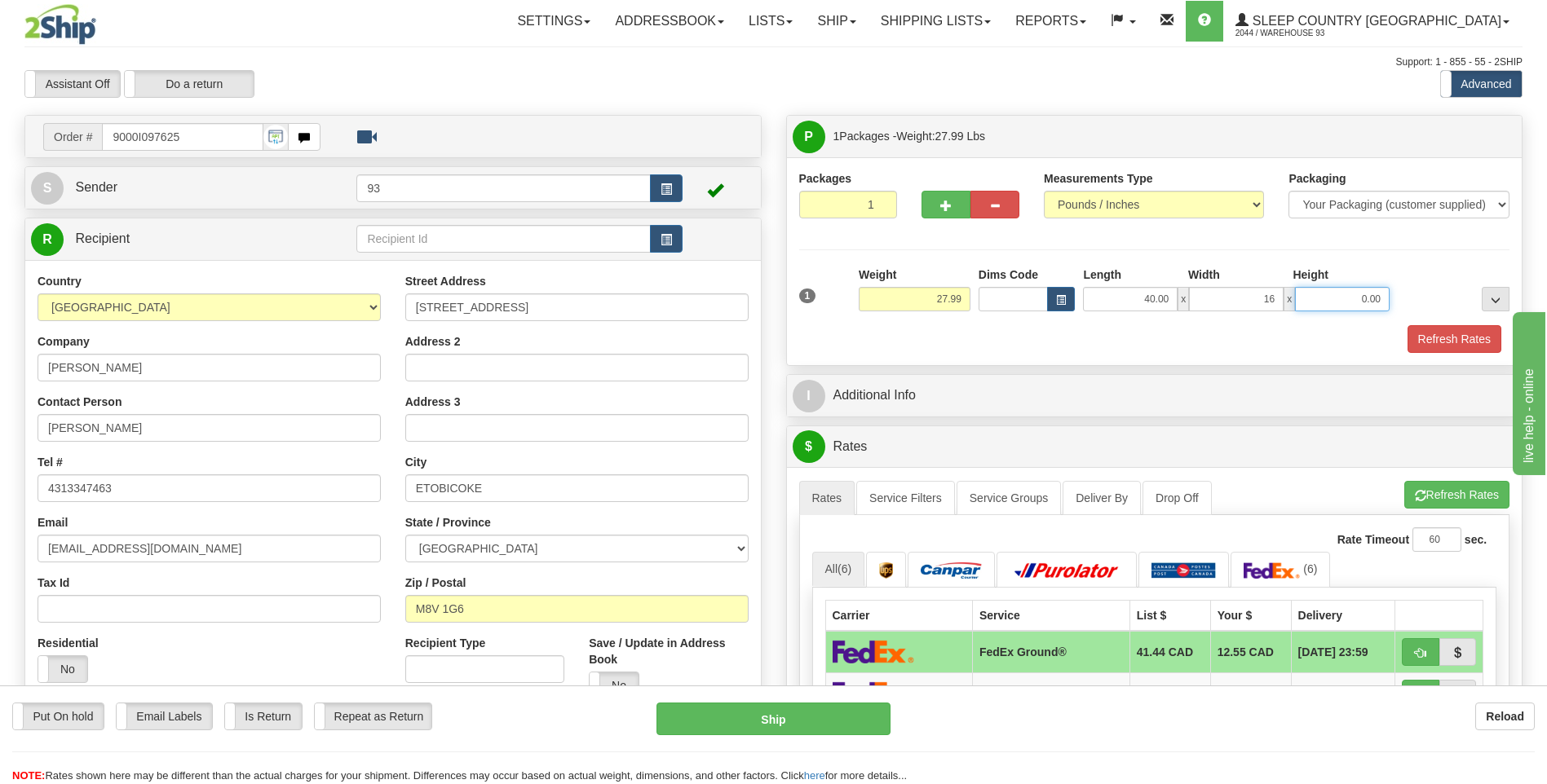
type input "16.00"
click at [1356, 306] on input "0.00" at bounding box center [1342, 299] width 94 height 24
type input "16.00"
click at [1452, 332] on button "Refresh Rates" at bounding box center [1455, 339] width 94 height 27
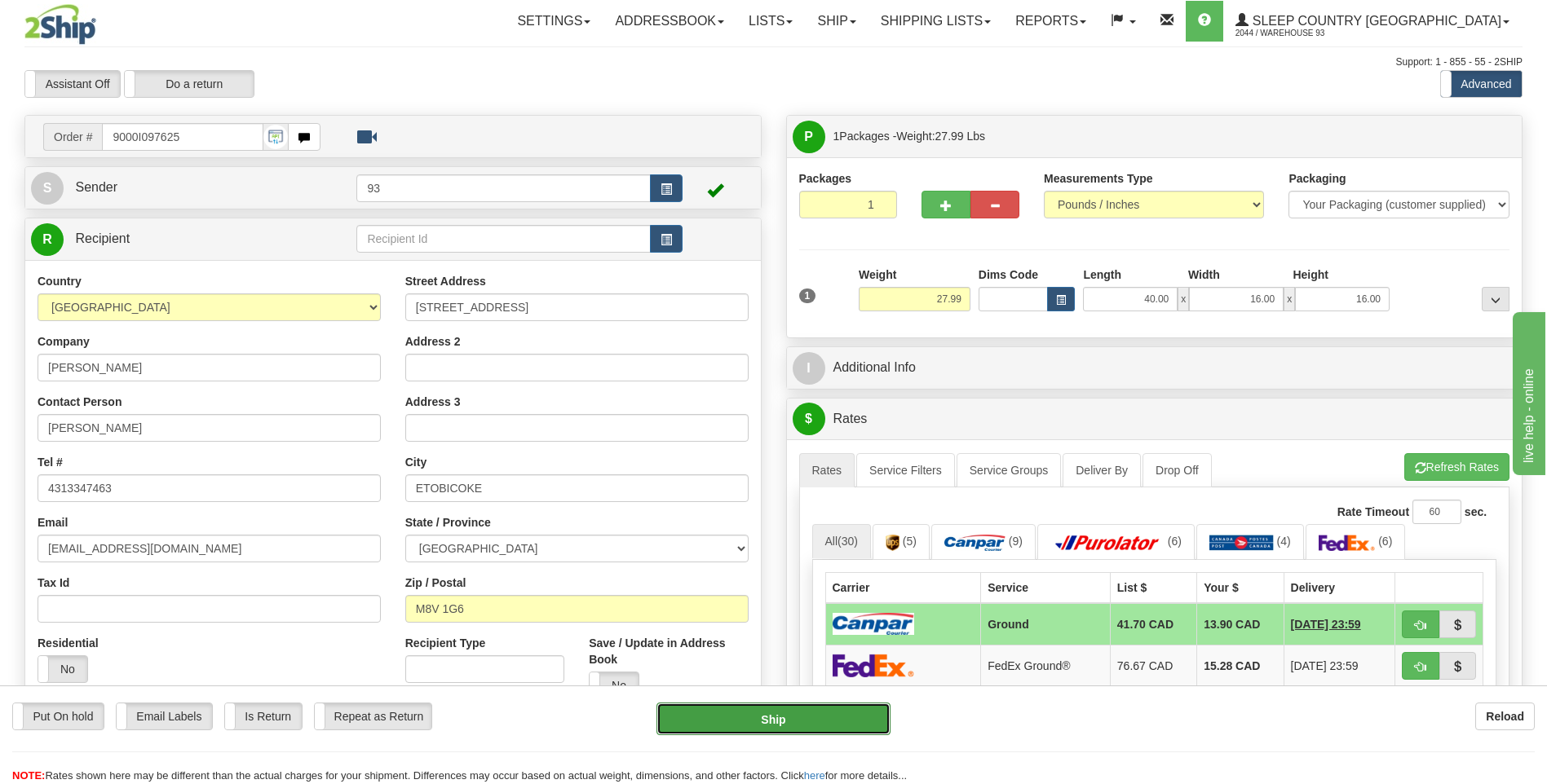
click at [850, 729] on button "Ship" at bounding box center [774, 718] width 233 height 32
type input "1"
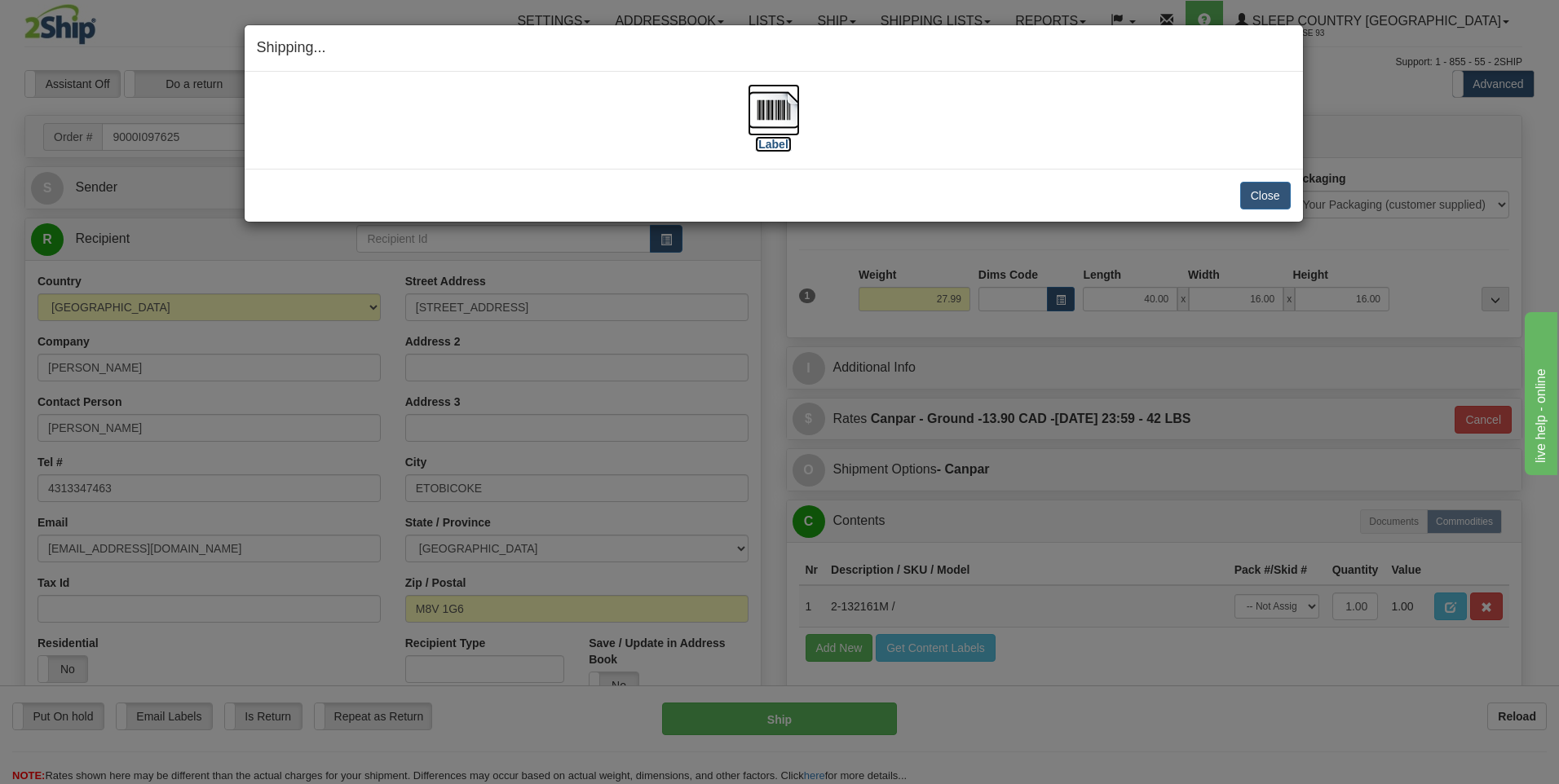
click at [766, 119] on img at bounding box center [774, 110] width 52 height 52
click at [1268, 199] on button "Close" at bounding box center [1266, 195] width 51 height 27
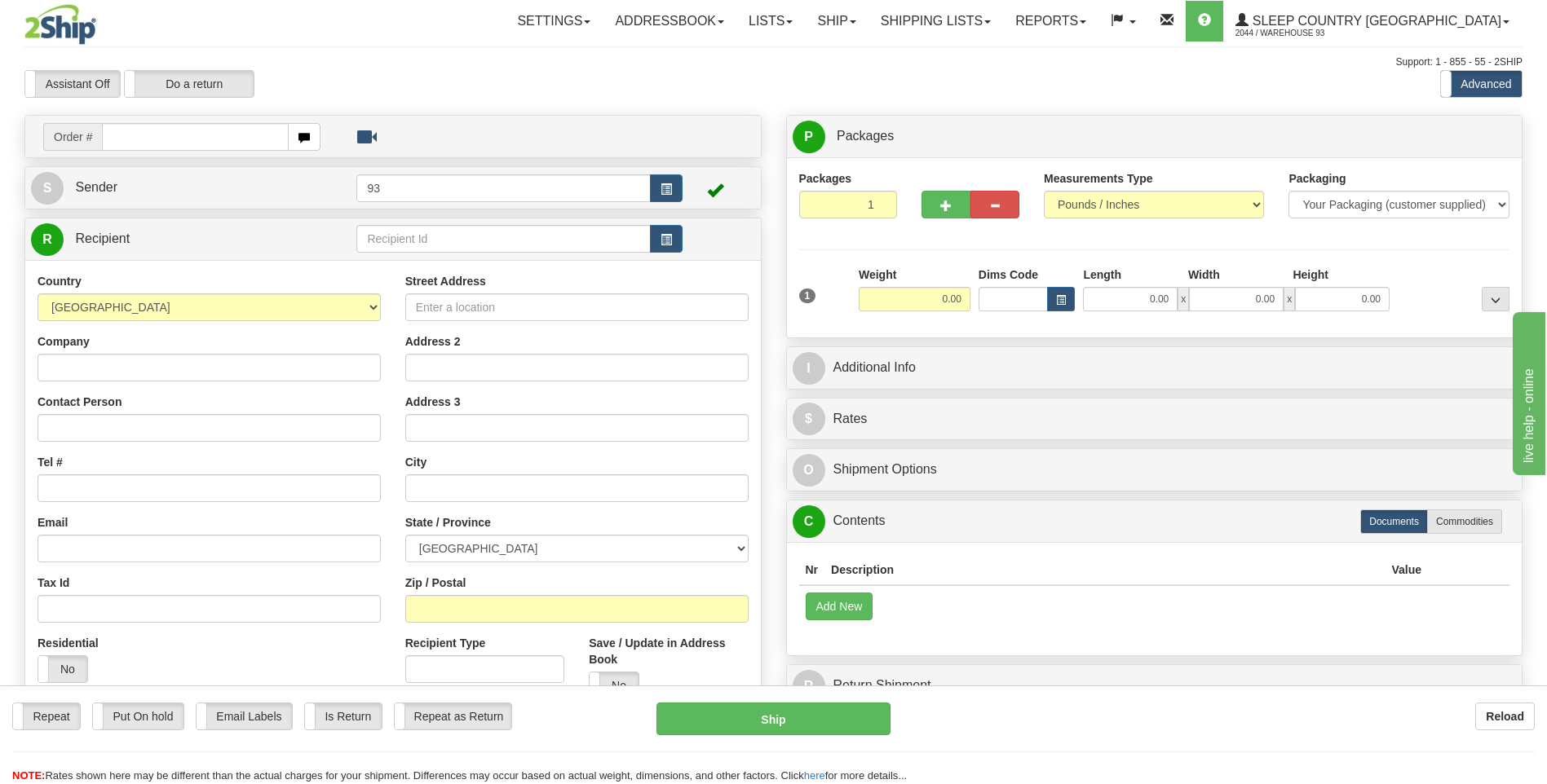
click at [163, 137] on input "text" at bounding box center [195, 137] width 186 height 27
type input "9000I097859"
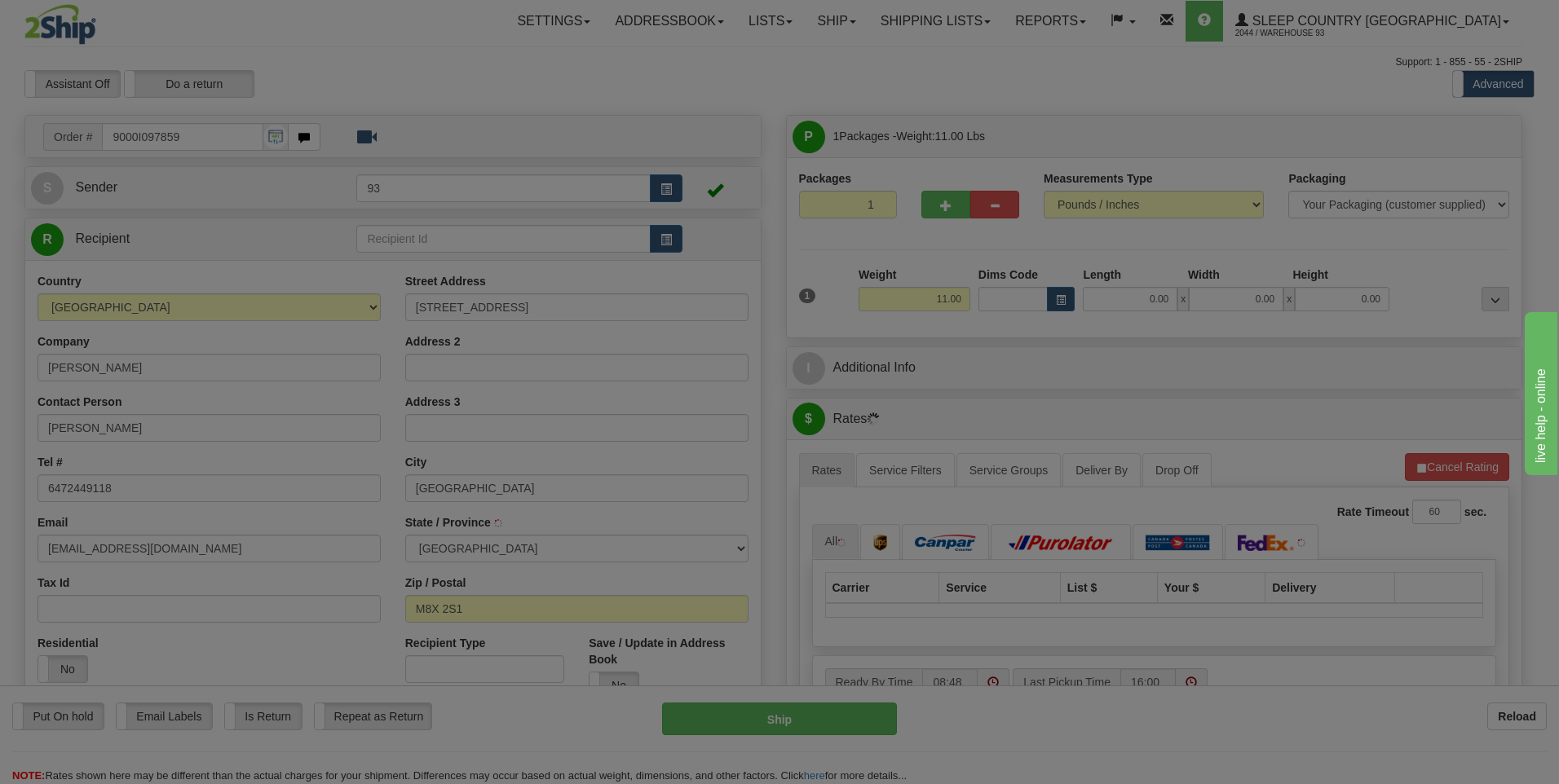
type input "ETOBICOKE"
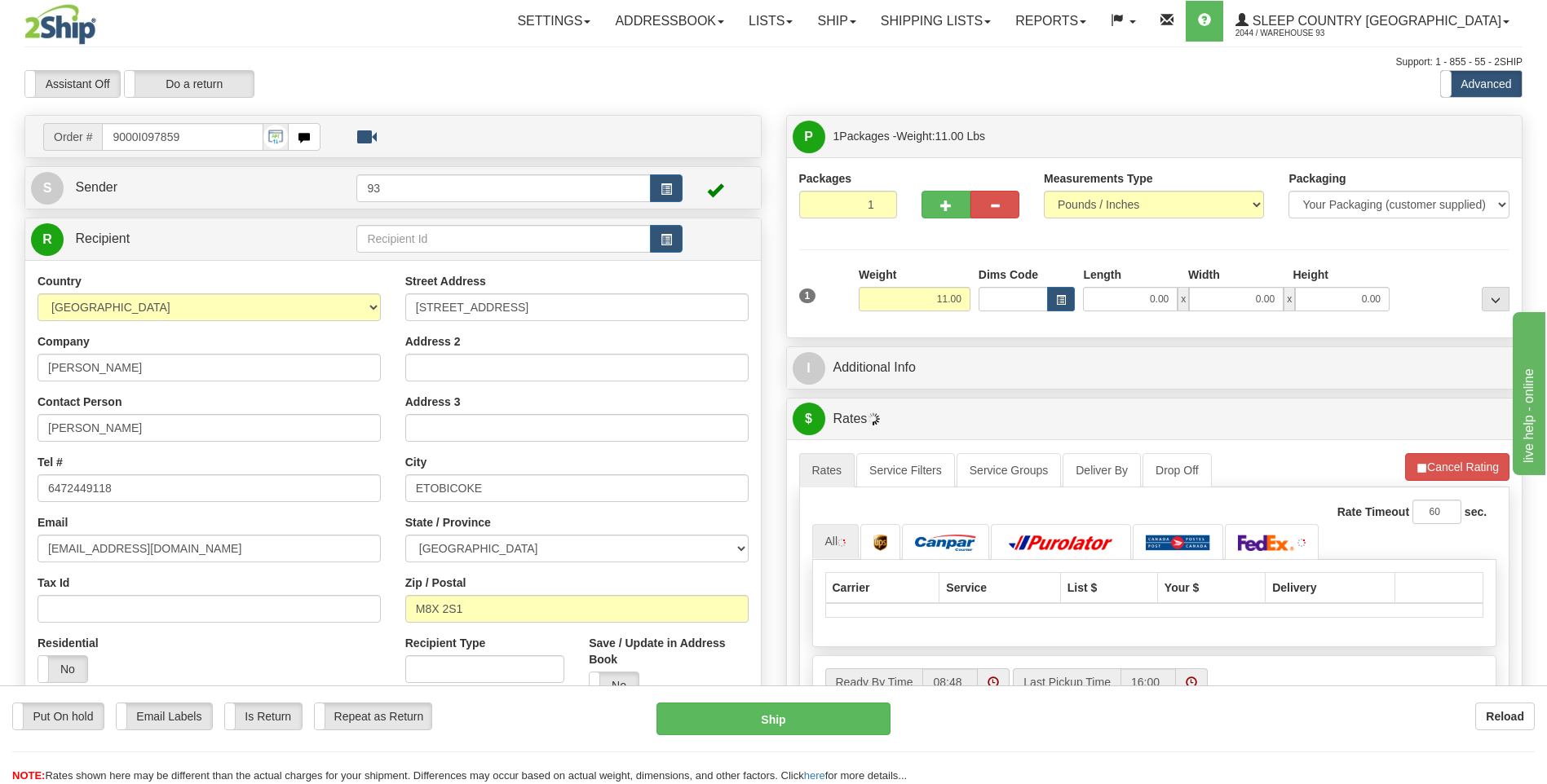
click at [1143, 284] on div "Length" at bounding box center [1130, 276] width 105 height 21
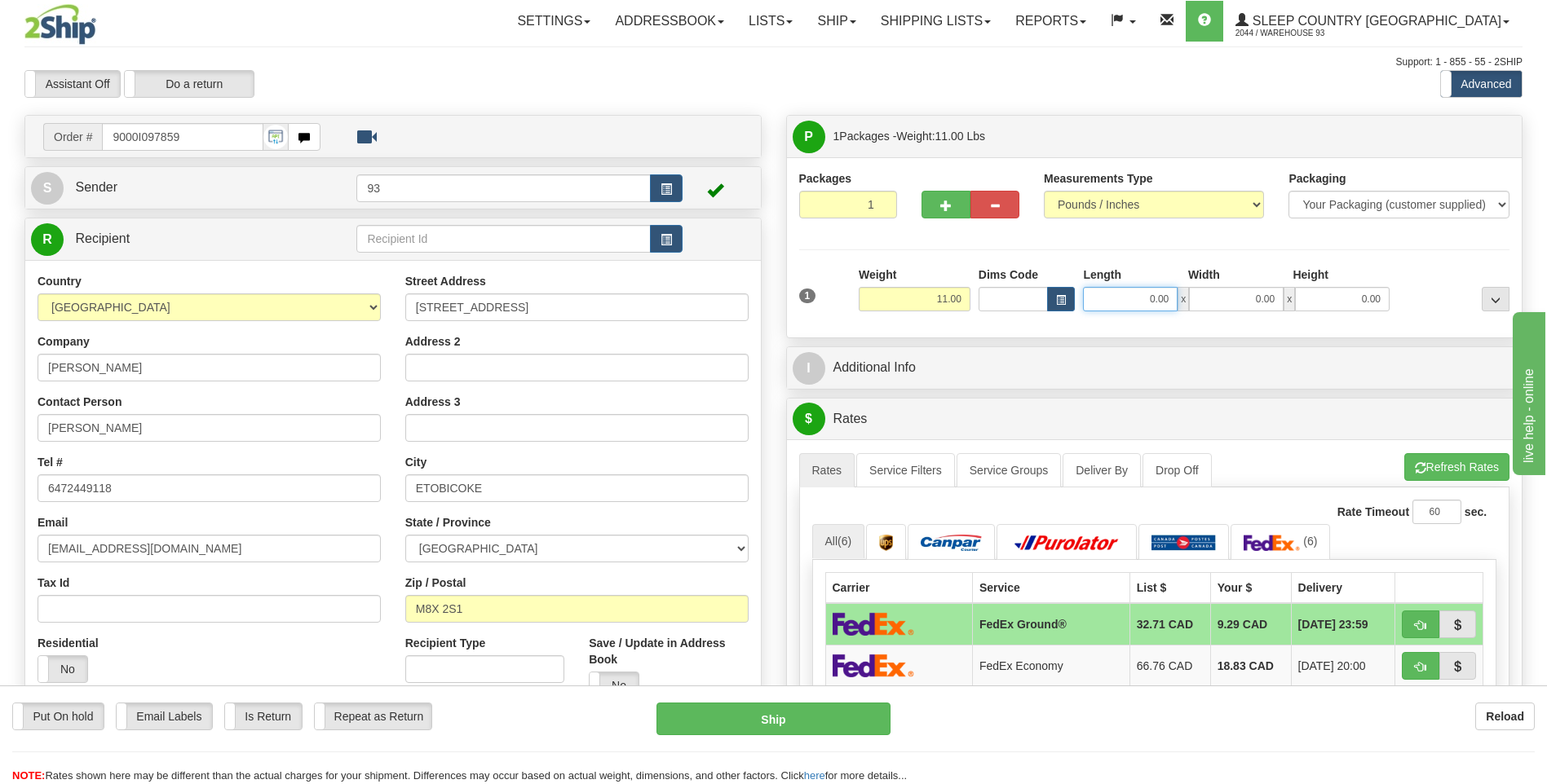
click at [1130, 293] on input "0.00" at bounding box center [1130, 299] width 94 height 24
type input "22.00"
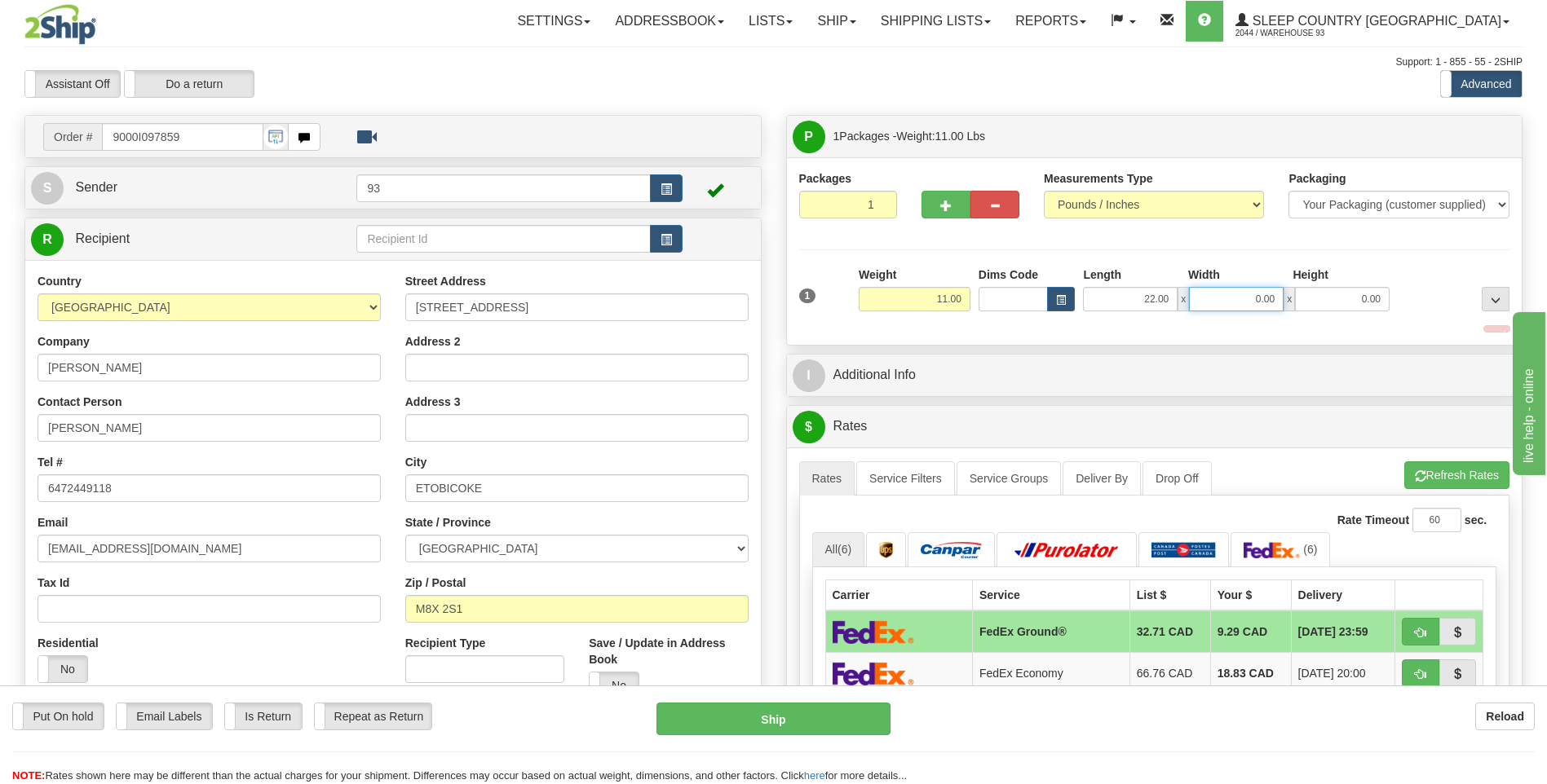
click at [1248, 298] on input "0.00" at bounding box center [1236, 299] width 94 height 24
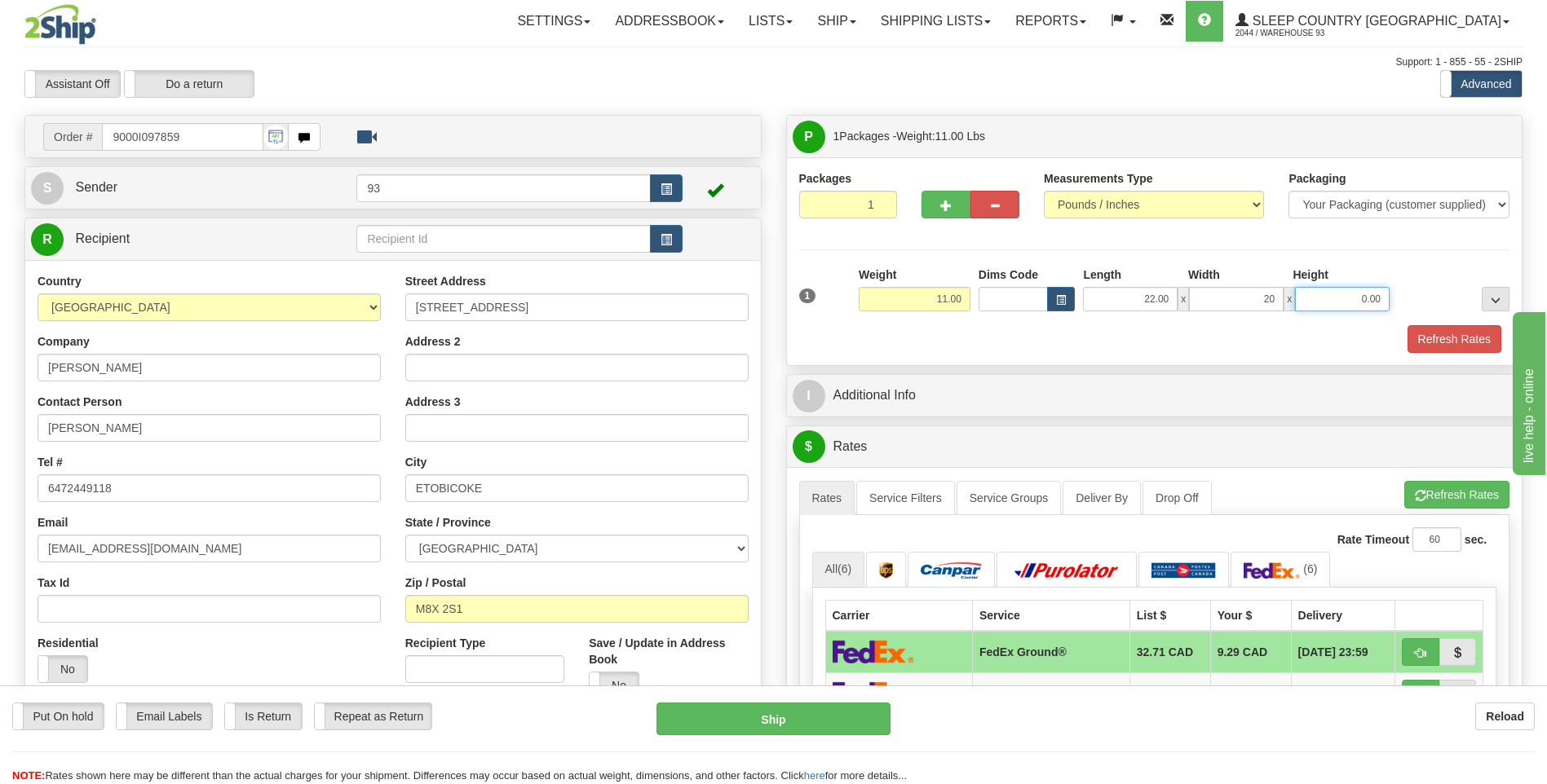
type input "20.00"
click at [1323, 298] on input "0.00" at bounding box center [1342, 299] width 94 height 24
type input "10.00"
click at [1443, 343] on button "Refresh Rates" at bounding box center [1455, 339] width 94 height 27
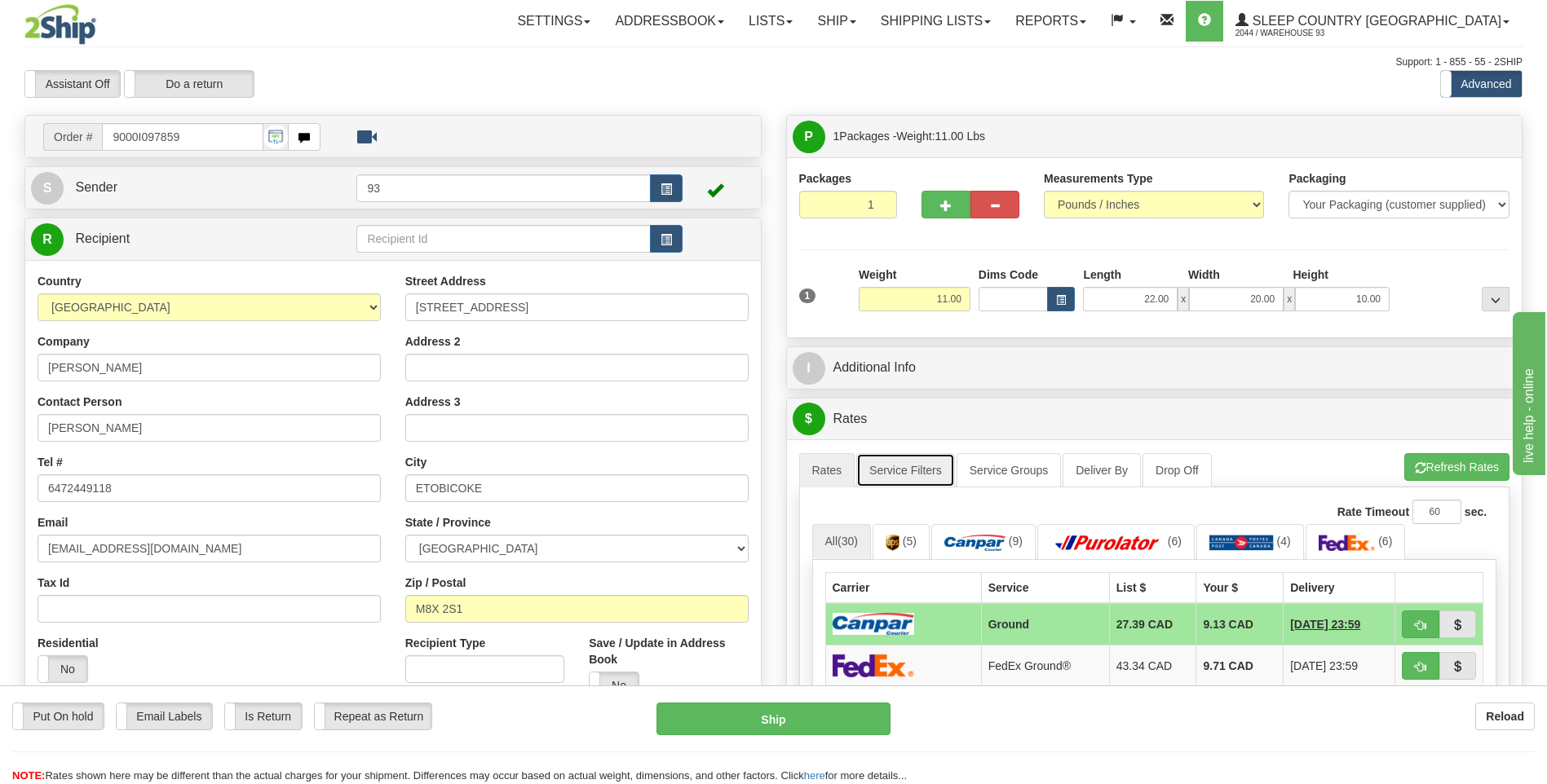
click at [927, 472] on link "Service Filters" at bounding box center [905, 469] width 99 height 34
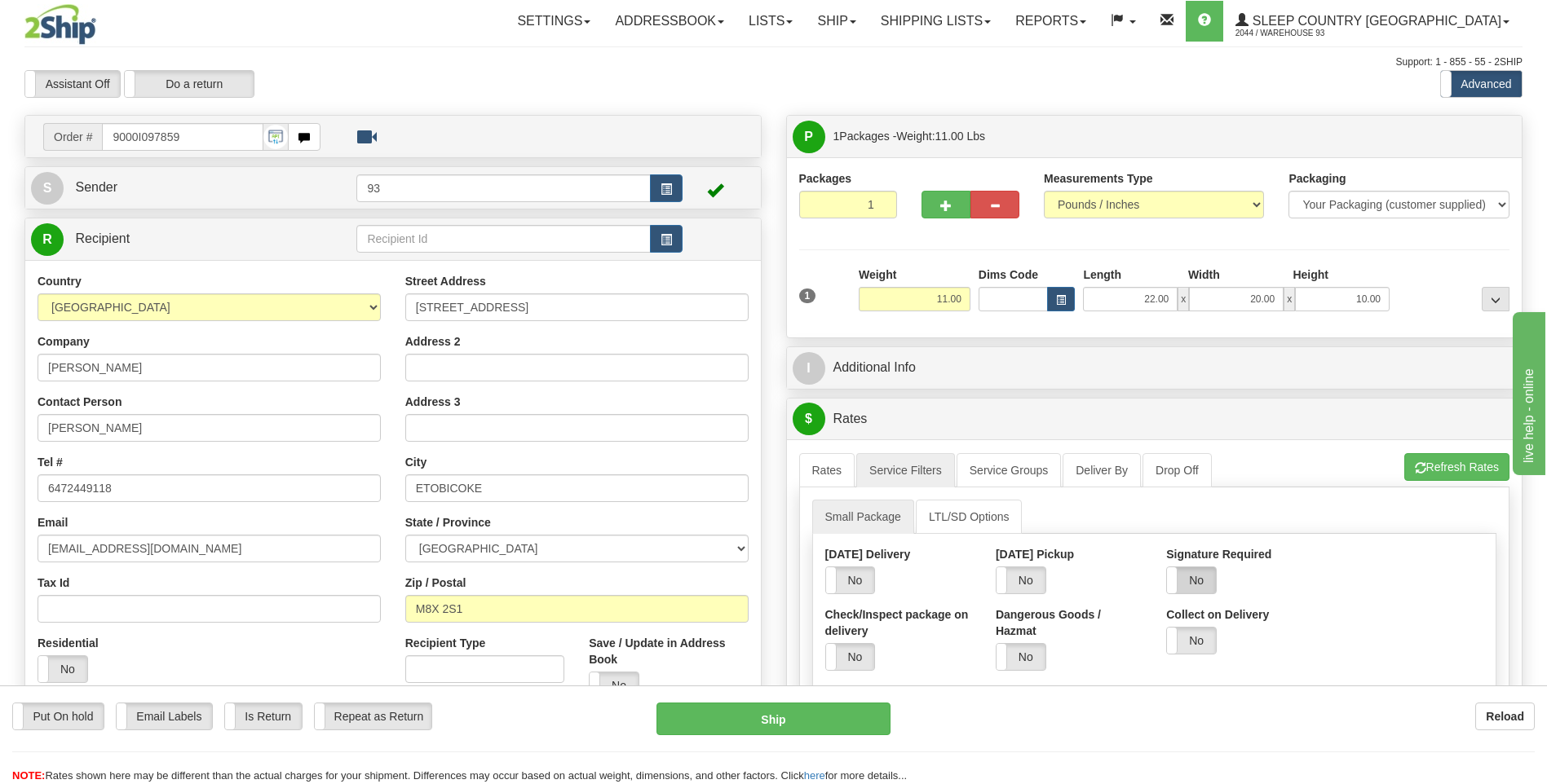
click at [1208, 573] on label "No" at bounding box center [1191, 580] width 49 height 26
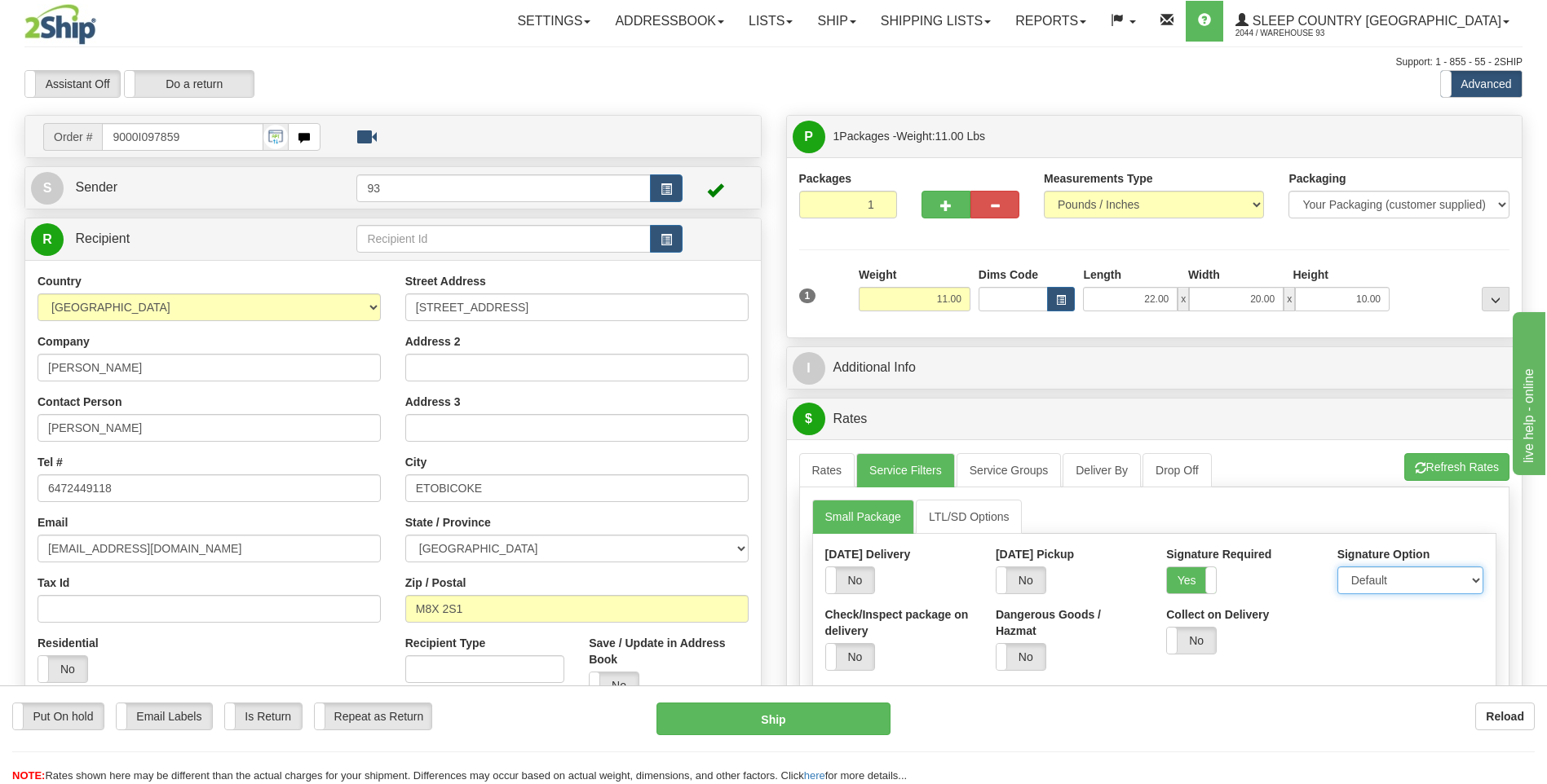
click at [1371, 584] on select "Default Adult Direct Indirect No Signature Required" at bounding box center [1410, 580] width 146 height 27
select select "1"
click at [1337, 566] on select "Default Adult Direct Indirect No Signature Required" at bounding box center [1410, 580] width 146 height 27
click at [829, 483] on link "Rates" at bounding box center [826, 469] width 56 height 34
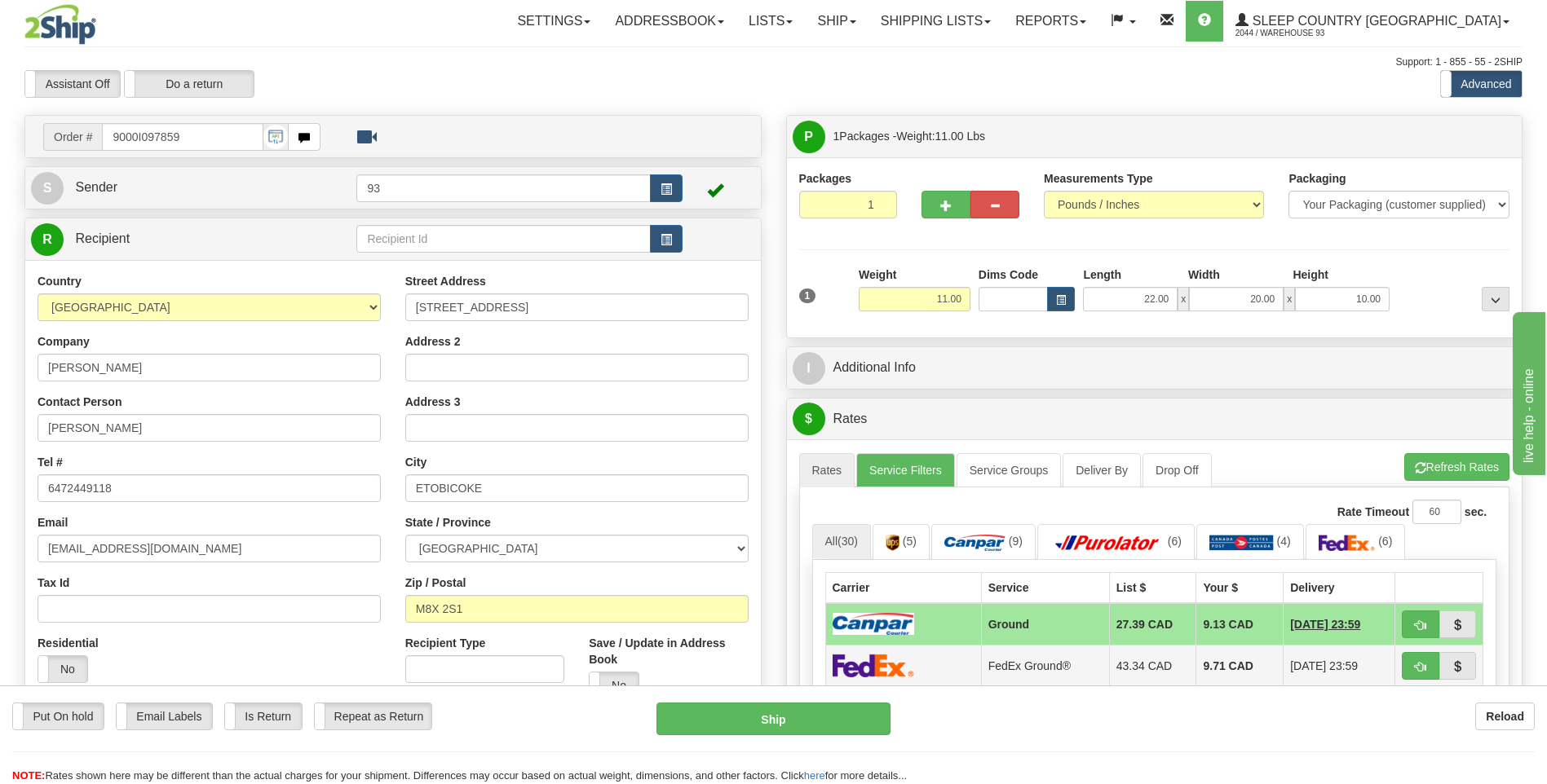
click at [909, 666] on img at bounding box center [873, 665] width 81 height 24
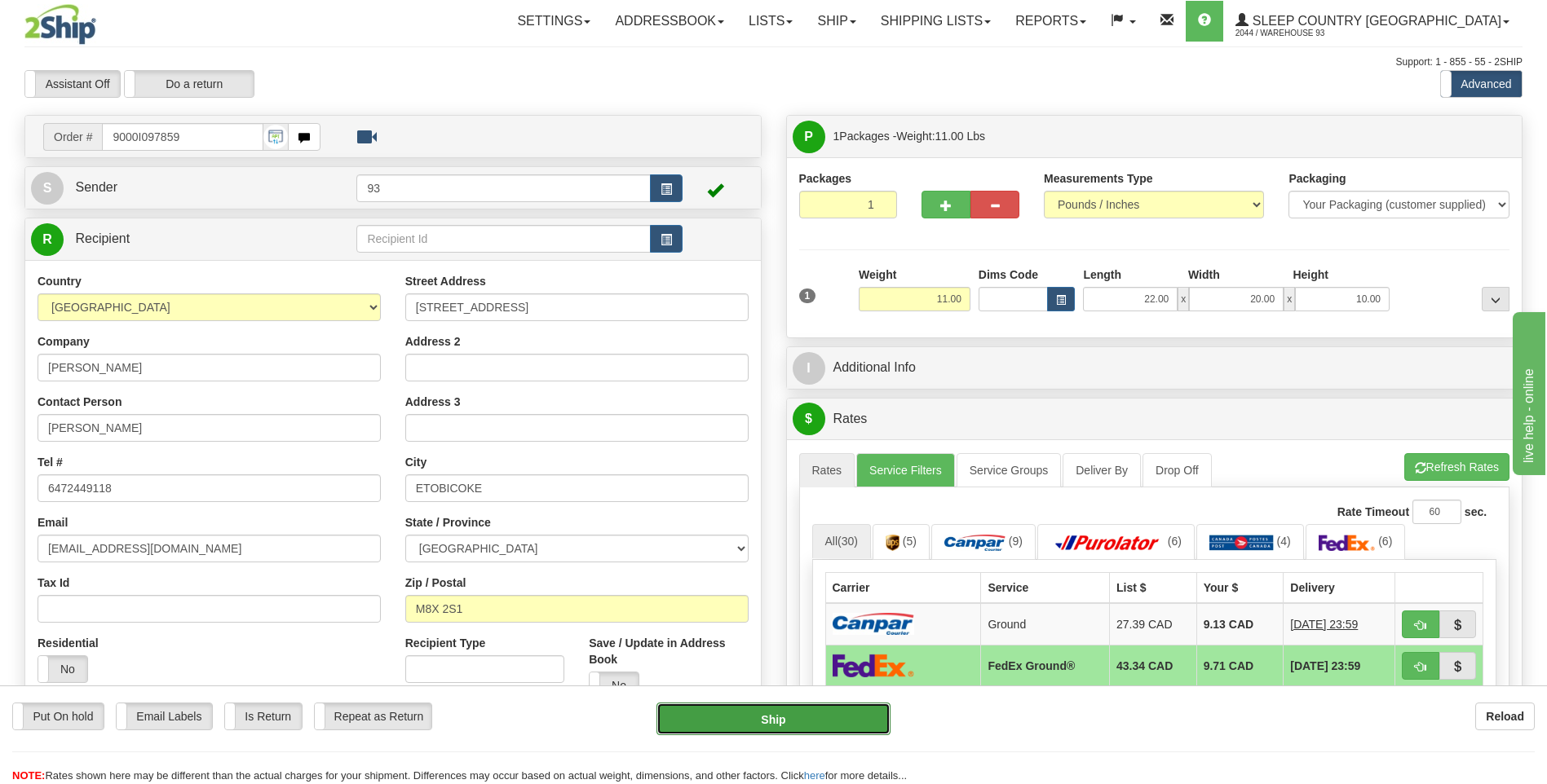
click at [866, 711] on button "Ship" at bounding box center [774, 718] width 233 height 32
type input "92"
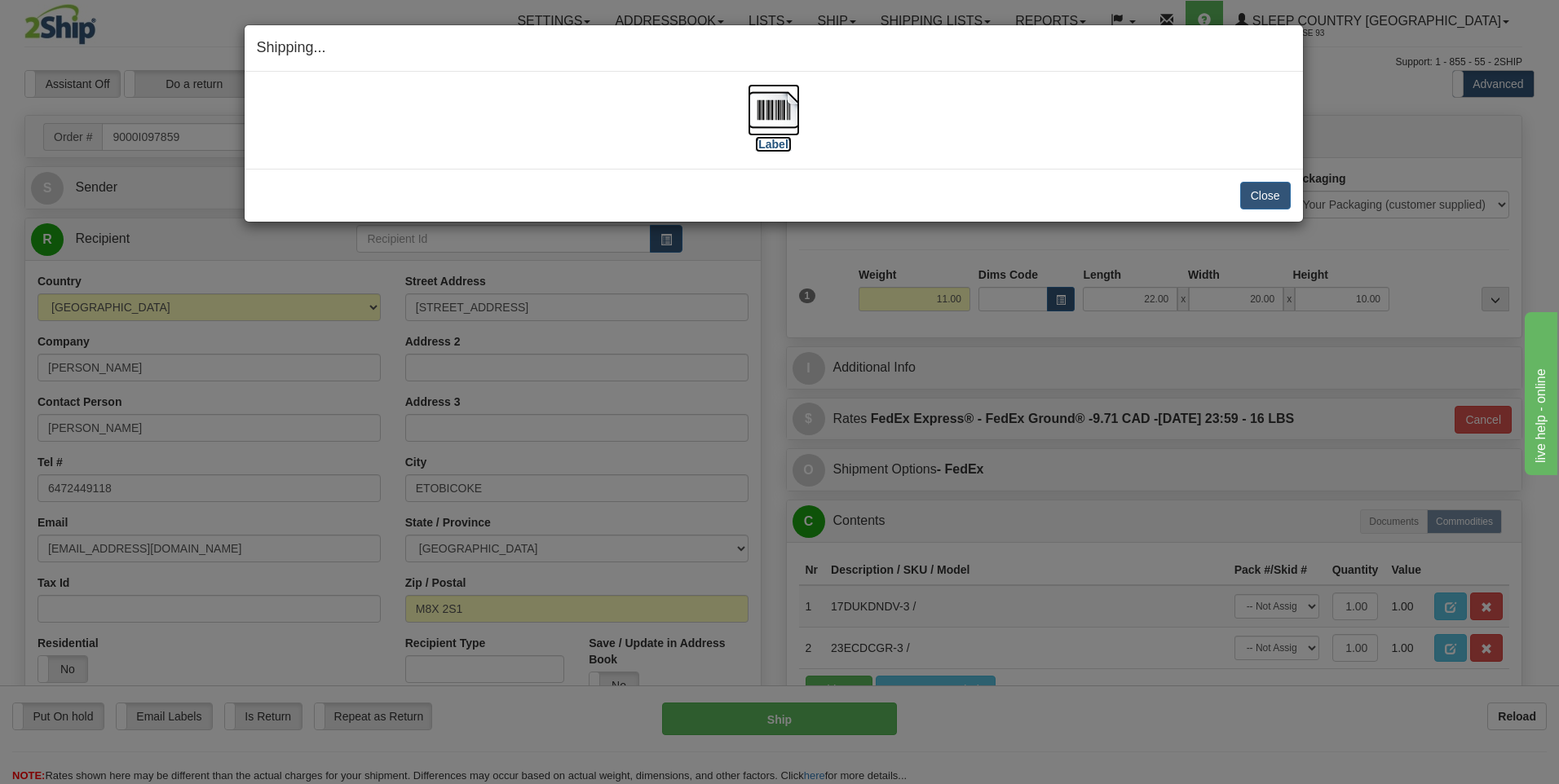
click at [783, 92] on img at bounding box center [774, 110] width 52 height 52
click at [1268, 192] on button "Close" at bounding box center [1266, 195] width 51 height 27
